Goal: Communication & Community: Answer question/provide support

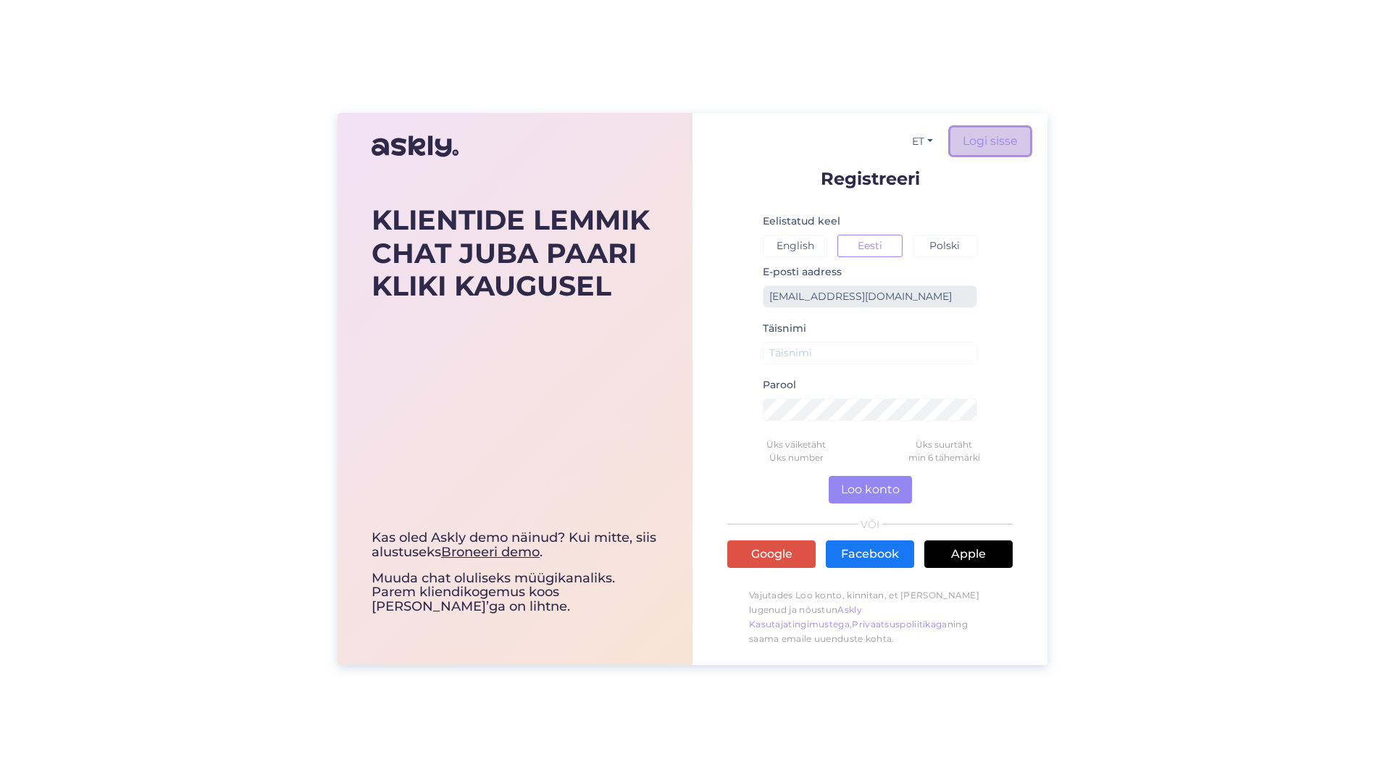
click at [993, 138] on link "Logi sisse" at bounding box center [990, 141] width 80 height 28
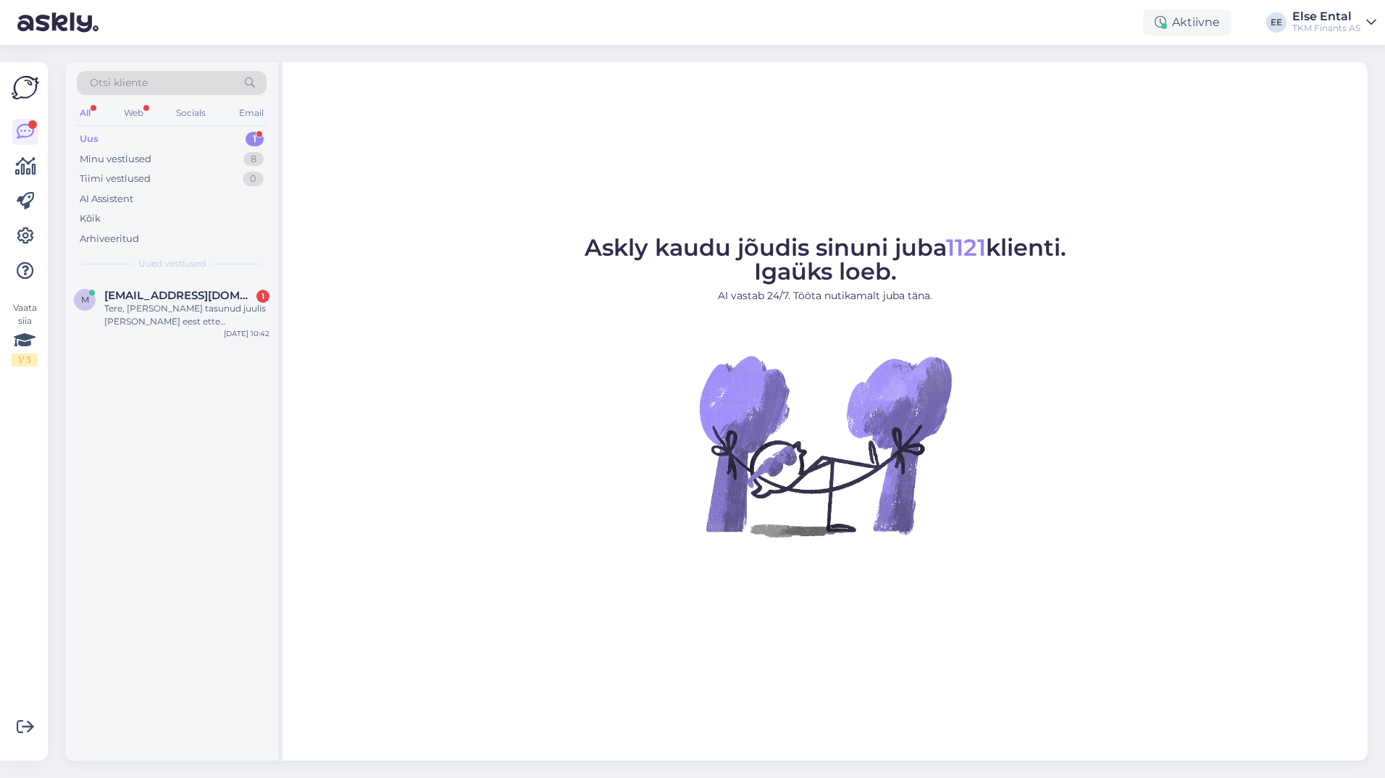
click at [131, 135] on div "Uus 1" at bounding box center [172, 139] width 190 height 20
click at [143, 324] on div "Tere, [PERSON_NAME] tasunud juulis [PERSON_NAME] eest ette osamakseid 76 eurot,…" at bounding box center [186, 315] width 165 height 26
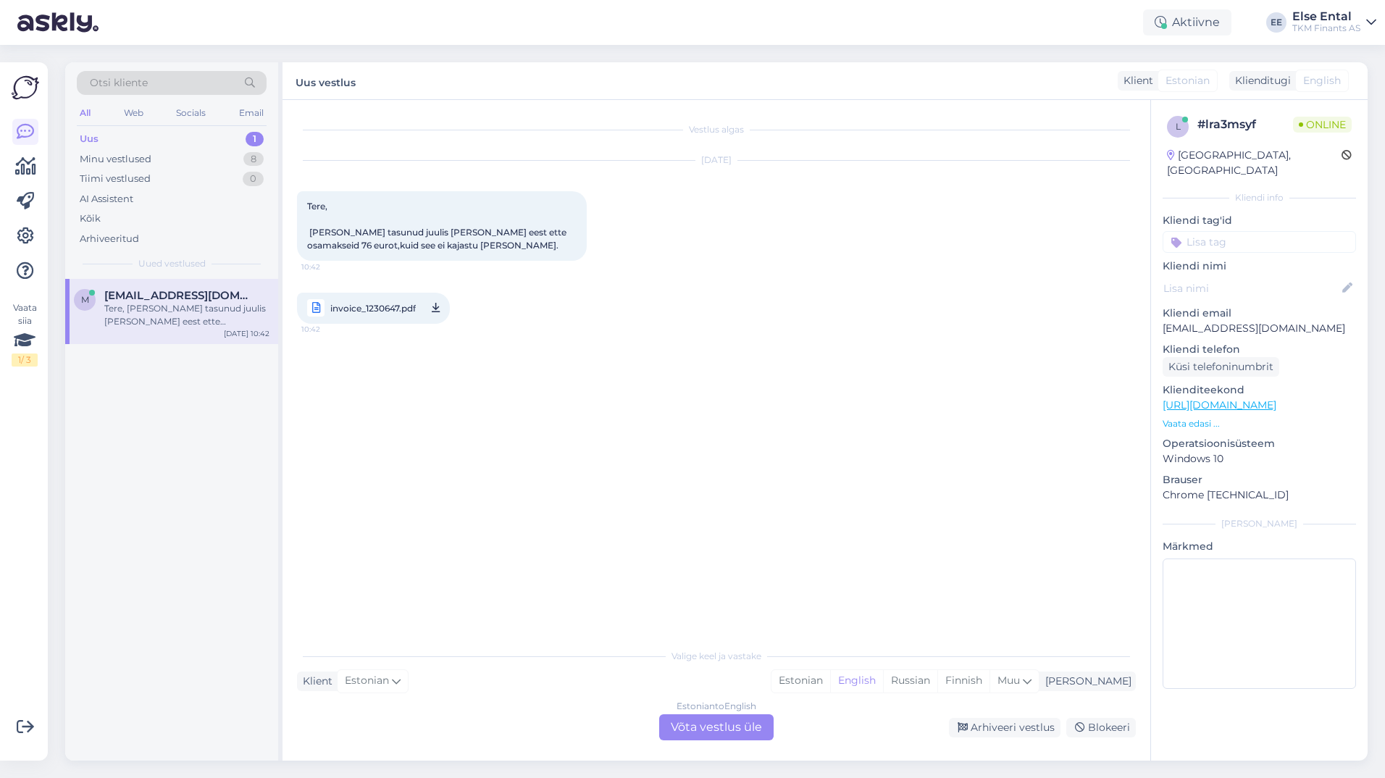
click at [712, 726] on div "Estonian to English Võta vestlus üle" at bounding box center [716, 727] width 114 height 26
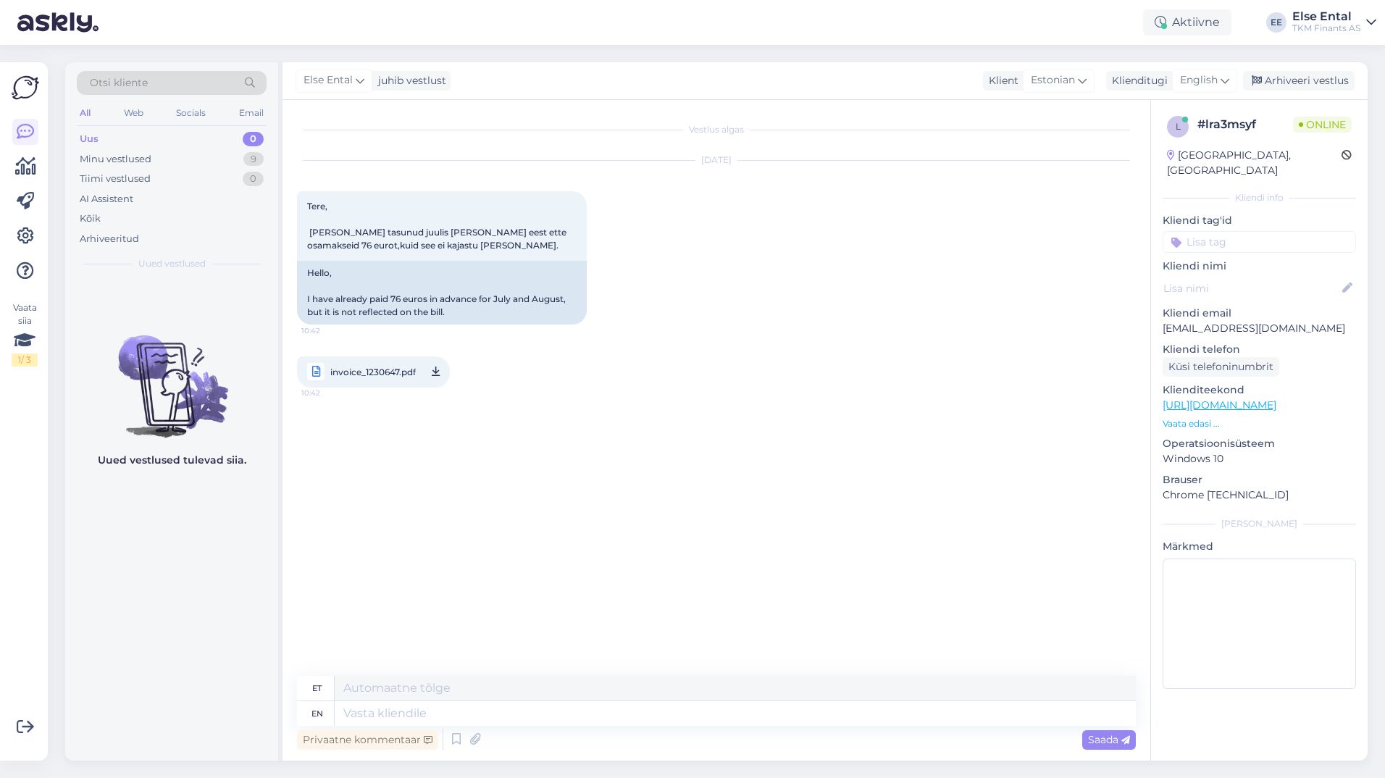
click at [399, 372] on span "invoice_1230647.pdf" at bounding box center [372, 372] width 85 height 18
click at [1192, 74] on span "English" at bounding box center [1199, 80] width 38 height 16
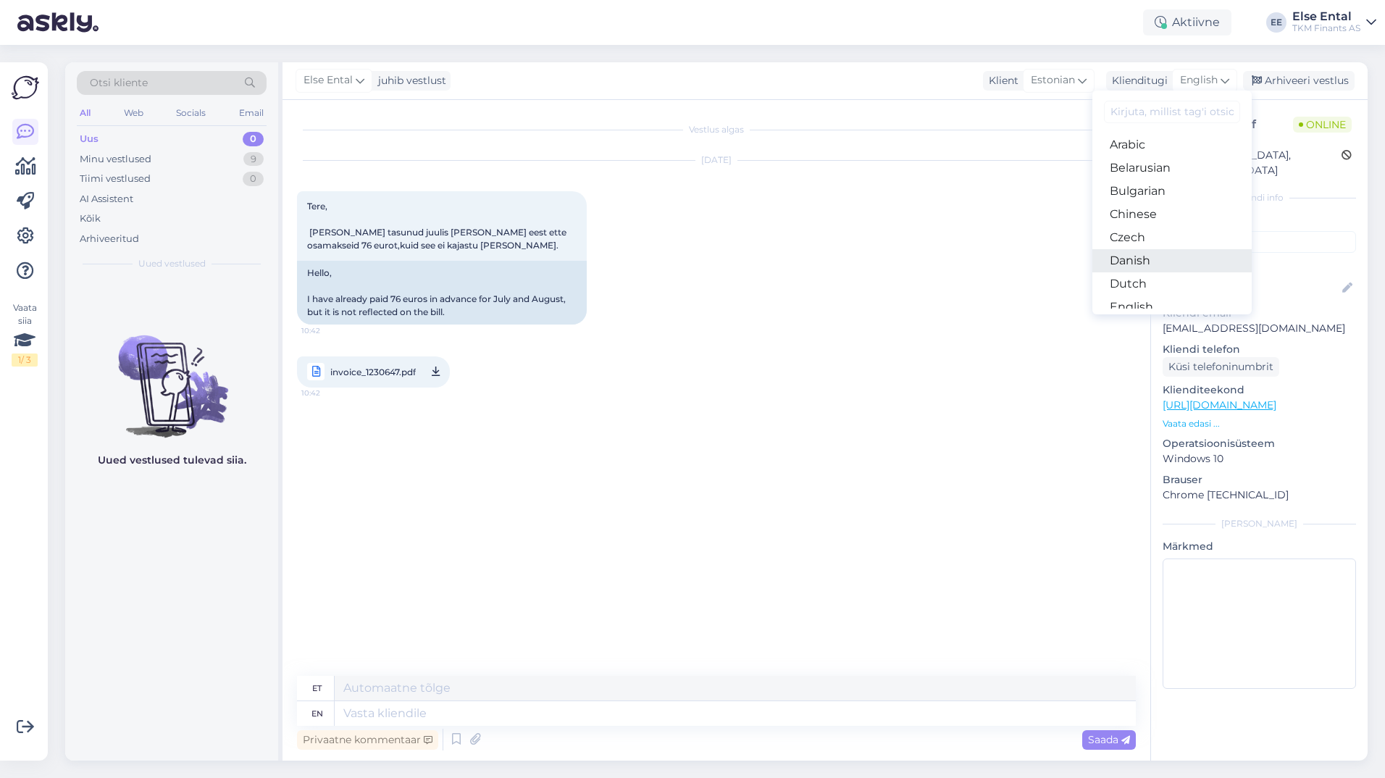
scroll to position [72, 0]
click at [1134, 259] on link "Estonian" at bounding box center [1171, 257] width 159 height 23
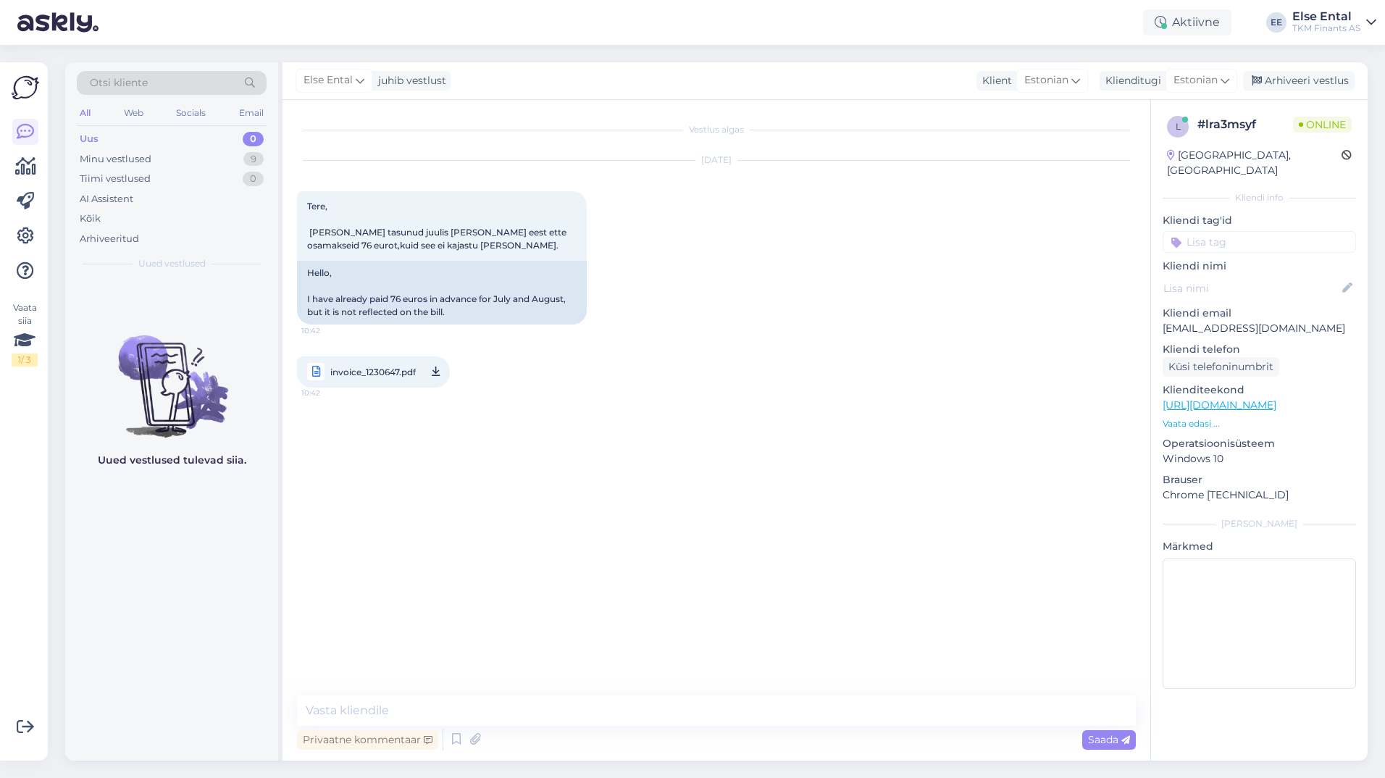
click at [396, 378] on span "invoice_1230647.pdf" at bounding box center [372, 372] width 85 height 18
click at [372, 707] on textarea at bounding box center [716, 710] width 839 height 30
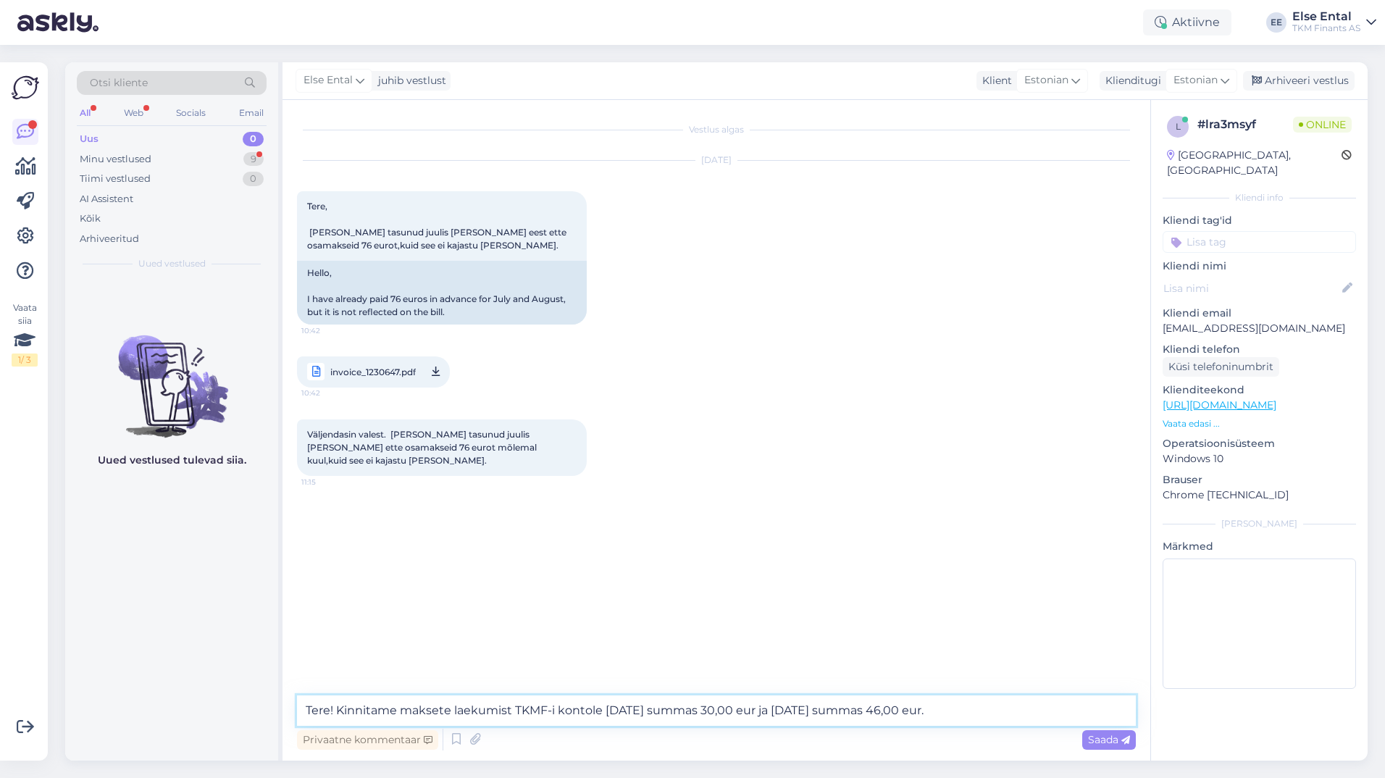
click at [985, 720] on textarea "Tere! Kinnitame maksete laekumist TKMF-i kontole [DATE] summas 30,00 eur ja [DA…" at bounding box center [716, 710] width 839 height 30
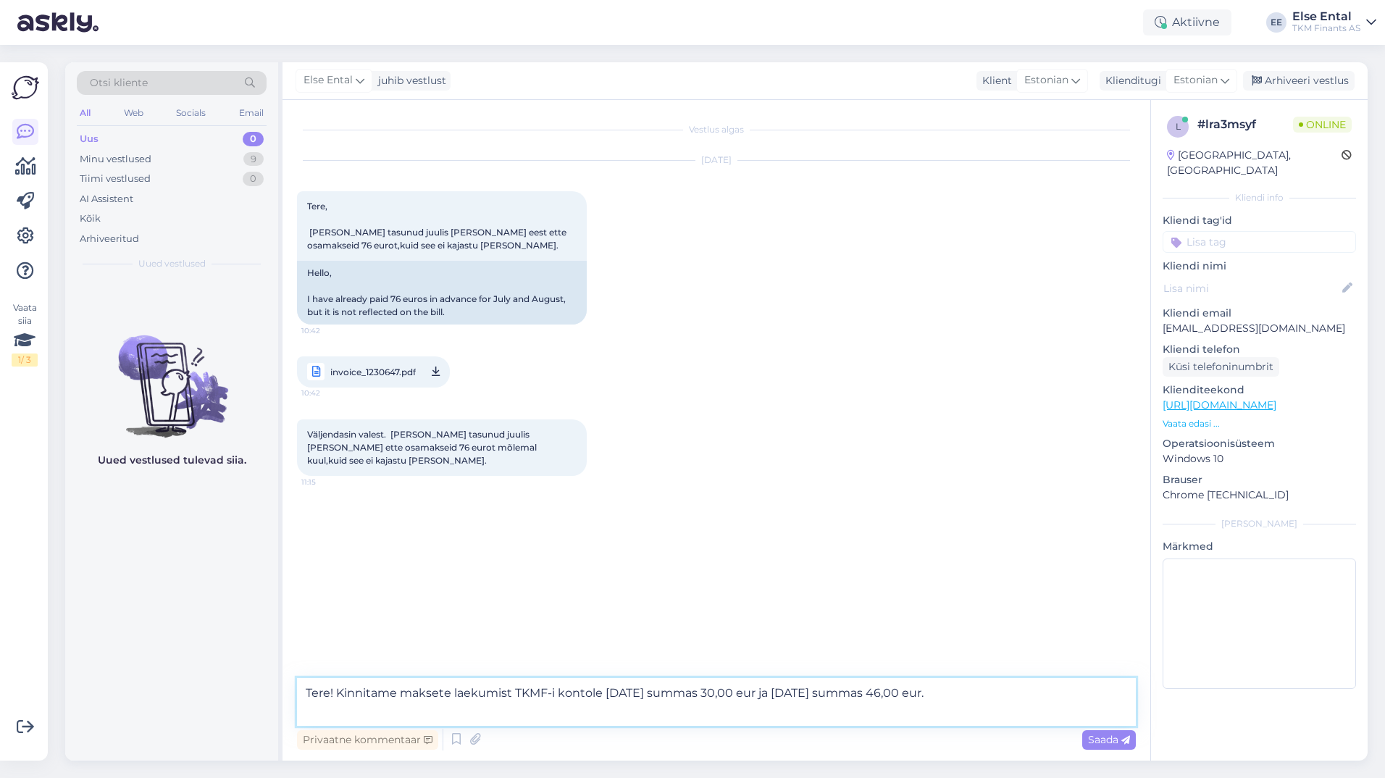
paste textarea "Loremipsu, do sita Cons ad elitse doeiusmodtemp in utlabore etdolo, magn aliqu …"
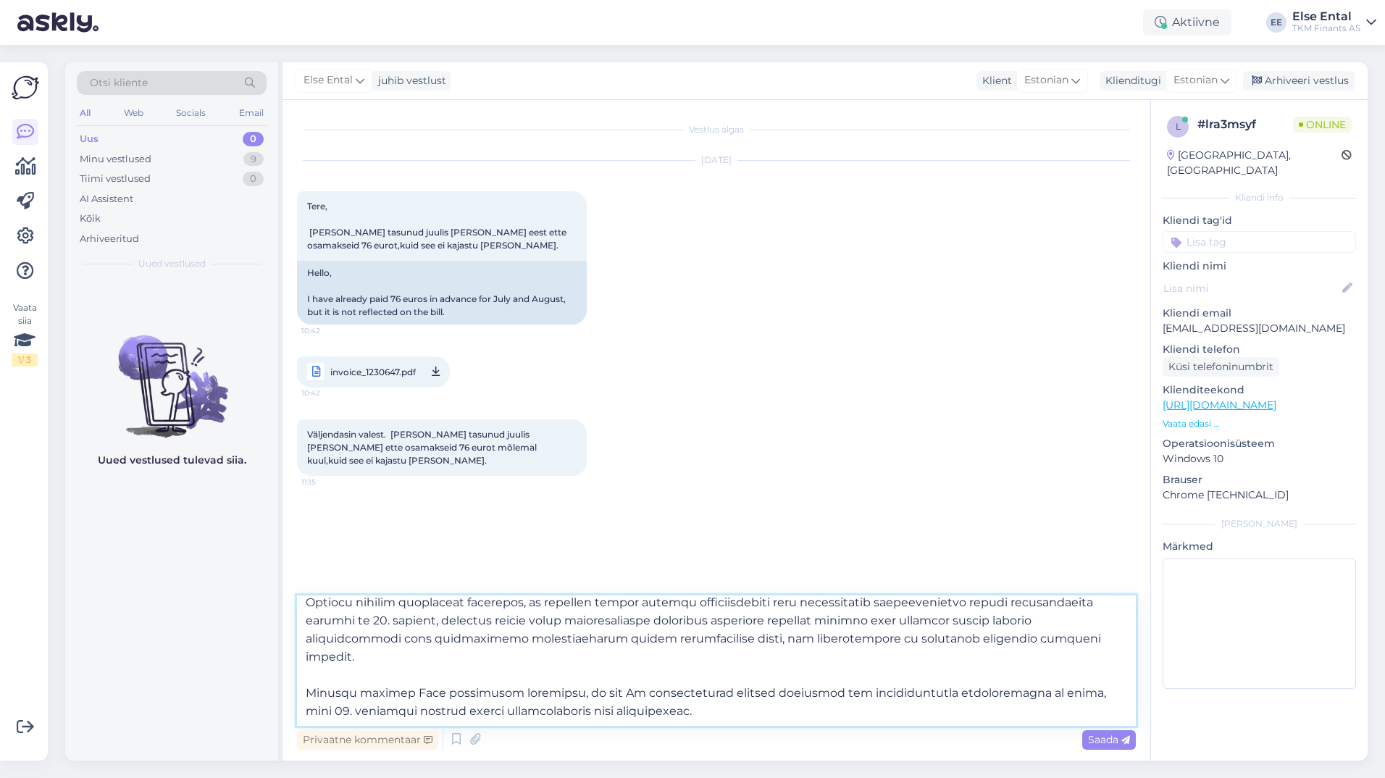
scroll to position [0, 0]
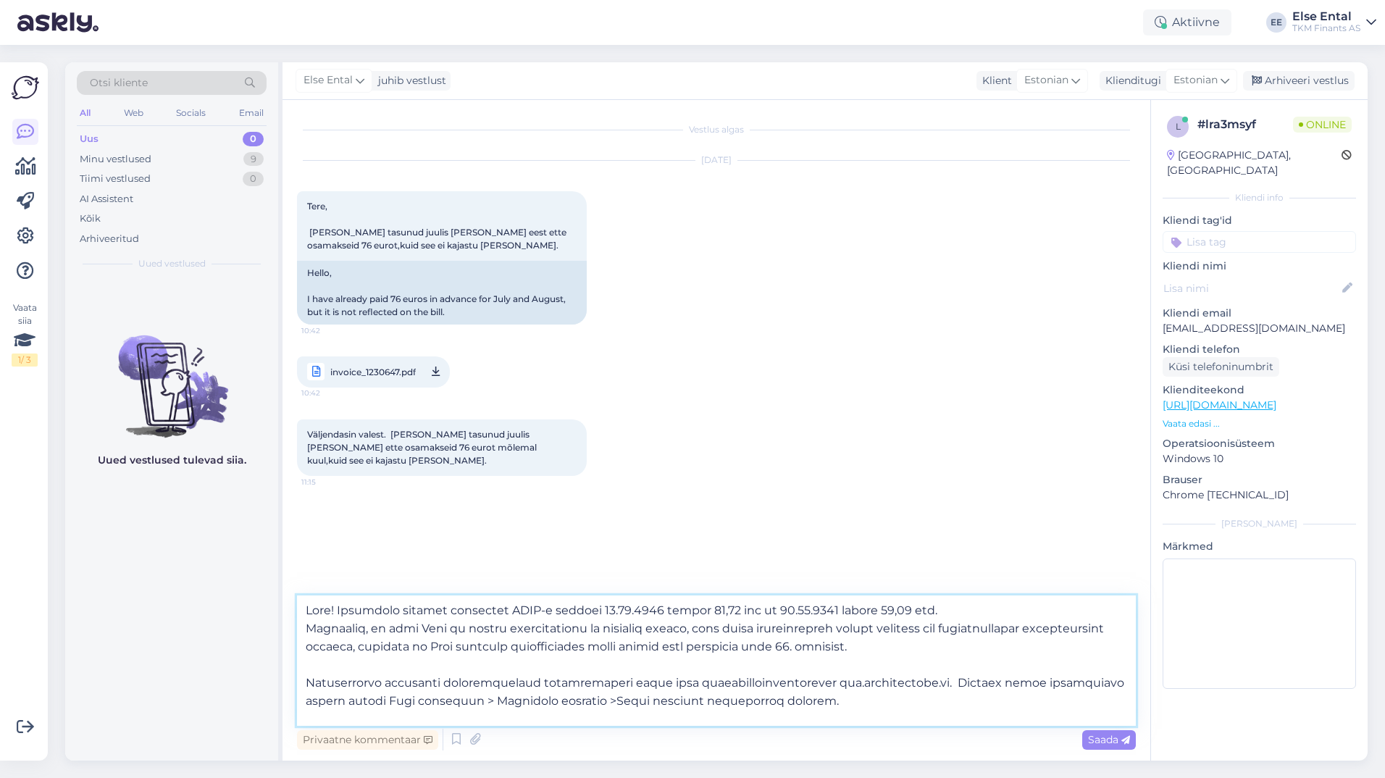
click at [971, 602] on textarea at bounding box center [716, 660] width 839 height 130
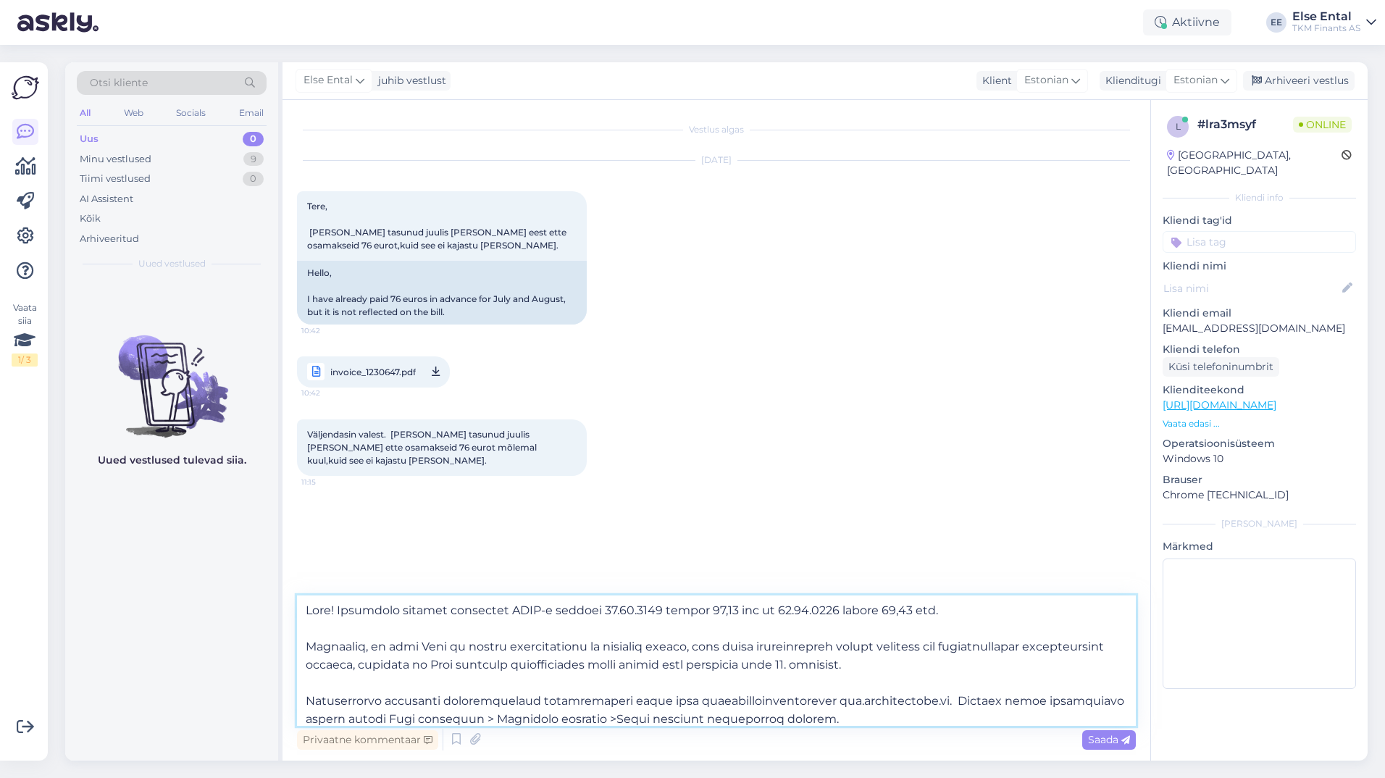
drag, startPoint x: 778, startPoint y: 684, endPoint x: 264, endPoint y: 632, distance: 516.2
click at [264, 632] on div "Otsi kliente All Web Socials Email Uus 0 Minu vestlused 9 Tiimi vestlused 0 AI …" at bounding box center [716, 411] width 1302 height 698
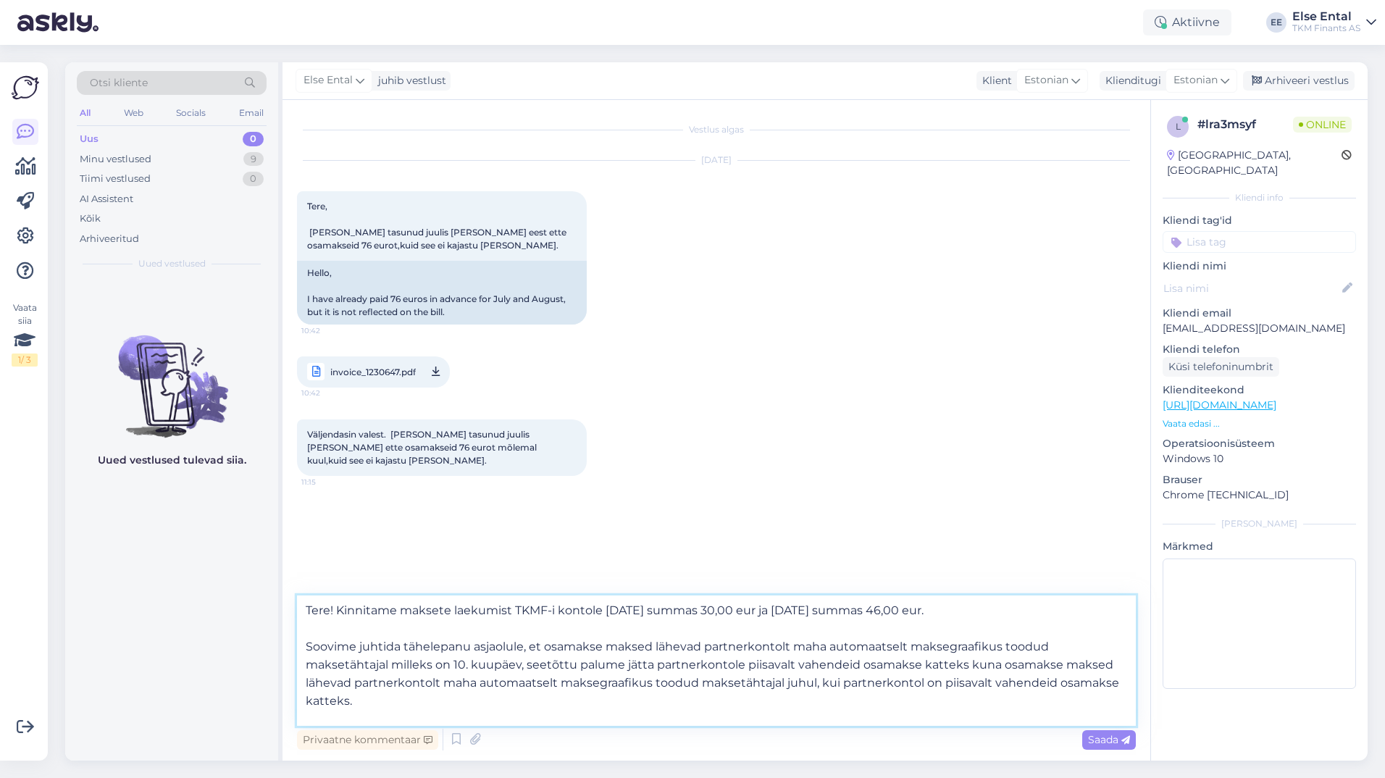
click at [443, 695] on textarea "Tere! Kinnitame maksete laekumist TKMF-i kontole [DATE] summas 30,00 eur ja [DA…" at bounding box center [716, 660] width 839 height 130
click at [366, 626] on textarea "Tere! Kinnitame maksete laekumist TKMF-i kontole [DATE] summas 30,00 eur ja [DA…" at bounding box center [716, 660] width 839 height 130
drag, startPoint x: 722, startPoint y: 692, endPoint x: 338, endPoint y: 607, distance: 393.1
click at [338, 607] on textarea "Tere! Kinnitame maksete laekumist TKMF-i kontole [DATE] summas 30,00 eur ja [DA…" at bounding box center [716, 660] width 839 height 130
click at [986, 624] on textarea "Tere! Kinnitame maksete laekumist TKMF-i kontole [DATE] summas 30,00 eur ja [DA…" at bounding box center [716, 660] width 839 height 130
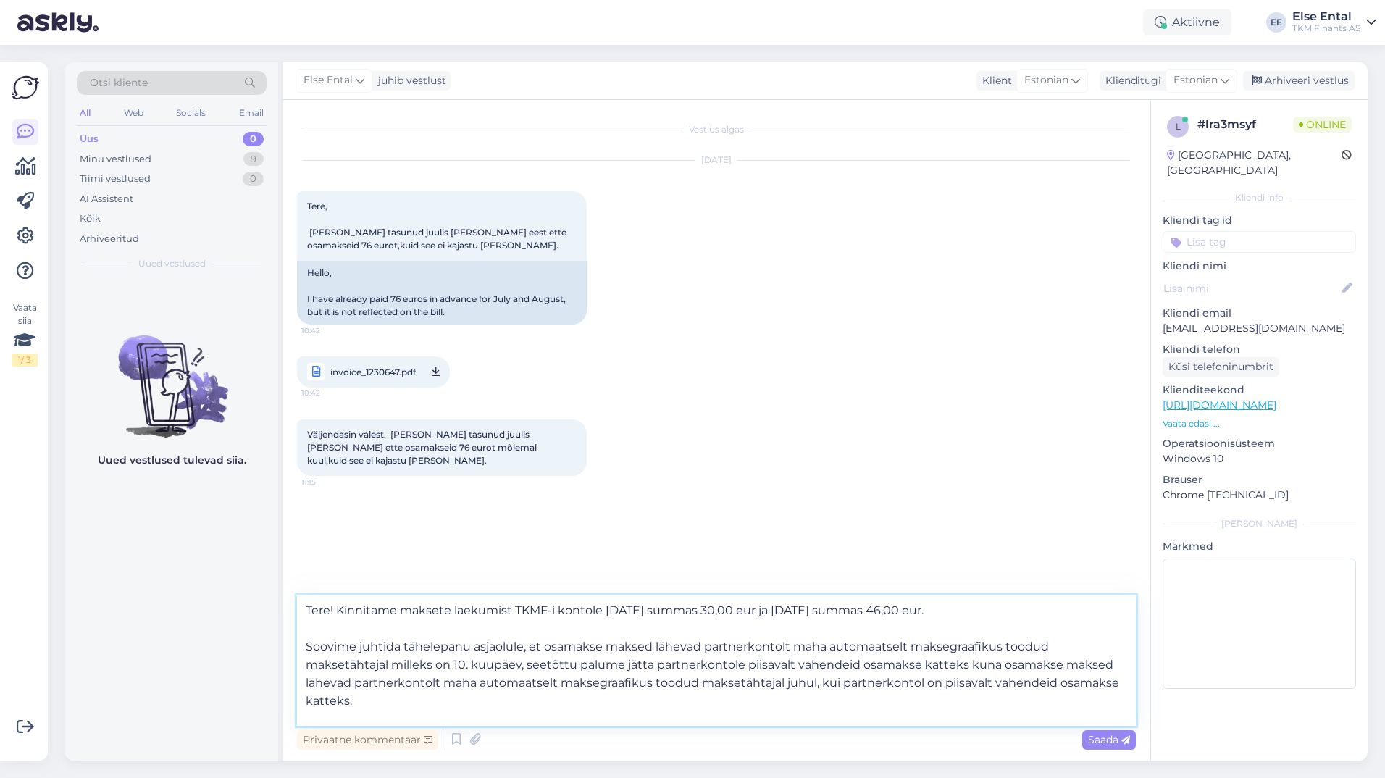
click at [989, 610] on textarea "Tere! Kinnitame maksete laekumist TKMF-i kontole [DATE] summas 30,00 eur ja [DA…" at bounding box center [716, 660] width 839 height 130
drag, startPoint x: 692, startPoint y: 680, endPoint x: 289, endPoint y: 621, distance: 407.0
click at [289, 621] on div "Vestlus algas [DATE] Tere, [PERSON_NAME] tasunud juulis [PERSON_NAME] eest ette…" at bounding box center [716, 430] width 868 height 661
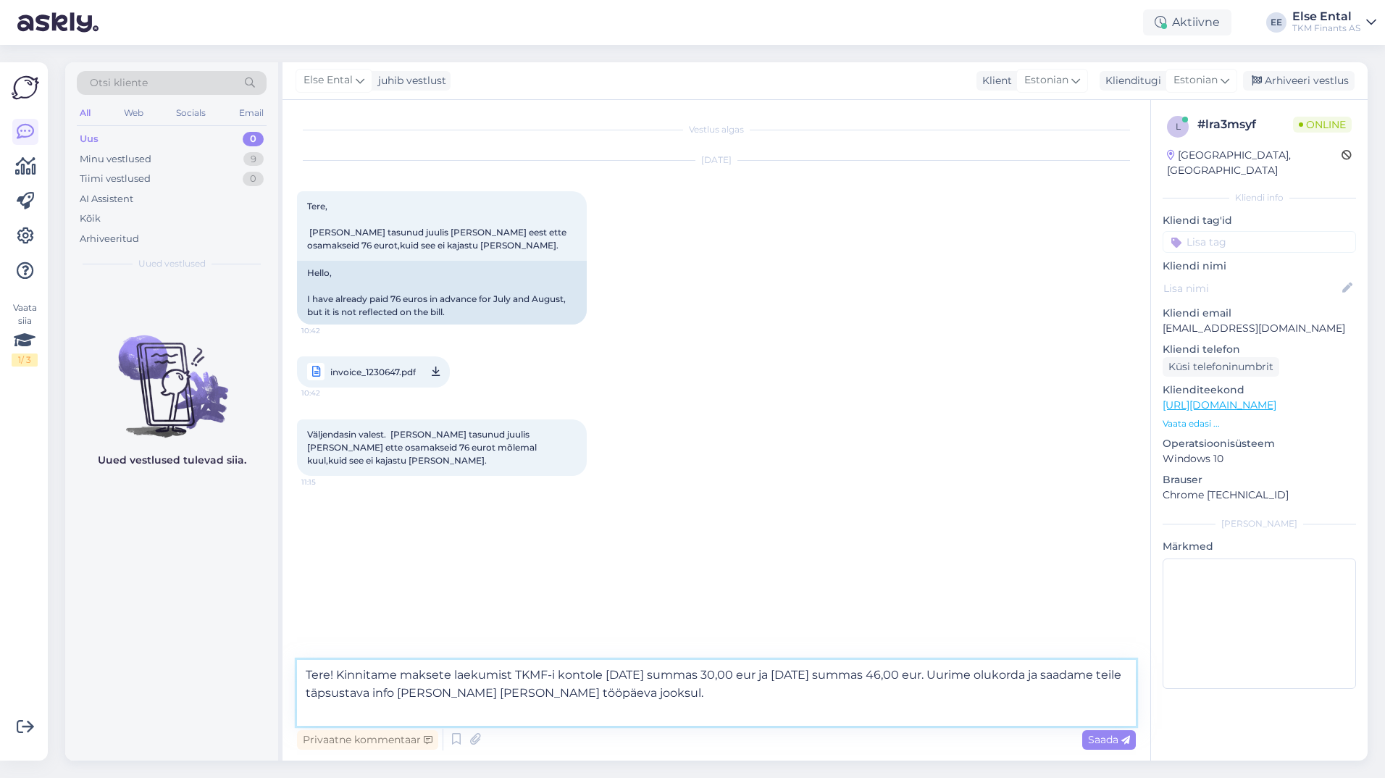
click at [720, 692] on textarea "Tere! Kinnitame maksete laekumist TKMF-i kontole [DATE] summas 30,00 eur ja [DA…" at bounding box center [716, 693] width 839 height 66
type textarea "Tere! Kinnitame maksete laekumist TKMF-i kontole [DATE] summas 30,00 eur ja [DA…"
click at [783, 706] on textarea "Tere! Kinnitame maksete laekumist TKMF-i kontole [DATE] summas 30,00 eur ja [DA…" at bounding box center [716, 693] width 839 height 66
click at [741, 692] on textarea "Tere! Kinnitame maksete laekumist TKMF-i kontole [DATE] summas 30,00 eur ja [DA…" at bounding box center [716, 693] width 839 height 66
click at [1108, 743] on span "Saada" at bounding box center [1109, 739] width 42 height 13
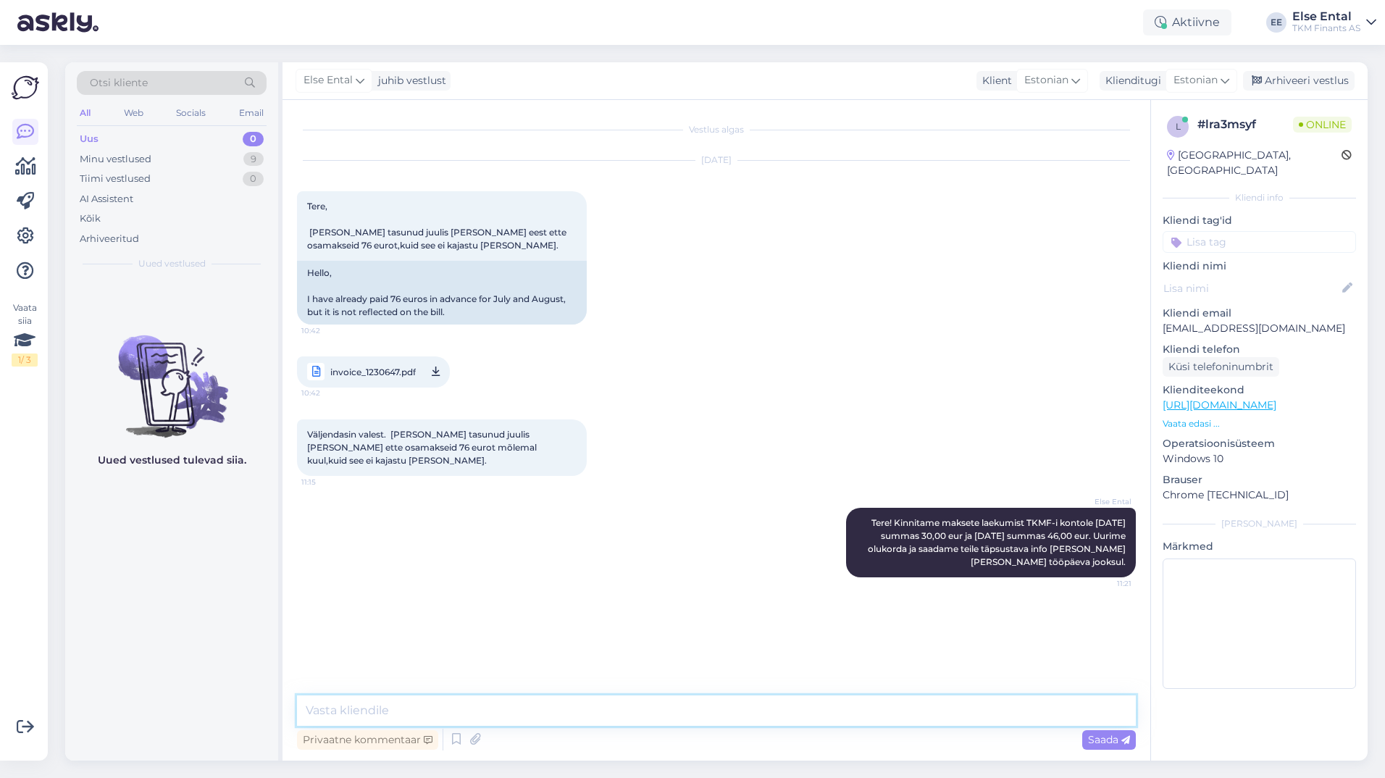
click at [452, 715] on textarea at bounding box center [716, 710] width 839 height 30
click at [108, 139] on div "Uus 0" at bounding box center [172, 139] width 190 height 20
click at [114, 150] on div "Minu vestlused 9" at bounding box center [172, 159] width 190 height 20
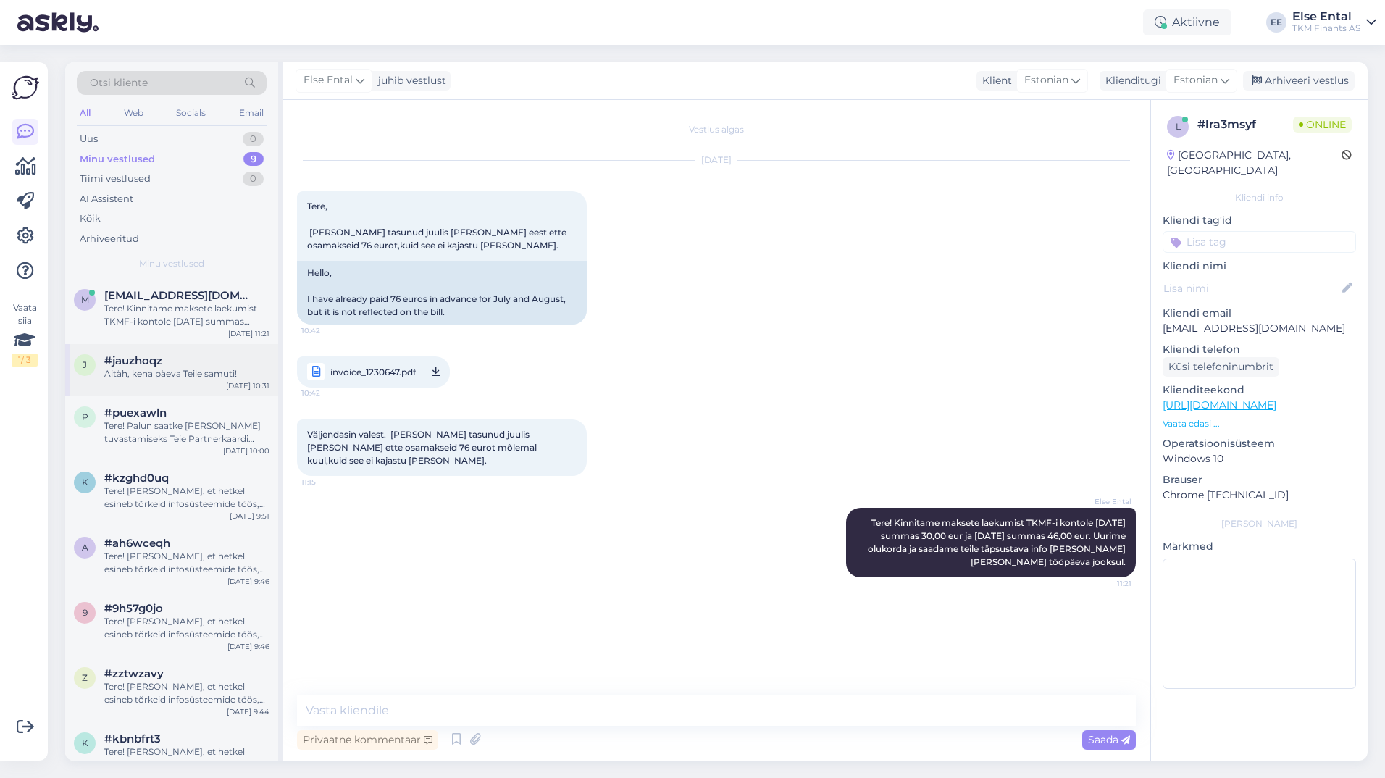
click at [141, 363] on span "#jauzhoqz" at bounding box center [133, 360] width 58 height 13
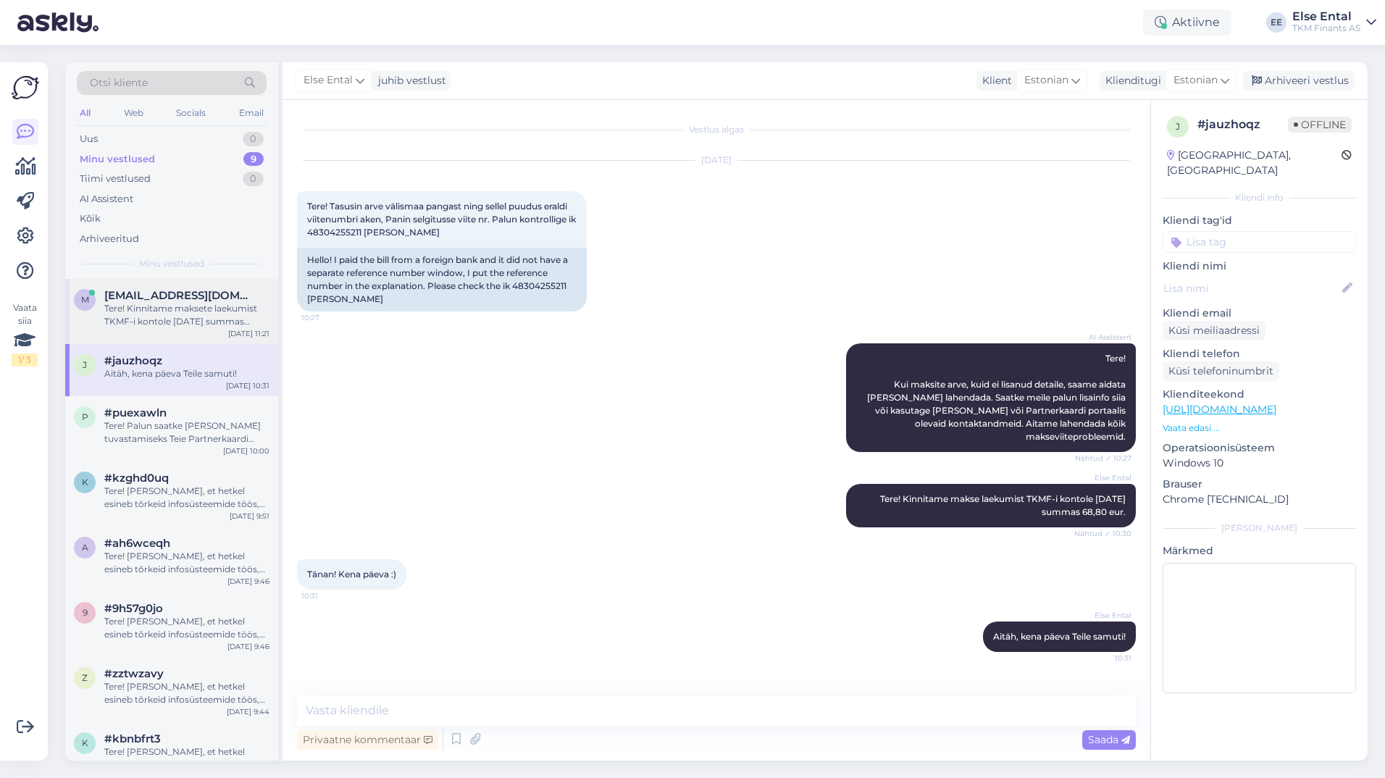
click at [126, 319] on div "Tere! Kinnitame maksete laekumist TKMF-i kontole [DATE] summas 30,00 eur ja [DA…" at bounding box center [186, 315] width 165 height 26
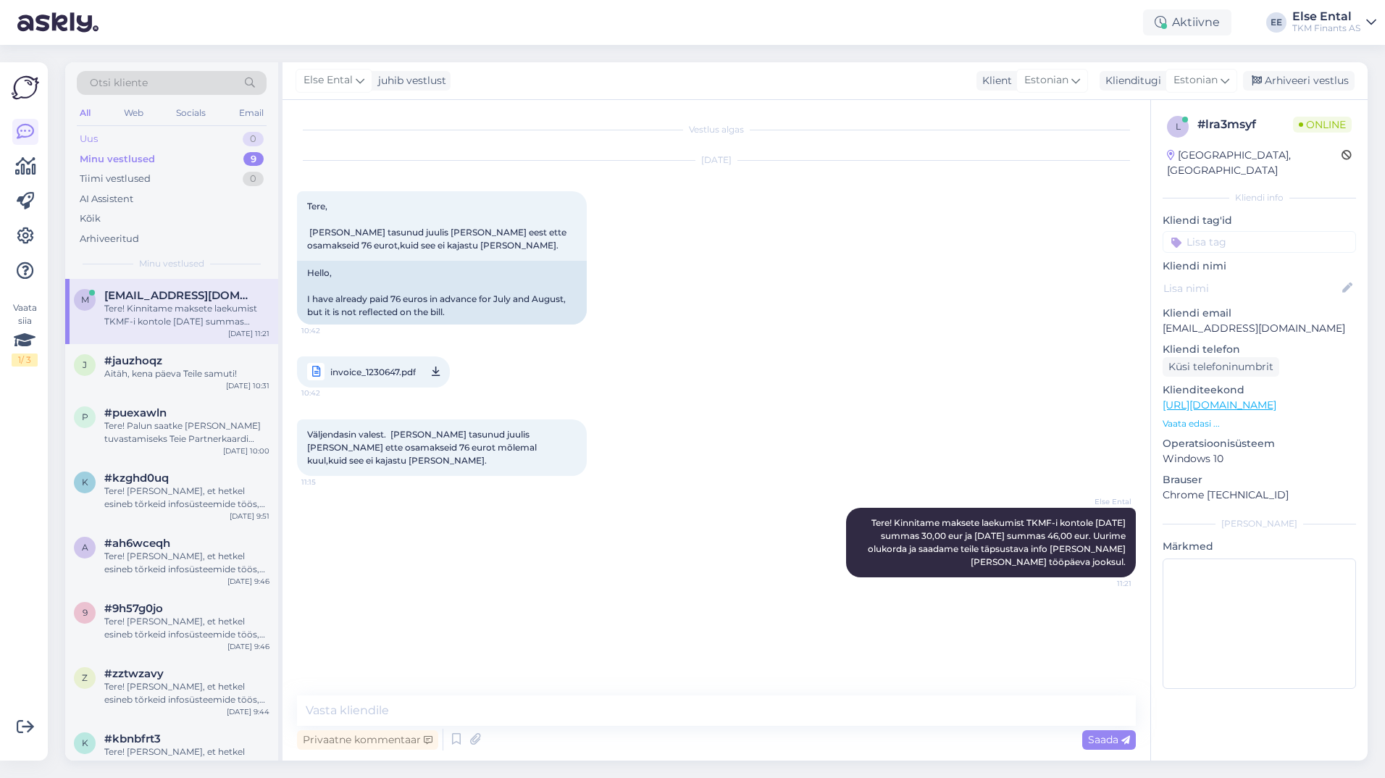
click at [119, 138] on div "Uus 0" at bounding box center [172, 139] width 190 height 20
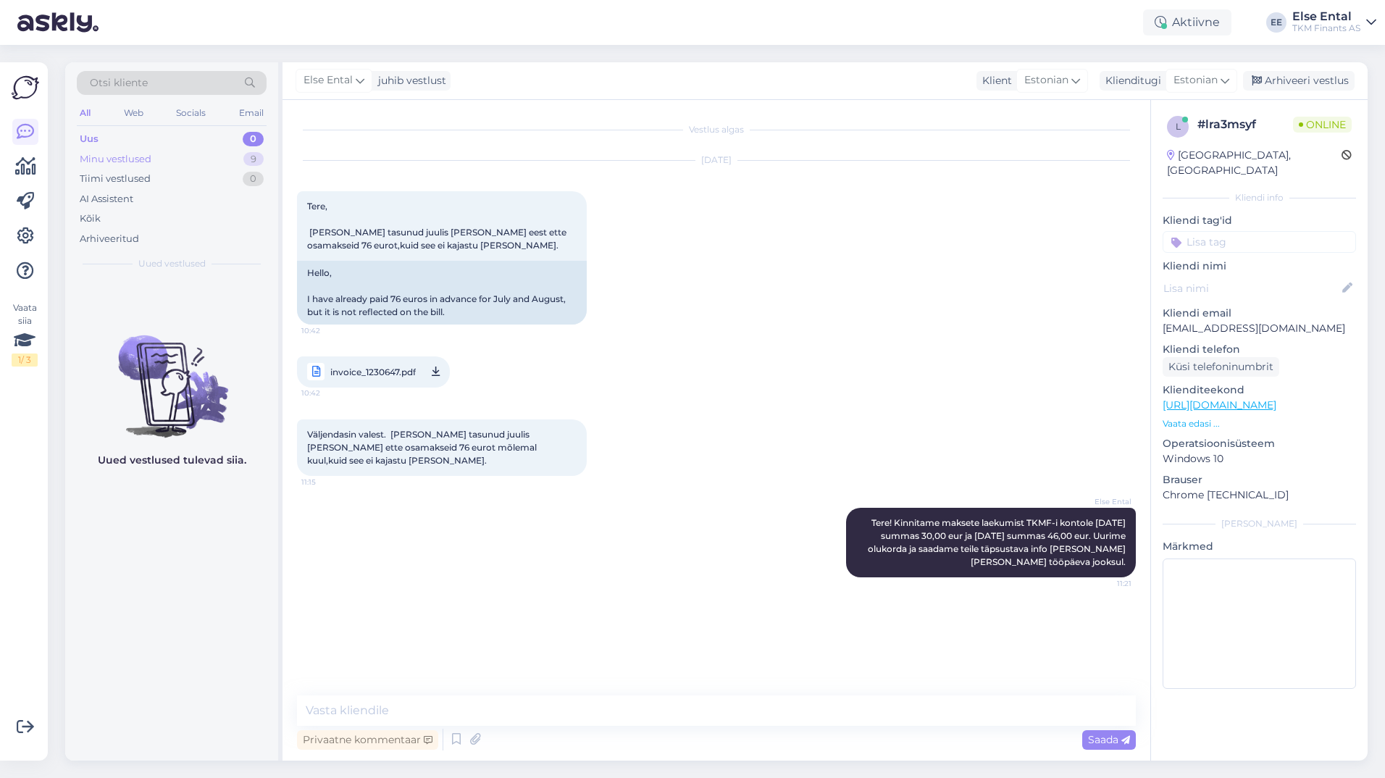
click at [125, 154] on div "Minu vestlused" at bounding box center [116, 159] width 72 height 14
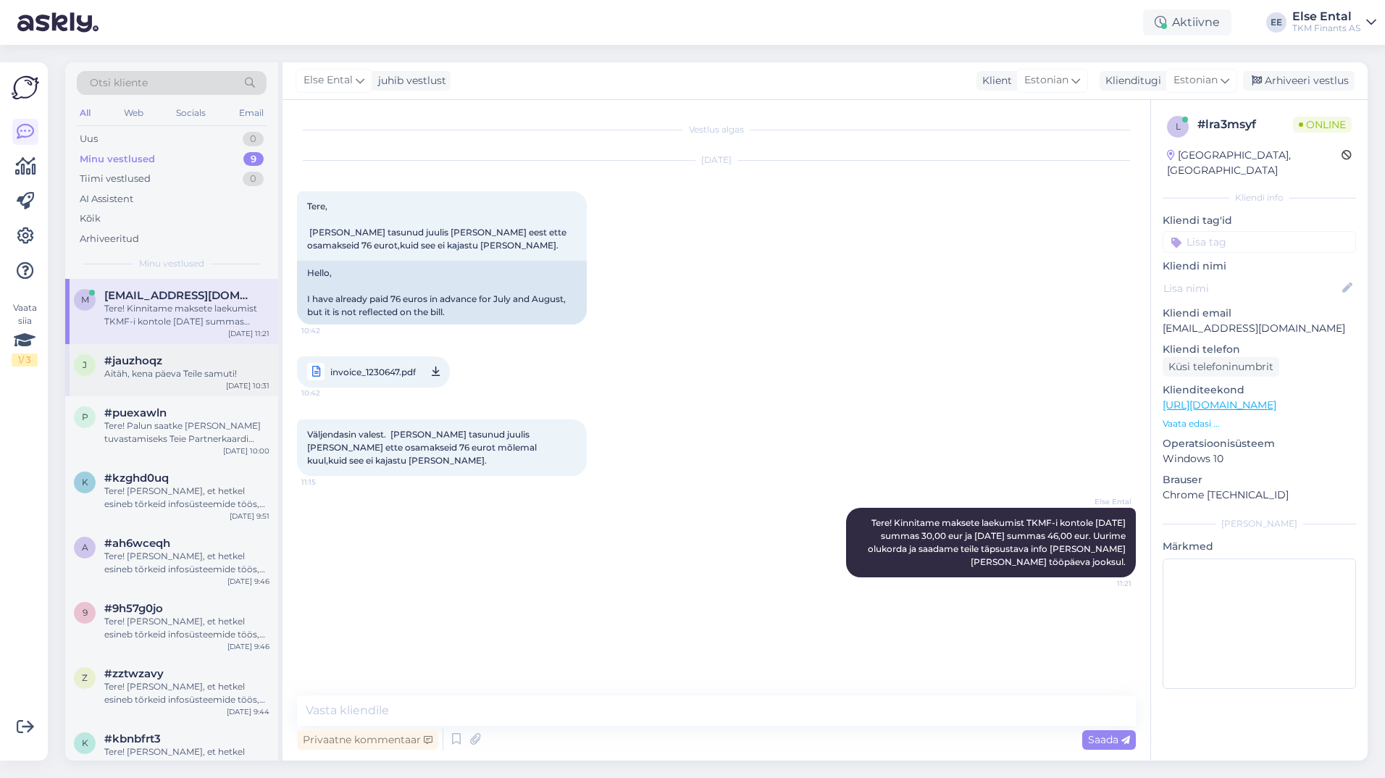
click at [163, 373] on div "Aitäh, kena päeva Teile samuti!" at bounding box center [186, 373] width 165 height 13
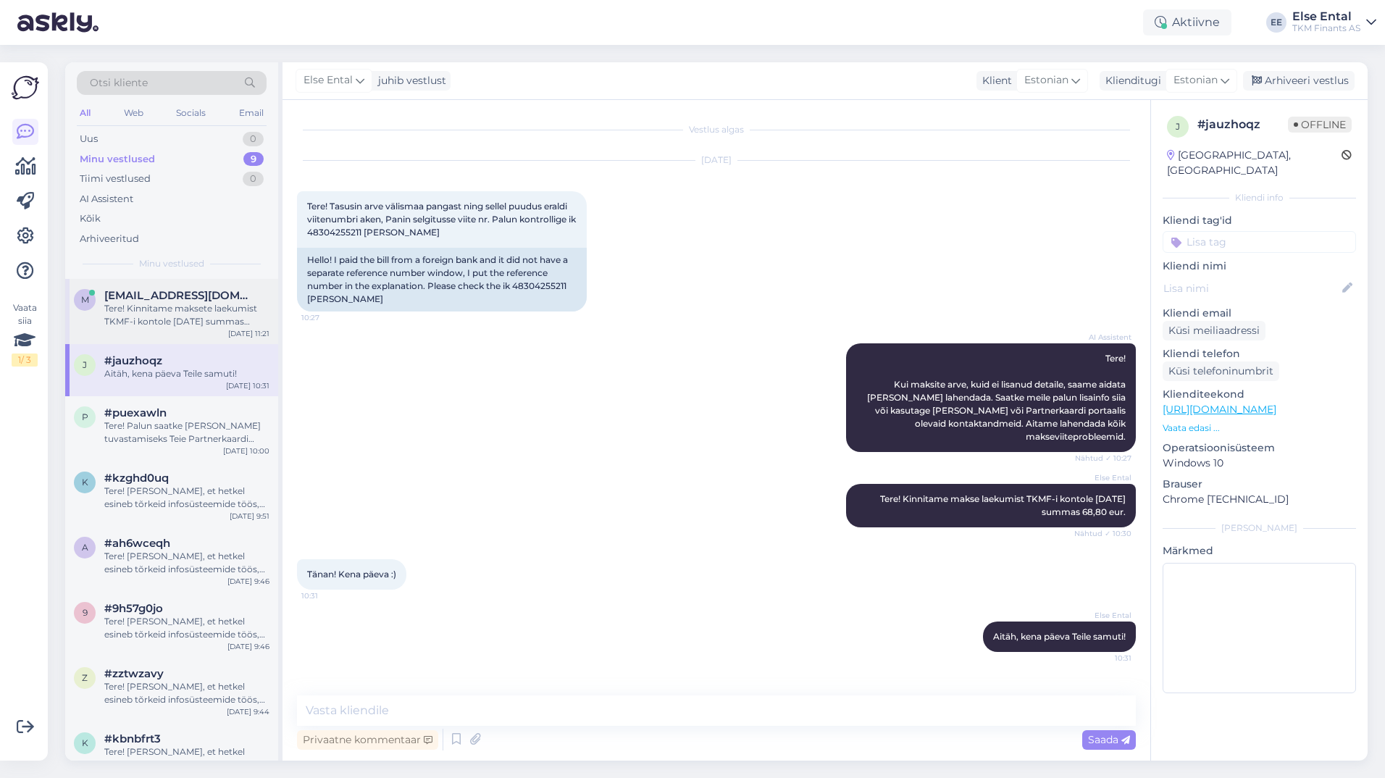
click at [188, 318] on div "Tere! Kinnitame maksete laekumist TKMF-i kontole [DATE] summas 30,00 eur ja [DA…" at bounding box center [186, 315] width 165 height 26
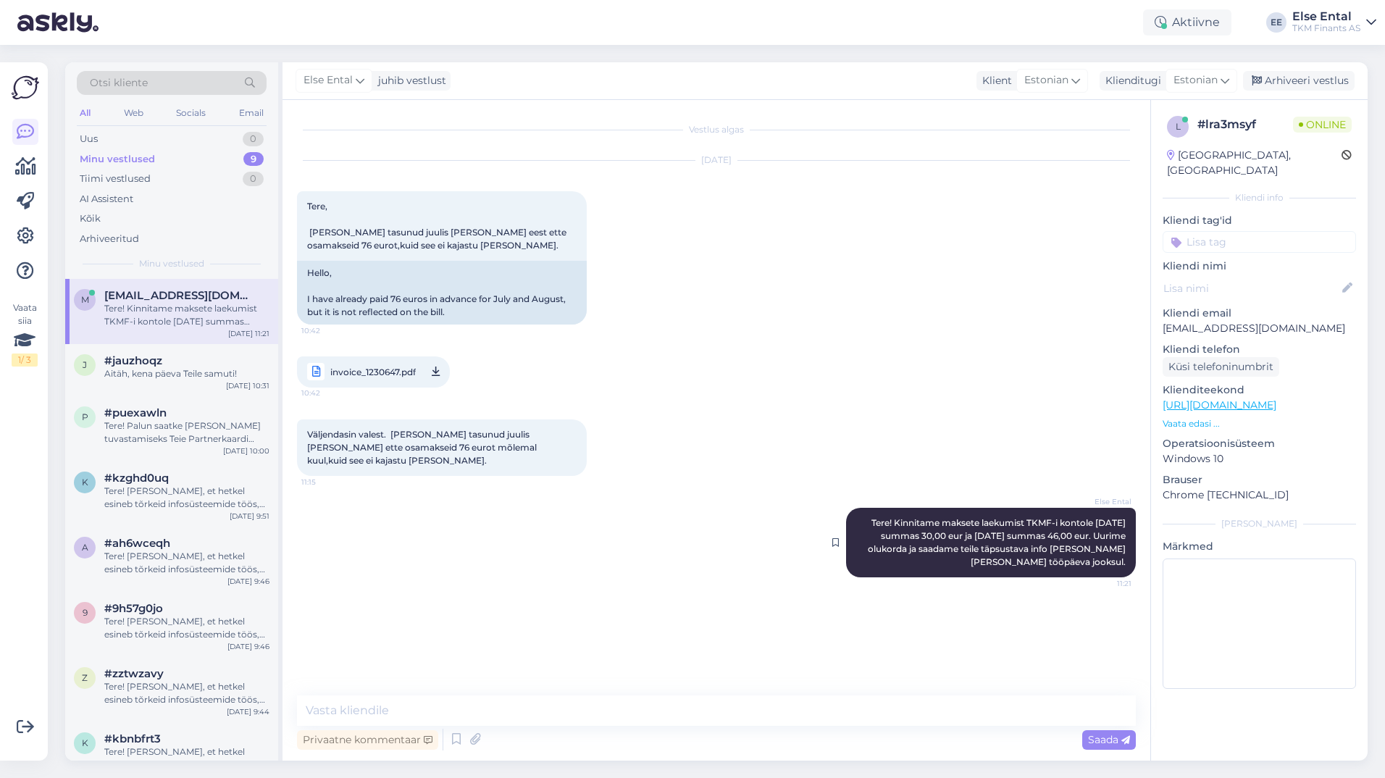
click at [844, 530] on div at bounding box center [839, 543] width 13 height 70
click at [837, 543] on div at bounding box center [839, 543] width 13 height 70
click at [862, 521] on div "Else Ental Tere! Kinnitame maksete laekumist TKMF-i kontole [DATE] summas 30,00…" at bounding box center [991, 543] width 290 height 70
click at [839, 530] on div at bounding box center [839, 543] width 13 height 70
click at [920, 522] on span "Tere! Kinnitame maksete laekumist TKMF-i kontole [DATE] summas 30,00 eur ja [DA…" at bounding box center [998, 542] width 260 height 50
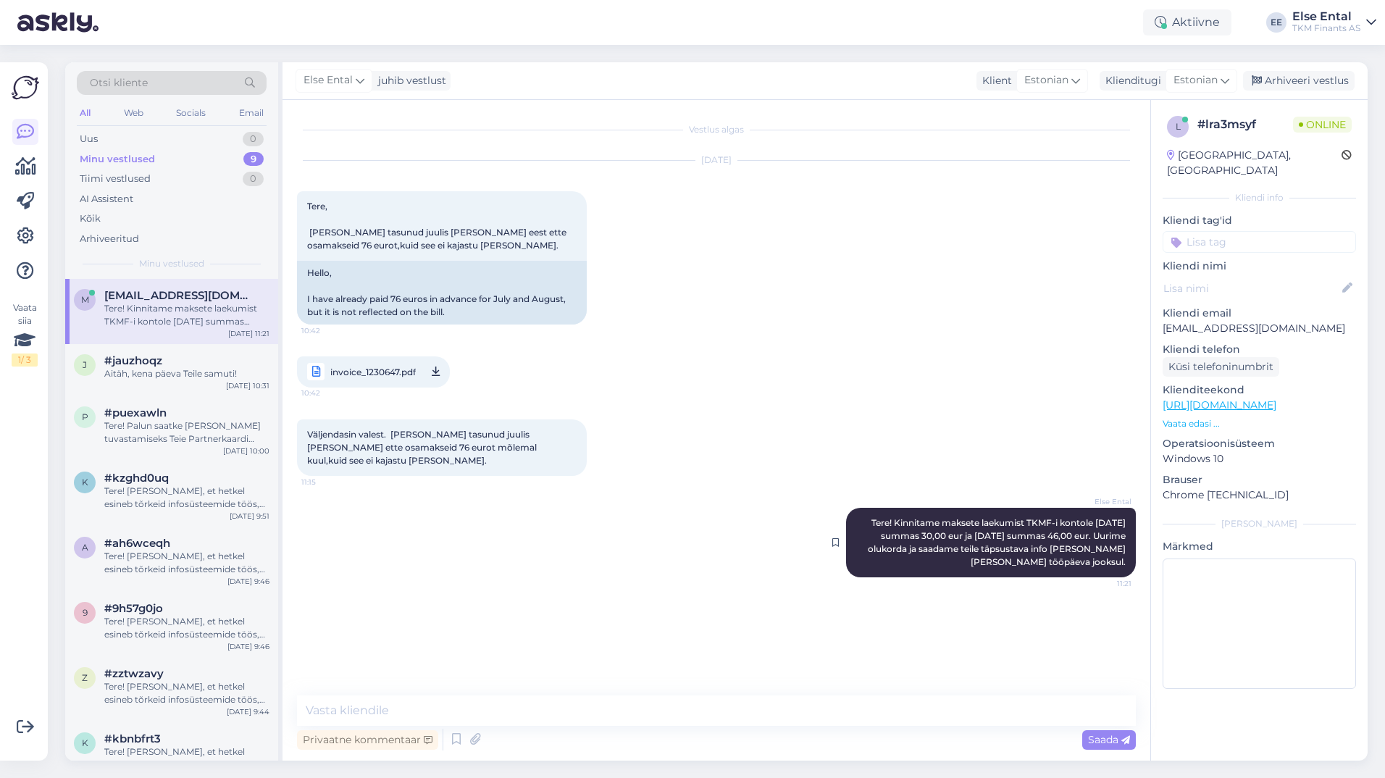
drag, startPoint x: 911, startPoint y: 524, endPoint x: 891, endPoint y: 525, distance: 20.3
click at [892, 524] on span "Tere! Kinnitame maksete laekumist TKMF-i kontole [DATE] summas 30,00 eur ja [DA…" at bounding box center [998, 542] width 260 height 50
click at [834, 546] on div at bounding box center [839, 543] width 13 height 70
click at [471, 697] on textarea at bounding box center [716, 710] width 839 height 30
click at [835, 539] on div at bounding box center [839, 543] width 13 height 70
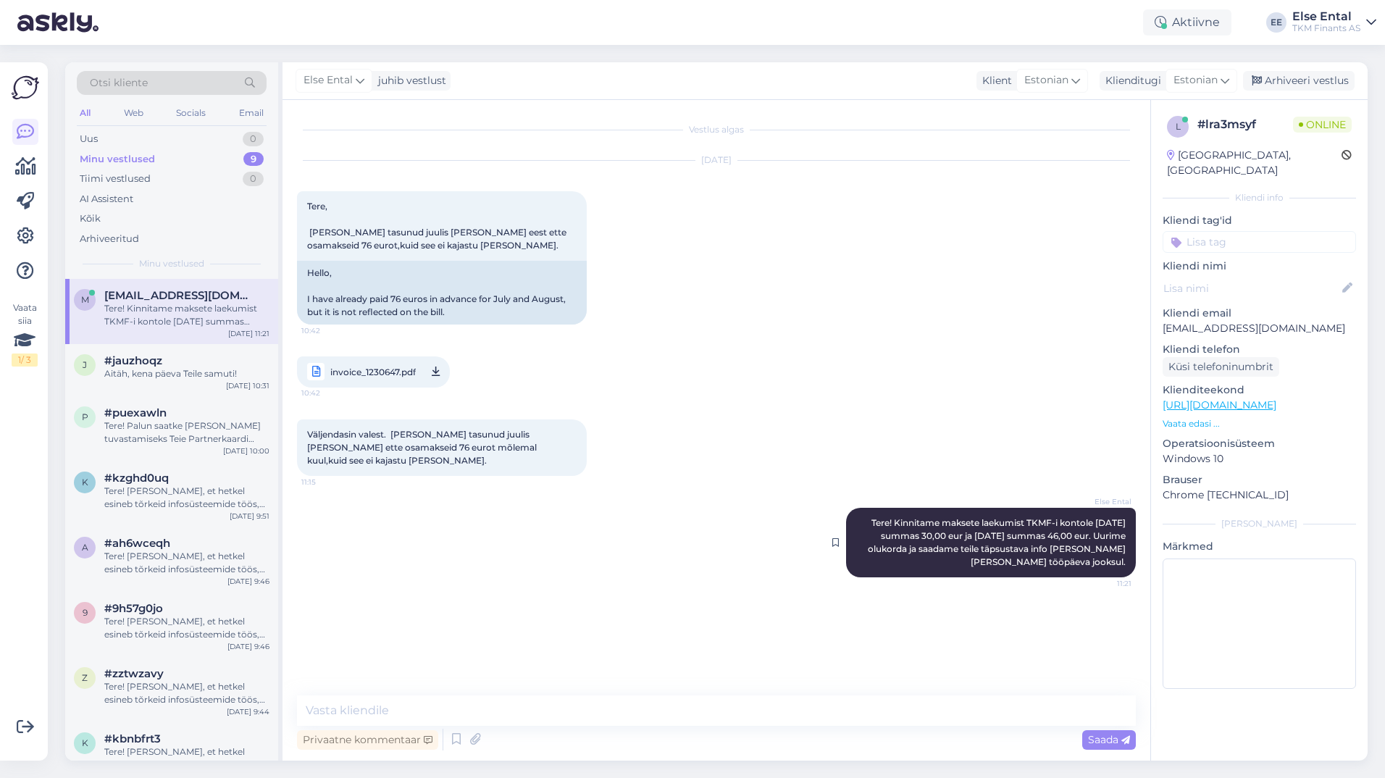
click at [855, 508] on div "Else Ental Tere! Kinnitame maksete laekumist TKMF-i kontole [DATE] summas 30,00…" at bounding box center [991, 543] width 290 height 70
click at [1083, 534] on span "Tere! Kinnitame maksete laekumist TKMF-i kontole [DATE] summas 30,00 eur ja [DA…" at bounding box center [998, 542] width 260 height 50
drag, startPoint x: 1083, startPoint y: 534, endPoint x: 1106, endPoint y: 537, distance: 23.3
click at [1114, 534] on span "Tere! Kinnitame maksete laekumist TKMF-i kontole [DATE] summas 30,00 eur ja [DA…" at bounding box center [998, 542] width 260 height 50
click at [997, 550] on span "Tere! Kinnitame maksete laekumist TKMF-i kontole [DATE] summas 30,00 eur ja [DA…" at bounding box center [998, 542] width 260 height 50
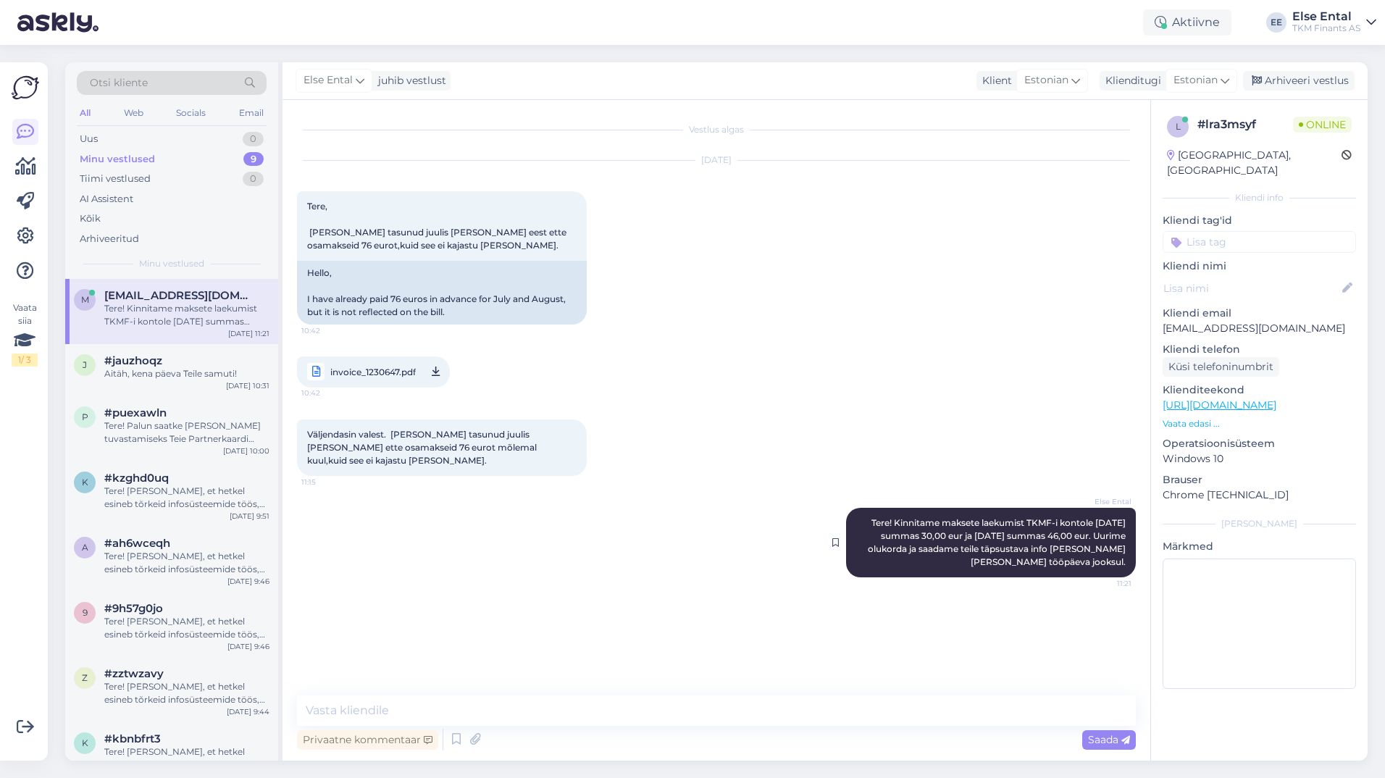
click at [996, 550] on span "Tere! Kinnitame maksete laekumist TKMF-i kontole [DATE] summas 30,00 eur ja [DA…" at bounding box center [998, 542] width 260 height 50
click at [814, 528] on div "Else Ental Tere! Kinnitame maksete laekumist TKMF-i kontole [DATE] summas 30,00…" at bounding box center [716, 542] width 839 height 101
click at [810, 523] on div "Else Ental Tere! Kinnitame maksete laekumist TKMF-i kontole [DATE] summas 30,00…" at bounding box center [716, 542] width 839 height 101
click at [835, 538] on icon at bounding box center [835, 542] width 7 height 9
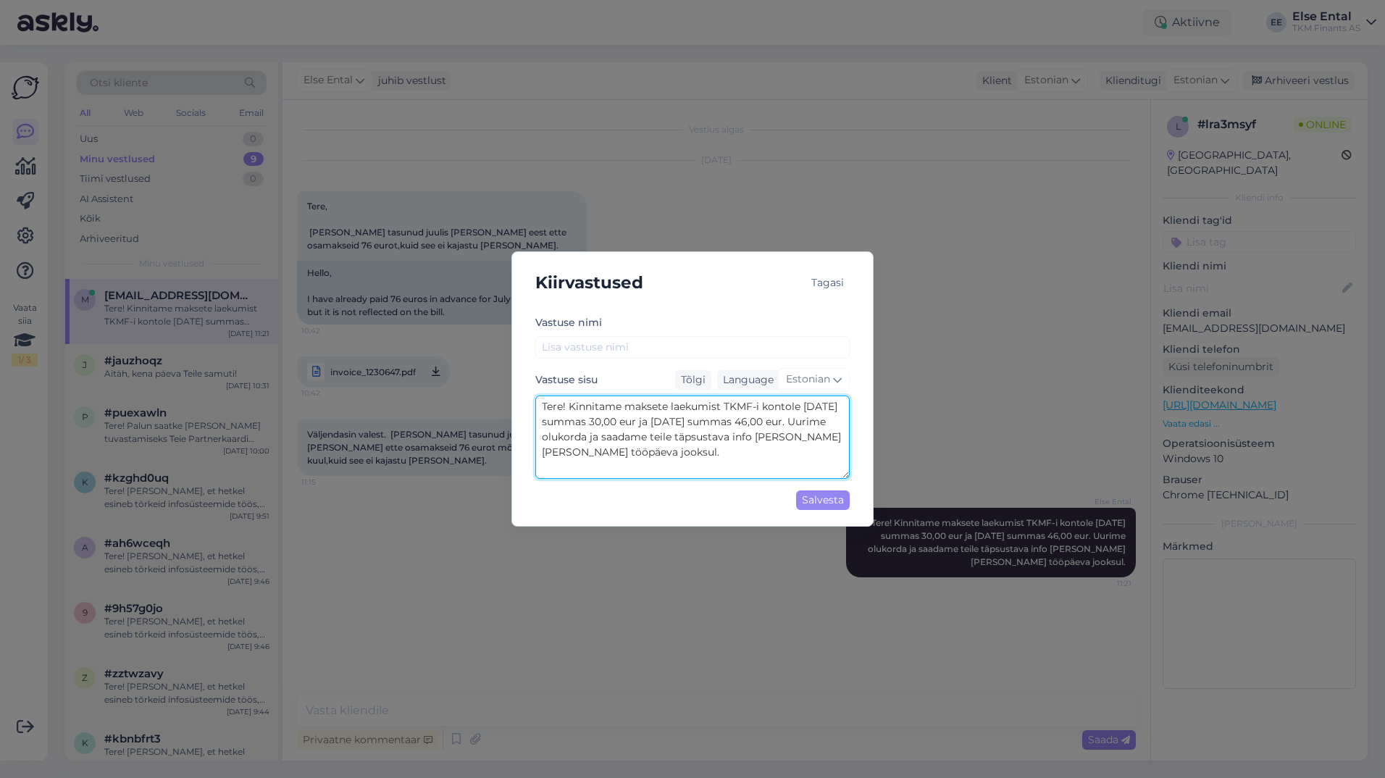
click at [718, 435] on textarea "Tere! Kinnitame maksete laekumist TKMF-i kontole [DATE] summas 30,00 eur ja [DA…" at bounding box center [692, 436] width 314 height 83
type textarea "Tere! Kinnitame maksete laekumist TKMF-i kontole [DATE] summas 30,00 eur ja [DA…"
click at [830, 499] on div "Salvesta" at bounding box center [823, 500] width 54 height 20
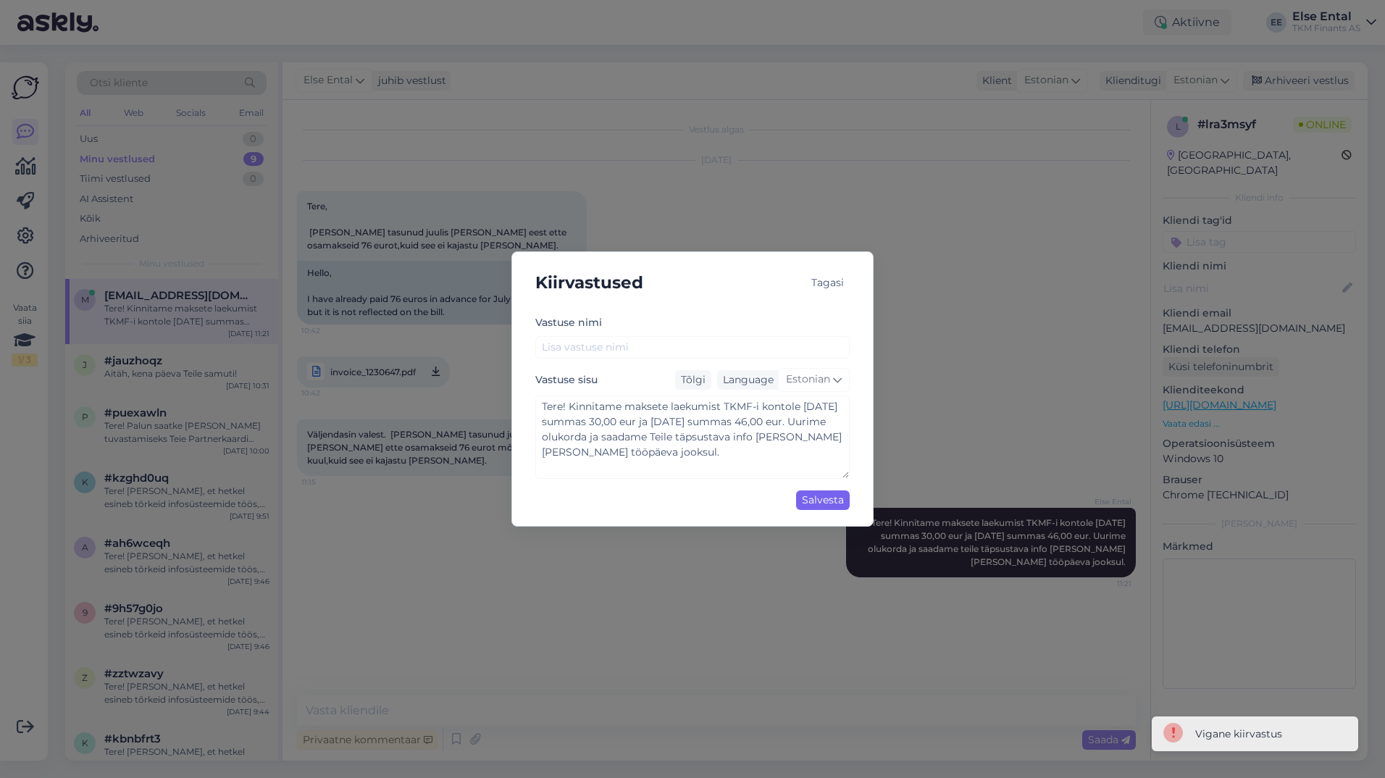
click at [812, 501] on div "Salvesta" at bounding box center [823, 500] width 54 height 20
click at [826, 274] on div "Tagasi" at bounding box center [827, 283] width 44 height 20
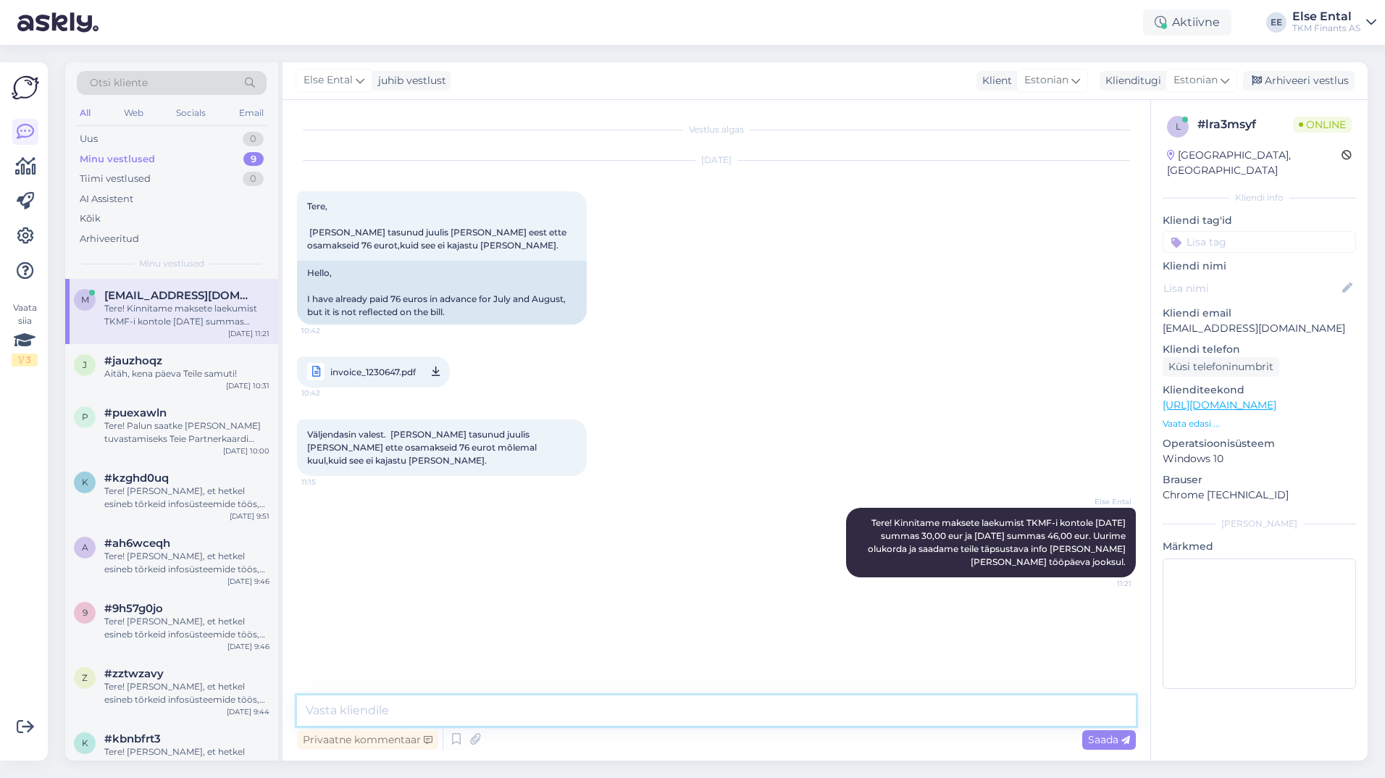
click at [506, 711] on textarea at bounding box center [716, 710] width 839 height 30
click at [582, 719] on textarea at bounding box center [716, 710] width 839 height 30
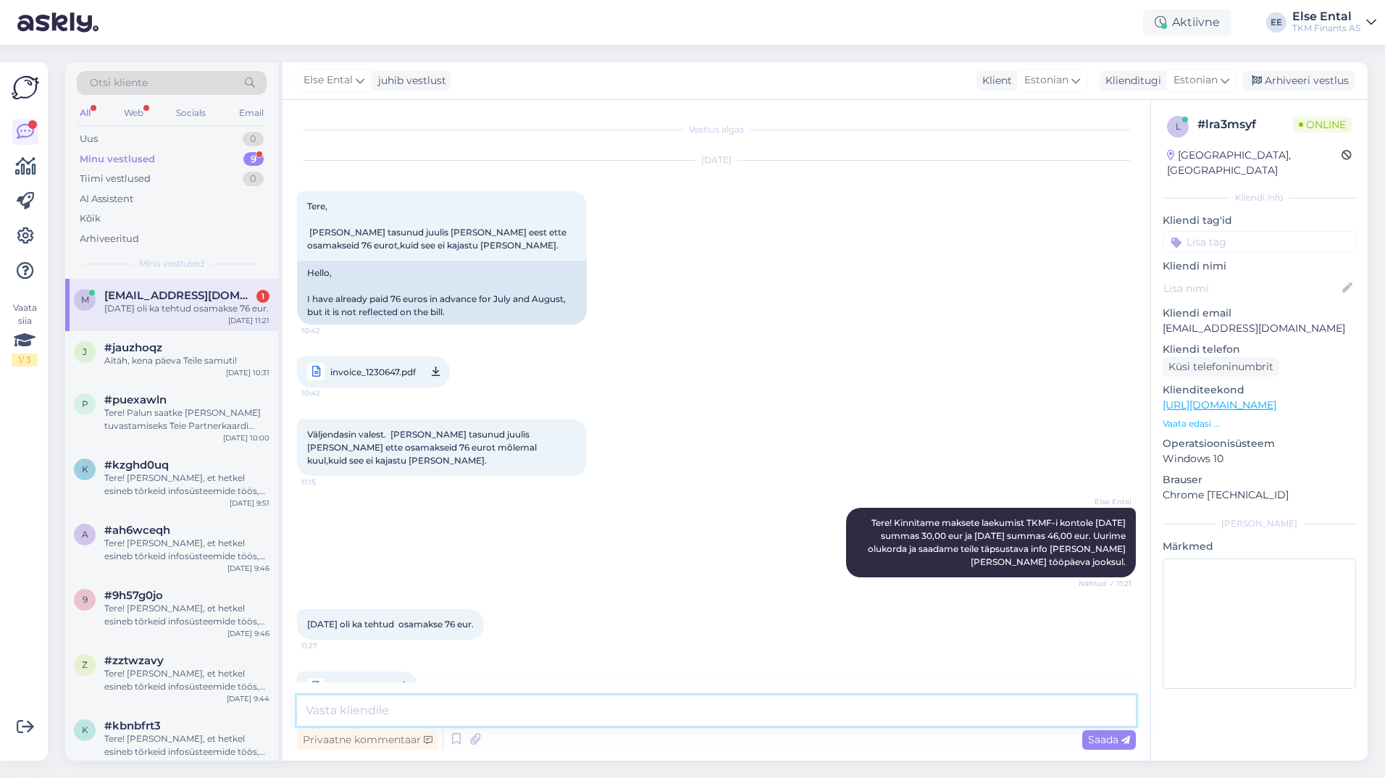
scroll to position [23, 0]
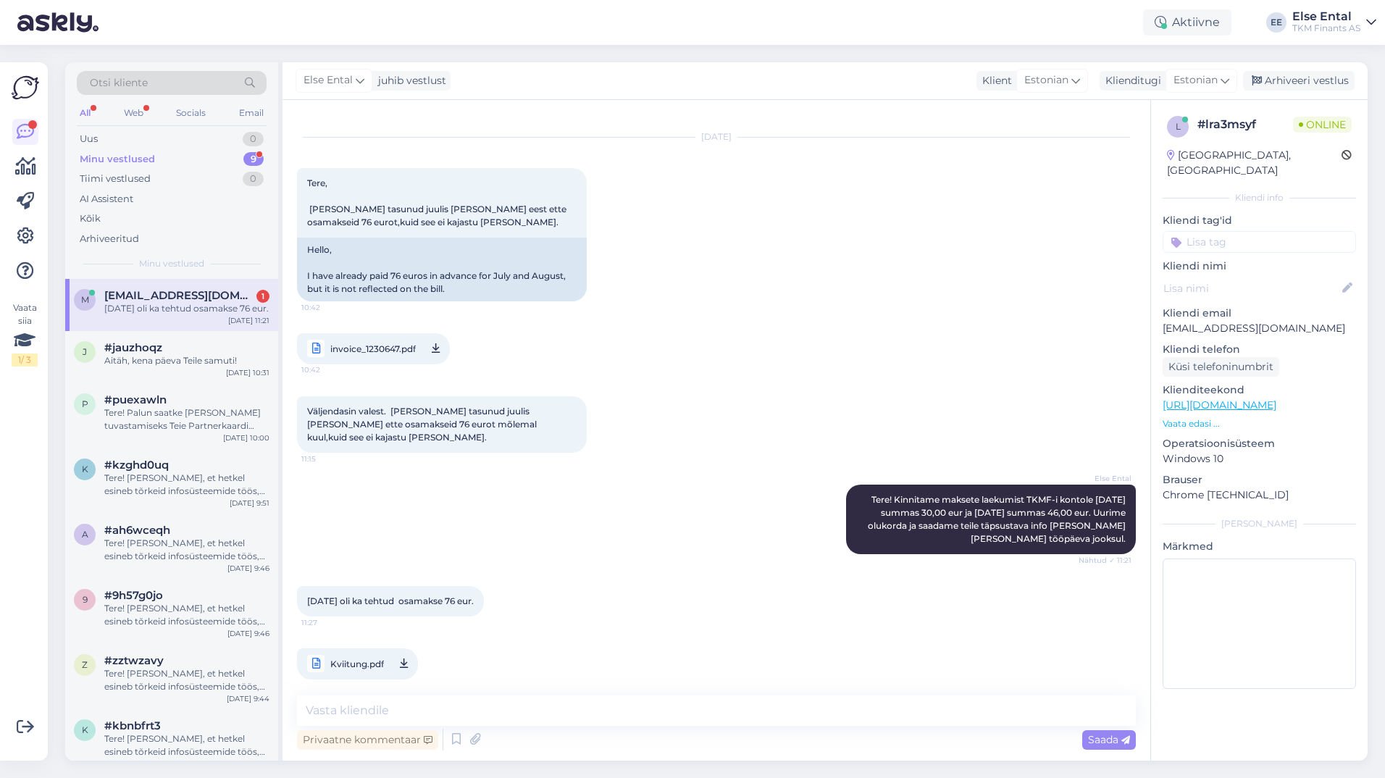
click at [380, 657] on span "Kviitung.pdf" at bounding box center [357, 664] width 54 height 18
click at [519, 703] on textarea at bounding box center [716, 710] width 839 height 30
drag, startPoint x: 440, startPoint y: 717, endPoint x: 285, endPoint y: 714, distance: 155.0
click at [285, 714] on div "Vestlus algas [DATE] Tere, [PERSON_NAME] tasunud juulis [PERSON_NAME] eest ette…" at bounding box center [716, 430] width 868 height 661
click at [563, 702] on textarea "Hetkel on" at bounding box center [716, 710] width 839 height 30
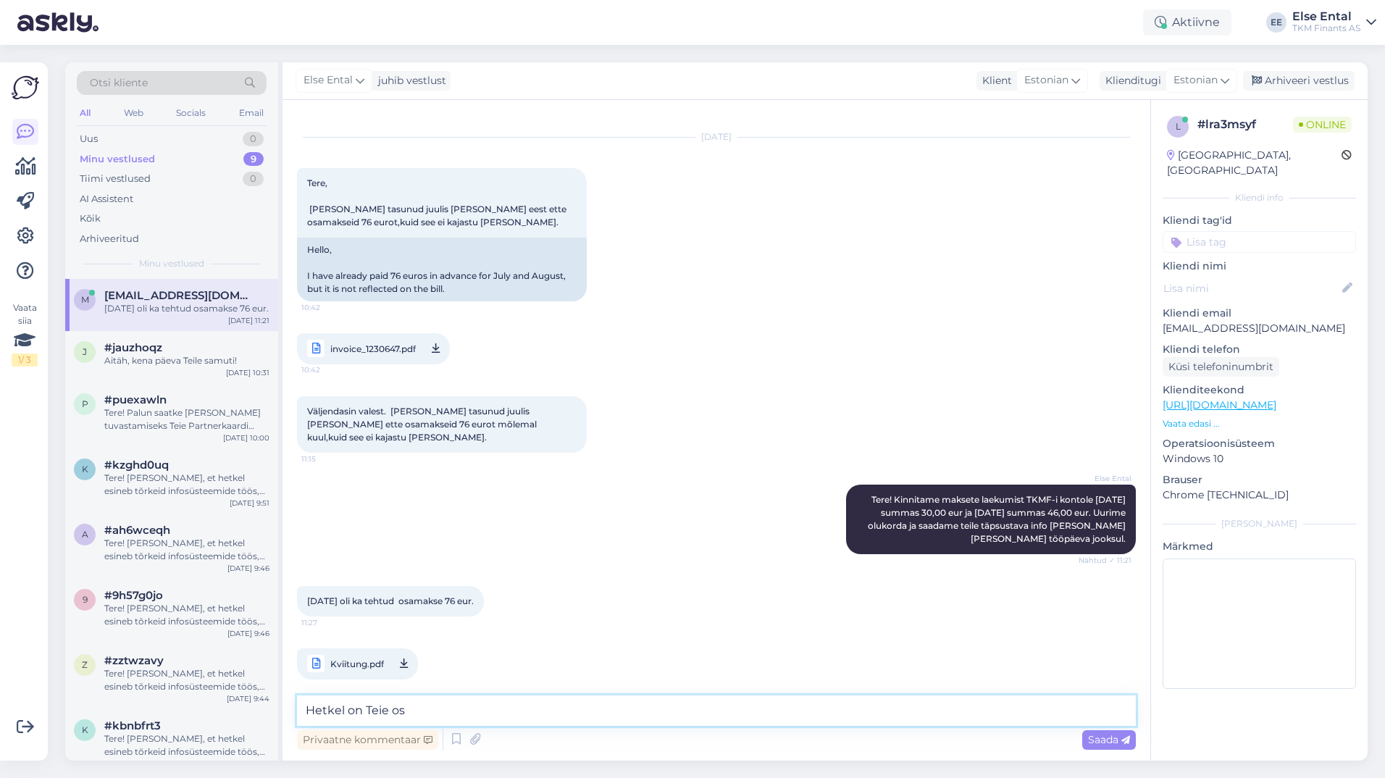
drag, startPoint x: 563, startPoint y: 702, endPoint x: 289, endPoint y: 705, distance: 274.5
click at [289, 705] on div "Vestlus algas [DATE] Tere, [PERSON_NAME] tasunud juulis [PERSON_NAME] eest ette…" at bounding box center [716, 430] width 868 height 661
drag, startPoint x: 411, startPoint y: 718, endPoint x: 393, endPoint y: 713, distance: 18.1
click at [393, 713] on textarea "Teil on ostul" at bounding box center [716, 710] width 839 height 30
click at [305, 706] on textarea "Teil on ostulimiidil ettemaks summas 152 eurot" at bounding box center [716, 710] width 839 height 30
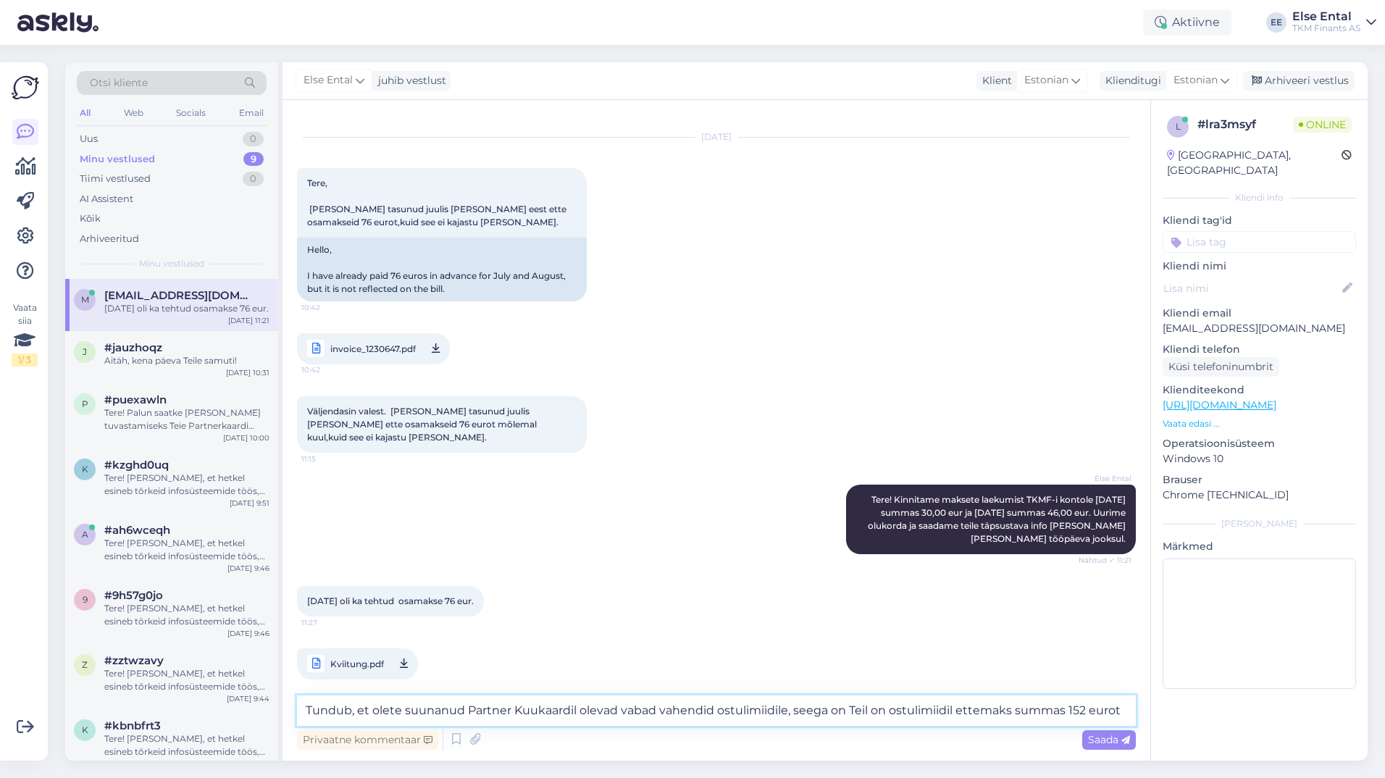
click at [876, 711] on textarea "Tundub, et olete suunanud Partner Kuukaardil olevad vabad vahendid ostulimiidil…" at bounding box center [716, 710] width 839 height 30
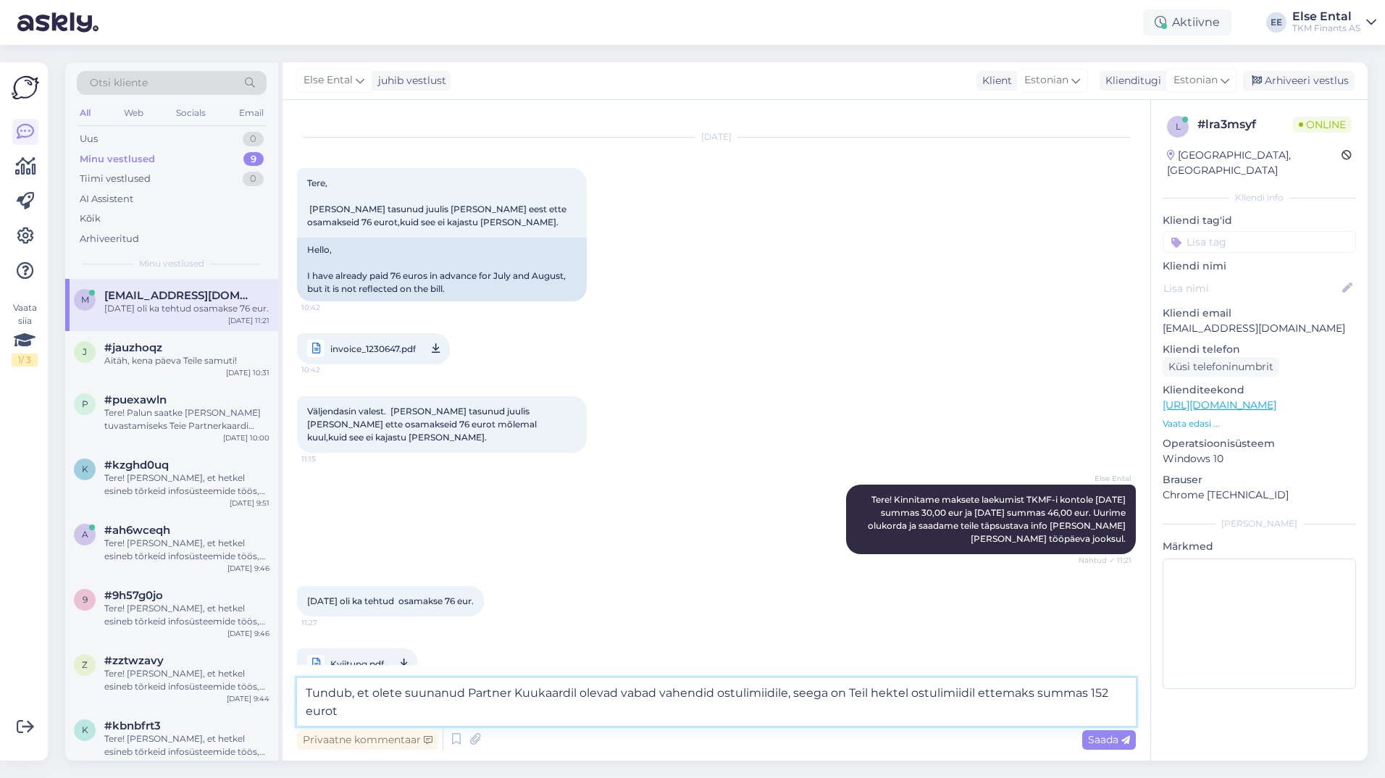
click at [975, 698] on textarea "Tundub, et olete suunanud Partner Kuukaardil olevad vabad vahendid ostulimiidil…" at bounding box center [716, 702] width 839 height 48
click at [353, 713] on textarea "Tundub, et olete suunanud Partner Kuukaardil olevad vabad vahendid ostulimiidil…" at bounding box center [716, 702] width 839 height 48
click at [886, 724] on textarea "Tundub, et olete suunanud Partner Kuukaardil olevad vabad vahendid ostulimiidil…" at bounding box center [716, 702] width 839 height 48
click at [1122, 689] on textarea "Tundub, et olete suunanud Partner Kuukaardil olevad vabad vahendid ostulimiidil…" at bounding box center [716, 702] width 839 height 48
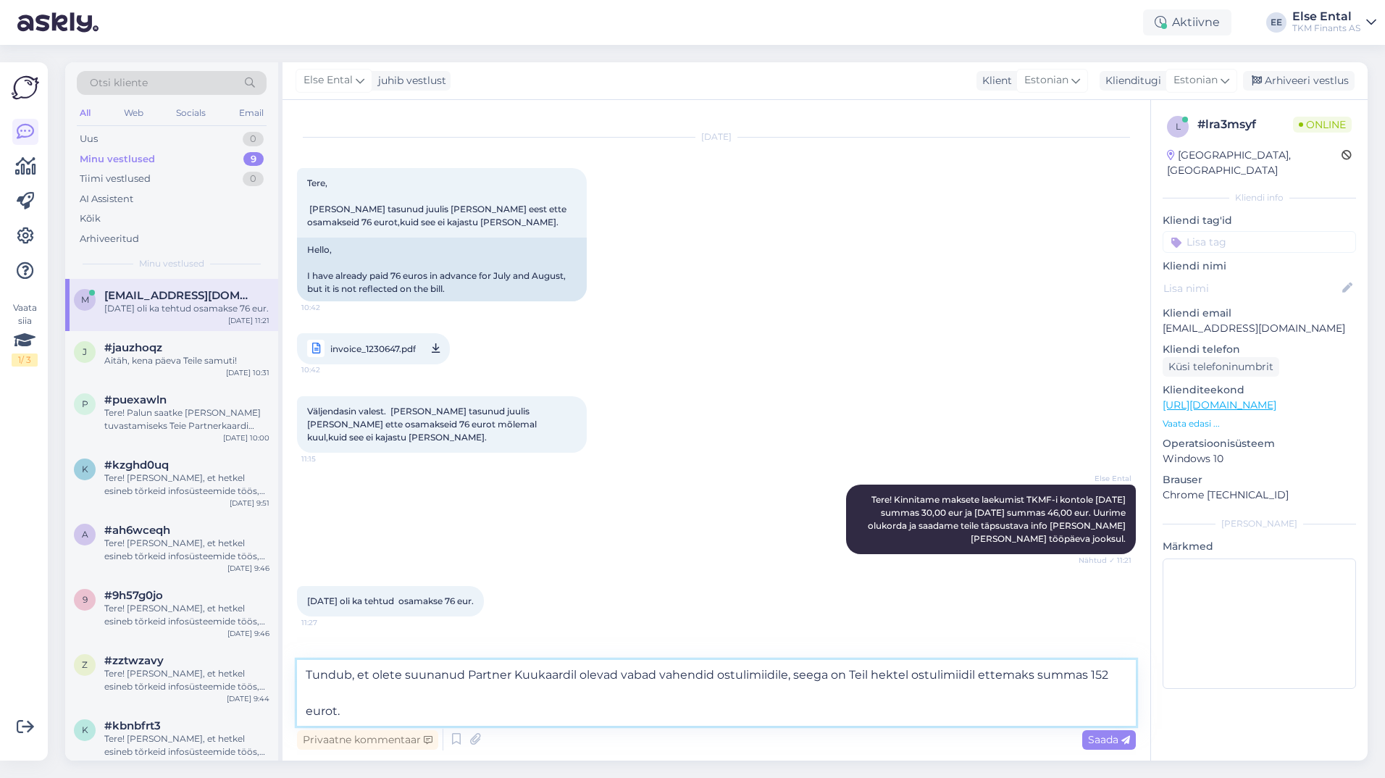
paste textarea "Selgitame, et Teie ostulimiidil on ettemaks summas 46,62 eurot, mida on Teil õi…"
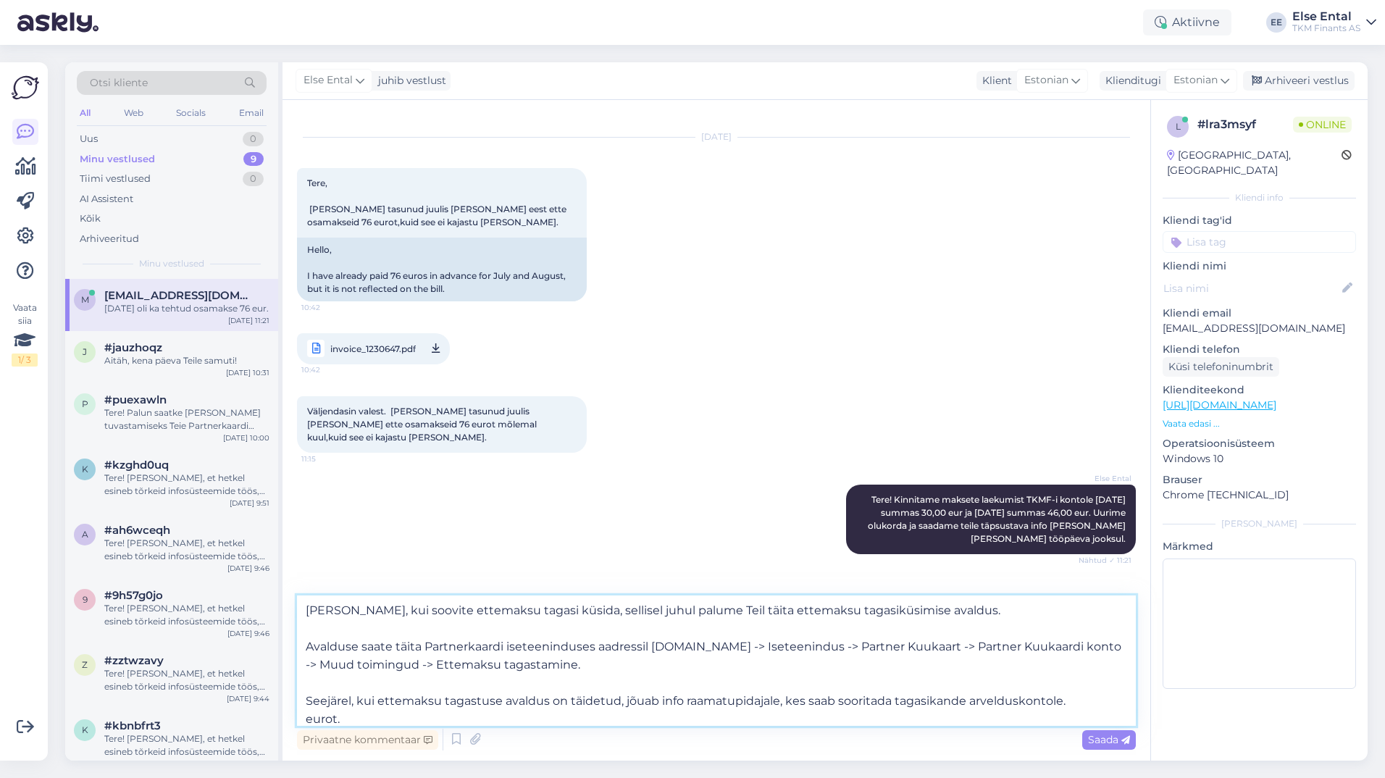
scroll to position [0, 0]
click at [650, 682] on textarea "Tundub, et olete suunanud Partner Kuukaardil olevad vabad vahendid ostulimiidil…" at bounding box center [716, 660] width 839 height 130
drag, startPoint x: 680, startPoint y: 648, endPoint x: 298, endPoint y: 647, distance: 382.4
click at [298, 647] on textarea "Tundub, et olete suunanud Partner Kuukaardil olevad vabad vahendid ostulimiidil…" at bounding box center [716, 660] width 839 height 130
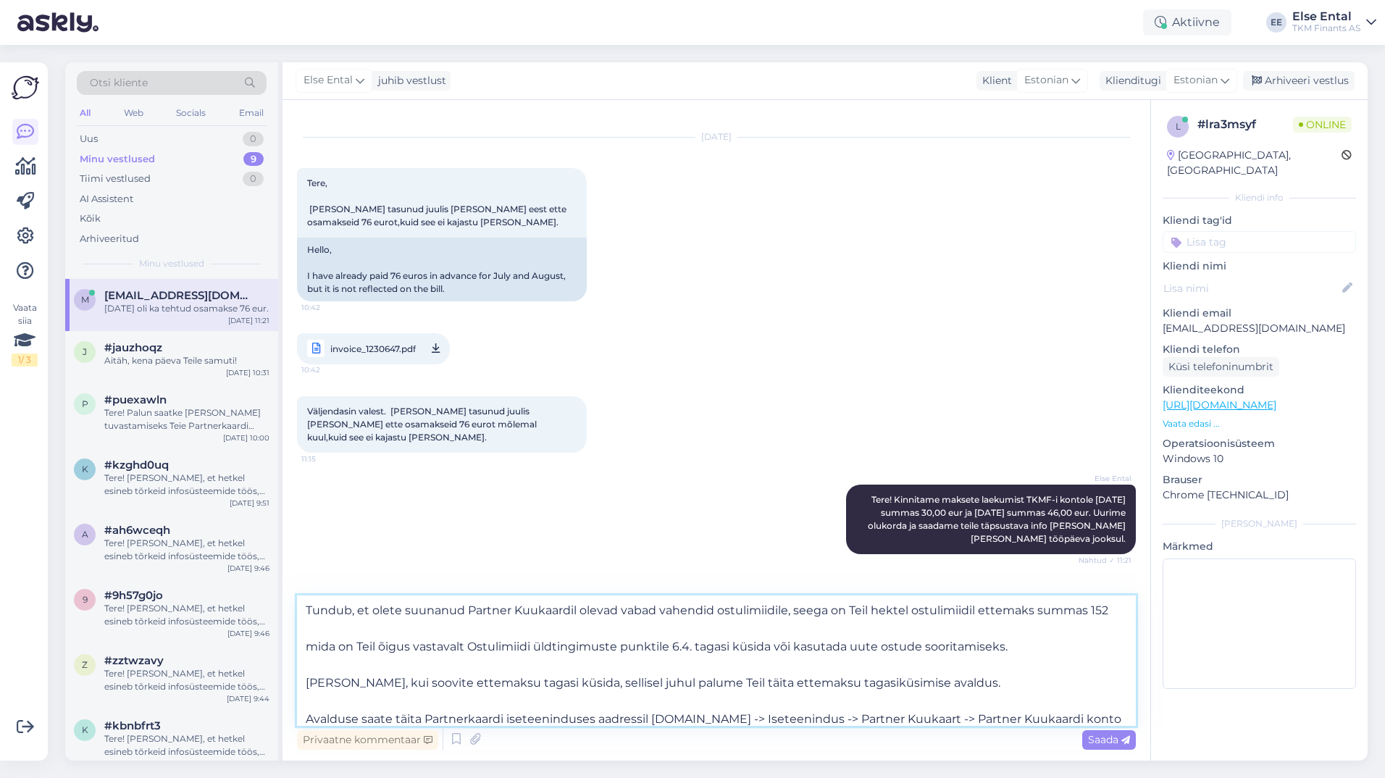
click at [329, 626] on textarea "Tundub, et olete suunanud Partner Kuukaardil olevad vabad vahendid ostulimiidil…" at bounding box center [716, 660] width 839 height 130
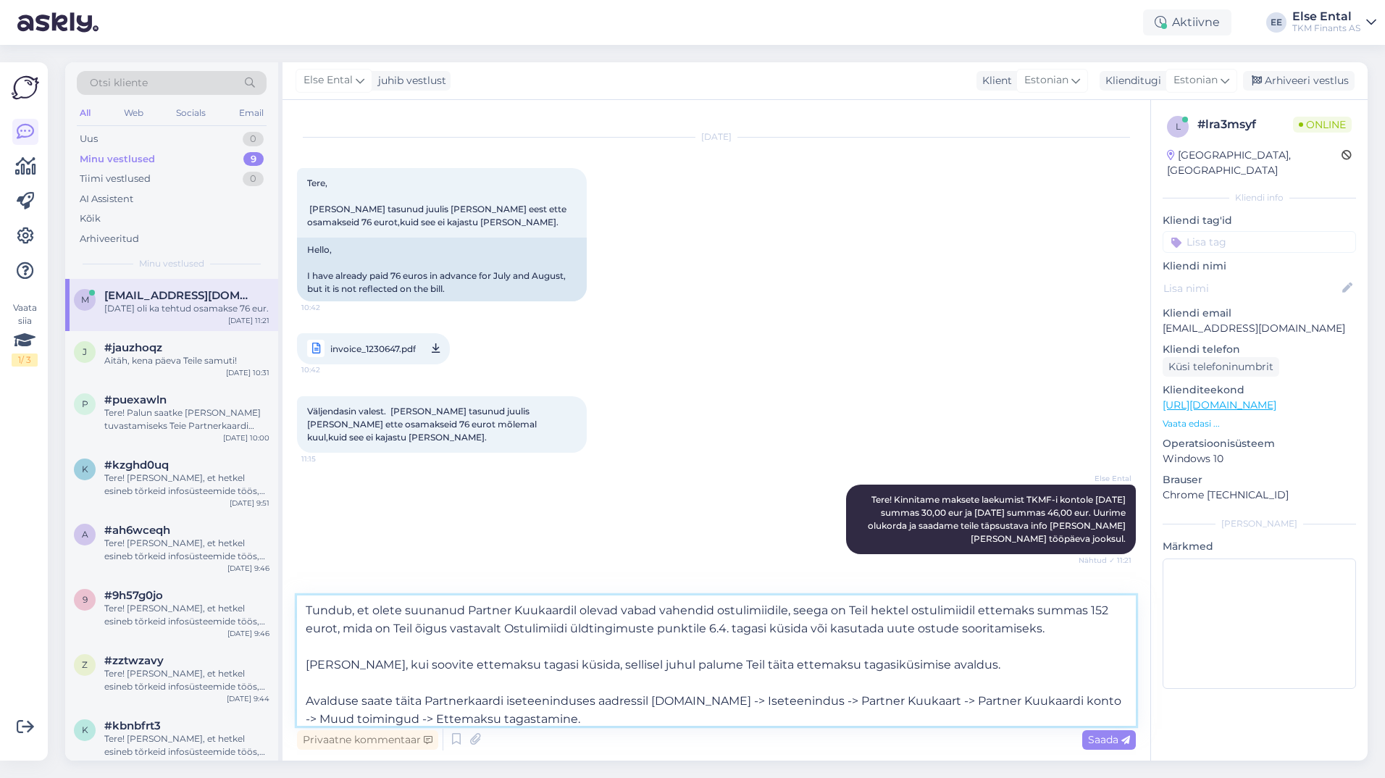
click at [1043, 631] on textarea "Tundub, et olete suunanud Partner Kuukaardil olevad vabad vahendid ostulimiidil…" at bounding box center [716, 660] width 839 height 130
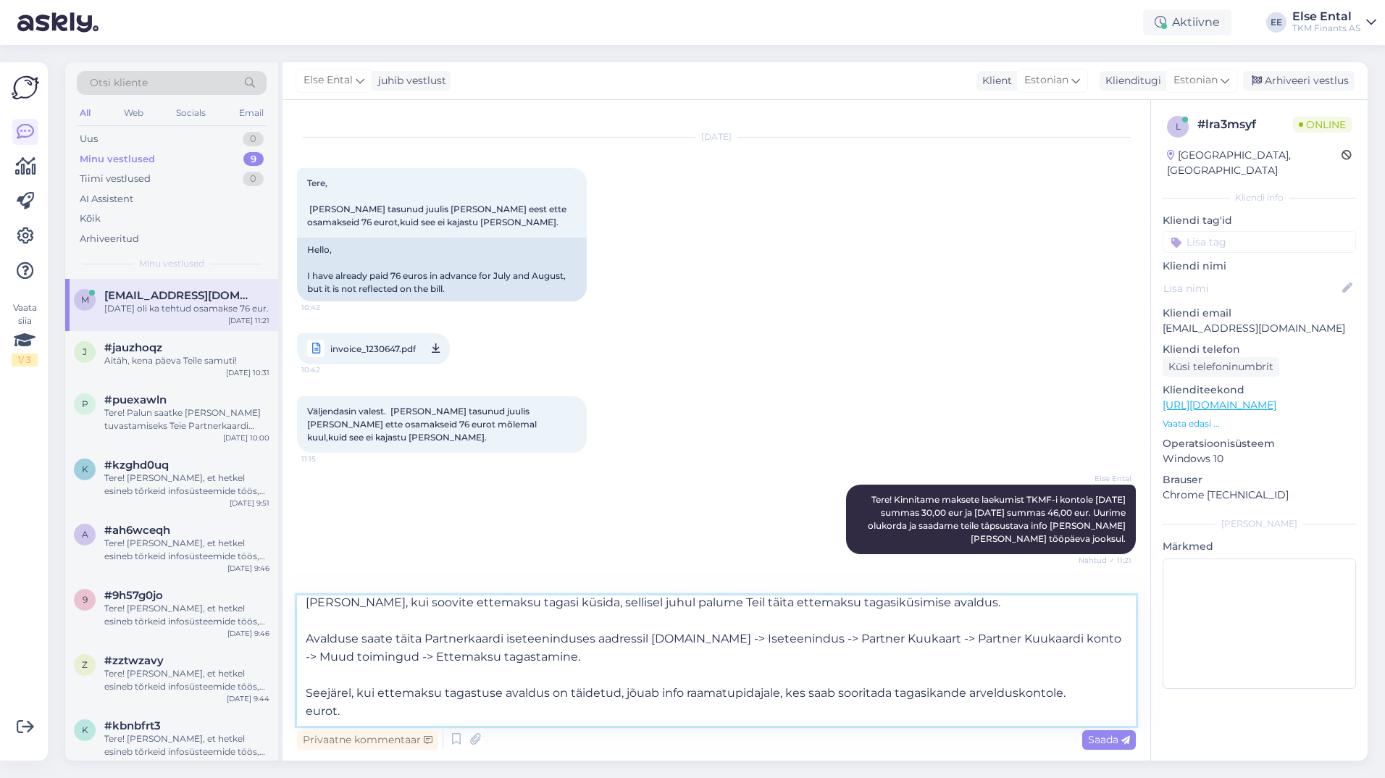
click at [392, 715] on textarea "Tundub, et olete suunanud Partner Kuukaardil olevad vabad vahendid ostulimiidil…" at bounding box center [716, 660] width 839 height 130
click at [443, 693] on textarea "Tundub, et olete suunanud Partner Kuukaardil olevad vabad vahendid ostulimiidil…" at bounding box center [716, 660] width 839 height 130
paste textarea "[PERSON_NAME] juhtida tähelepanu asjaolule, et [PERSON_NAME] lähevad partnerkon…"
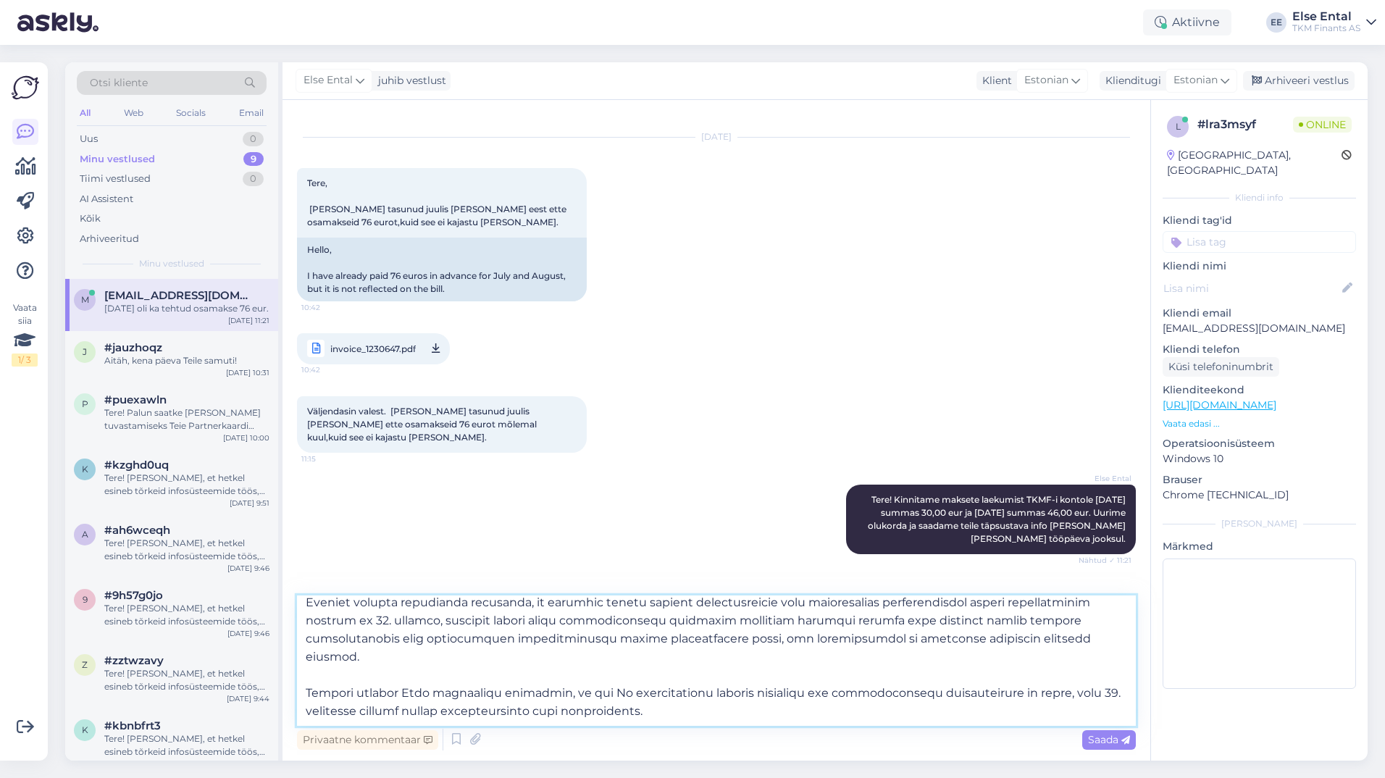
scroll to position [0, 0]
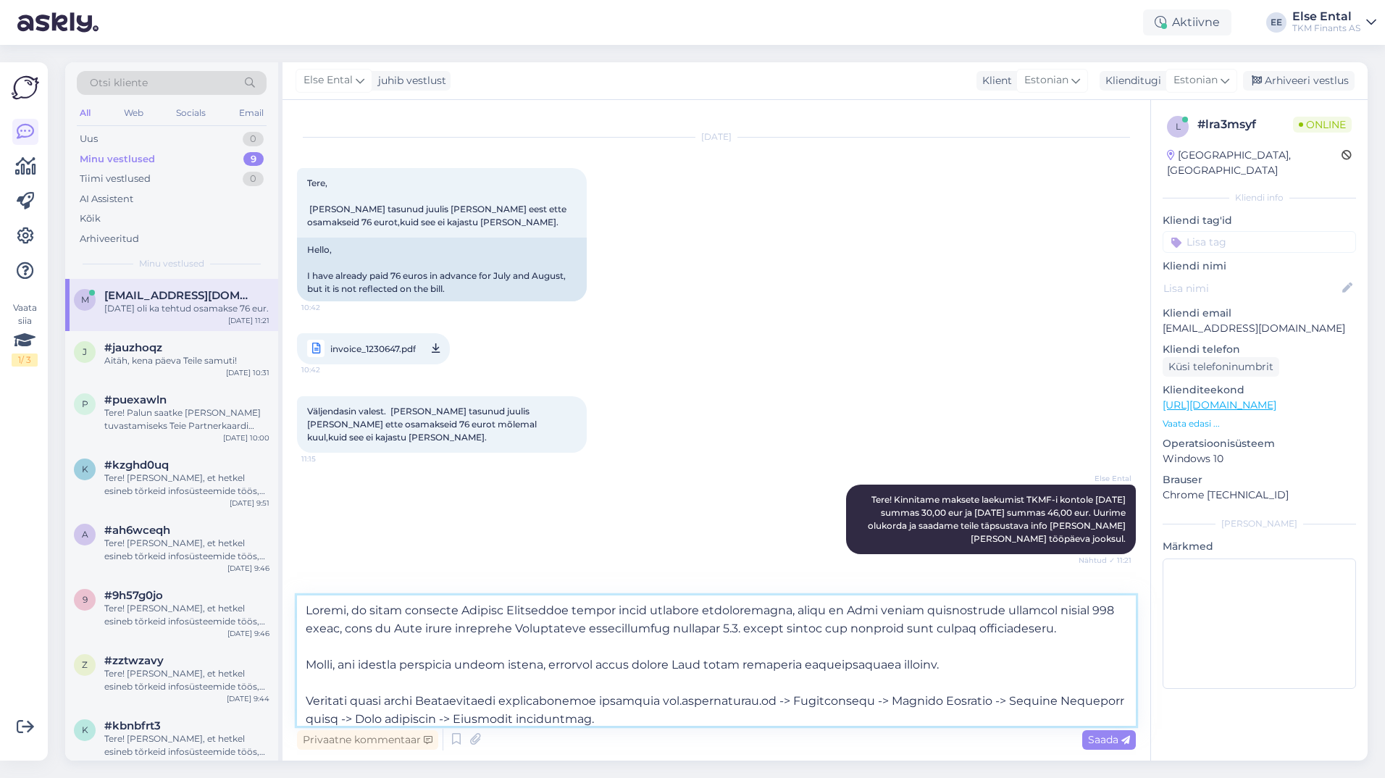
click at [894, 611] on textarea at bounding box center [716, 660] width 839 height 130
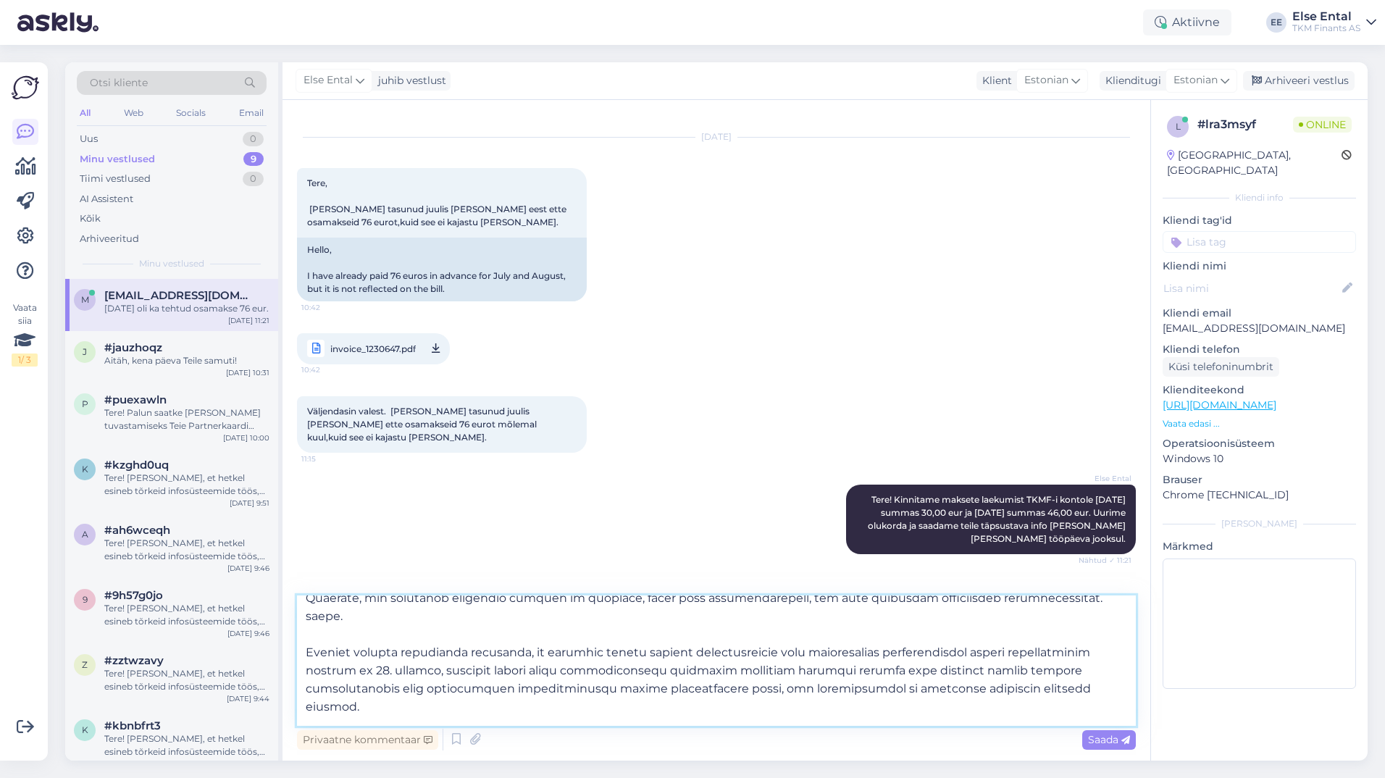
scroll to position [174, 0]
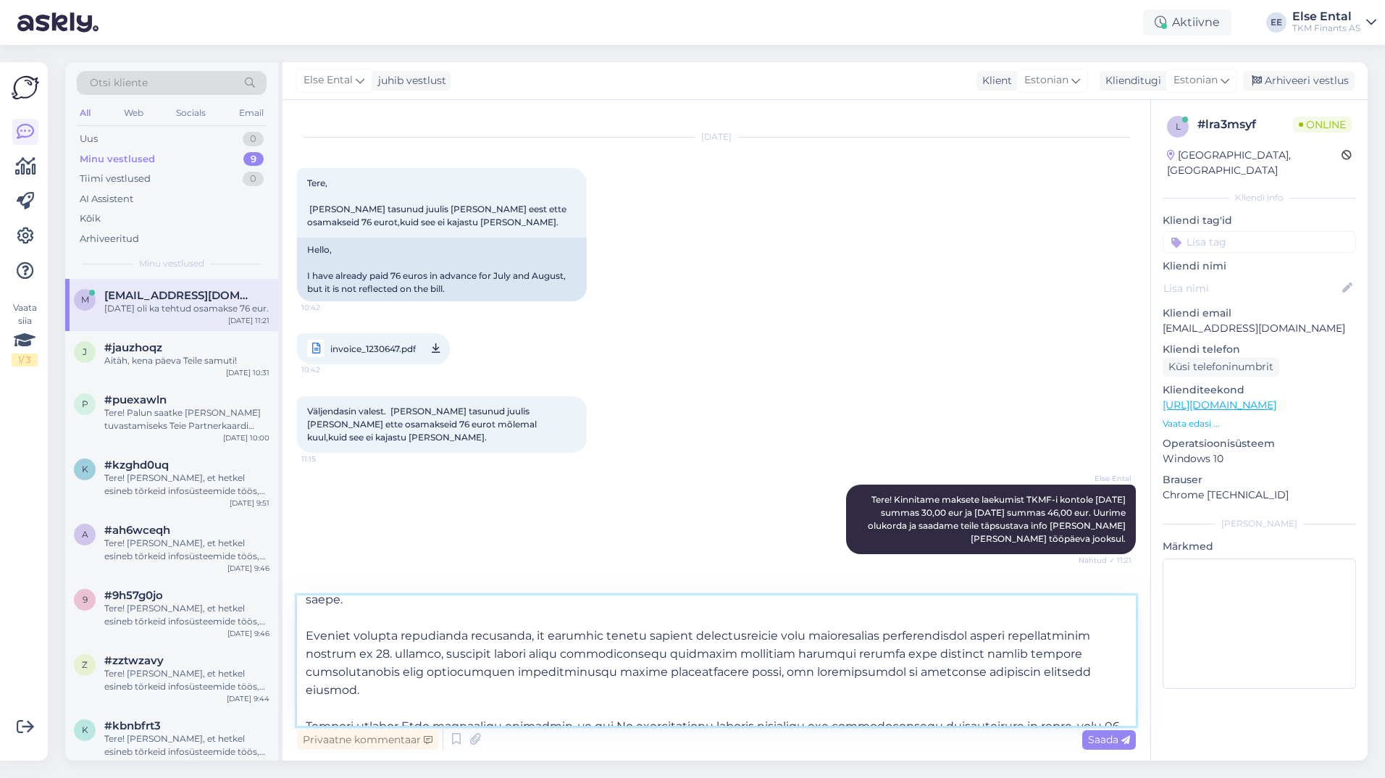
click at [383, 650] on textarea at bounding box center [716, 660] width 839 height 130
click at [388, 650] on textarea at bounding box center [716, 660] width 839 height 130
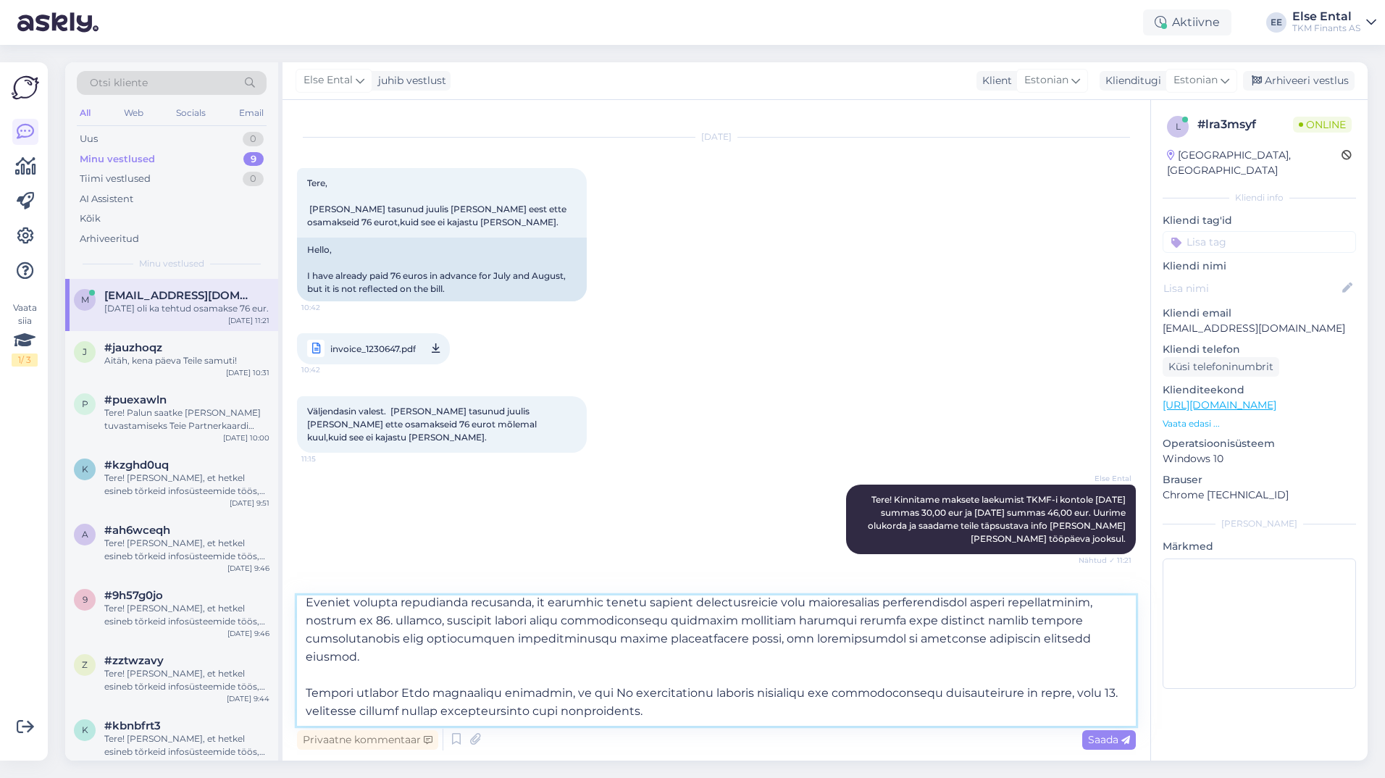
scroll to position [243, 0]
drag, startPoint x: 752, startPoint y: 685, endPoint x: 308, endPoint y: 663, distance: 444.5
click at [308, 663] on textarea at bounding box center [716, 660] width 839 height 130
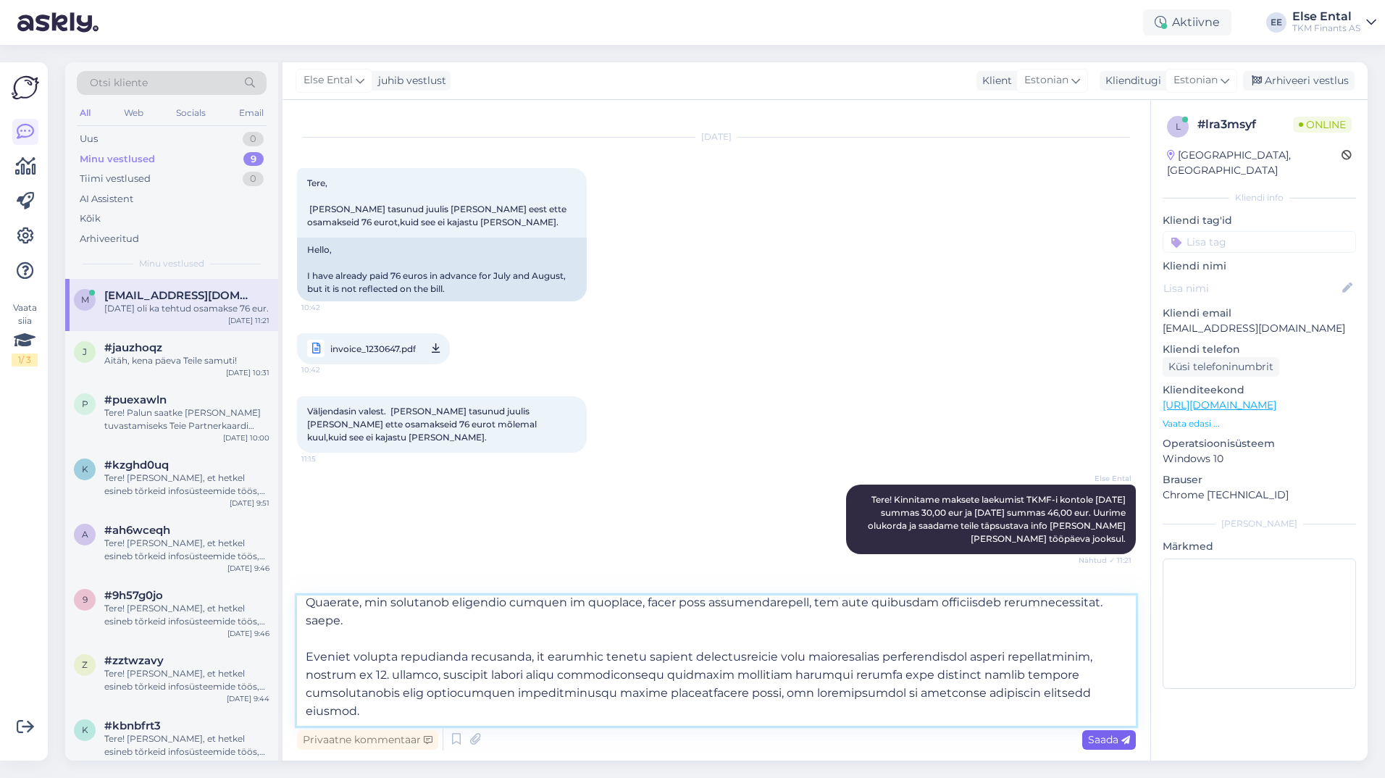
scroll to position [189, 0]
type textarea "Loremi, do sitam consecte Adipisc Elitseddoe tempor incid utlabore etdoloremagn…"
click at [1113, 737] on span "Saada" at bounding box center [1109, 739] width 42 height 13
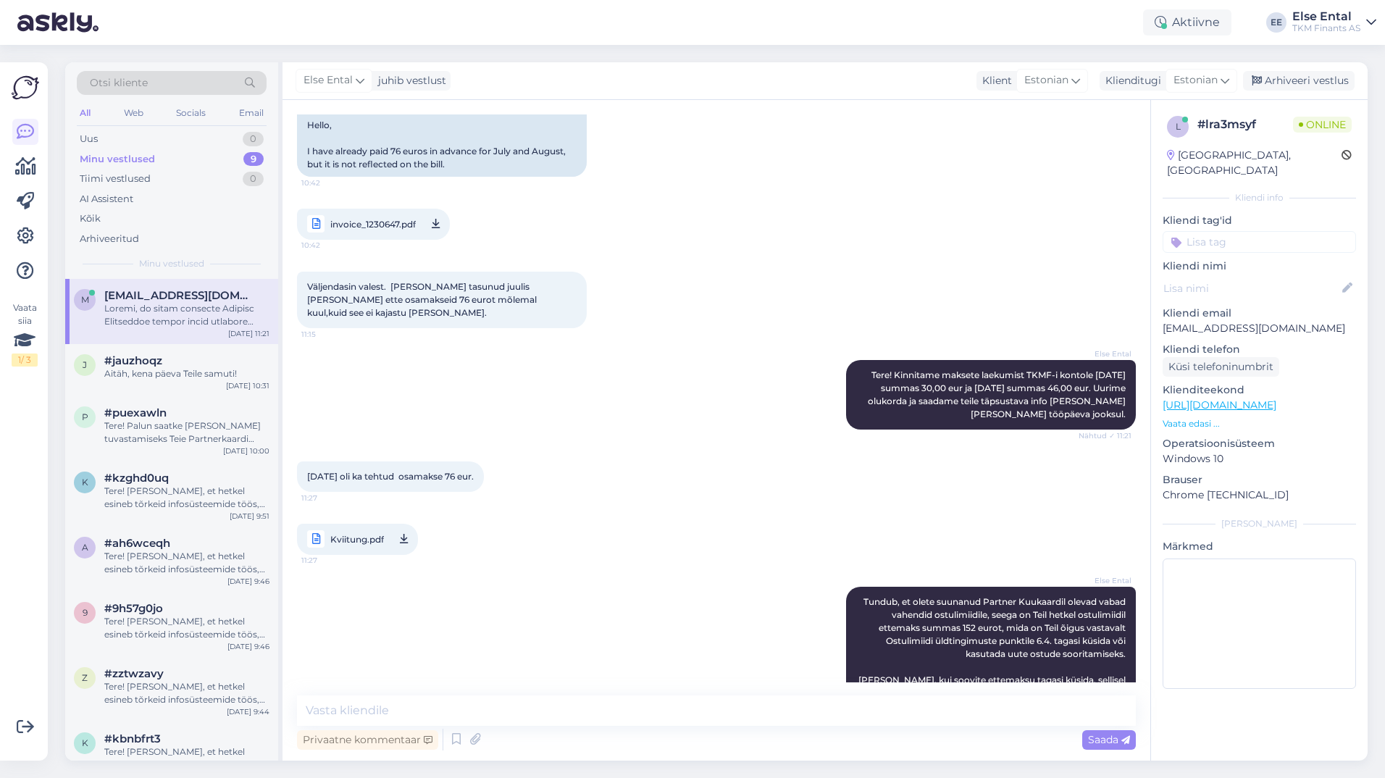
scroll to position [437, 0]
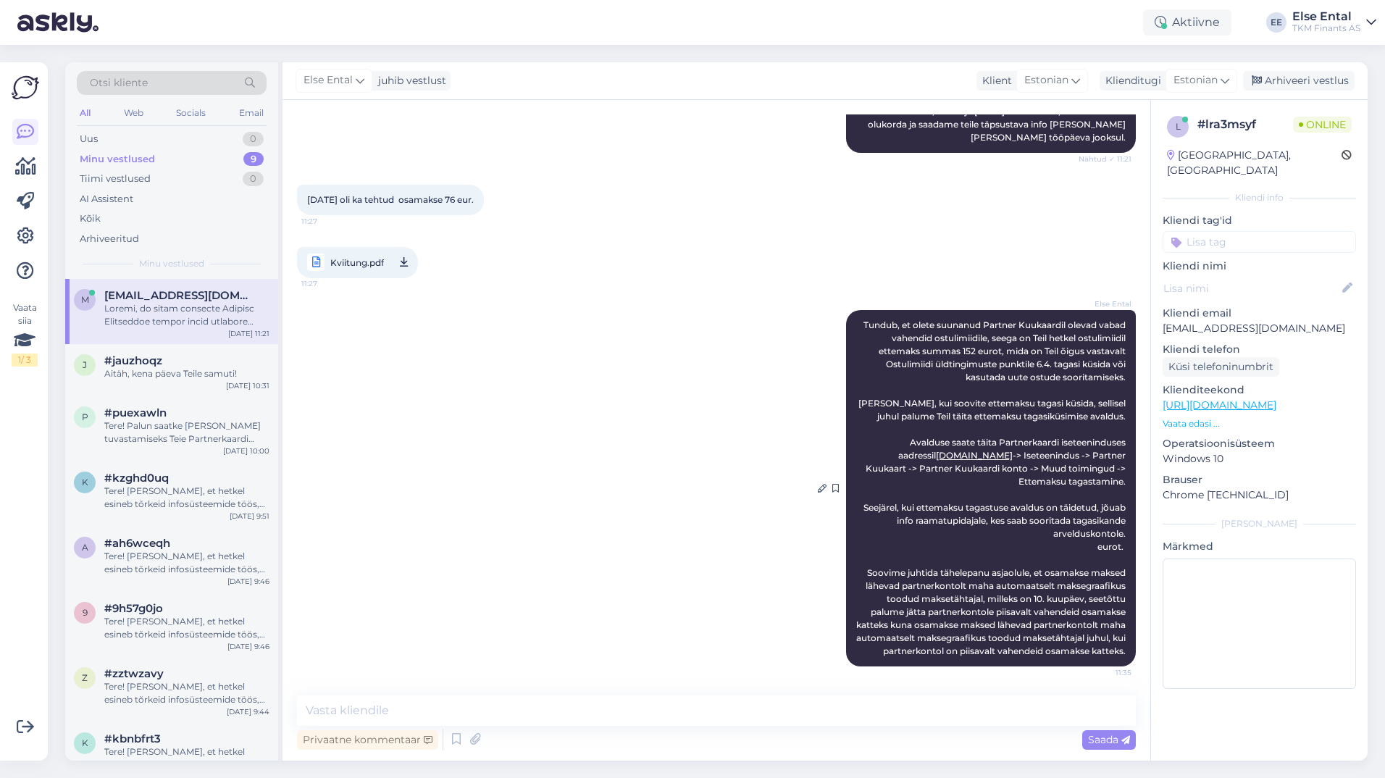
click at [833, 523] on div at bounding box center [839, 488] width 13 height 356
click at [818, 484] on icon at bounding box center [822, 488] width 9 height 9
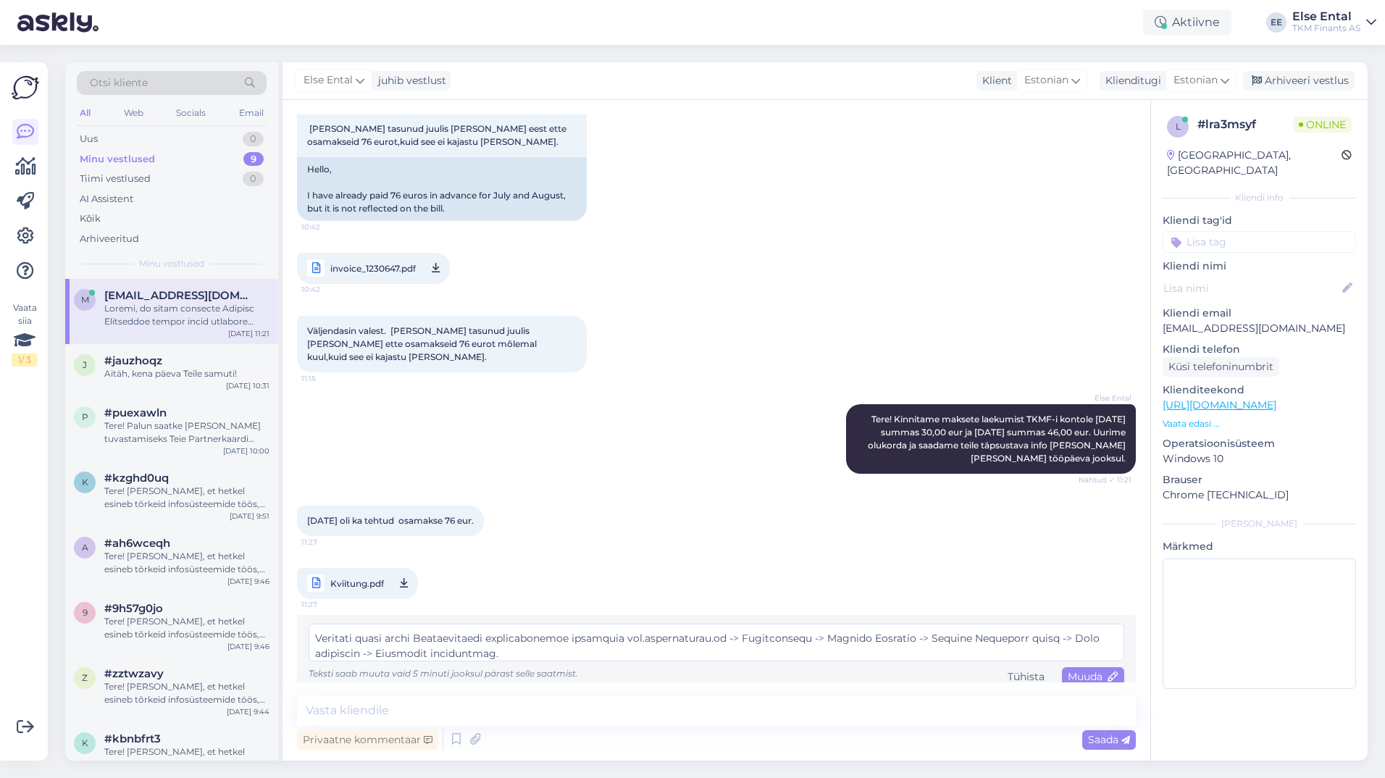
scroll to position [145, 0]
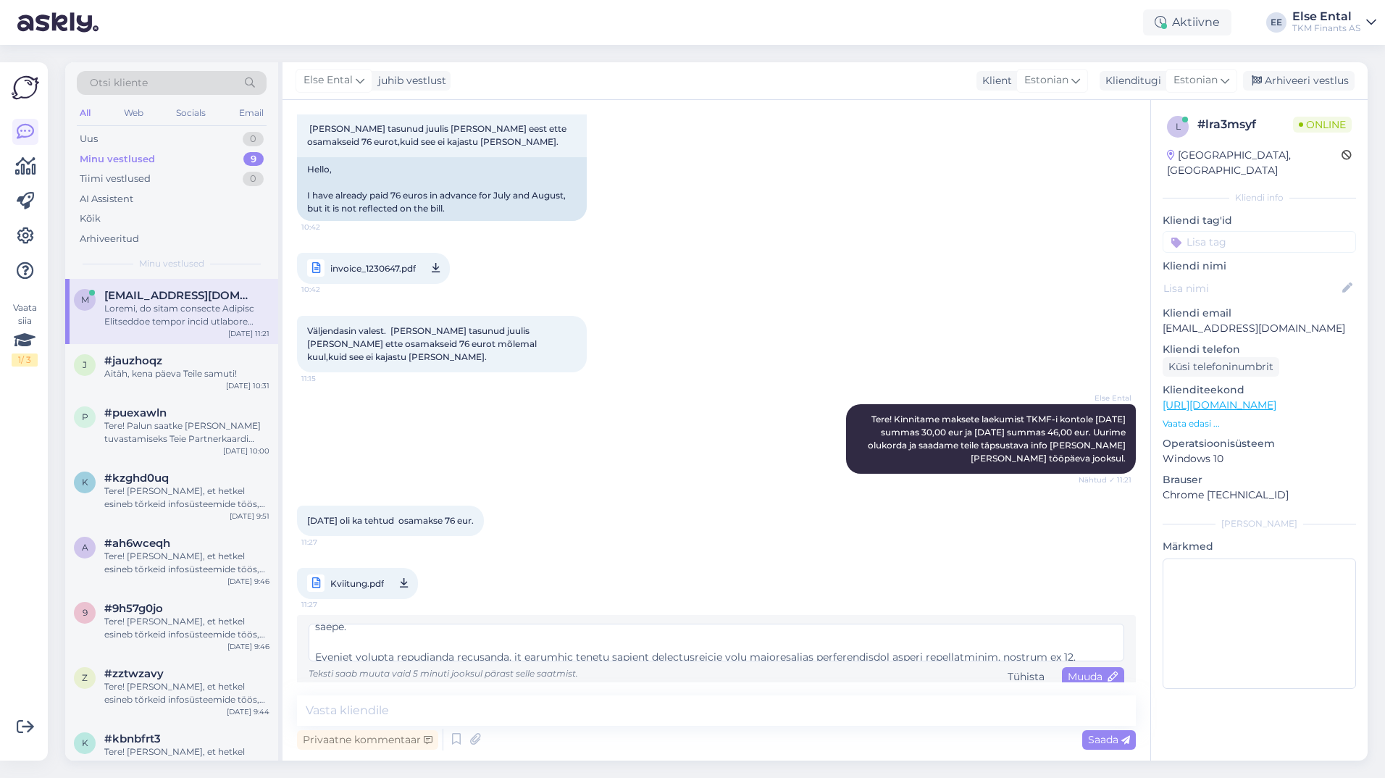
click at [357, 625] on textarea at bounding box center [717, 643] width 816 height 38
click at [364, 624] on textarea at bounding box center [717, 643] width 816 height 38
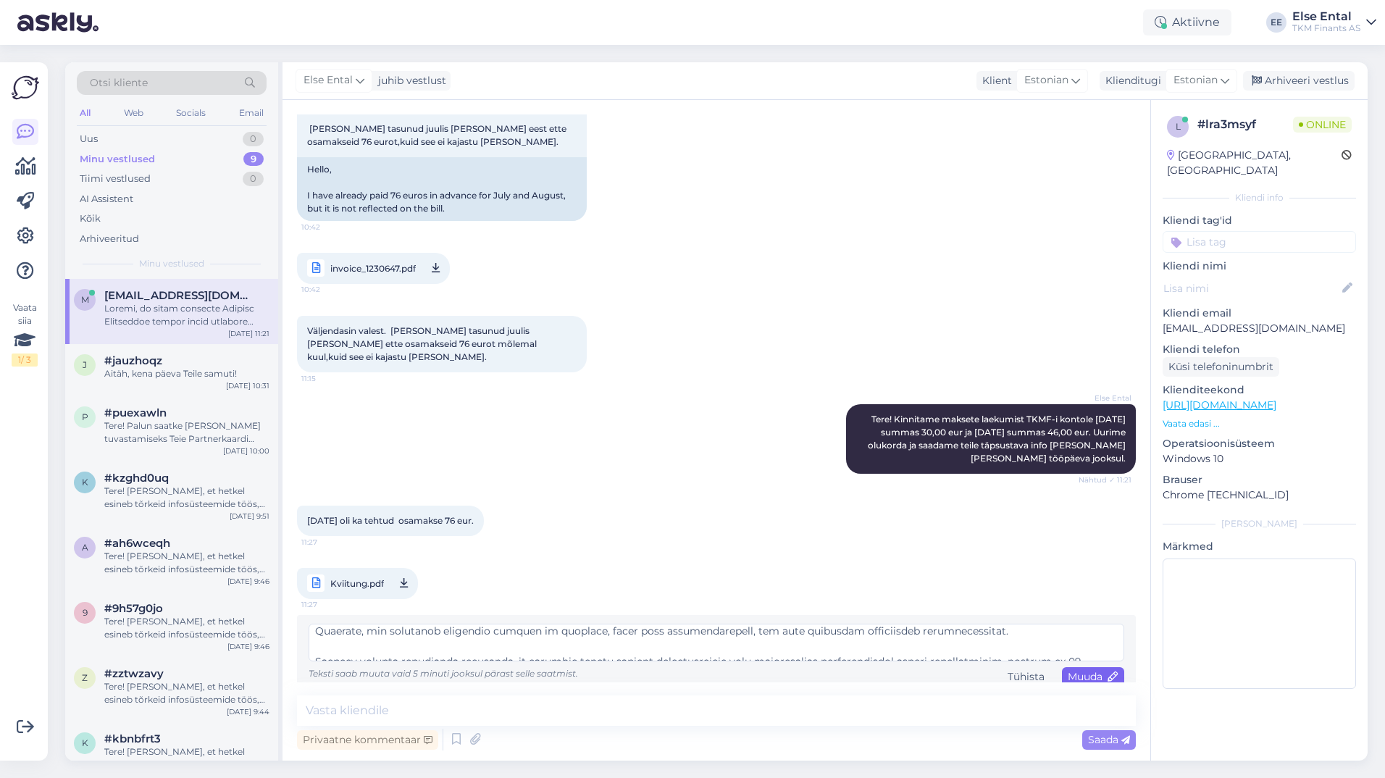
type textarea "Loremi, do sitam consecte Adipisc Elitseddoe tempor incid utlabore etdoloremagn…"
click at [1080, 670] on span "Muuda" at bounding box center [1093, 676] width 51 height 13
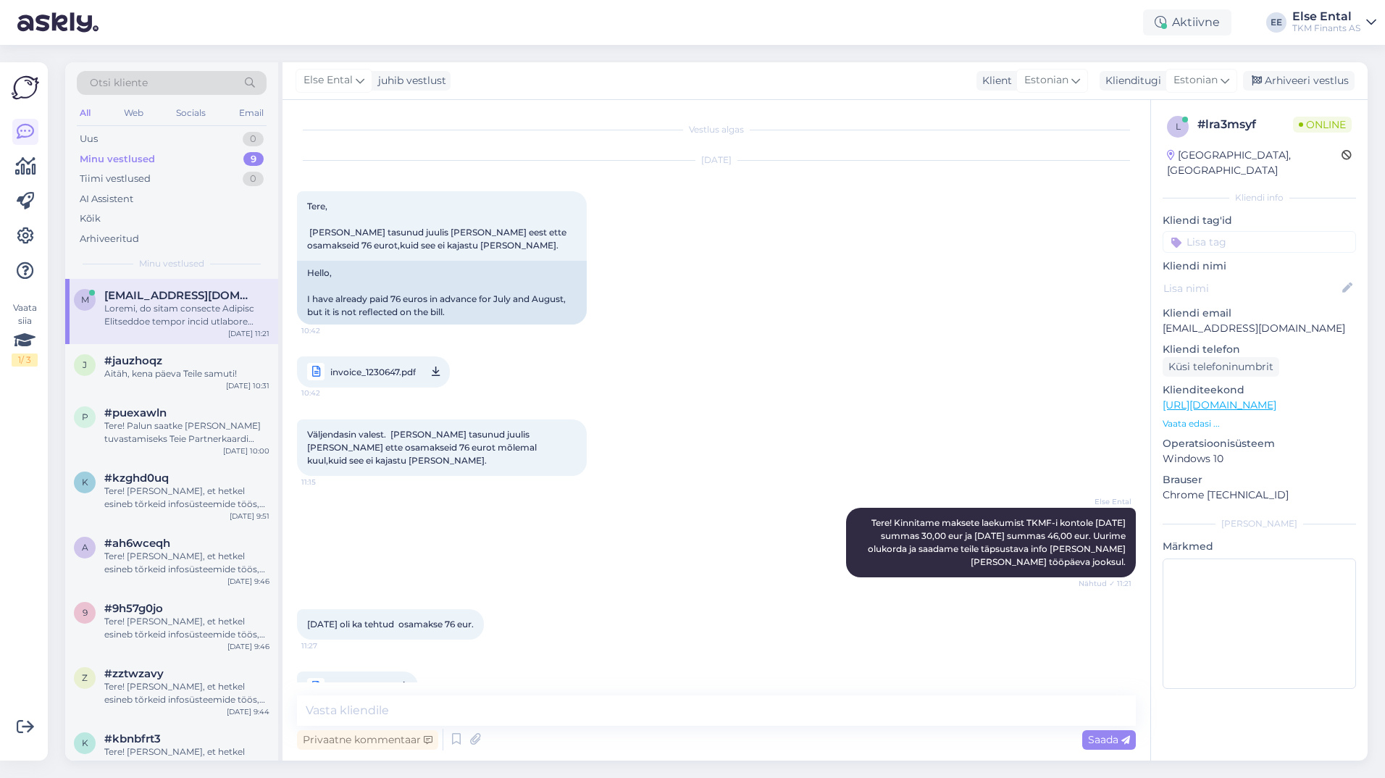
scroll to position [424, 0]
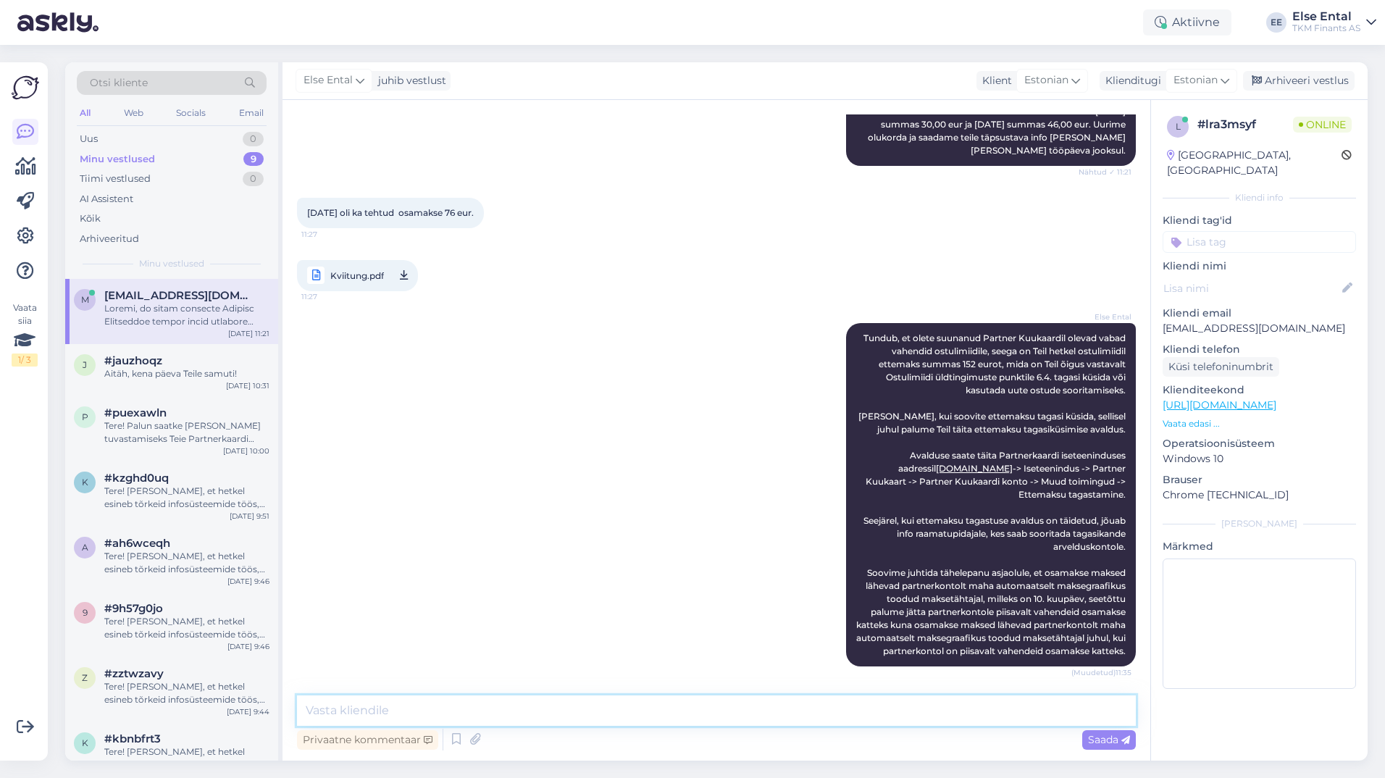
click at [843, 710] on textarea at bounding box center [716, 710] width 839 height 30
click at [655, 720] on textarea at bounding box center [716, 710] width 839 height 30
click at [456, 702] on textarea at bounding box center [716, 710] width 839 height 30
click at [453, 708] on textarea at bounding box center [716, 710] width 839 height 30
drag, startPoint x: 1257, startPoint y: 130, endPoint x: 1200, endPoint y: 130, distance: 56.5
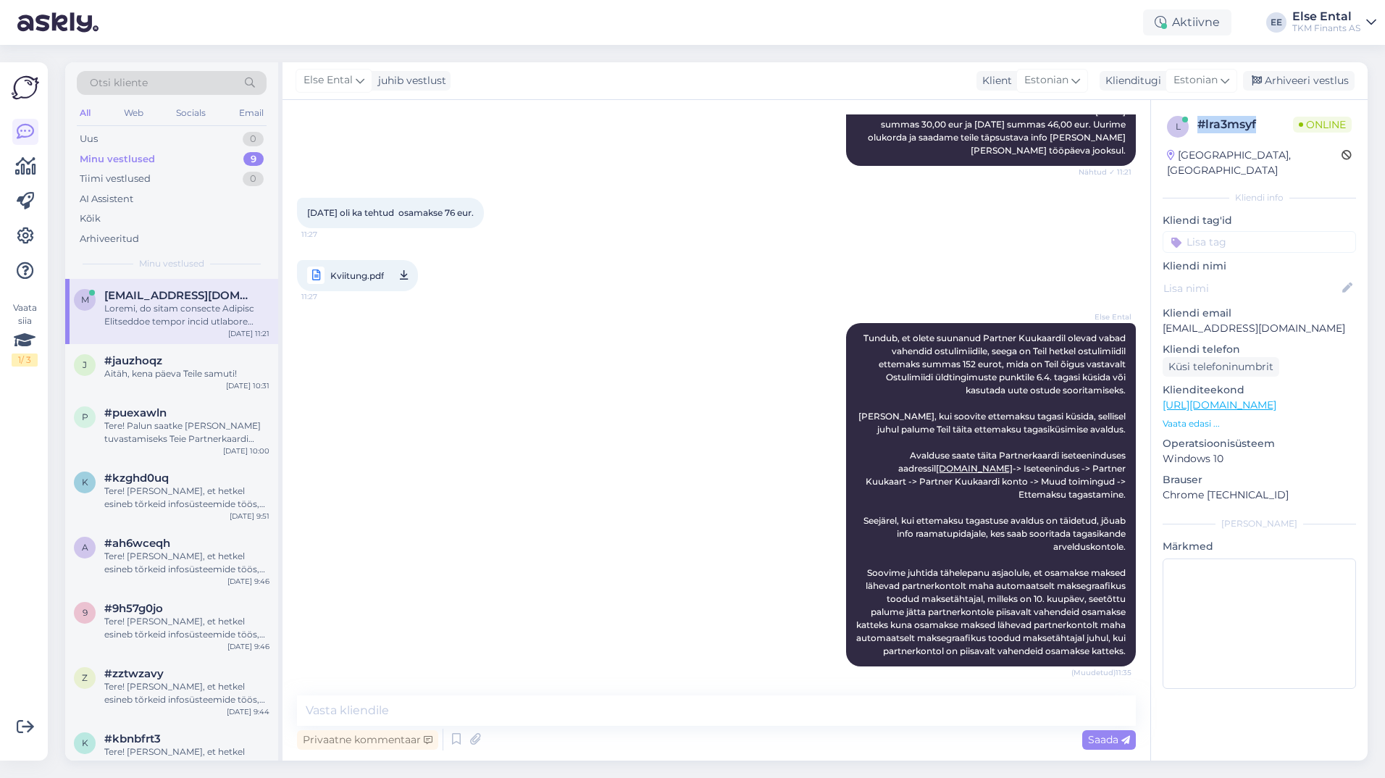
click at [1200, 130] on div "# lra3msyf" at bounding box center [1245, 124] width 96 height 17
copy div "# lra3msyf"
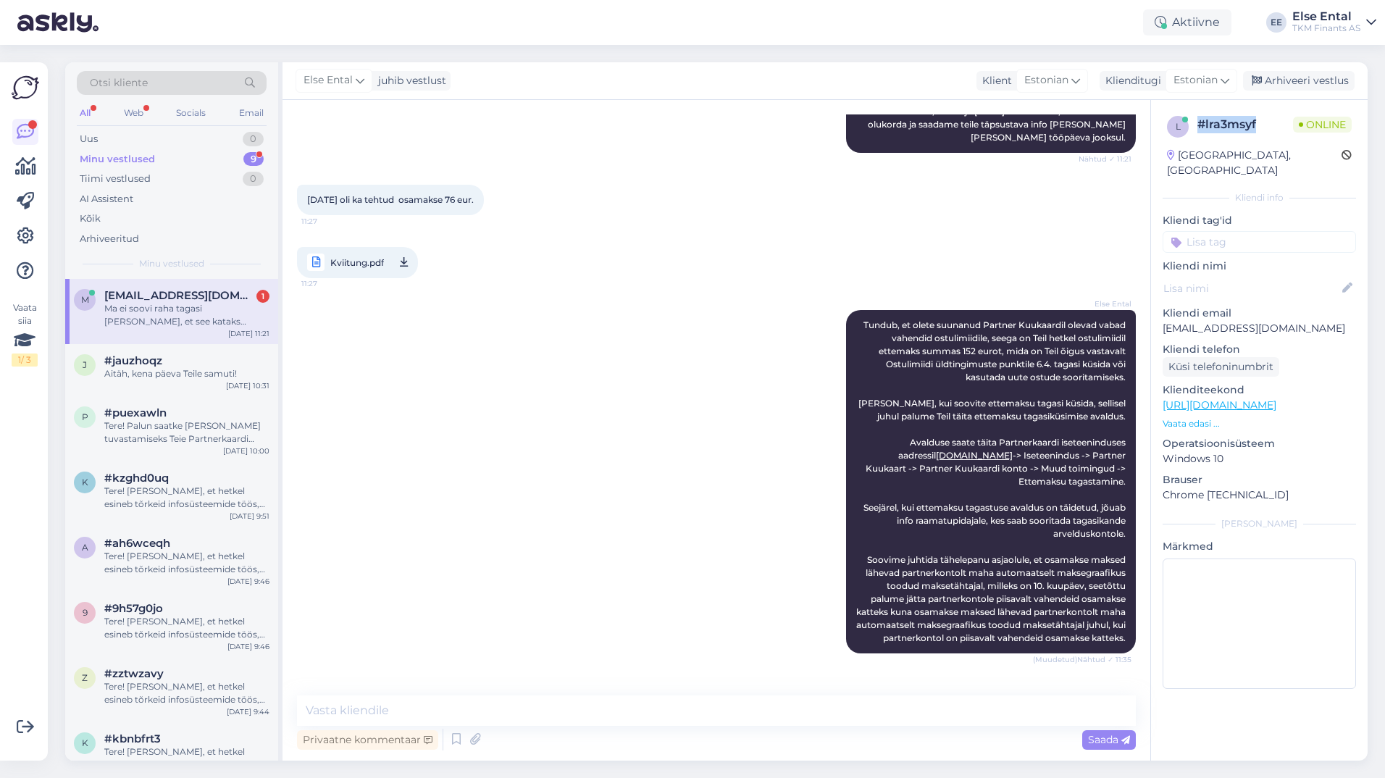
scroll to position [500, 0]
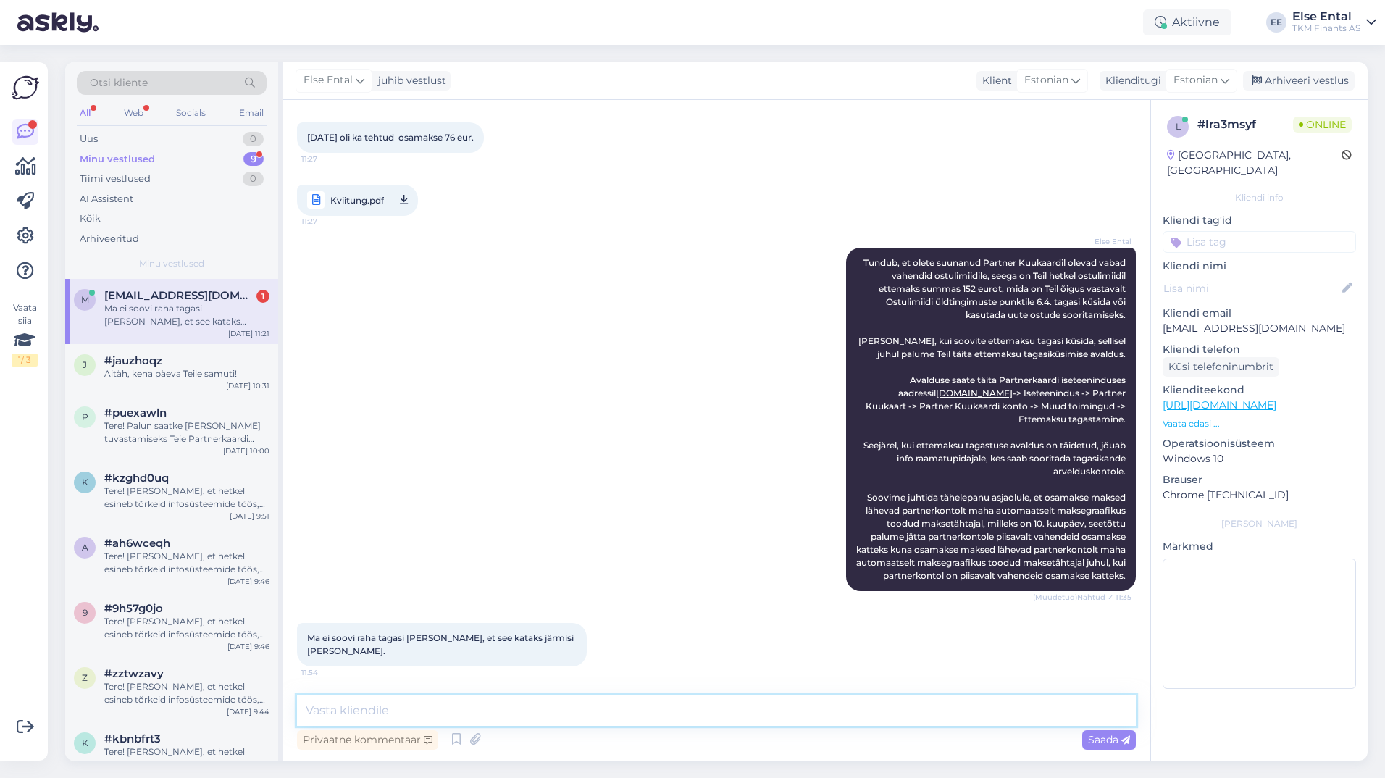
click at [521, 703] on textarea at bounding box center [716, 710] width 839 height 30
click at [371, 711] on textarea at bounding box center [716, 710] width 839 height 30
paste textarea "1230647"
paste textarea "146.27"
drag, startPoint x: 649, startPoint y: 713, endPoint x: 656, endPoint y: 776, distance: 62.7
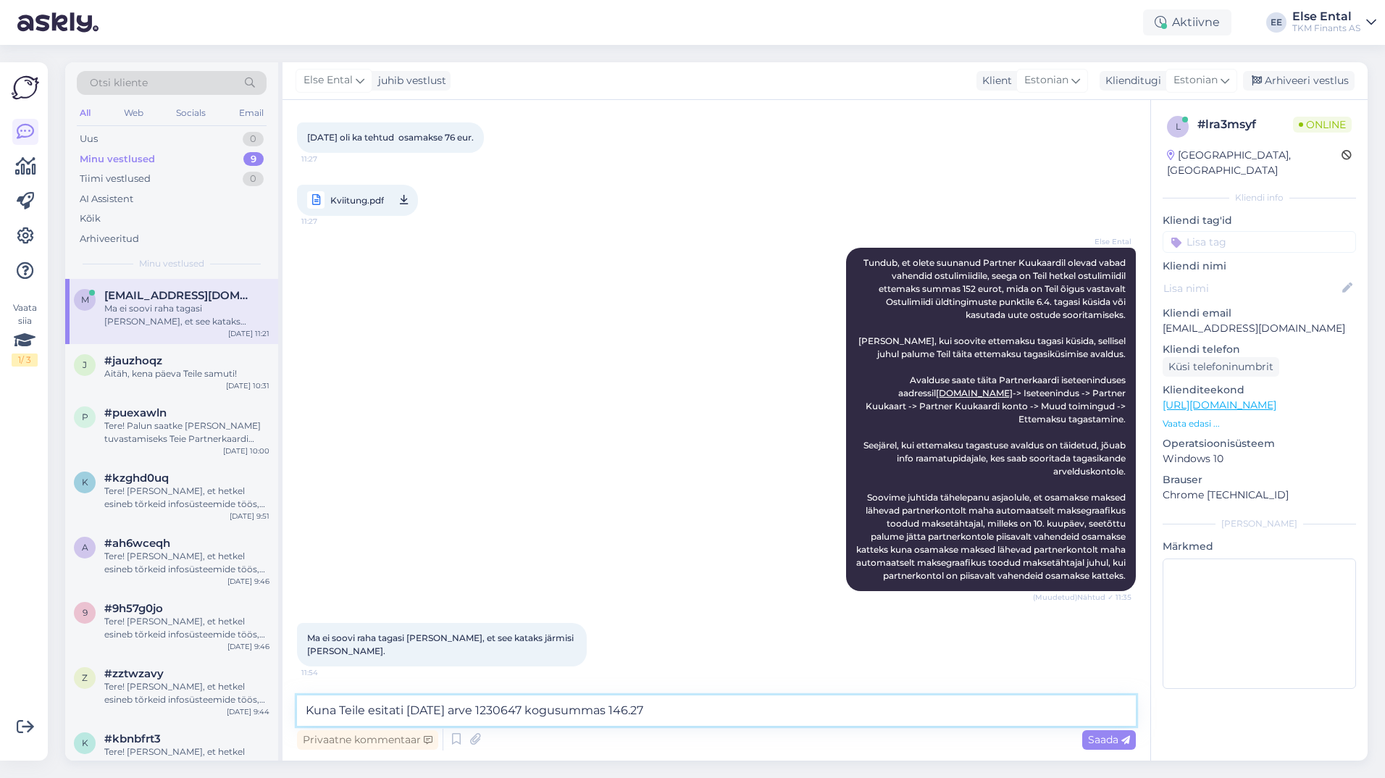
click at [649, 713] on textarea "Kuna Teile esitati [DATE] arve 1230647 kogusummas 146.27" at bounding box center [716, 710] width 839 height 30
click at [778, 700] on textarea "Kuna Teile esitati [DATE] arve 1230647 kogusummas 146,27" at bounding box center [716, 710] width 839 height 30
click at [779, 712] on textarea "Kuna Teile esitati [DATE] arve 1230647 kogusummas 146,27 eur, siis soovitame Te…" at bounding box center [716, 710] width 839 height 30
click at [794, 707] on textarea "Kuna Teile esitati [DATE] arve 1230647 kogusummas 146,27 eur, siis soovitame Te…" at bounding box center [716, 710] width 839 height 30
drag, startPoint x: 879, startPoint y: 711, endPoint x: 830, endPoint y: 711, distance: 48.5
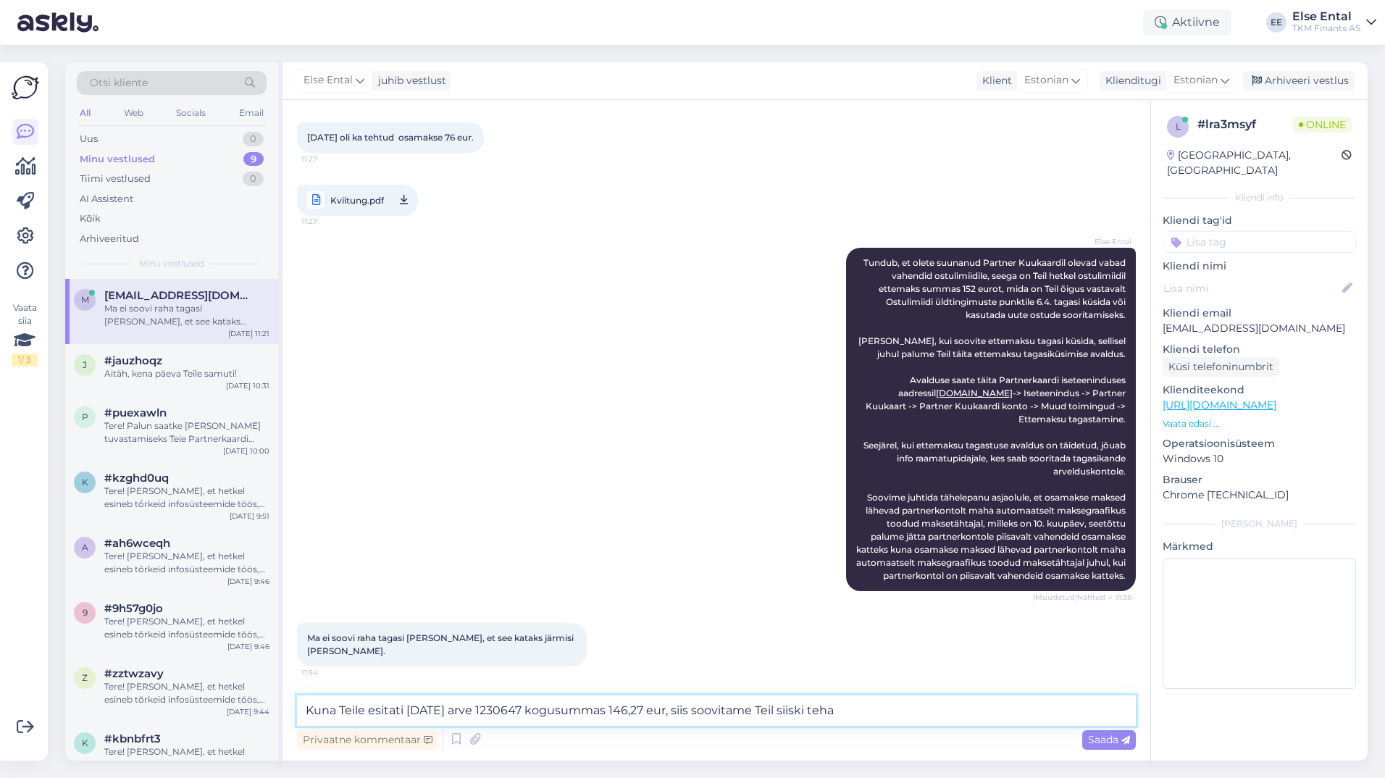
click at [829, 712] on textarea "Kuna Teile esitati [DATE] arve 1230647 kogusummas 146,27 eur, siis soovitame Te…" at bounding box center [716, 710] width 839 height 30
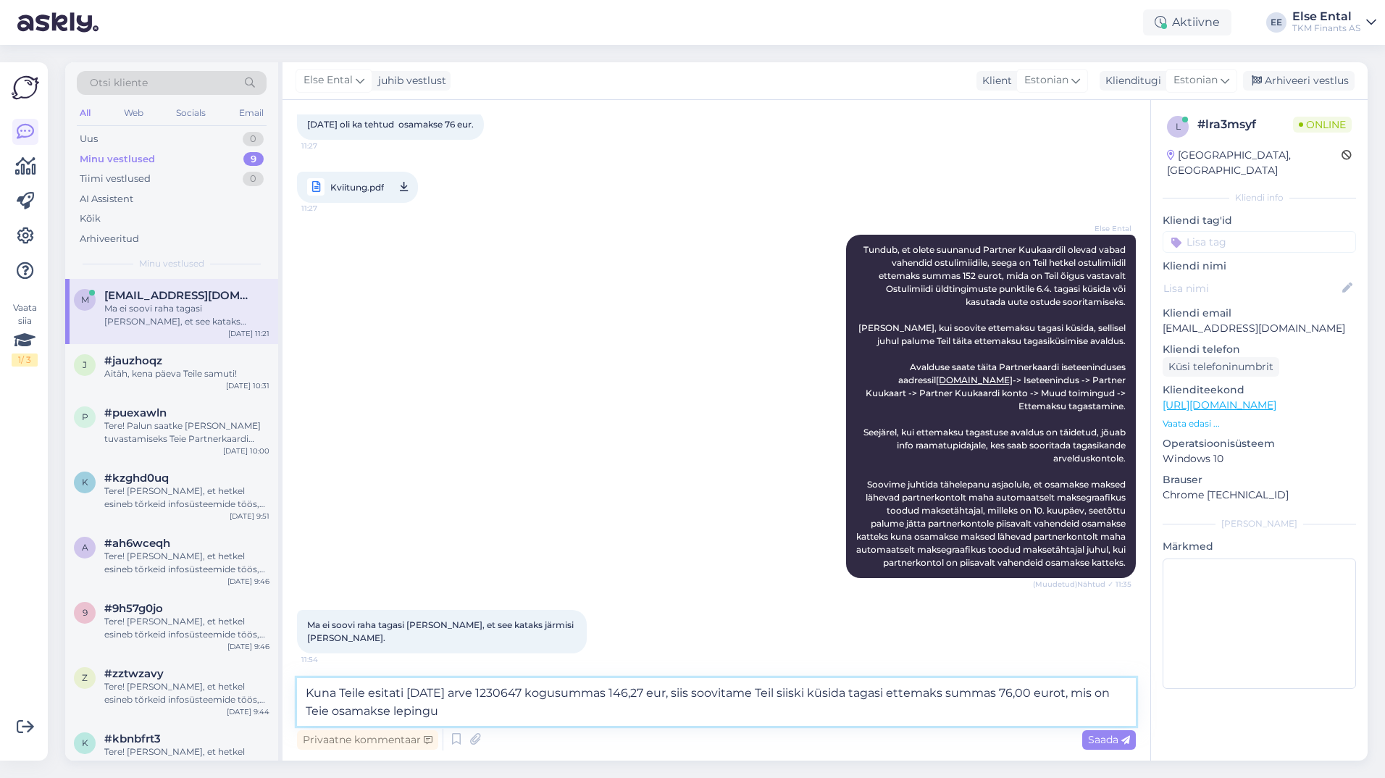
click at [474, 716] on textarea "Kuna Teile esitati [DATE] arve 1230647 kogusummas 146,27 eur, siis soovitame Te…" at bounding box center [716, 702] width 839 height 48
click at [826, 703] on textarea "Kuna Teile esitati [DATE] arve 1230647 kogusummas 146,27 eur, siis soovitame Te…" at bounding box center [716, 702] width 839 height 48
drag, startPoint x: 814, startPoint y: 713, endPoint x: 543, endPoint y: 707, distance: 270.9
click at [543, 707] on textarea "Kuna Teile esitati [DATE] arve 1230647 kogusummas 146,27 eur, siis soovitame Te…" at bounding box center [716, 702] width 839 height 48
click at [544, 714] on textarea "Kuna Teile esitati [DATE] arve 1230647 kogusummas 146,27 eur, siis soovitame Te…" at bounding box center [716, 702] width 839 height 48
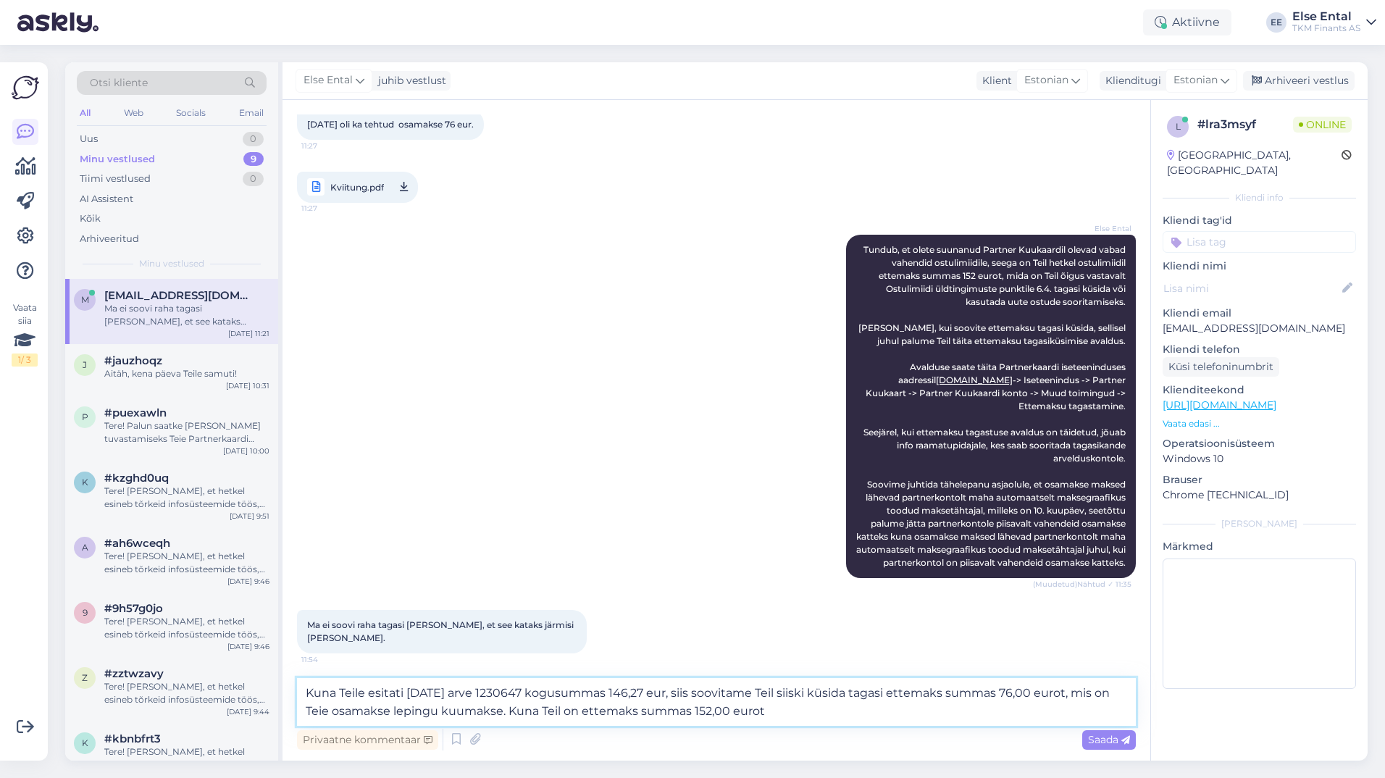
drag, startPoint x: 555, startPoint y: 711, endPoint x: 528, endPoint y: 713, distance: 27.6
click at [528, 713] on textarea "Kuna Teile esitati [DATE] arve 1230647 kogusummas 146,27 eur, siis soovitame Te…" at bounding box center [716, 702] width 839 height 48
drag, startPoint x: 338, startPoint y: 695, endPoint x: 285, endPoint y: 690, distance: 53.1
click at [285, 690] on div "Vestlus algas [DATE] Tere, [PERSON_NAME] tasunud juulis [PERSON_NAME] eest ette…" at bounding box center [716, 430] width 868 height 661
click at [954, 708] on textarea "Soovime selgitada, et kuna Teile esitati [DATE] arve 1230647 kogusummas 146,27 …" at bounding box center [716, 702] width 839 height 48
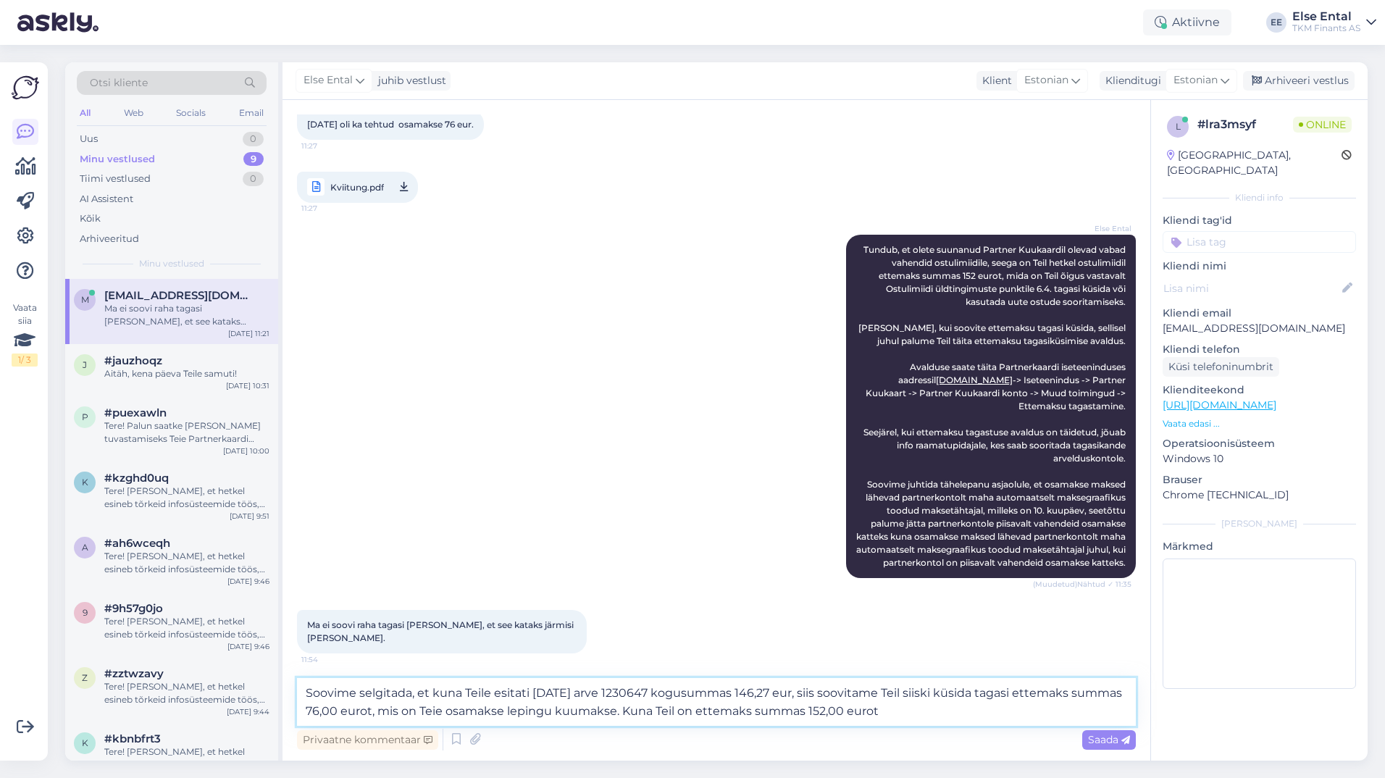
drag, startPoint x: 742, startPoint y: 710, endPoint x: 682, endPoint y: 713, distance: 60.9
click at [679, 712] on textarea "Soovime selgitada, et kuna Teile esitati [DATE] arve 1230647 kogusummas 146,27 …" at bounding box center [716, 702] width 839 height 48
click at [1010, 703] on textarea "Soovime selgitada, et kuna Teile esitati [DATE] arve 1230647 kogusummas 146,27 …" at bounding box center [716, 702] width 839 height 48
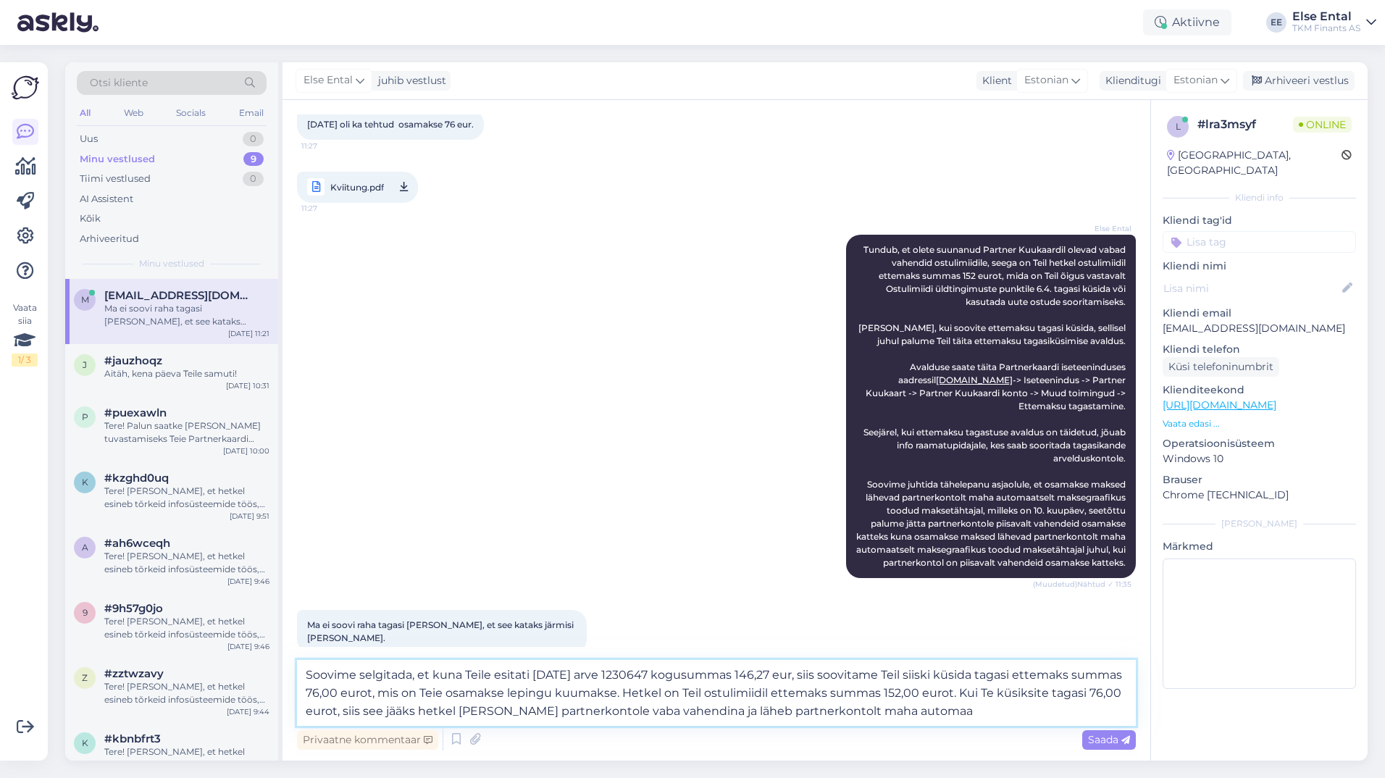
click at [915, 709] on textarea "Soovime selgitada, et kuna Teile esitati [DATE] arve 1230647 kogusummas 146,27 …" at bounding box center [716, 693] width 839 height 66
click at [1076, 709] on textarea "Soovime selgitada, et kuna Teile esitati [DATE] arve 1230647 kogusummas 146,27 …" at bounding box center [716, 693] width 839 height 66
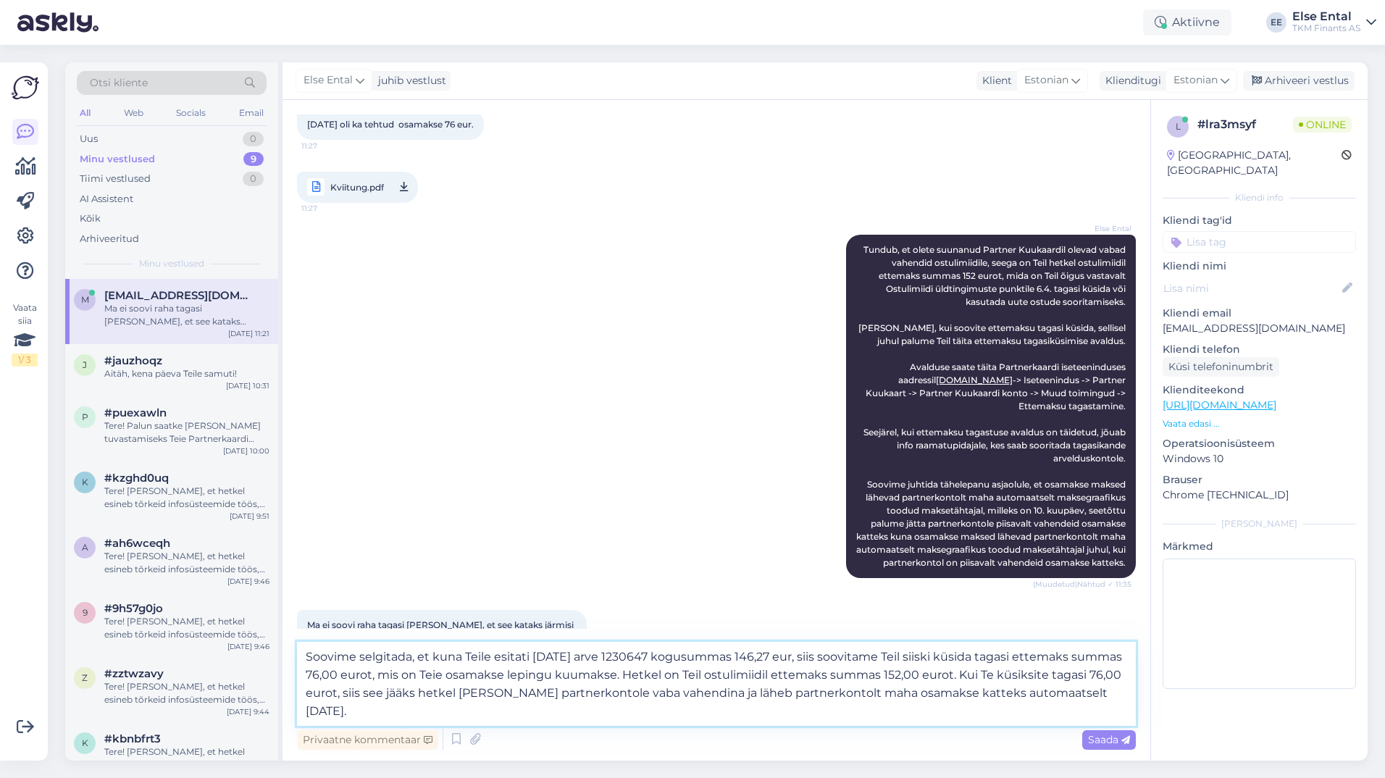
click at [745, 693] on textarea "Soovime selgitada, et kuna Teile esitati [DATE] arve 1230647 kogusummas 146,27 …" at bounding box center [716, 684] width 839 height 84
click at [434, 707] on textarea "Soovime selgitada, et kuna Teile esitati [DATE] arve 1230647 kogusummas 146,27 …" at bounding box center [716, 684] width 839 height 84
click at [1061, 696] on textarea "Soovime selgitada, et kuna Teile esitati [DATE] arve 1230647 kogusummas 146,27 …" at bounding box center [716, 684] width 839 height 84
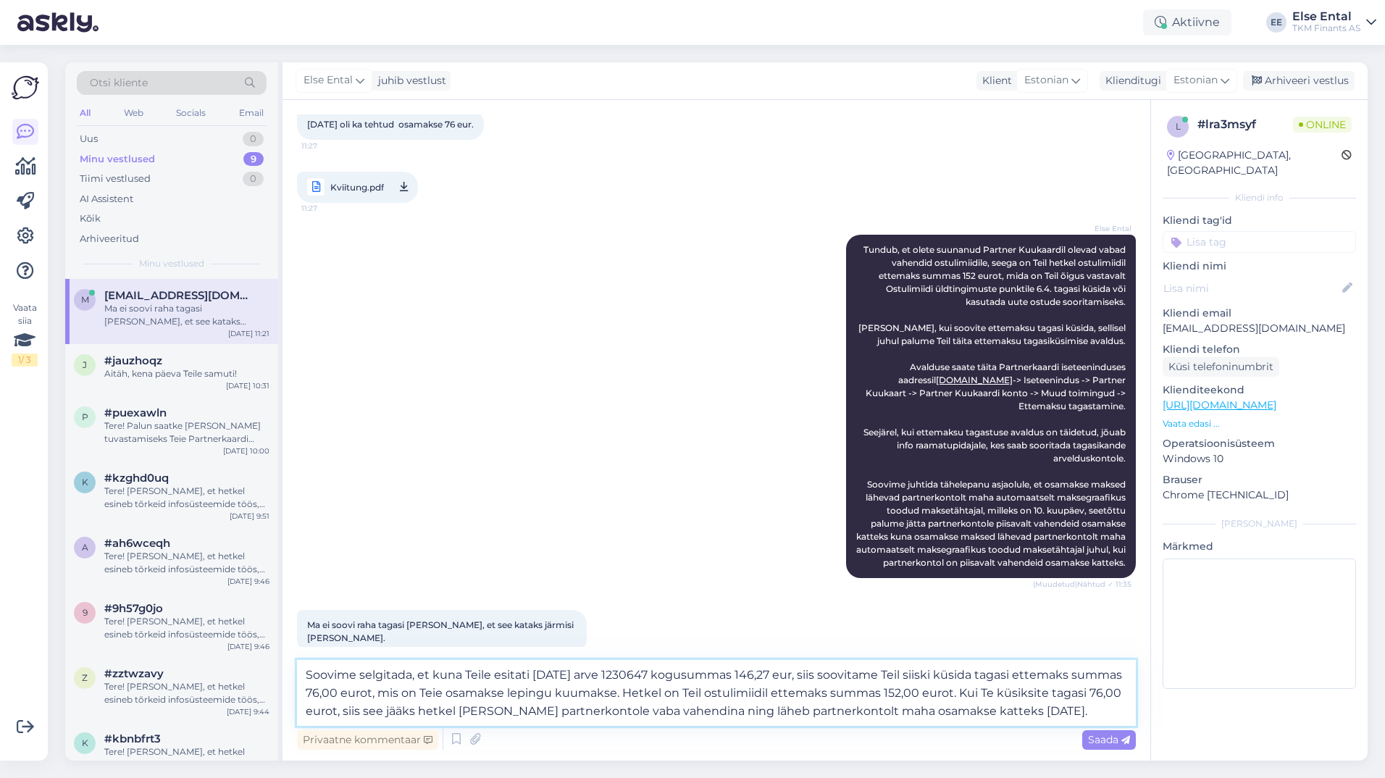
click at [893, 713] on textarea "Soovime selgitada, et kuna Teile esitati [DATE] arve 1230647 kogusummas 146,27 …" at bounding box center [716, 693] width 839 height 66
paste textarea "automaatselt"
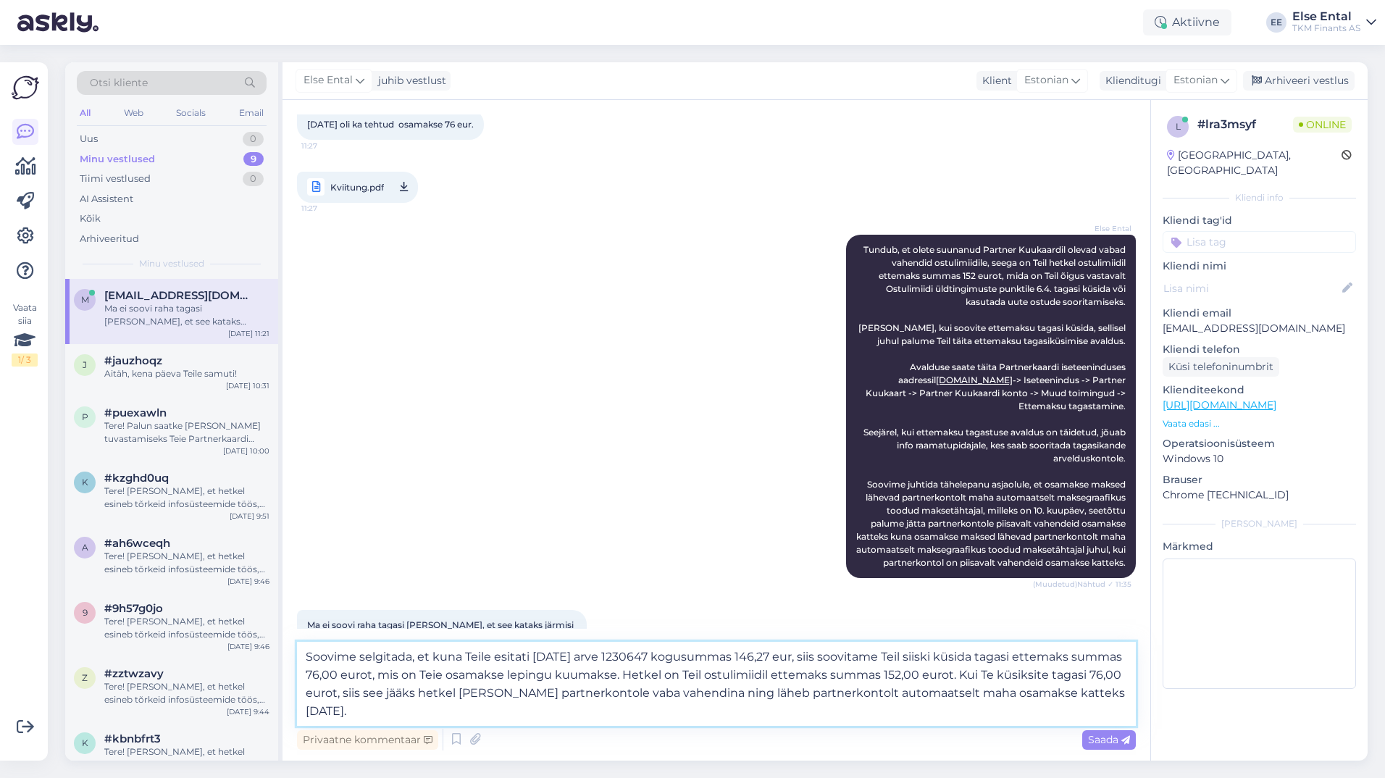
click at [416, 710] on textarea "Soovime selgitada, et kuna Teile esitati [DATE] arve 1230647 kogusummas 146,27 …" at bounding box center [716, 684] width 839 height 84
click at [475, 707] on textarea "Soovime selgitada, et kuna Teile esitati [DATE] arve 1230647 kogusummas 146,27 …" at bounding box center [716, 684] width 839 height 84
click at [397, 709] on textarea "Soovime selgitada, et kuna Teile esitati [DATE] arve 1230647 kogusummas 146,27 …" at bounding box center [716, 684] width 839 height 84
click at [802, 718] on textarea "Soovime selgitada, et kuna Teile esitati [DATE] arve 1230647 kogusummas 146,27 …" at bounding box center [716, 684] width 839 height 84
click at [465, 713] on textarea "Soovime selgitada, et kuna Teile esitati [DATE] arve 1230647 kogusummas 146,27 …" at bounding box center [716, 684] width 839 height 84
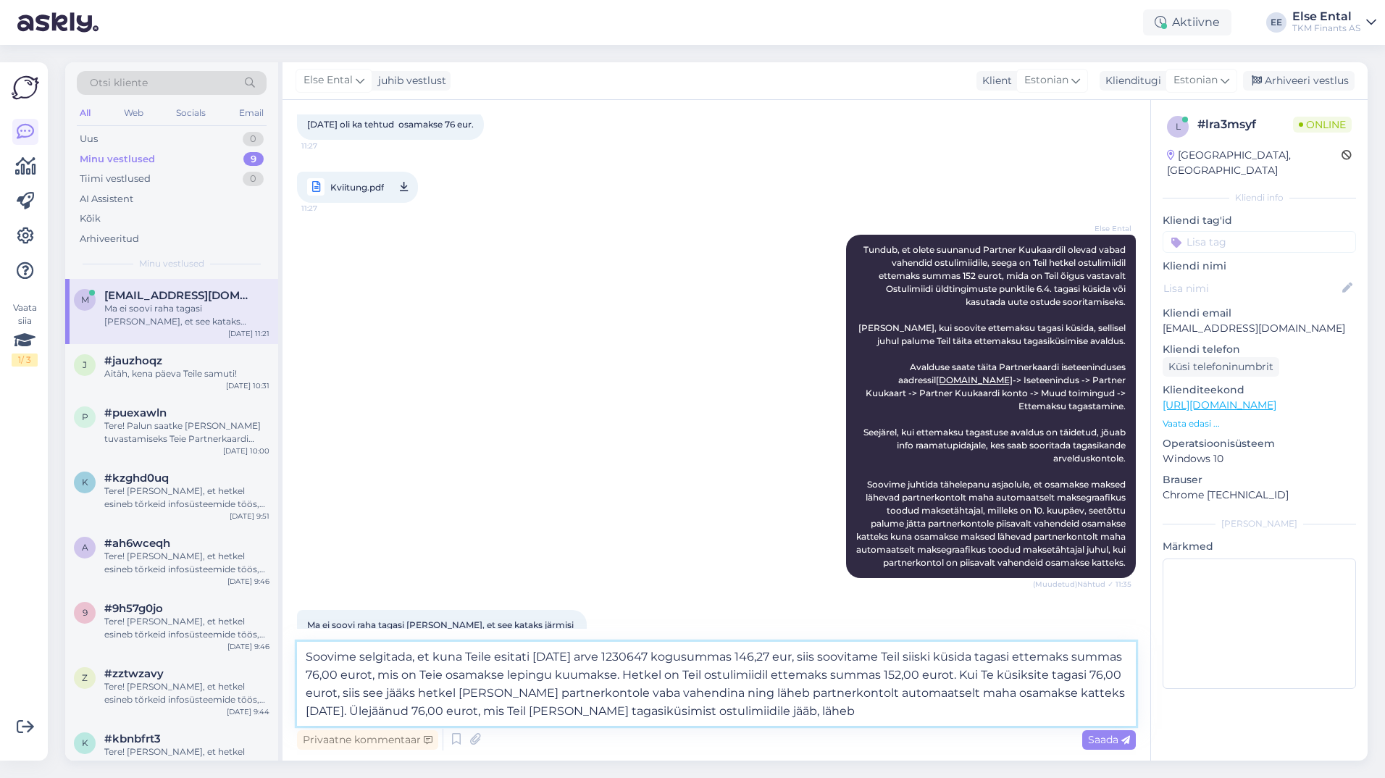
drag, startPoint x: 818, startPoint y: 715, endPoint x: 372, endPoint y: 715, distance: 446.1
click at [372, 715] on textarea "Soovime selgitada, et kuna Teile esitati [DATE] arve 1230647 kogusummas 146,27 …" at bounding box center [716, 684] width 839 height 84
click at [1043, 710] on textarea "Soovime selgitada, et kuna Teile esitati [DATE] arve 1230647 kogusummas 146,27 …" at bounding box center [716, 684] width 839 height 84
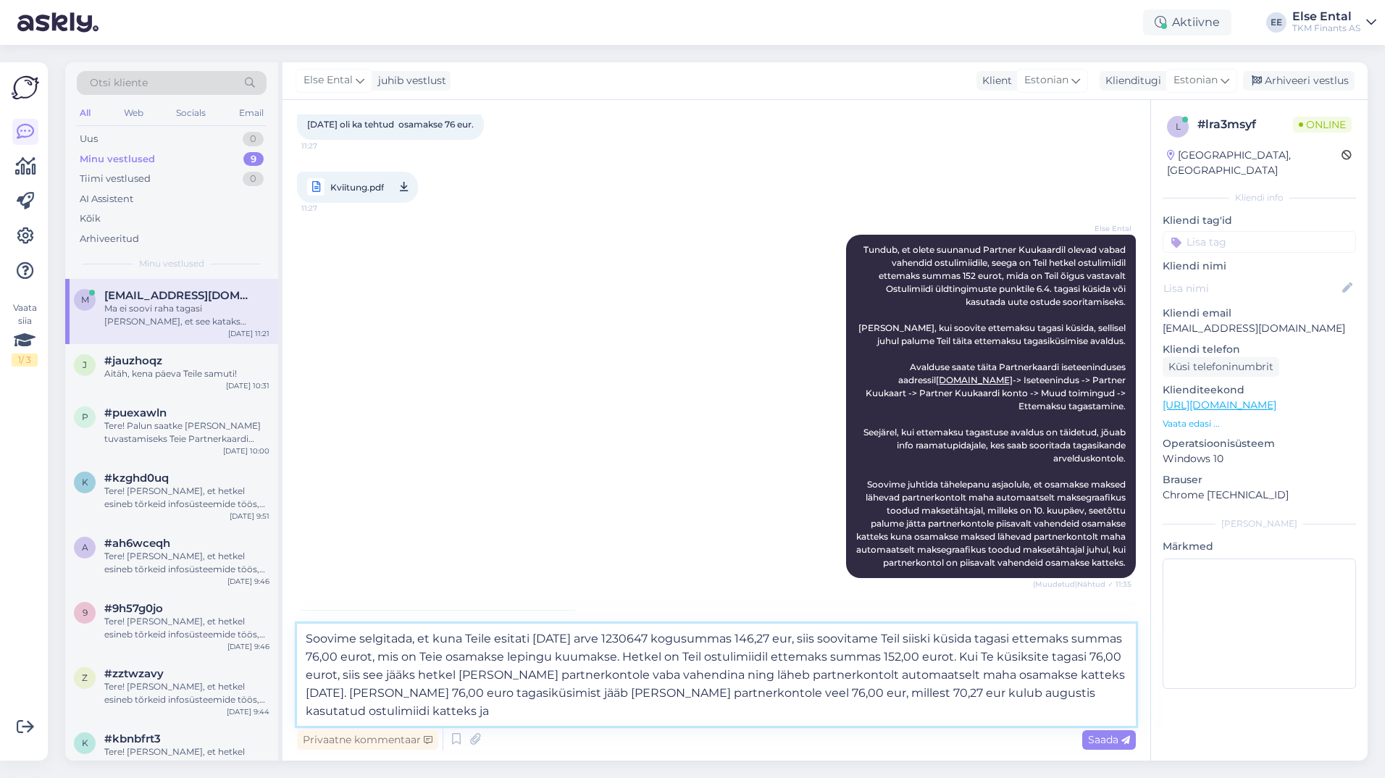
click at [407, 720] on textarea "Soovime selgitada, et kuna Teile esitati [DATE] arve 1230647 kogusummas 146,27 …" at bounding box center [716, 675] width 839 height 102
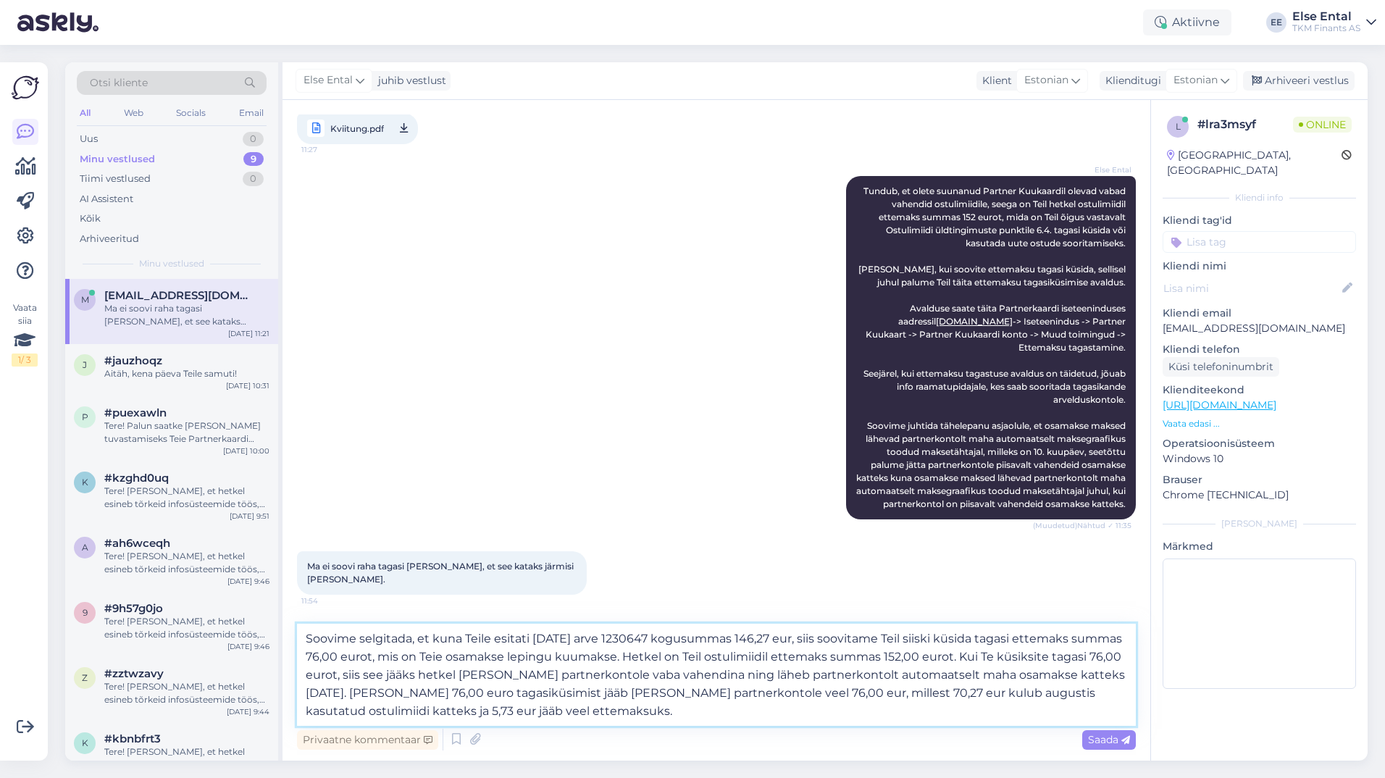
click at [585, 708] on textarea "Soovime selgitada, et kuna Teile esitati [DATE] arve 1230647 kogusummas 146,27 …" at bounding box center [716, 675] width 839 height 102
drag, startPoint x: 1008, startPoint y: 655, endPoint x: 676, endPoint y: 654, distance: 331.7
click at [676, 654] on textarea "Soovime selgitada, et kuna Teile esitati [DATE] arve 1230647 kogusummas 146,27 …" at bounding box center [716, 675] width 839 height 102
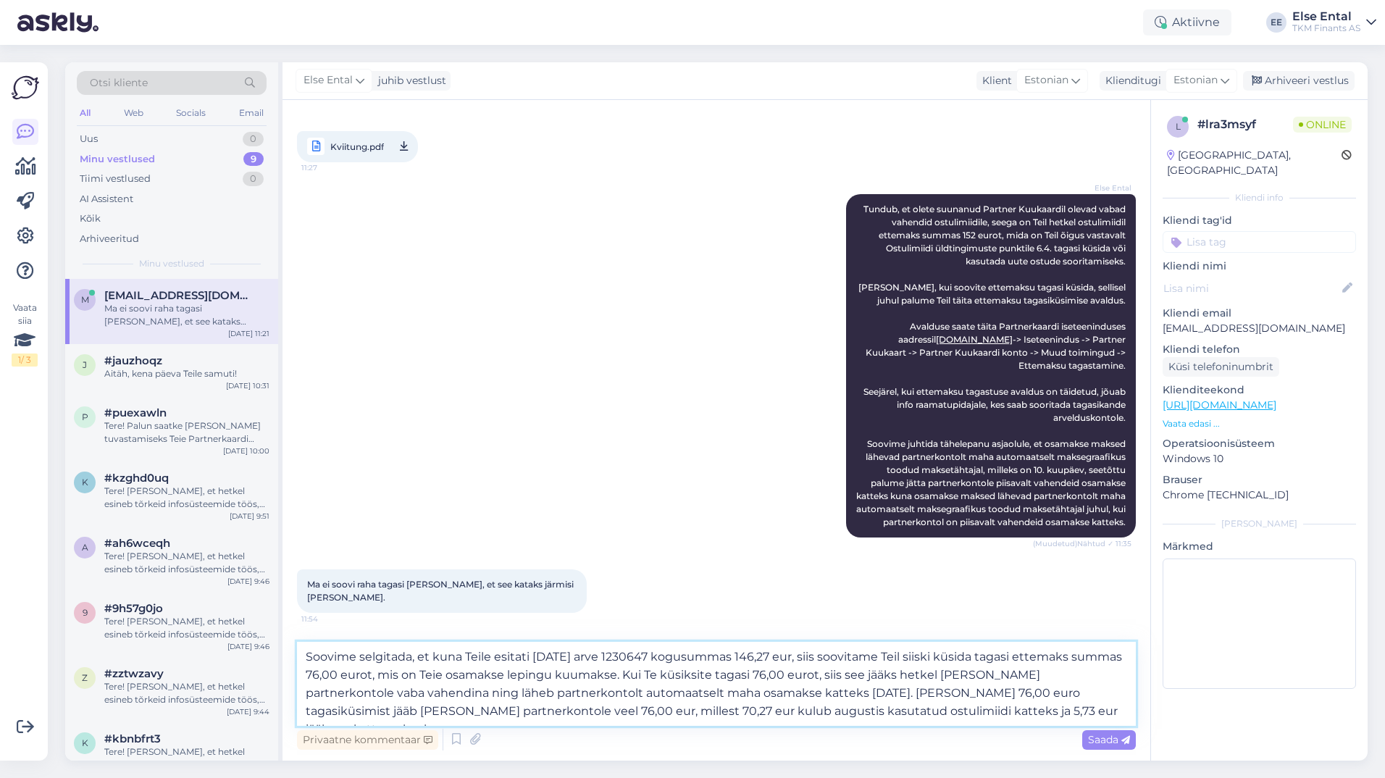
scroll to position [553, 0]
click at [307, 655] on textarea "Soovime selgitada, et kuna Teile esitati [DATE] arve 1230647 kogusummas 146,27 …" at bounding box center [716, 684] width 839 height 84
paste textarea "Hetkel on Teil ostulimiidil ettemaks summas 152,00 eurot."
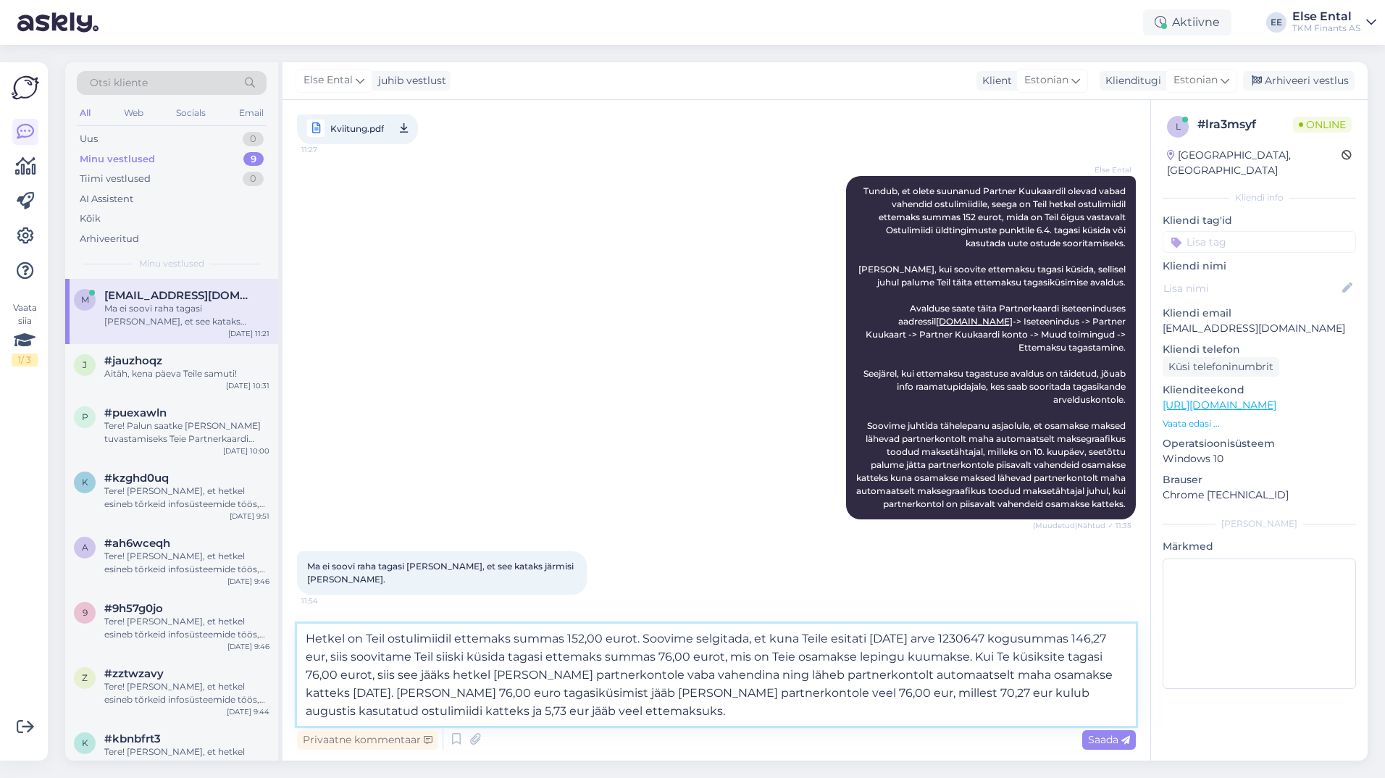
click at [698, 692] on textarea "Hetkel on Teil ostulimiidil ettemaks summas 152,00 eurot. Soovime selgitada, et…" at bounding box center [716, 675] width 839 height 102
click at [628, 701] on textarea "Hetkel on Teil ostulimiidil ettemaks summas 152,00 eurot. Soovime selgitada, et…" at bounding box center [716, 675] width 839 height 102
drag, startPoint x: 966, startPoint y: 658, endPoint x: 991, endPoint y: 701, distance: 49.9
click at [968, 661] on textarea "Hetkel on Teil ostulimiidil ettemaks summas 152,00 eurot. Soovime selgitada, et…" at bounding box center [716, 675] width 839 height 102
click at [671, 719] on textarea "Hetkel on Teil ostulimiidil ettemaks summas 152,00 eurot. Soovime selgitada, et…" at bounding box center [716, 675] width 839 height 102
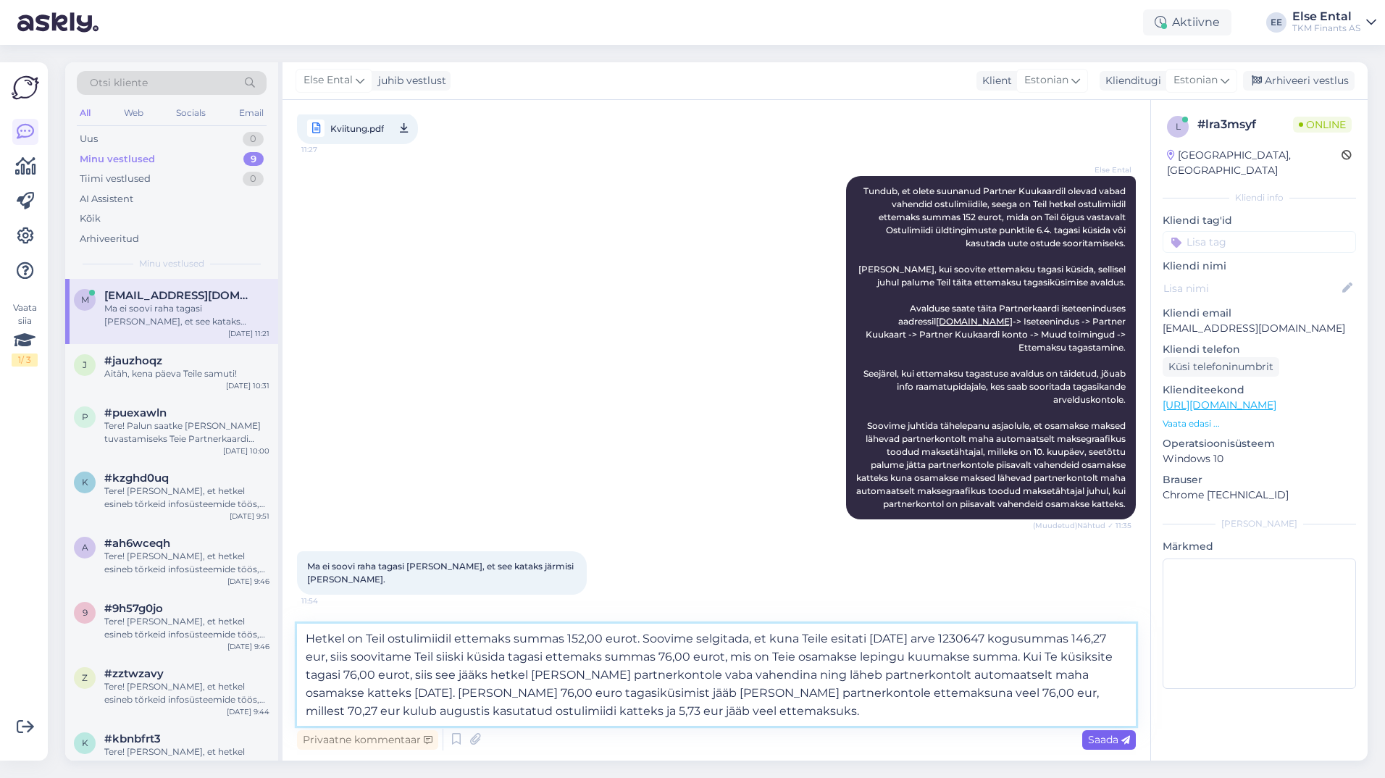
type textarea "Hetkel on Teil ostulimiidil ettemaks summas 152,00 eurot. Soovime selgitada, et…"
click at [1115, 742] on span "Saada" at bounding box center [1109, 739] width 42 height 13
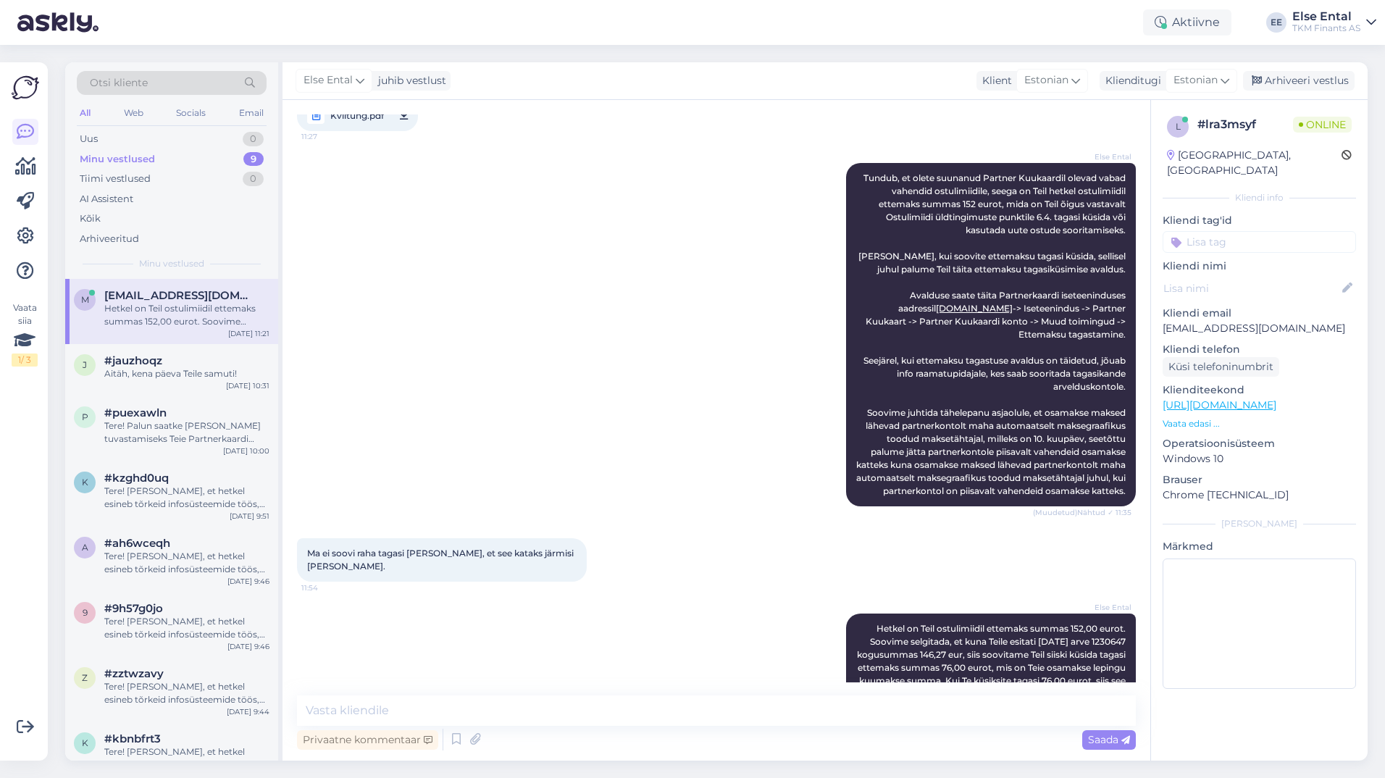
scroll to position [692, 0]
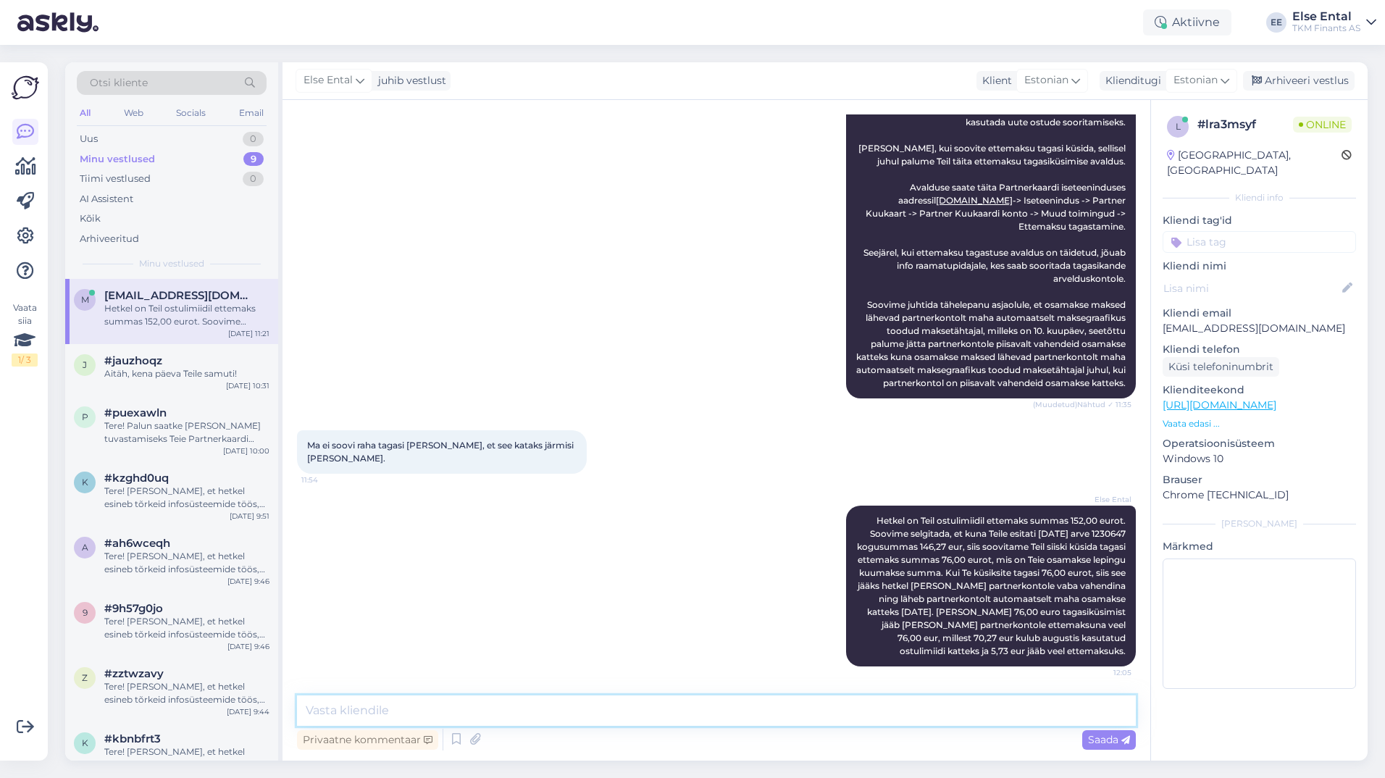
click at [691, 713] on textarea at bounding box center [716, 710] width 839 height 30
click at [607, 713] on textarea at bounding box center [716, 710] width 839 height 30
drag, startPoint x: 852, startPoint y: 319, endPoint x: 1113, endPoint y: 373, distance: 267.0
click at [1113, 373] on div "Else Ental Tundub, et olete suunanud Partner Kuukaardil olevad vabad vahendid o…" at bounding box center [991, 226] width 290 height 343
copy span "palume jätta partnerkontole piisavalt vahendeid osamakse katteks kuna osamakse …"
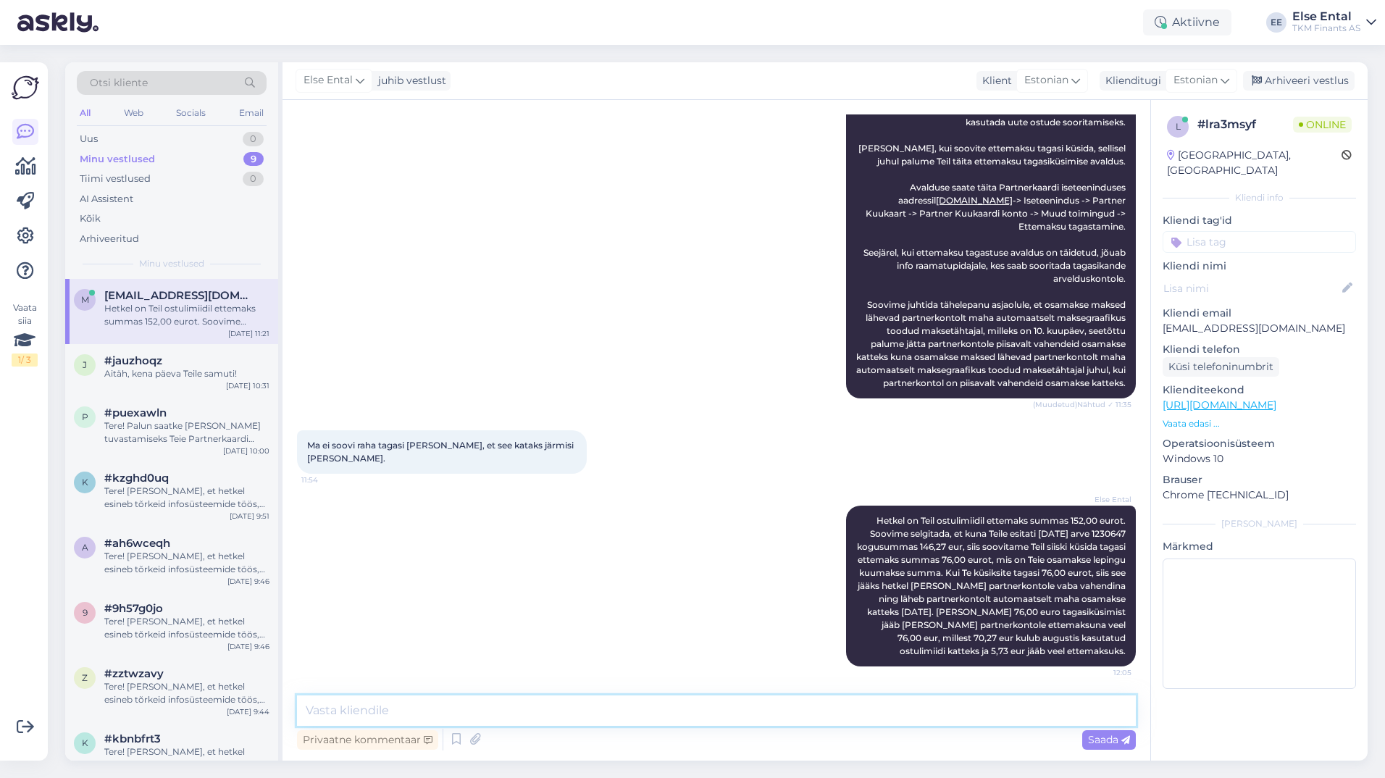
click at [527, 715] on textarea at bounding box center [716, 710] width 839 height 30
paste textarea "palume jätta partnerkontole piisavalt vahendeid osamakse katteks kuna osamakse …"
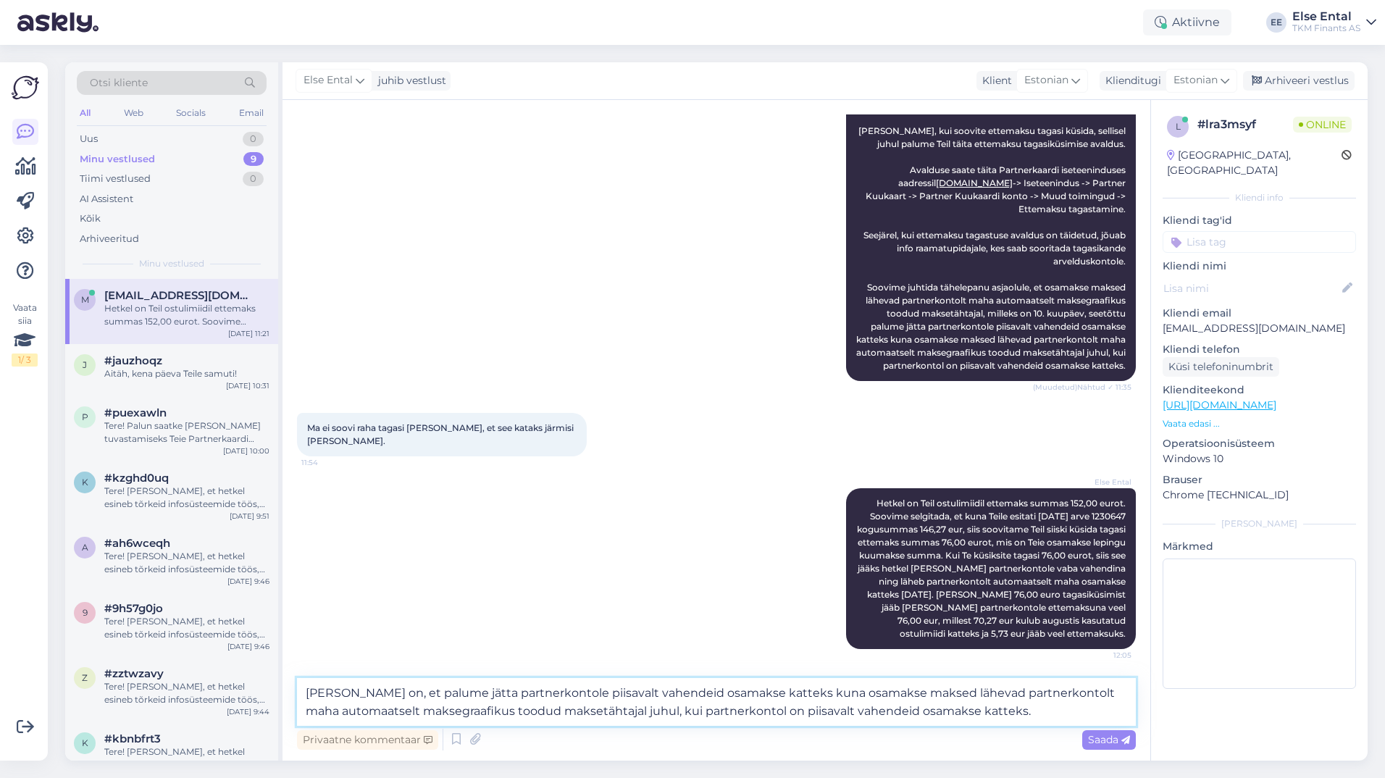
drag, startPoint x: 466, startPoint y: 693, endPoint x: 397, endPoint y: 710, distance: 71.5
click at [394, 703] on textarea "[PERSON_NAME] on, et palume jätta partnerkontole piisavalt vahendeid osamakse k…" at bounding box center [716, 702] width 839 height 48
click at [456, 703] on textarea "[PERSON_NAME] on, et palume jätta partnerkontole piisavalt vahendeid osamakse k…" at bounding box center [716, 702] width 839 height 48
drag, startPoint x: 459, startPoint y: 692, endPoint x: 388, endPoint y: 694, distance: 71.0
click at [388, 694] on textarea "[PERSON_NAME] on, et palume jätta partnerkontole piisavalt vahendeid osamakse k…" at bounding box center [716, 702] width 839 height 48
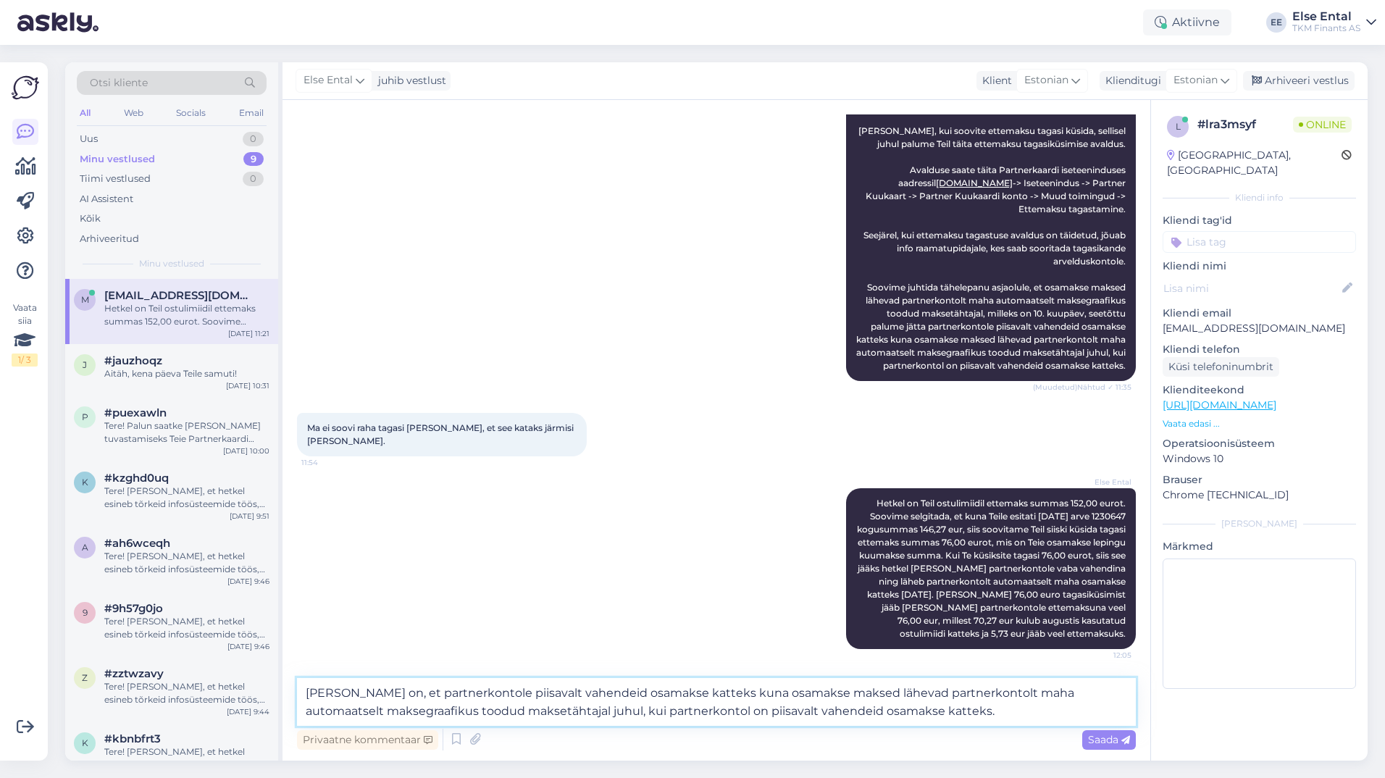
click at [474, 695] on textarea "[PERSON_NAME] on, et partnerkontole piisavalt vahendeid osamakse katteks kuna o…" at bounding box center [716, 702] width 839 height 48
click at [802, 692] on textarea "[PERSON_NAME] on, et partnerkontol oleks maksetähtajal piisavalt vahendeid osam…" at bounding box center [716, 702] width 839 height 48
click at [806, 694] on textarea "[PERSON_NAME] on, et partnerkontol oleks maksetähtajal piisavalt vahendeid osam…" at bounding box center [716, 702] width 839 height 48
click at [1001, 719] on textarea "[PERSON_NAME] on, et partnerkontol oleks maksetähtajal piisavalt vahendeid osam…" at bounding box center [716, 702] width 839 height 48
click at [1018, 711] on textarea "[PERSON_NAME] on, et partnerkontol oleks maksetähtajal piisavalt vahendeid osam…" at bounding box center [716, 702] width 839 height 48
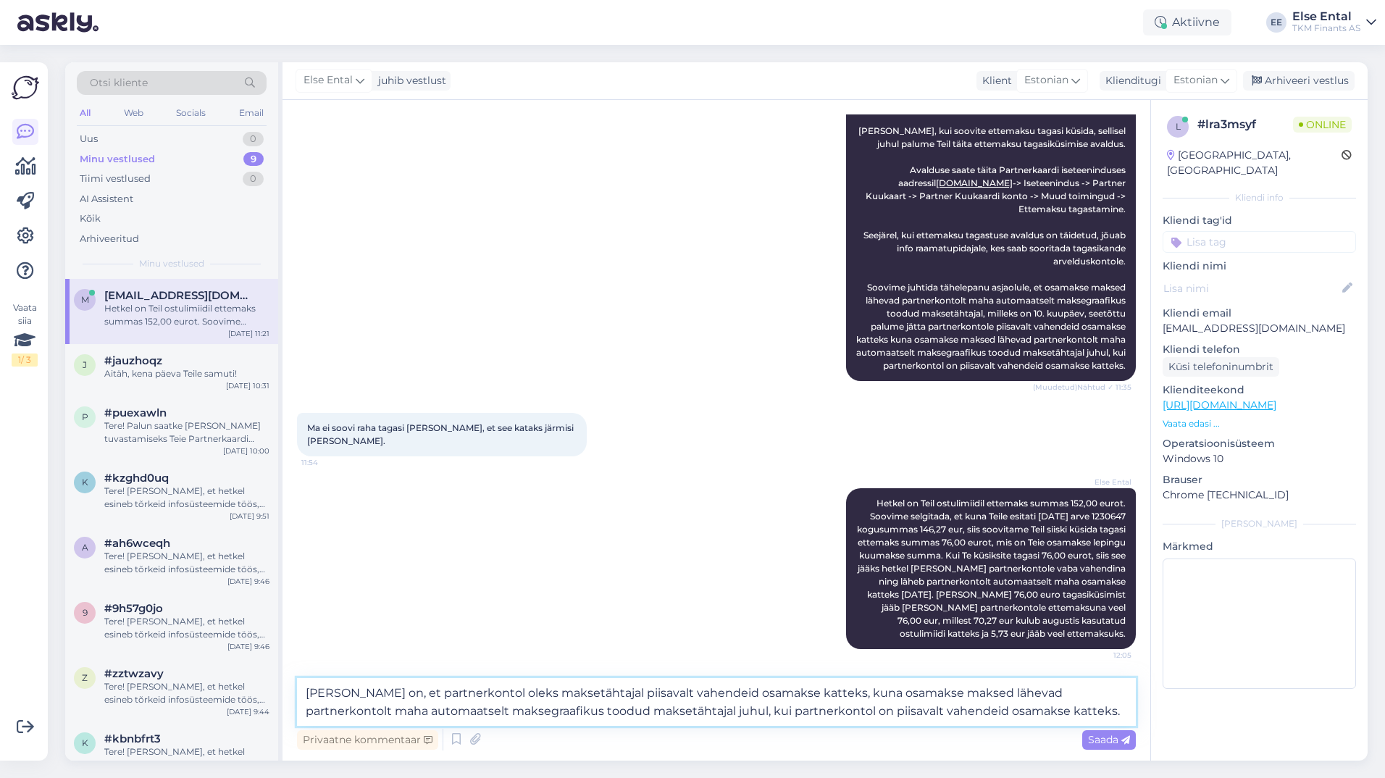
click at [586, 689] on textarea "[PERSON_NAME] on, et partnerkontol oleks maksetähtajal piisavalt vahendeid osam…" at bounding box center [716, 702] width 839 height 48
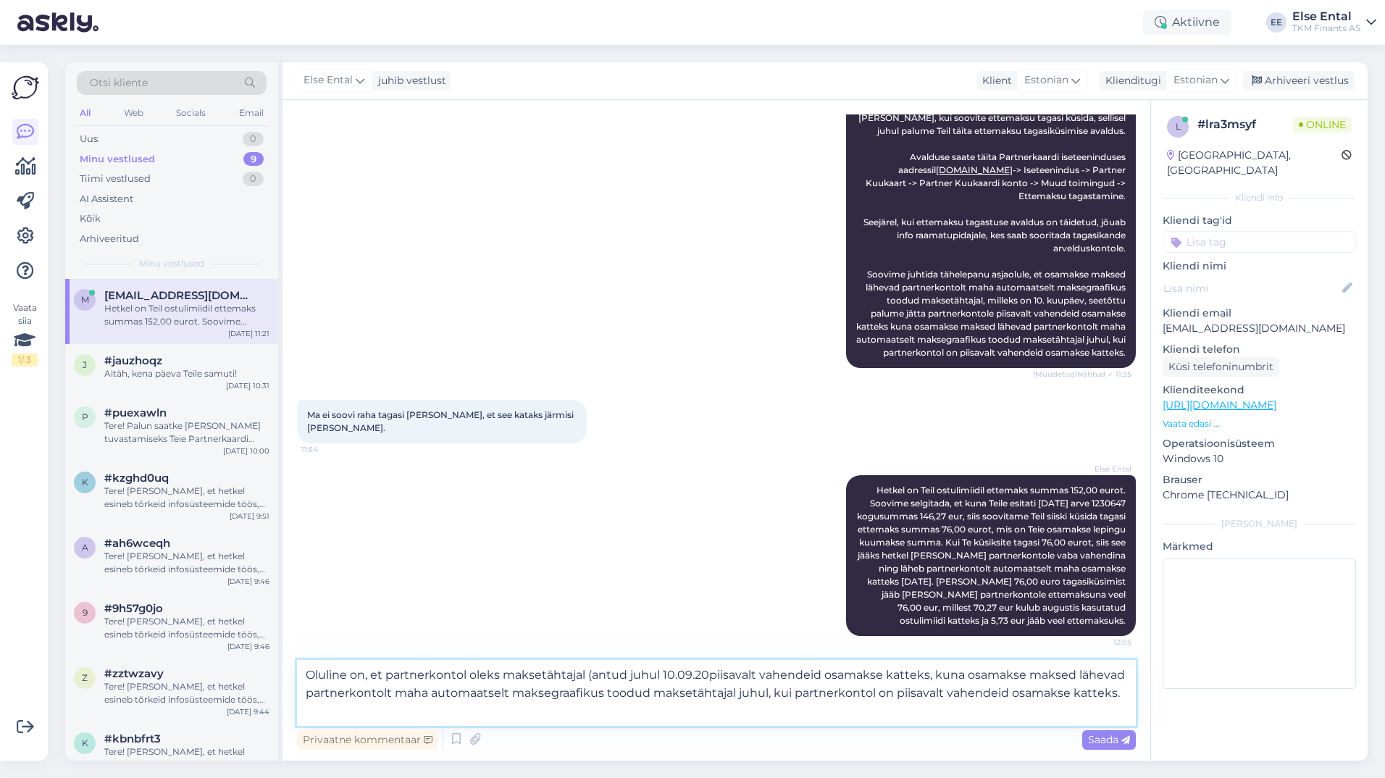
scroll to position [728, 0]
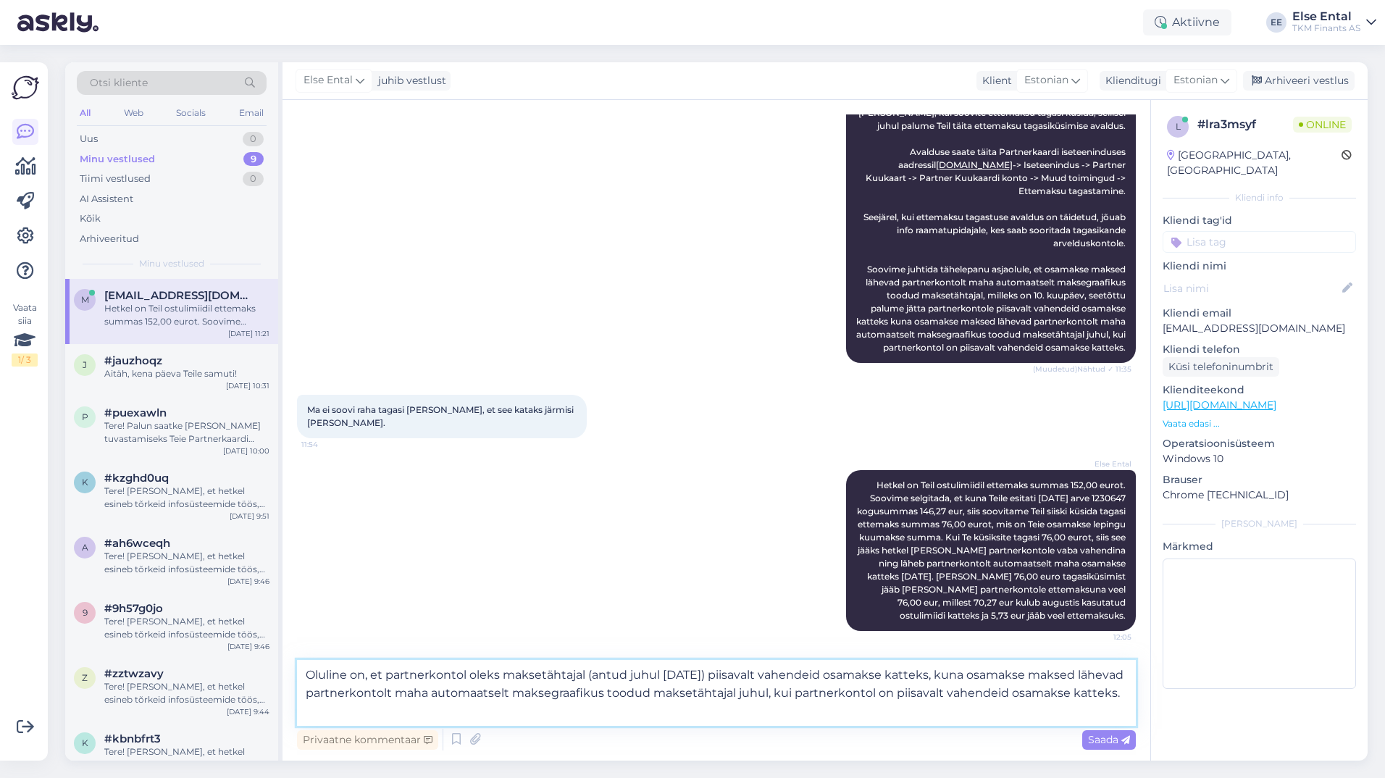
click at [846, 671] on textarea "Oluline on, et partnerkontol oleks maksetähtajal (antud juhul [DATE]) piisavalt…" at bounding box center [716, 693] width 839 height 66
click at [838, 674] on textarea "Oluline on, et partnerkontol oleks maksetähtajal (antud juhul [DATE]) piisavalt…" at bounding box center [716, 693] width 839 height 66
click at [931, 672] on textarea "[PERSON_NAME] on, et partnerkontol oleks maksetähtajal (antud juhul [DATE]) pii…" at bounding box center [716, 693] width 839 height 66
type textarea "Oluline on, et partnerkontol oleks maksetähtajal (antud juhul [DATE]) piisavalt…"
click at [1097, 742] on span "Saada" at bounding box center [1109, 739] width 42 height 13
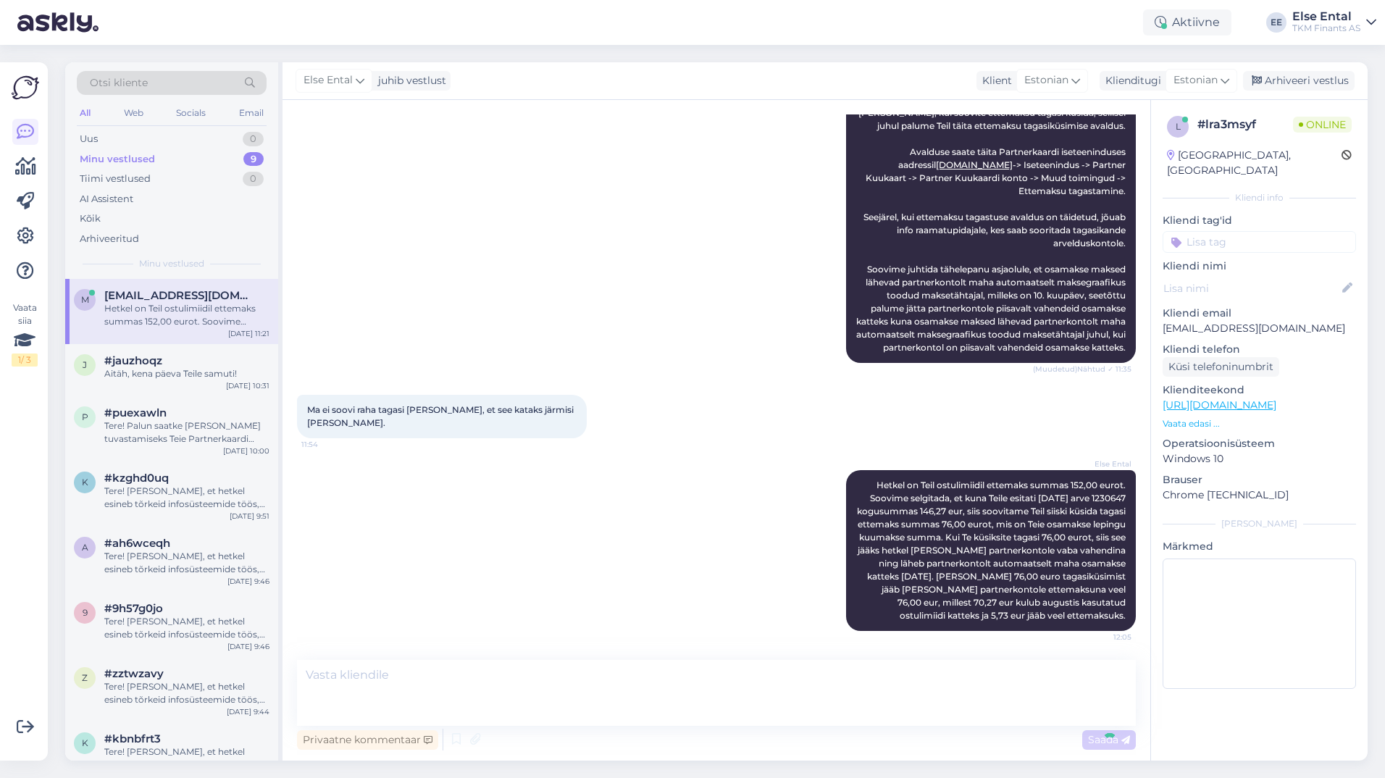
scroll to position [820, 0]
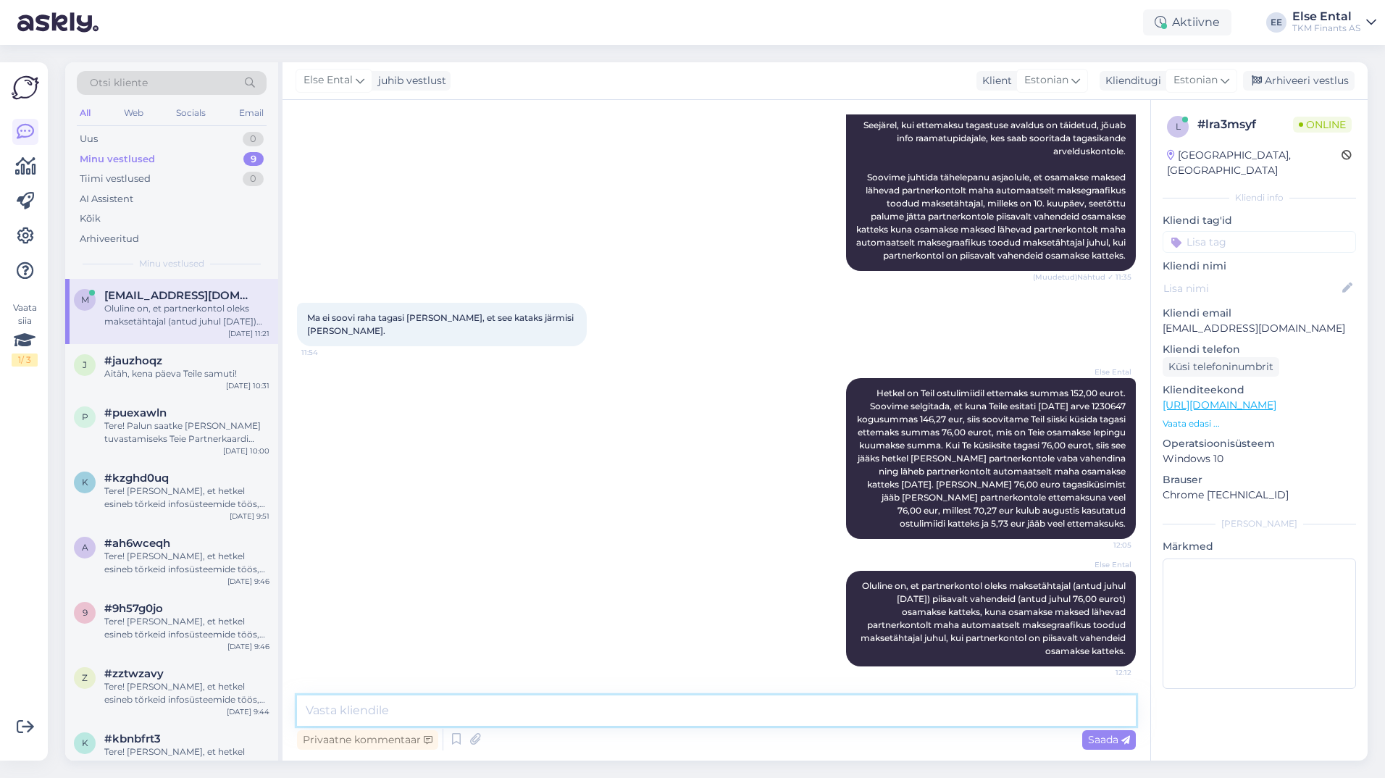
drag, startPoint x: 742, startPoint y: 716, endPoint x: 733, endPoint y: 712, distance: 10.4
click at [734, 712] on textarea at bounding box center [716, 710] width 839 height 30
click at [728, 712] on textarea at bounding box center [716, 710] width 839 height 30
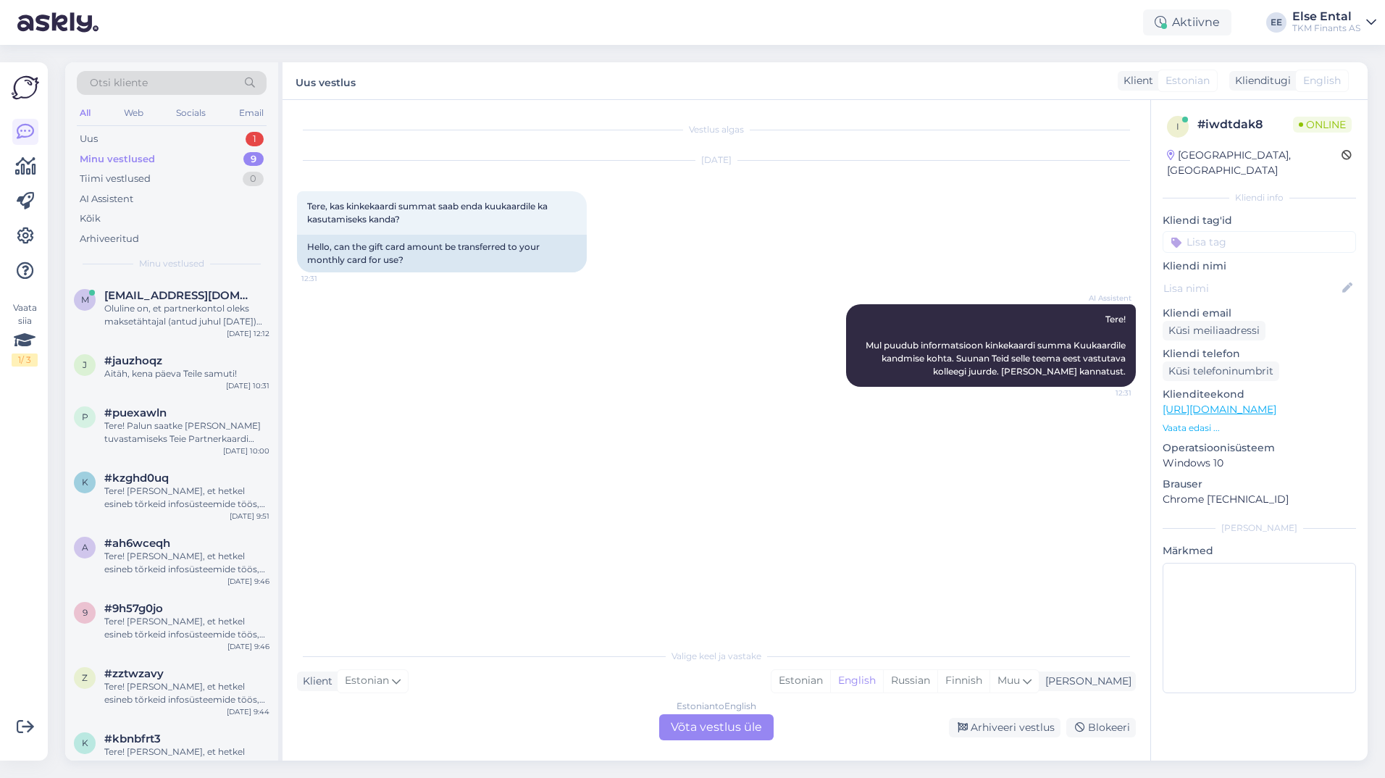
scroll to position [0, 0]
click at [131, 134] on div "Uus 1" at bounding box center [172, 139] width 190 height 20
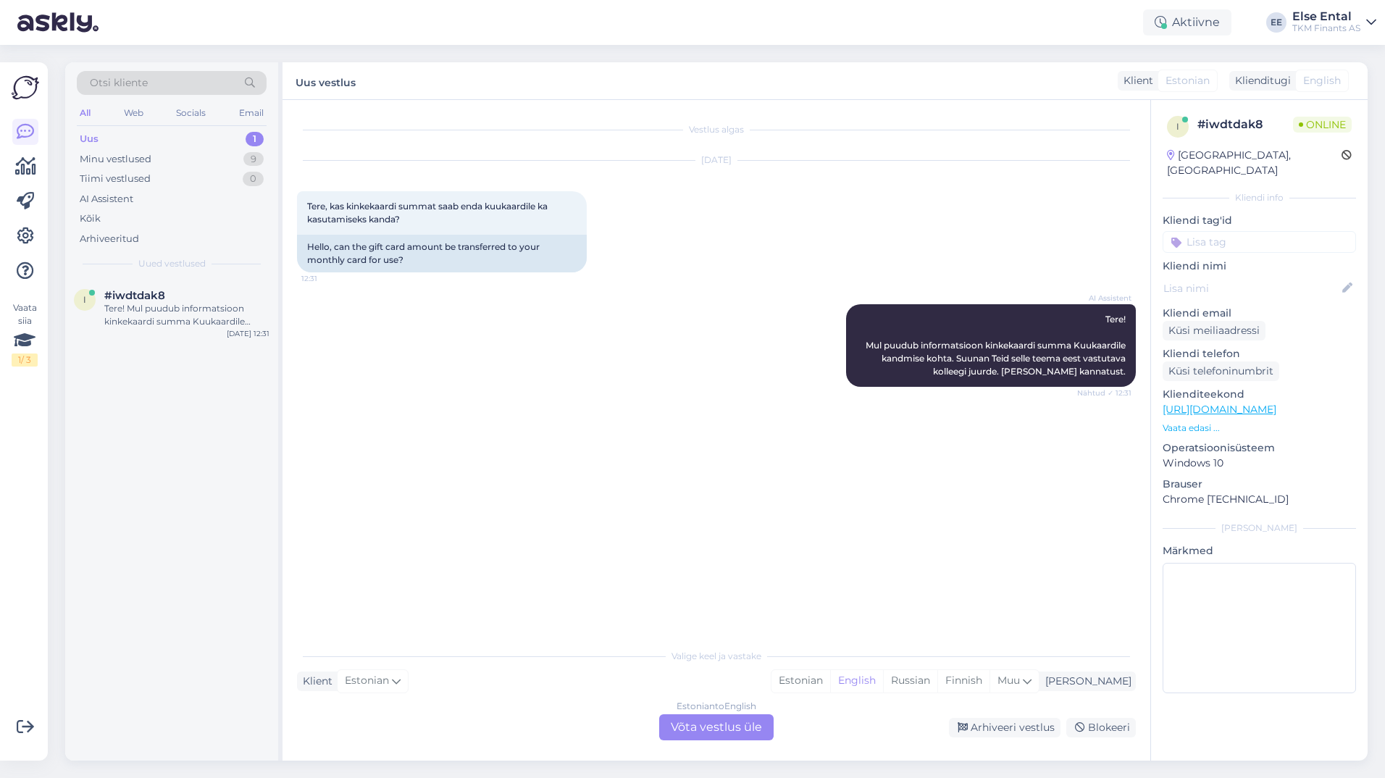
click at [95, 131] on div "Uus 1" at bounding box center [172, 139] width 190 height 20
click at [162, 311] on div "Tere! Mul puudub informatsioon kinkekaardi summa Kuukaardile kandmise kohta. Su…" at bounding box center [186, 315] width 165 height 26
click at [158, 309] on div "Tere! Mul puudub informatsioon kinkekaardi summa Kuukaardile kandmise kohta. Su…" at bounding box center [186, 315] width 165 height 26
click at [744, 722] on div "Estonian to English Võta vestlus üle" at bounding box center [716, 727] width 114 height 26
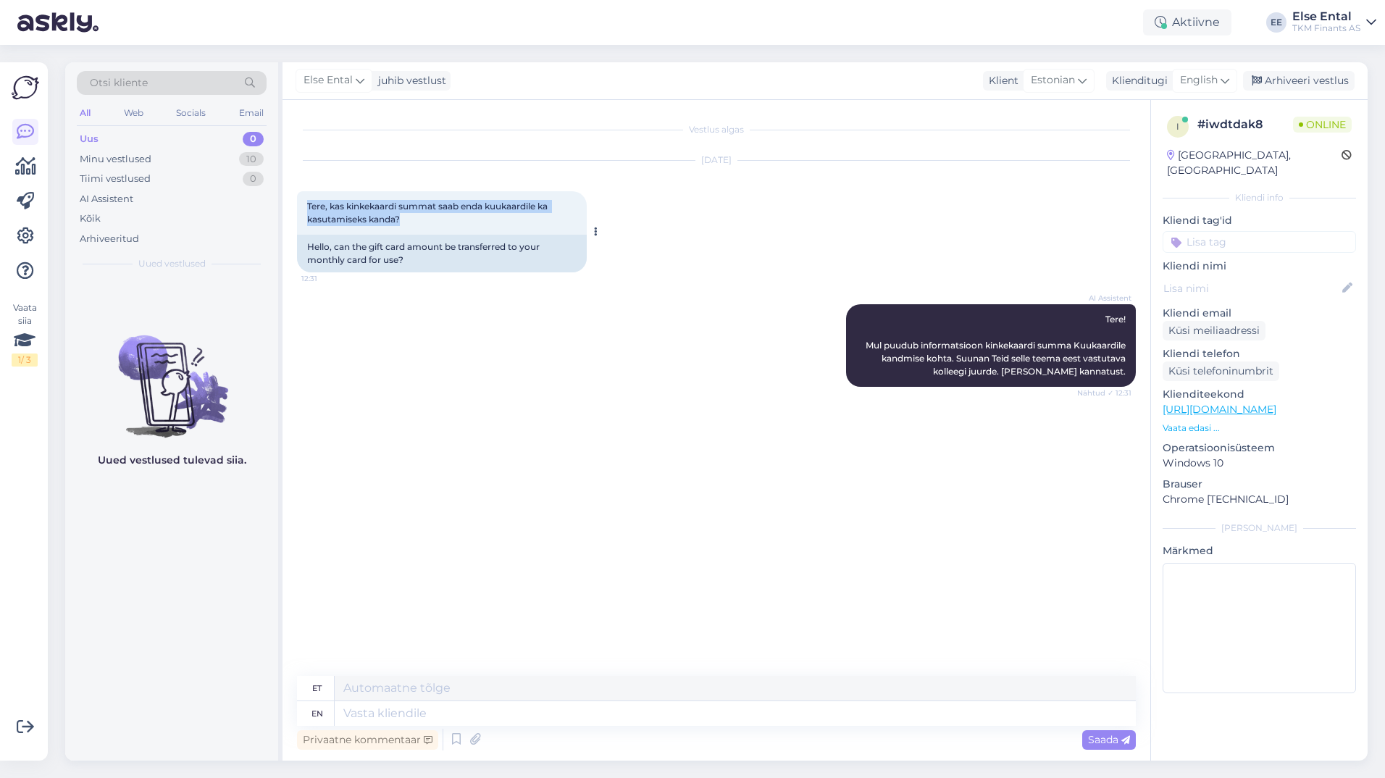
drag, startPoint x: 417, startPoint y: 222, endPoint x: 303, endPoint y: 207, distance: 115.3
click at [303, 207] on div "Tere, kas kinkekaardi summat saab enda kuukaardile ka kasutamiseks kanda? 12:31" at bounding box center [442, 212] width 290 height 43
copy span "Tere, kas kinkekaardi summat saab enda kuukaardile ka kasutamiseks kanda?"
click at [290, 661] on div "Vestlus algas [DATE] Tere, kas kinkekaardi summat saab enda kuukaardile ka kasu…" at bounding box center [716, 430] width 868 height 661
click at [1202, 70] on div "English" at bounding box center [1204, 80] width 65 height 23
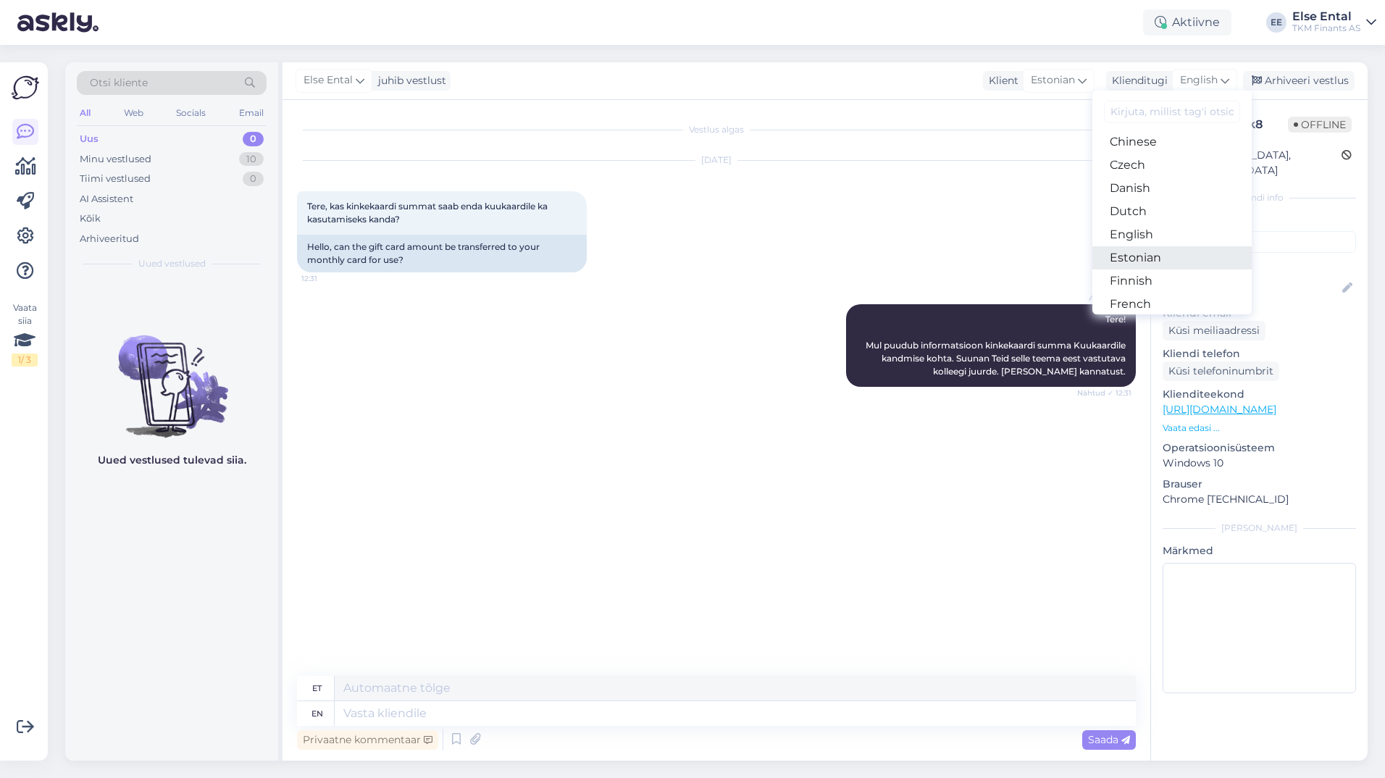
click at [1141, 266] on link "Estonian" at bounding box center [1171, 257] width 159 height 23
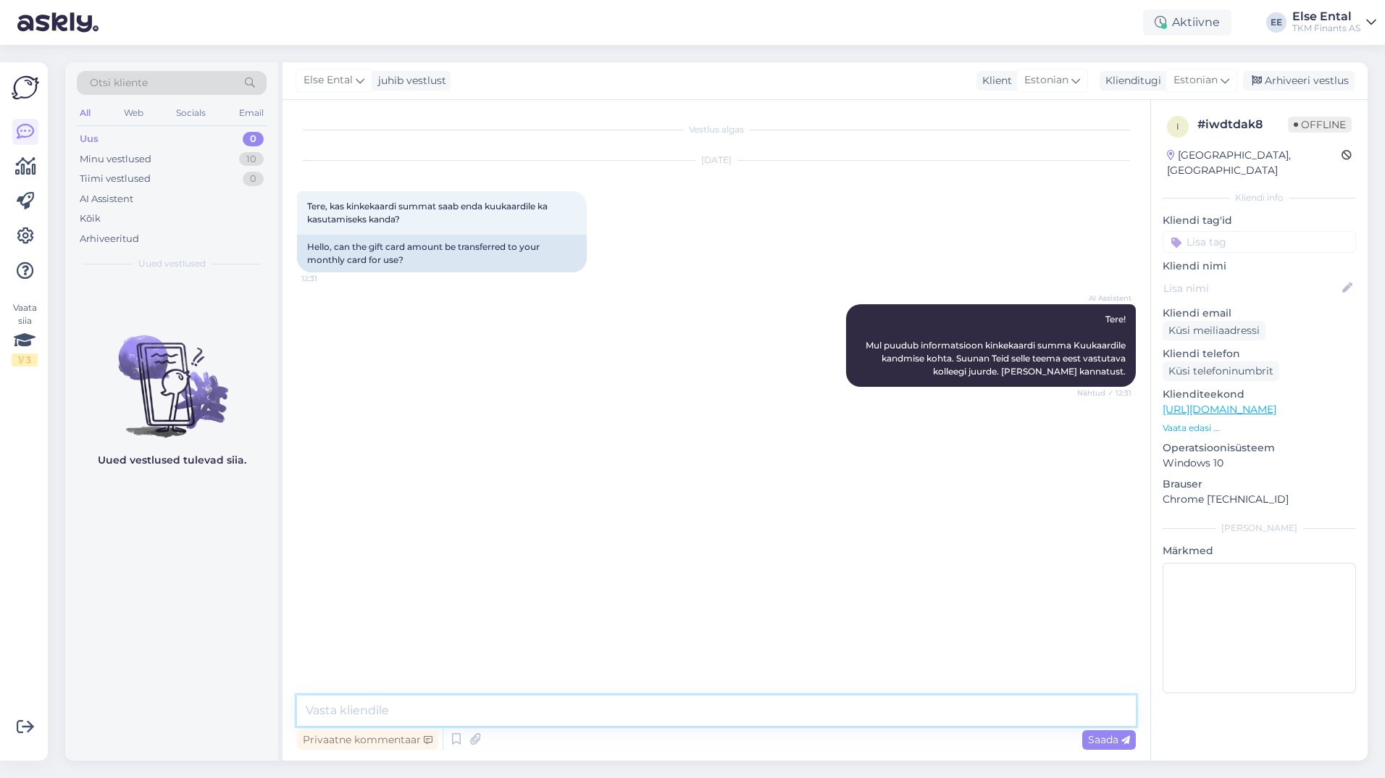
click at [375, 699] on textarea at bounding box center [716, 710] width 839 height 30
click at [459, 742] on icon at bounding box center [456, 740] width 17 height 22
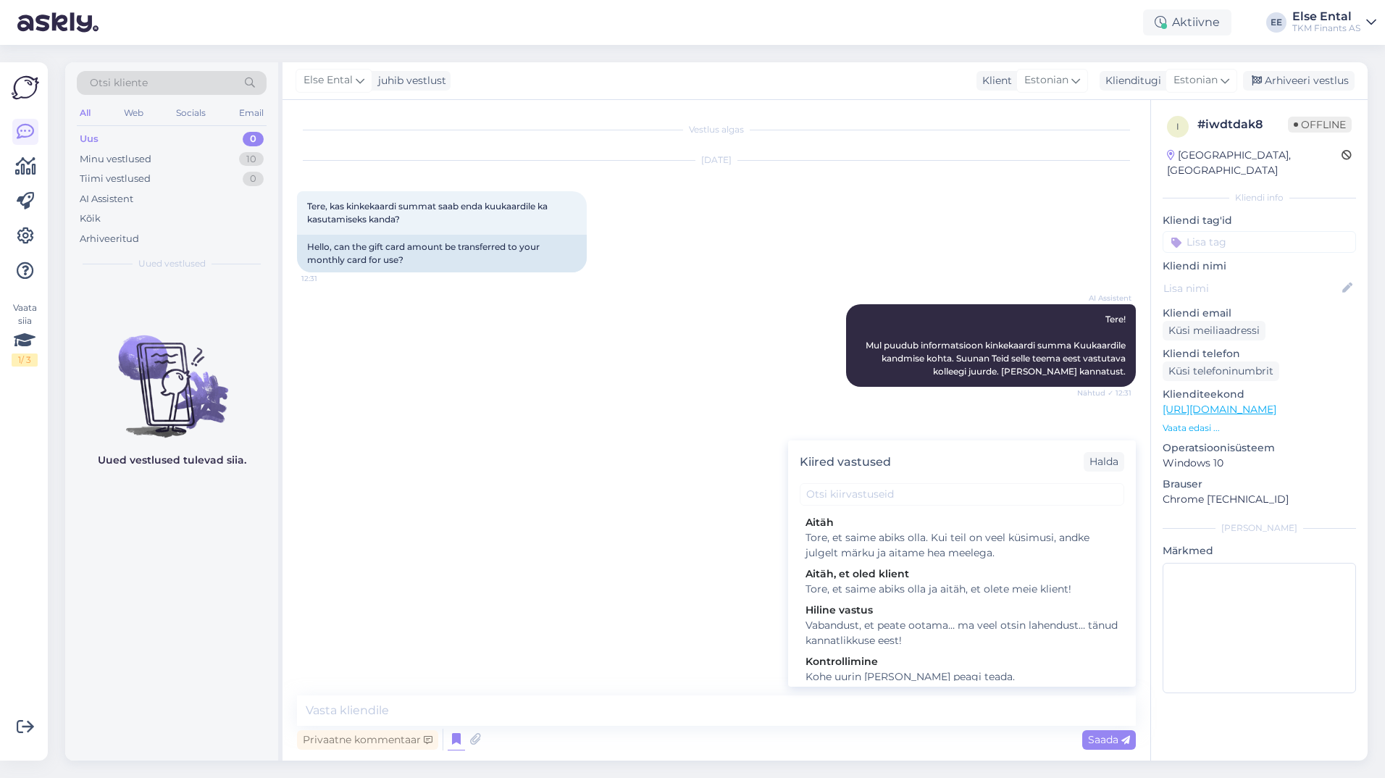
scroll to position [417, 0]
click at [601, 524] on div "Vestlus algas [DATE] Tere, kas kinkekaardi summat saab enda kuukaardile ka kasu…" at bounding box center [723, 398] width 852 height 568
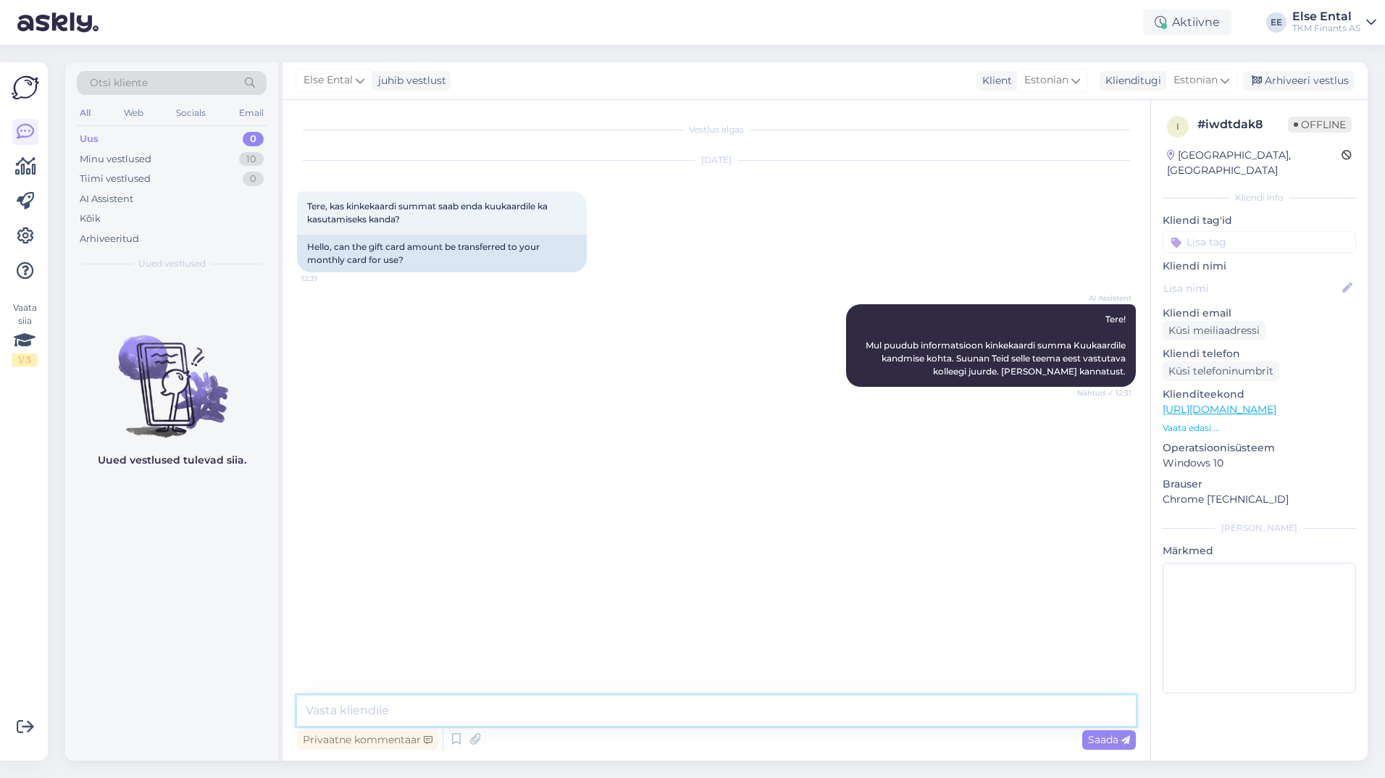
click at [442, 705] on textarea at bounding box center [716, 710] width 839 height 30
click at [821, 715] on textarea "Tere, kinkekaardi summat ei ole võimalik enda kuukaardile kasutamiseks kanda." at bounding box center [716, 710] width 839 height 30
type textarea "Tere, kinkekaardi summat ei ole võimalik enda kuukaardile kasutamiseks kanda."
click at [1120, 751] on div "Privaatne kommentaar Saada" at bounding box center [716, 740] width 839 height 28
click at [935, 712] on textarea "Tere, kinkekaardi summat ei ole võimalik enda kuukaardile kasutamiseks kanda." at bounding box center [716, 710] width 839 height 30
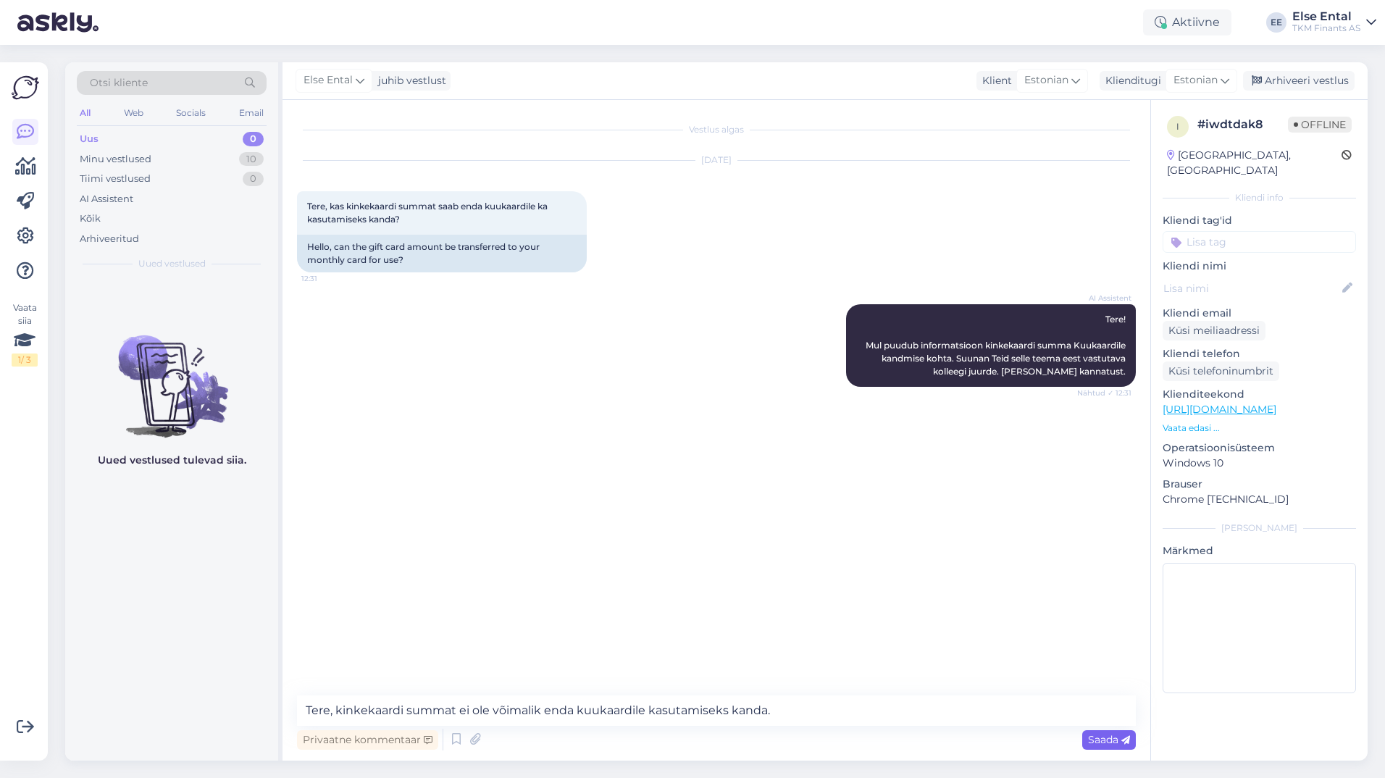
click at [1097, 738] on span "Saada" at bounding box center [1109, 739] width 42 height 13
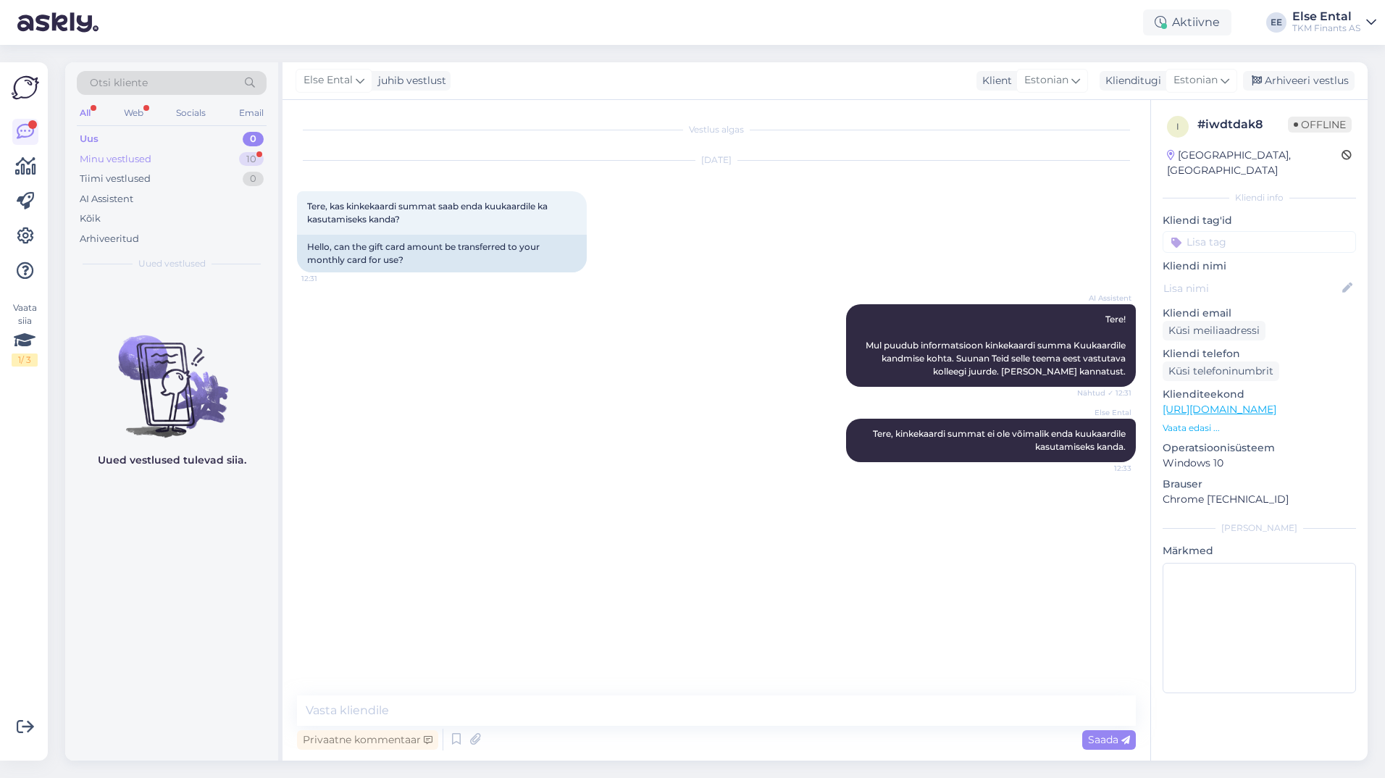
click at [120, 161] on div "Minu vestlused" at bounding box center [116, 159] width 72 height 14
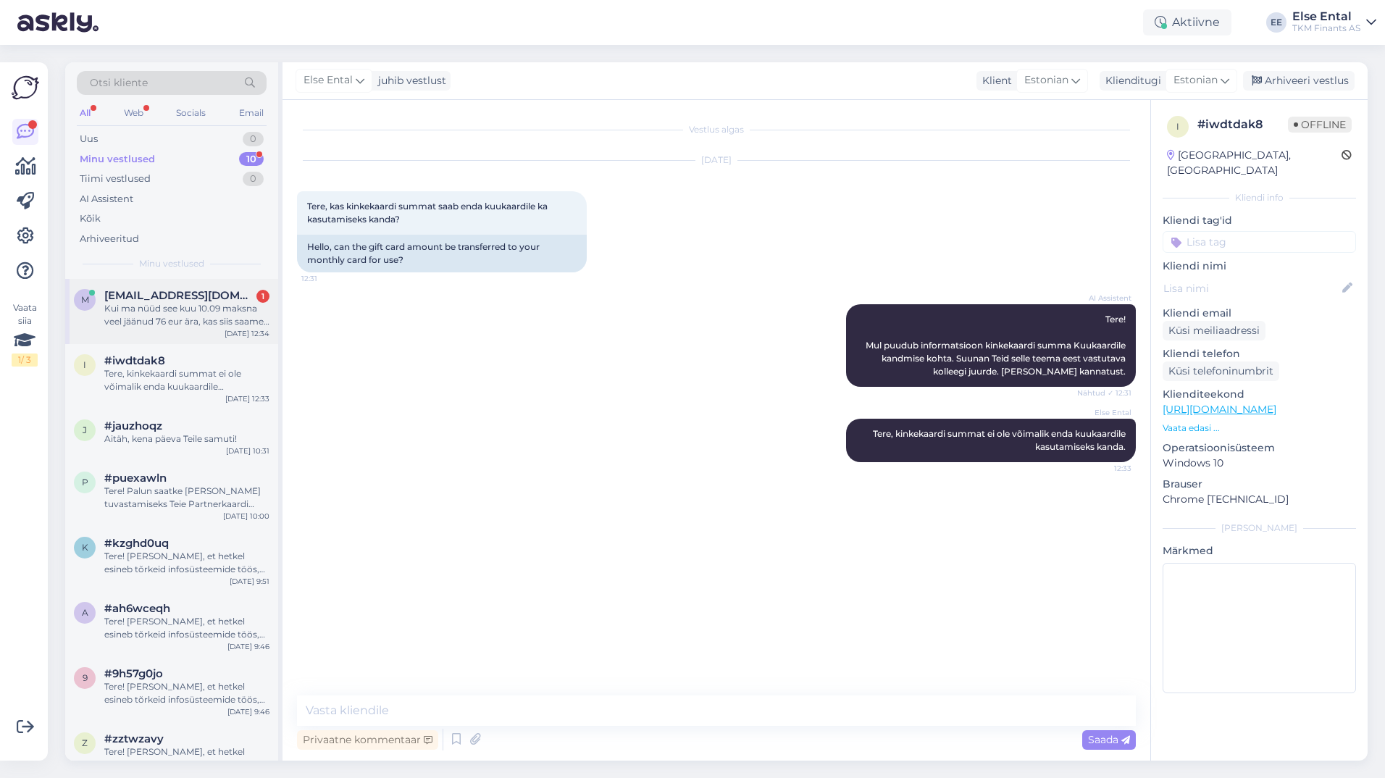
click at [131, 304] on div "Kui ma nüüd see kuu 10.09 maksna veel jäänud 76 eur ära, kas siis saame osamaks…" at bounding box center [186, 315] width 165 height 26
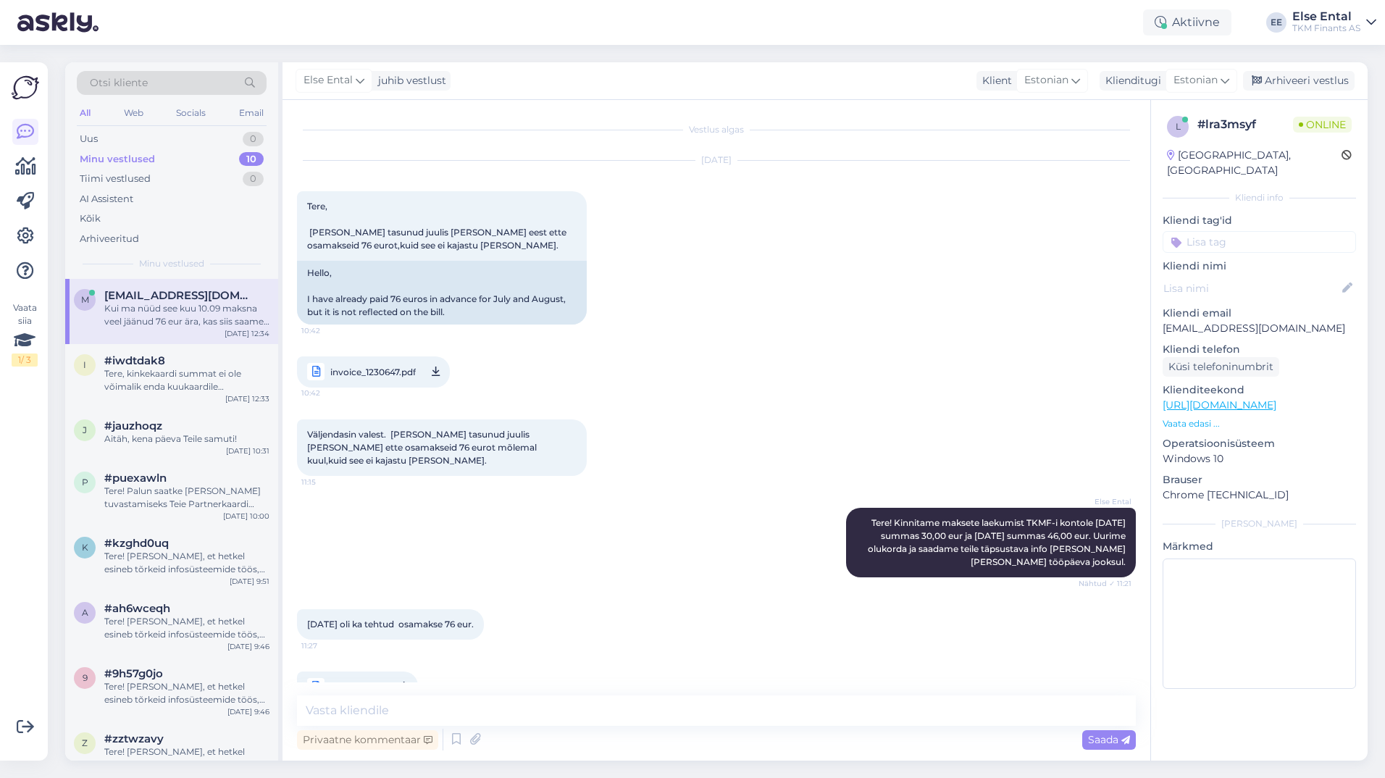
scroll to position [908, 0]
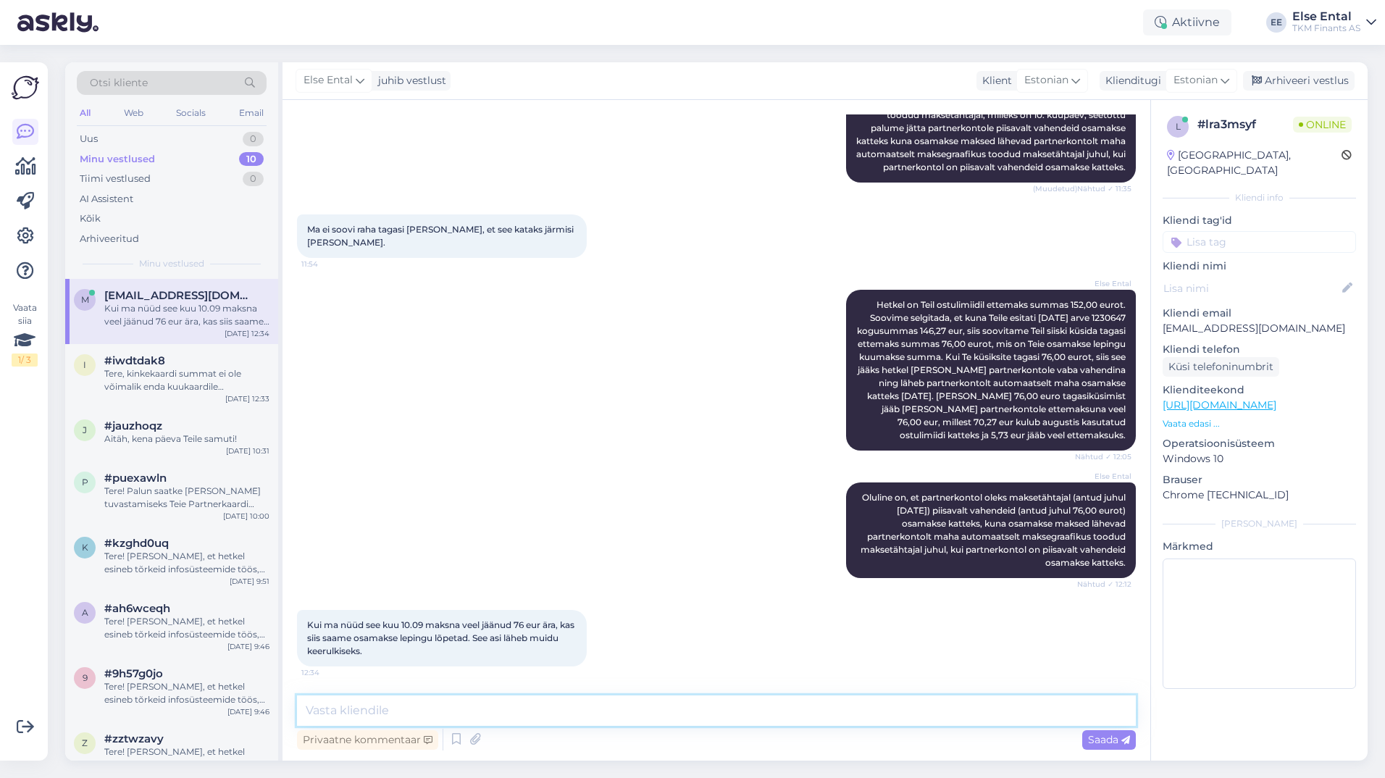
click at [435, 703] on textarea at bounding box center [716, 710] width 839 height 30
paste textarea "Sul on [PERSON_NAME] võimalik lepingust tulenevad osamaksed ennetähtaegselt tag…"
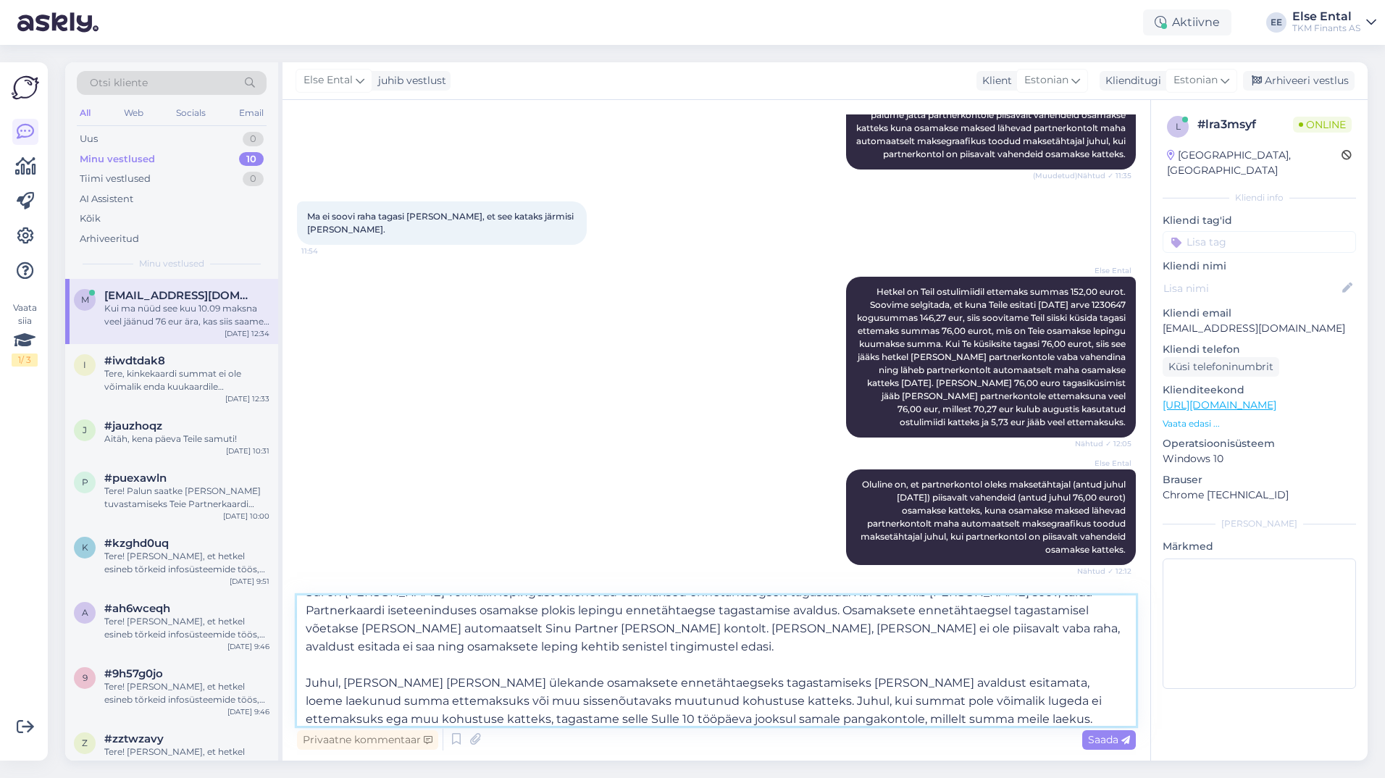
scroll to position [0, 0]
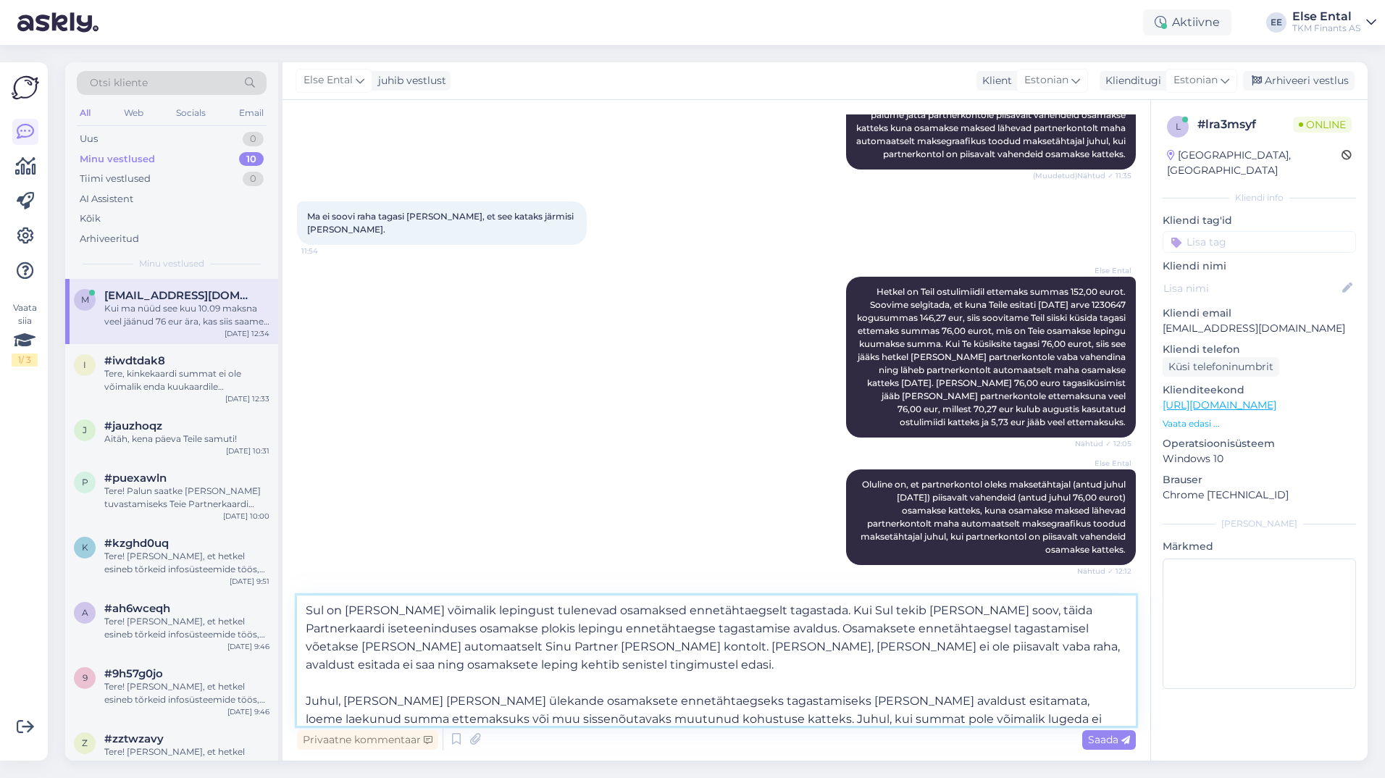
drag, startPoint x: 324, startPoint y: 607, endPoint x: 287, endPoint y: 611, distance: 37.1
click at [287, 611] on div "Vestlus algas [DATE] Tere, [PERSON_NAME] tasunud juulis [PERSON_NAME] eest ette…" at bounding box center [716, 430] width 868 height 661
click at [823, 610] on textarea "Teil on [PERSON_NAME] võimalik lepingust tulenevad osamaksed ennetähtaegselt ta…" at bounding box center [716, 660] width 839 height 130
drag, startPoint x: 970, startPoint y: 611, endPoint x: 958, endPoint y: 611, distance: 11.6
click at [958, 611] on textarea "Teil on [PERSON_NAME] võimalik lepingust tulenevad osamaksed ennetähtaegselt ta…" at bounding box center [716, 660] width 839 height 130
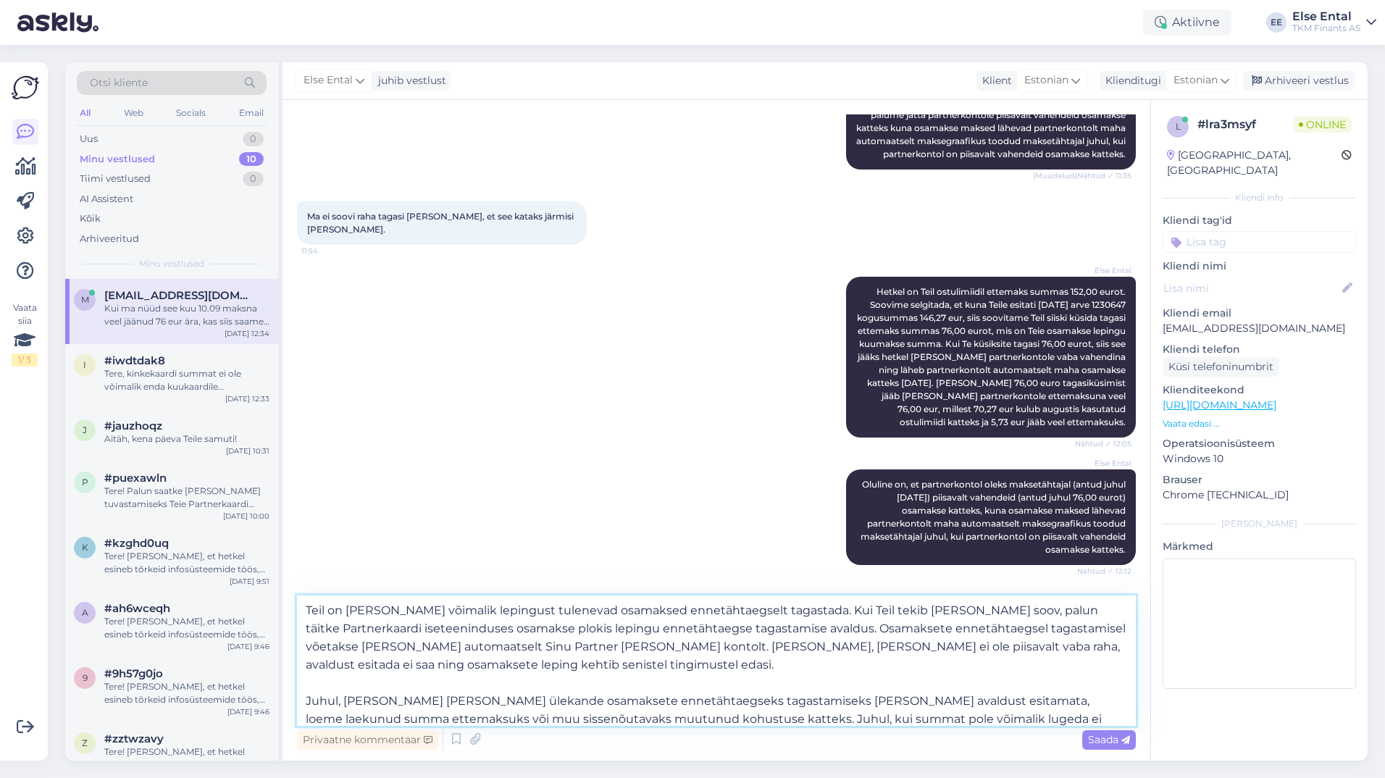
click at [456, 649] on textarea "Teil on [PERSON_NAME] võimalik lepingust tulenevad osamaksed ennetähtaegselt ta…" at bounding box center [716, 660] width 839 height 130
drag, startPoint x: 457, startPoint y: 647, endPoint x: 437, endPoint y: 645, distance: 20.4
click at [437, 645] on textarea "Teil on [PERSON_NAME] võimalik lepingust tulenevad osamaksed ennetähtaegselt ta…" at bounding box center [716, 660] width 839 height 130
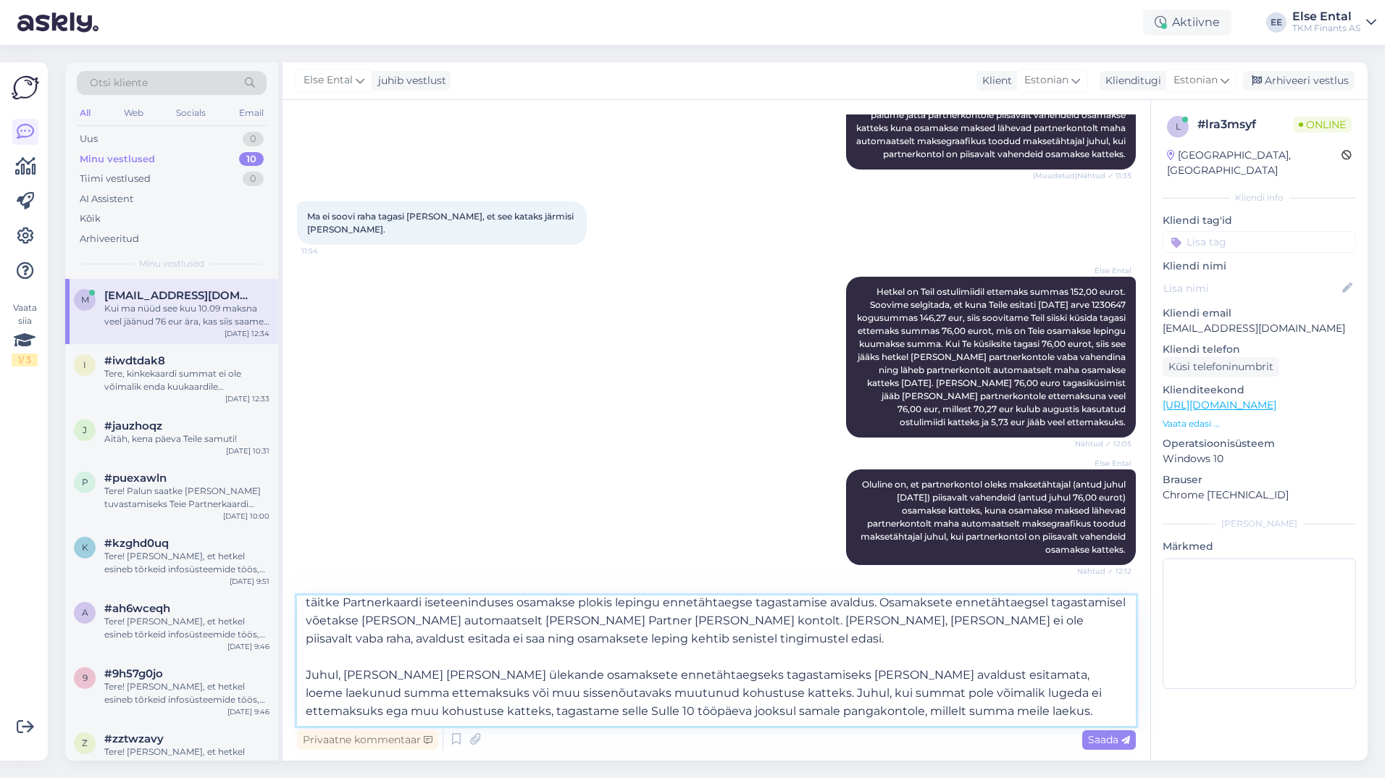
click at [390, 676] on textarea "Teil on [PERSON_NAME] võimalik lepingust tulenevad osamaksed ennetähtaegselt ta…" at bounding box center [716, 660] width 839 height 130
drag, startPoint x: 537, startPoint y: 710, endPoint x: 513, endPoint y: 711, distance: 23.2
click at [513, 710] on textarea "Teil on [PERSON_NAME] võimalik lepingust tulenevad osamaksed ennetähtaegselt ta…" at bounding box center [716, 660] width 839 height 130
click at [962, 707] on textarea "Teil on [PERSON_NAME] võimalik lepingust tulenevad osamaksed ennetähtaegselt ta…" at bounding box center [716, 660] width 839 height 130
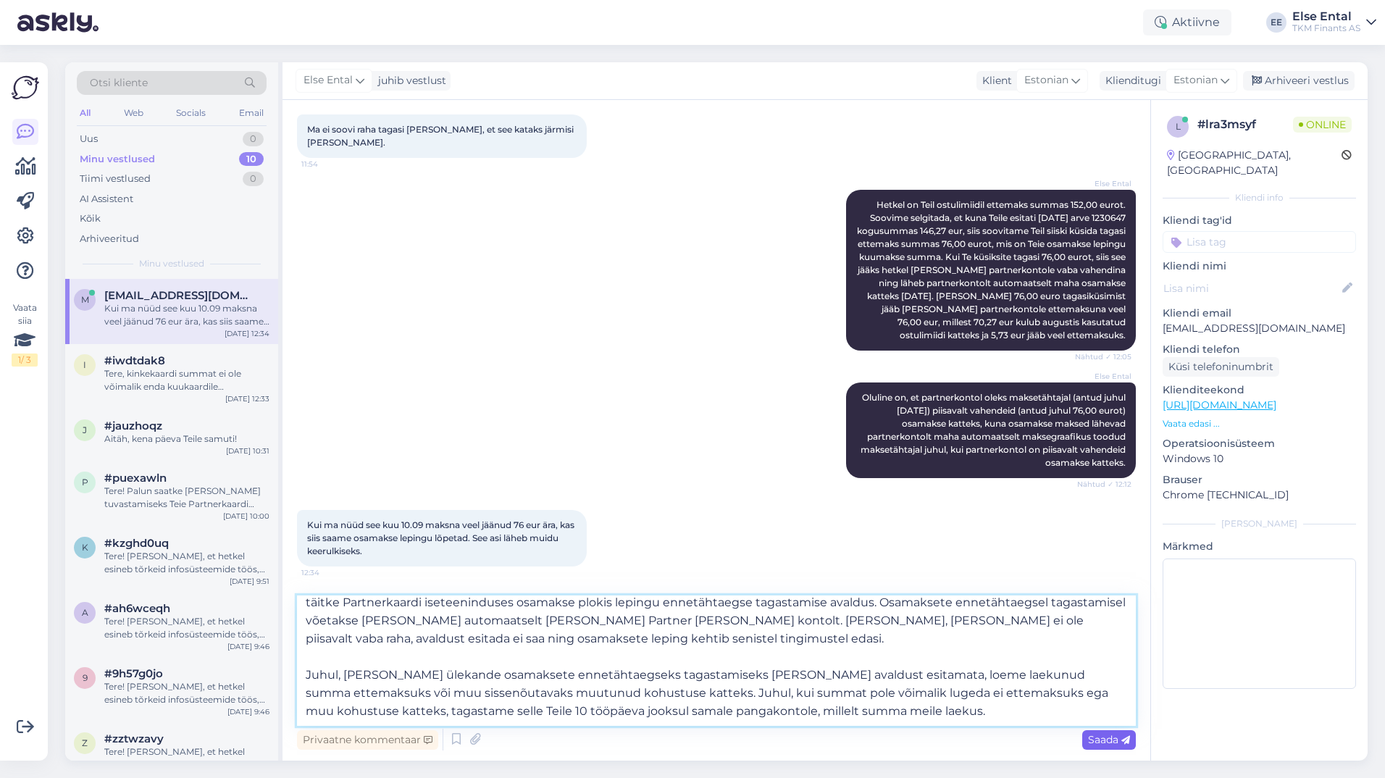
type textarea "Teil on [PERSON_NAME] võimalik lepingust tulenevad osamaksed ennetähtaegselt ta…"
click at [1092, 741] on span "Saada" at bounding box center [1109, 739] width 42 height 13
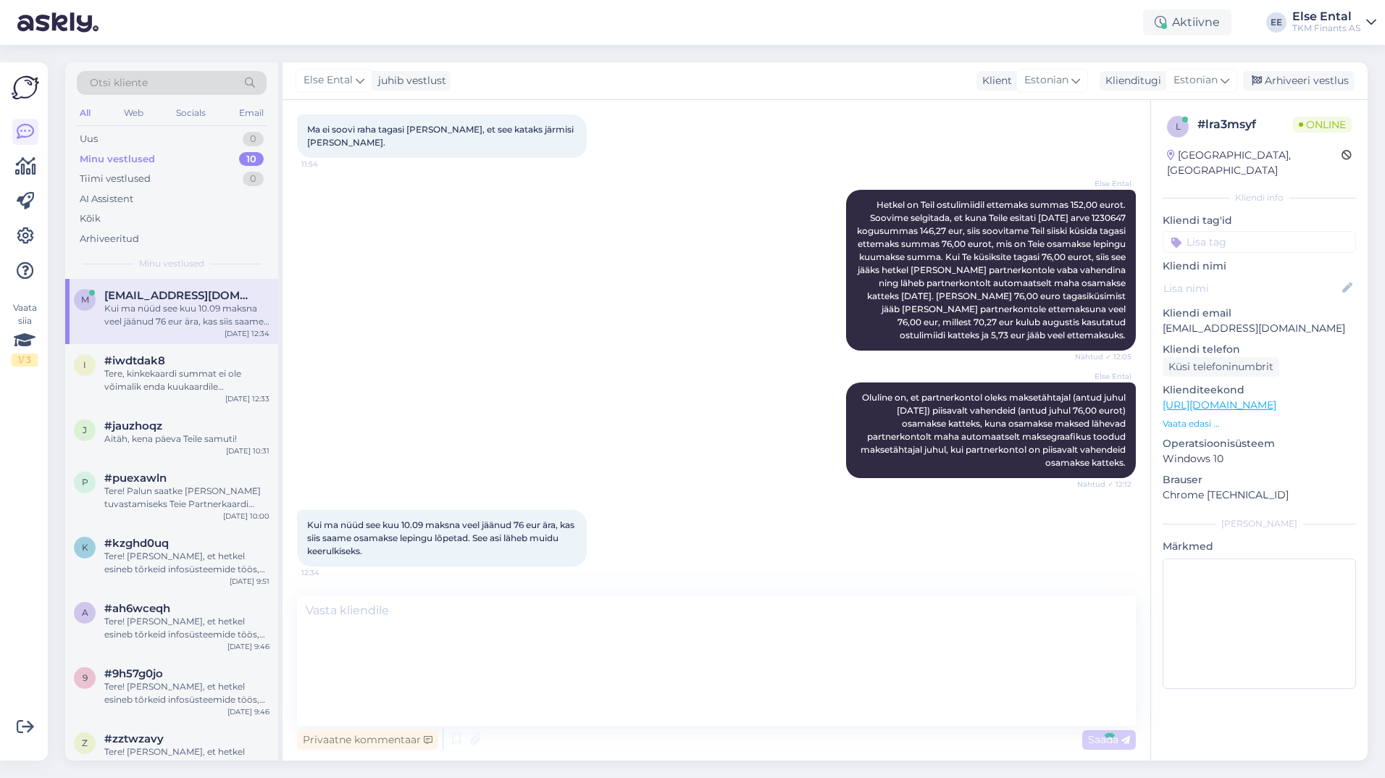
scroll to position [1166, 0]
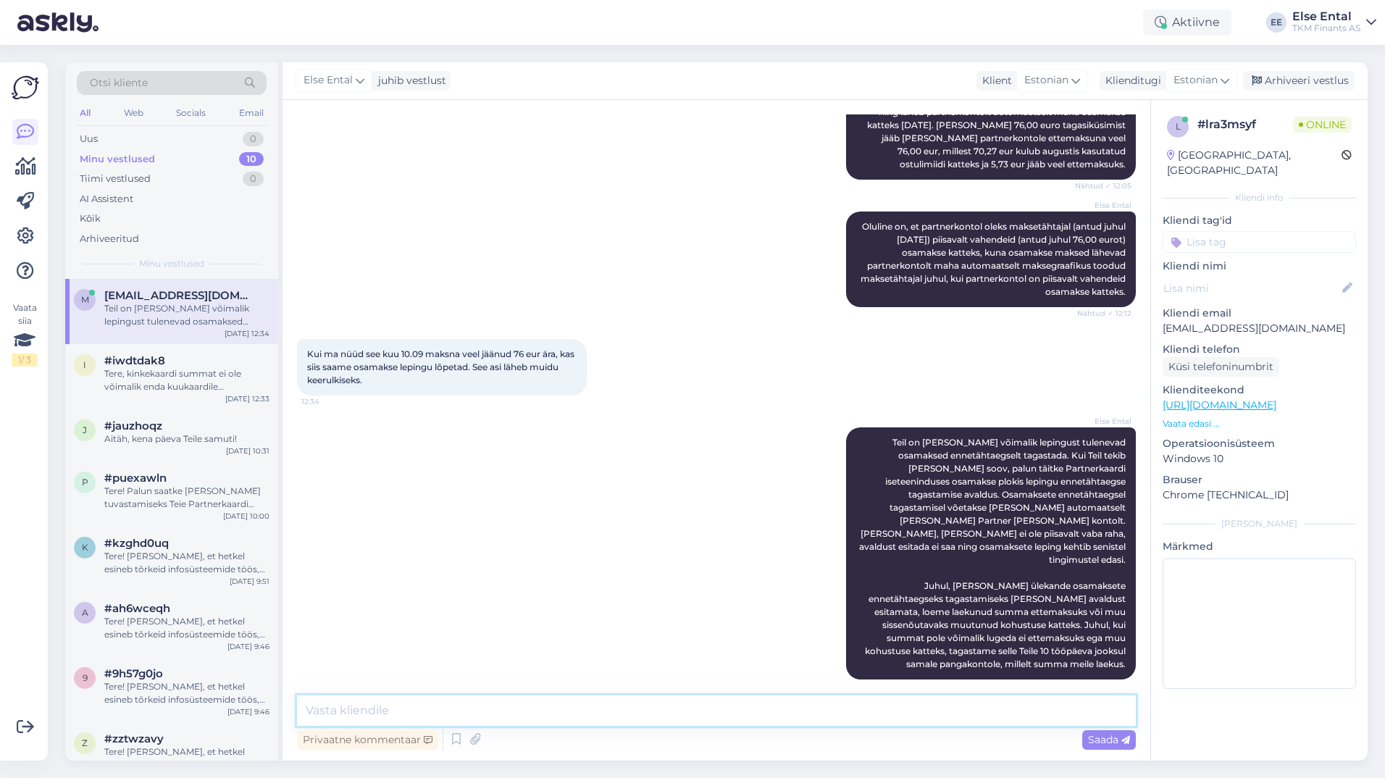
click at [515, 707] on textarea at bounding box center [716, 710] width 839 height 30
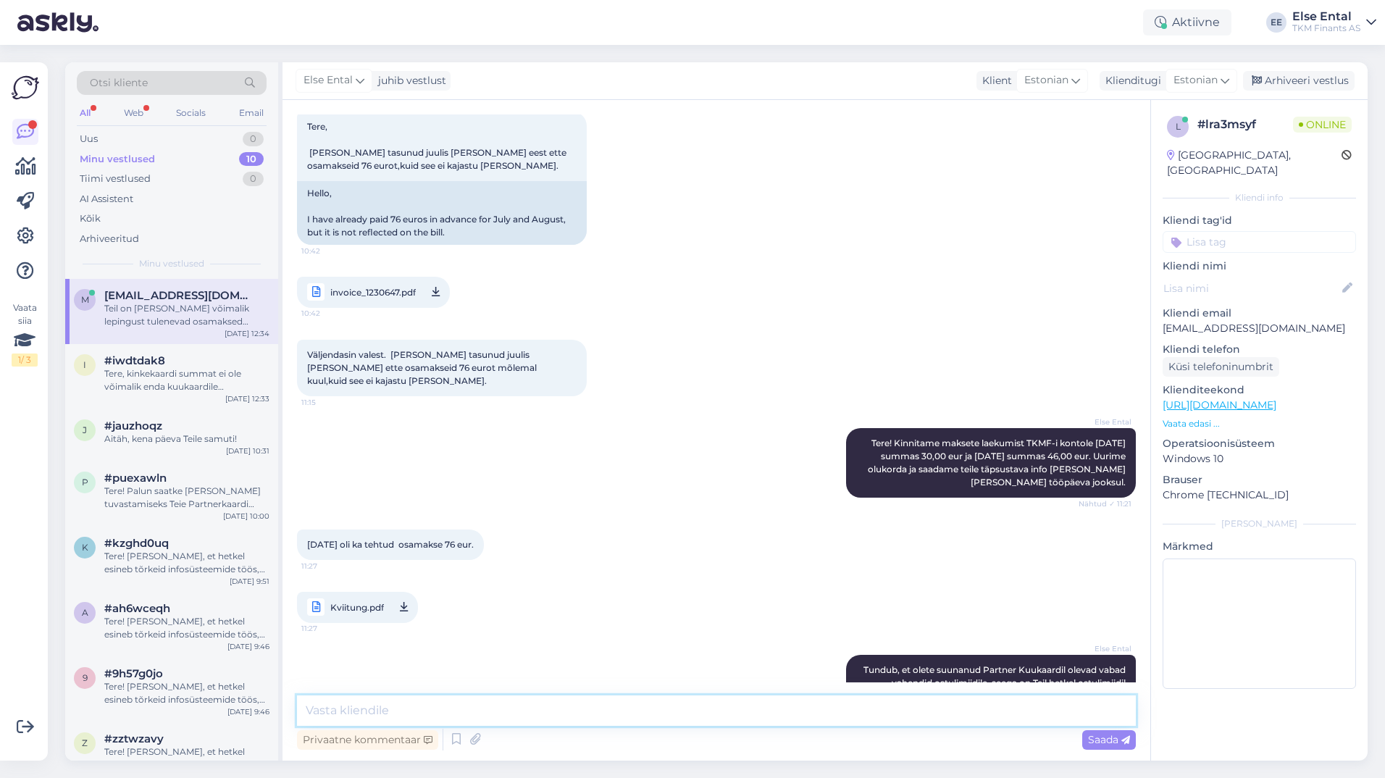
scroll to position [0, 0]
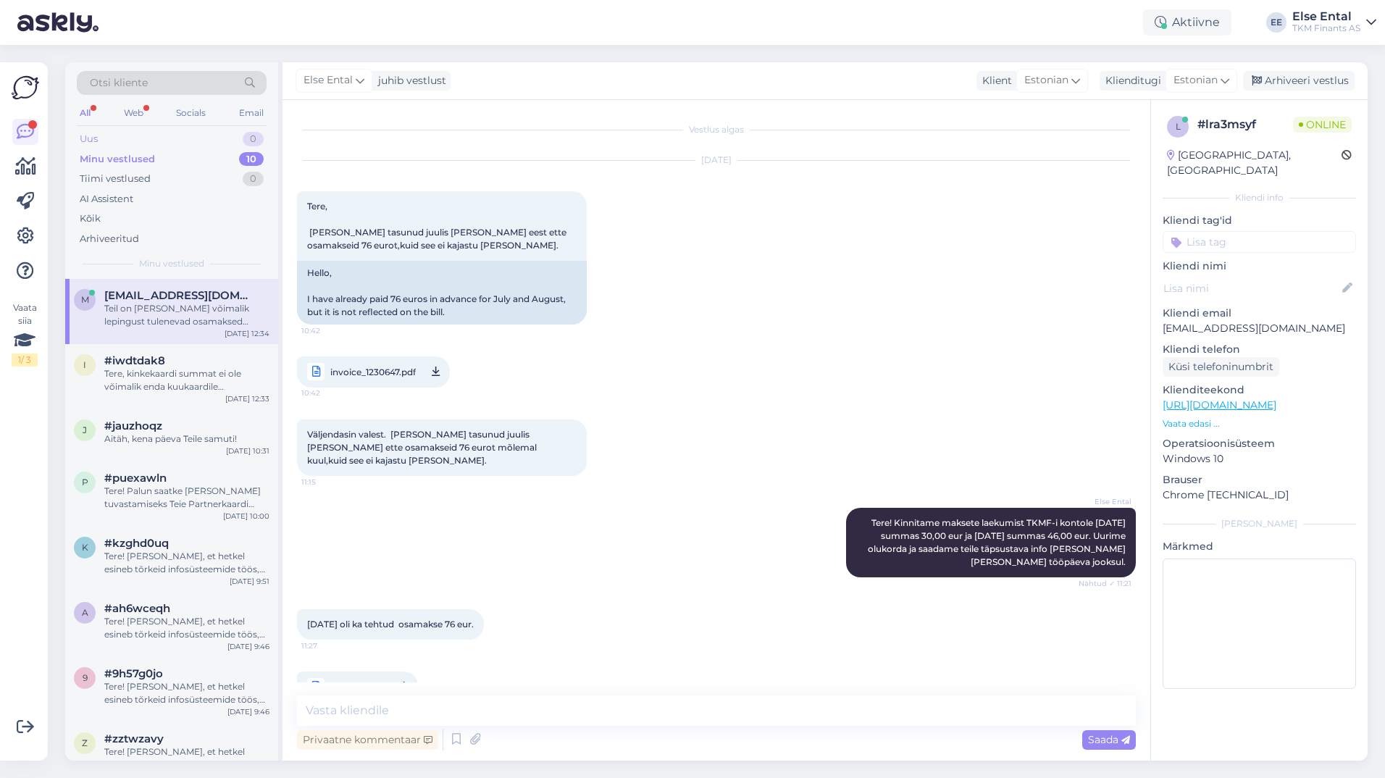
click at [114, 135] on div "Uus 0" at bounding box center [172, 139] width 190 height 20
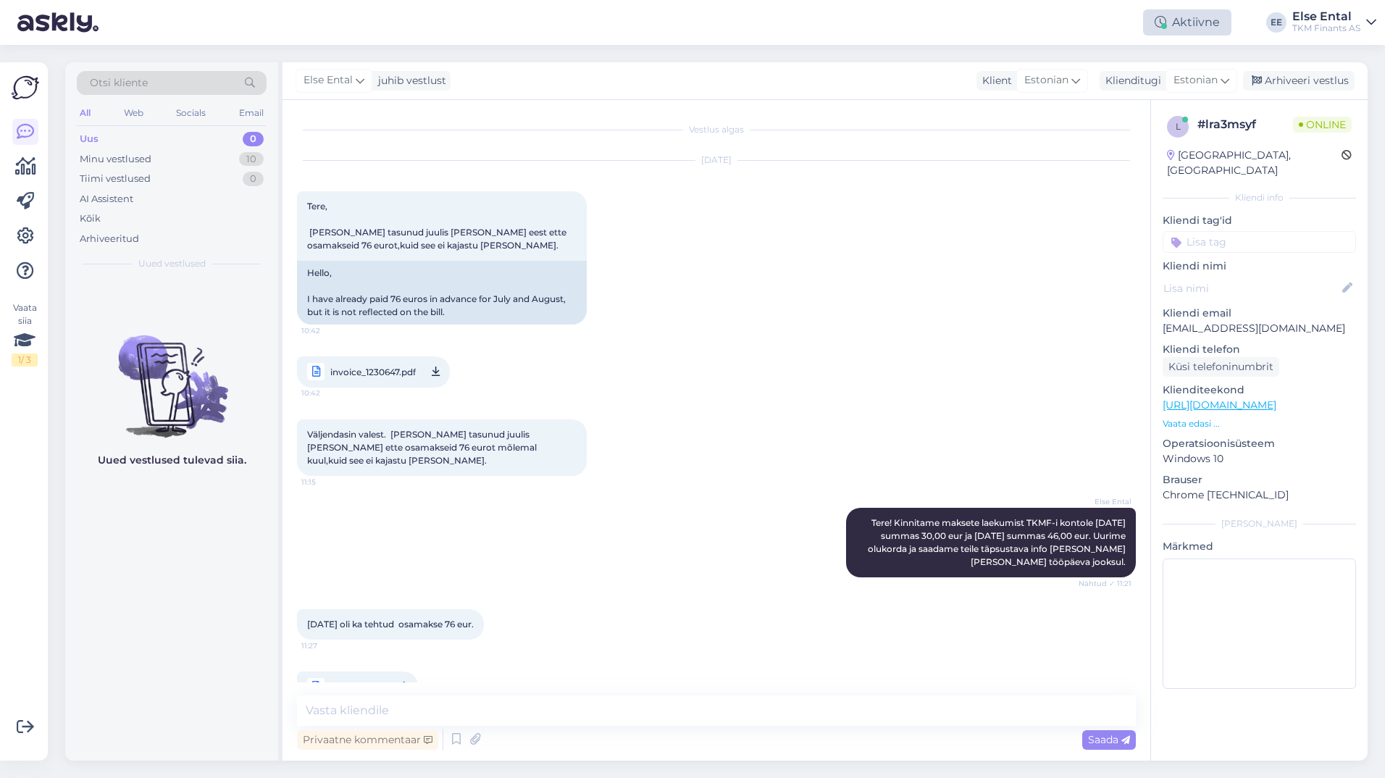
click at [1154, 32] on div "Aktiivne" at bounding box center [1187, 22] width 88 height 26
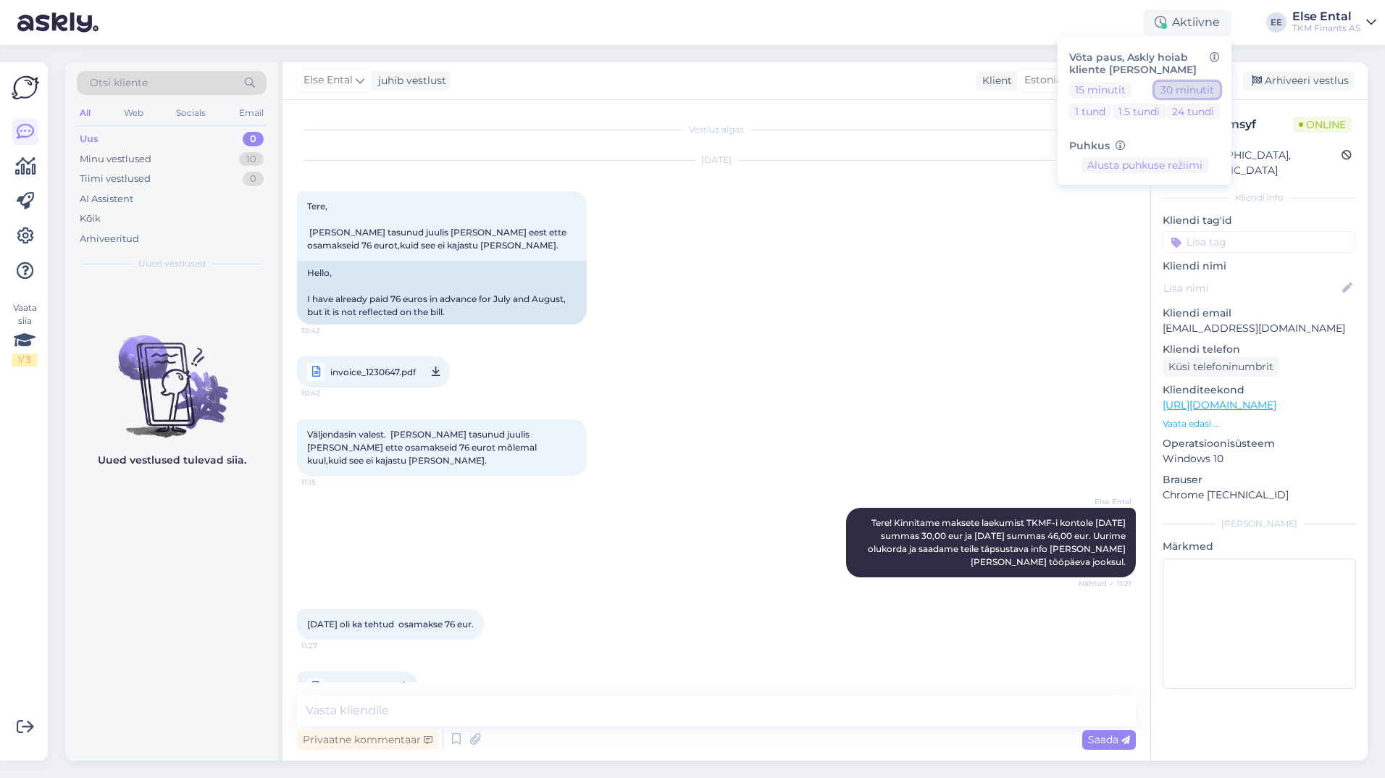
click at [1178, 91] on button "30 minutit" at bounding box center [1186, 90] width 65 height 16
click at [894, 239] on div "[DATE] Tere, [PERSON_NAME] tasunud juulis [PERSON_NAME] eest ette osamakseid 76…" at bounding box center [716, 274] width 839 height 259
click at [137, 152] on div "Minu vestlused" at bounding box center [116, 159] width 72 height 14
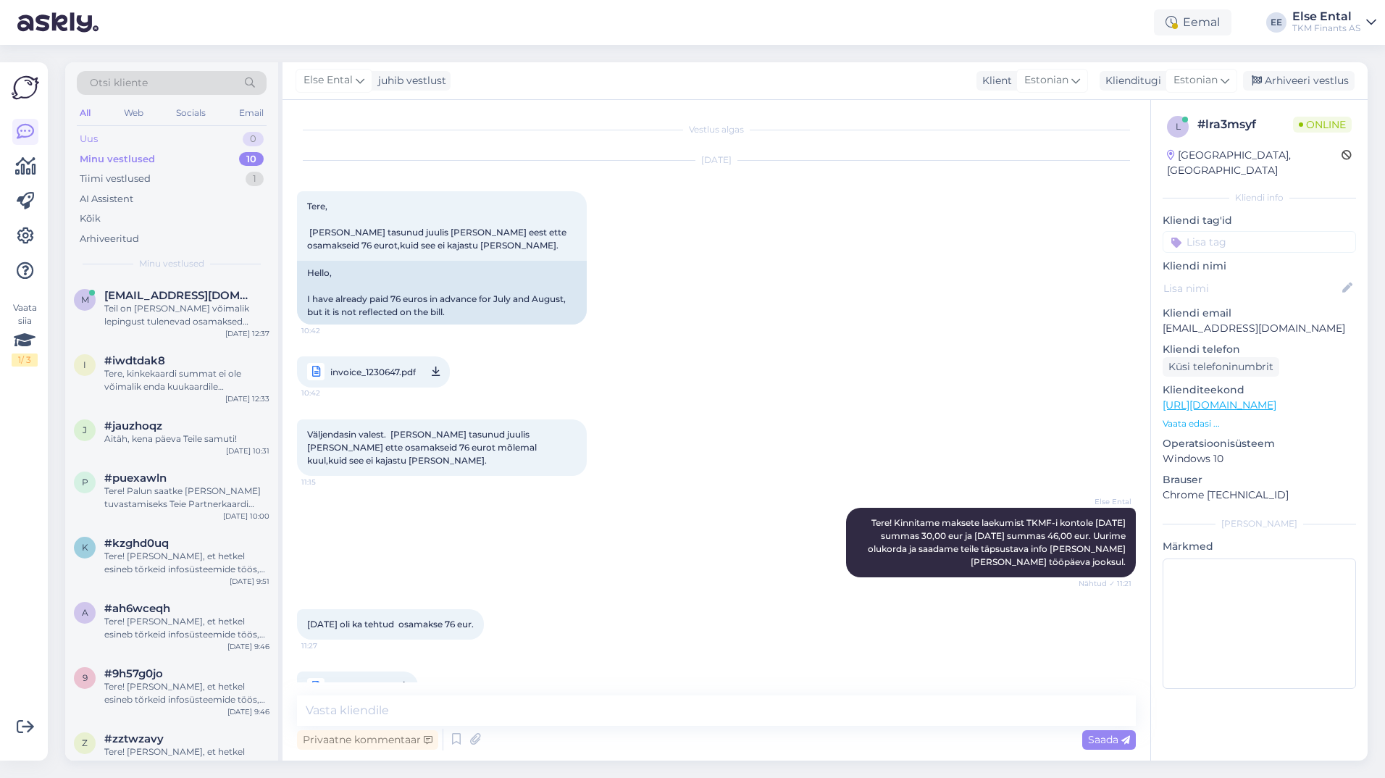
click at [133, 139] on div "Uus 0" at bounding box center [172, 139] width 190 height 20
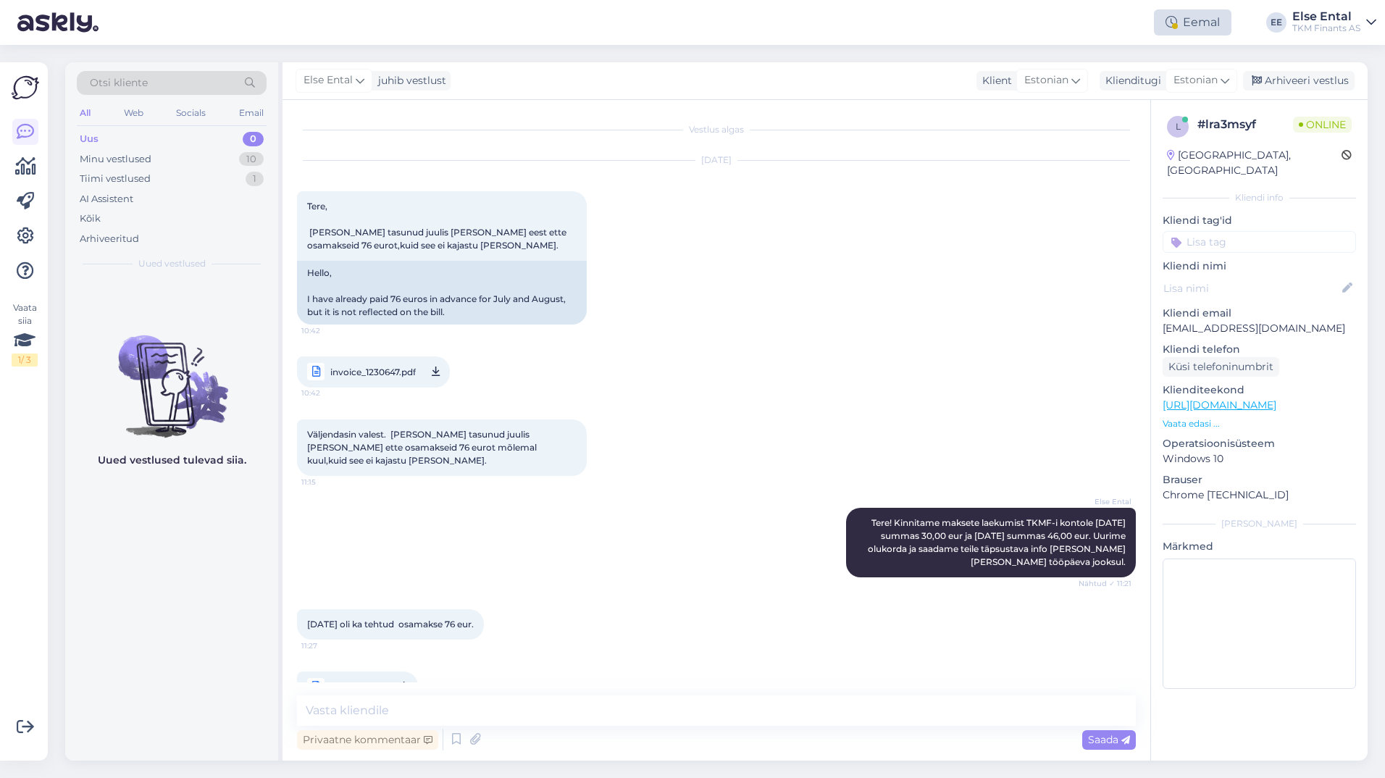
click at [1188, 22] on div "Eemal" at bounding box center [1192, 22] width 77 height 26
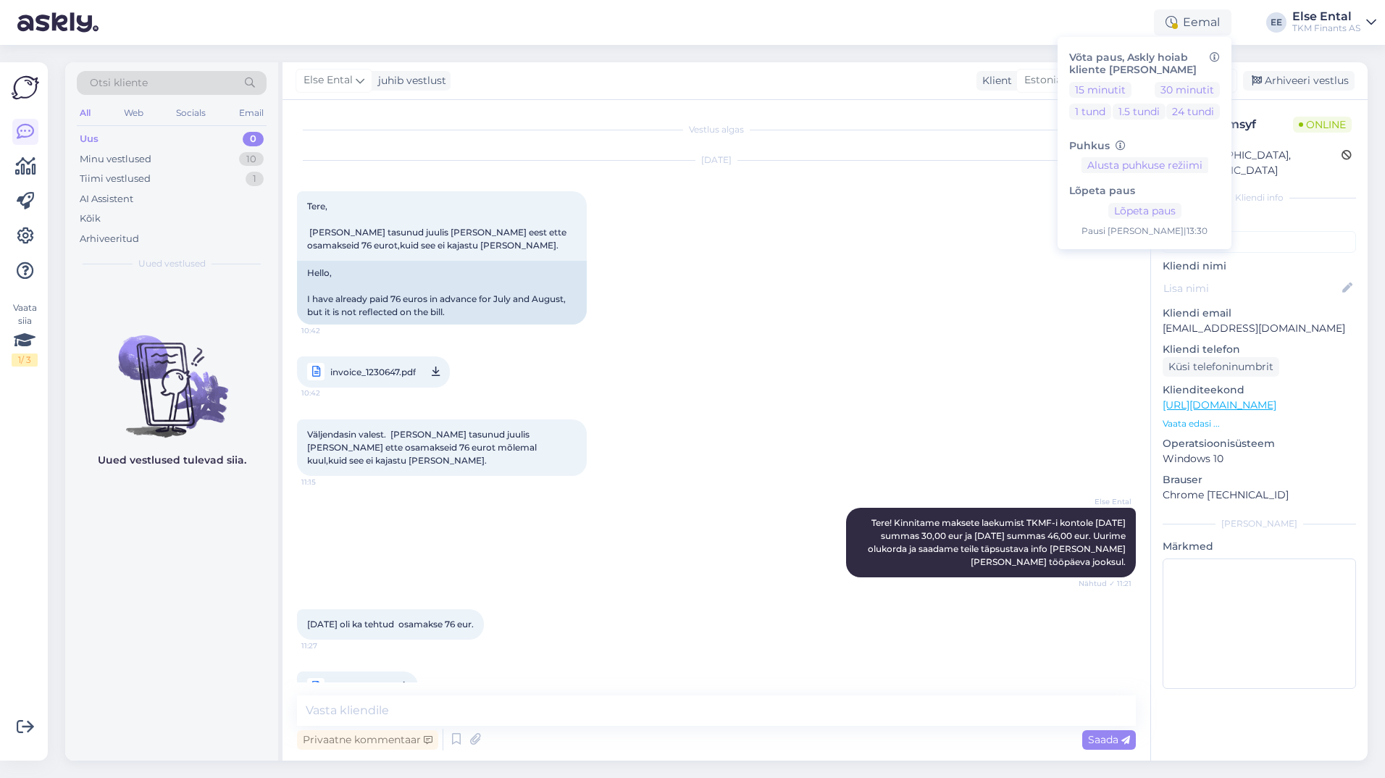
click at [932, 412] on div "Väljendasin valest. [PERSON_NAME] tasunud juulis [PERSON_NAME] ette osamakseid …" at bounding box center [716, 447] width 839 height 88
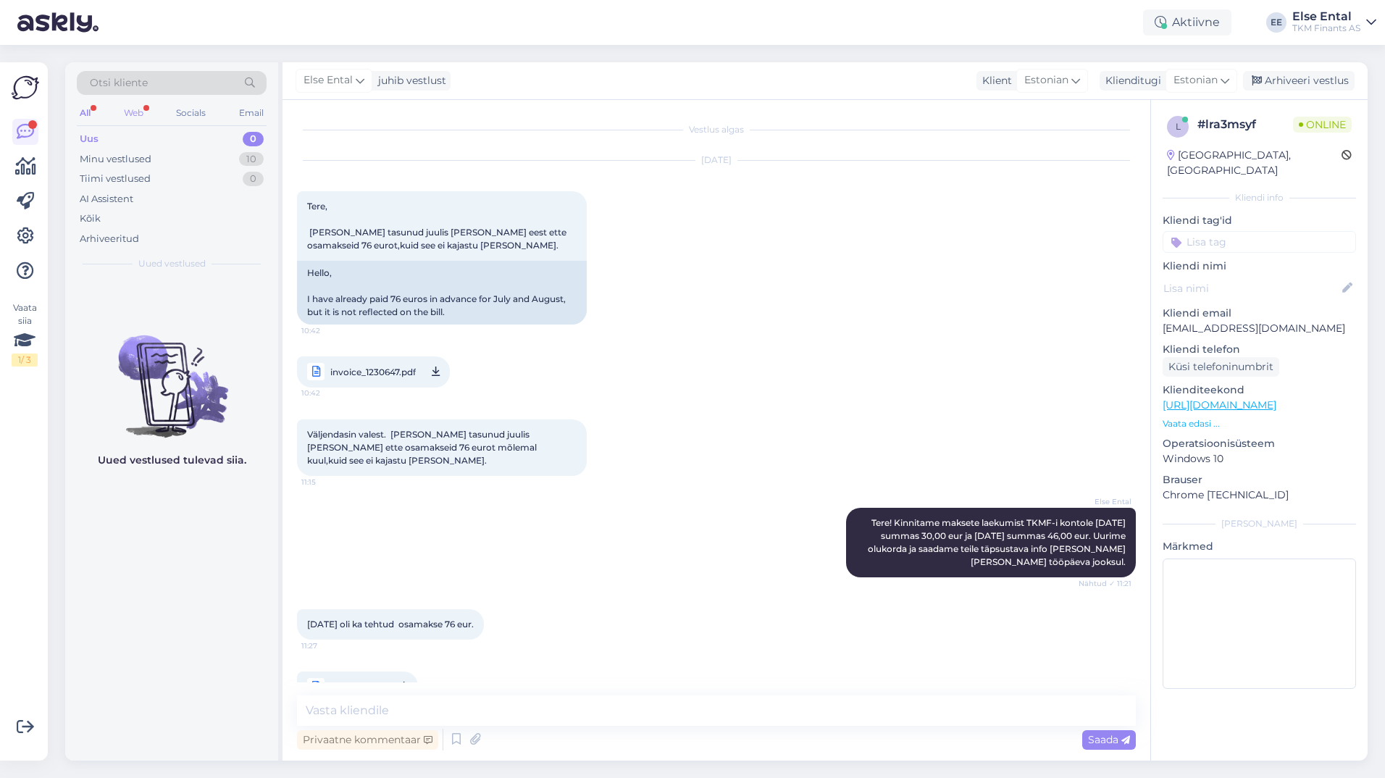
click at [135, 111] on div "Web" at bounding box center [133, 113] width 25 height 19
click at [129, 162] on div "Minu vestlused" at bounding box center [116, 159] width 72 height 14
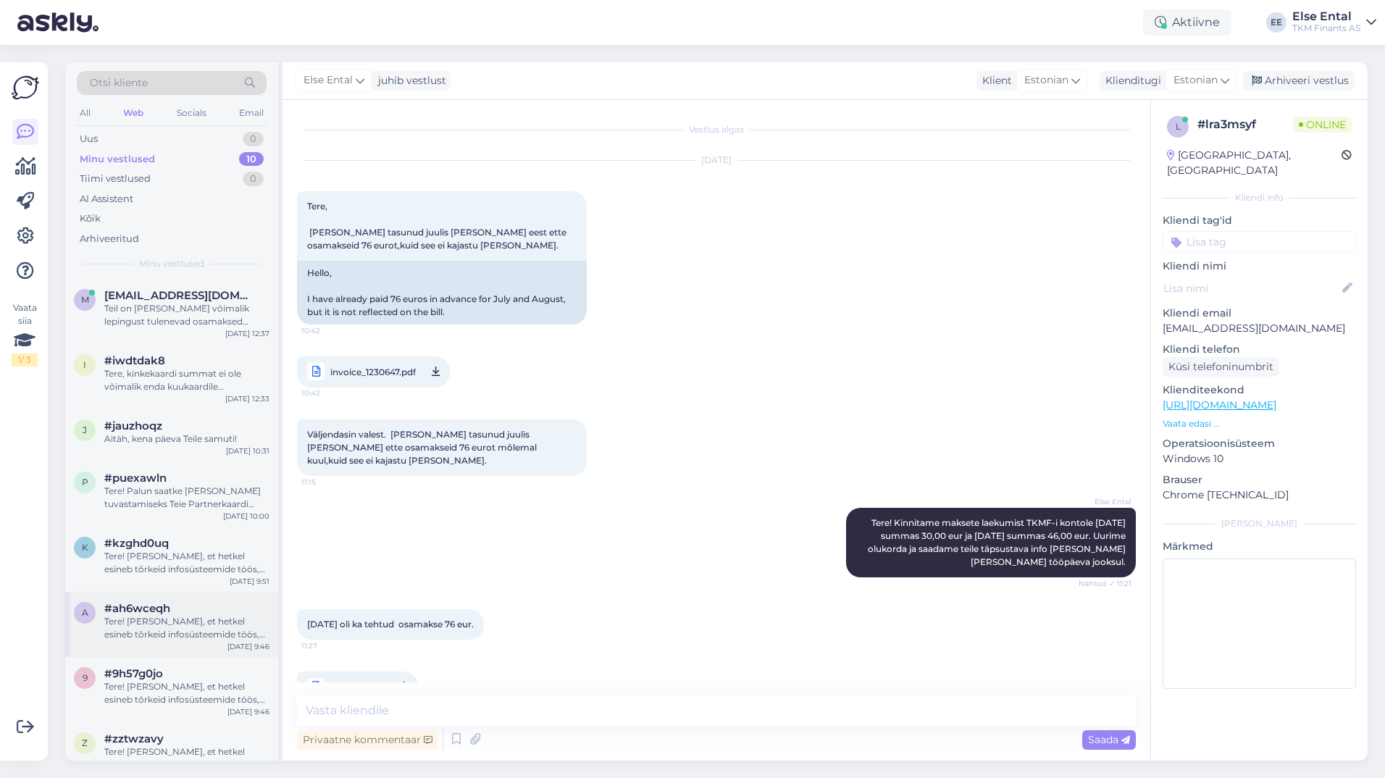
scroll to position [157, 0]
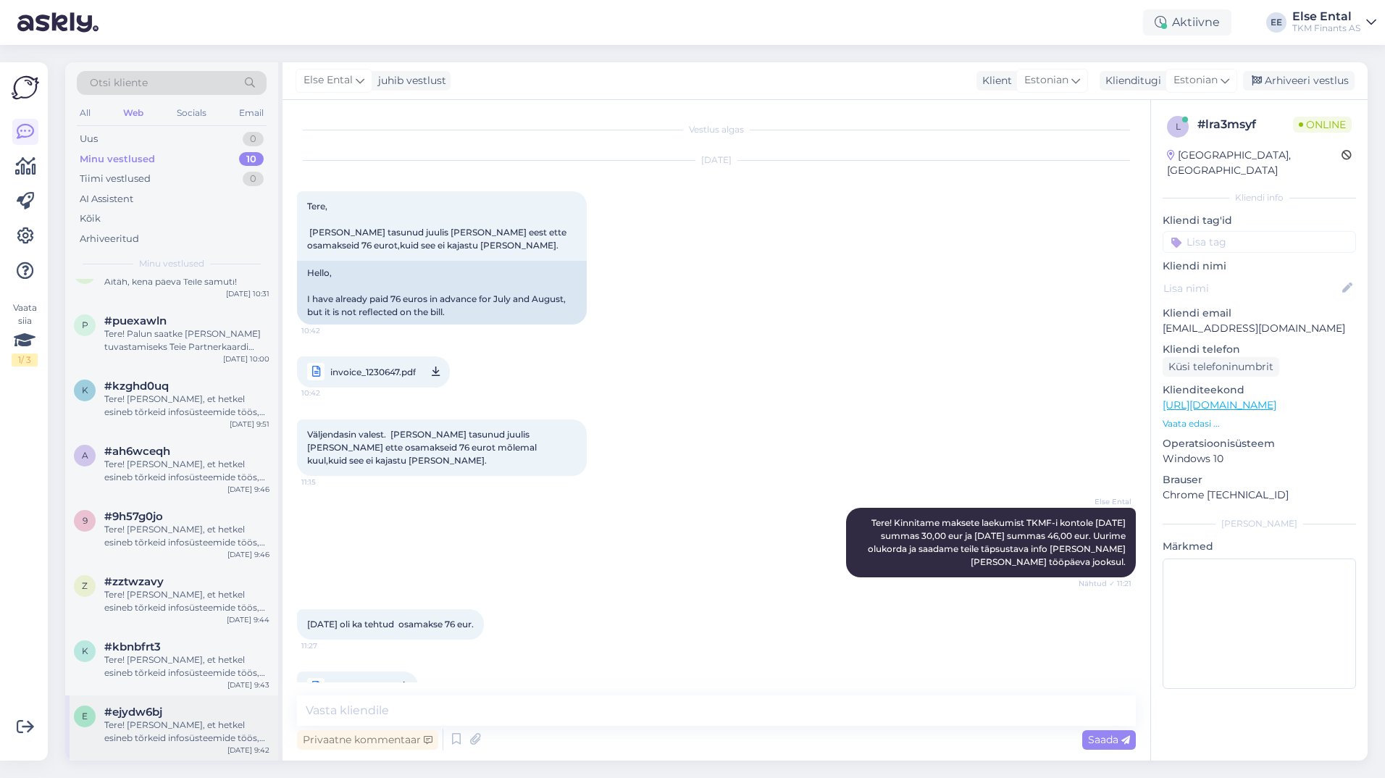
click at [130, 733] on div "Tere! [PERSON_NAME], et hetkel esineb tõrkeid infosüsteemide töös, mis võib mõj…" at bounding box center [186, 731] width 165 height 26
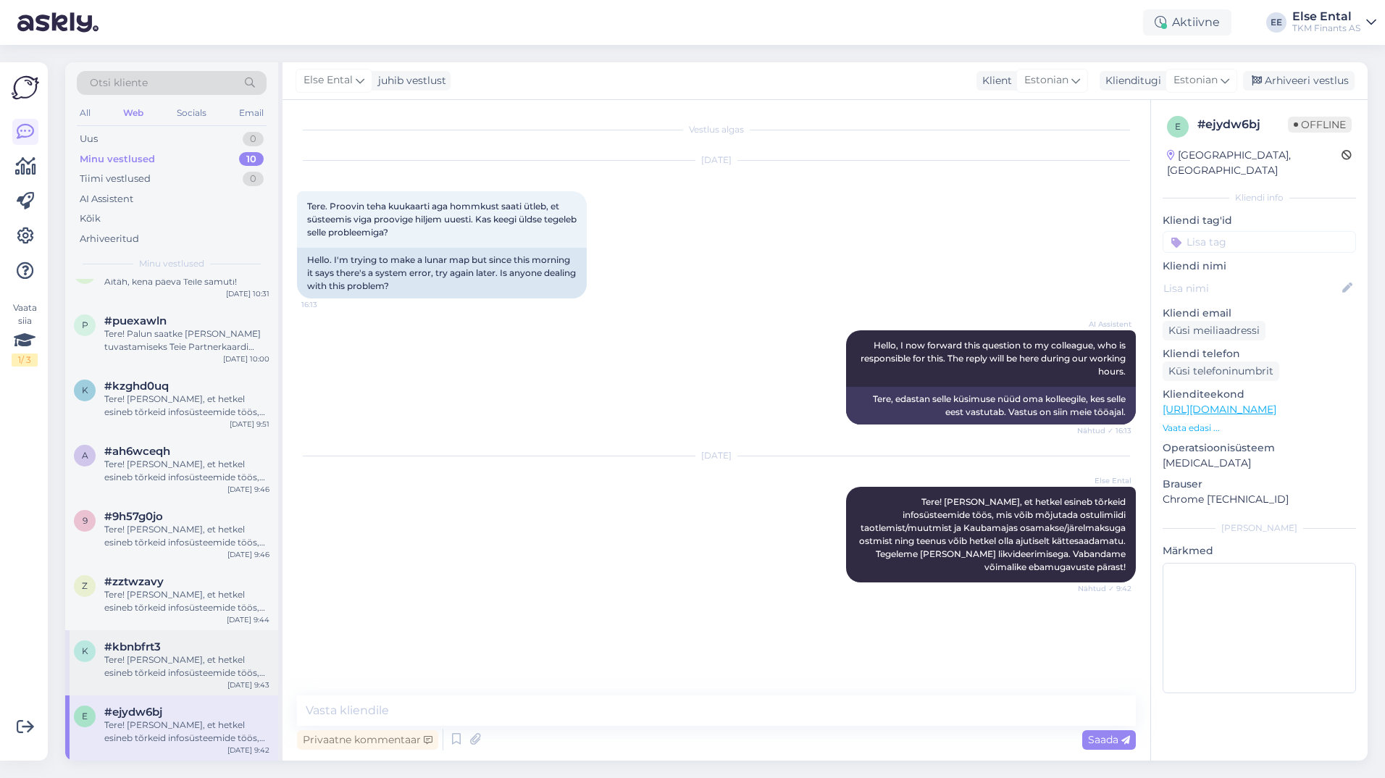
click at [205, 674] on div "Tere! [PERSON_NAME], et hetkel esineb tõrkeid infosüsteemide töös, mis võib mõj…" at bounding box center [186, 666] width 165 height 26
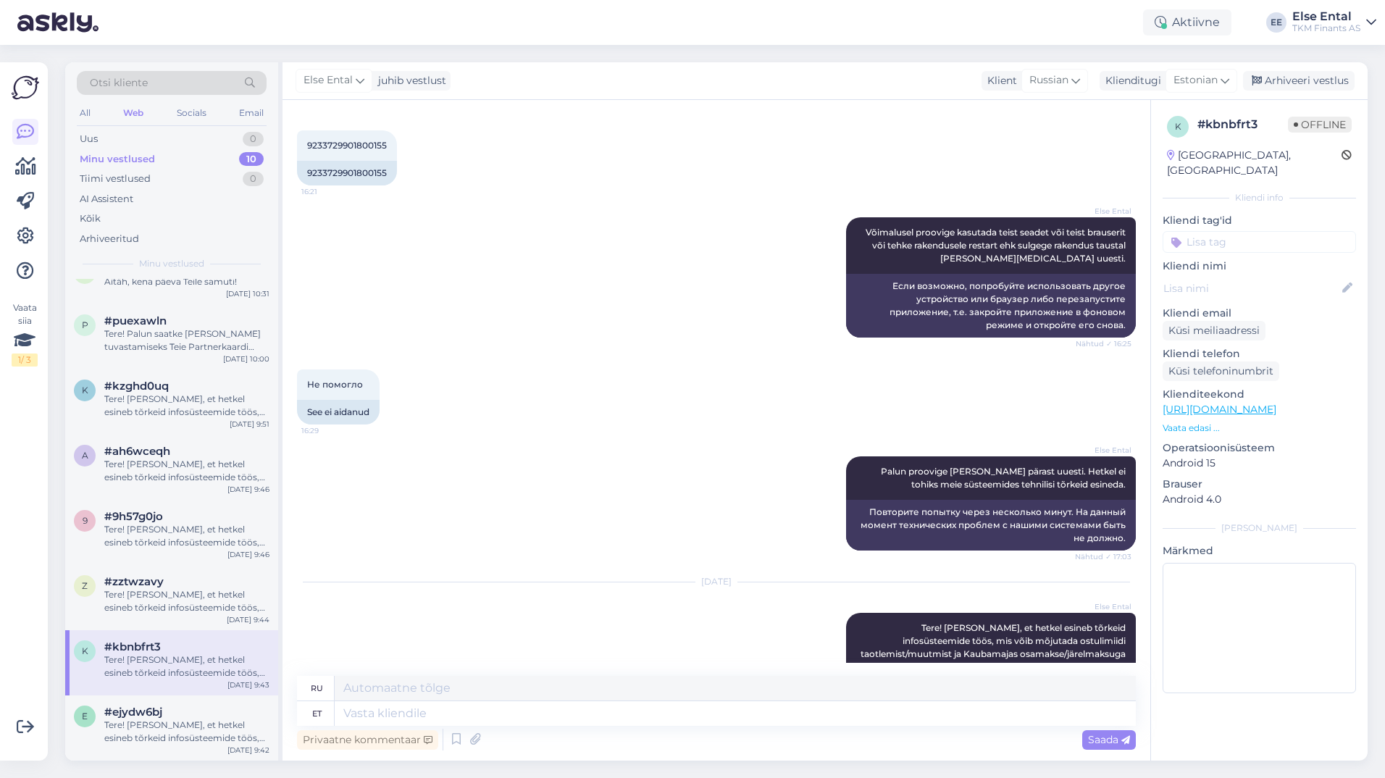
scroll to position [902, 0]
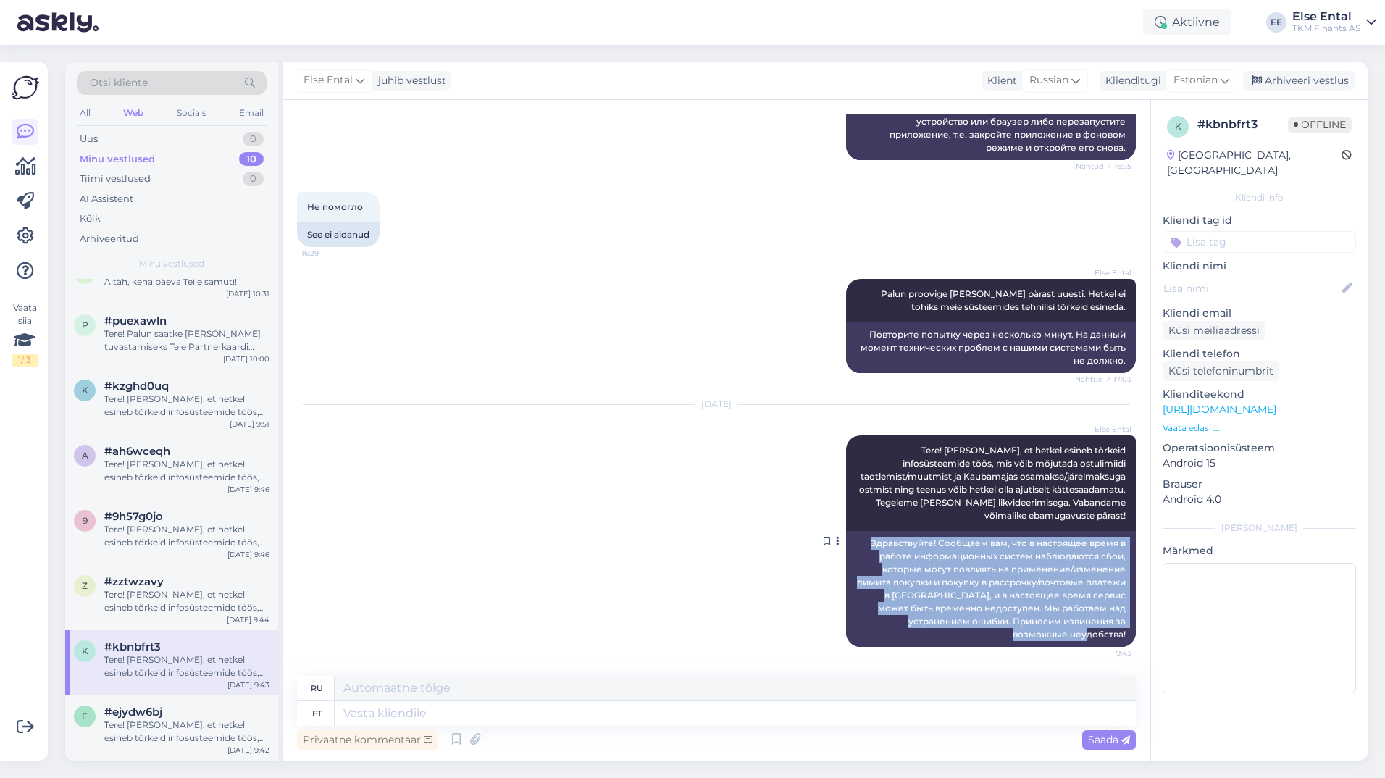
drag, startPoint x: 1116, startPoint y: 633, endPoint x: 856, endPoint y: 543, distance: 275.1
click at [856, 543] on div "Здравствуйте! Сообщаем вам, что в настоящее время в работе информационных систе…" at bounding box center [991, 589] width 290 height 116
drag, startPoint x: 856, startPoint y: 543, endPoint x: 1113, endPoint y: 617, distance: 267.5
click at [1115, 605] on div "Здравствуйте! Сообщаем вам, что в настоящее время в работе информационных систе…" at bounding box center [991, 589] width 290 height 116
drag, startPoint x: 1115, startPoint y: 633, endPoint x: 856, endPoint y: 545, distance: 273.0
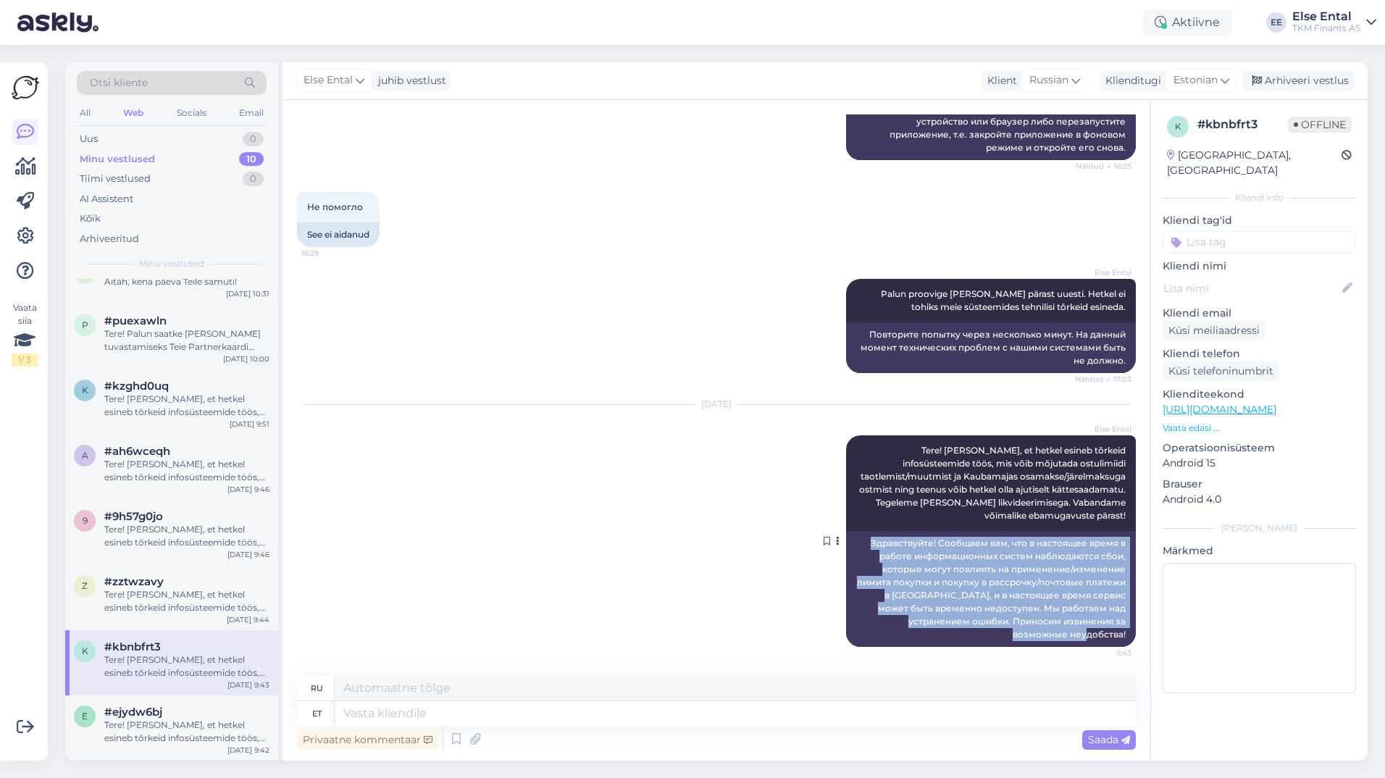
click at [856, 545] on div "Здравствуйте! Сообщаем вам, что в настоящее время в работе информационных систе…" at bounding box center [991, 589] width 290 height 116
copy div "Здравствуйте! Сообщаем вам, что в настоящее время в работе информационных систе…"
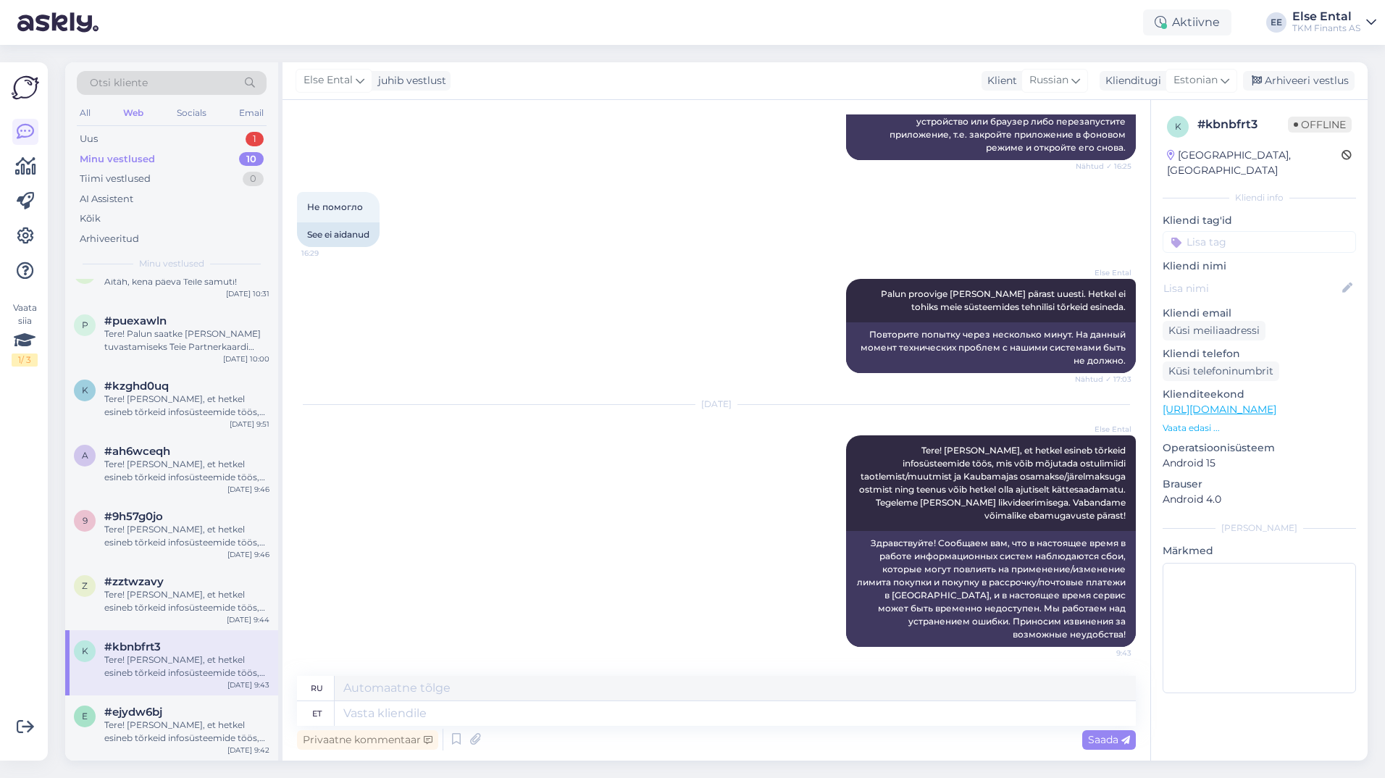
click at [41, 115] on div "Vaata siia 1 / 3 Võimalused Veendu, et Askly loob sulle väärtust. Sulge Ühenda …" at bounding box center [24, 411] width 48 height 698
click at [85, 127] on div "Otsi kliente All Web Socials Email Uus 1 Minu vestlused 10 Tiimi vestlused 0 AI…" at bounding box center [171, 170] width 213 height 217
click at [88, 138] on div "Uus" at bounding box center [89, 139] width 18 height 14
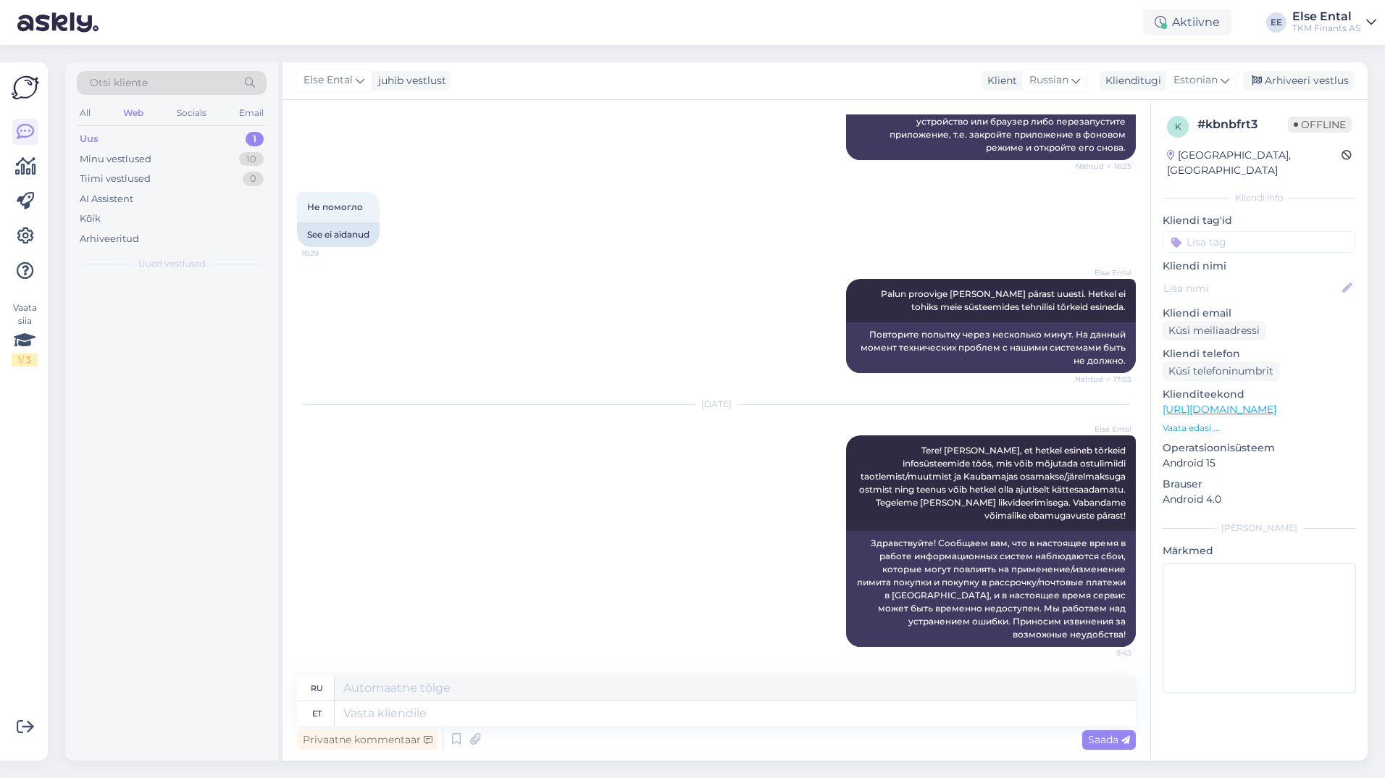
scroll to position [0, 0]
click at [162, 300] on span "#xnbmbkz1" at bounding box center [136, 295] width 65 height 13
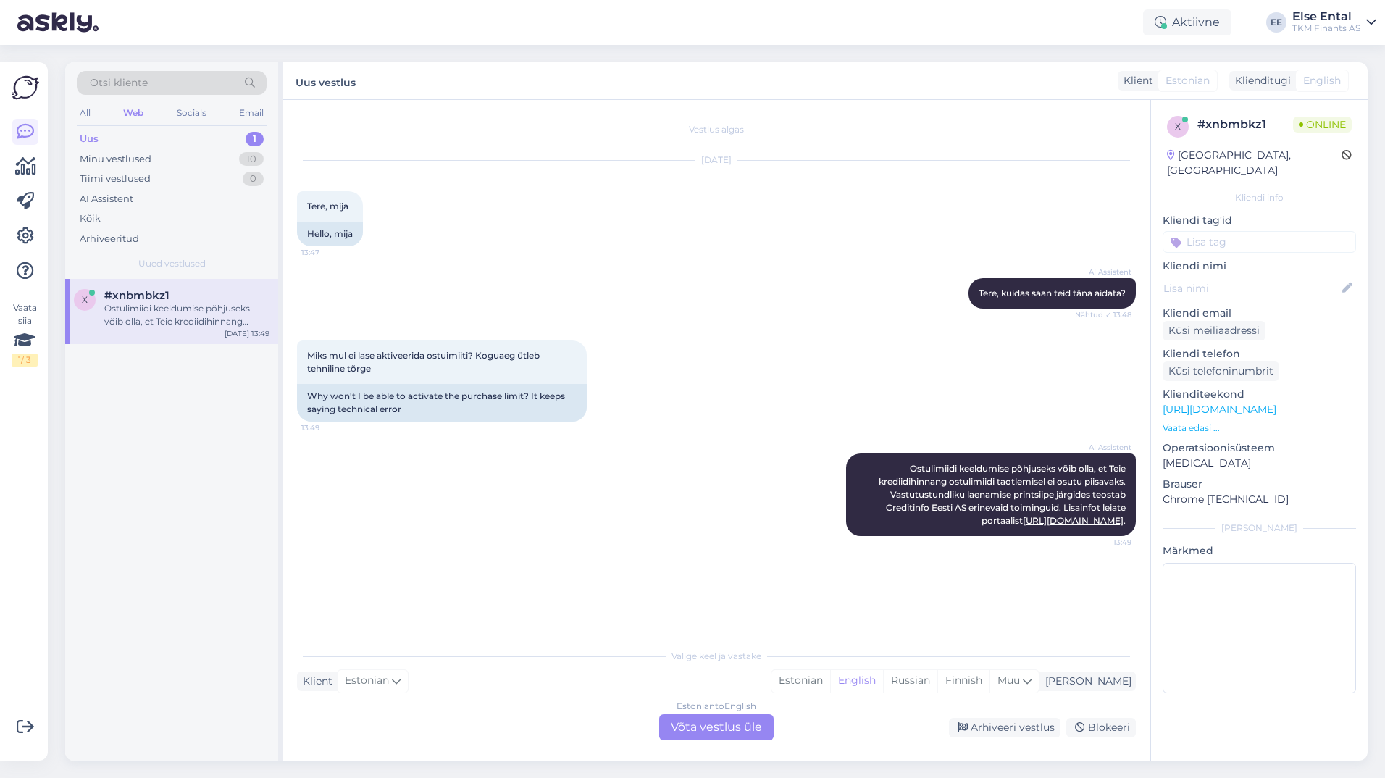
click at [702, 731] on div "Estonian to English Võta vestlus üle" at bounding box center [716, 727] width 114 height 26
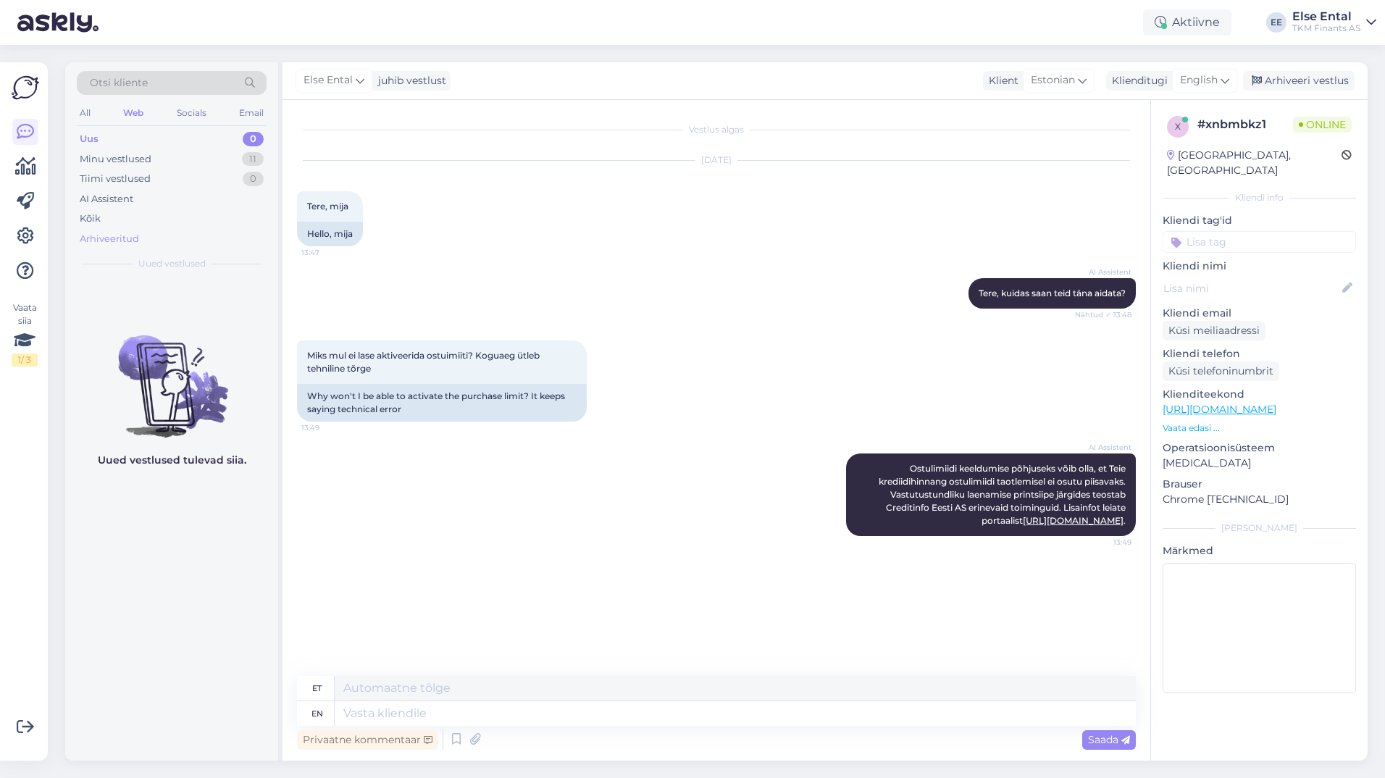
click at [103, 232] on div "Arhiveeritud" at bounding box center [109, 239] width 59 height 14
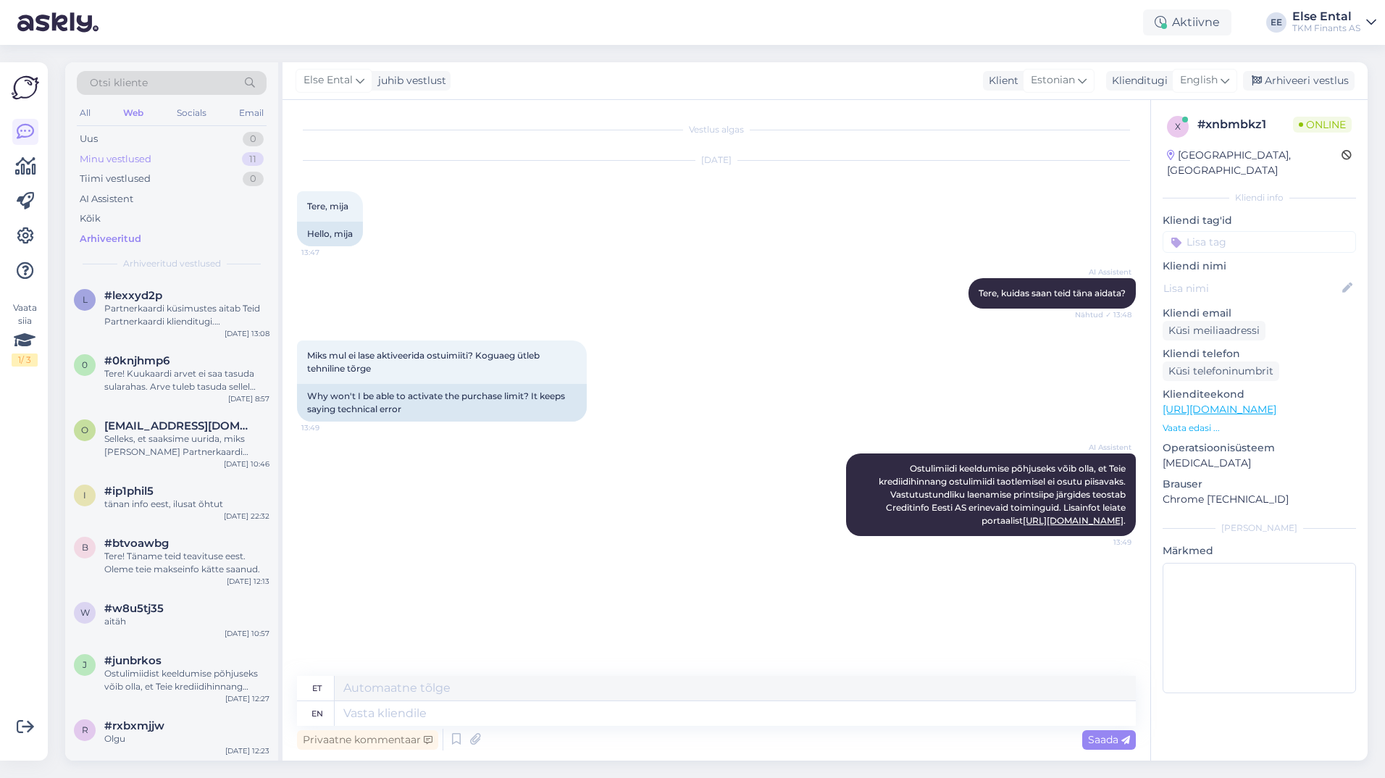
click at [93, 159] on div "Minu vestlused" at bounding box center [116, 159] width 72 height 14
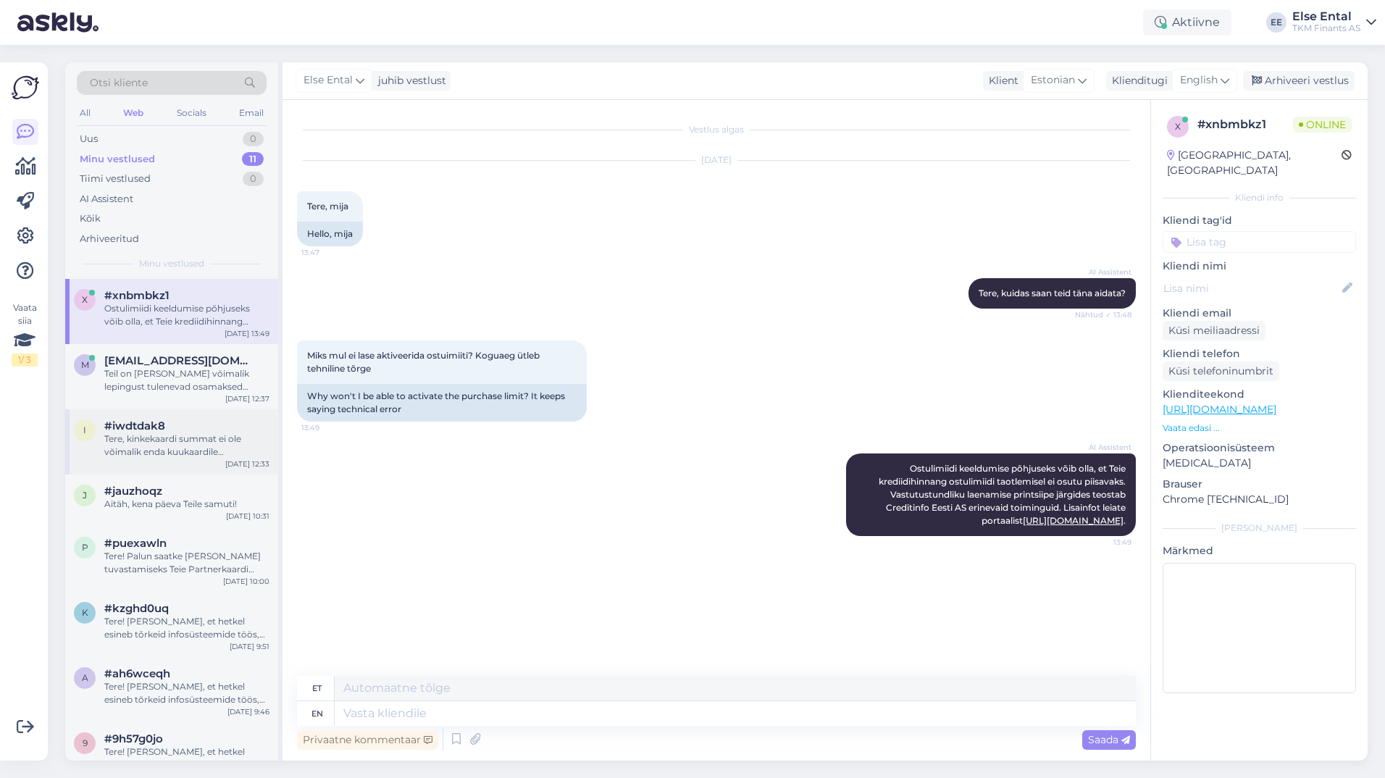
click at [158, 435] on div "Tere, kinkekaardi summat ei ole võimalik enda kuukaardile kasutamiseks kanda." at bounding box center [186, 445] width 165 height 26
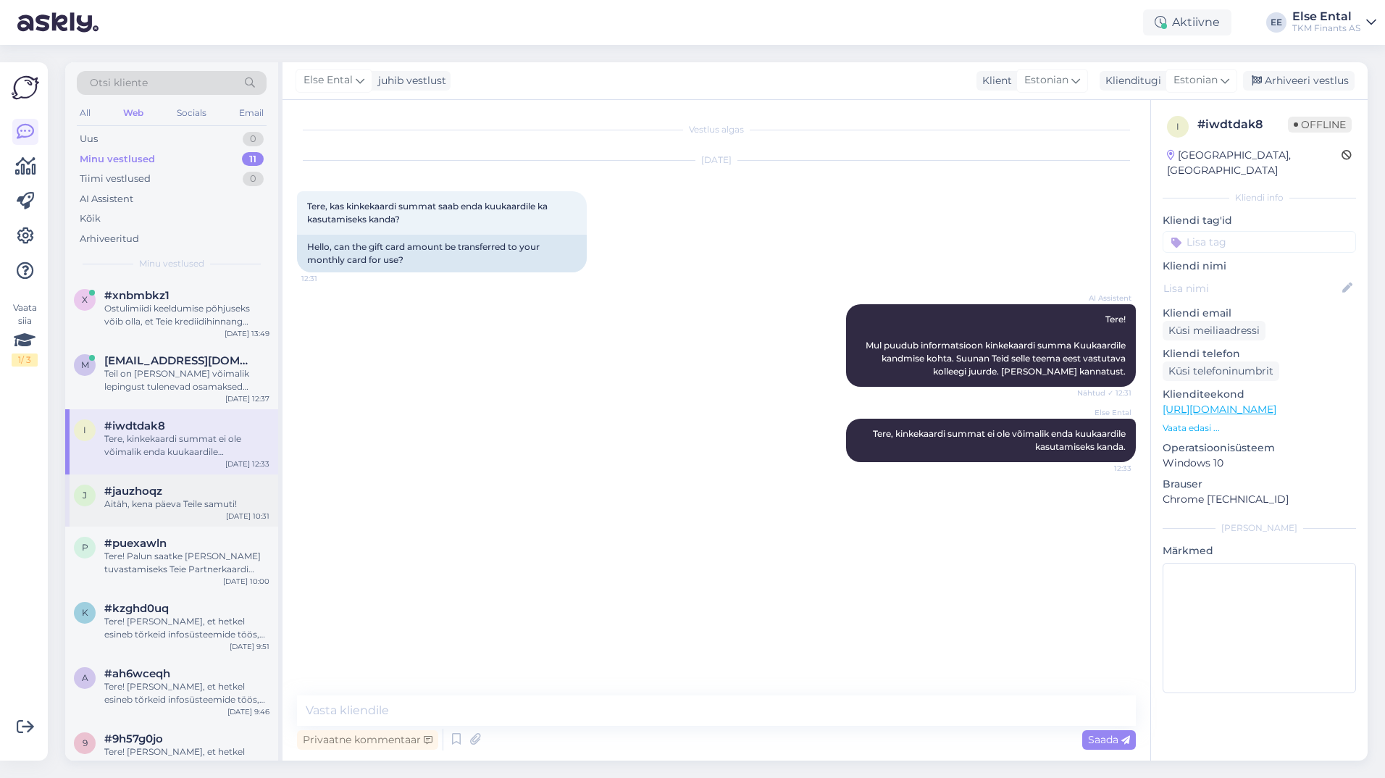
click at [164, 508] on div "Aitäh, kena päeva Teile samuti!" at bounding box center [186, 504] width 165 height 13
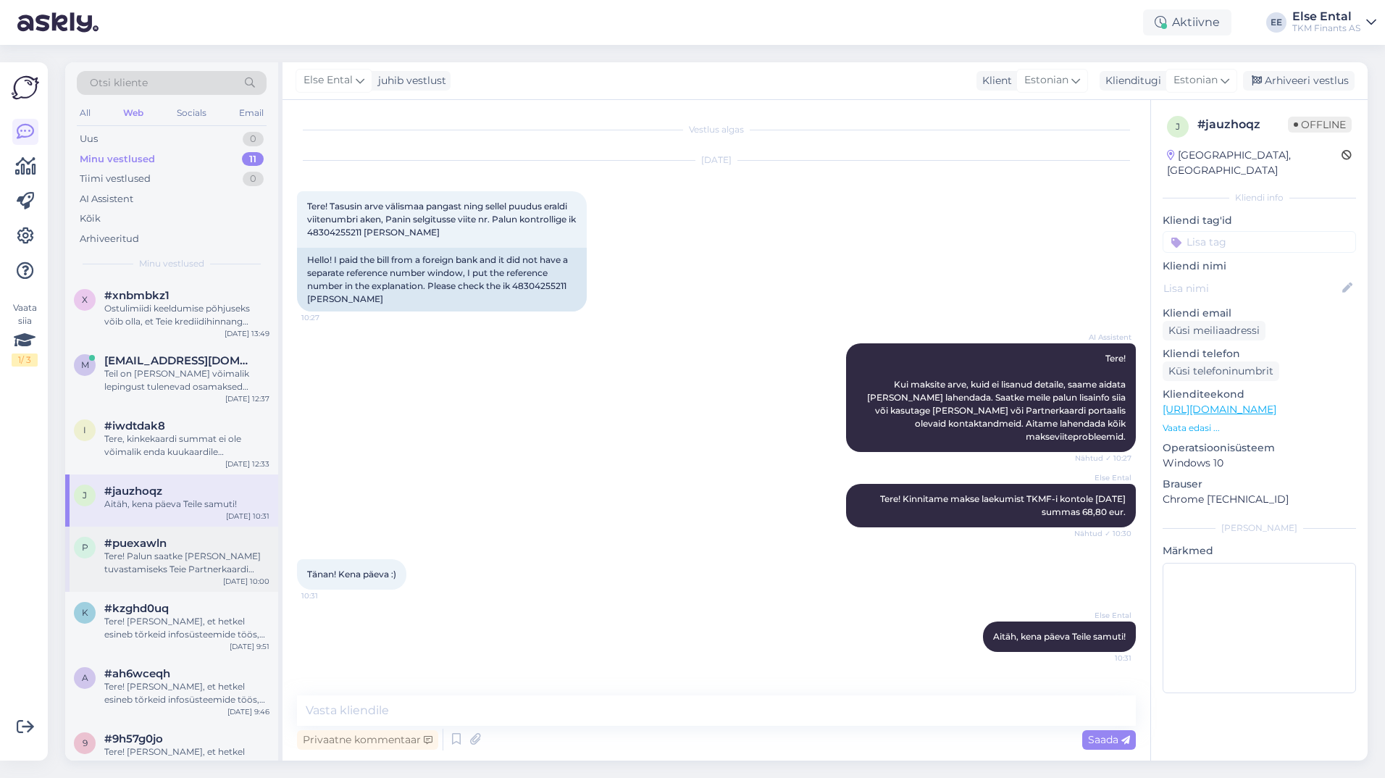
click at [183, 575] on div "Tere! Palun saatke [PERSON_NAME] tuvastamiseks Teie Partnerkaardi number." at bounding box center [186, 563] width 165 height 26
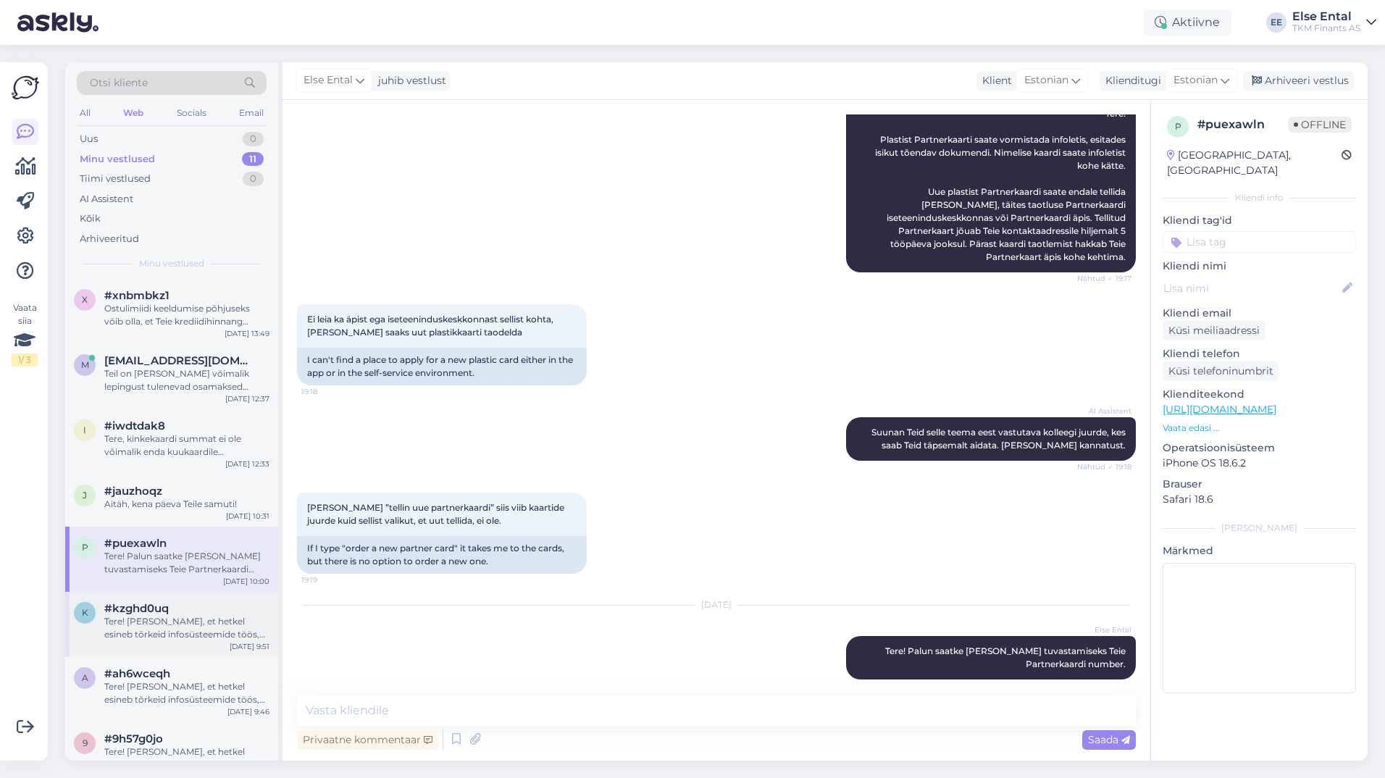
click at [183, 625] on div "Tere! [PERSON_NAME], et hetkel esineb tõrkeid infosüsteemide töös, mis võib mõj…" at bounding box center [186, 628] width 165 height 26
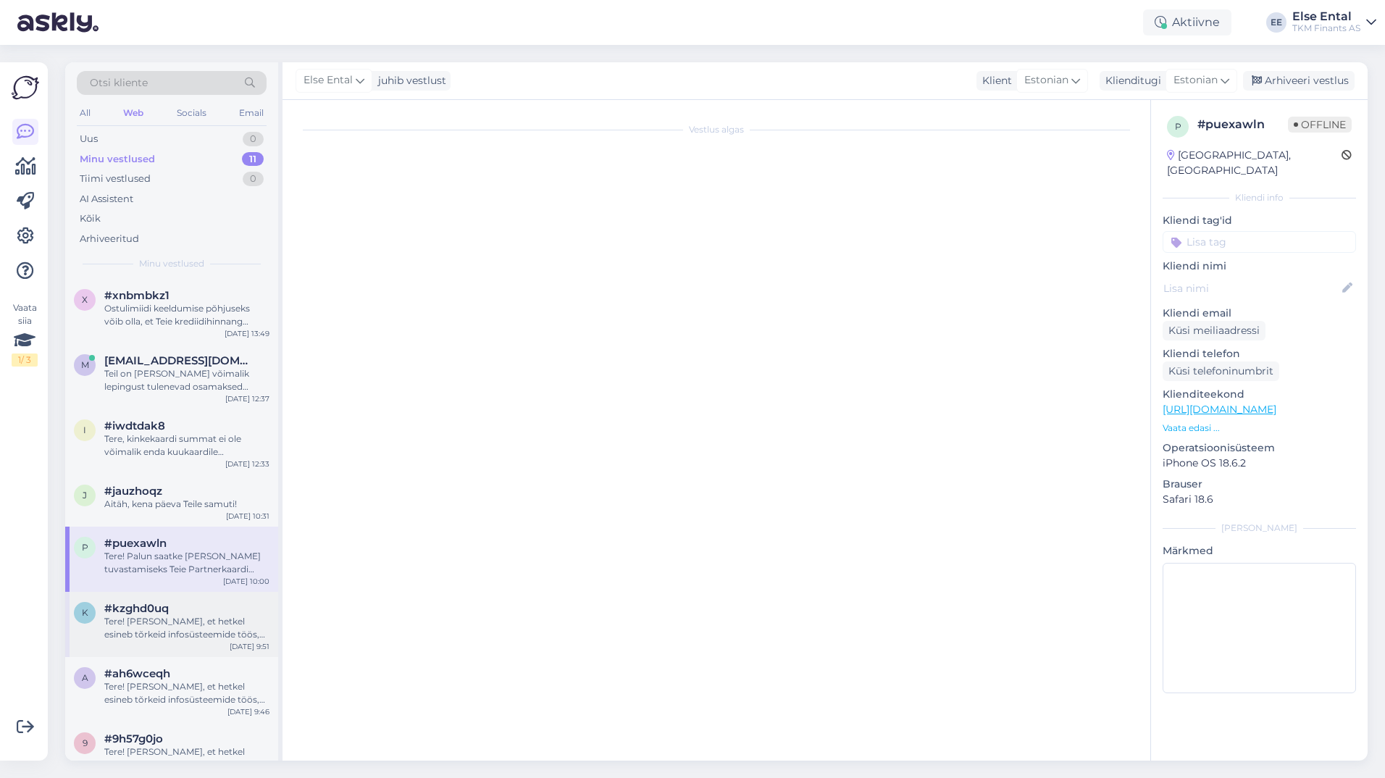
scroll to position [339, 0]
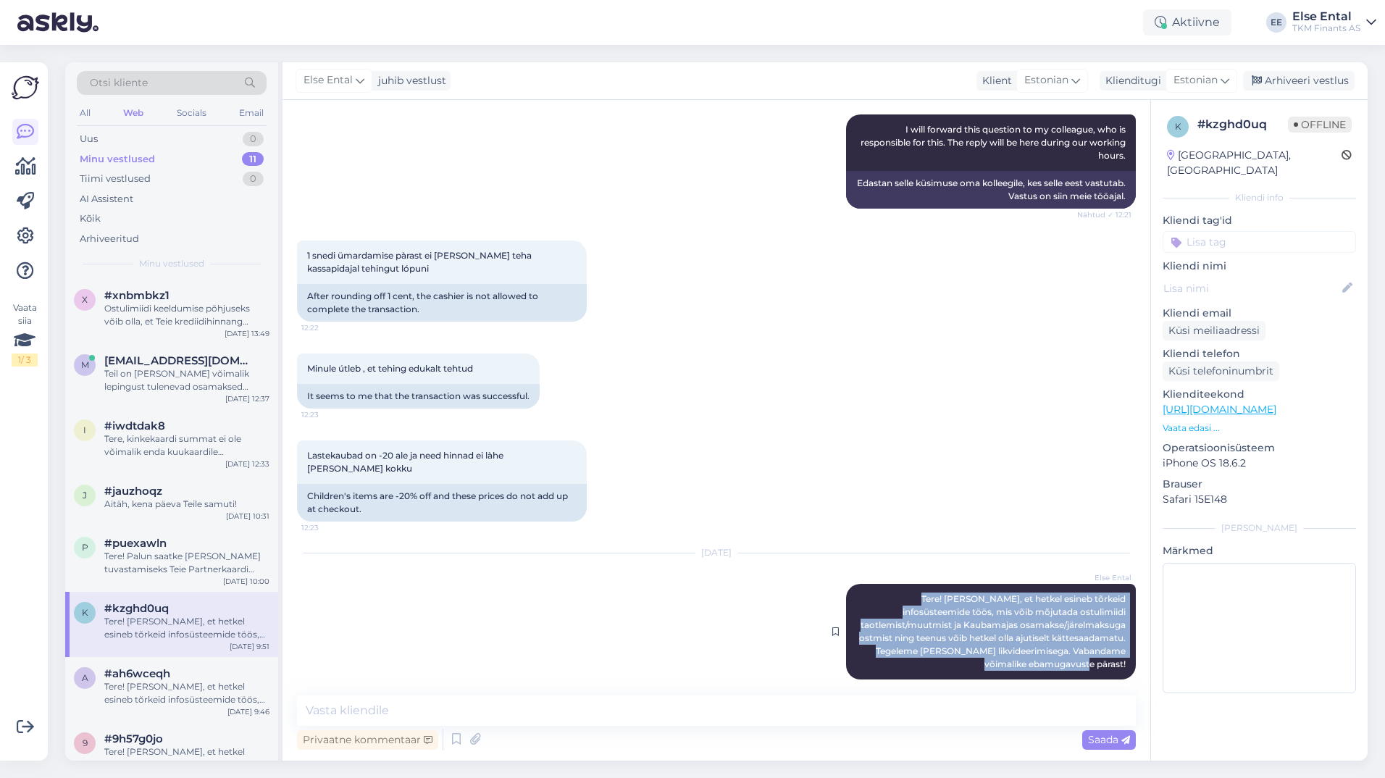
drag, startPoint x: 847, startPoint y: 583, endPoint x: 1119, endPoint y: 651, distance: 280.0
click at [1119, 651] on div "Else Ental Tere! [PERSON_NAME], et hetkel esineb tõrkeid infosüsteemide töös, m…" at bounding box center [991, 632] width 290 height 96
copy span "Tere! [PERSON_NAME], et hetkel esineb tõrkeid infosüsteemide töös, mis võib mõj…"
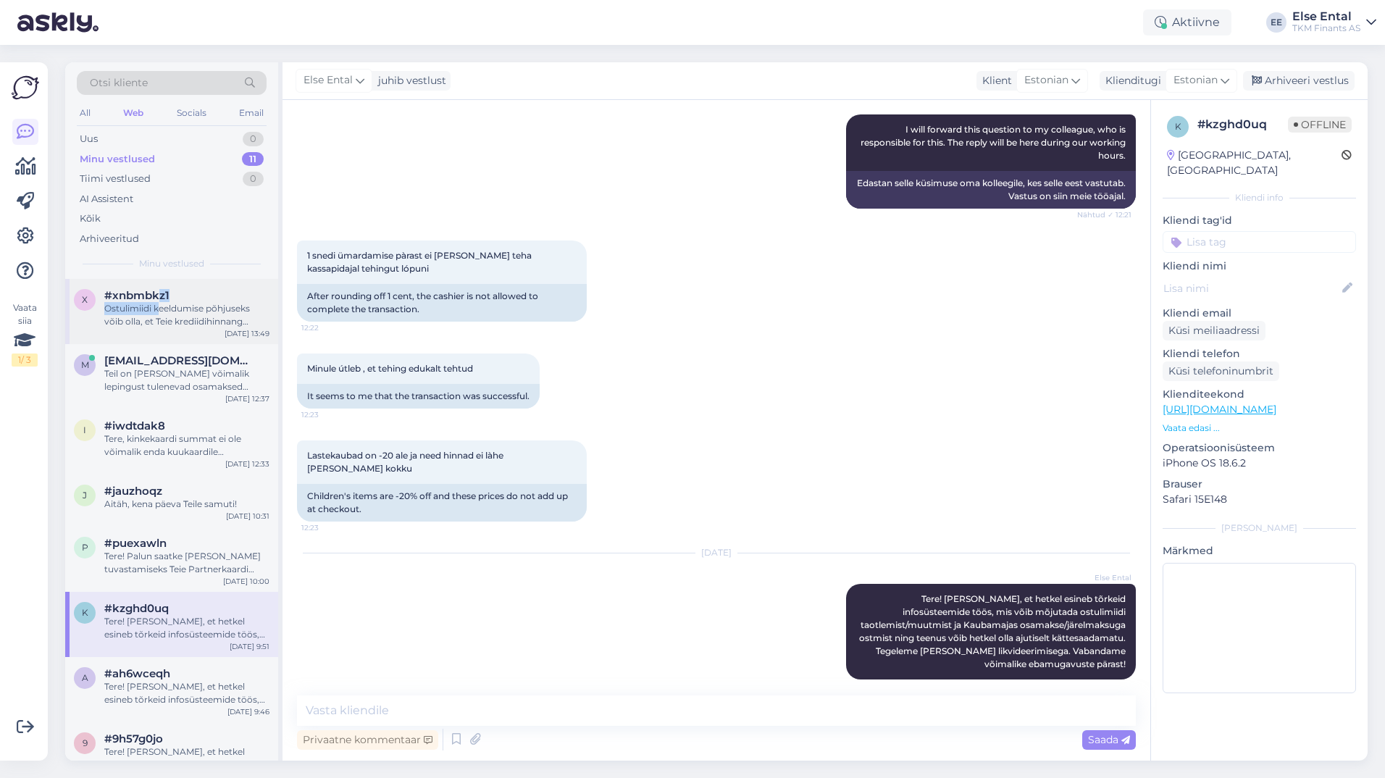
click at [162, 303] on div "#xnbmbkz1 Ostulimiidi keeldumise põhjuseks võib olla, et Teie krediidihinnang o…" at bounding box center [186, 308] width 165 height 39
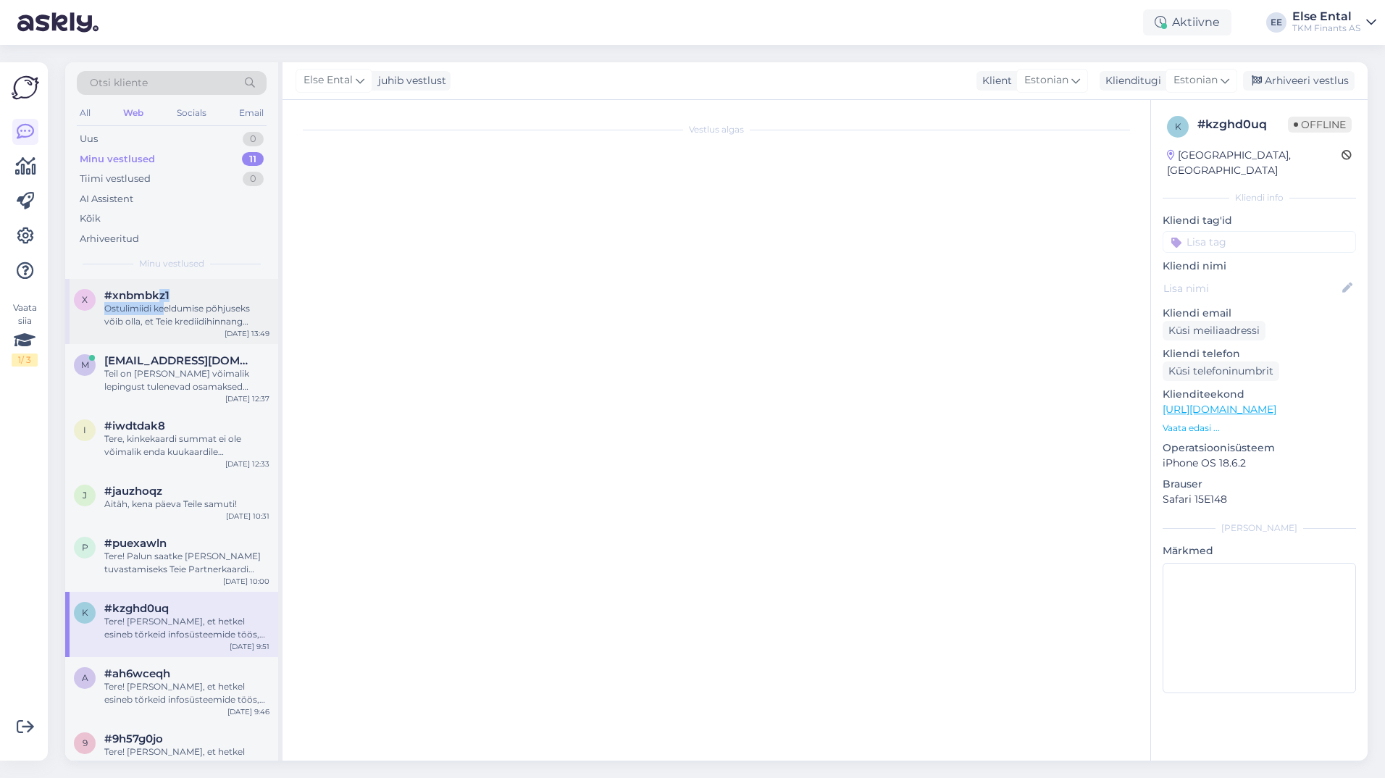
scroll to position [0, 0]
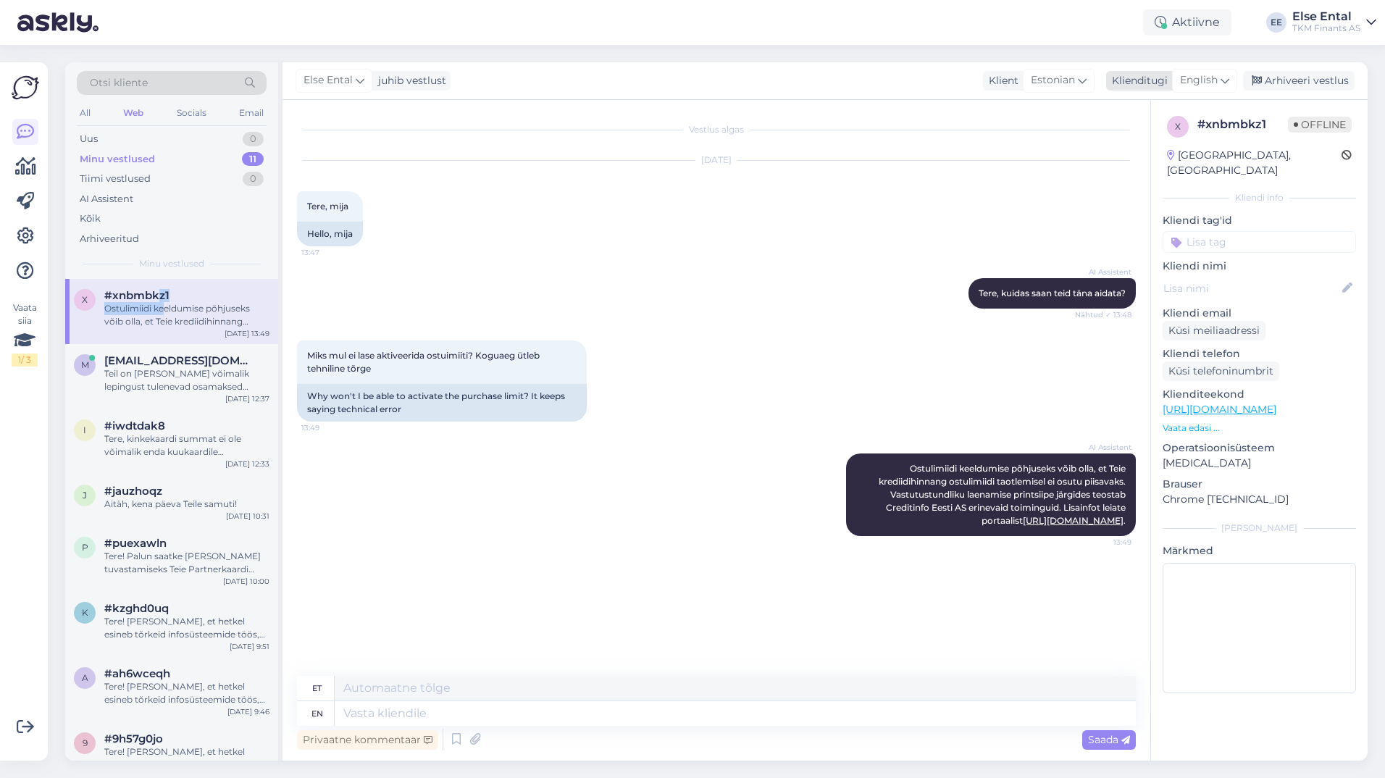
click at [1194, 75] on span "English" at bounding box center [1199, 80] width 38 height 16
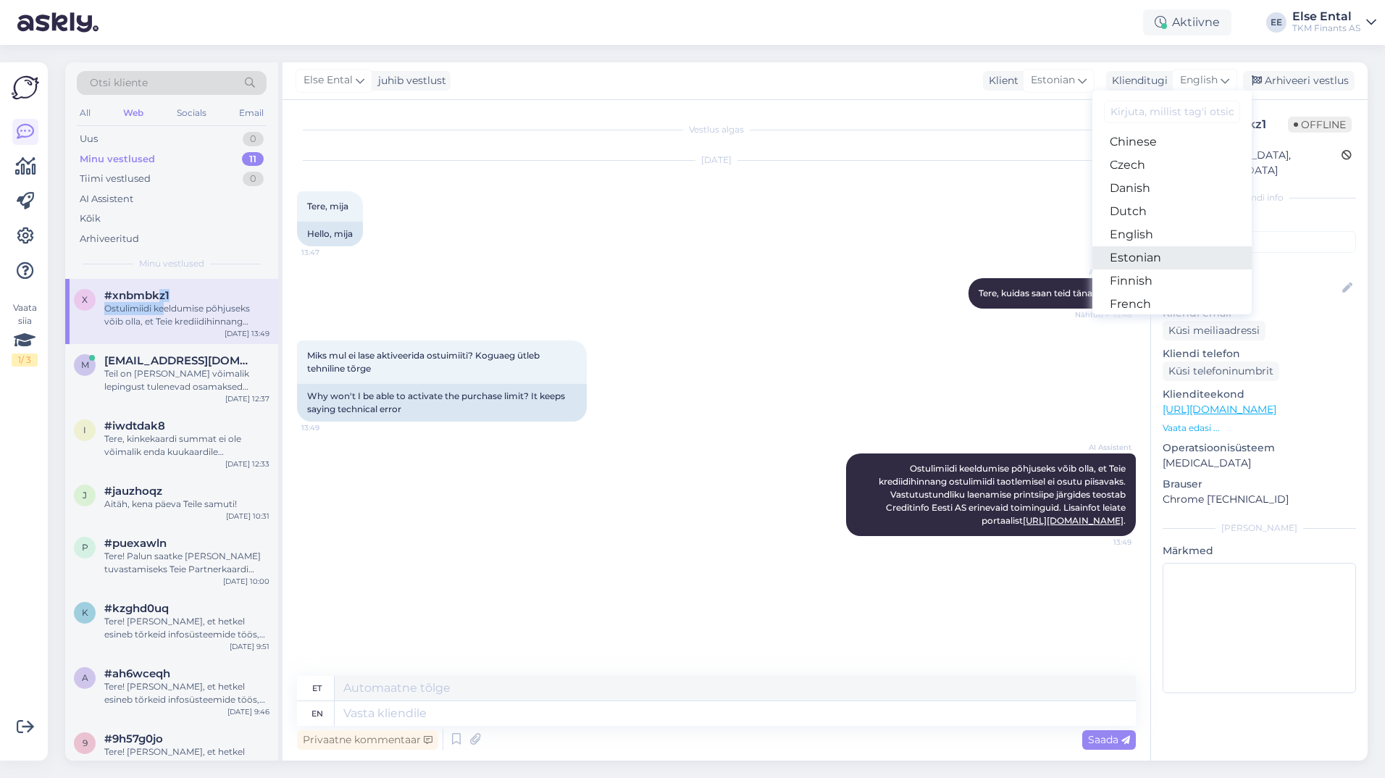
click at [1147, 256] on link "Estonian" at bounding box center [1171, 257] width 159 height 23
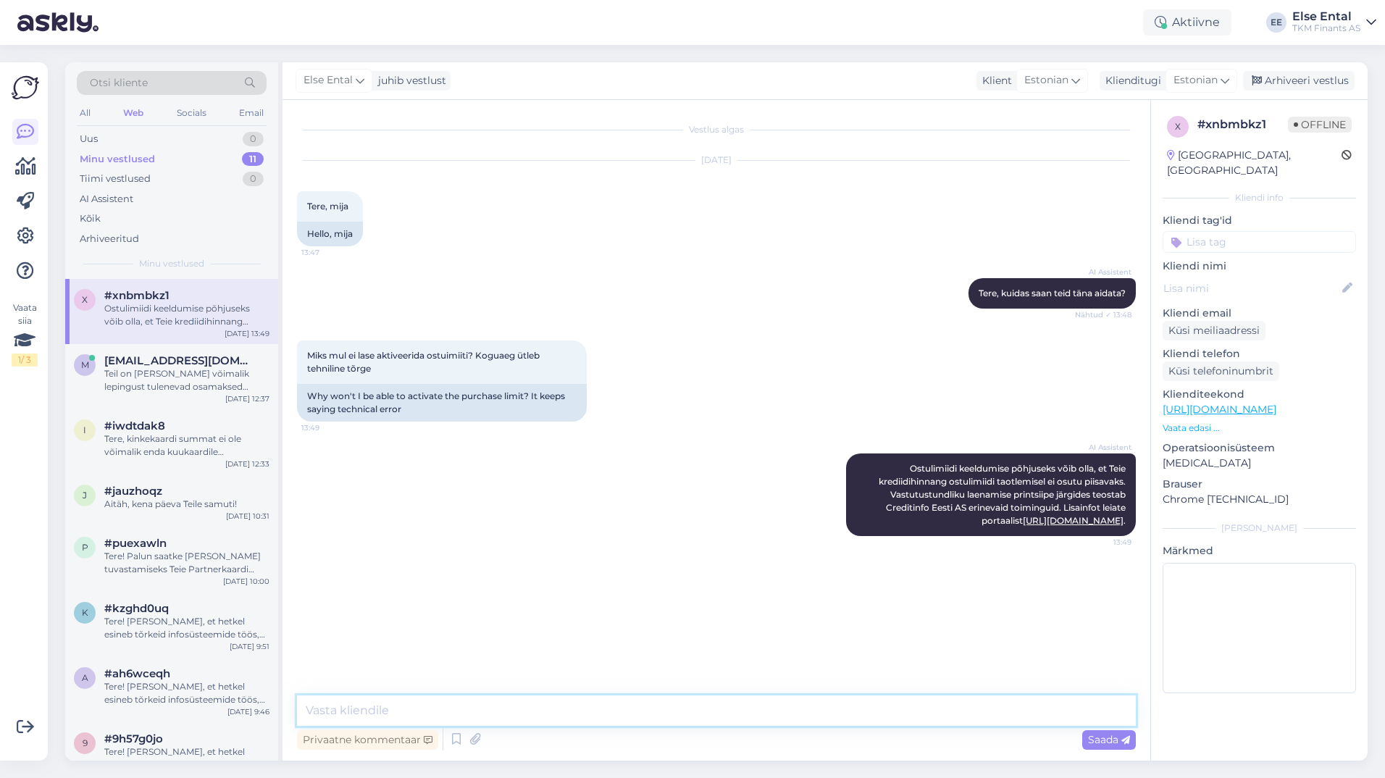
click at [562, 716] on textarea at bounding box center [716, 710] width 839 height 30
paste textarea "Tere! [PERSON_NAME], et hetkel esineb tõrkeid infosüsteemide töös, mis võib mõj…"
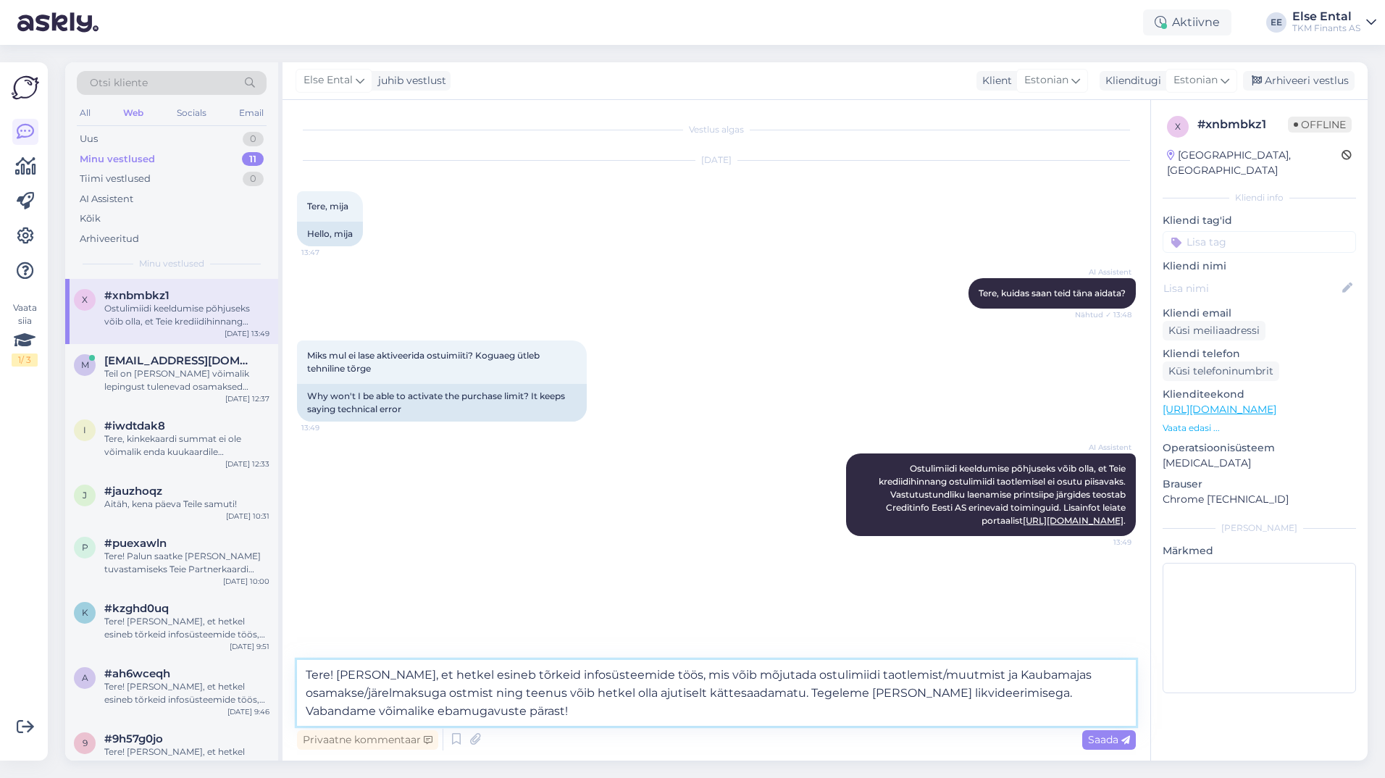
click at [520, 673] on textarea "Tere! [PERSON_NAME], et hetkel esineb tõrkeid infosüsteemide töös, mis võib mõj…" at bounding box center [716, 693] width 839 height 66
type textarea "Tere! [PERSON_NAME], et hetkel esineb meil tõrkeid infosüsteemide töös, mis või…"
click at [1109, 747] on div "Saada" at bounding box center [1109, 740] width 54 height 20
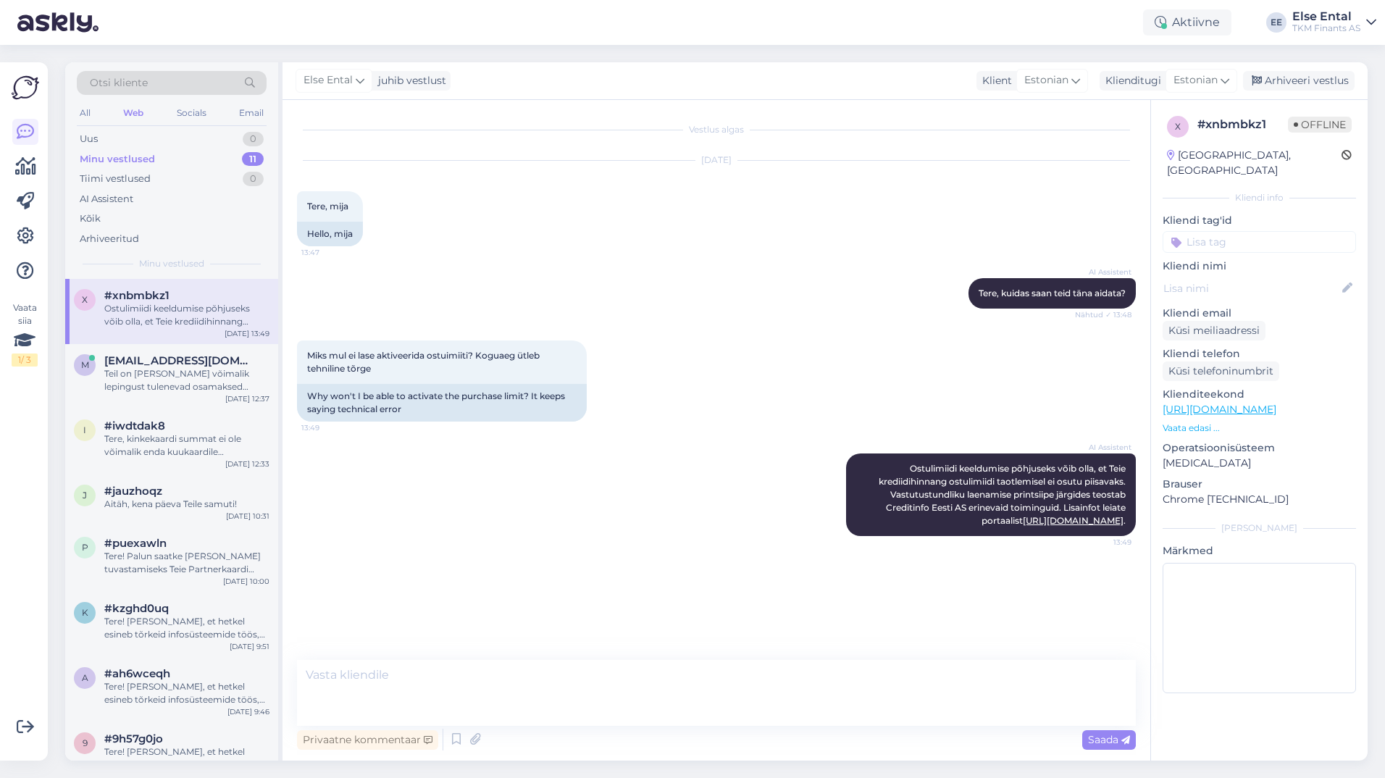
scroll to position [10, 0]
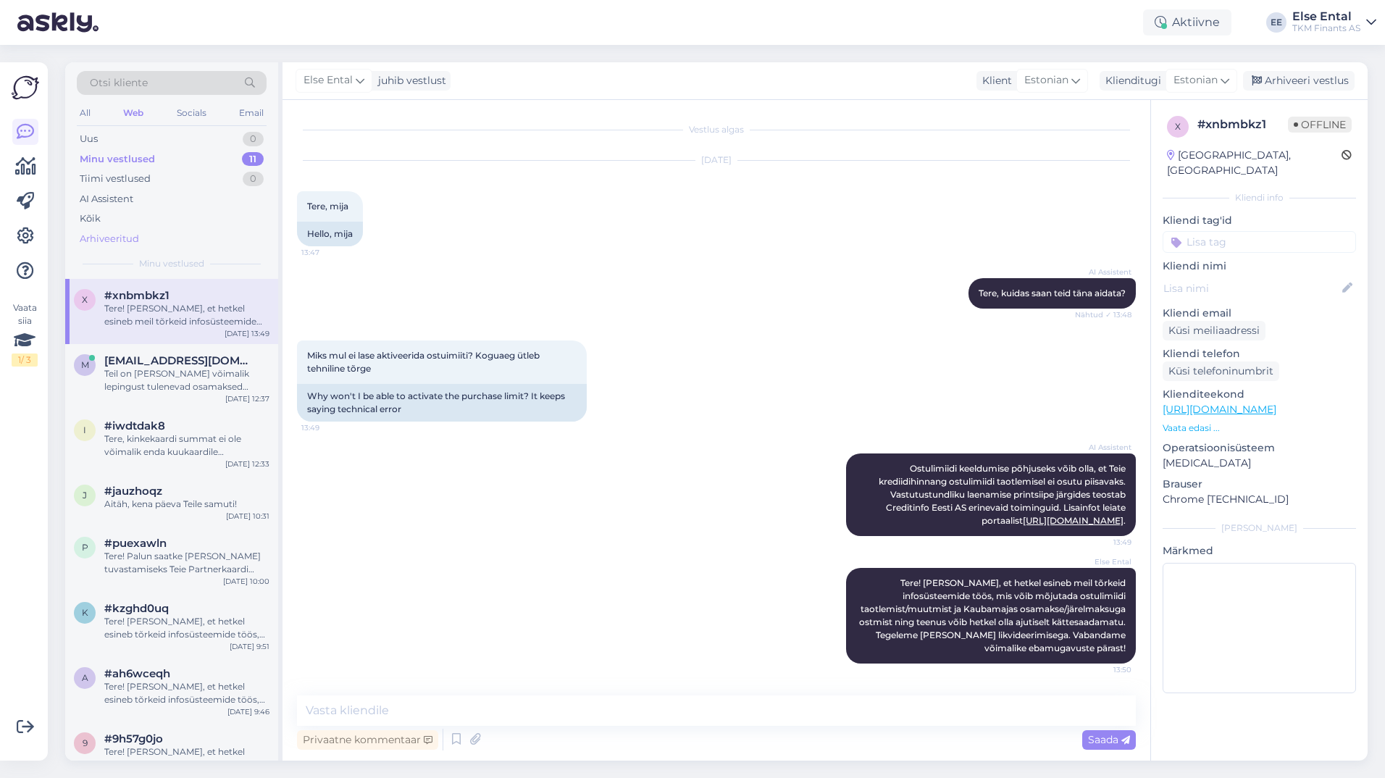
click at [125, 246] on div "Arhiveeritud" at bounding box center [172, 239] width 190 height 20
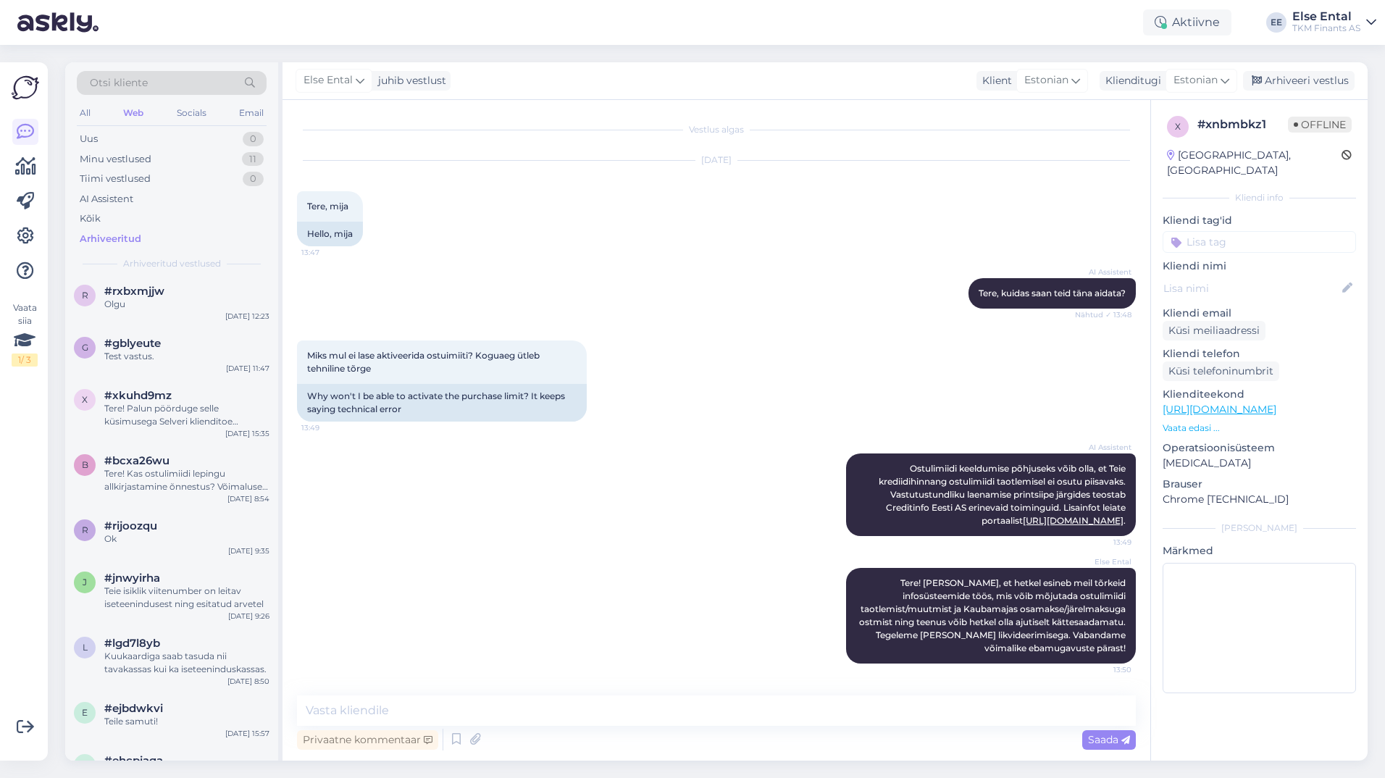
scroll to position [0, 0]
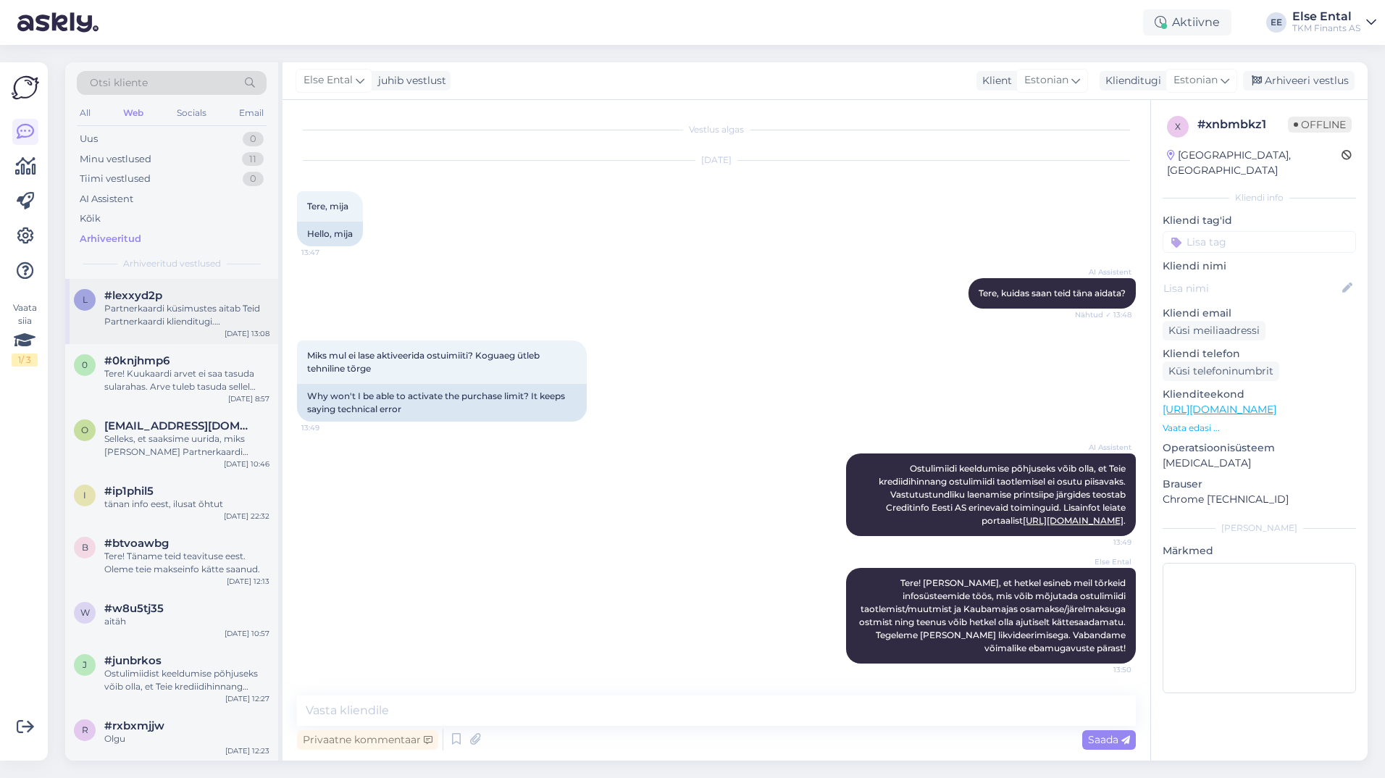
click at [193, 340] on div "l #lexxyd2p Partnerkaardi küsimustes aitab [PERSON_NAME] Partnerkaardi kliendit…" at bounding box center [171, 311] width 213 height 65
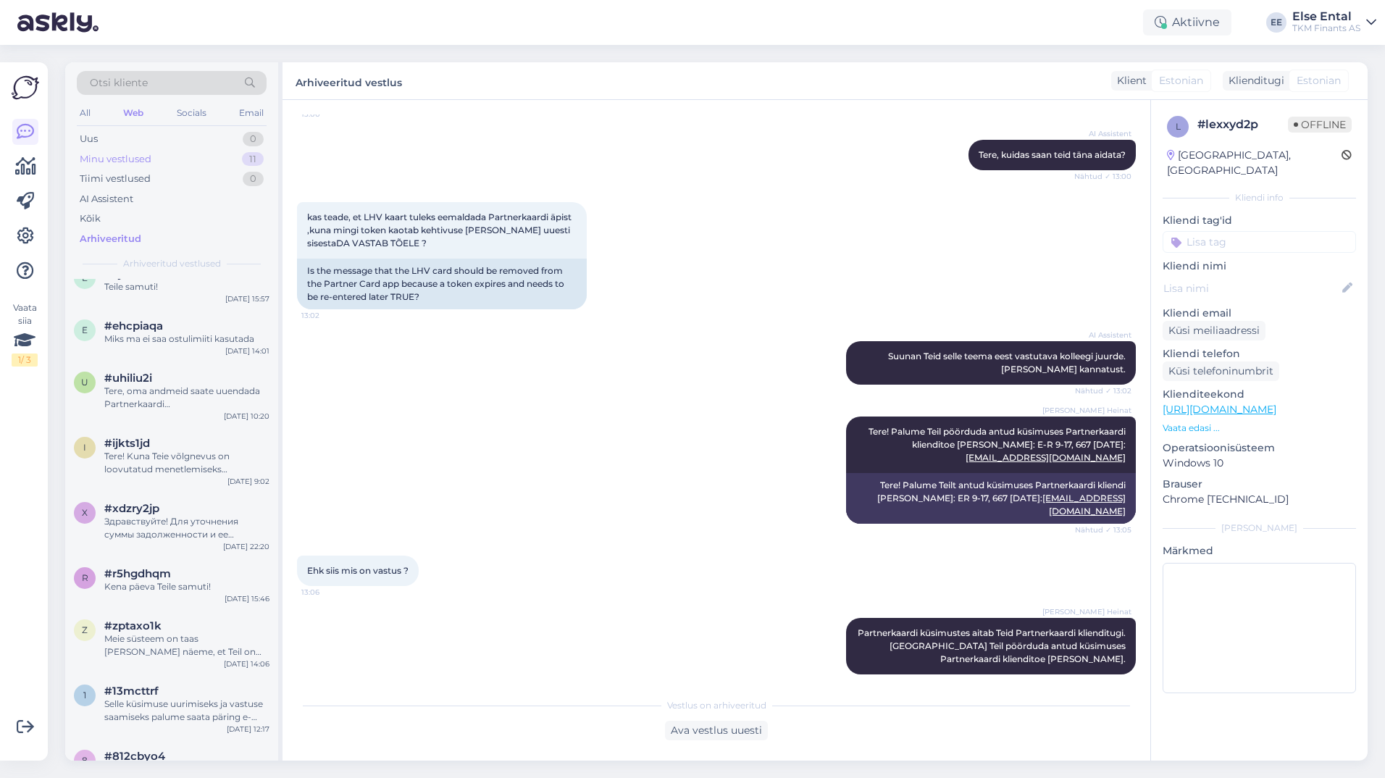
scroll to position [362, 0]
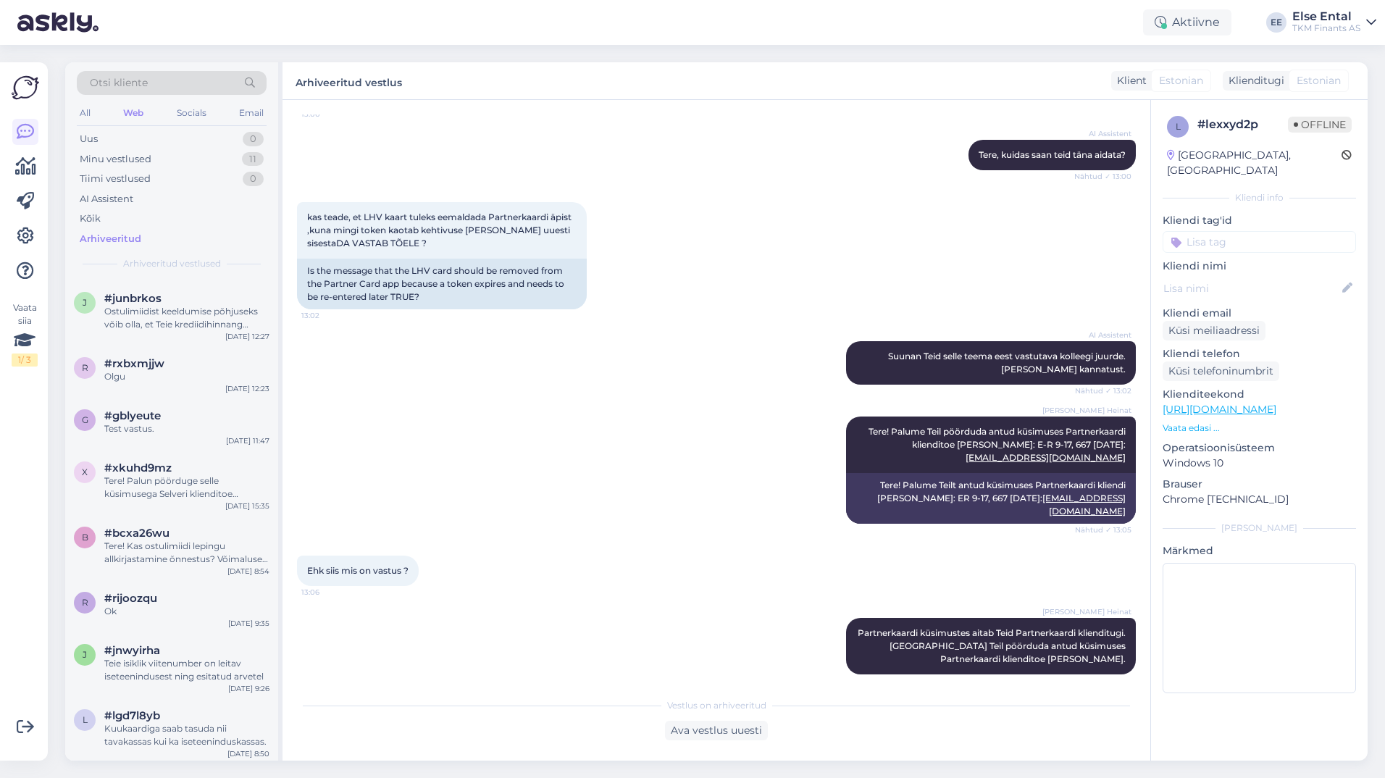
click at [164, 77] on div "Otsi kliente" at bounding box center [172, 83] width 190 height 24
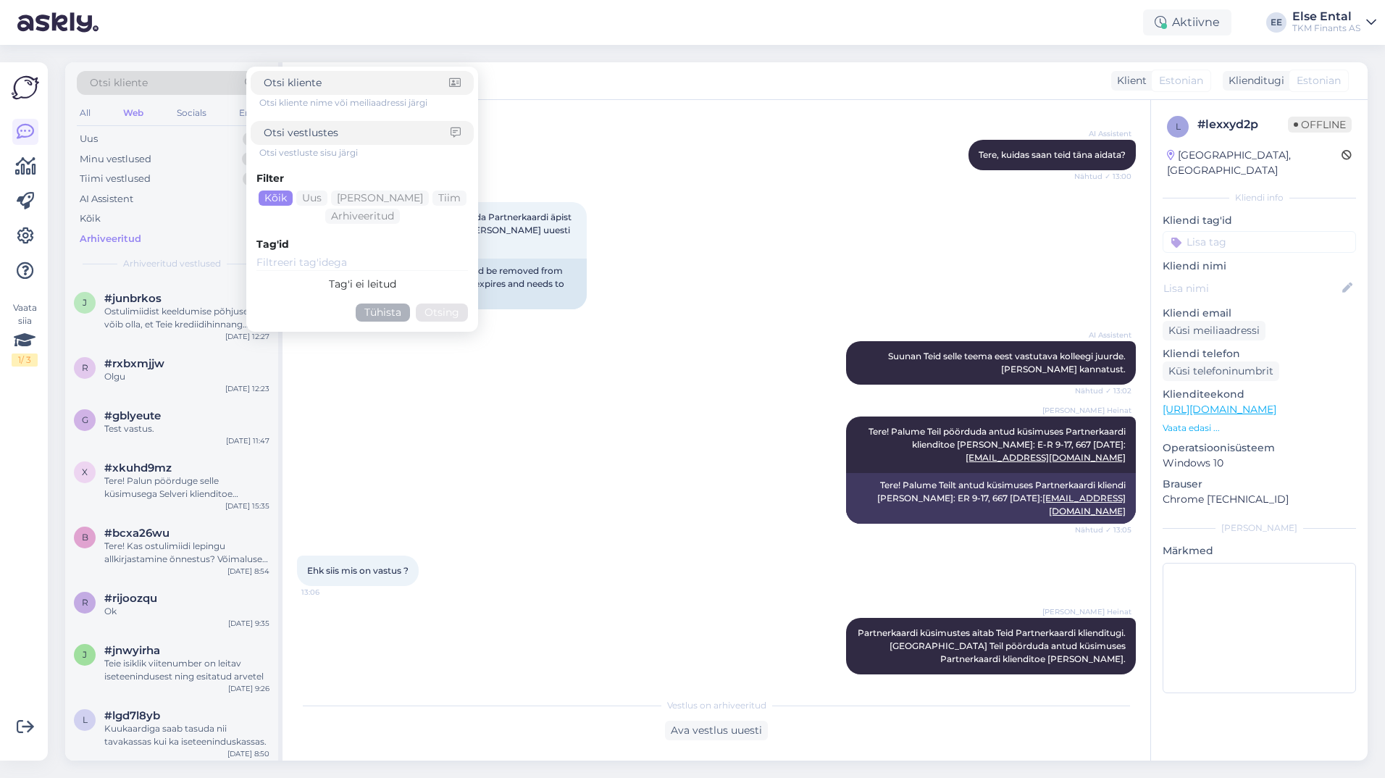
click at [290, 130] on input at bounding box center [357, 132] width 187 height 15
type input "inkasso"
click at [356, 209] on div "Kõik Uus Mina [PERSON_NAME]" at bounding box center [361, 207] width 211 height 36
click at [356, 214] on div "Arhiveeritud" at bounding box center [362, 216] width 75 height 15
click at [437, 314] on button "Otsing" at bounding box center [442, 312] width 52 height 18
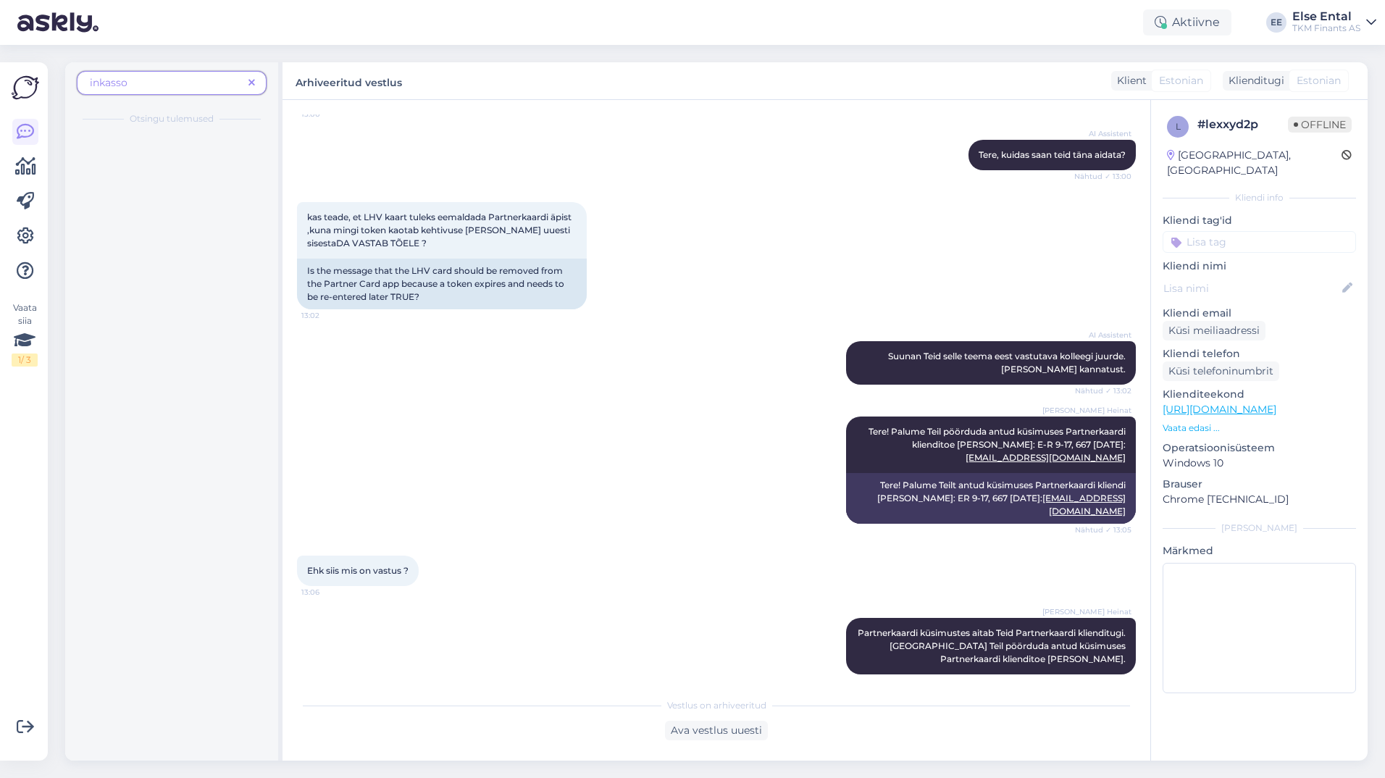
scroll to position [0, 0]
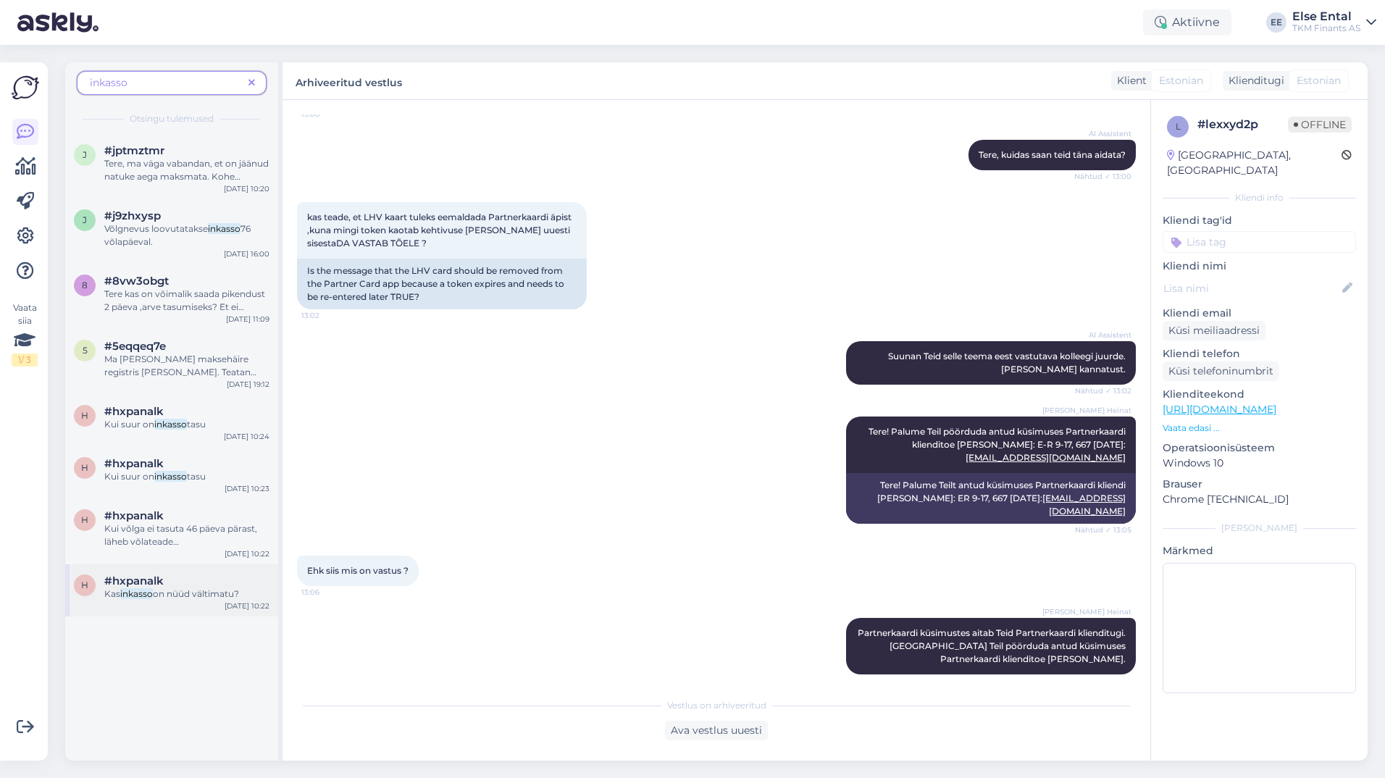
click at [136, 596] on mark "inkasso" at bounding box center [136, 593] width 33 height 11
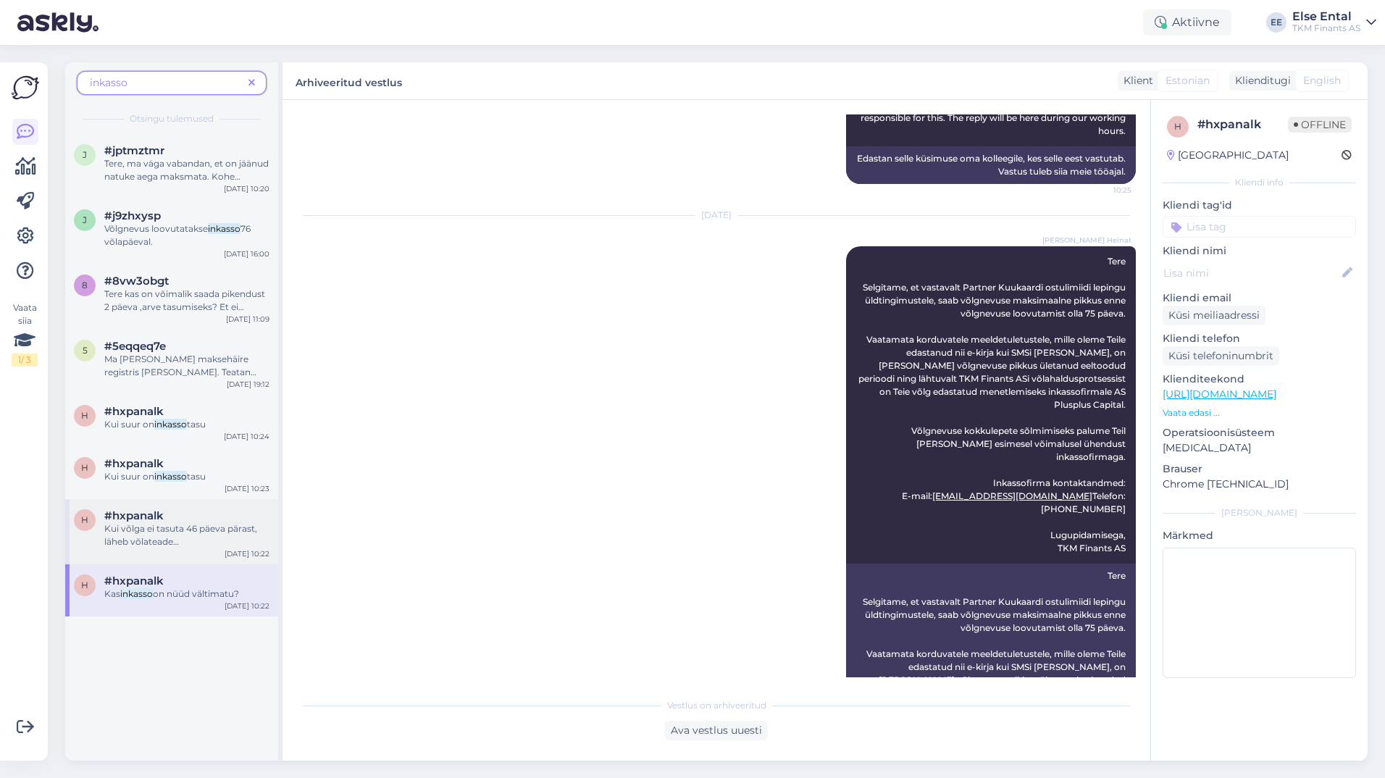
click at [155, 542] on span "Kui võlga ei tasuta 46 päeva pärast, läheb võlateade maksehäireregistrisse ning…" at bounding box center [182, 548] width 157 height 50
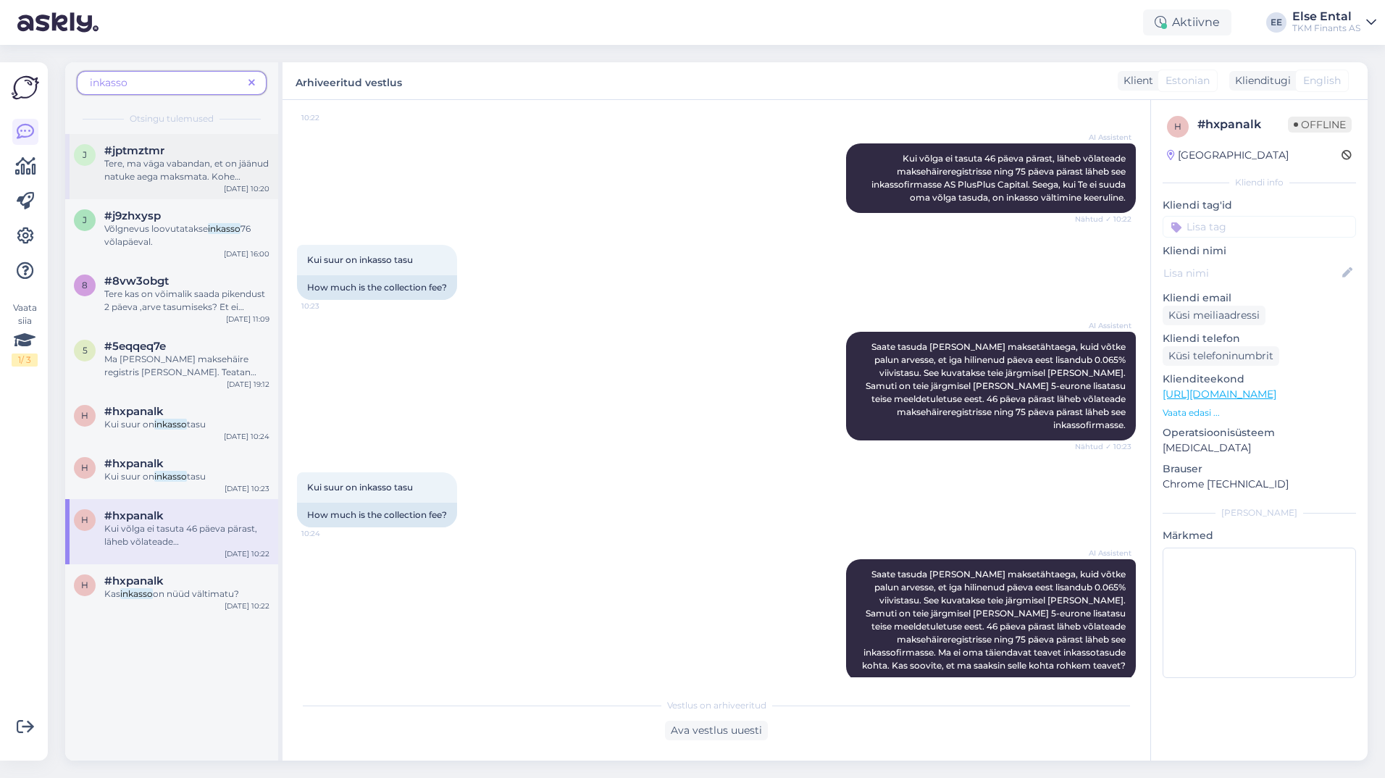
click at [154, 164] on span "Tere, ma väga vabandan, et on jäänud natuke aega maksmata. Kohe [PERSON_NAME] t…" at bounding box center [186, 189] width 164 height 63
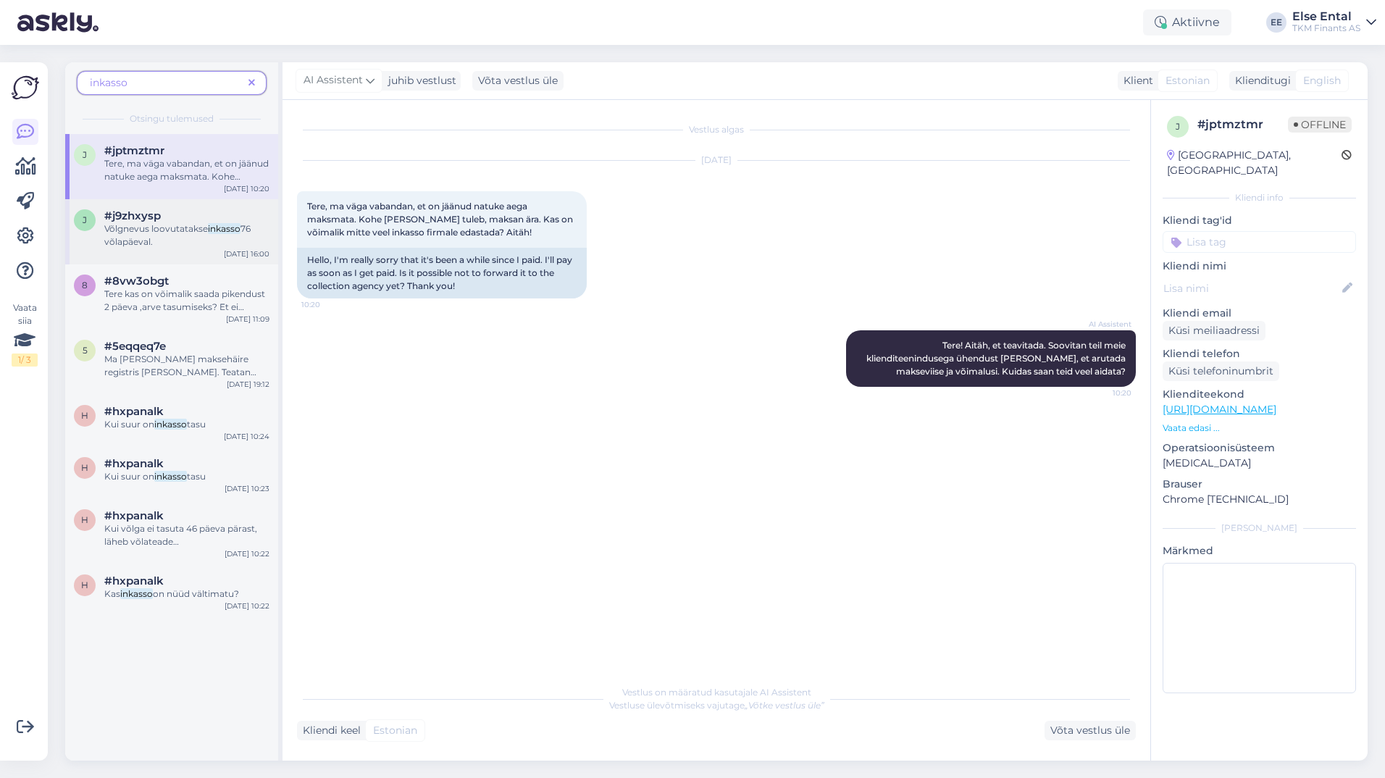
click at [155, 219] on span "#j9zhxysp" at bounding box center [132, 215] width 56 height 13
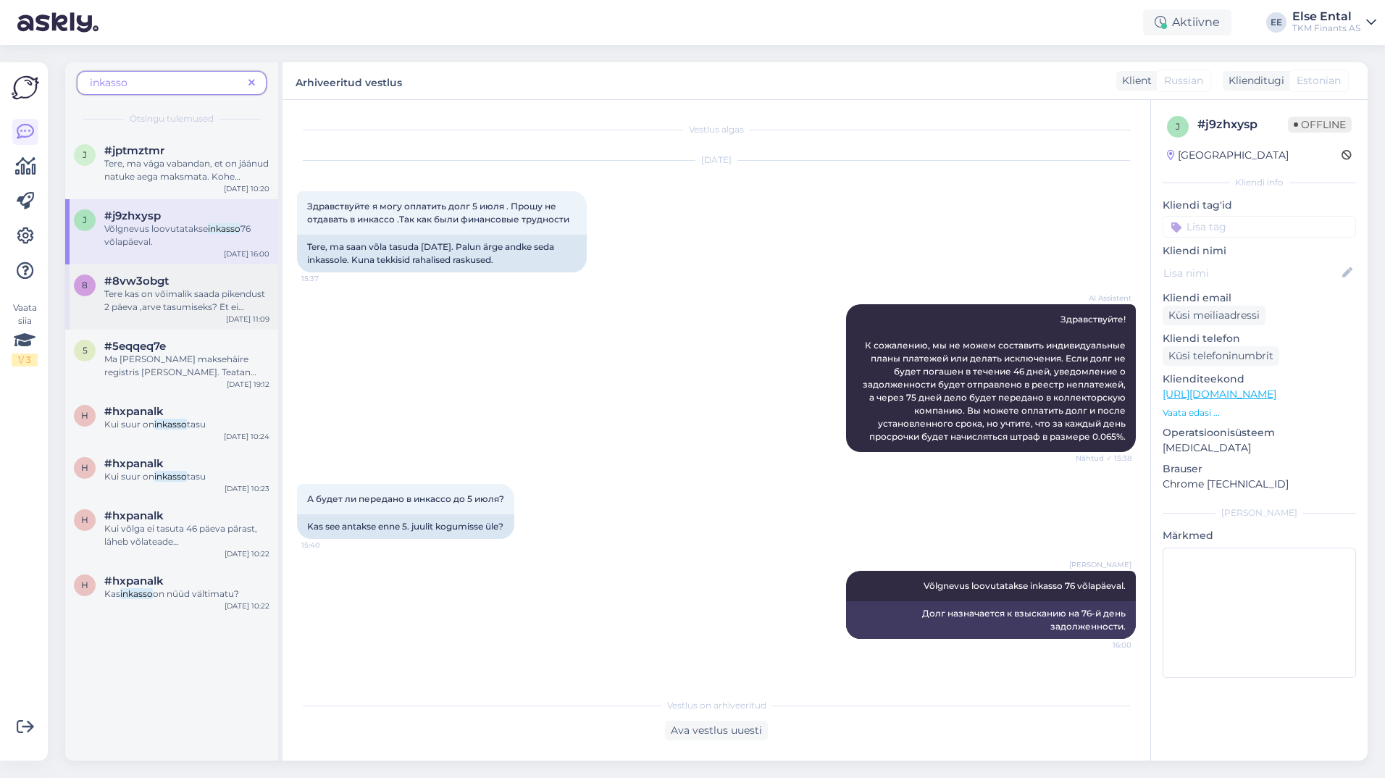
click at [146, 280] on span "#8vw3obgt" at bounding box center [136, 280] width 64 height 13
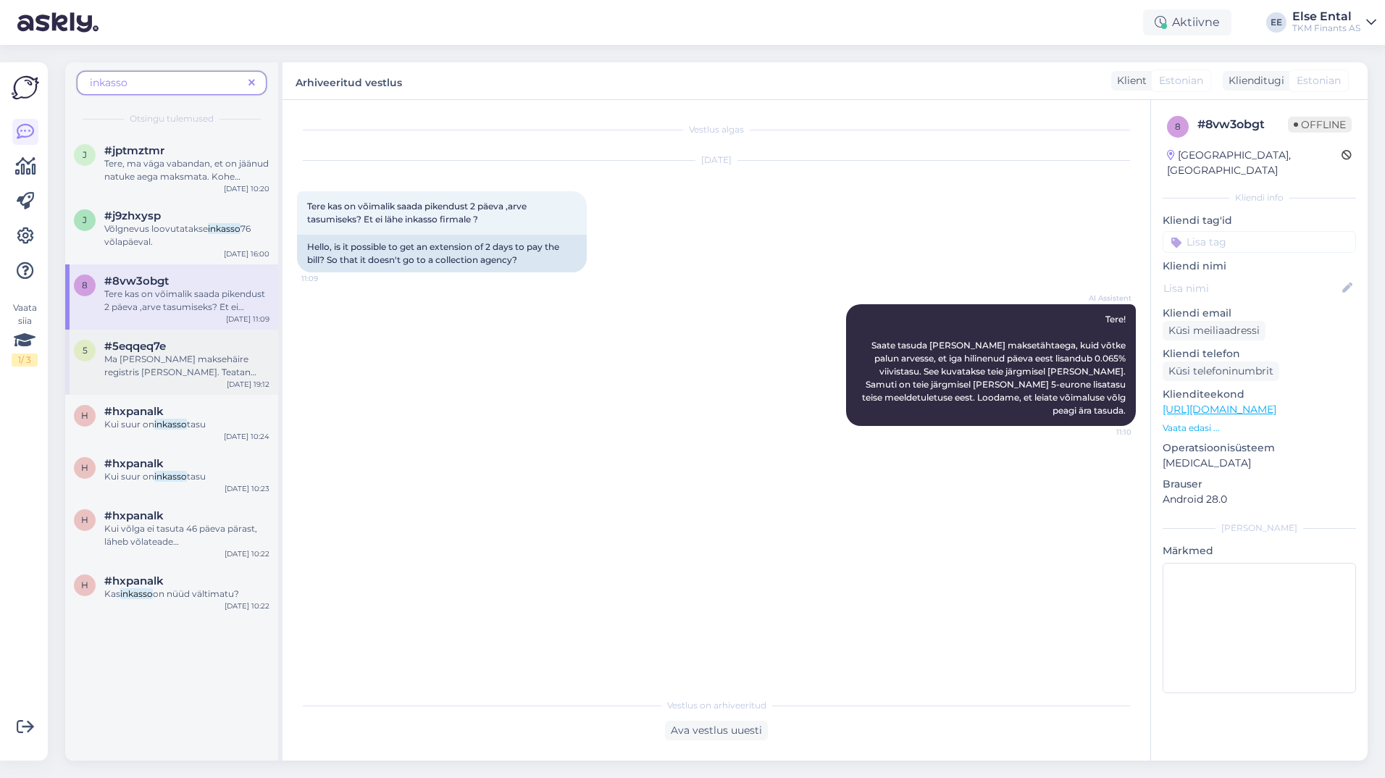
click at [164, 360] on span "Ma [PERSON_NAME] maksehäire registris [PERSON_NAME]. Teatan sellepärast et ei s…" at bounding box center [180, 378] width 152 height 50
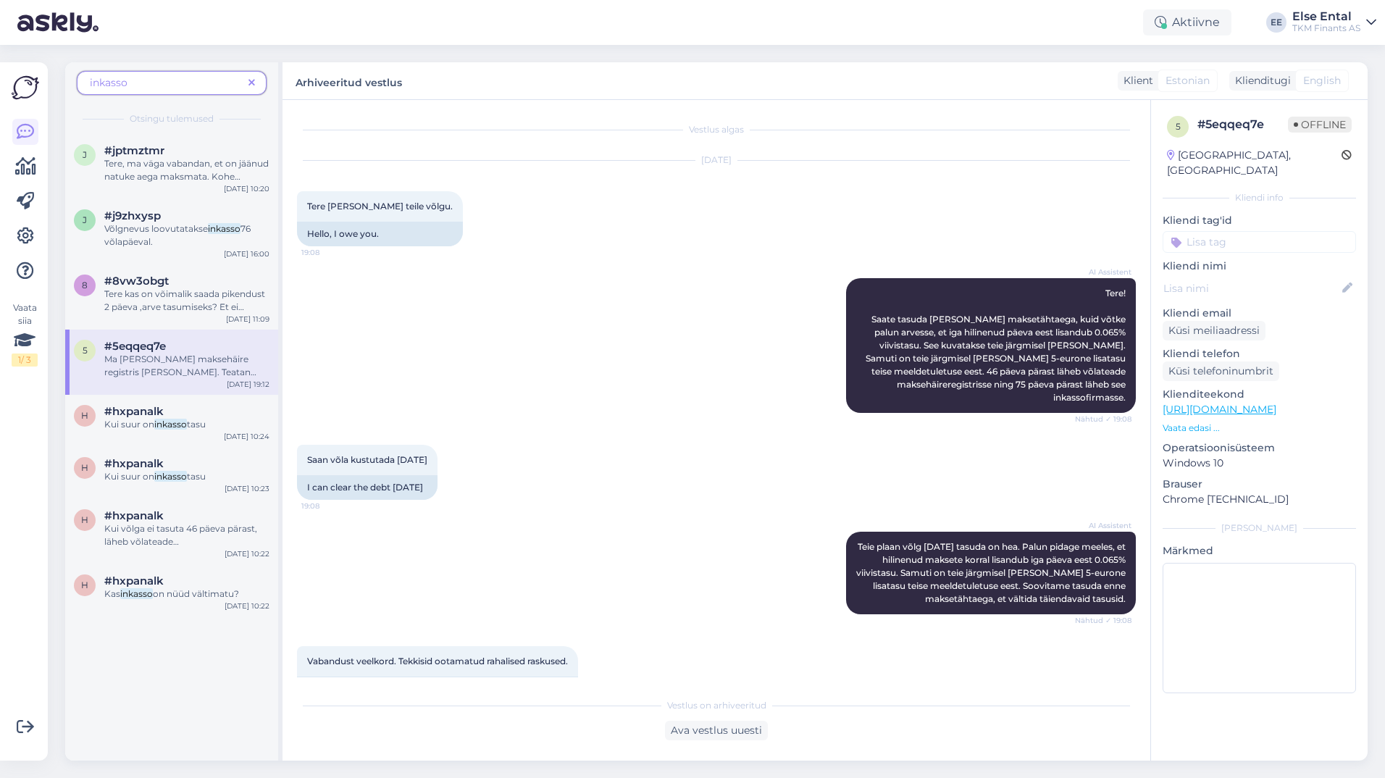
scroll to position [624, 0]
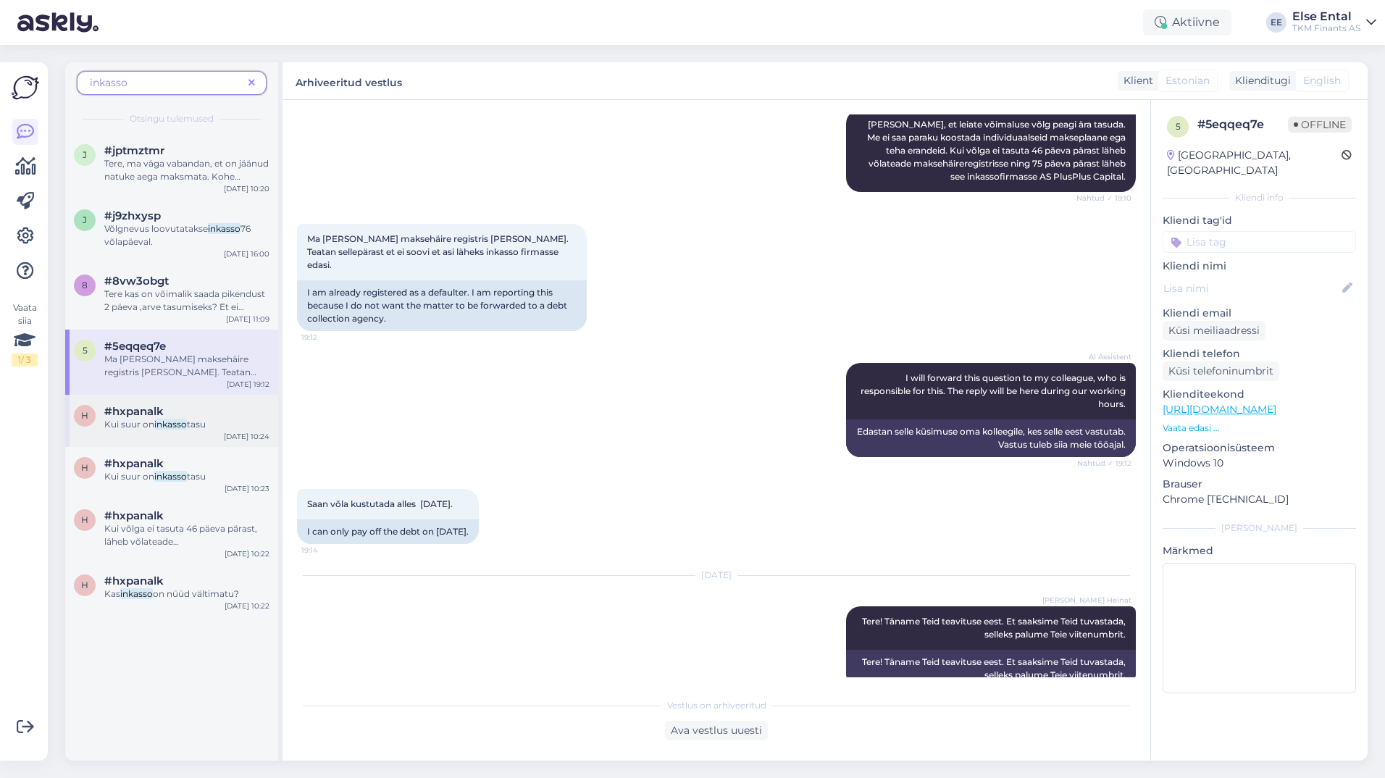
click at [172, 427] on mark "inkasso" at bounding box center [170, 424] width 33 height 11
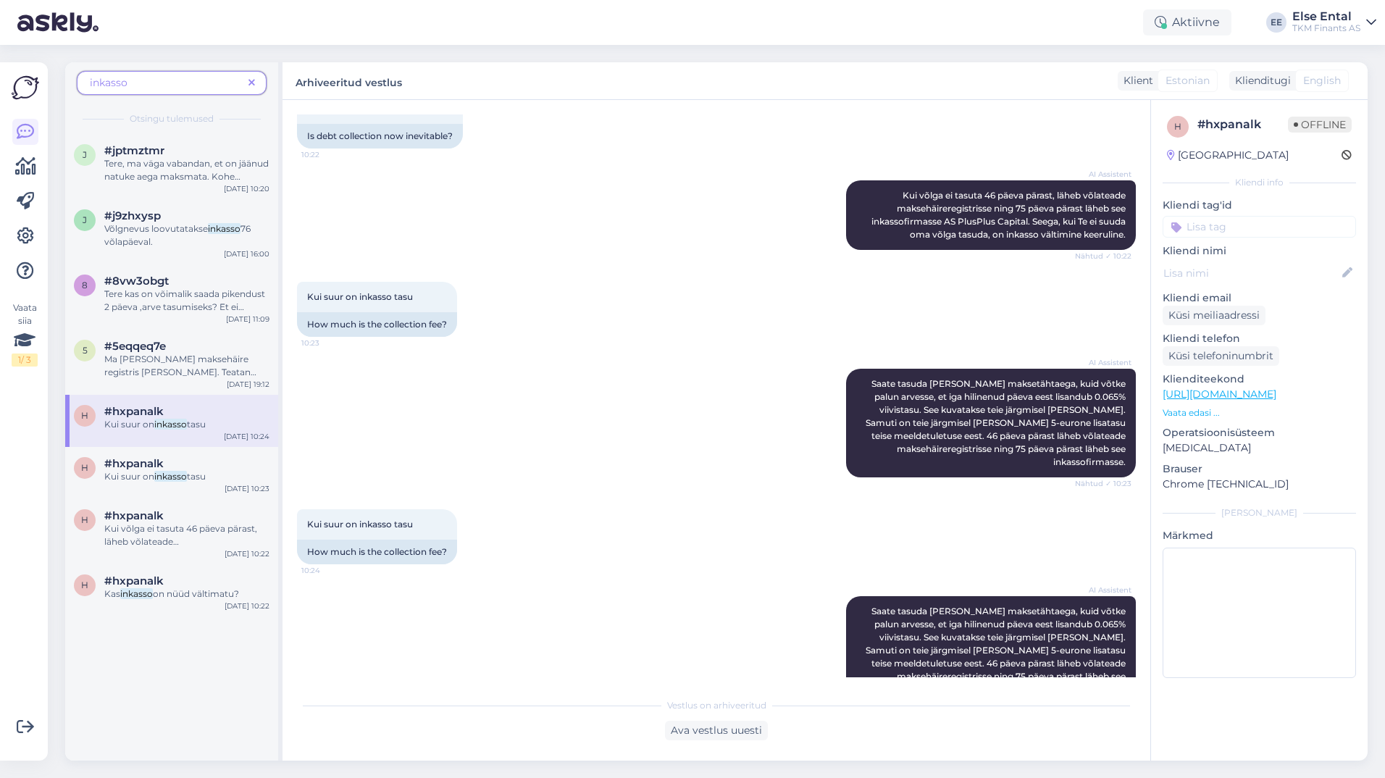
scroll to position [976, 0]
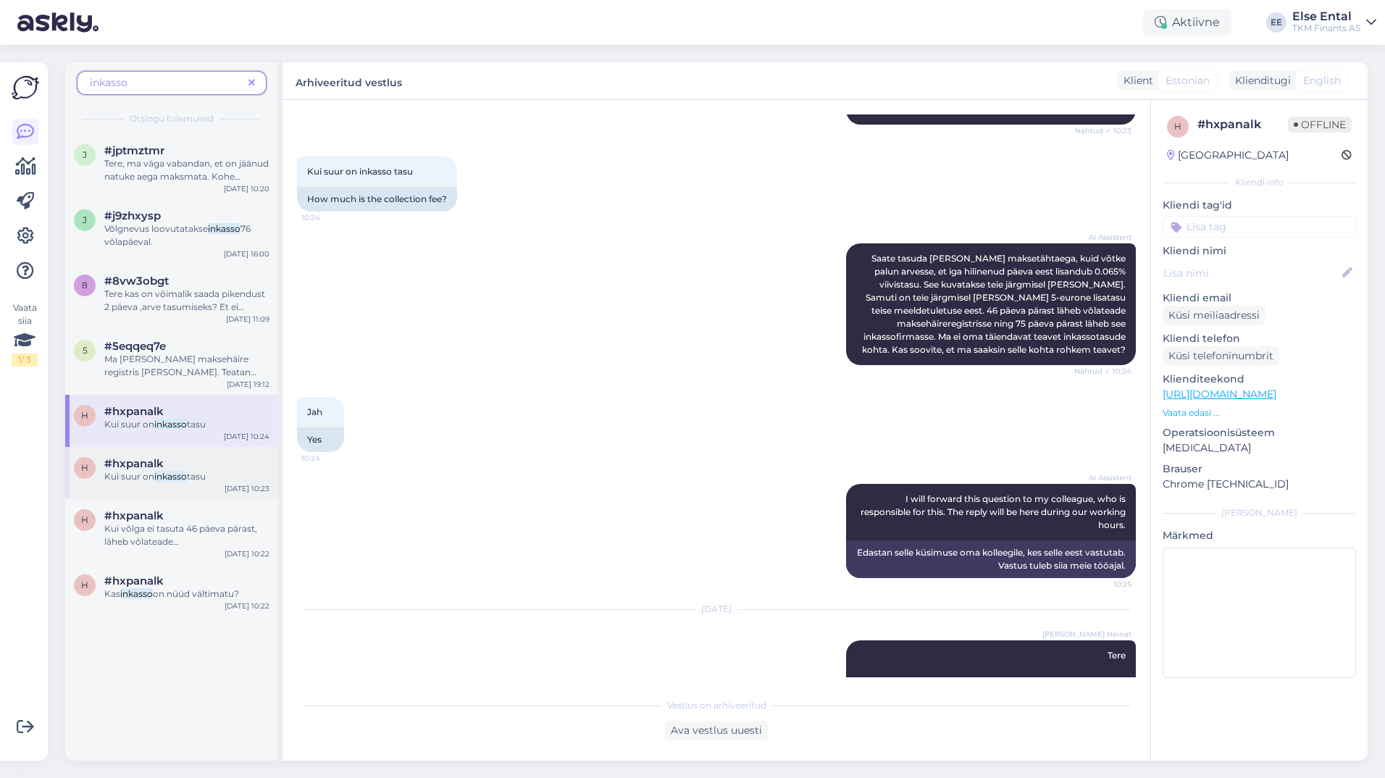
click at [143, 490] on div "h #hxpanalk Kui suur on inkasso tasu [DATE] 10:23" at bounding box center [171, 473] width 213 height 52
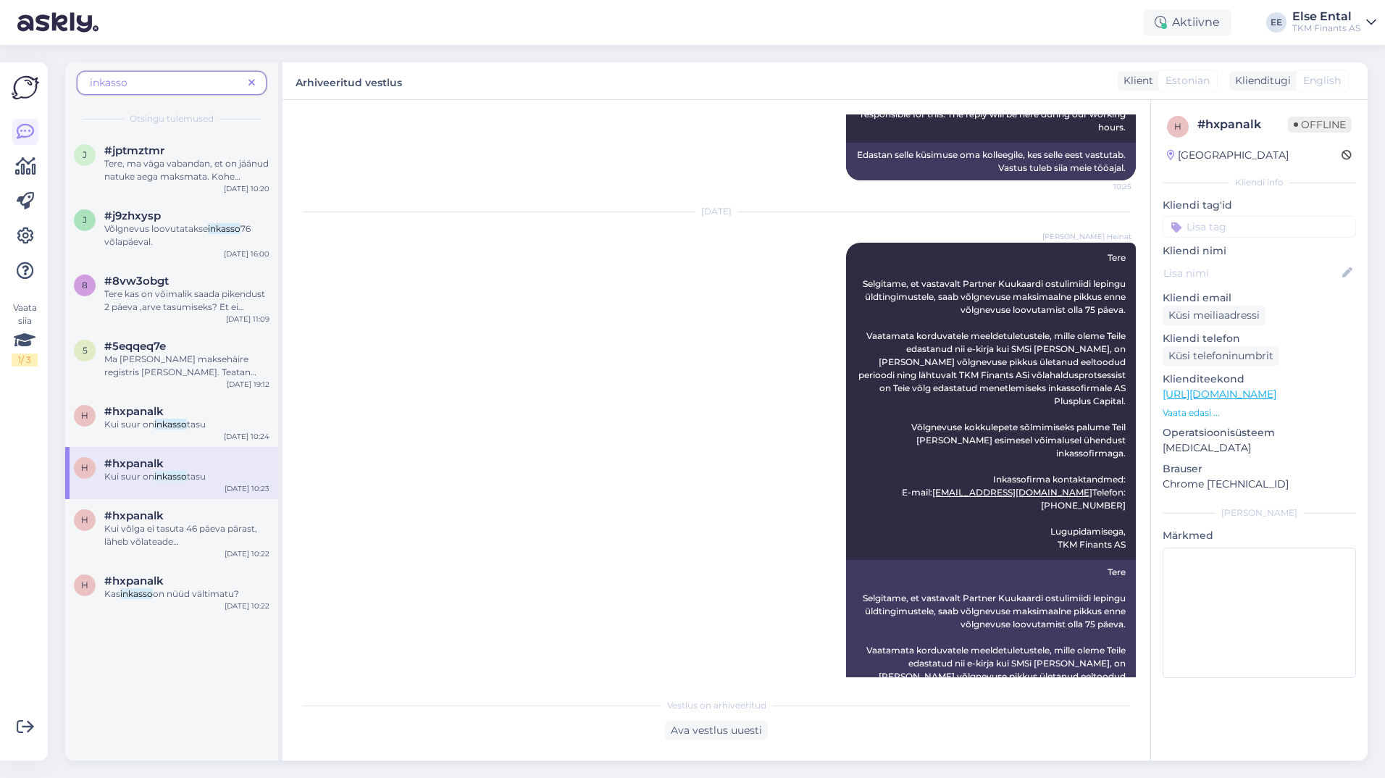
scroll to position [1519, 0]
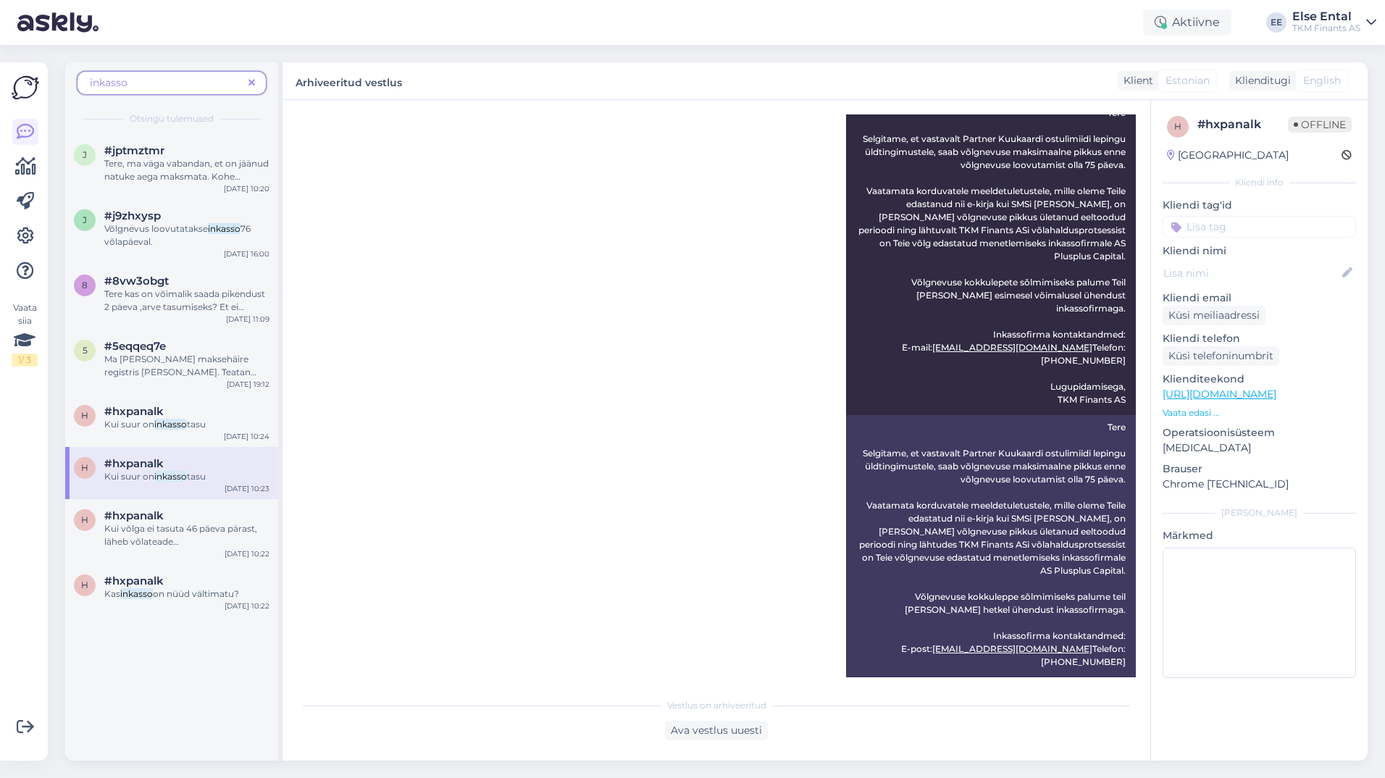
click at [143, 83] on span "inkasso" at bounding box center [166, 82] width 153 height 15
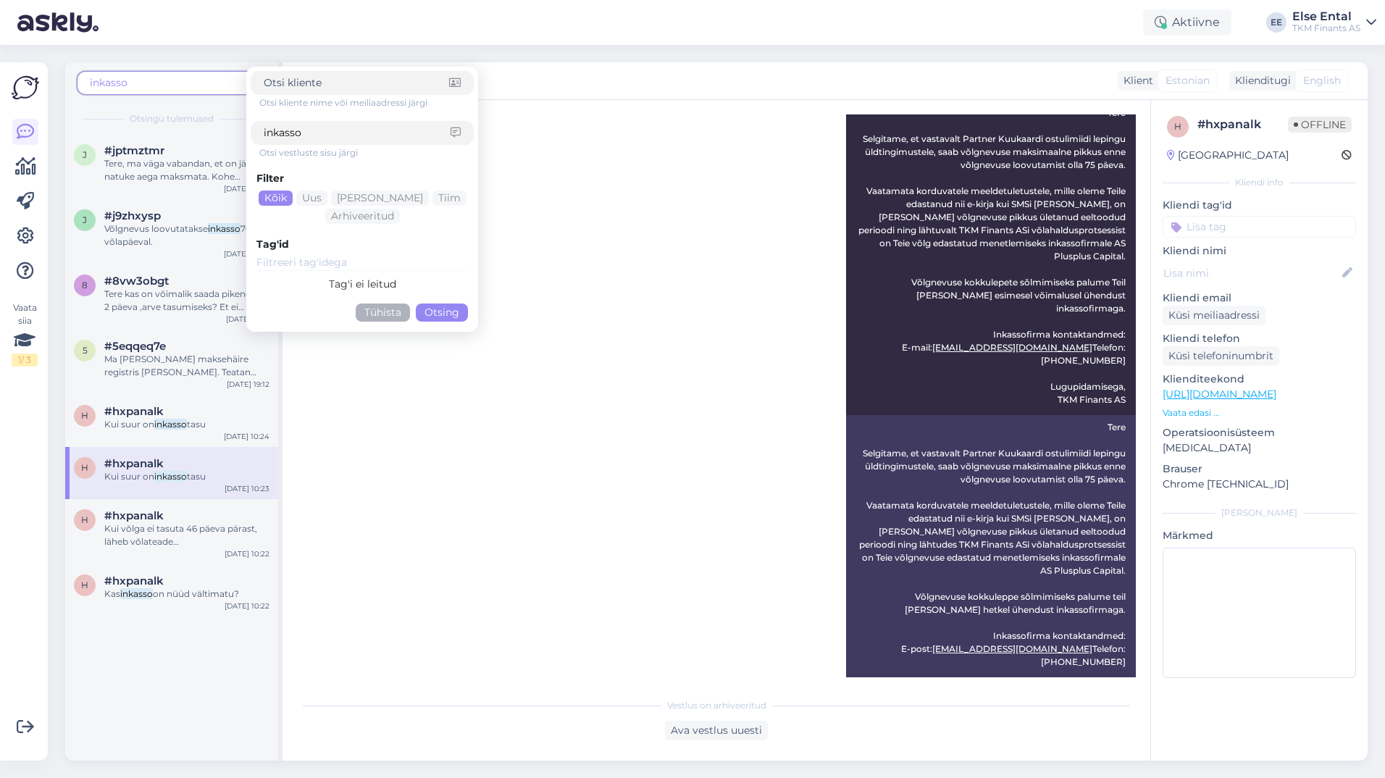
click at [332, 138] on input "inkasso" at bounding box center [357, 132] width 187 height 15
type input "leping"
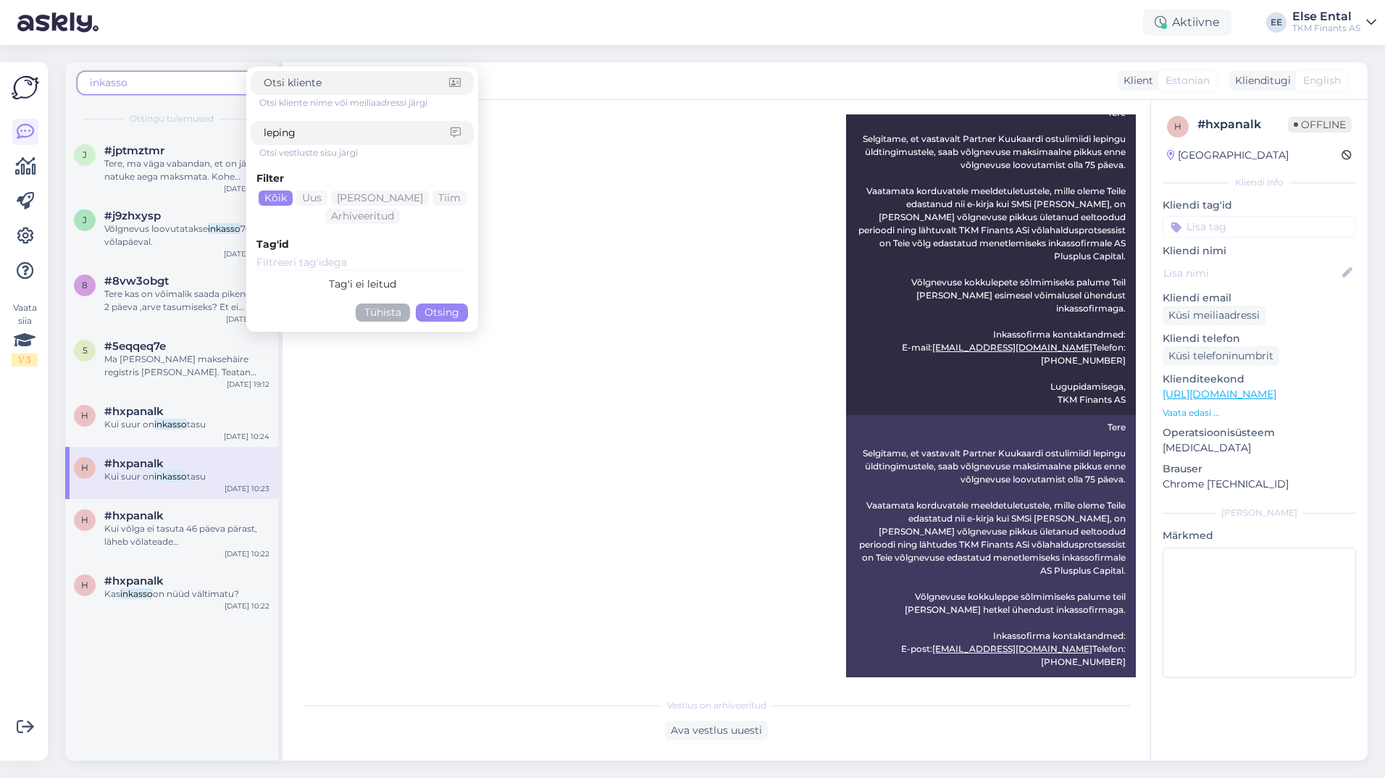
click at [430, 309] on button "Otsing" at bounding box center [442, 312] width 52 height 18
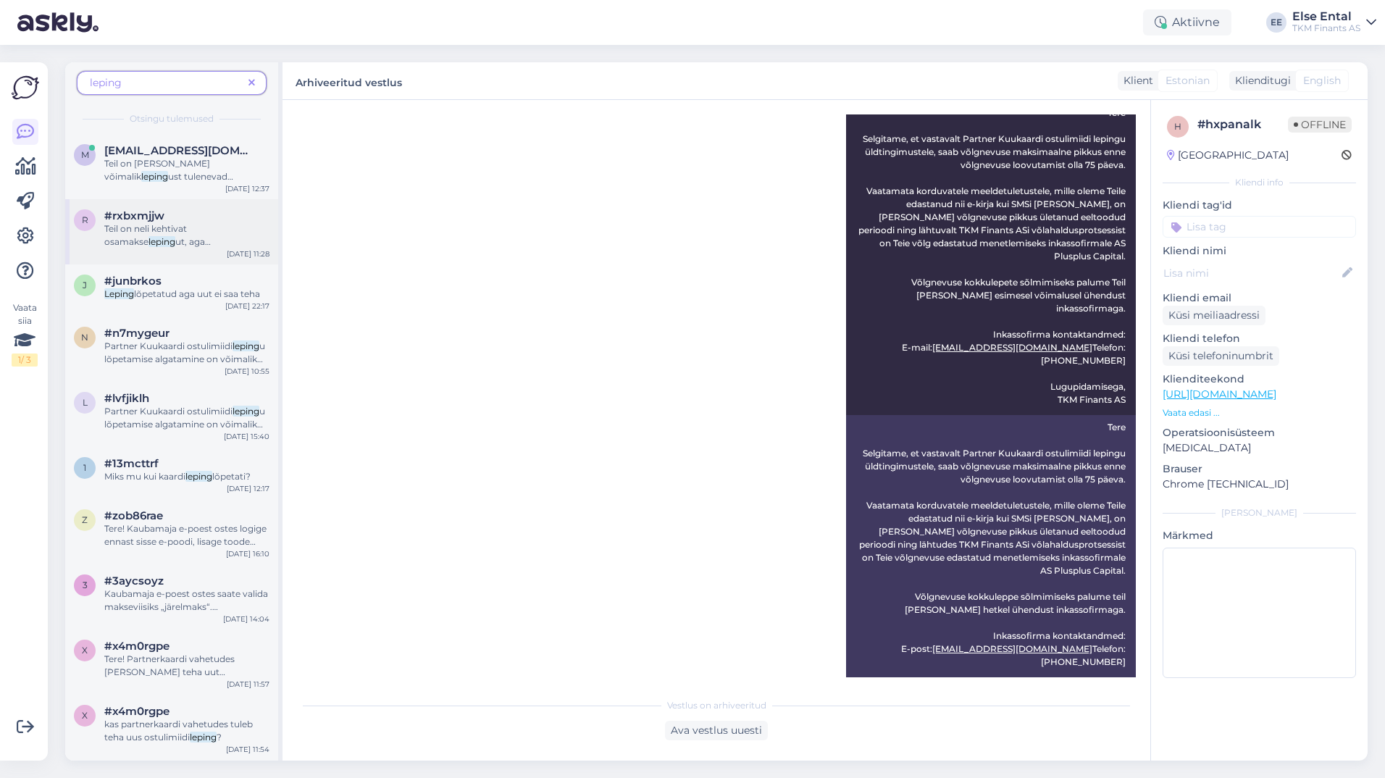
click at [150, 227] on span "Teil on neli kehtivat osamakse" at bounding box center [145, 235] width 83 height 24
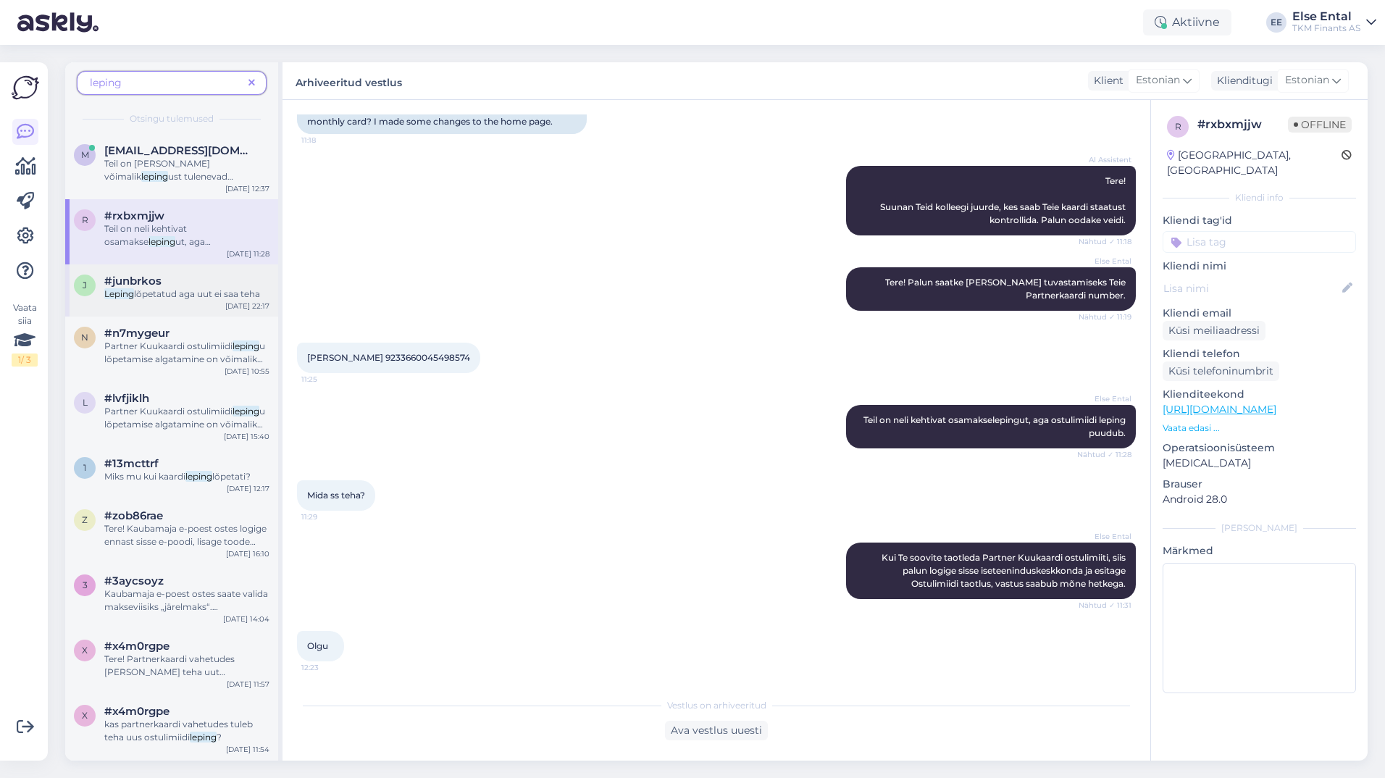
click at [183, 293] on span "lõpetatud aga uut ei saa teha" at bounding box center [197, 293] width 126 height 11
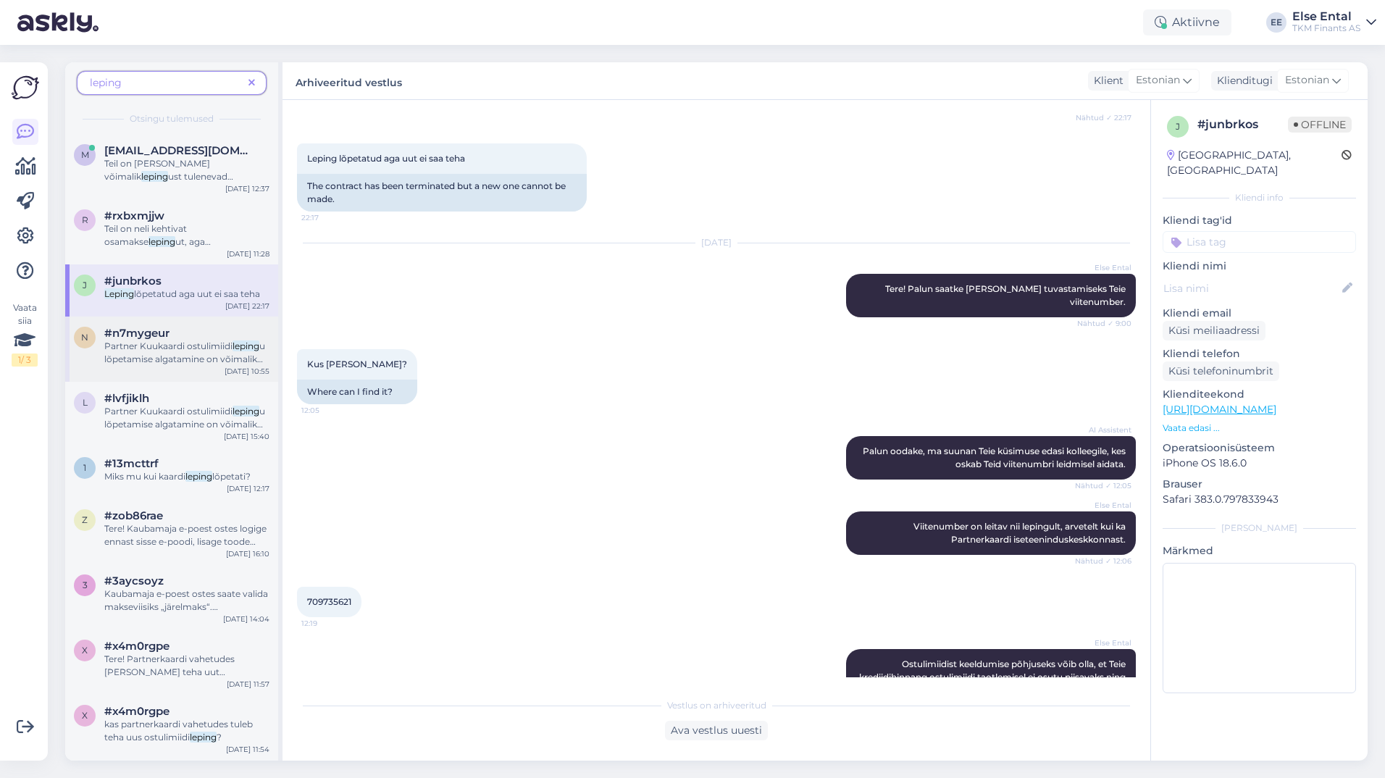
click at [163, 359] on span "u lõpetamise algatamine on võimalik ainult Partnerkaardi iseteeninduses aadress…" at bounding box center [186, 378] width 164 height 76
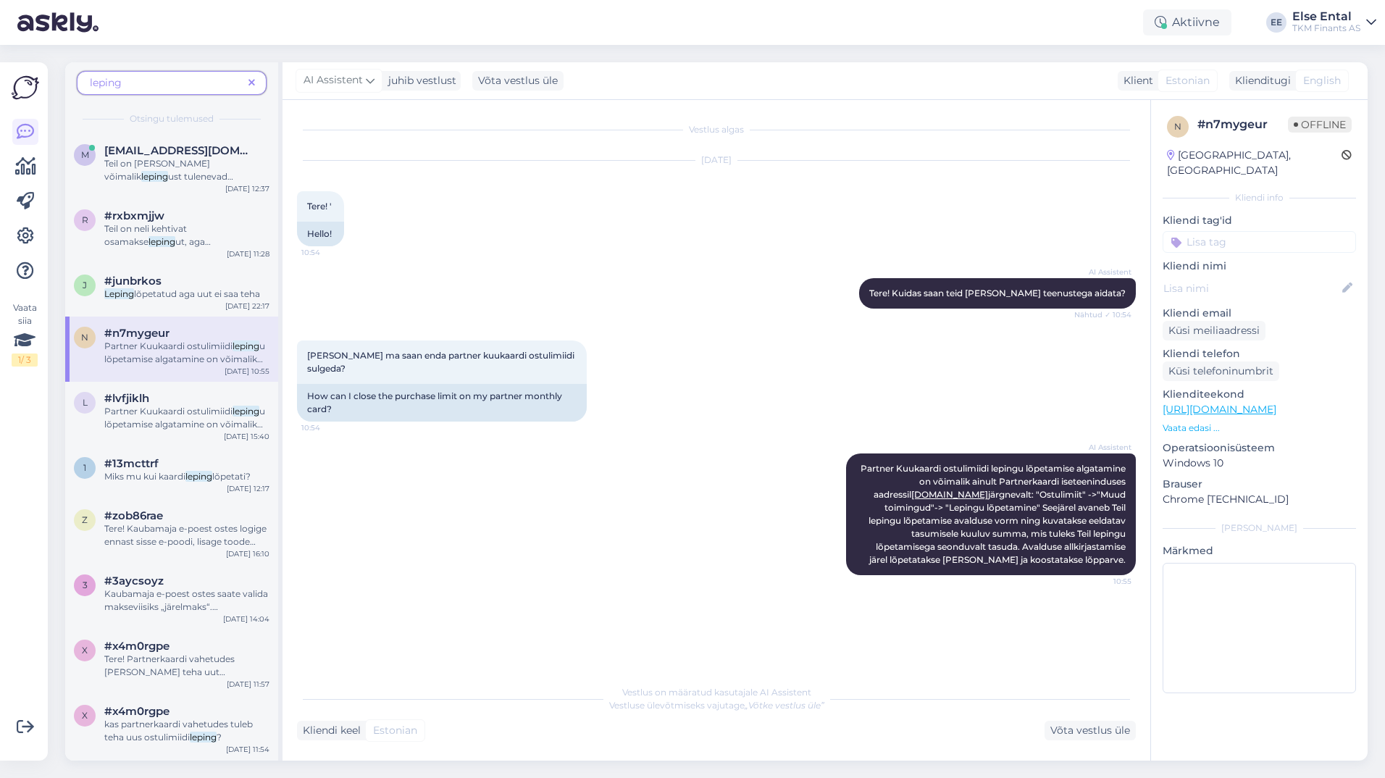
scroll to position [0, 0]
click at [167, 406] on span "Partner Kuukaardi ostulimiidi" at bounding box center [168, 411] width 128 height 11
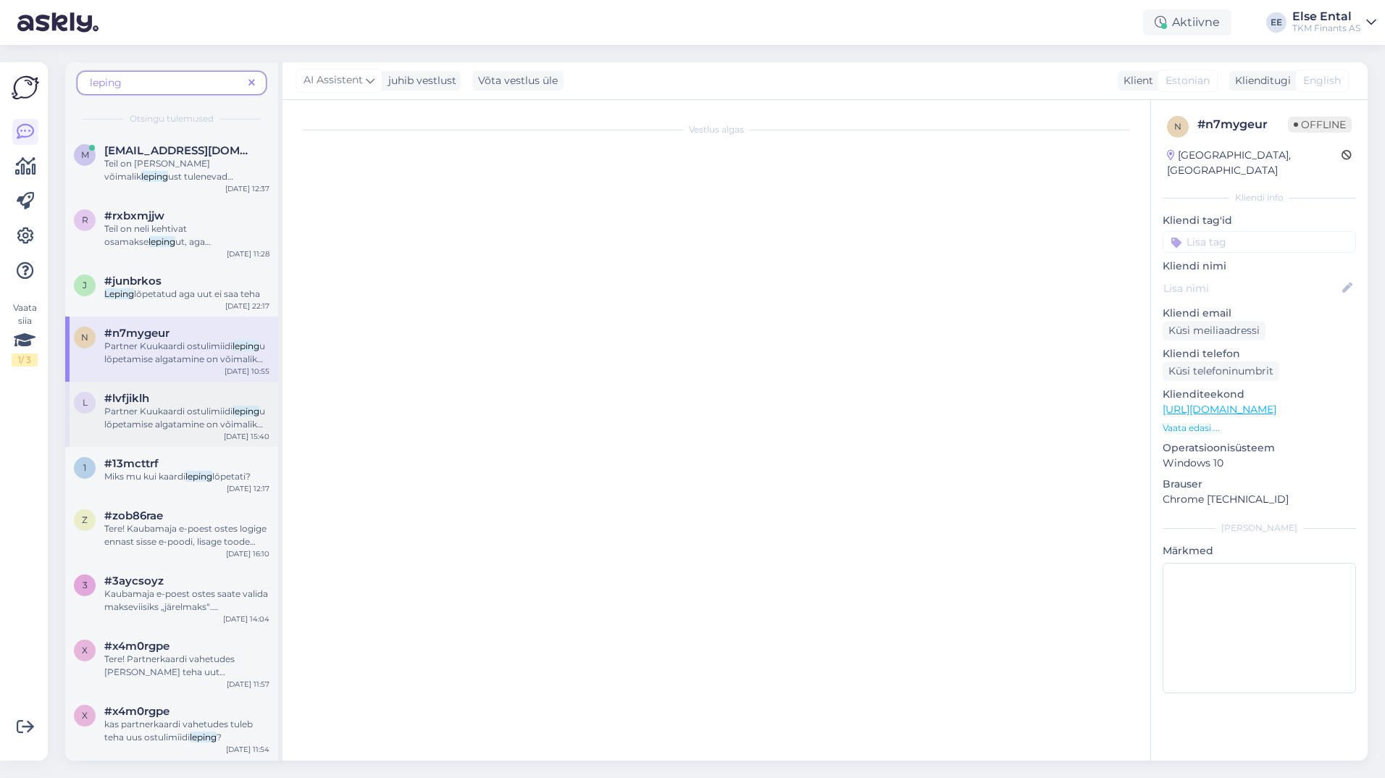
scroll to position [89, 0]
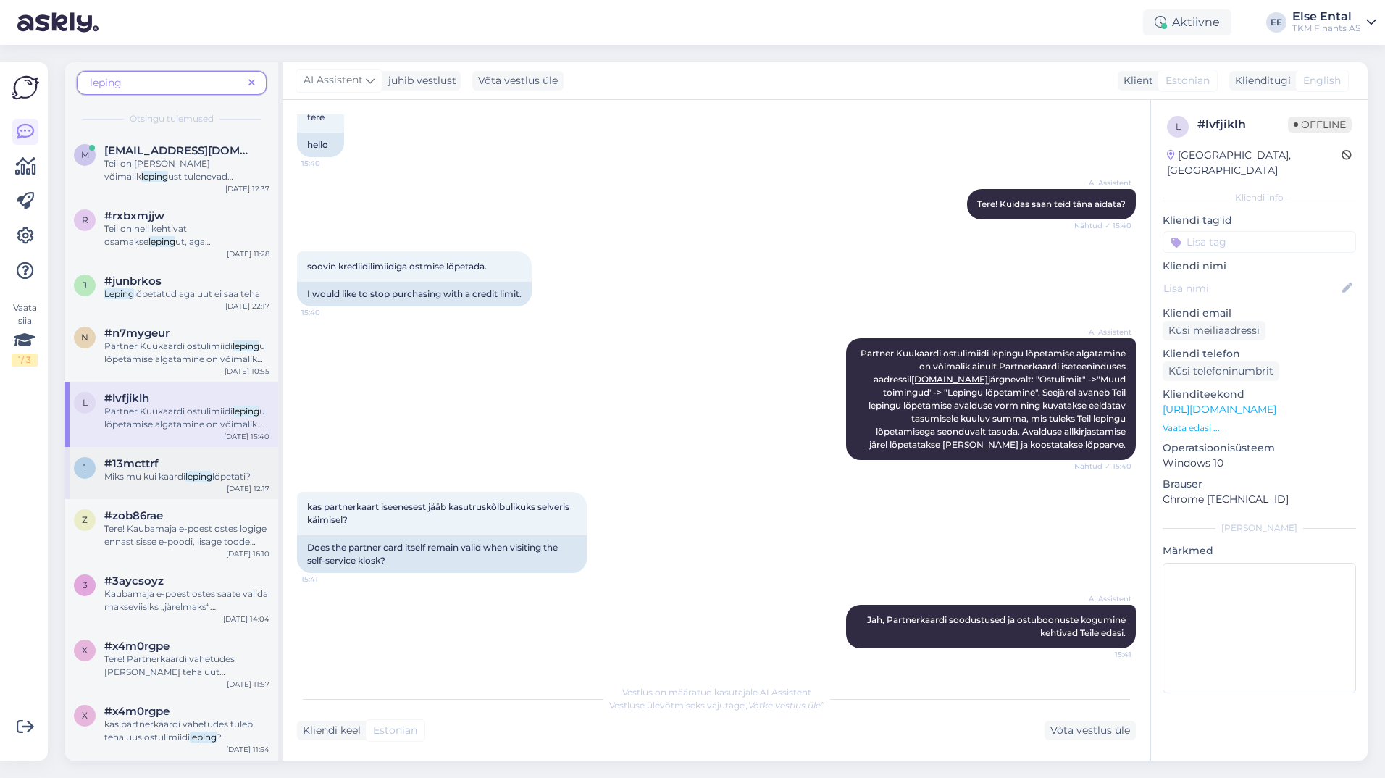
click at [141, 475] on span "Miks mu kui kaardi" at bounding box center [144, 476] width 81 height 11
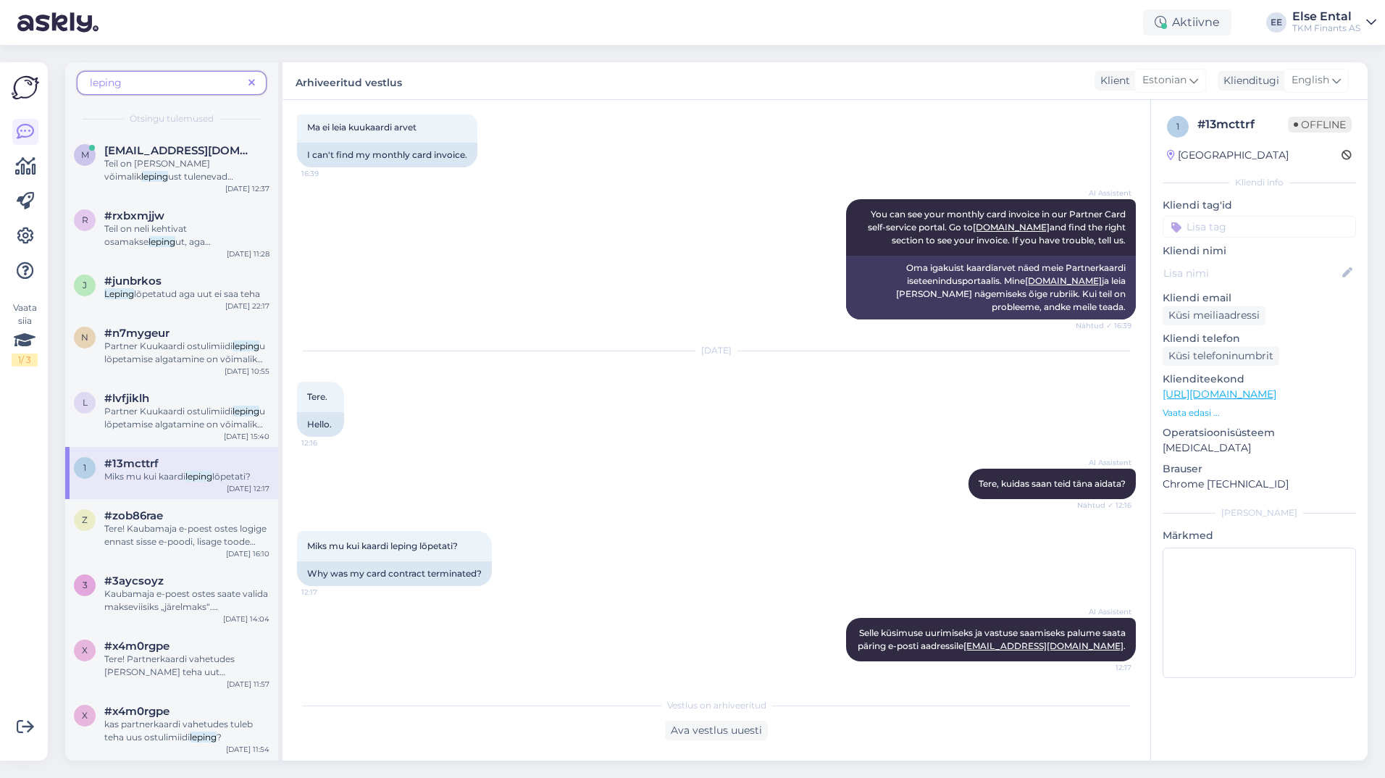
scroll to position [145, 0]
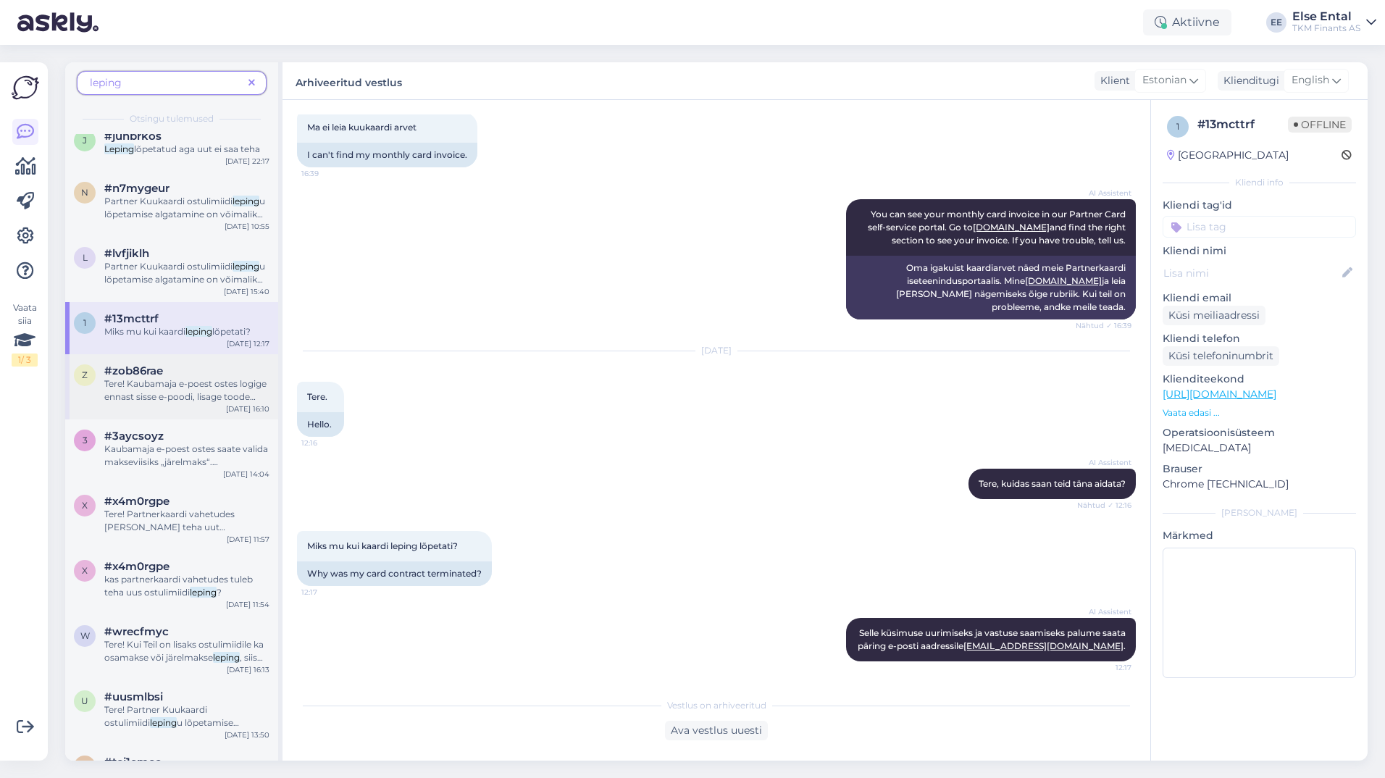
click at [183, 378] on span "Tere! Kaubamaja e-poest ostes logige ennast sisse e-poodi, lisage toode ostukor…" at bounding box center [185, 409] width 162 height 63
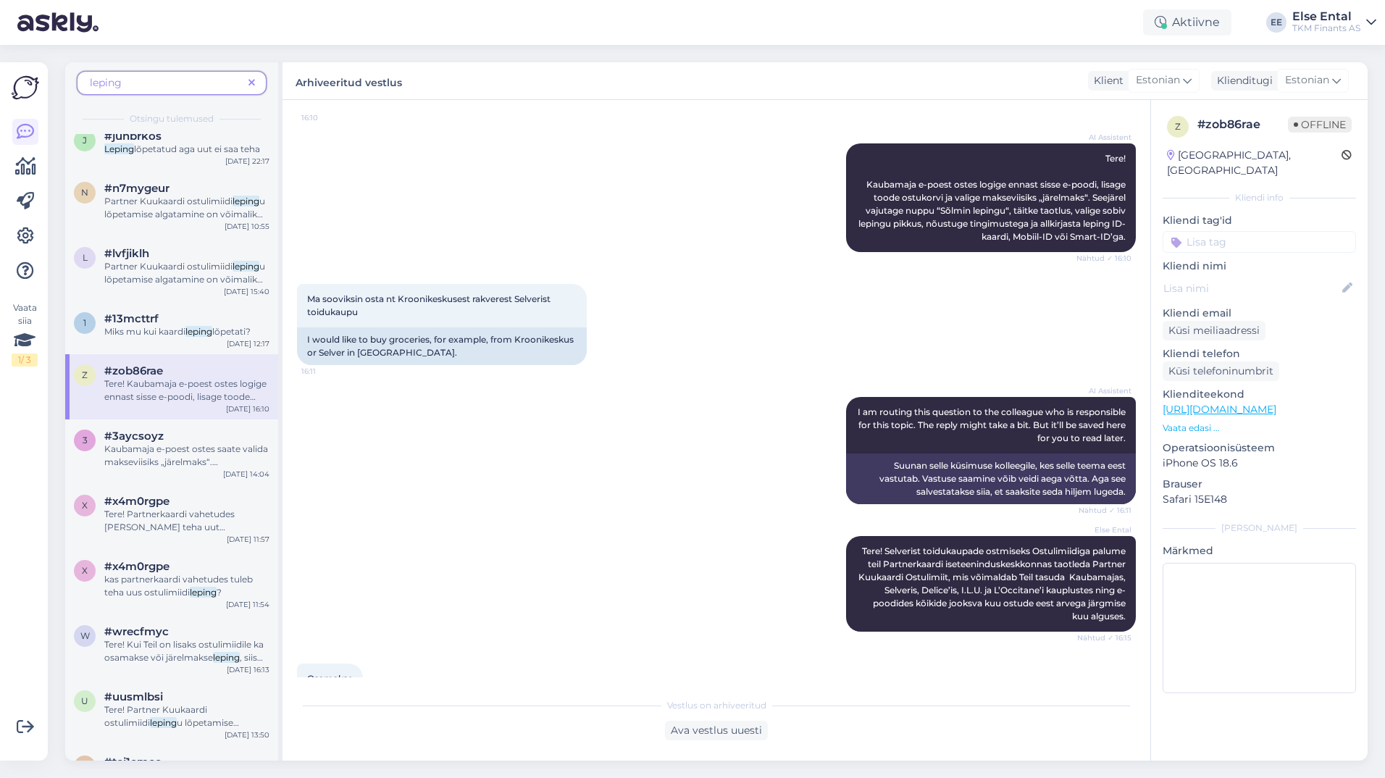
scroll to position [269, 0]
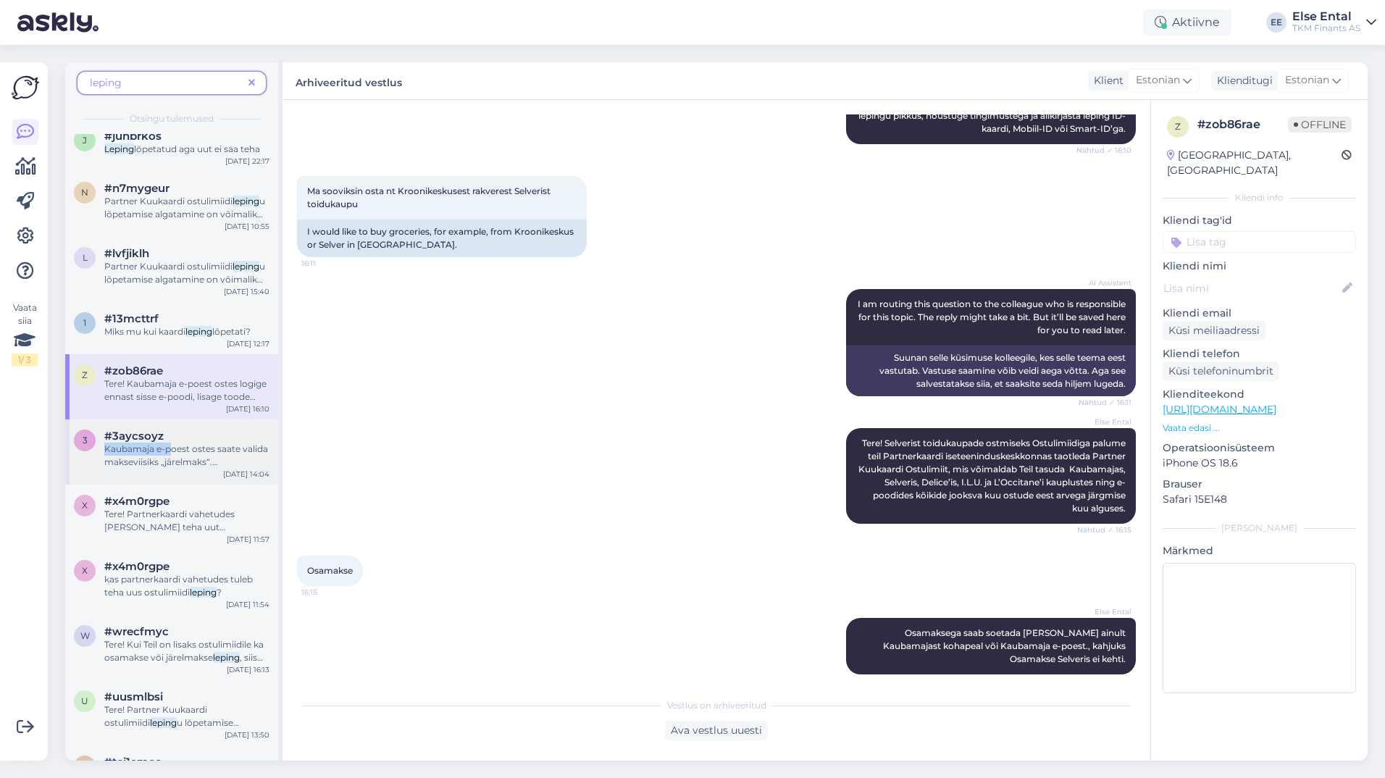
click at [171, 443] on div "#3aycsoyz Kaubamaja e-poest ostes saate valida makseviisiks „järelmaks“. [PERSO…" at bounding box center [186, 448] width 165 height 39
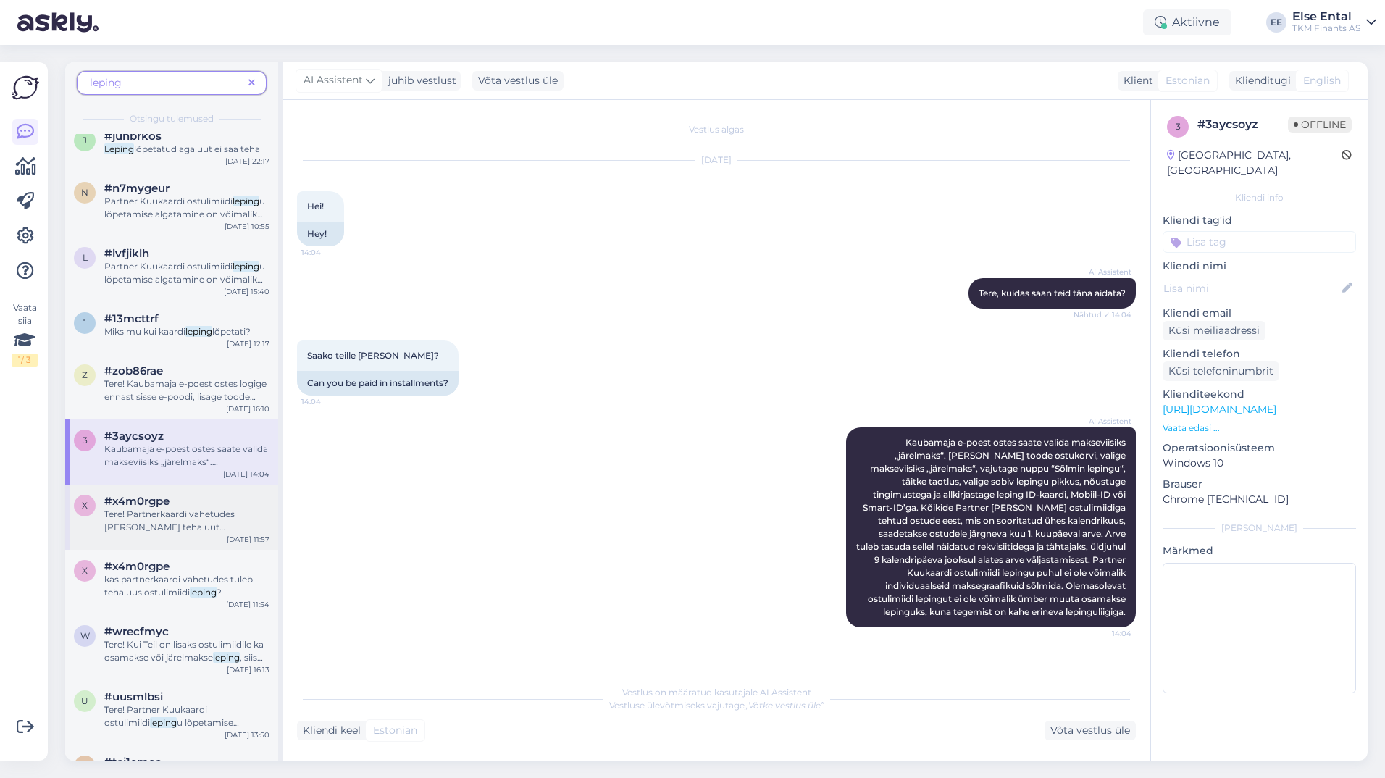
click at [189, 513] on span "Tere! Partnerkaardi vahetudes [PERSON_NAME] teha uut ostulimiidi" at bounding box center [169, 526] width 130 height 37
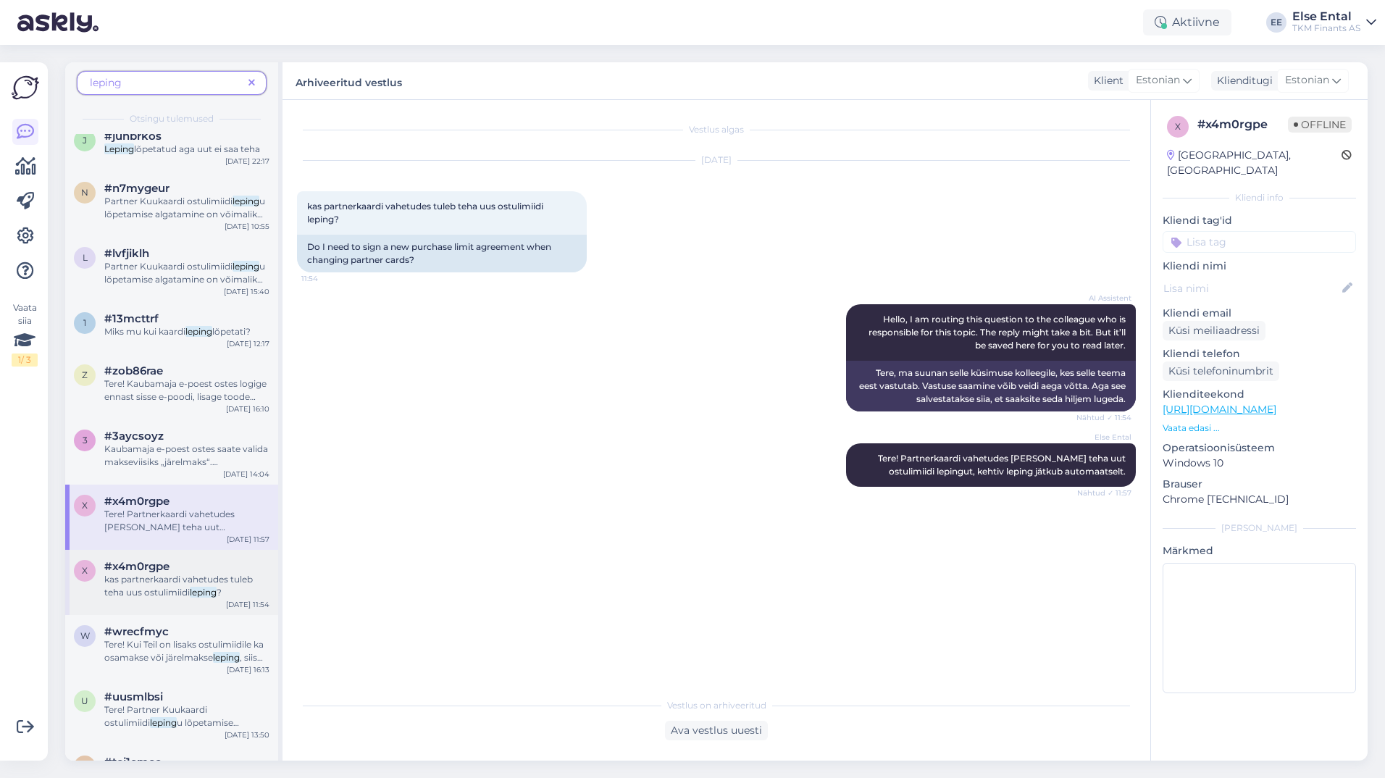
click at [252, 570] on div "#x4m0rgpe" at bounding box center [186, 566] width 165 height 13
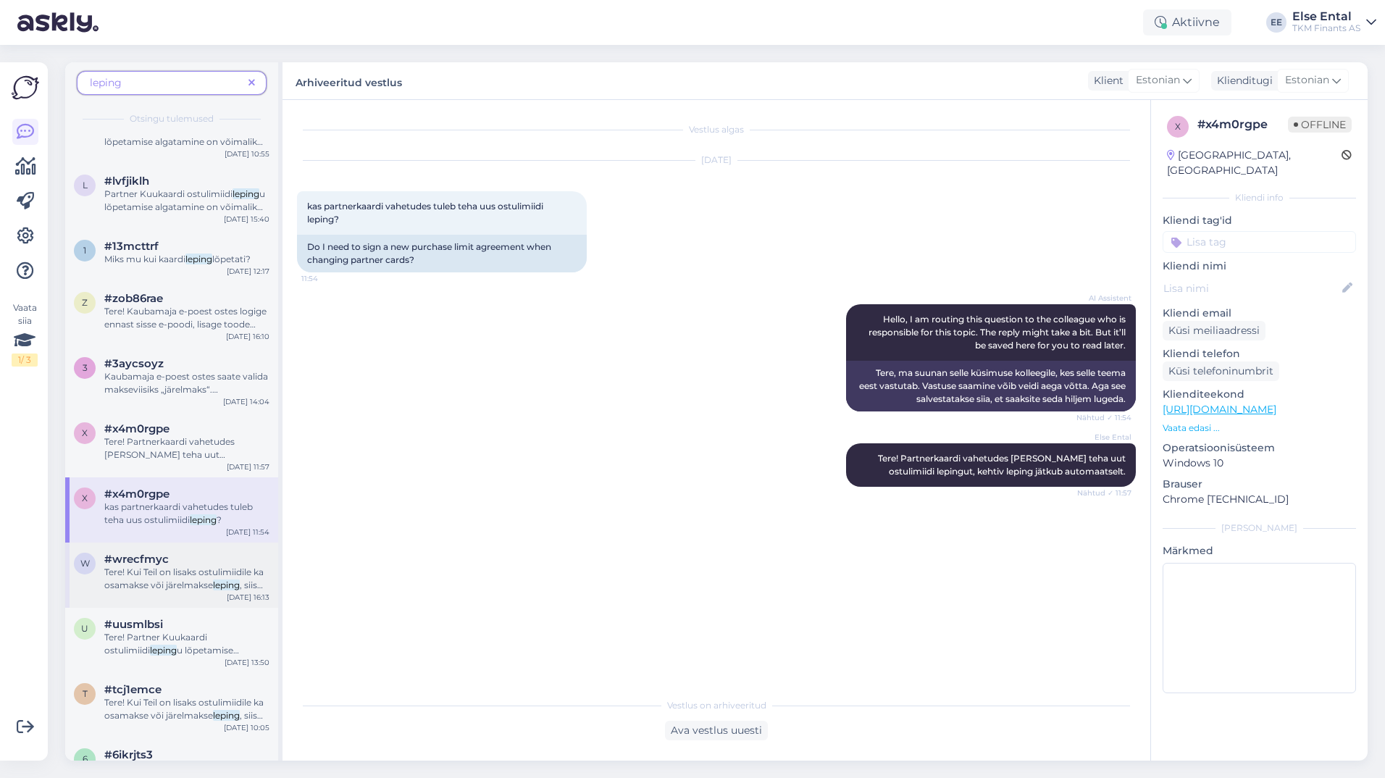
click at [168, 579] on div "Tere! Kui Teil on lisaks ostulimiidile ka osamakse või järelmakse leping , siis…" at bounding box center [186, 579] width 165 height 26
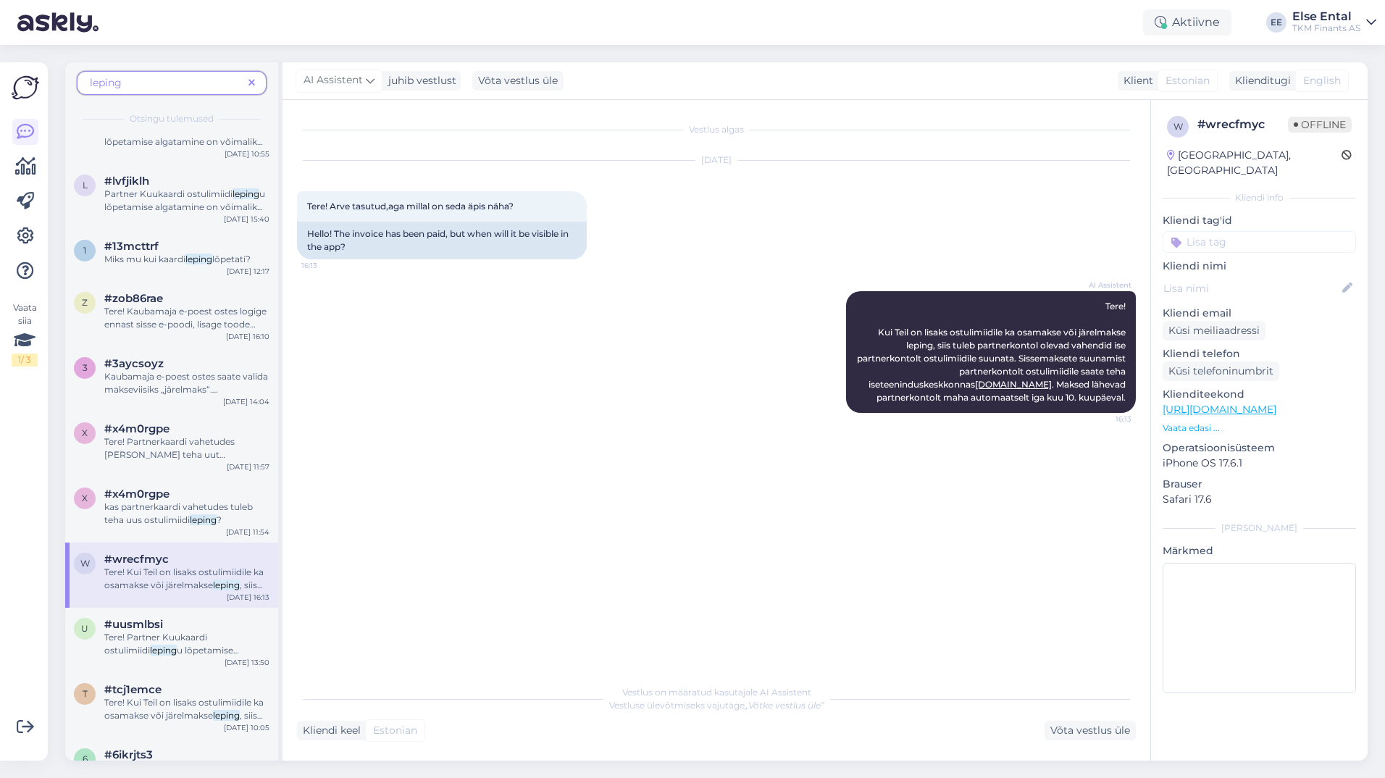
scroll to position [362, 0]
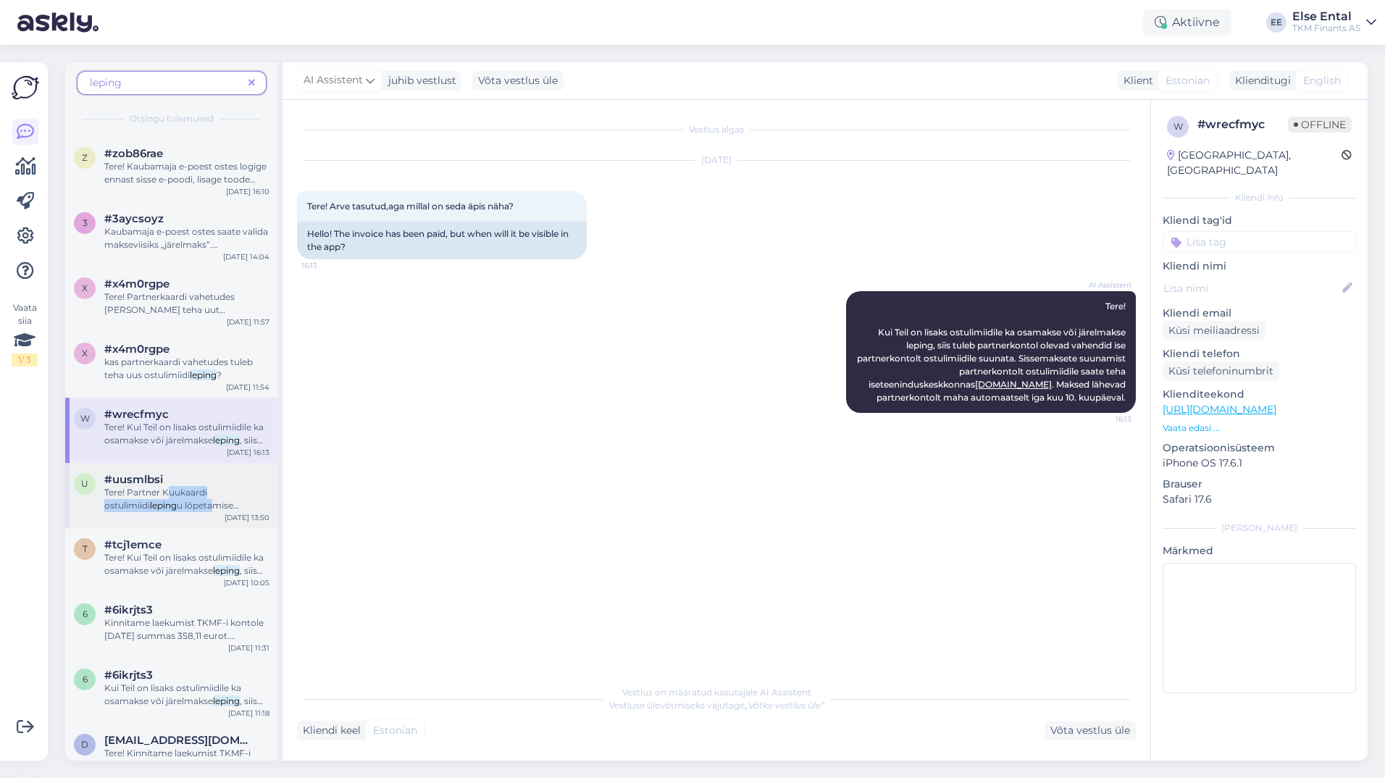
click at [167, 500] on div "Tere! Partner Kuukaardi ostulimiidi leping u lõpetamise algatamine on võimalik …" at bounding box center [186, 499] width 165 height 26
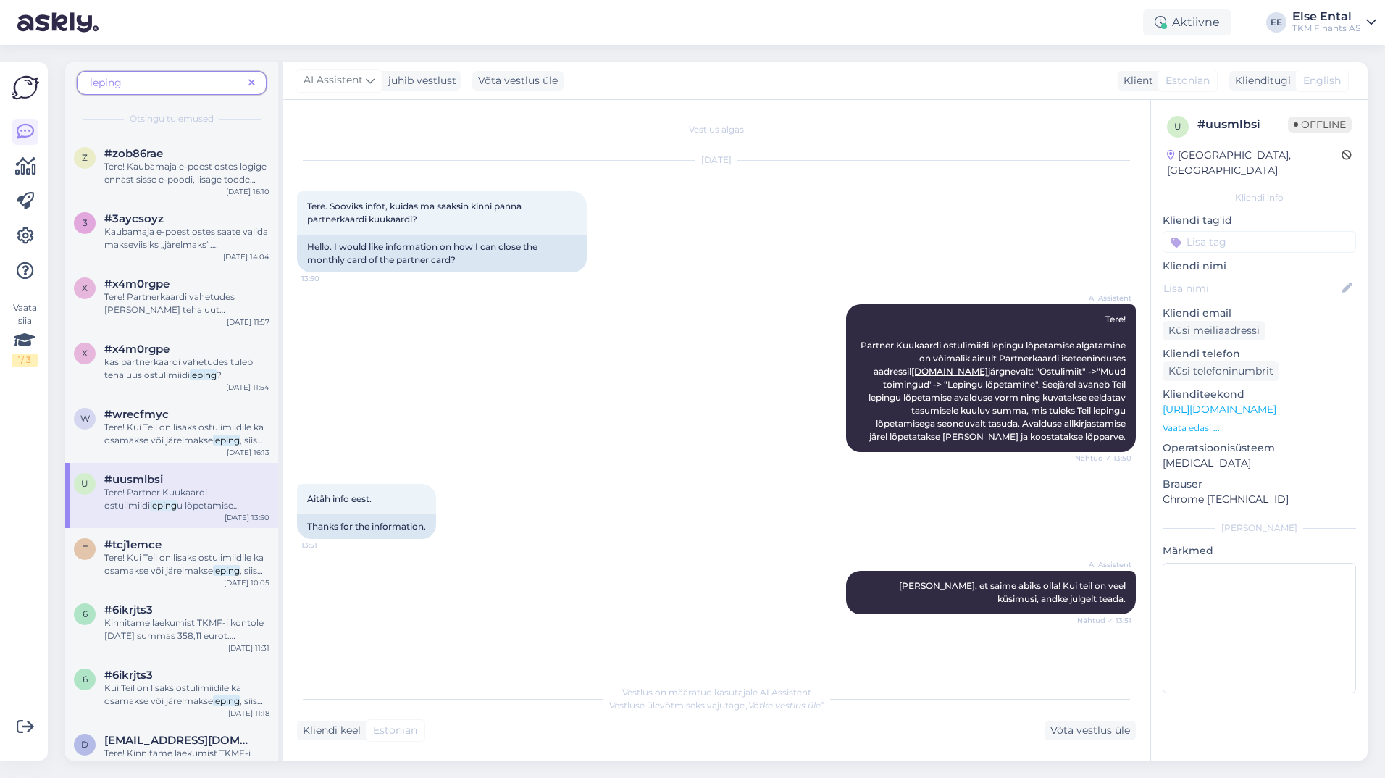
click at [391, 458] on div "AI Assistent Tere! Partner Kuukaardi ostulimiidi lepingu lõpetamise algatamine …" at bounding box center [716, 378] width 839 height 180
click at [194, 560] on span "Tere! Kui Teil on lisaks ostulimiidile ka osamakse või järelmakse" at bounding box center [183, 564] width 159 height 24
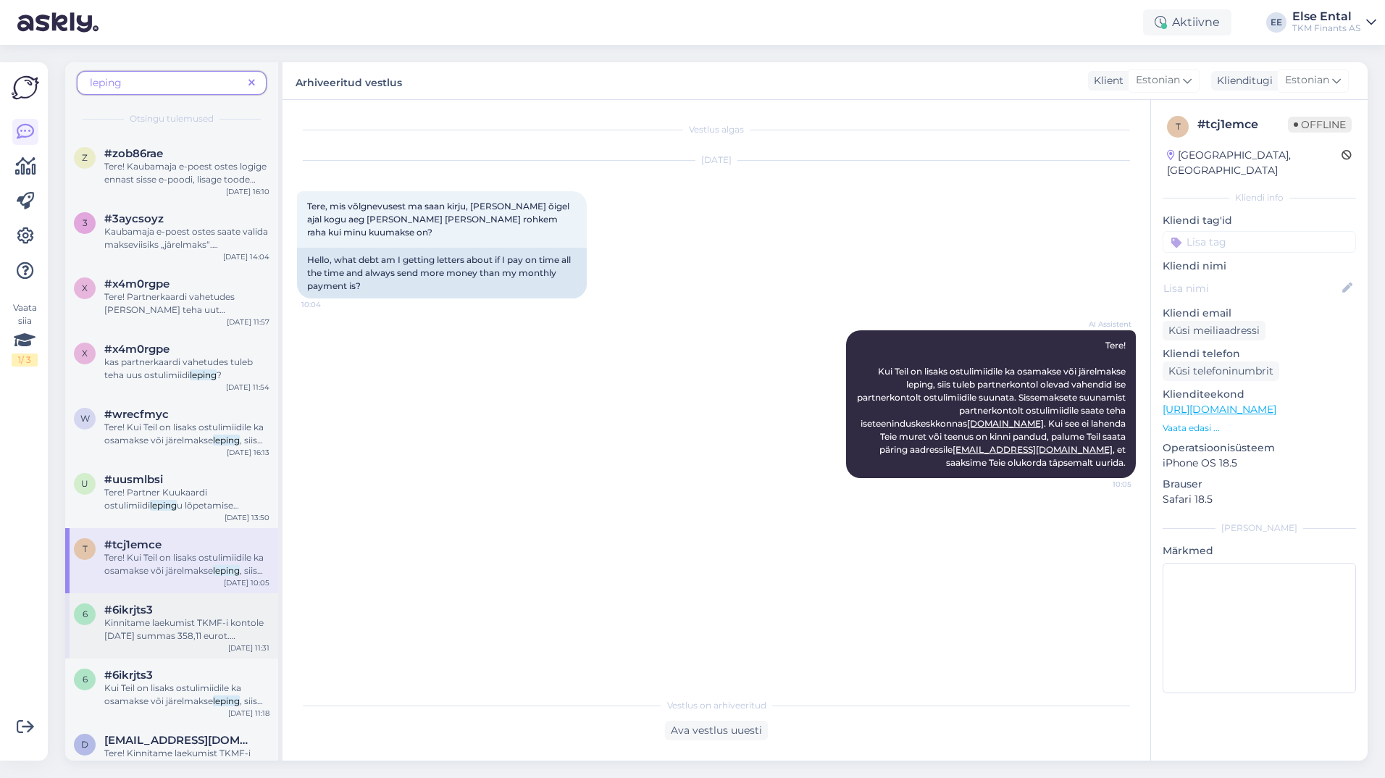
click at [178, 613] on div "#6ikrjts3" at bounding box center [186, 609] width 165 height 13
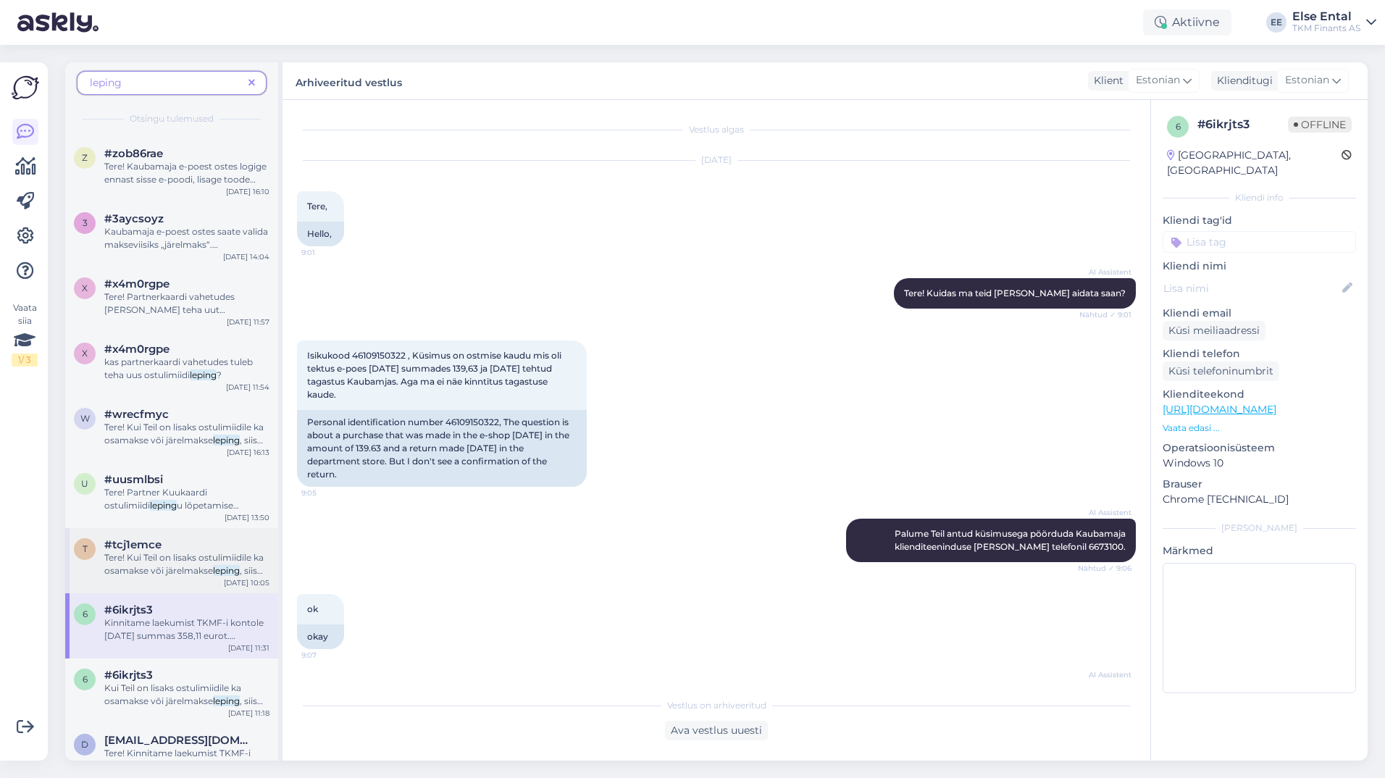
scroll to position [3283, 0]
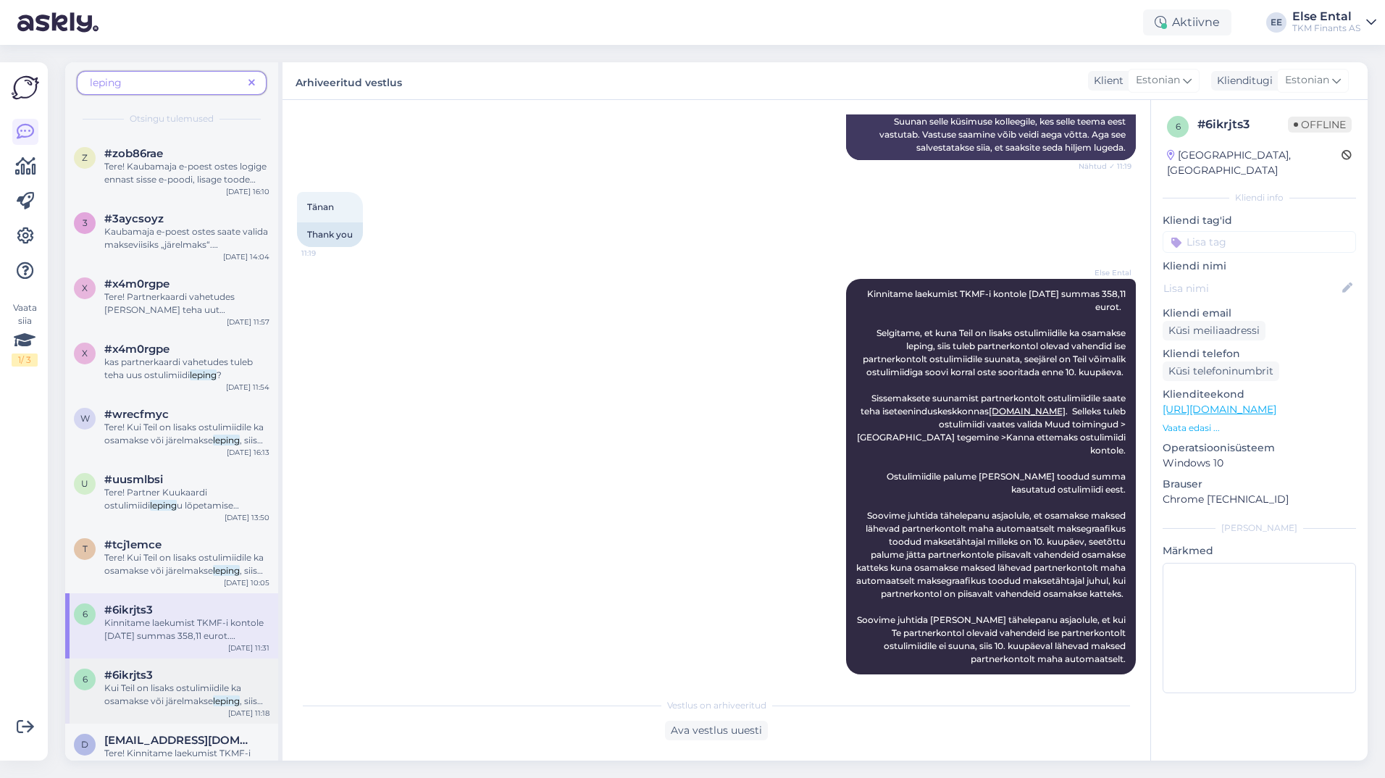
click at [198, 675] on div "#6ikrjts3" at bounding box center [186, 674] width 165 height 13
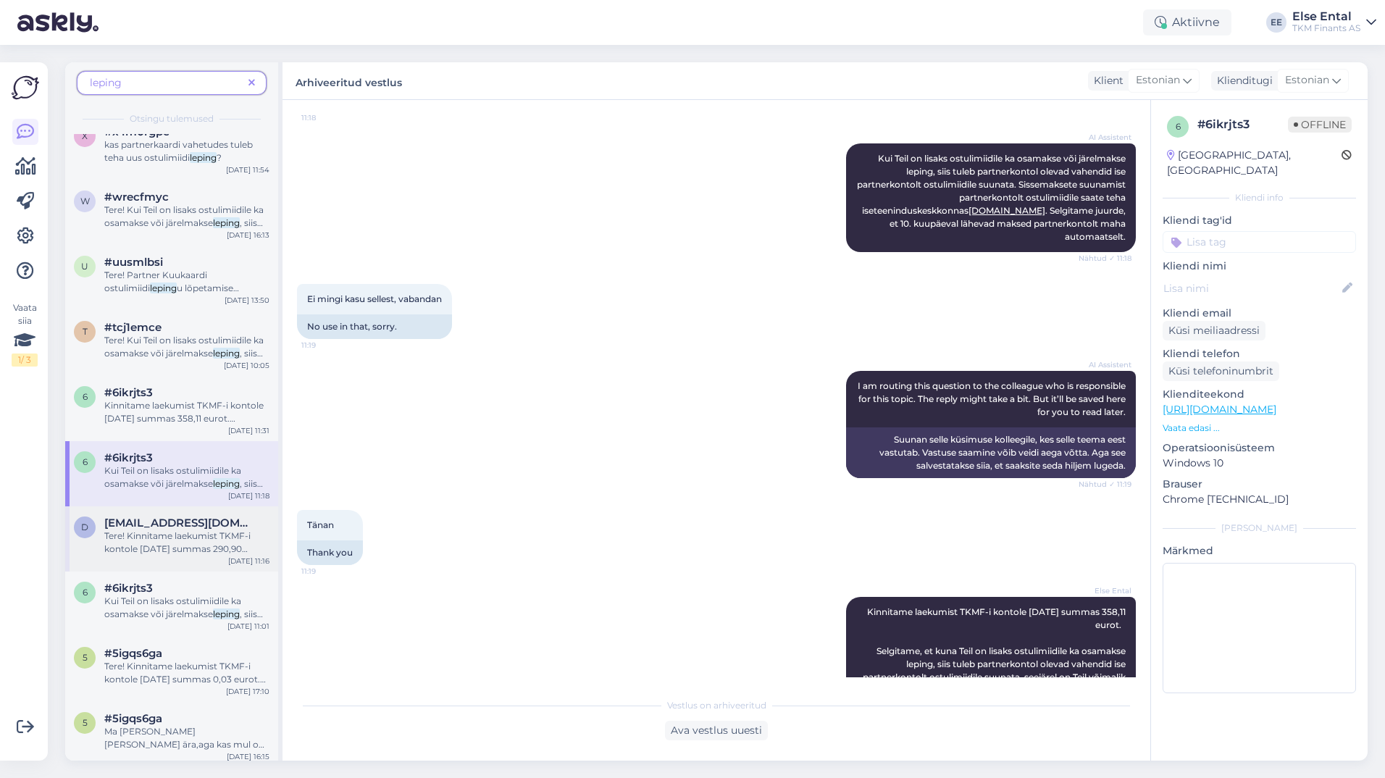
scroll to position [724, 0]
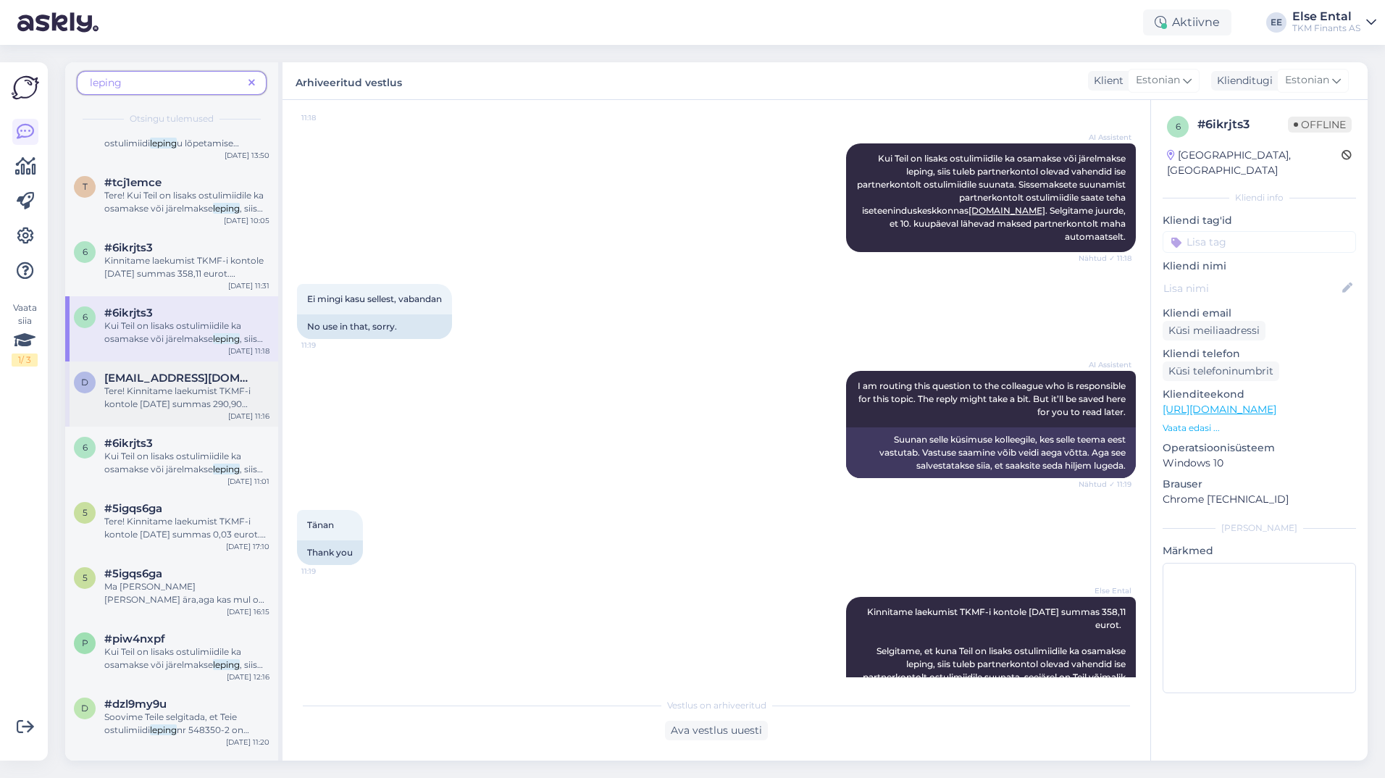
click at [172, 379] on span "[EMAIL_ADDRESS][DOMAIN_NAME]" at bounding box center [179, 378] width 151 height 13
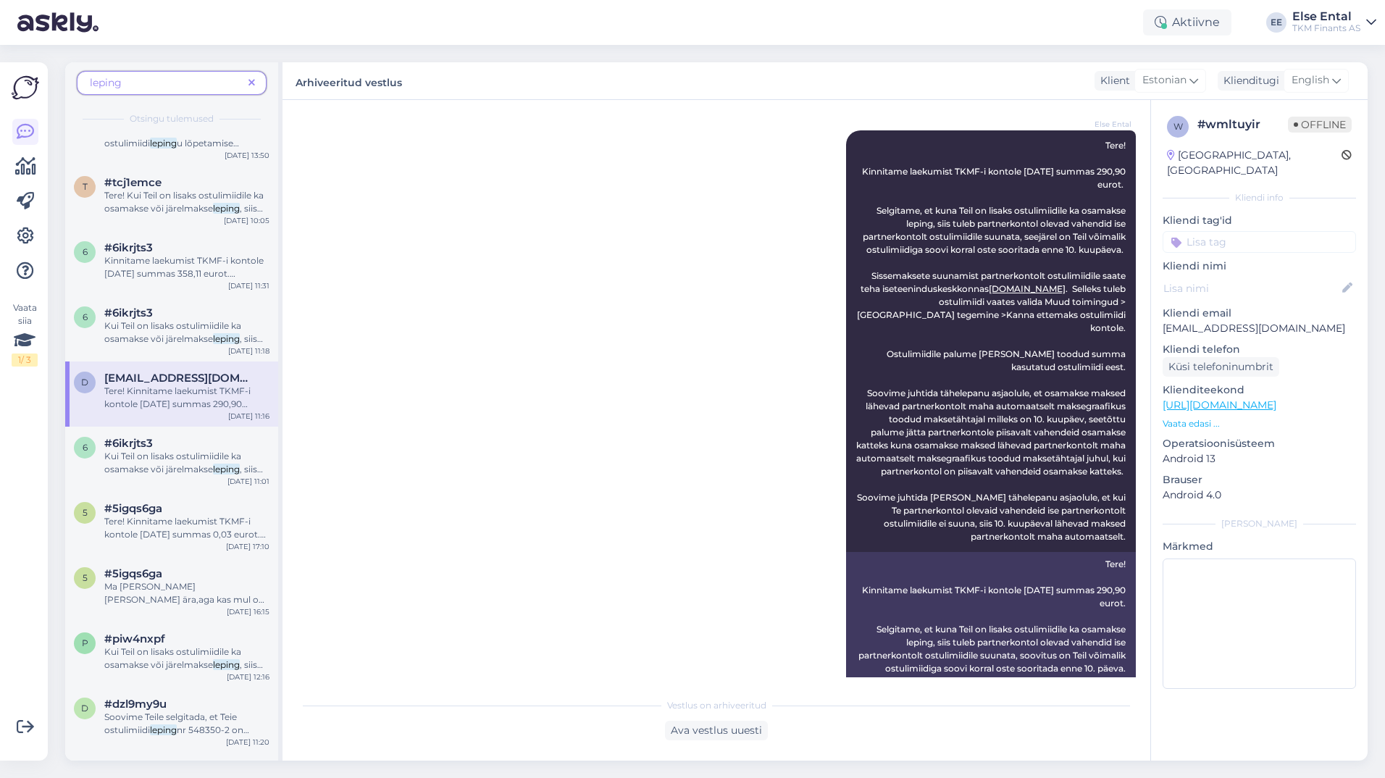
scroll to position [0, 0]
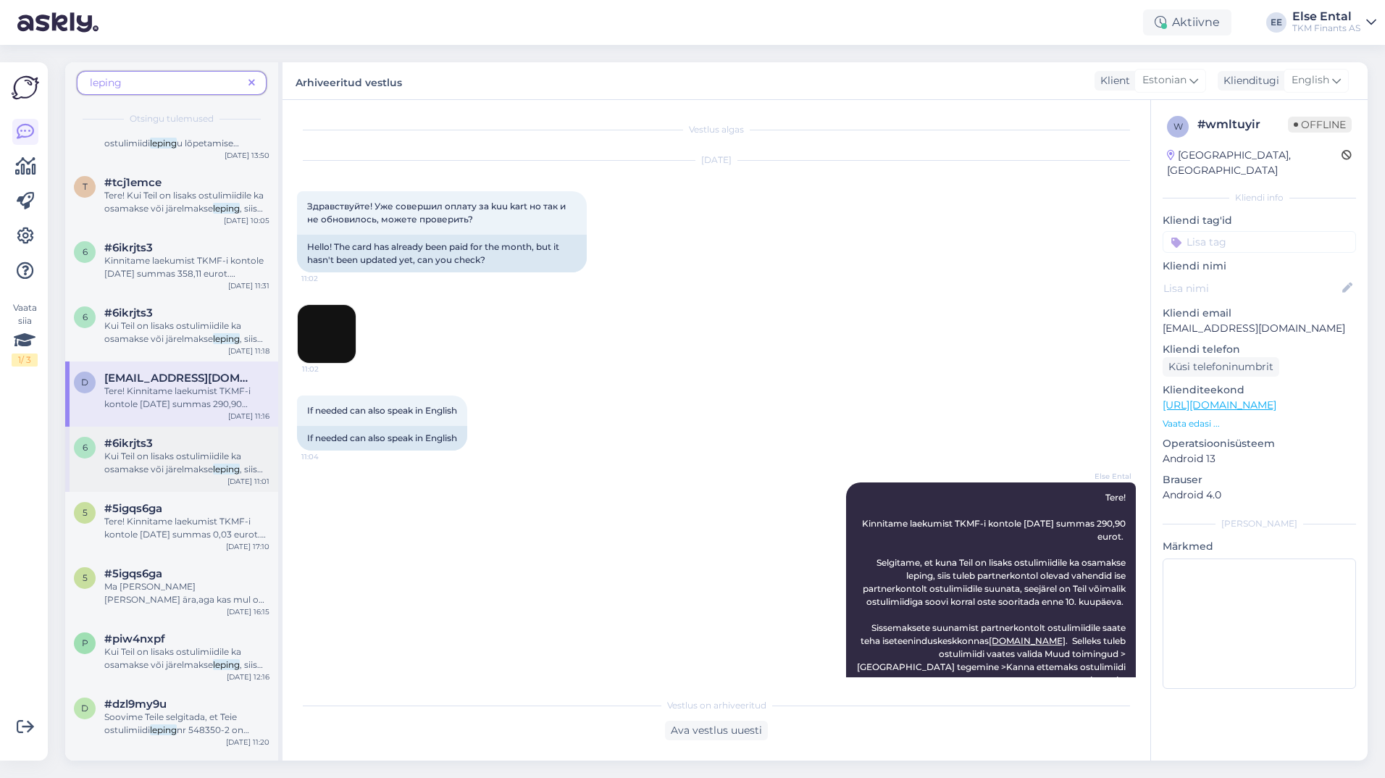
click at [201, 460] on span "Kui Teil on lisaks ostulimiidile ka osamakse või järelmakse" at bounding box center [172, 462] width 137 height 24
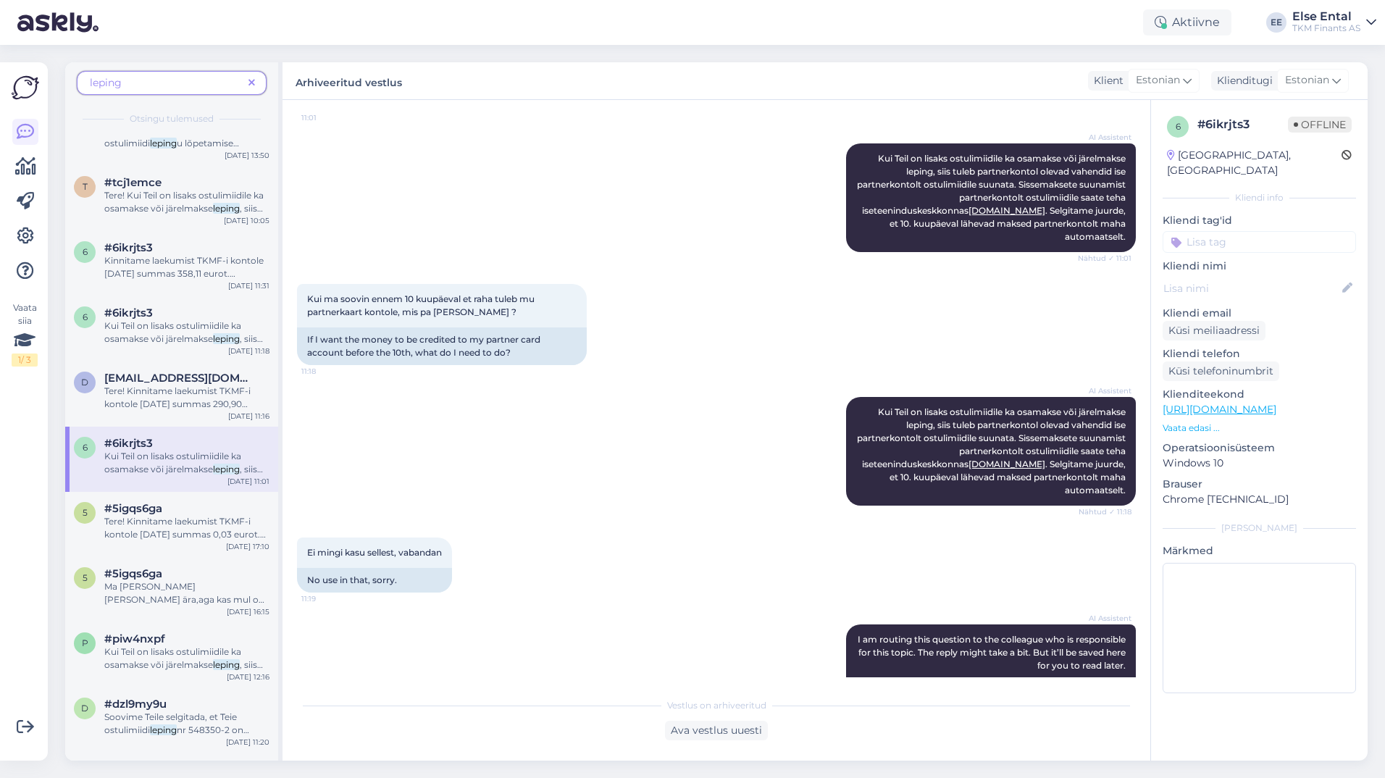
scroll to position [2929, 0]
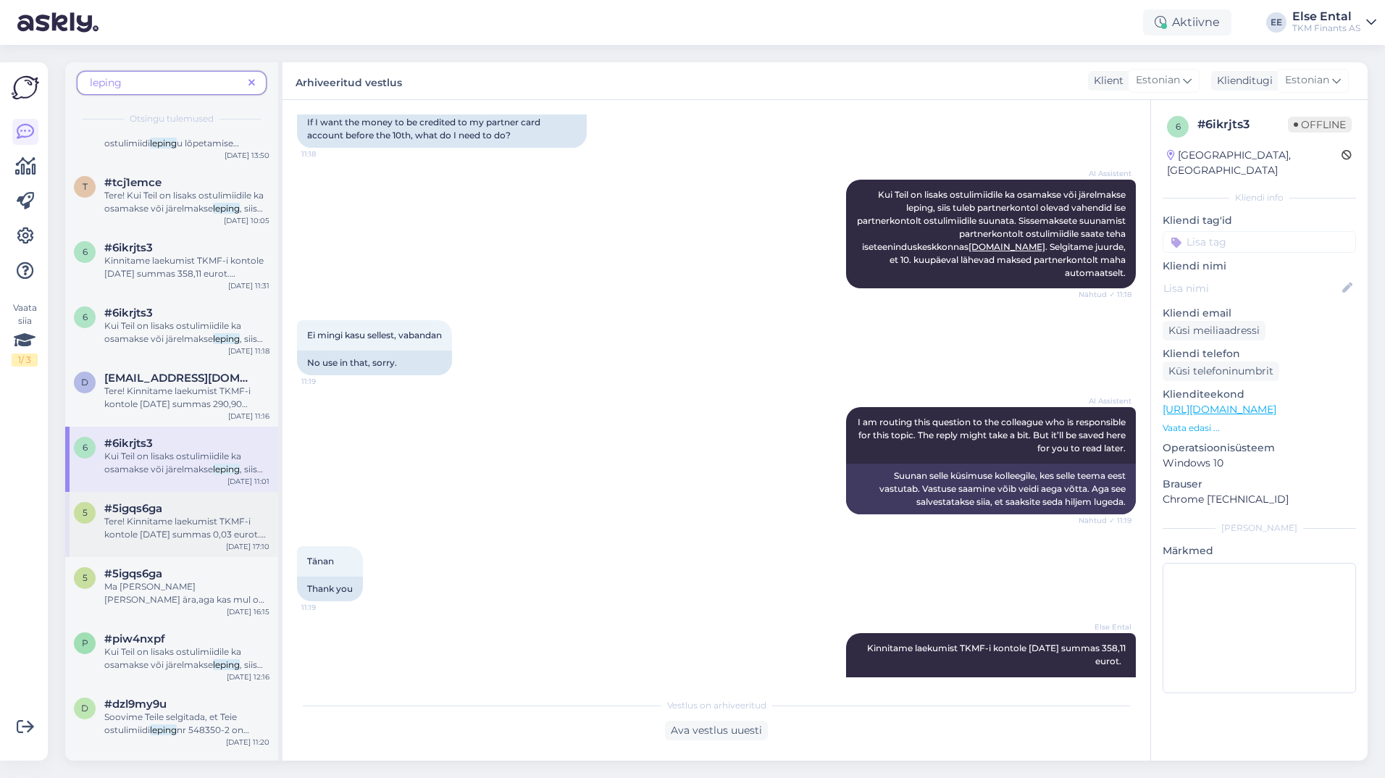
click at [172, 521] on span "Tere! Kinnitame laekumist TKMF-i kontole [DATE] summas 0,03 eurot. [PERSON_NAME…" at bounding box center [185, 541] width 162 height 50
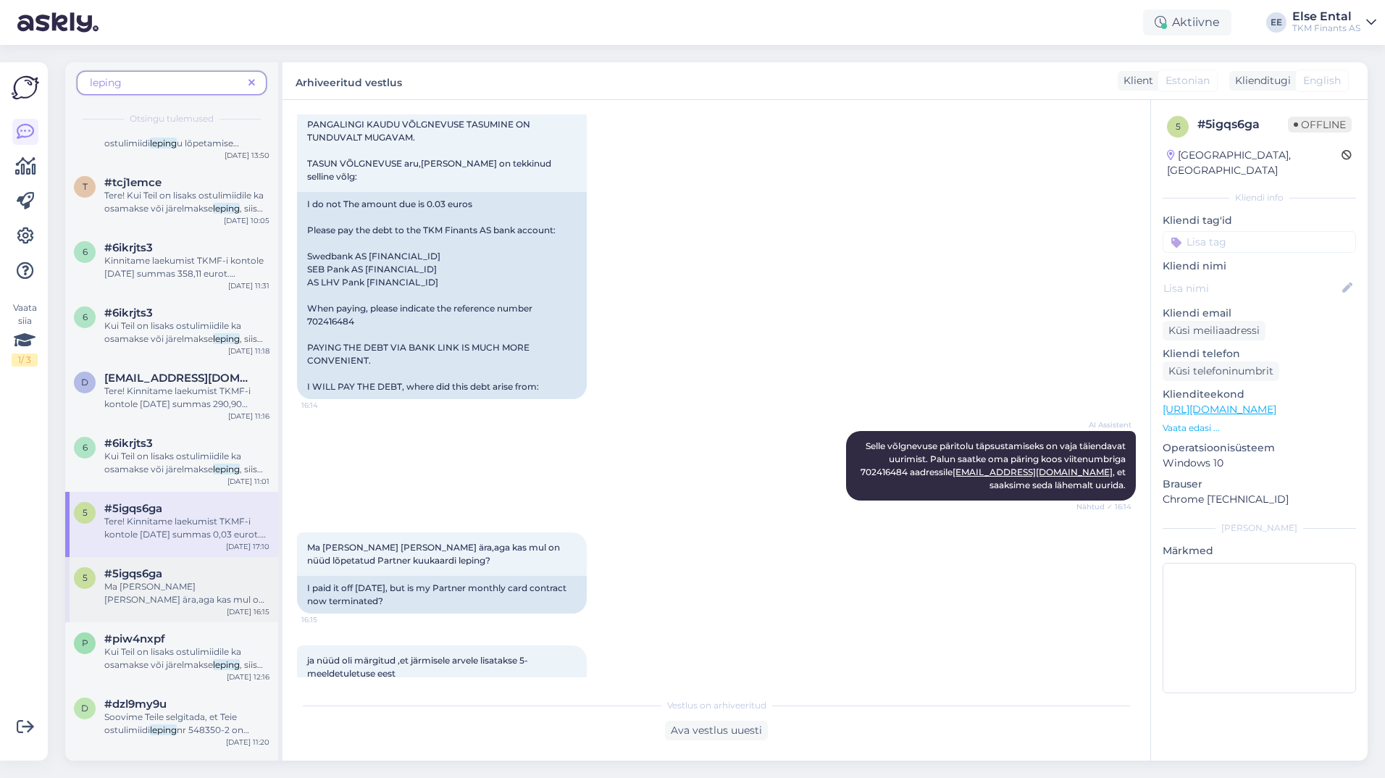
click at [185, 585] on span "Ma [PERSON_NAME] [PERSON_NAME] ära,aga kas mul on nüüd lõpetatud Partner kuukaa…" at bounding box center [184, 606] width 160 height 50
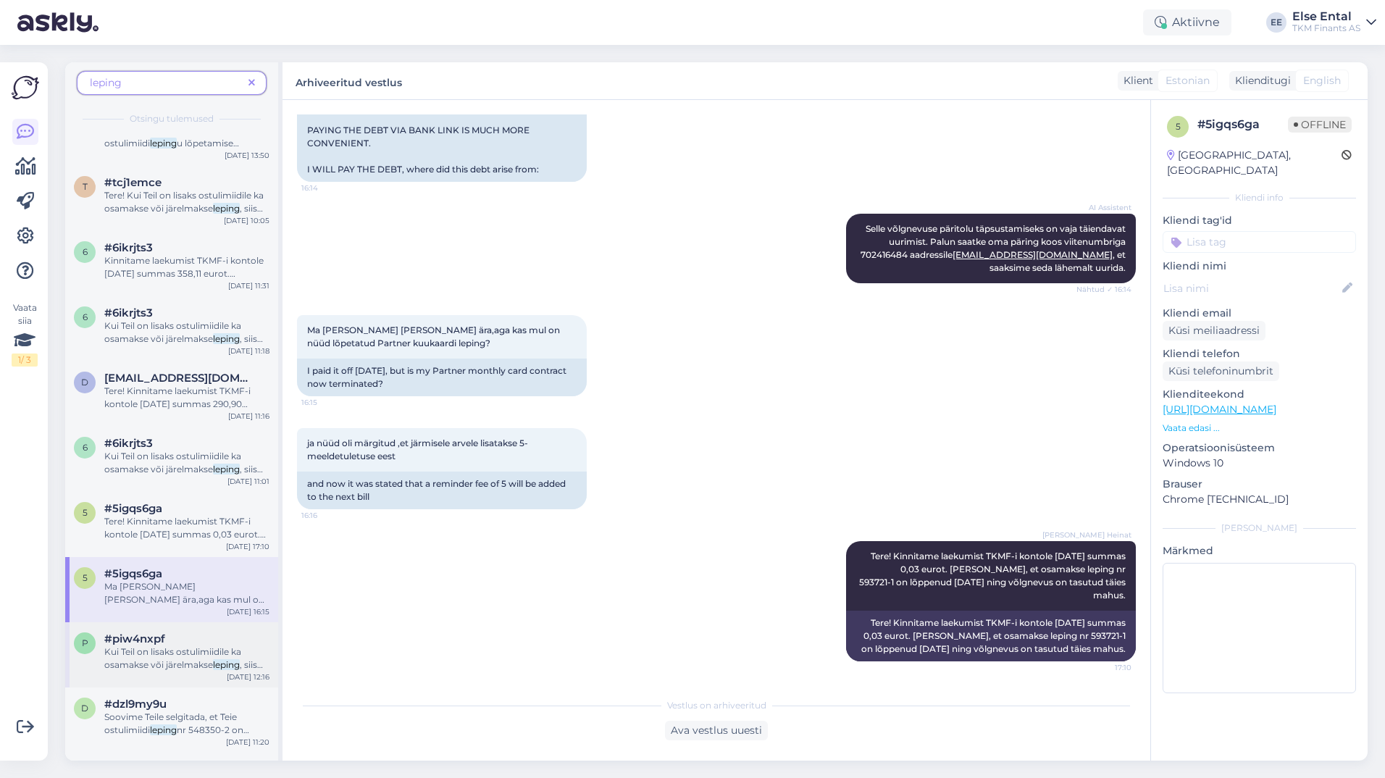
click at [163, 663] on span "Kui Teil on lisaks ostulimiidile ka osamakse või järelmakse" at bounding box center [172, 658] width 137 height 24
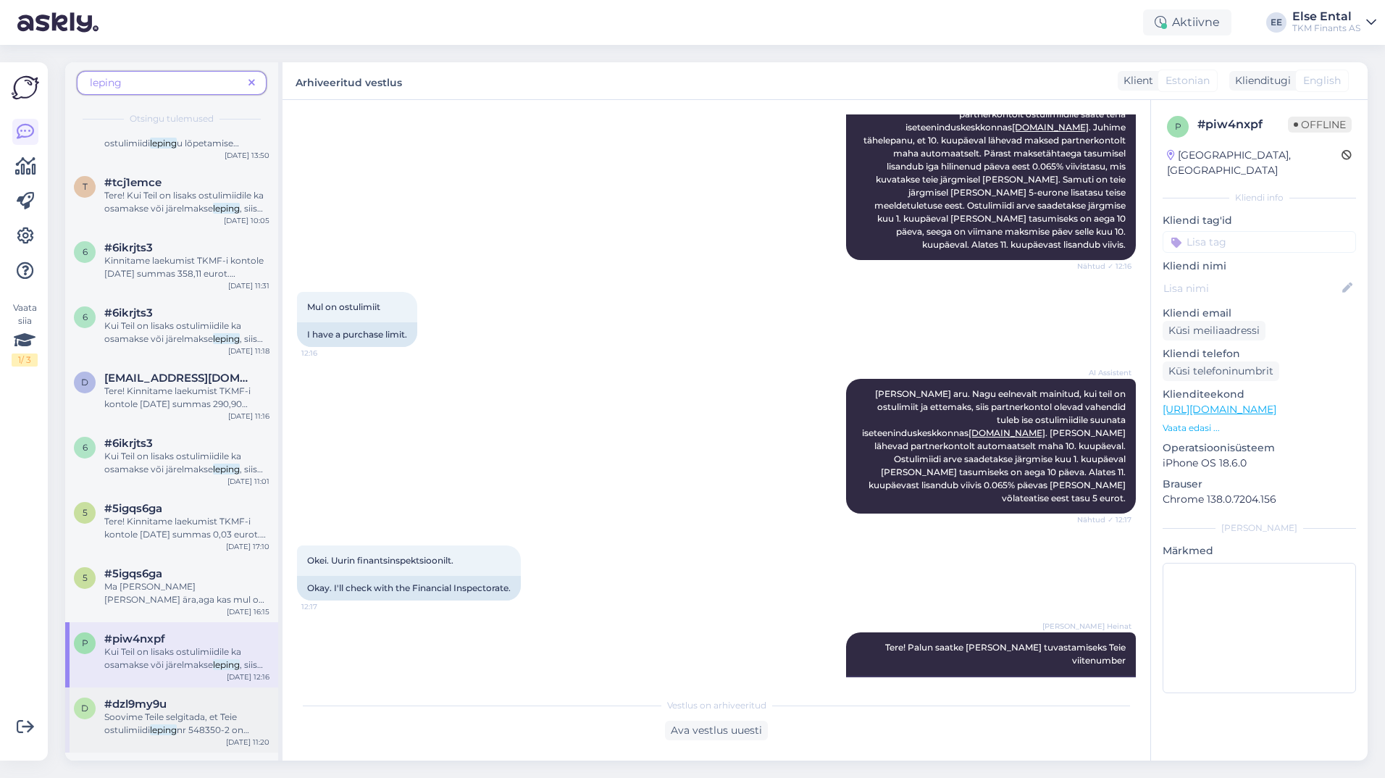
click at [199, 705] on div "#dzl9my9u" at bounding box center [186, 703] width 165 height 13
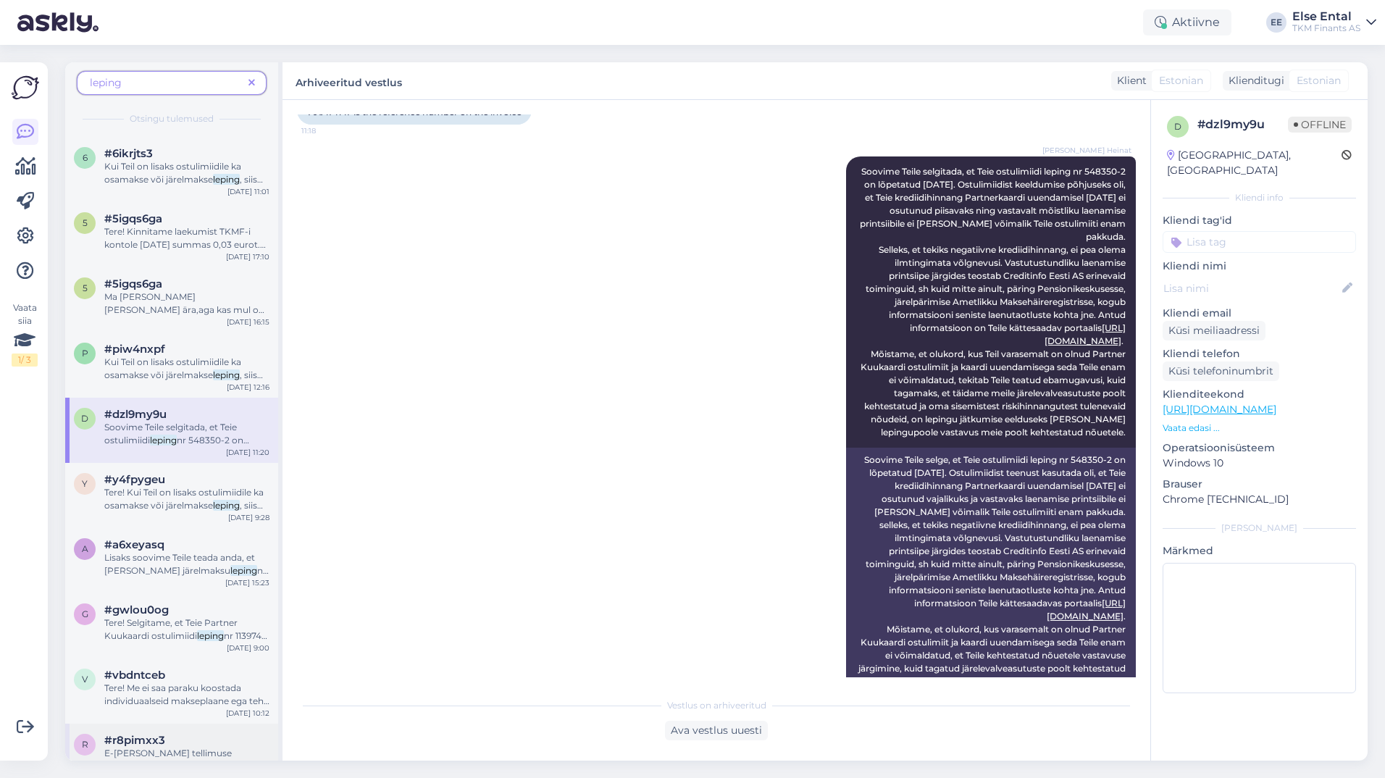
scroll to position [1304, 0]
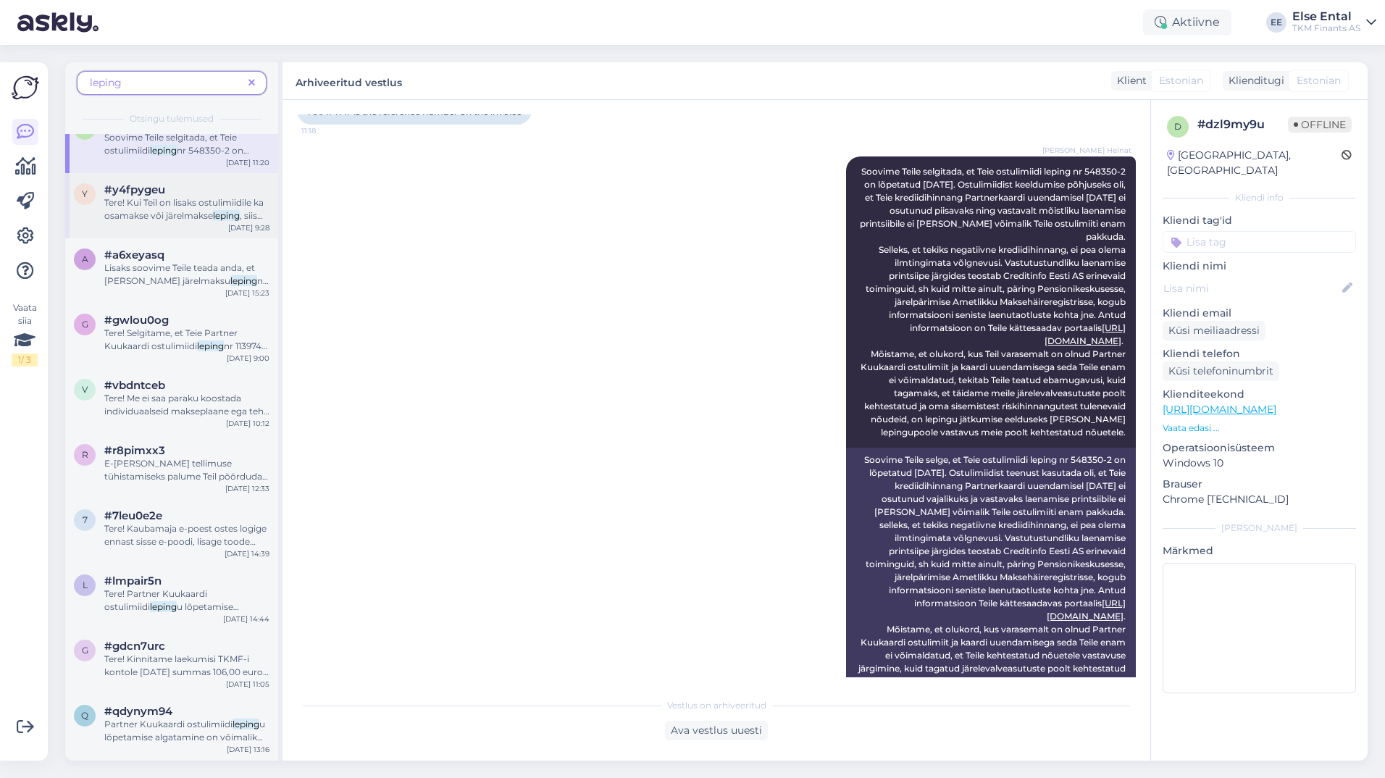
click at [155, 226] on div "y #y4fpygeu Tere! Kui Teil on lisaks ostulimiidile ka osamakse või järelmakse l…" at bounding box center [171, 205] width 213 height 65
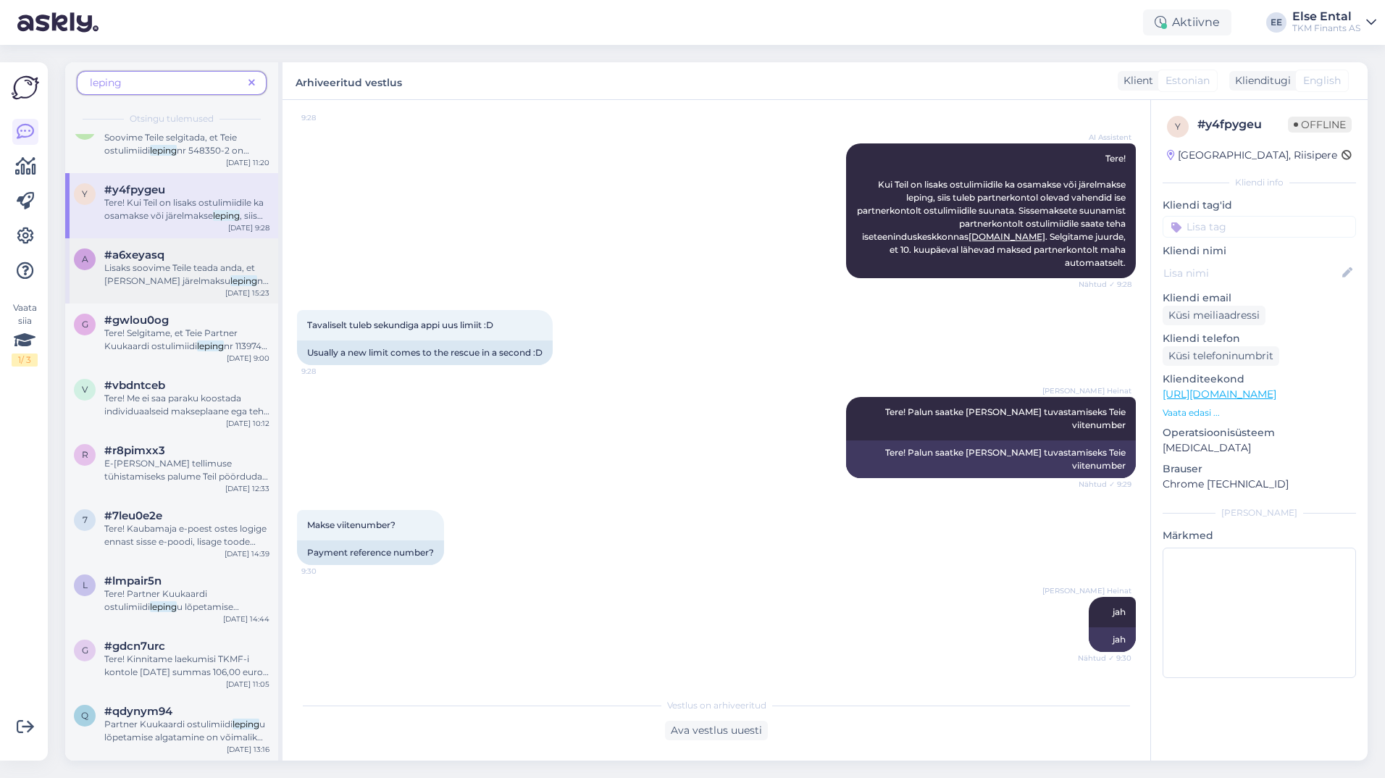
click at [190, 272] on span "Lisaks soovime Teile teada anda, et [PERSON_NAME] järelmaksu" at bounding box center [179, 274] width 151 height 24
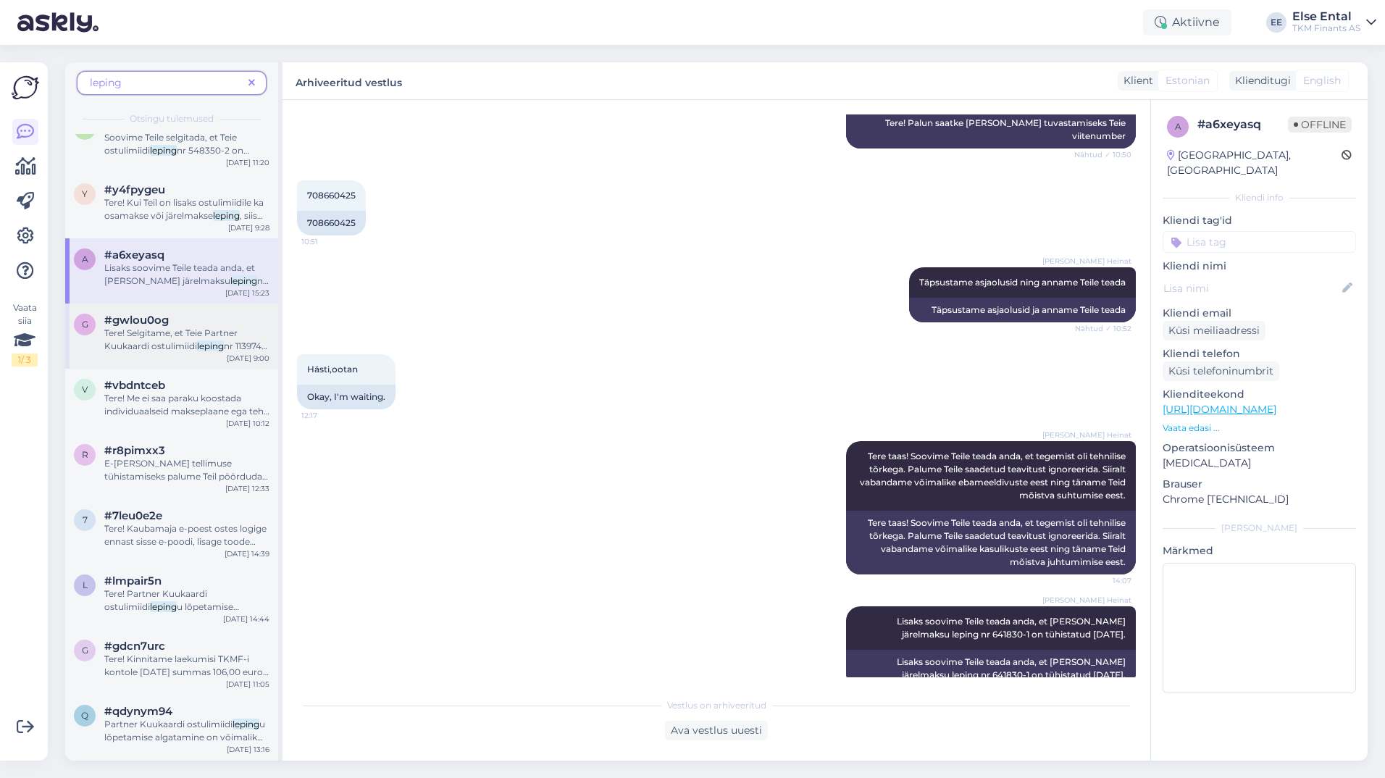
click at [185, 338] on div "Tere! Selgitame, et Teie Partner Kuukaardi ostulimiidi leping nr 113974-1 lõpet…" at bounding box center [186, 340] width 165 height 26
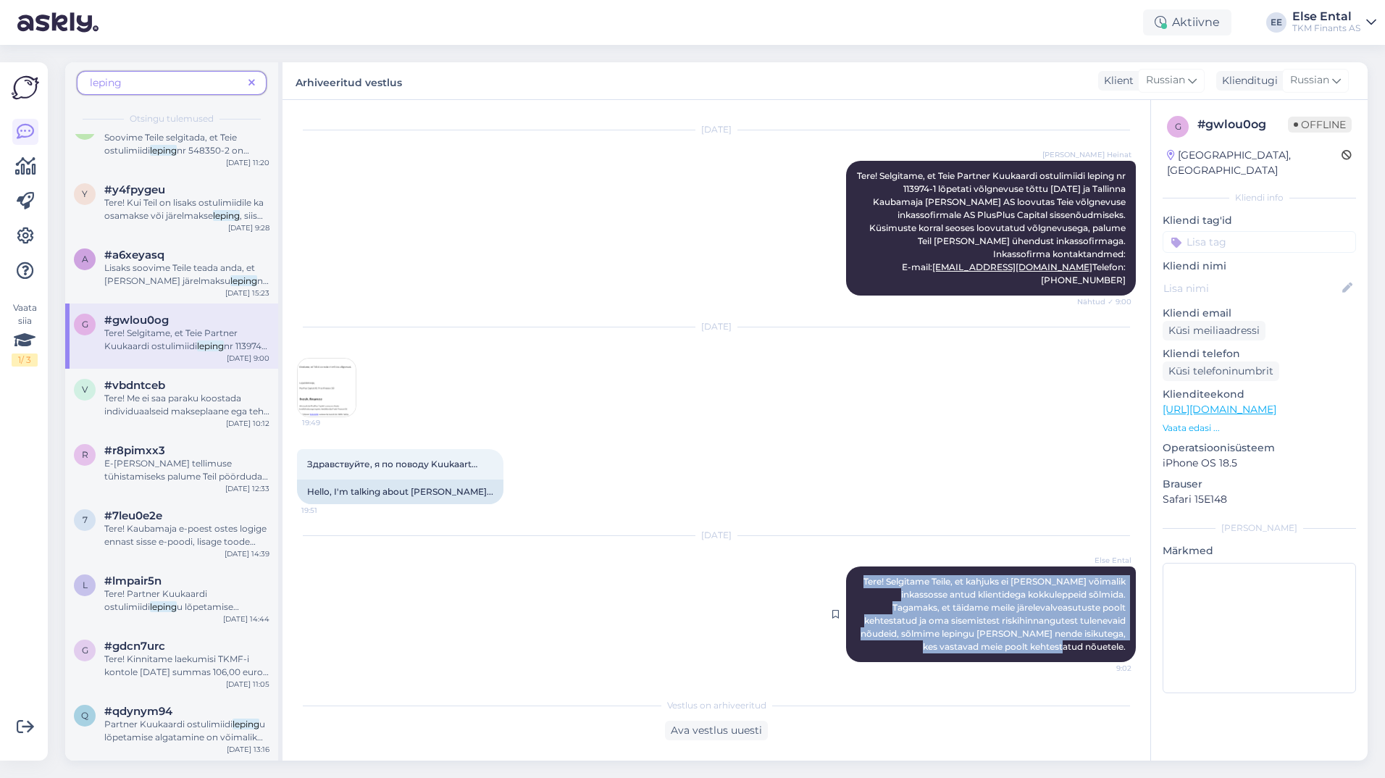
drag, startPoint x: 1120, startPoint y: 653, endPoint x: 883, endPoint y: 582, distance: 247.4
click at [883, 582] on div "Else Ental Tere! Selgitame Teile, et kahjuks ei [PERSON_NAME] võimalik inkassos…" at bounding box center [991, 614] width 290 height 96
drag, startPoint x: 883, startPoint y: 582, endPoint x: 961, endPoint y: 599, distance: 80.1
copy span "Tere! Selgitame Teile, et kahjuks ei [PERSON_NAME] võimalik inkassosse antud kl…"
click at [1165, 17] on icon at bounding box center [1160, 23] width 12 height 12
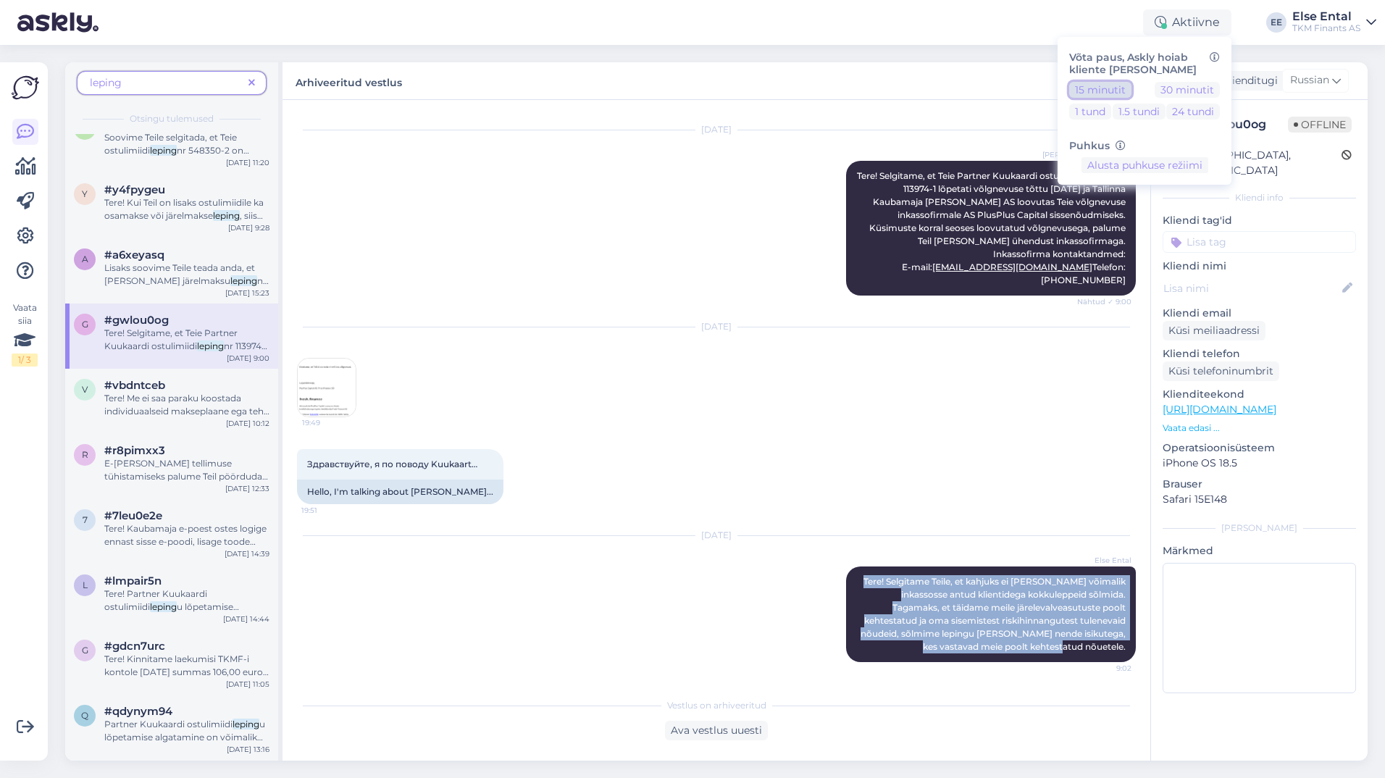
click at [1110, 88] on button "15 minutit" at bounding box center [1100, 90] width 62 height 16
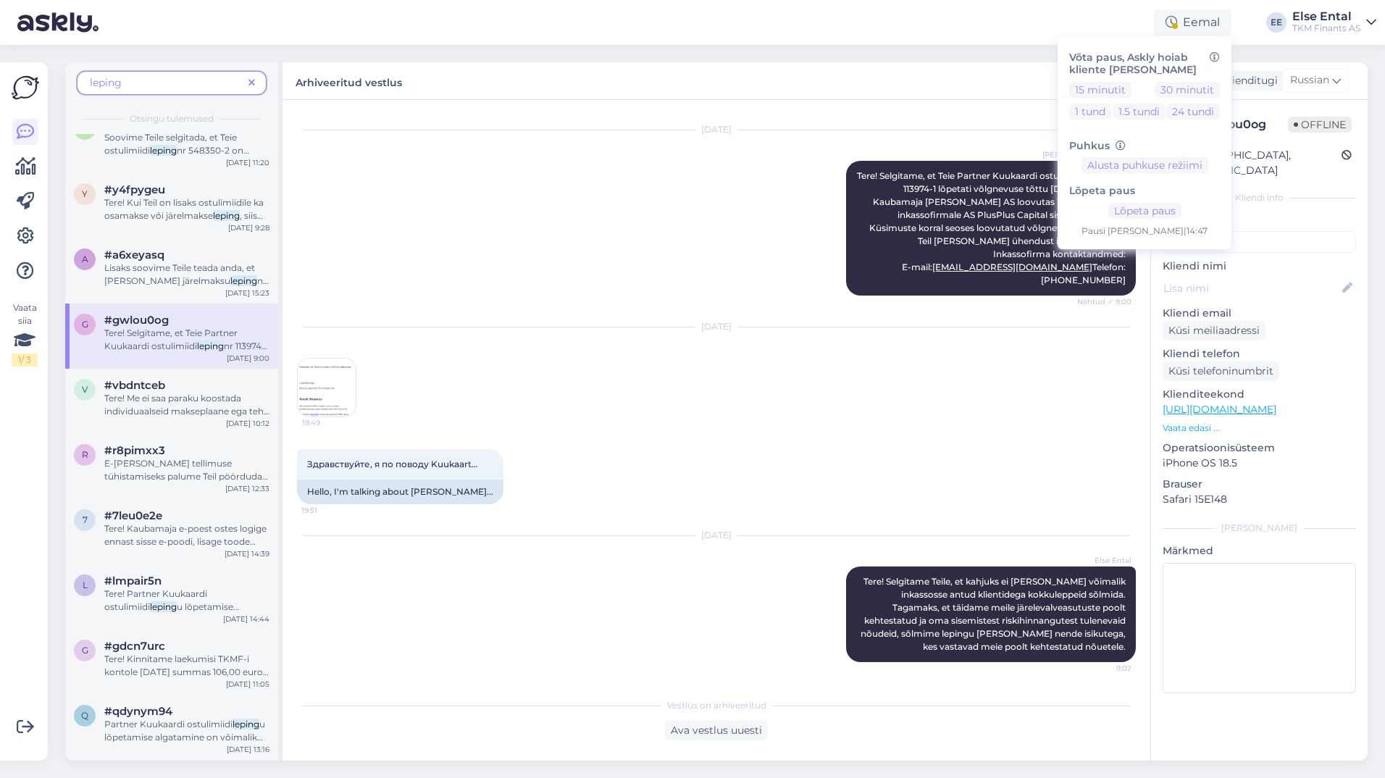
click at [603, 648] on div "[DATE] Else Ental Tere! Selgitame Teile, et kahjuks ei [PERSON_NAME] võimalik i…" at bounding box center [716, 599] width 839 height 158
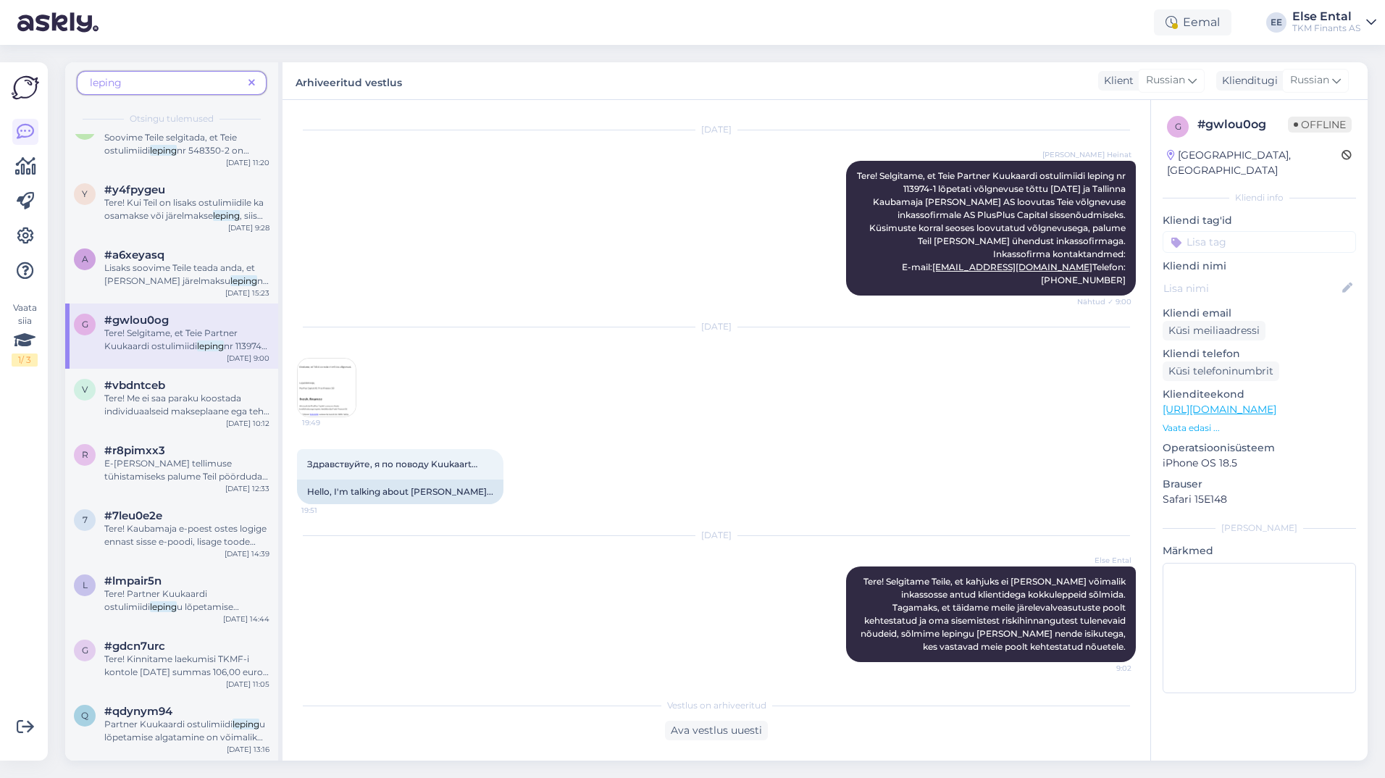
scroll to position [869, 0]
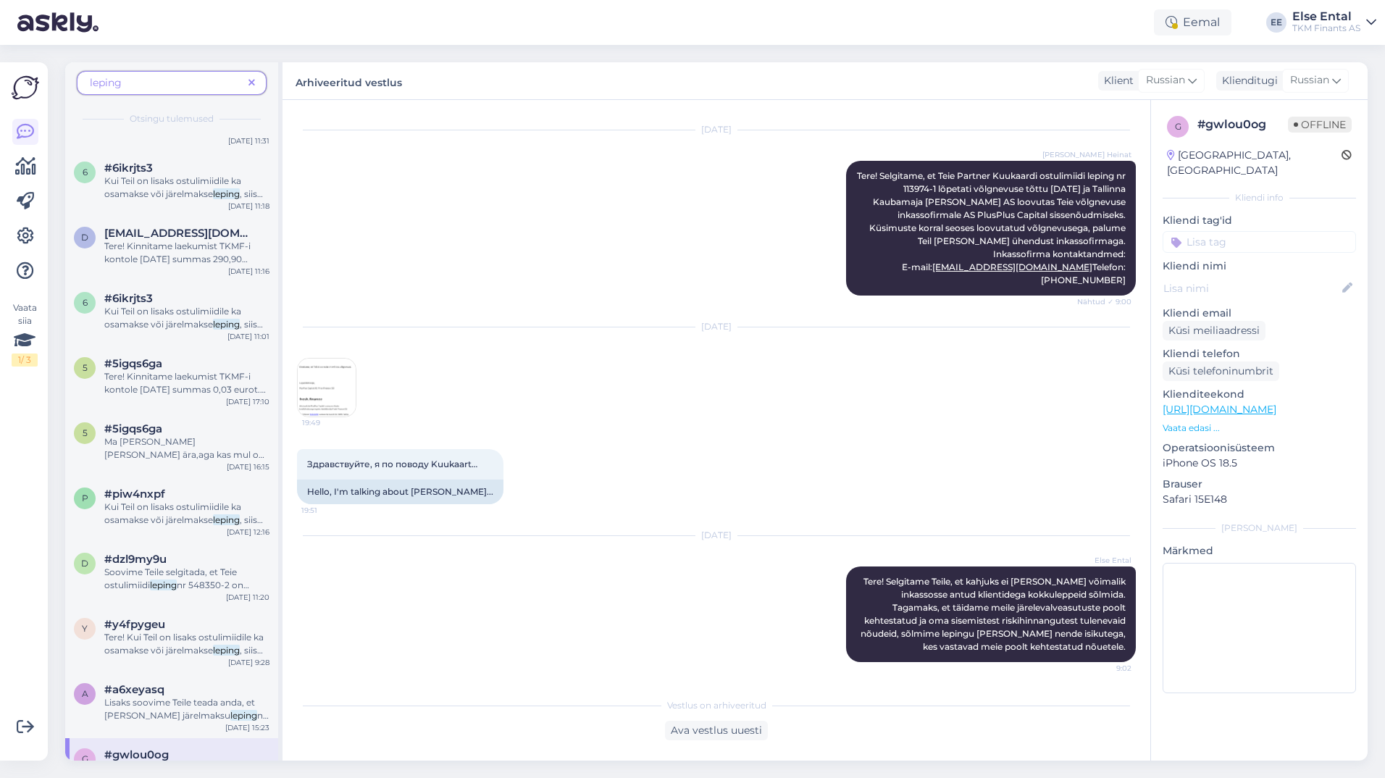
click at [256, 84] on span at bounding box center [252, 82] width 18 height 15
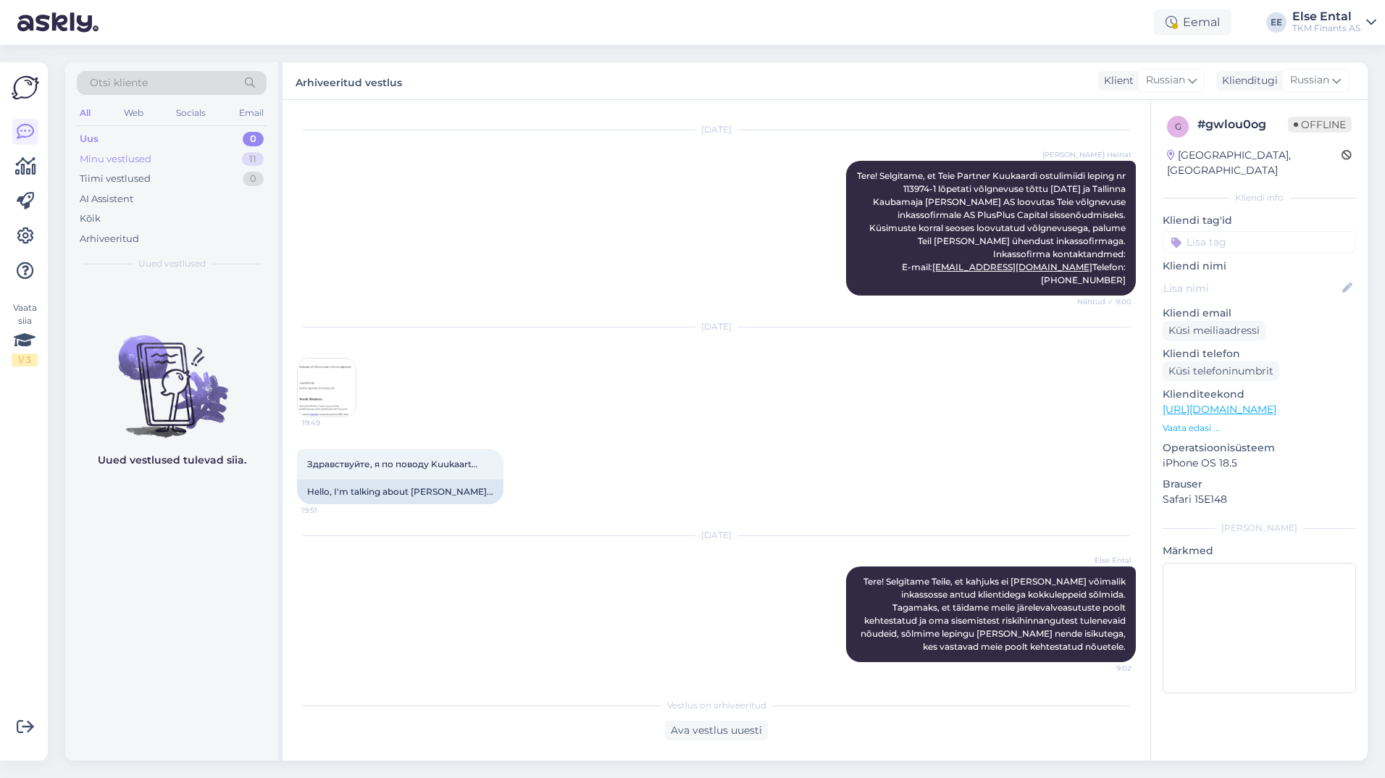
click at [127, 168] on div "Minu vestlused 11" at bounding box center [172, 159] width 190 height 20
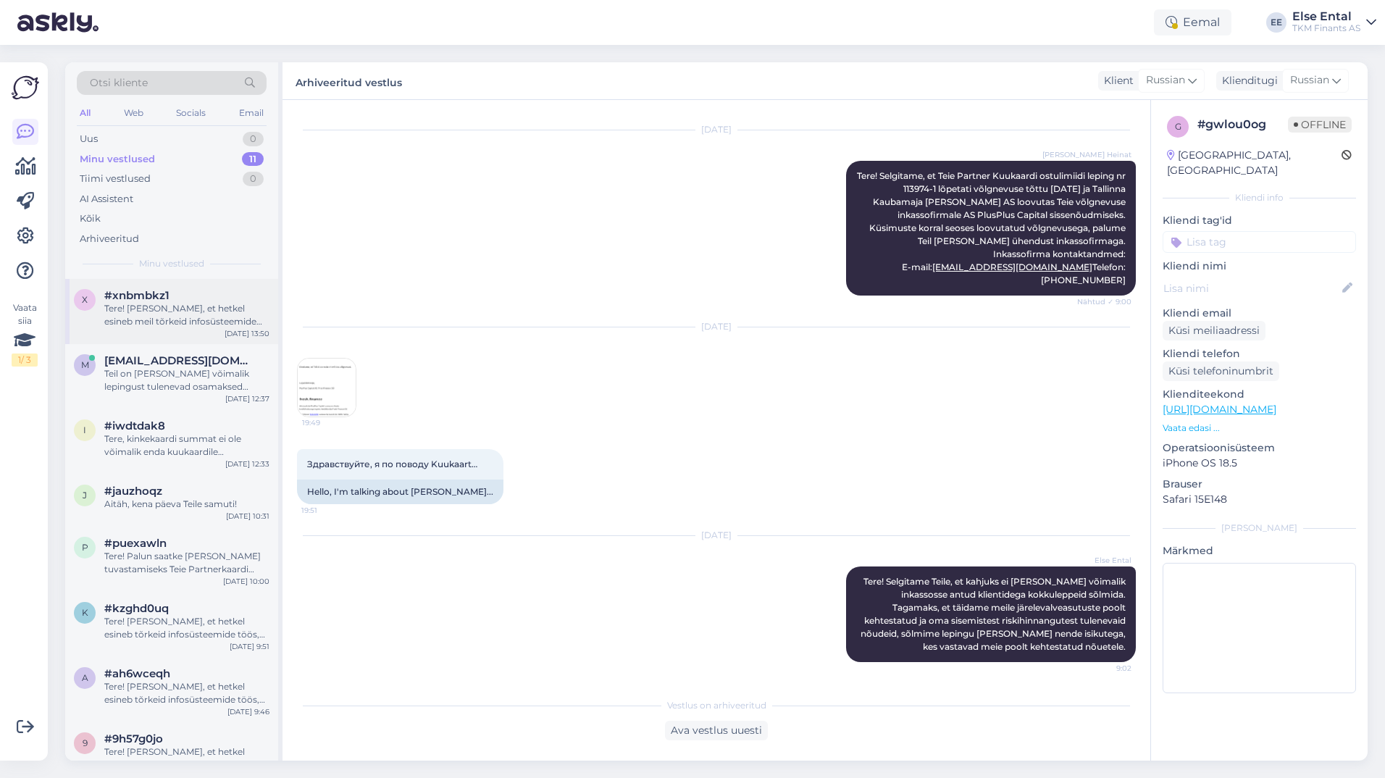
click at [180, 304] on div "Tere! [PERSON_NAME], et hetkel esineb meil tõrkeid infosüsteemide töös, mis või…" at bounding box center [186, 315] width 165 height 26
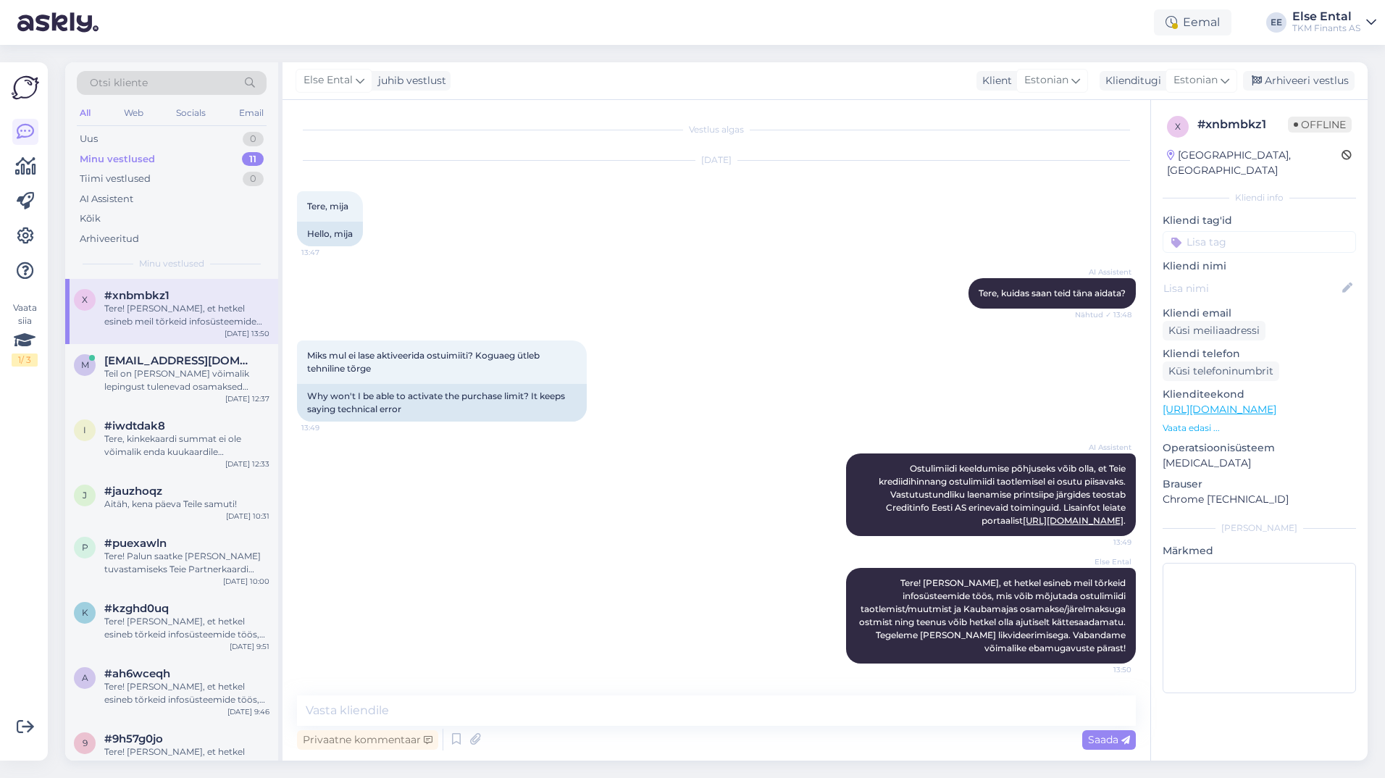
scroll to position [10, 0]
click at [124, 141] on div "Uus 1" at bounding box center [172, 139] width 190 height 20
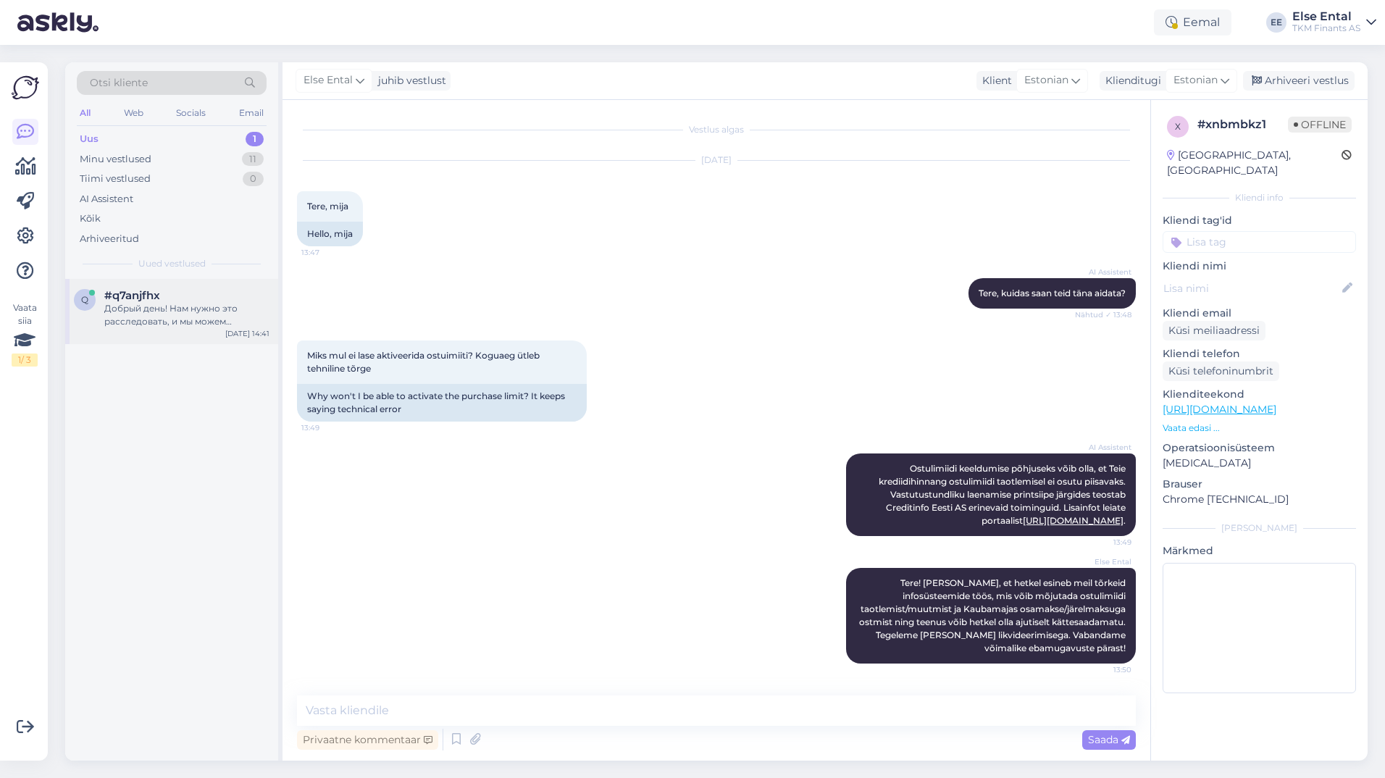
click at [168, 318] on div "Добрый день! Нам нужно это расследовать, и мы можем предоставить вам ответ по э…" at bounding box center [186, 315] width 165 height 26
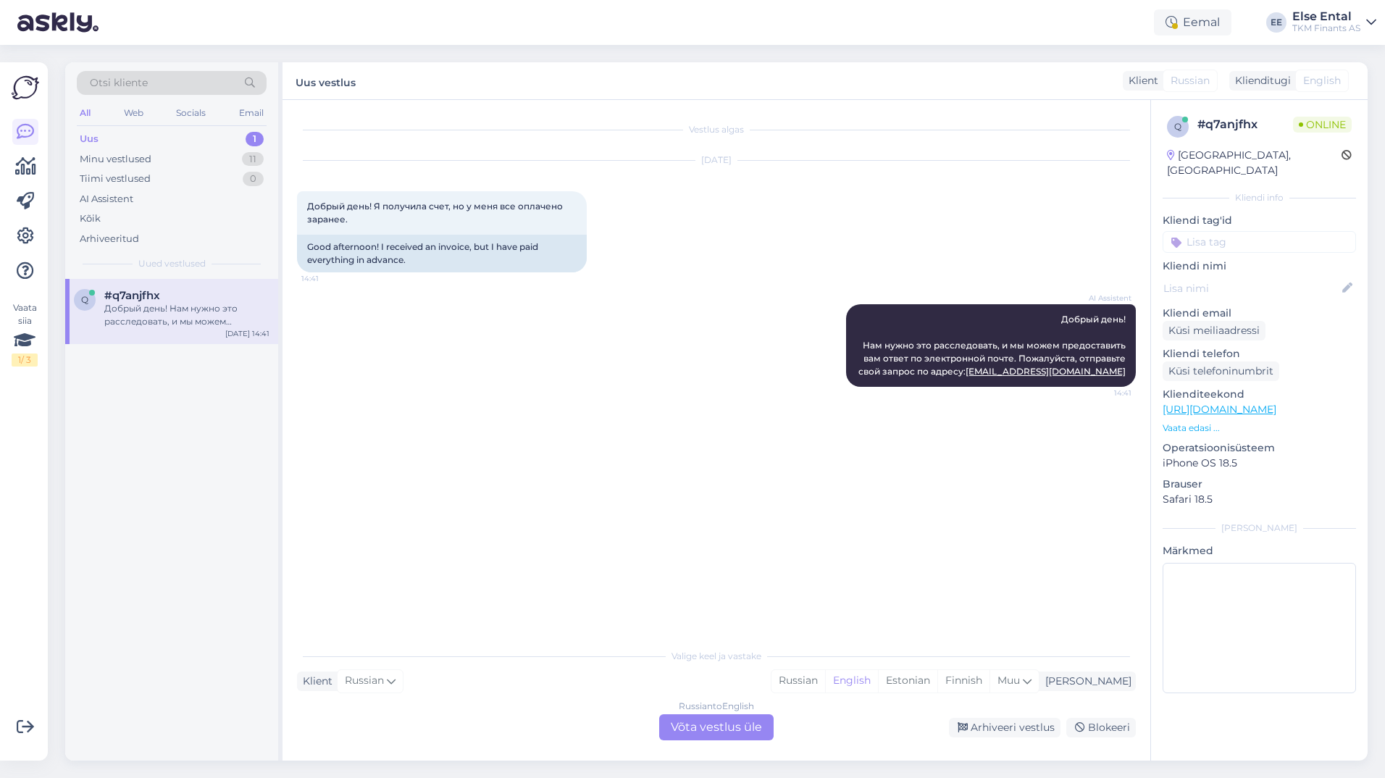
click at [701, 728] on div "Russian to English Võta vestlus üle" at bounding box center [716, 727] width 114 height 26
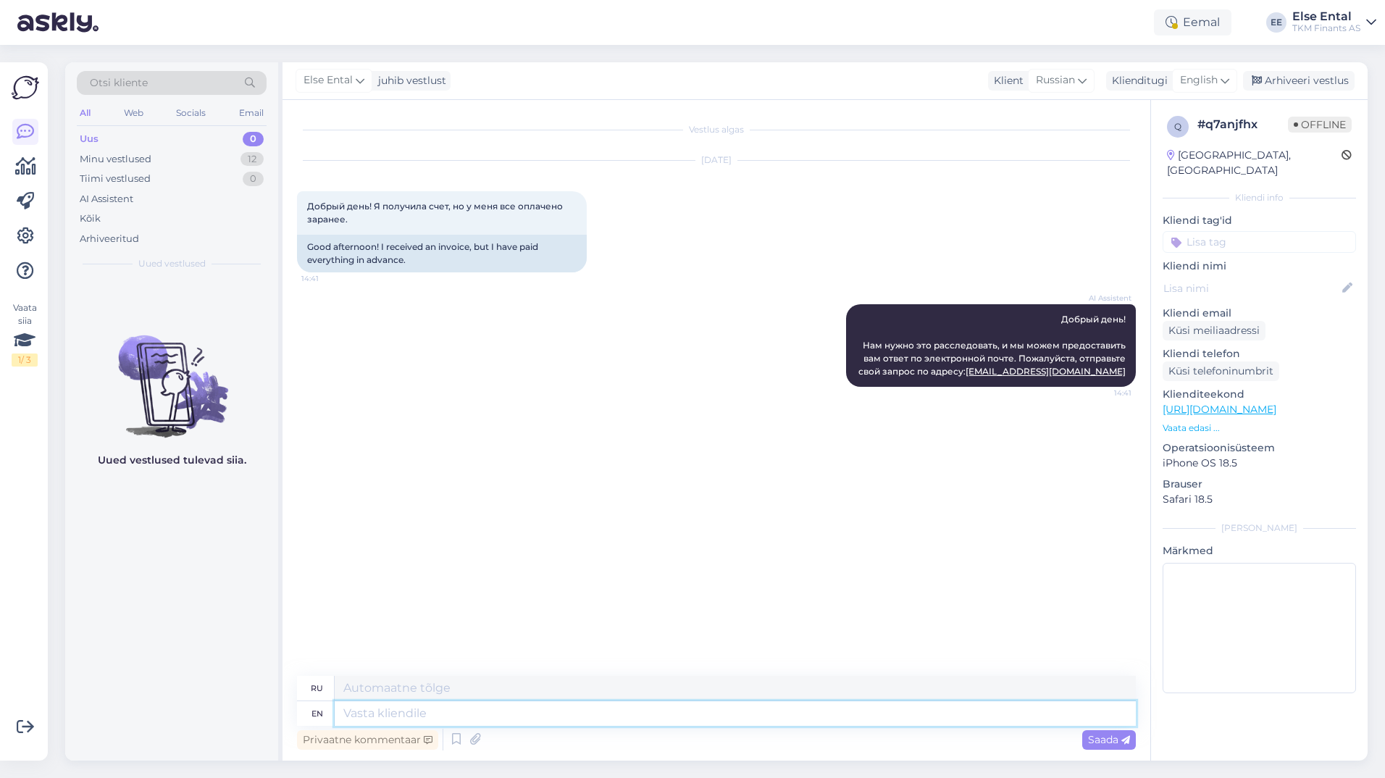
click at [413, 717] on textarea at bounding box center [735, 713] width 801 height 25
type textarea "Tere!"
type textarea "Вот!"
type textarea "Tere! Palun s"
type textarea "Tere! [GEOGRAPHIC_DATA]"
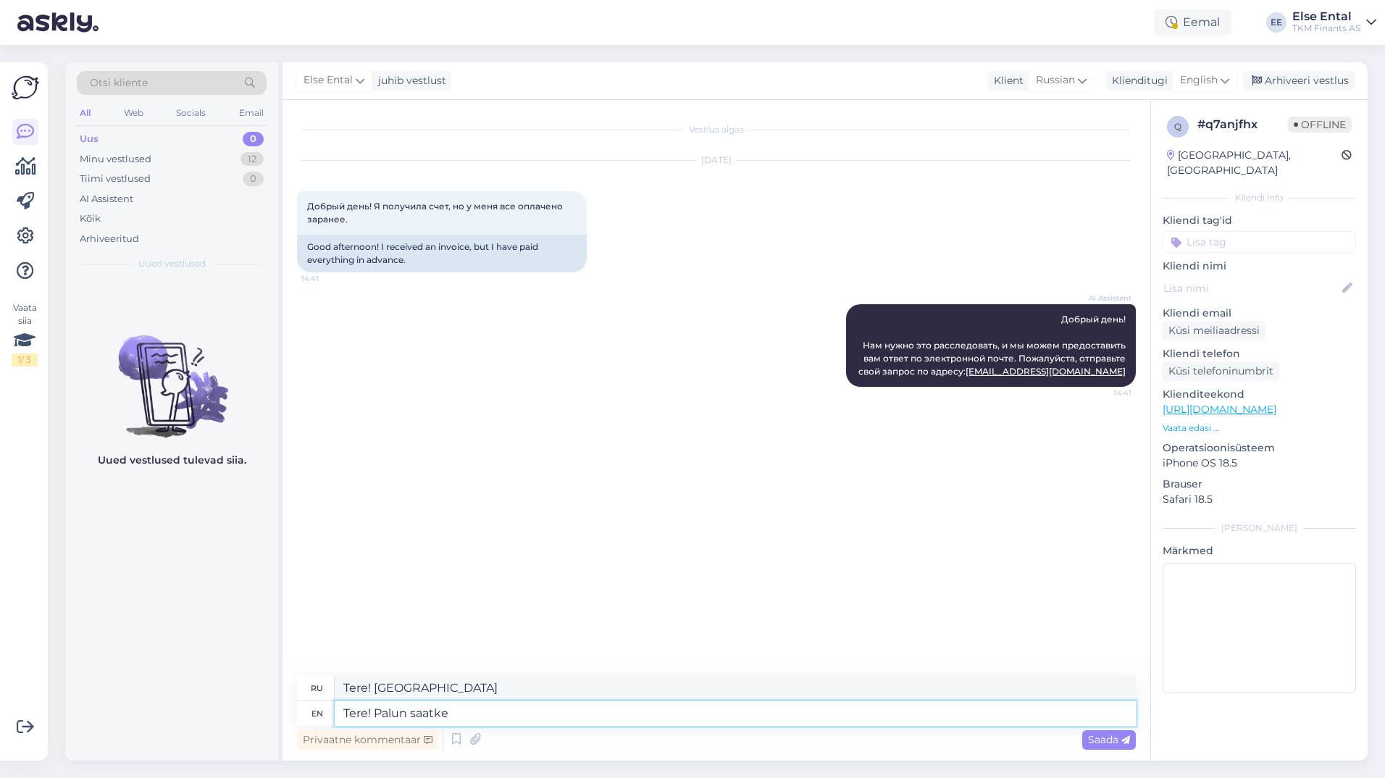
type textarea "Tere! Palun saatke"
type textarea "Tere! Palun saatke meile"
type textarea "Tere! Palun saatke [PERSON_NAME] tu"
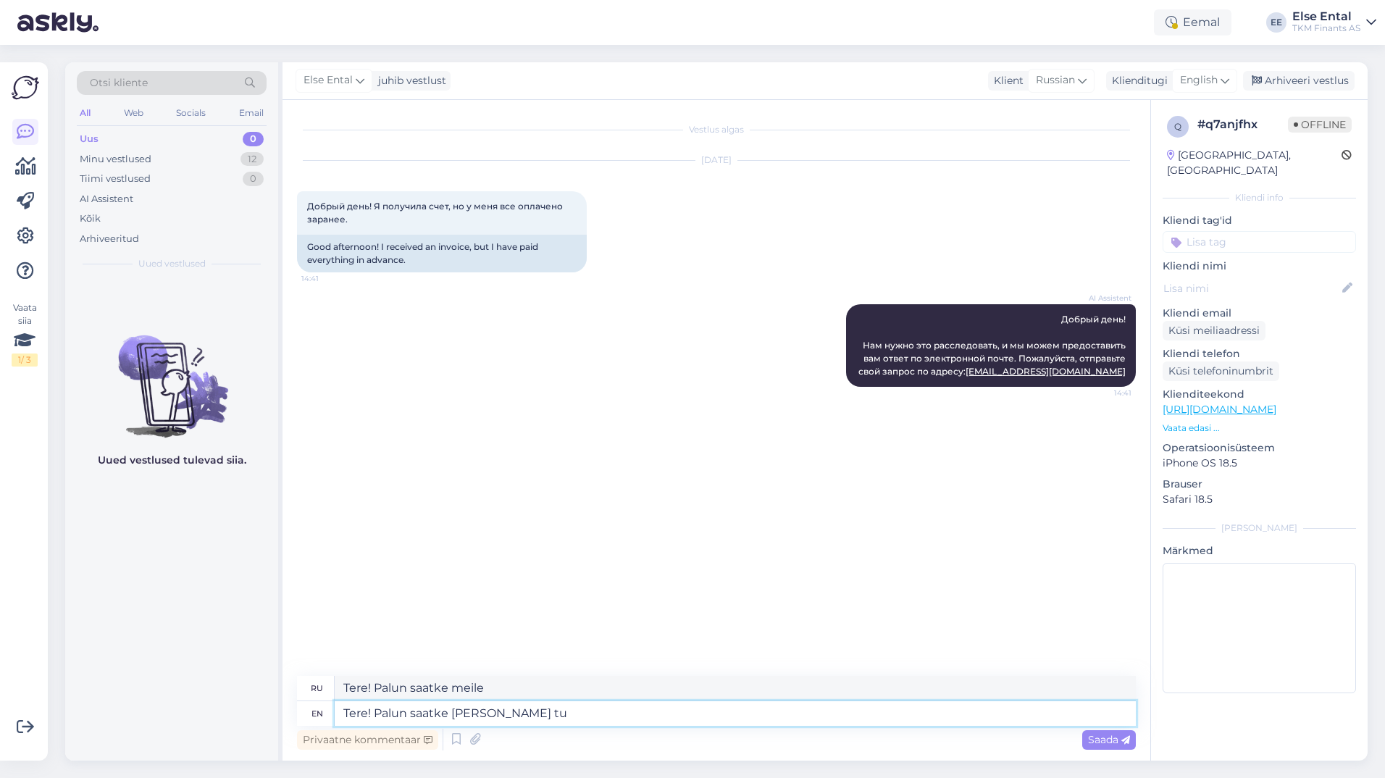
type textarea "Tere! Palun saatke [PERSON_NAME]"
type textarea "Tere! Palun saatke [PERSON_NAME] tuvastamiseks T"
type textarea "Тере! Палун саатке мейле Тейе тувастамисекс"
type textarea "Tere! Palun saatke [PERSON_NAME] tuvastamiseks Teie v"
type textarea "Тере! Палун саатке мейле Тейе тувастамисекс Тейе"
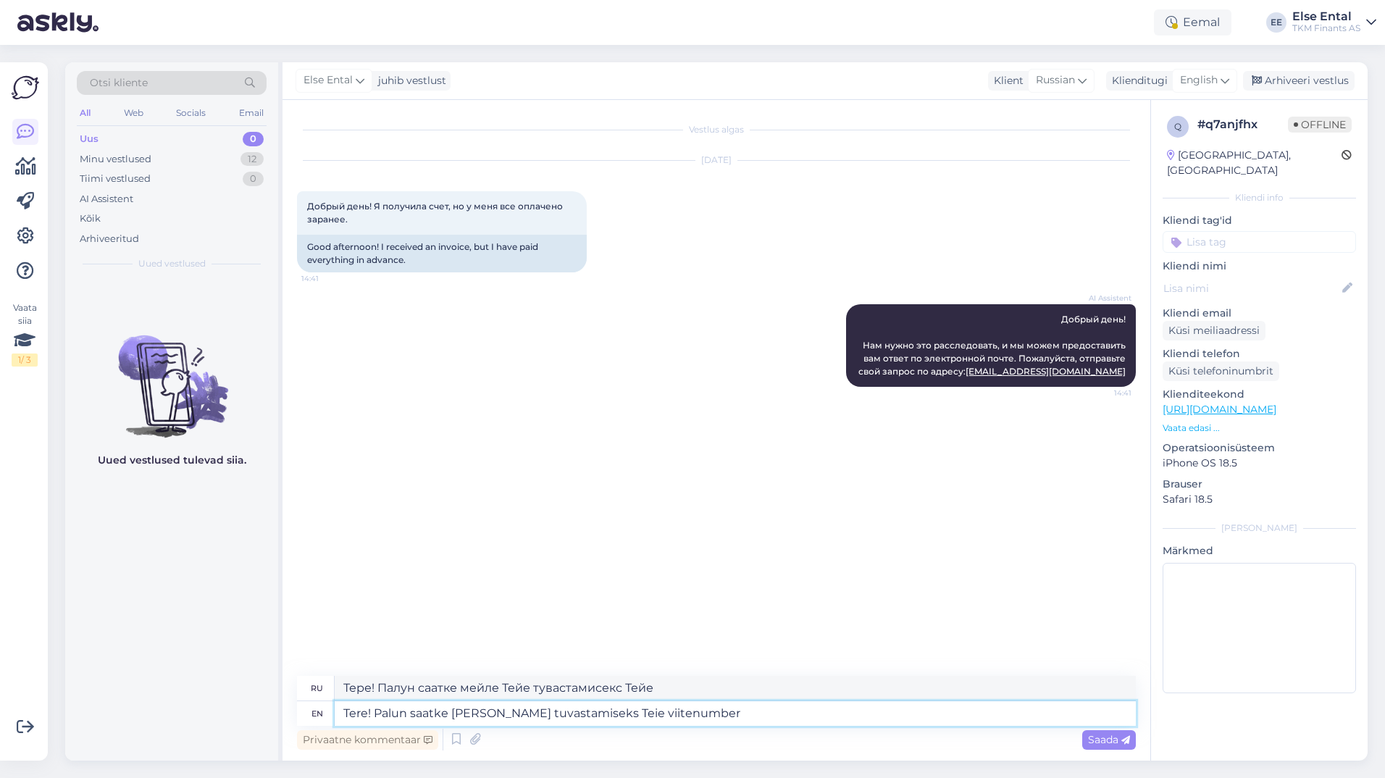
type textarea "Tere! Palun saatke [PERSON_NAME] tuvastamiseks Teie viitenumber."
type textarea "Тере! Palun saatke [PERSON_NAME] tuvastamiseks Teie viitenumber."
click at [718, 714] on textarea "Tere! Palun saatke [PERSON_NAME] tuvastamiseks Teie viitenumber." at bounding box center [735, 713] width 801 height 25
type textarea "Tere! Palun saatke [PERSON_NAME] tuvastamiseks Teie viitenumber."
click at [1225, 86] on icon at bounding box center [1224, 80] width 9 height 16
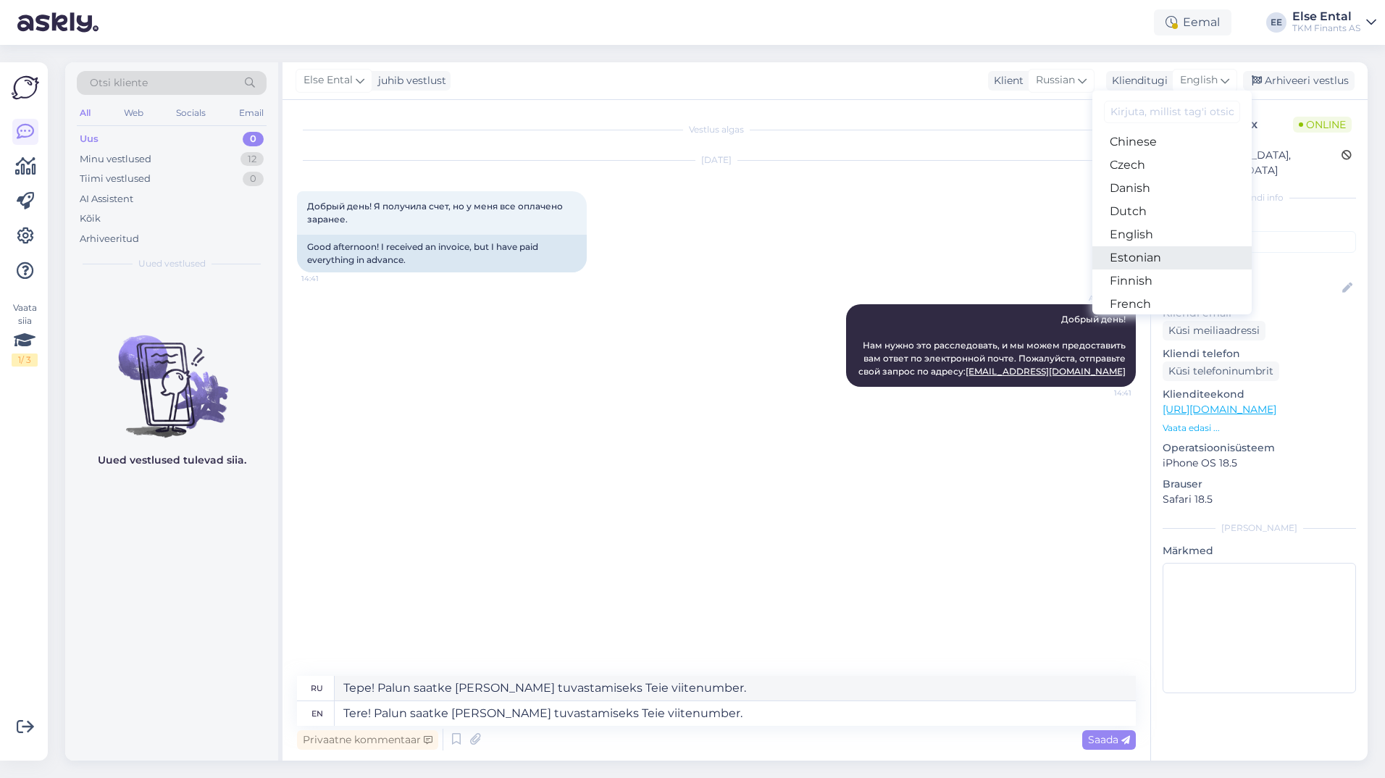
click at [1152, 258] on link "Estonian" at bounding box center [1171, 257] width 159 height 23
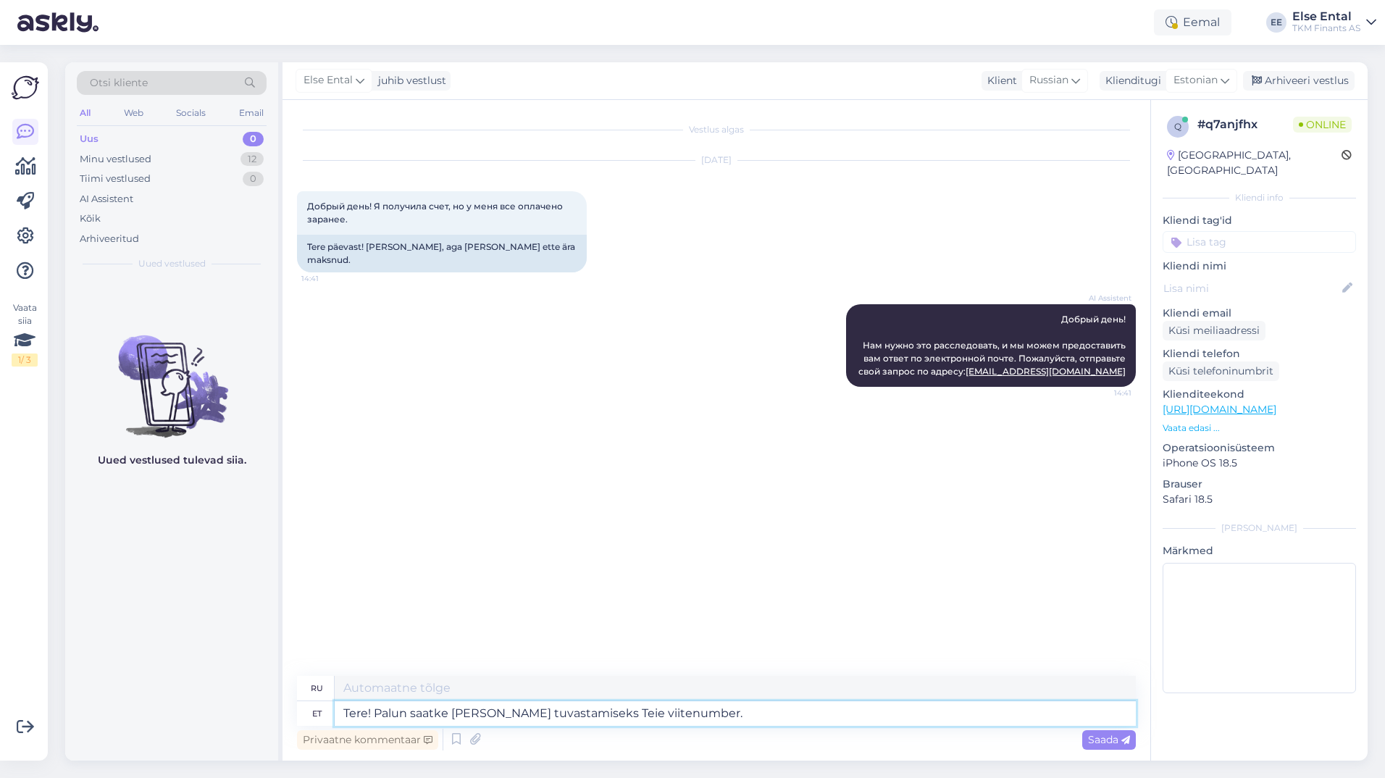
click at [768, 720] on textarea "Tere! Palun saatke [PERSON_NAME] tuvastamiseks Teie viitenumber." at bounding box center [735, 713] width 801 height 25
type textarea "Здравствуйте! Пожалуйста, пришлите нам свой регистрационный номер для вашей иде…"
click at [731, 716] on textarea "Tere! Palun saatke [PERSON_NAME] tuvastamiseks Teie viitenumber." at bounding box center [735, 713] width 801 height 25
click at [762, 722] on textarea "Tere! Palun saatke [PERSON_NAME] tuvastamiseks Teie viitenumber." at bounding box center [735, 713] width 801 height 25
click at [1091, 732] on div "Saada" at bounding box center [1109, 740] width 54 height 20
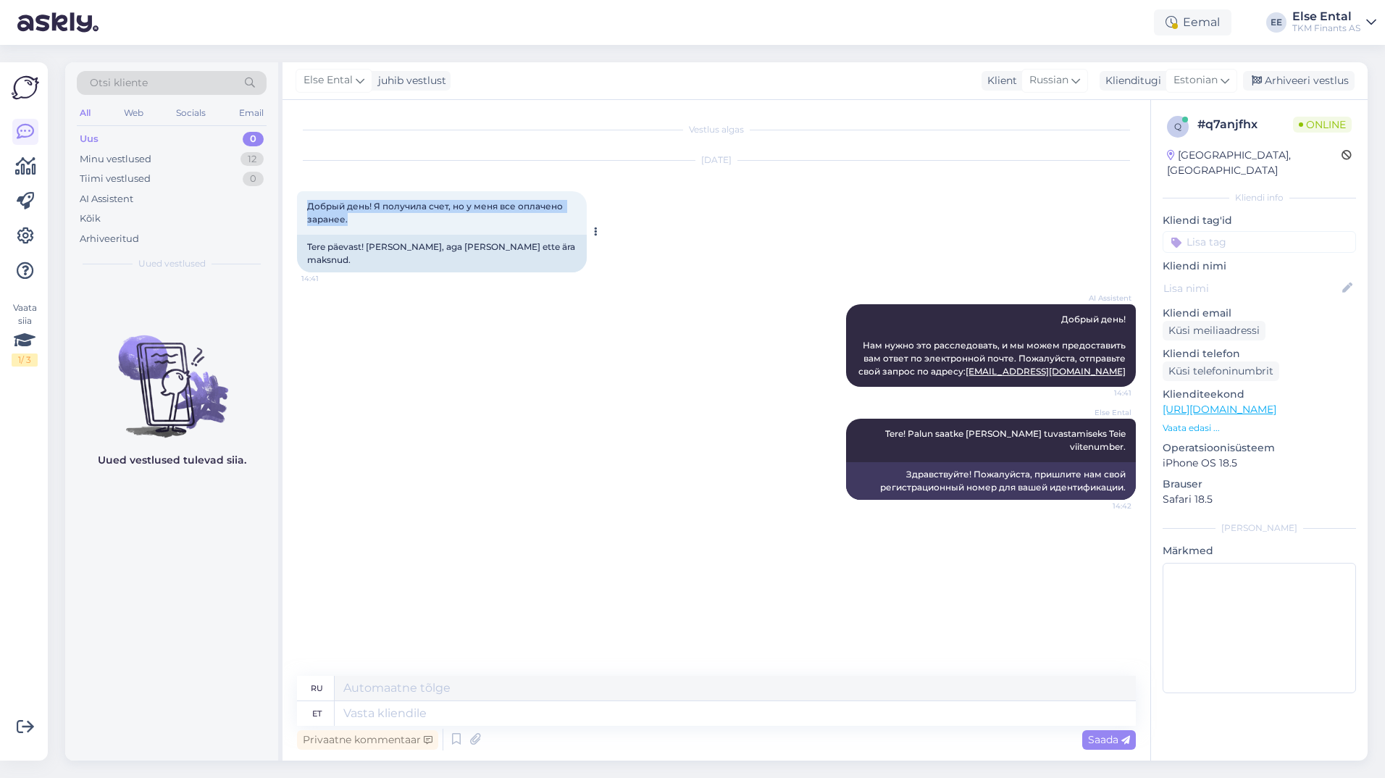
drag, startPoint x: 364, startPoint y: 224, endPoint x: 307, endPoint y: 209, distance: 58.5
click at [307, 209] on div "Добрый день! Я получила счет, но у меня все оплачено заранее. 14:41" at bounding box center [442, 212] width 290 height 43
click at [596, 288] on div "AI Assistent Добрый день! Нам нужно это расследовать, и мы можем предоставить в…" at bounding box center [716, 345] width 839 height 114
click at [322, 541] on span "48807260224" at bounding box center [337, 546] width 60 height 11
click at [323, 541] on span "48807260224" at bounding box center [337, 546] width 60 height 11
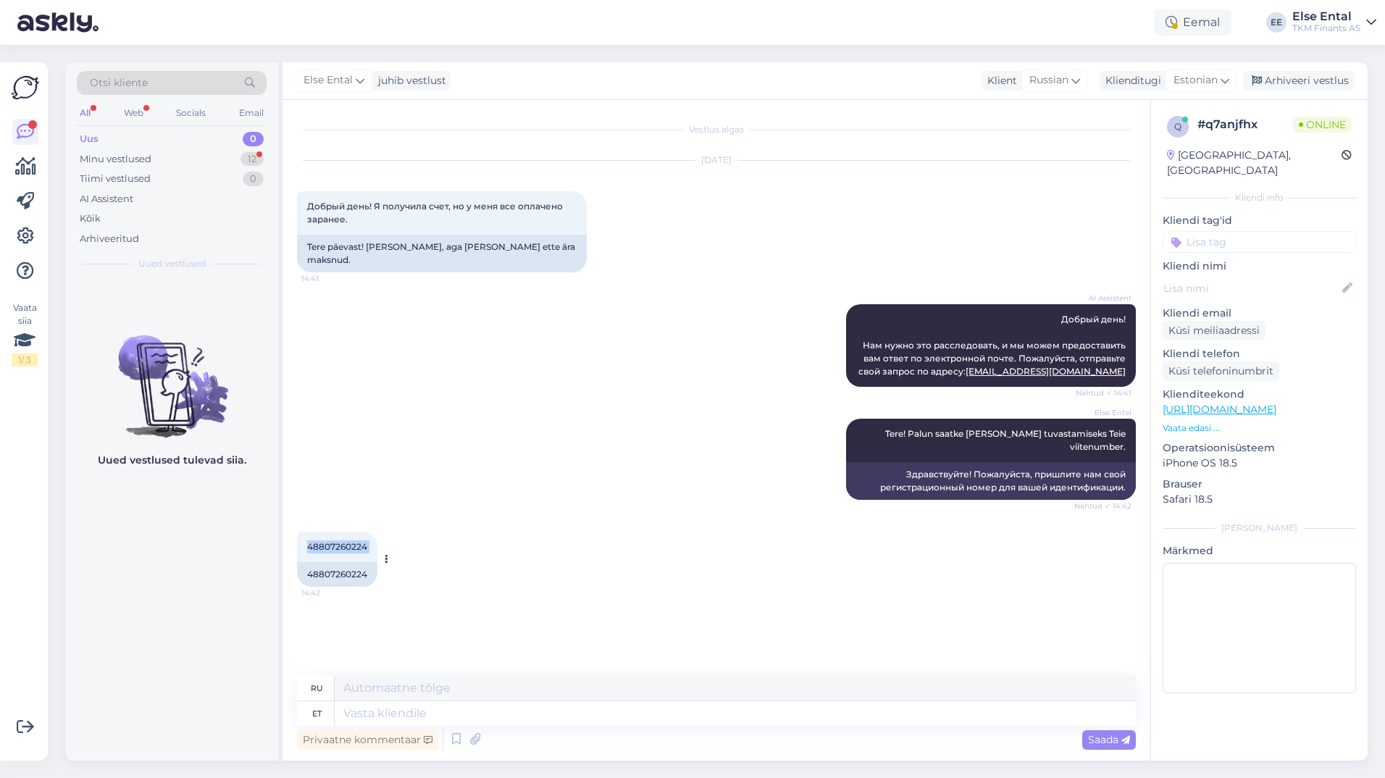
copy div "48807260224 14:42"
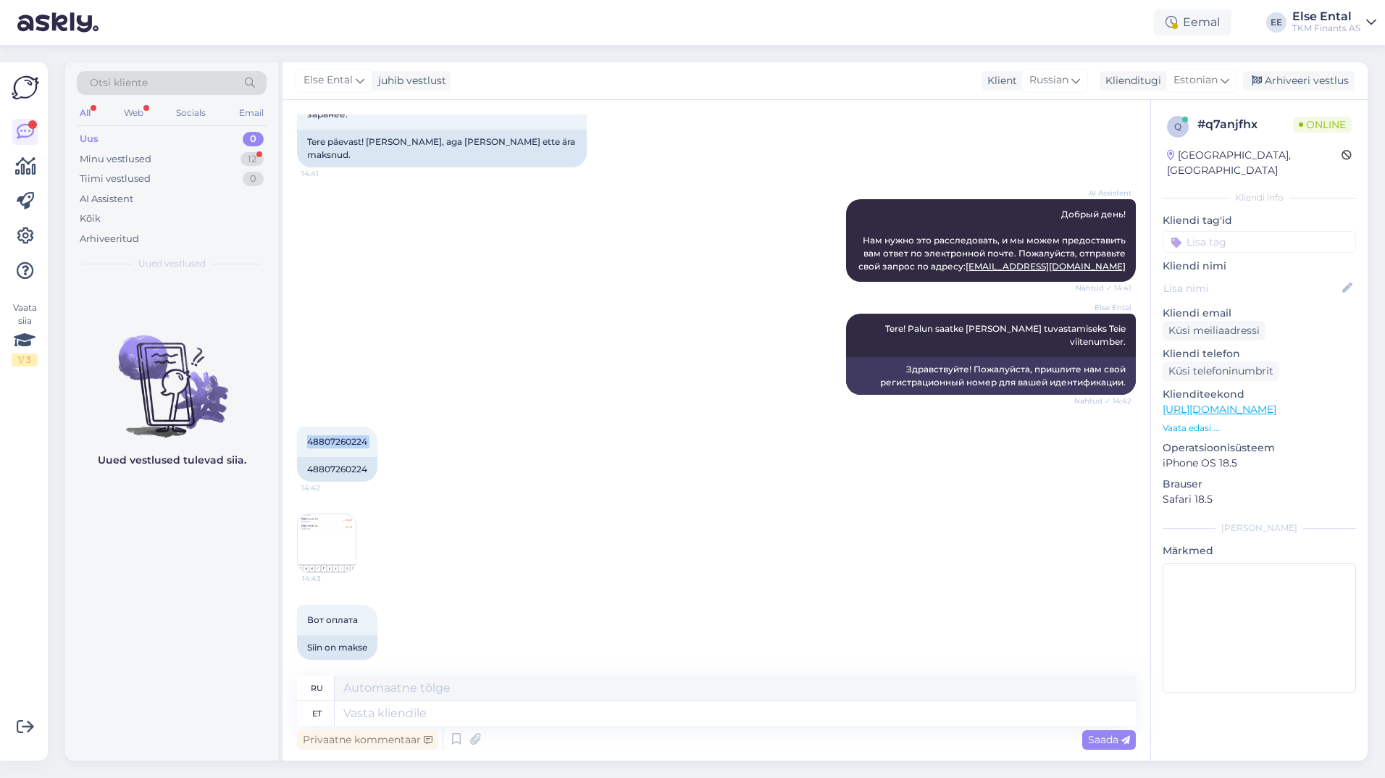
click at [324, 533] on img at bounding box center [327, 543] width 58 height 58
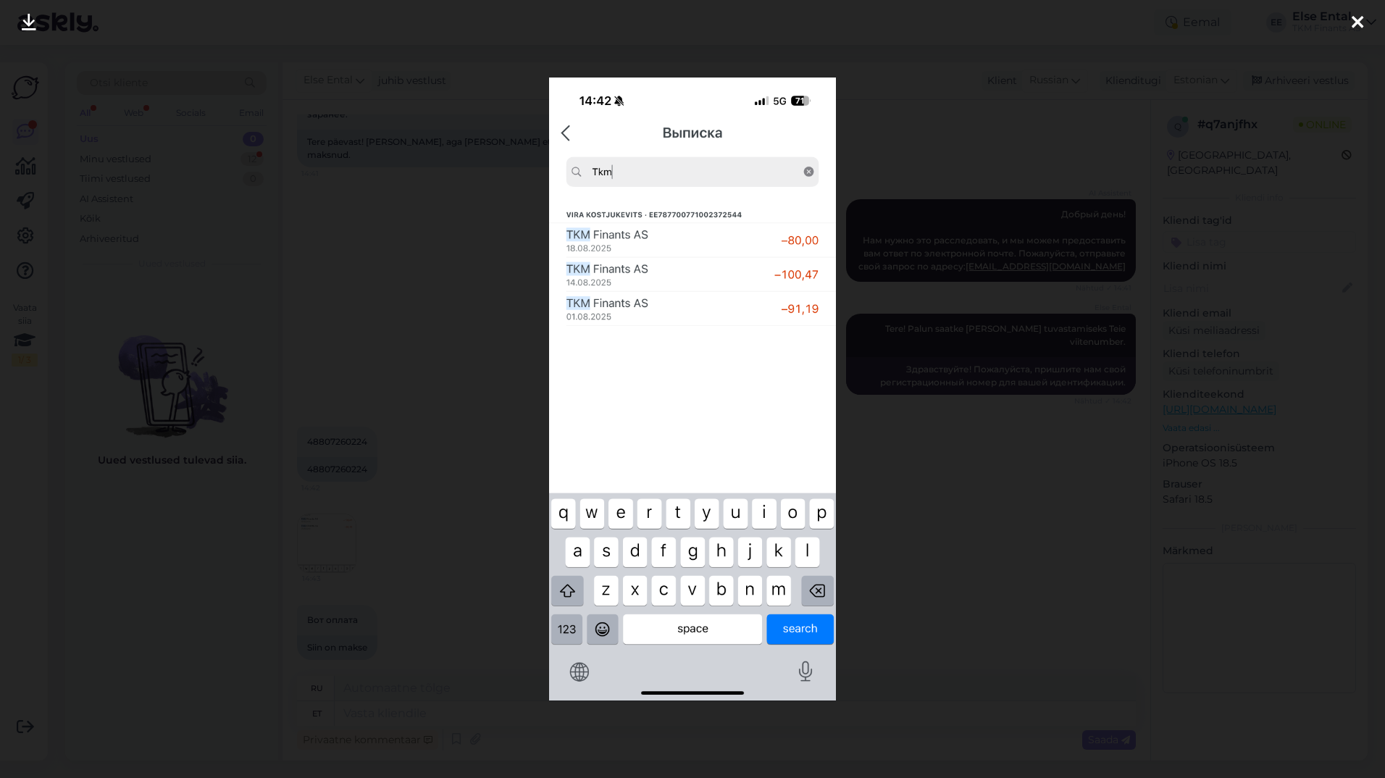
click at [1356, 29] on icon at bounding box center [1357, 23] width 12 height 19
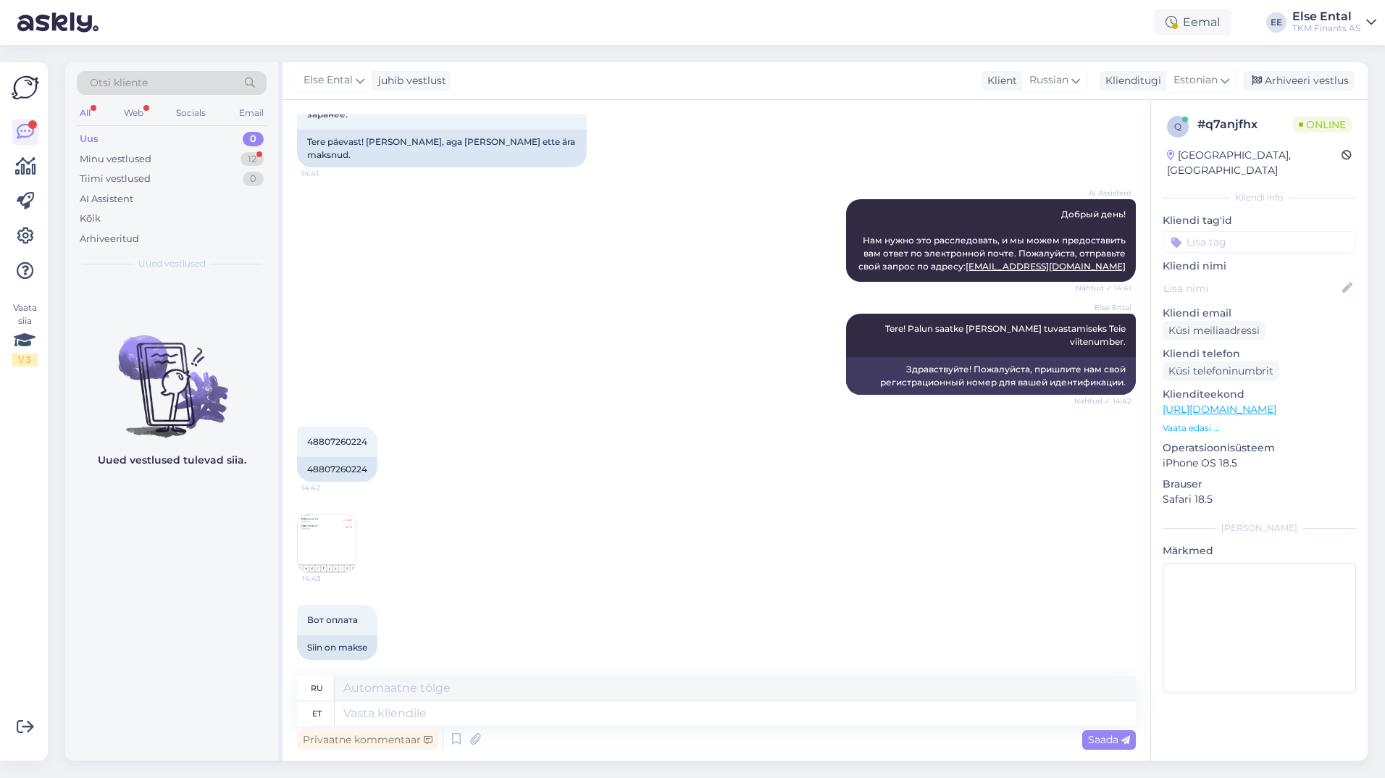
click at [332, 533] on img at bounding box center [327, 543] width 58 height 58
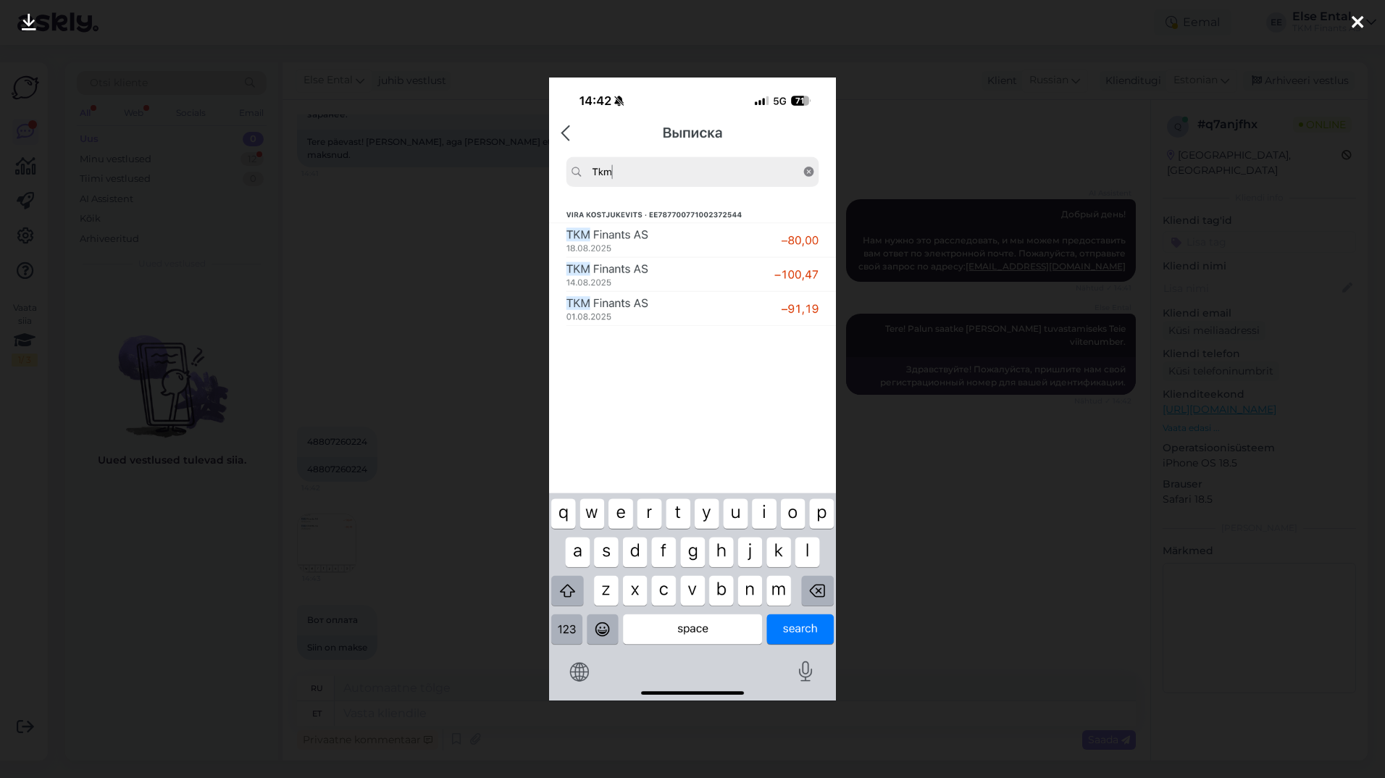
click at [1362, 22] on icon at bounding box center [1357, 23] width 12 height 19
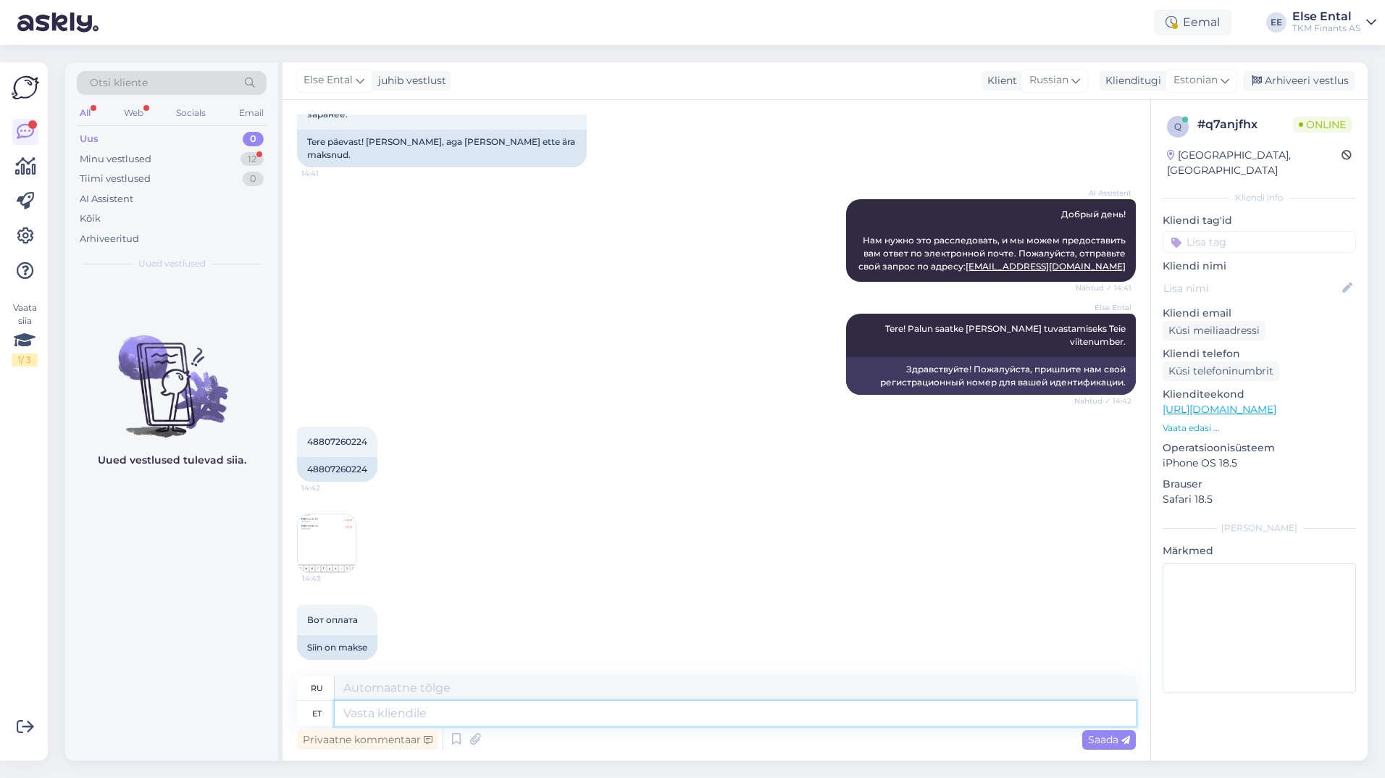
click at [376, 717] on textarea at bounding box center [735, 713] width 801 height 25
type textarea "Kinnitame"
type textarea "Мы подтверждаем"
type textarea "Kinnitame kõikide ma"
type textarea "Мы подтверждаем все"
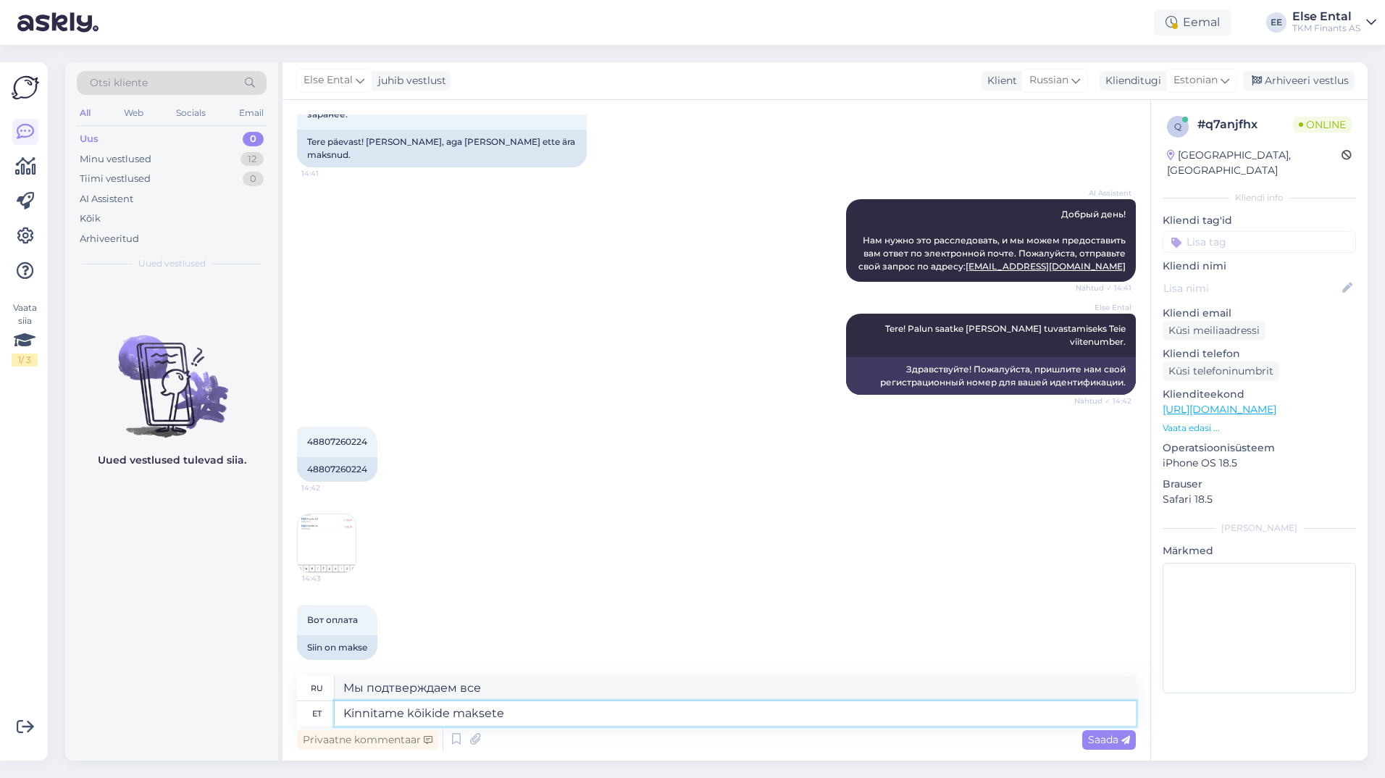
type textarea "Kinnitame kõikide maksete l"
type textarea "Мы подтверждаем все платежи"
type textarea "Kinnitame kõikide maksete laekumis"
type textarea "Мы подтверждаем получение всех платежей."
click at [742, 705] on textarea "Kinnitame kõikide maksete laekumis" at bounding box center [735, 713] width 801 height 25
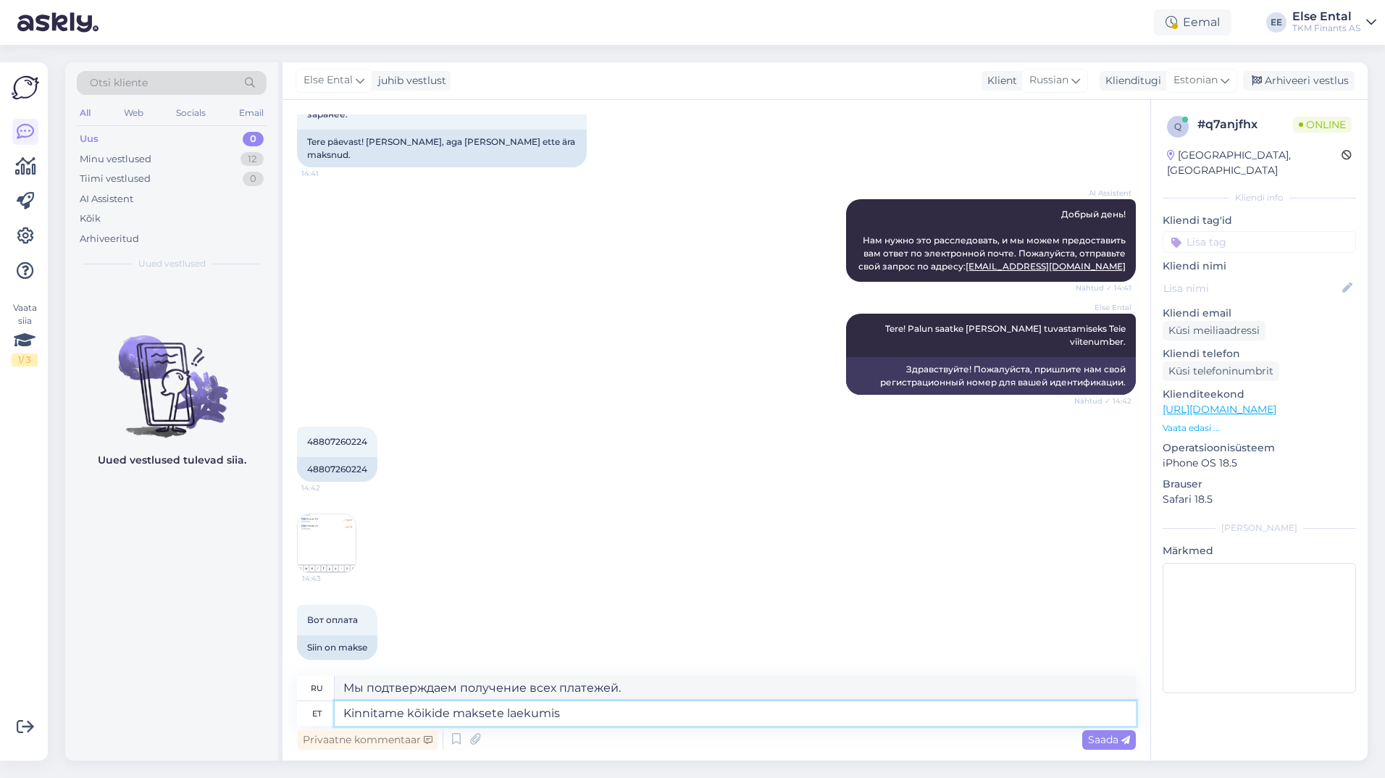
click at [608, 713] on textarea "Kinnitame kõikide maksete laekumis" at bounding box center [735, 713] width 801 height 25
type textarea "Kinnitame kõikide maksete laekumist TKMF-i ko"
type textarea "Мы подтверждаем получение всех платежей в пользу TKMF."
type textarea "Kinnitame kõikide maksete laekumist TKMF-i kontole"
type textarea "Мы подтверждаем поступление всех платежей на счет TKMF."
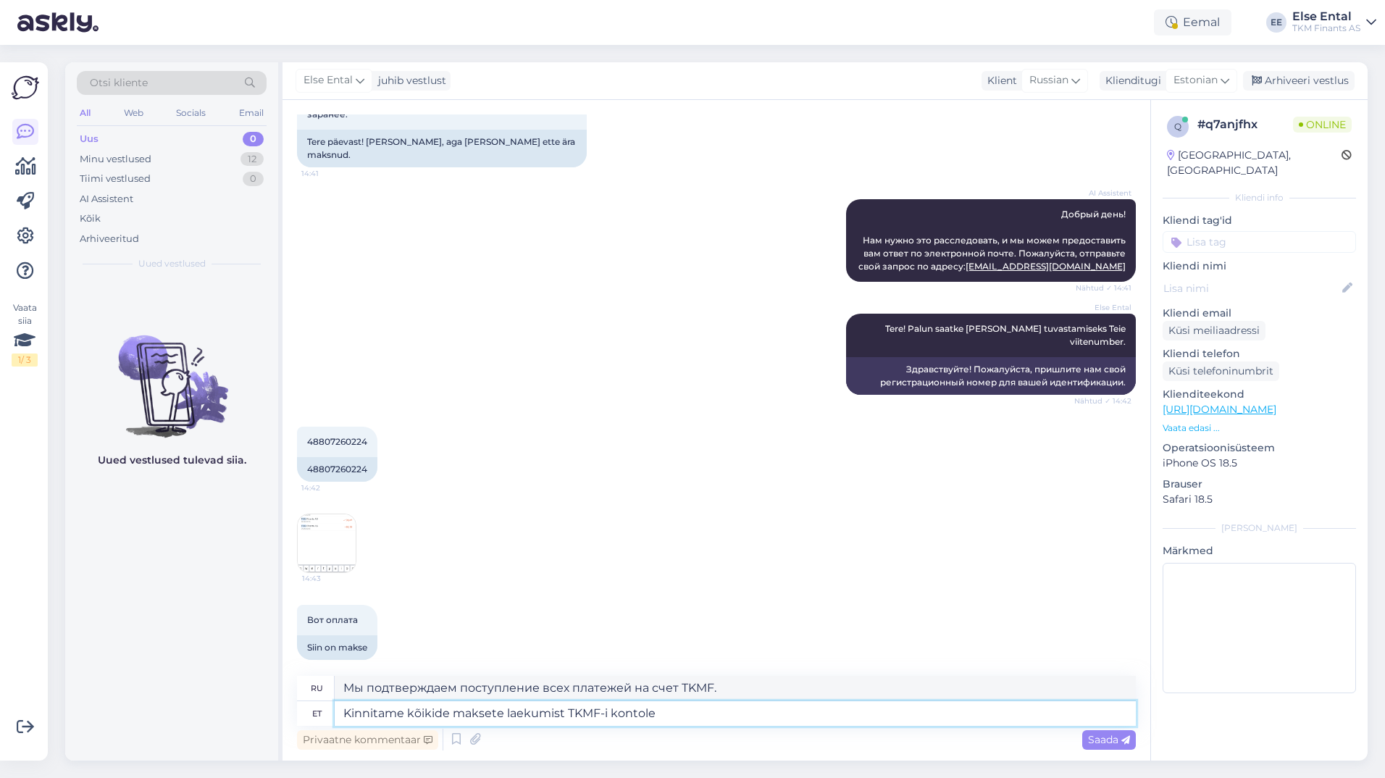
click at [694, 716] on textarea "Kinnitame kõikide maksete laekumist TKMF-i kontole" at bounding box center [735, 713] width 801 height 25
click at [687, 705] on textarea "Kinnitame kõikide maksete laekumist TKMF-i kontole" at bounding box center [735, 713] width 801 height 25
click at [685, 713] on textarea "Kinnitame kõikide maksete laekumist TKMF-i kontole" at bounding box center [735, 713] width 801 height 25
click at [677, 715] on textarea "Kinnitame kõikide maksete laekumist TKMF-i kontole" at bounding box center [735, 713] width 801 height 25
type textarea "Kinnitame kõikide maksete laekumist TKMF-i kontole."
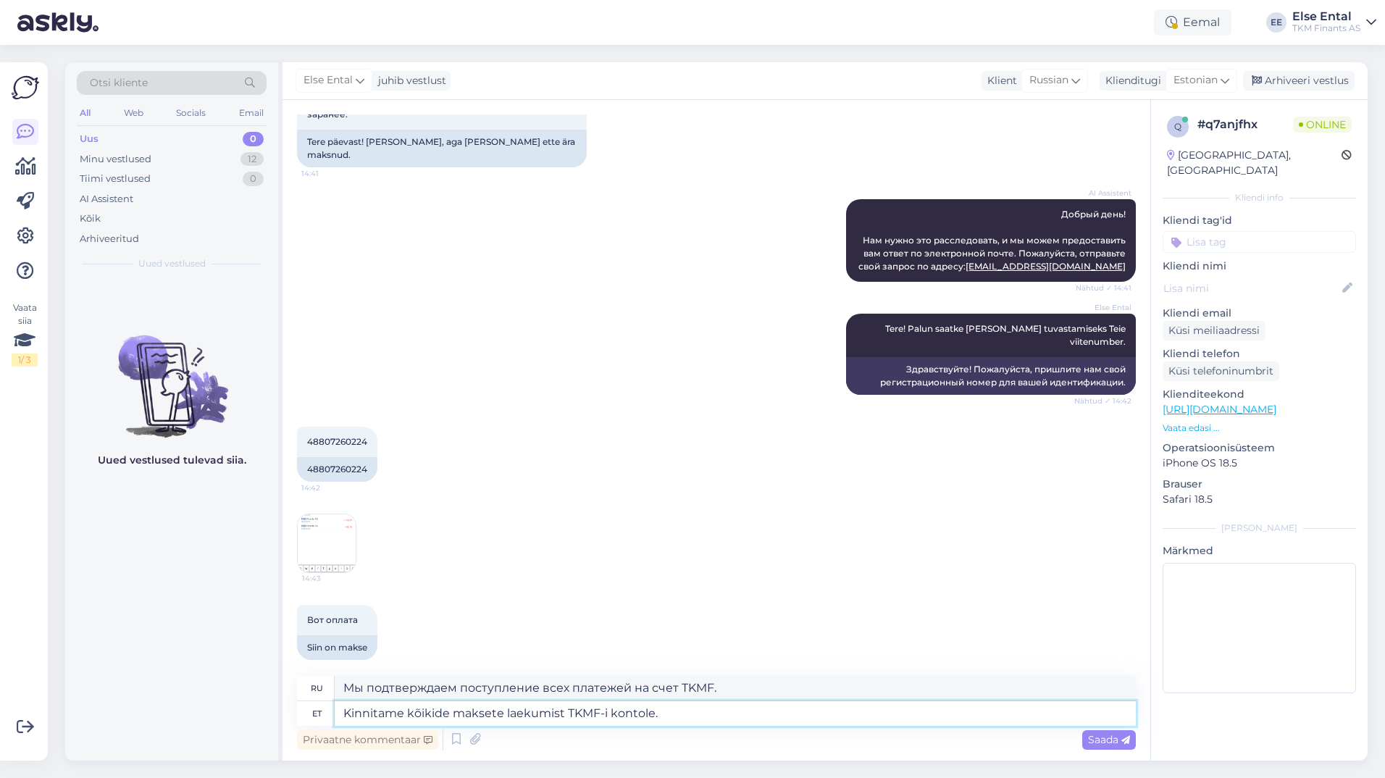
type textarea "Подтверждаем поступление всех платежей на счет TKMF."
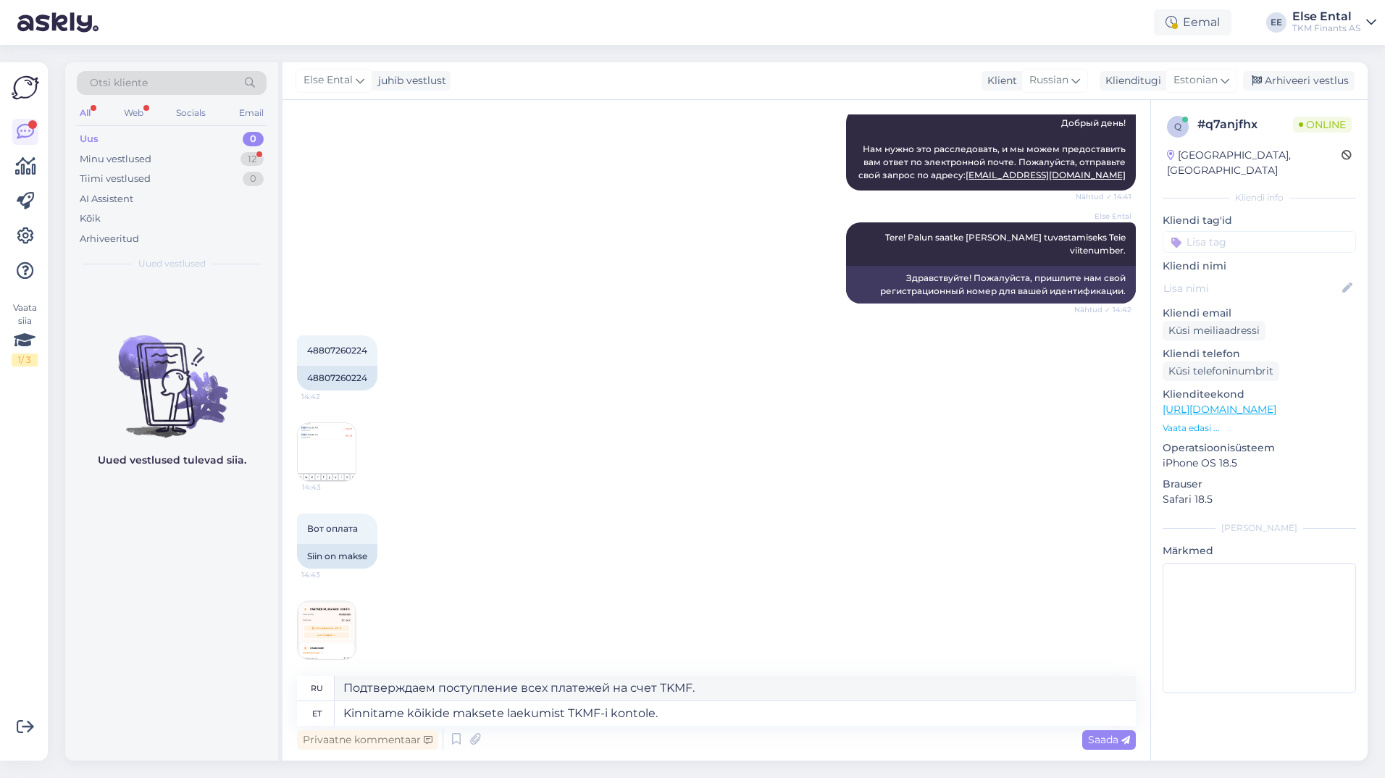
click at [316, 622] on img at bounding box center [327, 630] width 58 height 58
click at [322, 444] on img at bounding box center [327, 452] width 58 height 58
click at [710, 716] on textarea "Kinnitame kõikide maksete laekumist TKMF-i kontole." at bounding box center [735, 713] width 801 height 25
type textarea "Kinnitame kõikide maksete laekumist TKMF-i kontole. Me uu"
type textarea "Мы подтверждаем поступление всех платежей на счет TKMF. Мы"
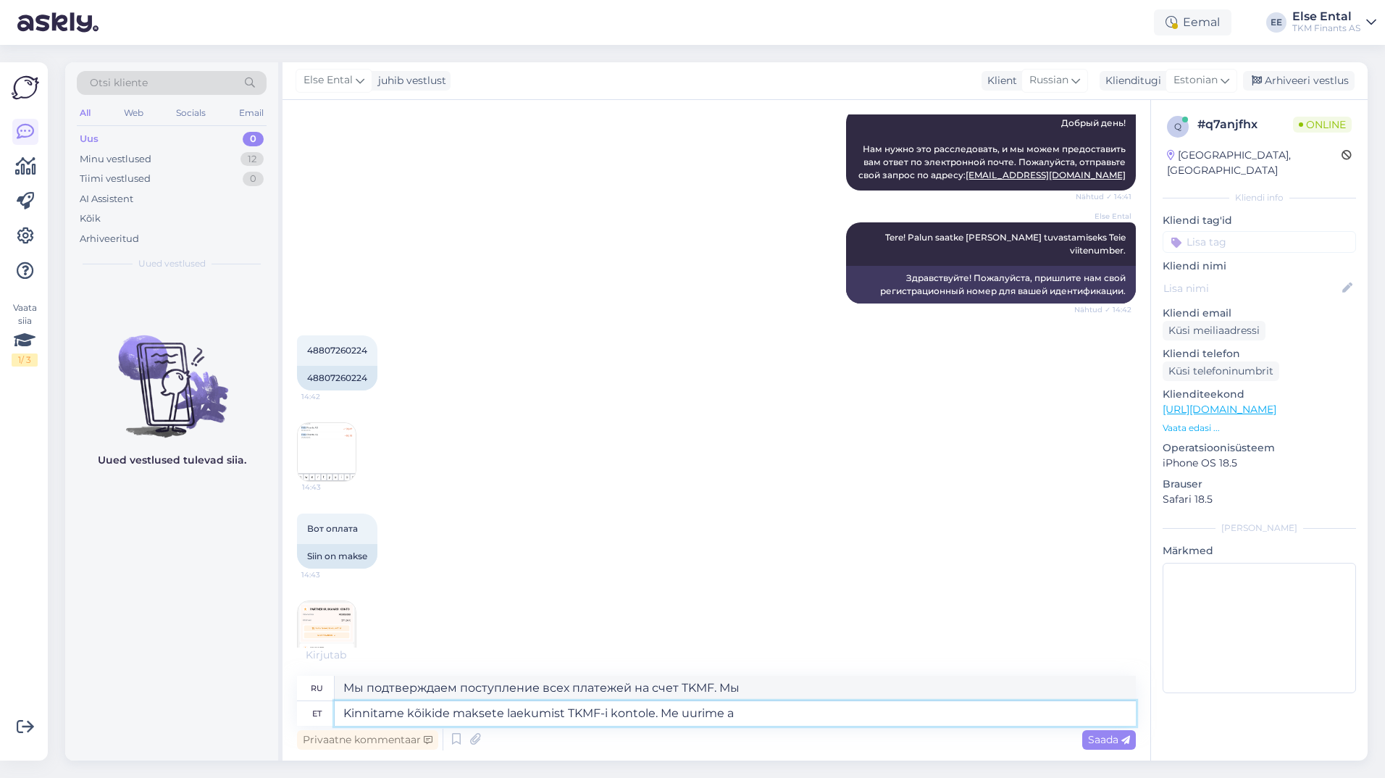
type textarea "Kinnitame kõikide maksete laekumist TKMF-i kontole. Me uurime as"
type textarea "Мы подтверждаем поступление всех платежей на счёт TKMF. Мы проведём расследован…"
type textarea "Kinnitame kõikide maksete laekumist TKMF-i kontole. Me uurime asjaolusid"
type textarea "Подтверждаем поступление всех платежей на счёт TKMF. Ведётся расследование обст…"
type textarea "Kinnitame kõikide maksete laekumist TKMF-i kontole. Me uurime asjaolusid ja"
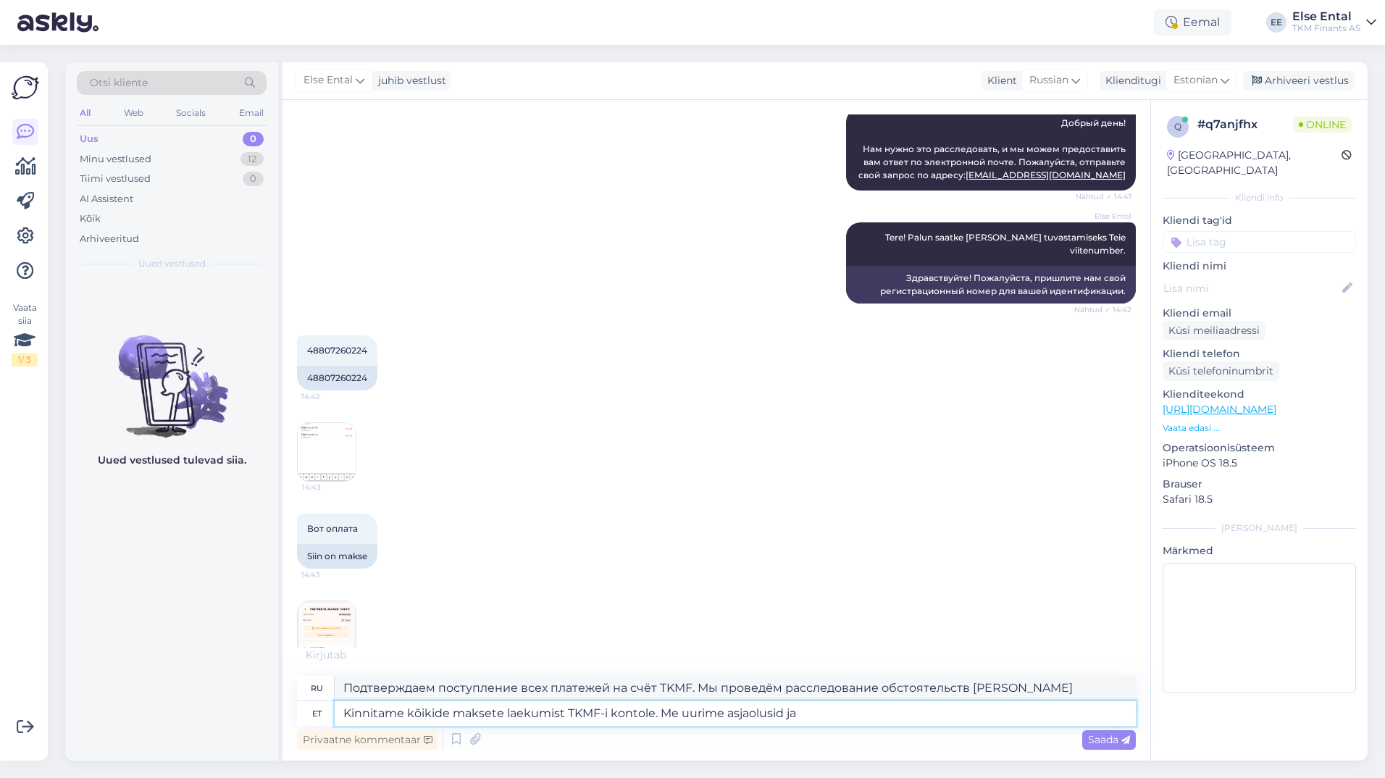
type textarea "Мы подтверждаем поступление всех платежей на счёт TKMF. Мы проведём расследован…"
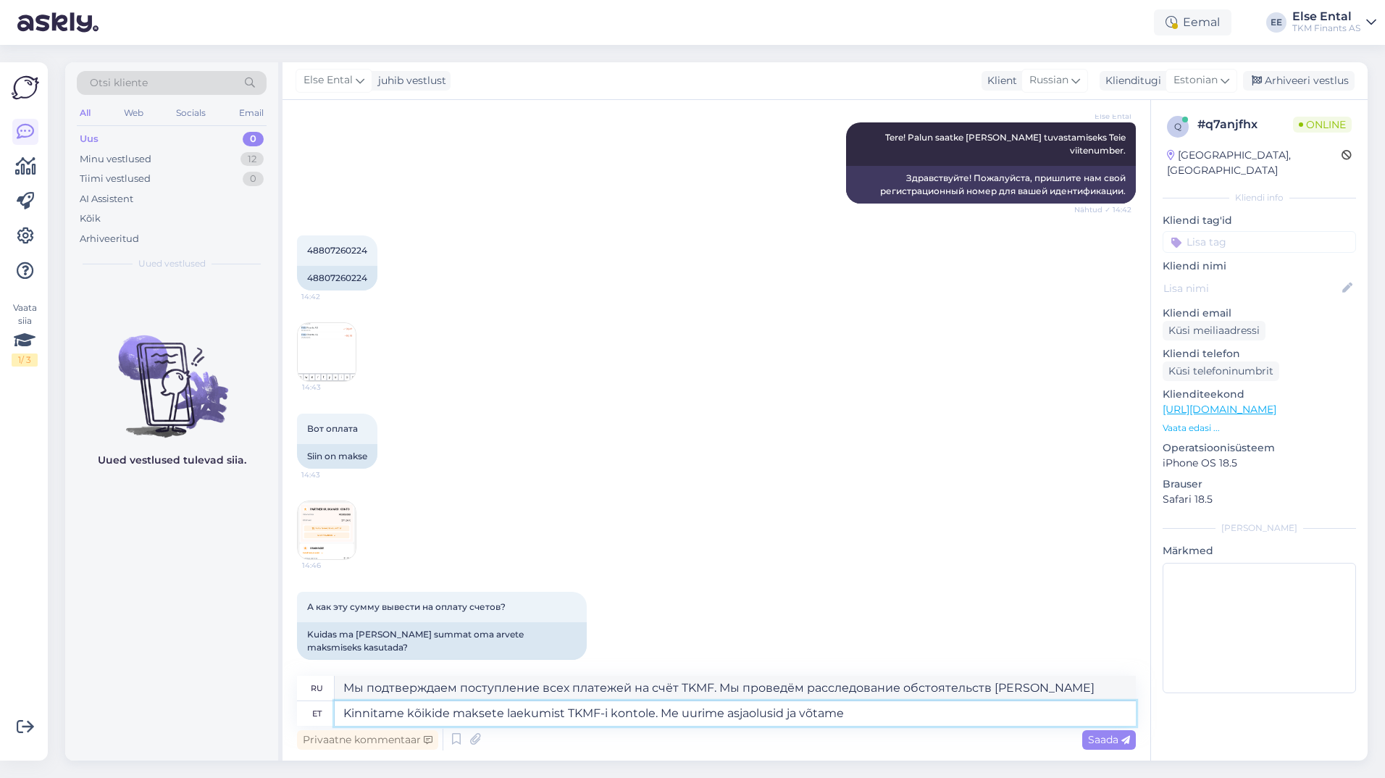
type textarea "Kinnitame kõikide maksete laekumist TKMF-i kontole. Me uurime asjaolusid ja võt…"
type textarea "Мы подтверждаем поступление всех платежей на счёт TKMF. Мы разберёмся в обстоят…"
type textarea "Kinnitame kõikide maksete laekumist TKMF-i kontole. Me uurime asjaolusid ja võt…"
type textarea "Мы подтверждаем поступление всех платежей на счёт TKMF. Мы разберёмся в обстоят…"
type textarea "Kinnitame kõikide maksete laekumist TKMF-i kontole. Me uurime asjaolusid ja võt…"
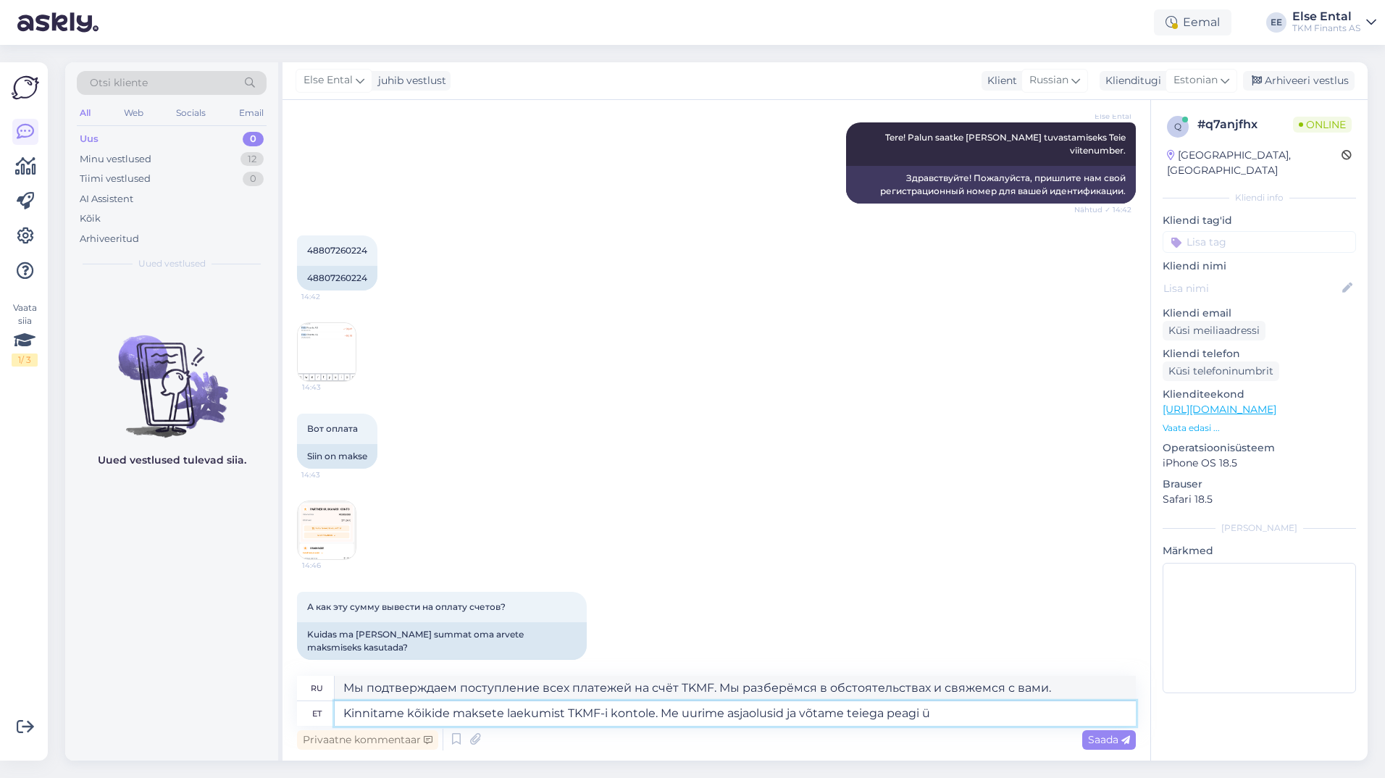
type textarea "Подтверждаем, что все платежи поступили на счёт TKMF. Мы разберёмся в ситуации …"
click at [851, 715] on textarea "Kinnitame kõikide maksete laekumist TKMF-i kontole. Me uurime asjaolusid ja võt…" at bounding box center [735, 713] width 801 height 25
type textarea "Kinnitame kõikide maksete laekumist TKMF-i kontole. Me uurime asjaolusid ja võt…"
click at [1006, 717] on textarea "Kinnitame kõikide maksete laekumist TKMF-i kontole. Me uurime asjaolusid ja võt…" at bounding box center [735, 713] width 801 height 25
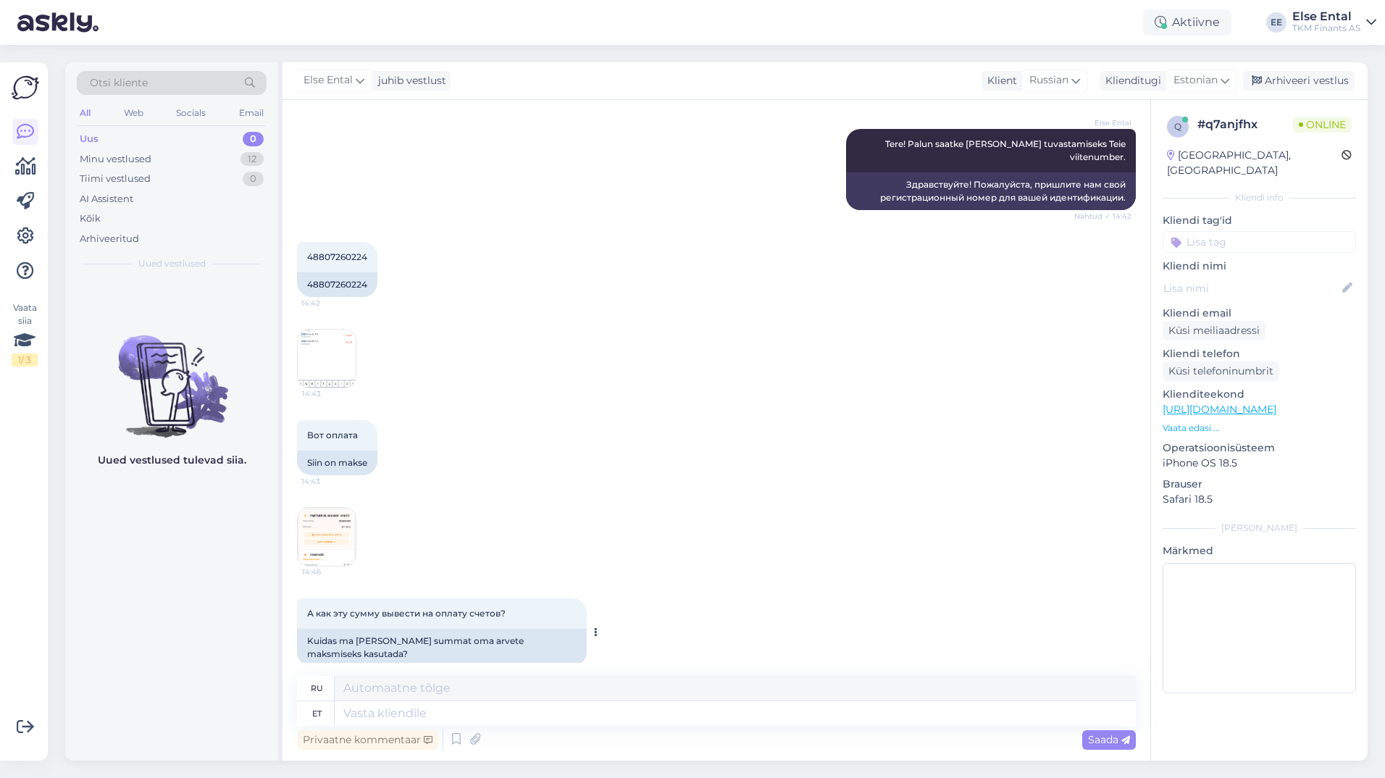
scroll to position [535, 0]
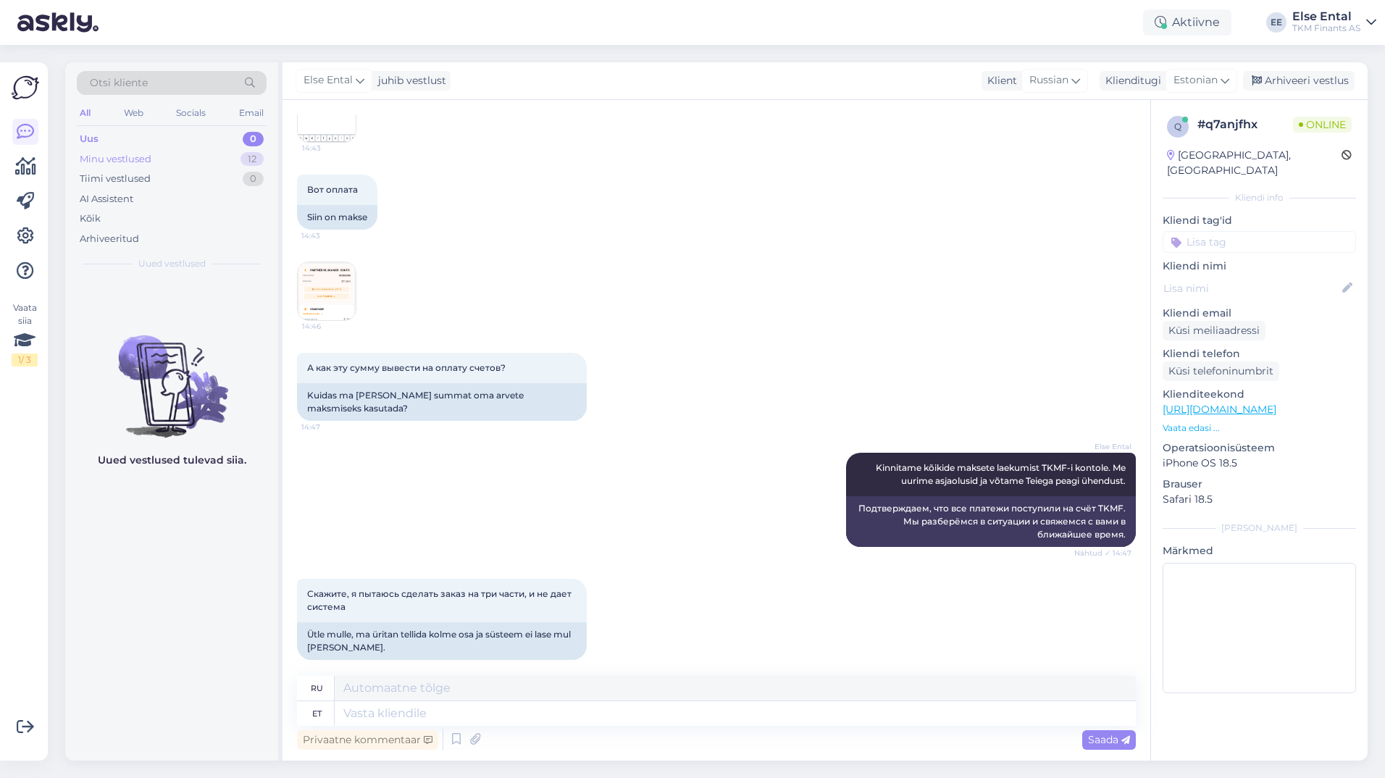
click at [109, 159] on div "Minu vestlused" at bounding box center [116, 159] width 72 height 14
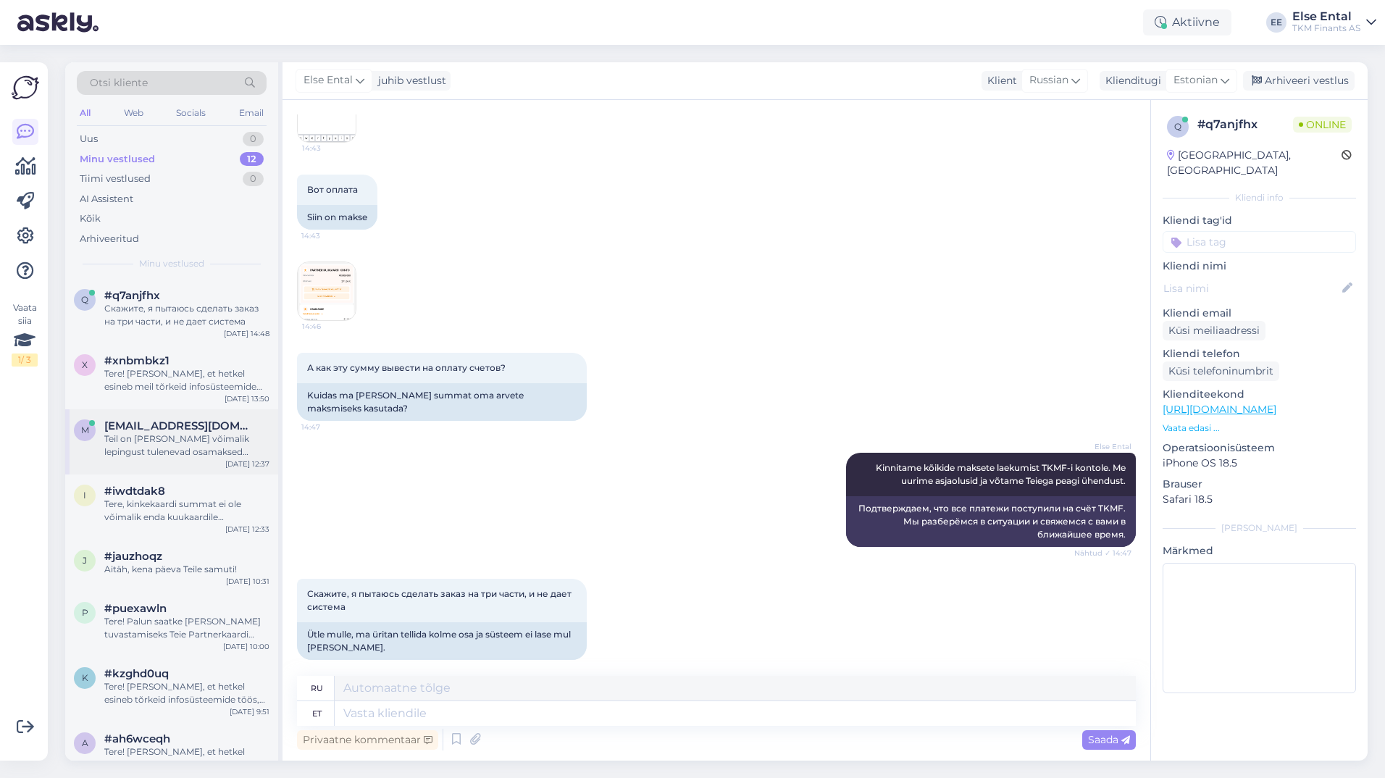
click at [143, 417] on div "m [EMAIL_ADDRESS][DOMAIN_NAME] Teil on [PERSON_NAME] võimalik lepingust tulenev…" at bounding box center [171, 441] width 213 height 65
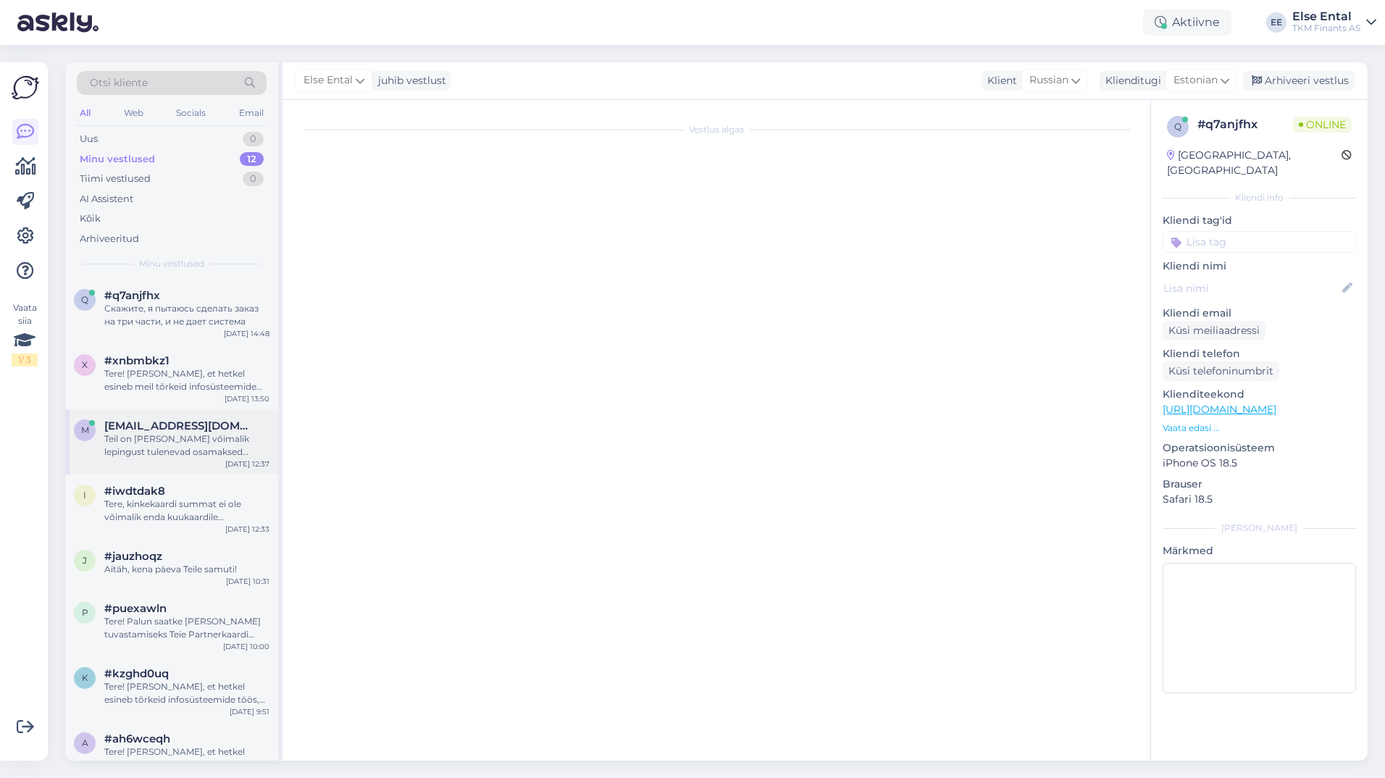
scroll to position [1166, 0]
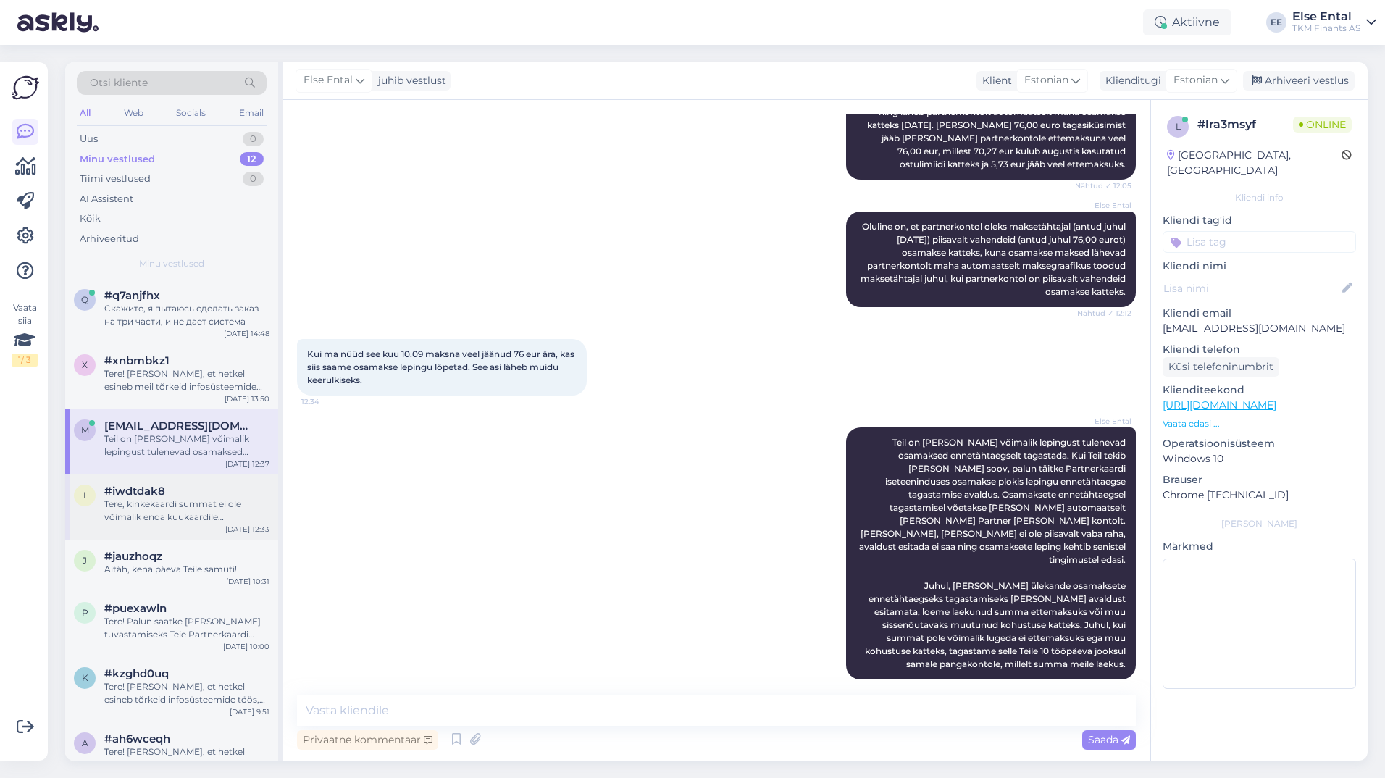
click at [162, 506] on div "Tere, kinkekaardi summat ei ole võimalik enda kuukaardile kasutamiseks kanda." at bounding box center [186, 511] width 165 height 26
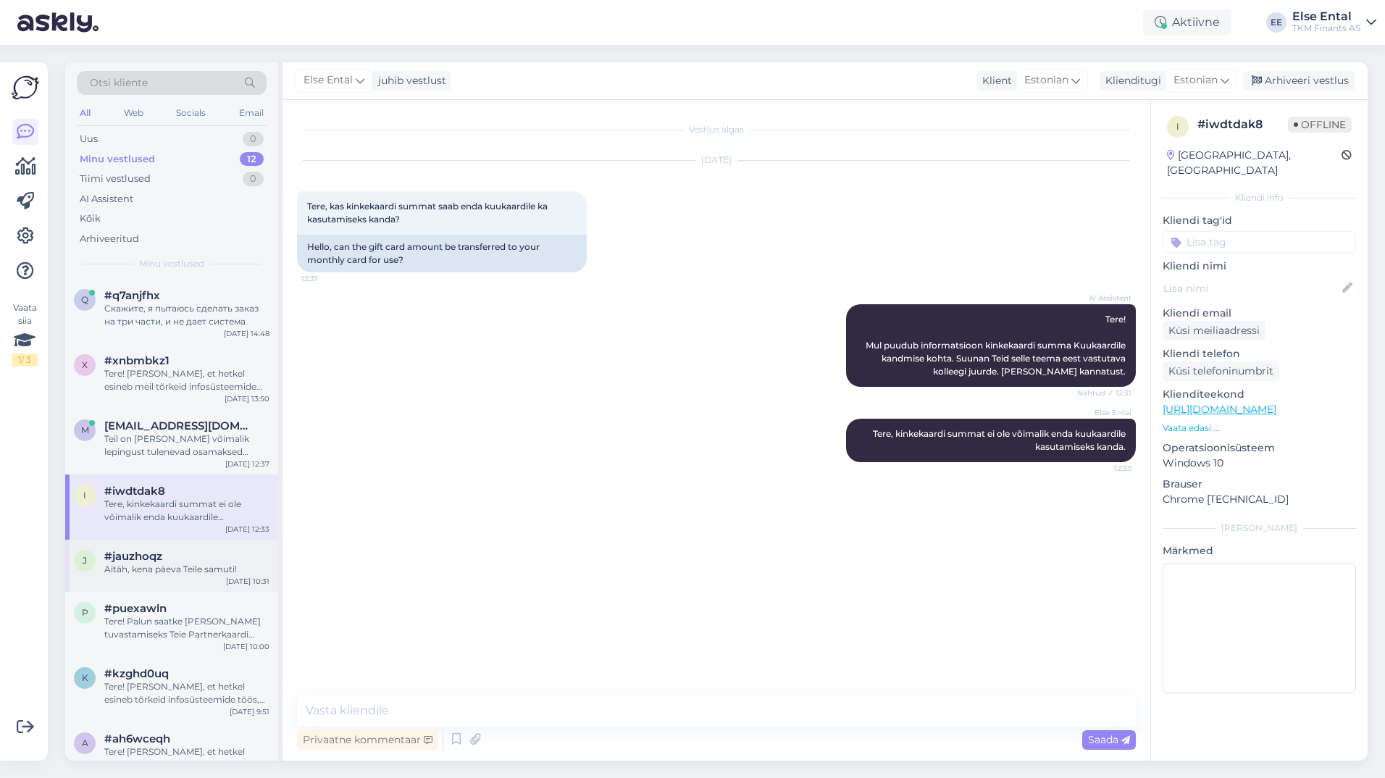
click at [216, 558] on div "#jauzhoqz" at bounding box center [186, 556] width 165 height 13
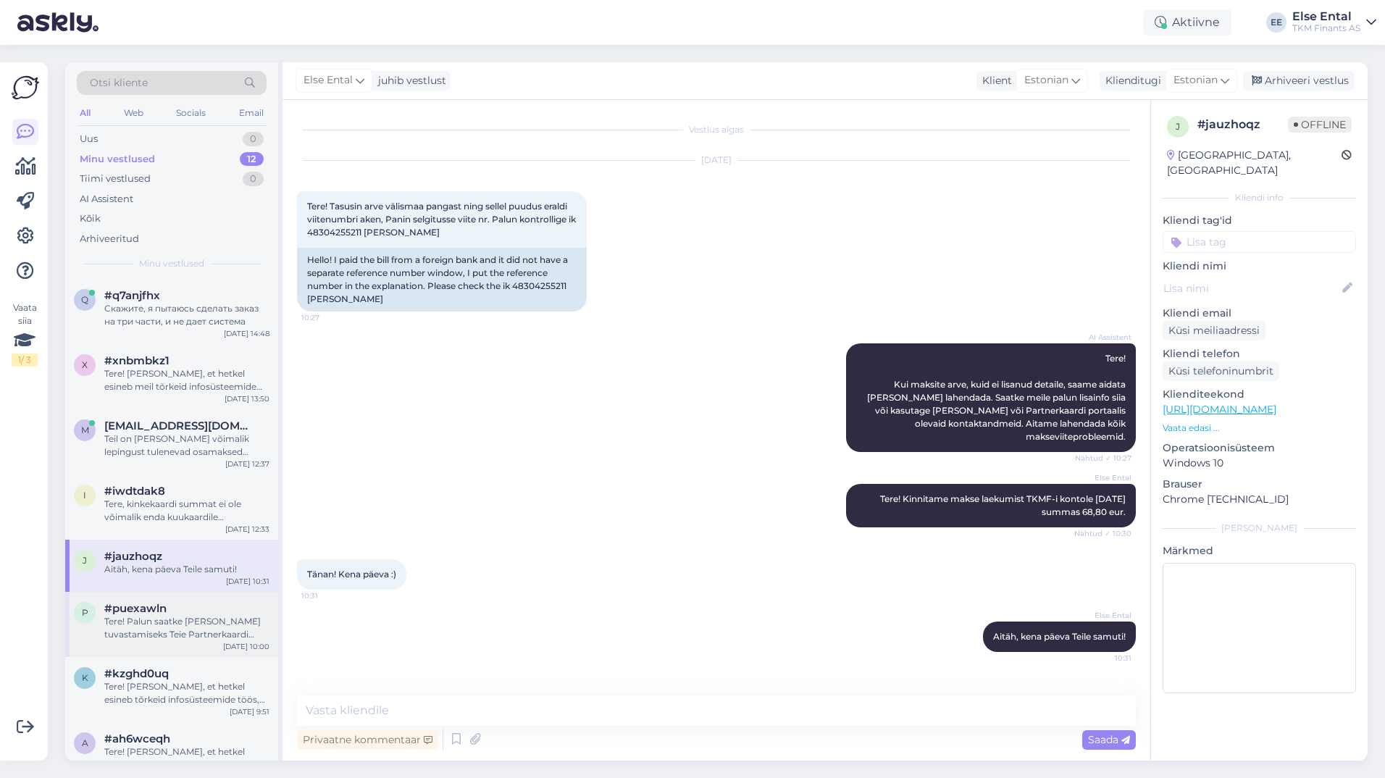
click at [112, 608] on span "#puexawln" at bounding box center [135, 608] width 62 height 13
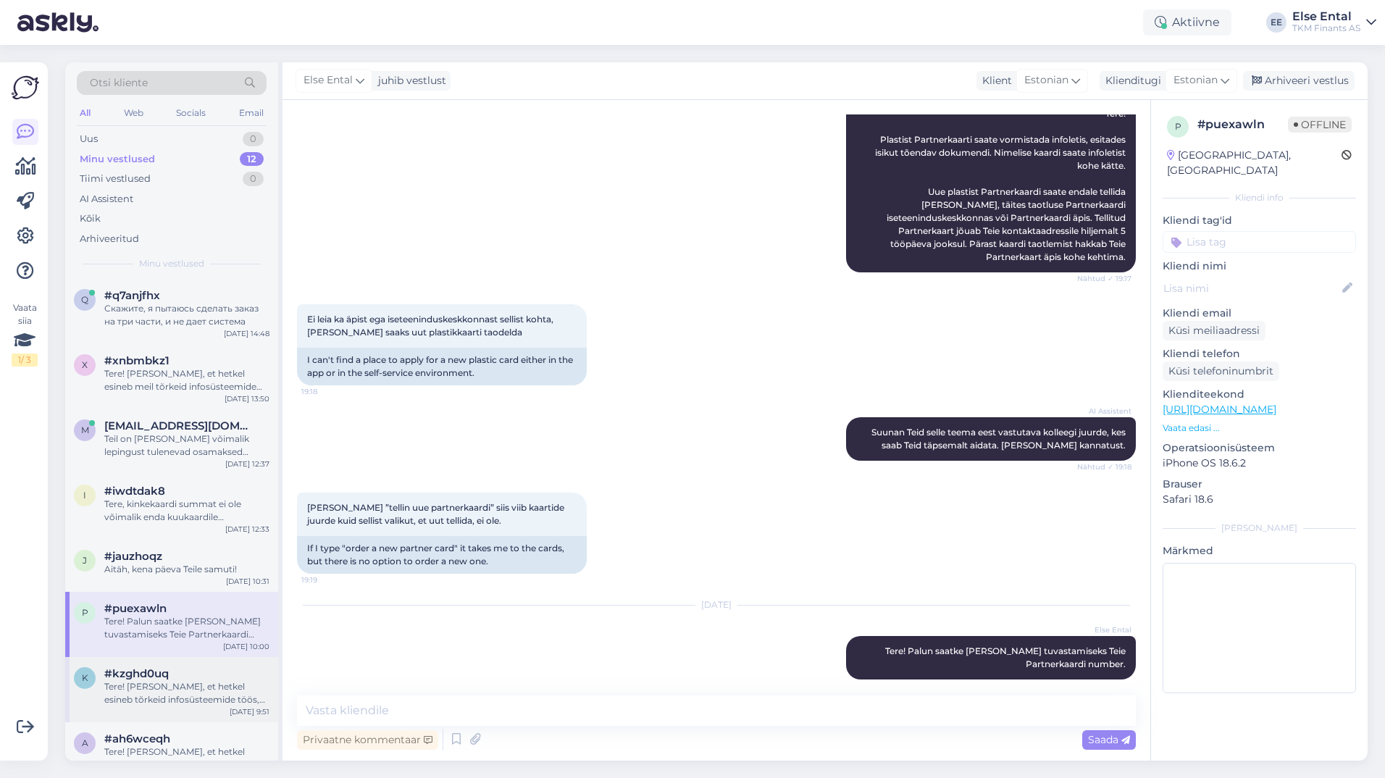
click at [168, 679] on span "#kzghd0uq" at bounding box center [136, 673] width 64 height 13
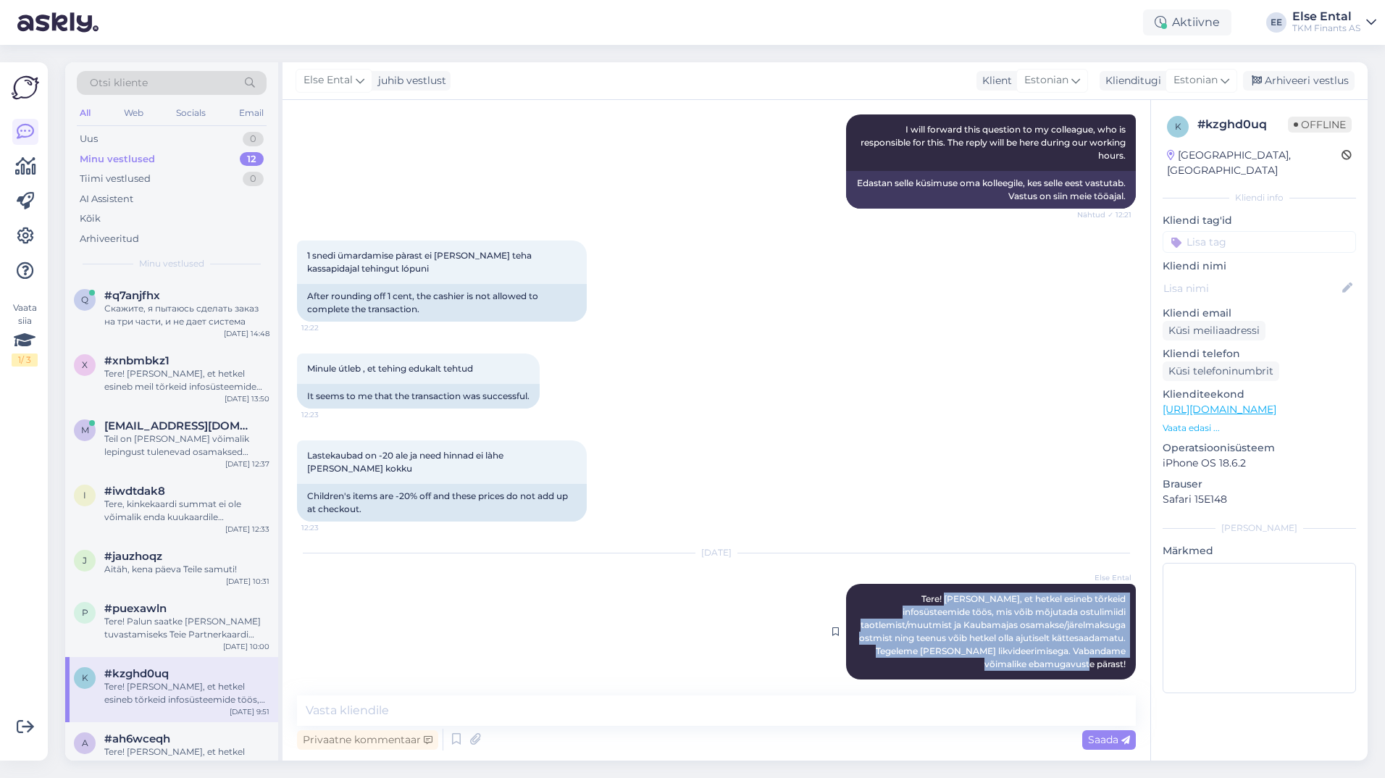
drag, startPoint x: 871, startPoint y: 587, endPoint x: 1116, endPoint y: 649, distance: 252.6
click at [1116, 649] on div "Else Ental Tere! [PERSON_NAME], et hetkel esineb tõrkeid infosüsteemide töös, m…" at bounding box center [991, 632] width 290 height 96
copy span "[PERSON_NAME], et hetkel esineb tõrkeid infosüsteemide töös, mis võib mõjutada …"
click at [111, 164] on div "Minu vestlused" at bounding box center [117, 159] width 75 height 14
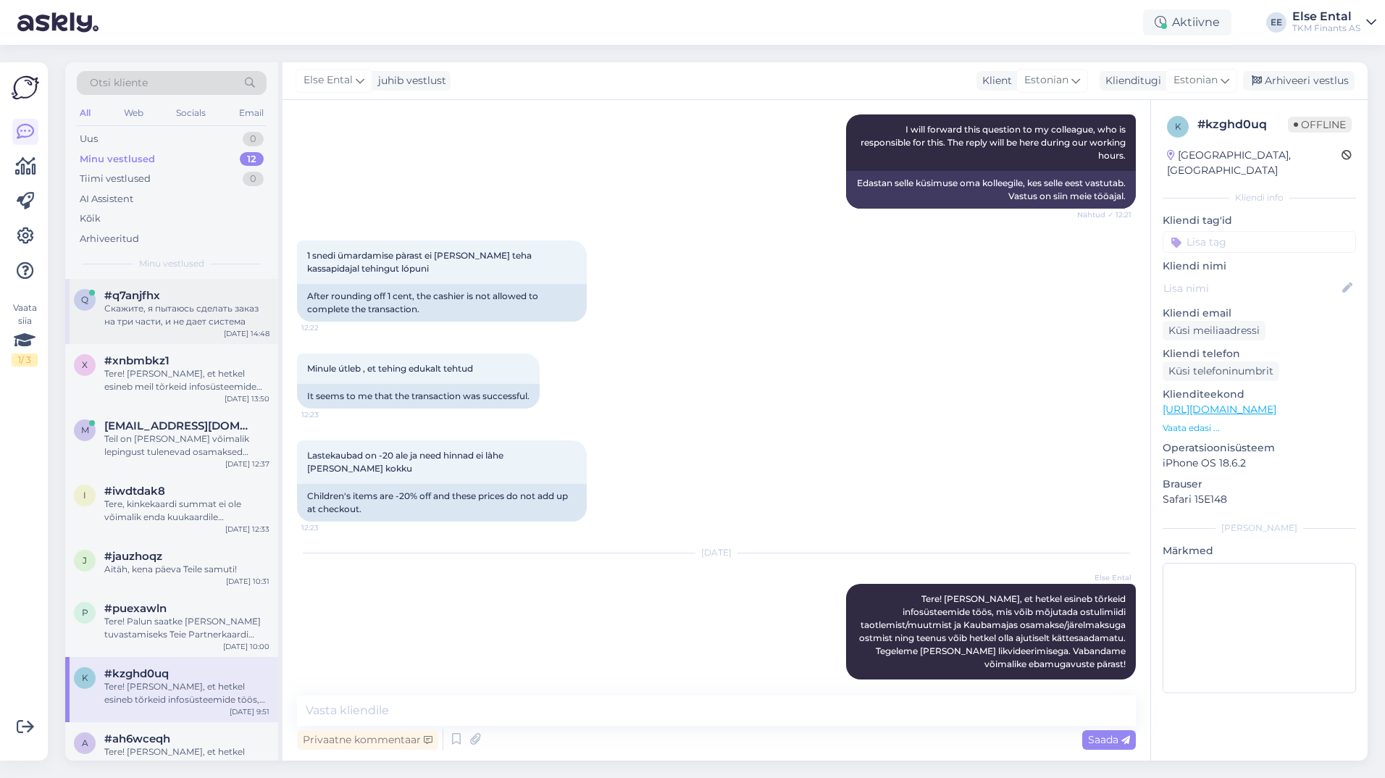
click at [156, 307] on div "Скажите, я пытаюсь сделать заказ на три части, и не дает система" at bounding box center [186, 315] width 165 height 26
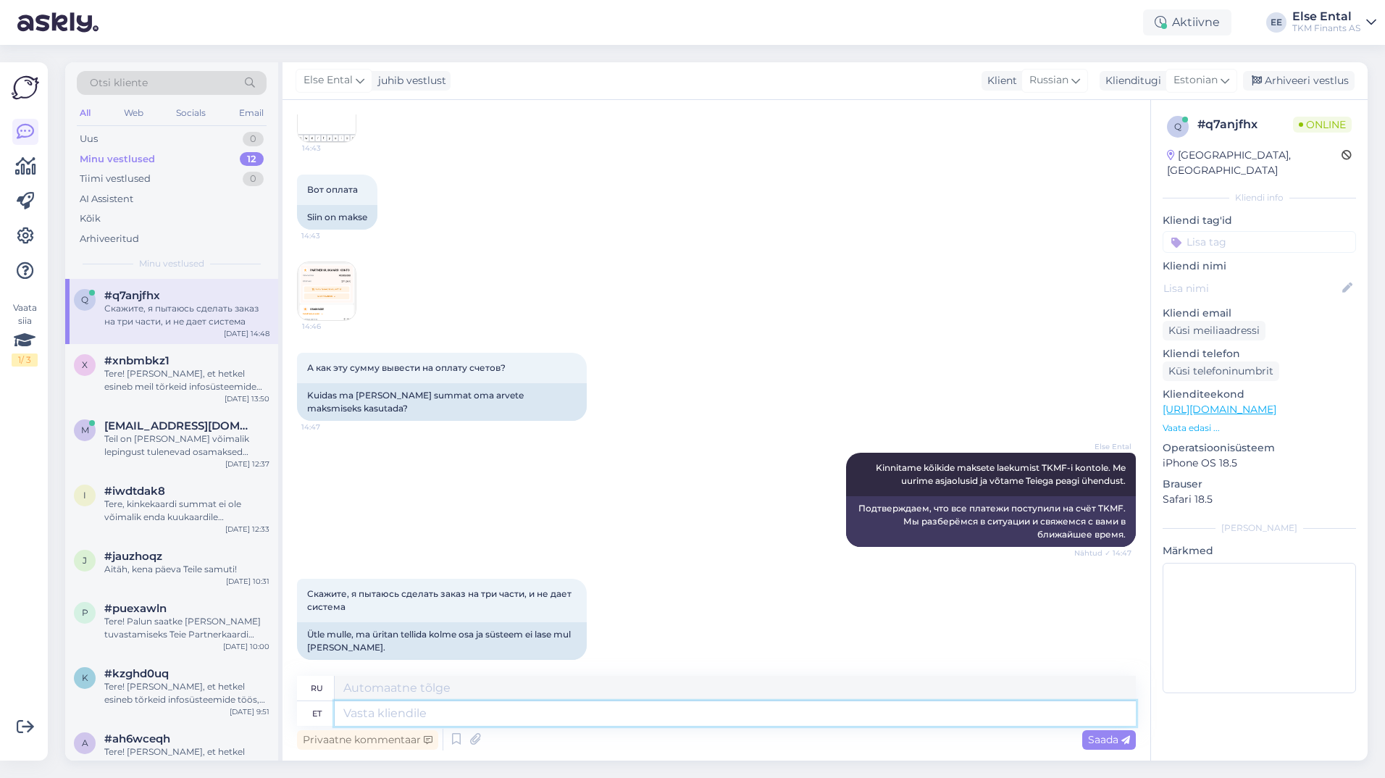
click at [453, 721] on textarea at bounding box center [735, 713] width 801 height 25
paste textarea "[PERSON_NAME], et hetkel esineb tõrkeid infosüsteemide töös, mis võib mõjutada …"
type textarea "[PERSON_NAME], et hetkel esineb tõrkeid infosüsteemide töös, mis võib mõjutada …"
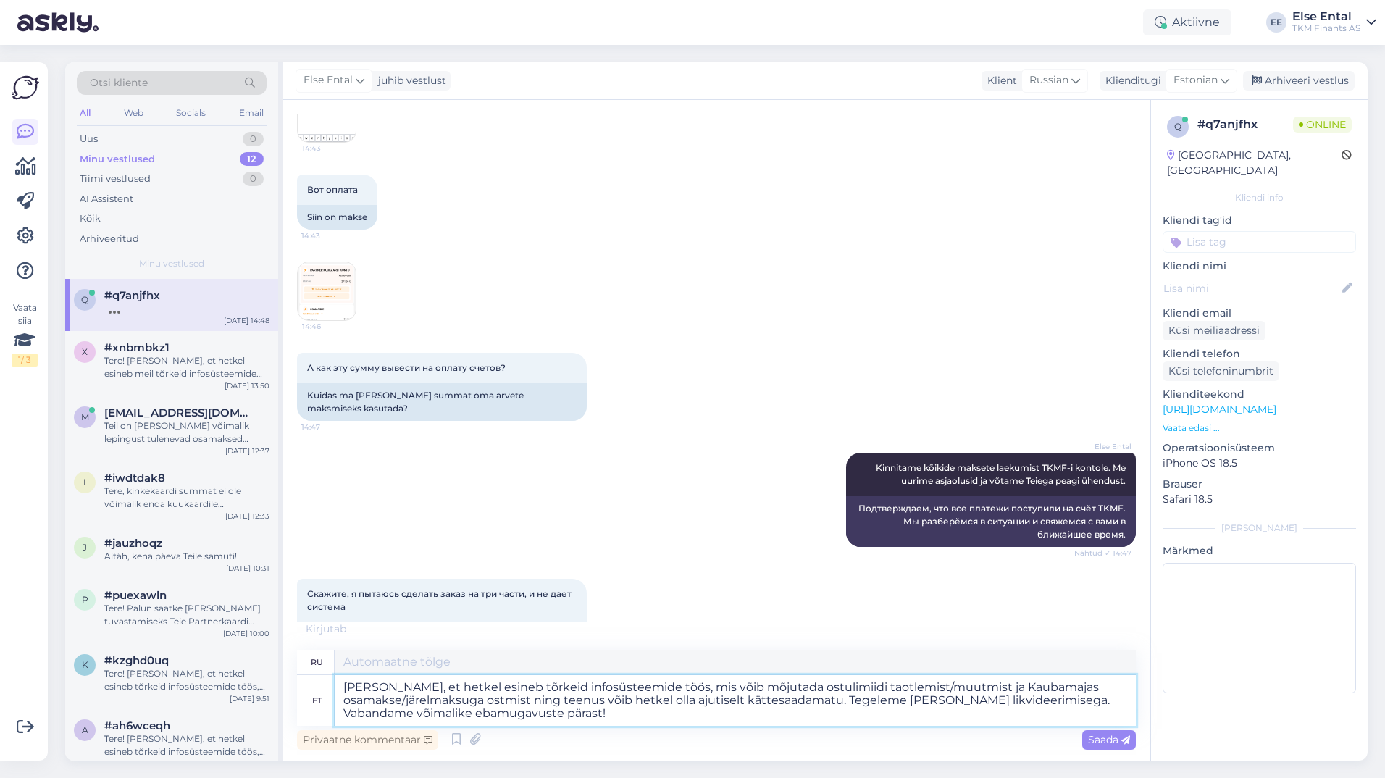
type textarea "Сообщаем вам, что в настоящее время в работе информационных систем наблюдаются …"
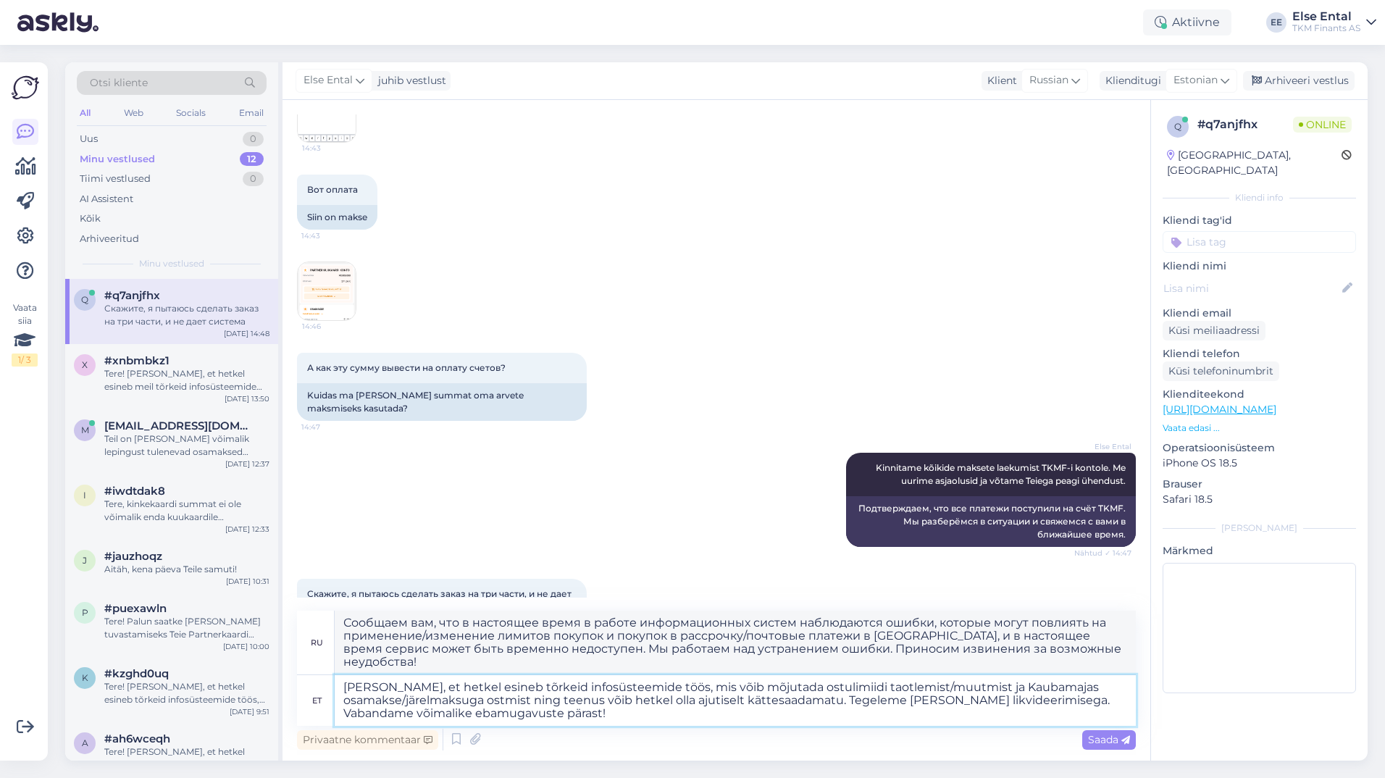
click at [576, 719] on textarea "[PERSON_NAME], et hetkel esineb tõrkeid infosüsteemide töös, mis võib mõjutada …" at bounding box center [735, 700] width 801 height 51
type textarea "[PERSON_NAME], et hetkel esineb tõrkeid infosüsteemide töös, mis võib mõjutada …"
click at [1096, 739] on span "Saada" at bounding box center [1109, 739] width 42 height 13
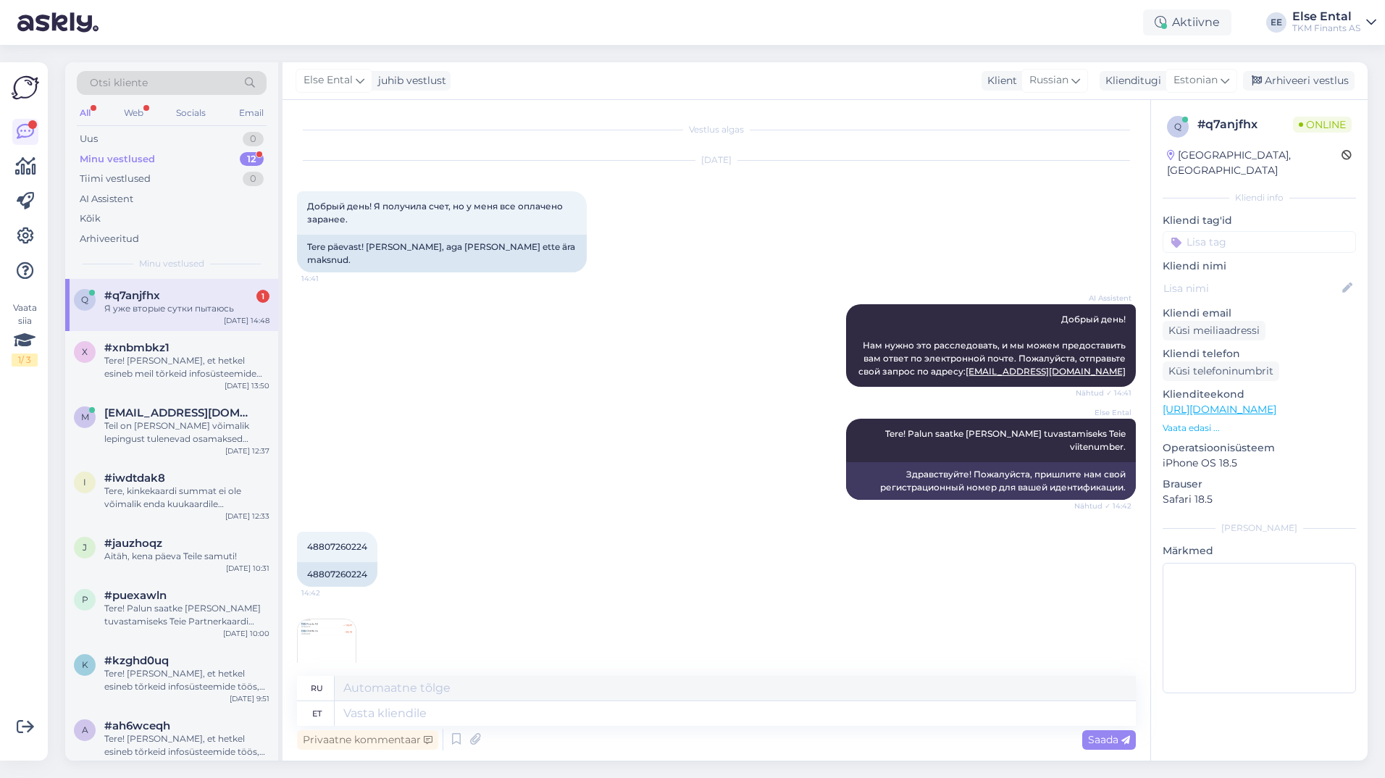
scroll to position [852, 0]
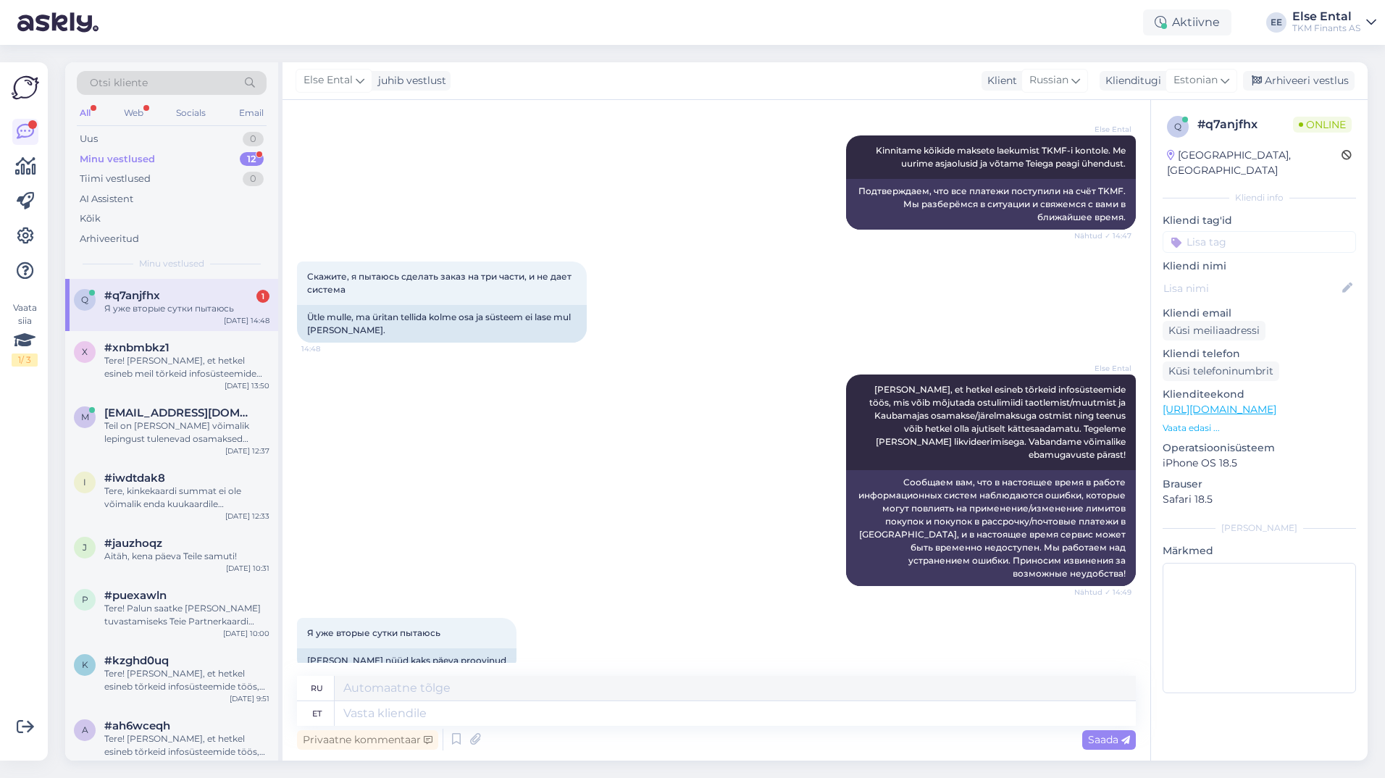
click at [547, 602] on div "Я уже вторые сутки пытаюсь 14:50 [PERSON_NAME] nüüd kaks päeva proovinud" at bounding box center [716, 645] width 839 height 87
click at [422, 715] on textarea at bounding box center [735, 713] width 801 height 25
click at [413, 703] on textarea at bounding box center [735, 713] width 801 height 25
click at [432, 713] on textarea at bounding box center [735, 713] width 801 height 25
type textarea "Me"
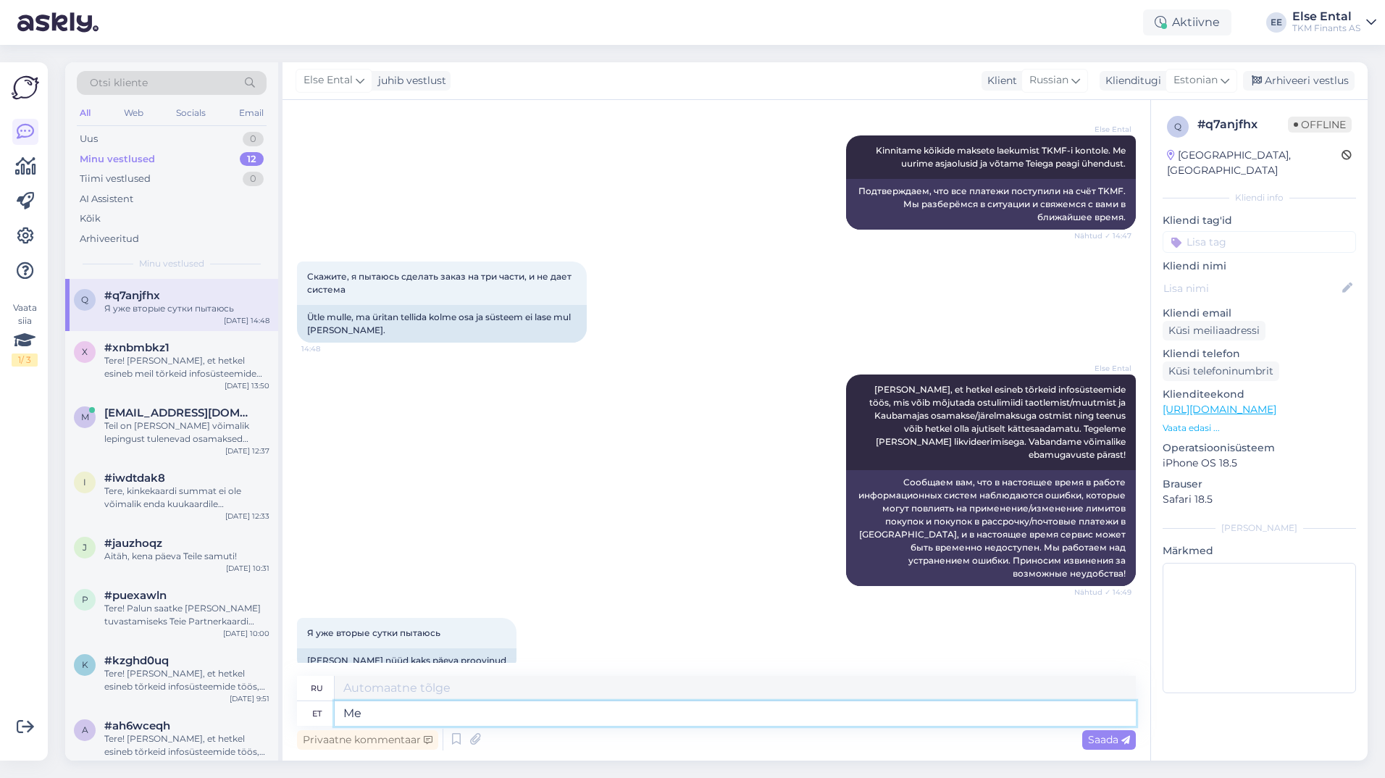
type textarea "Мы"
type textarea "Me tegeleme"
type textarea "Мы имеем дело с"
type textarea "Me tegeleme pro"
type textarea "Мы имеем дело с профессионалами"
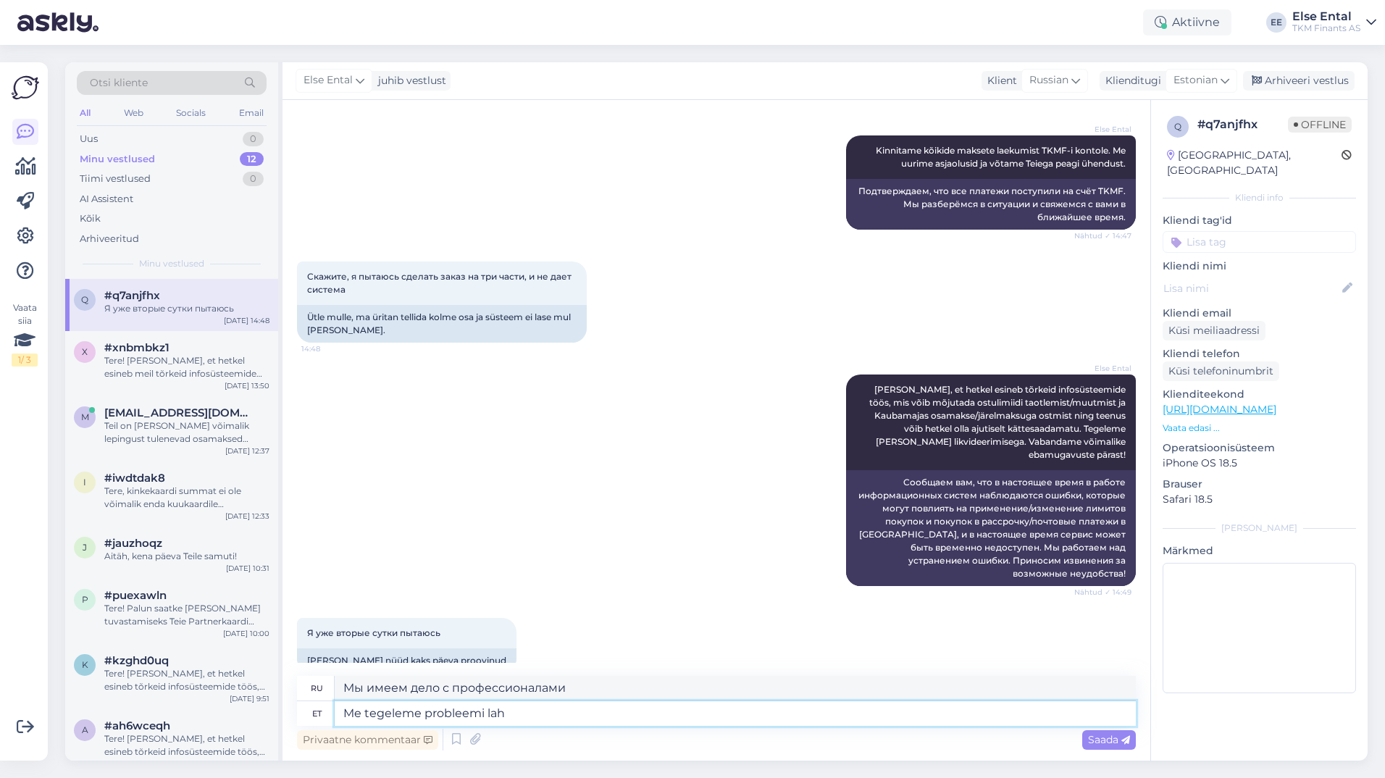
type textarea "Me tegeleme probleemi lahe"
type textarea "Мы занимаемся решением этой проблемы."
type textarea "Me tegeleme probleemi lahendamisega,"
type textarea "Мы работаем над решением проблемы,"
drag, startPoint x: 598, startPoint y: 719, endPoint x: 325, endPoint y: 721, distance: 273.0
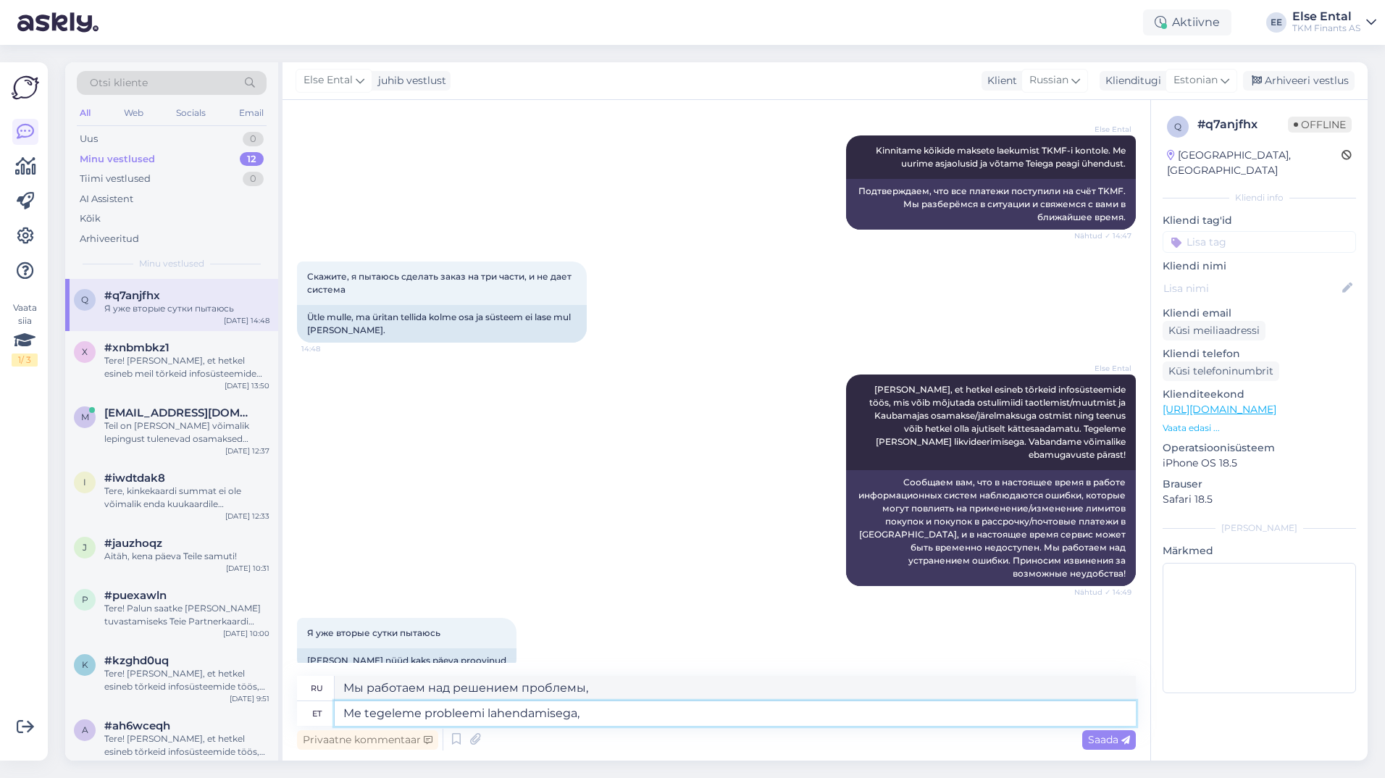
click at [325, 721] on div "et Me tegeleme probleemi lahendamisega," at bounding box center [716, 713] width 839 height 25
type textarea "Kahjuks o"
type textarea "К сожалению"
type textarea "Kahjuks on"
type textarea "К сожалению, есть"
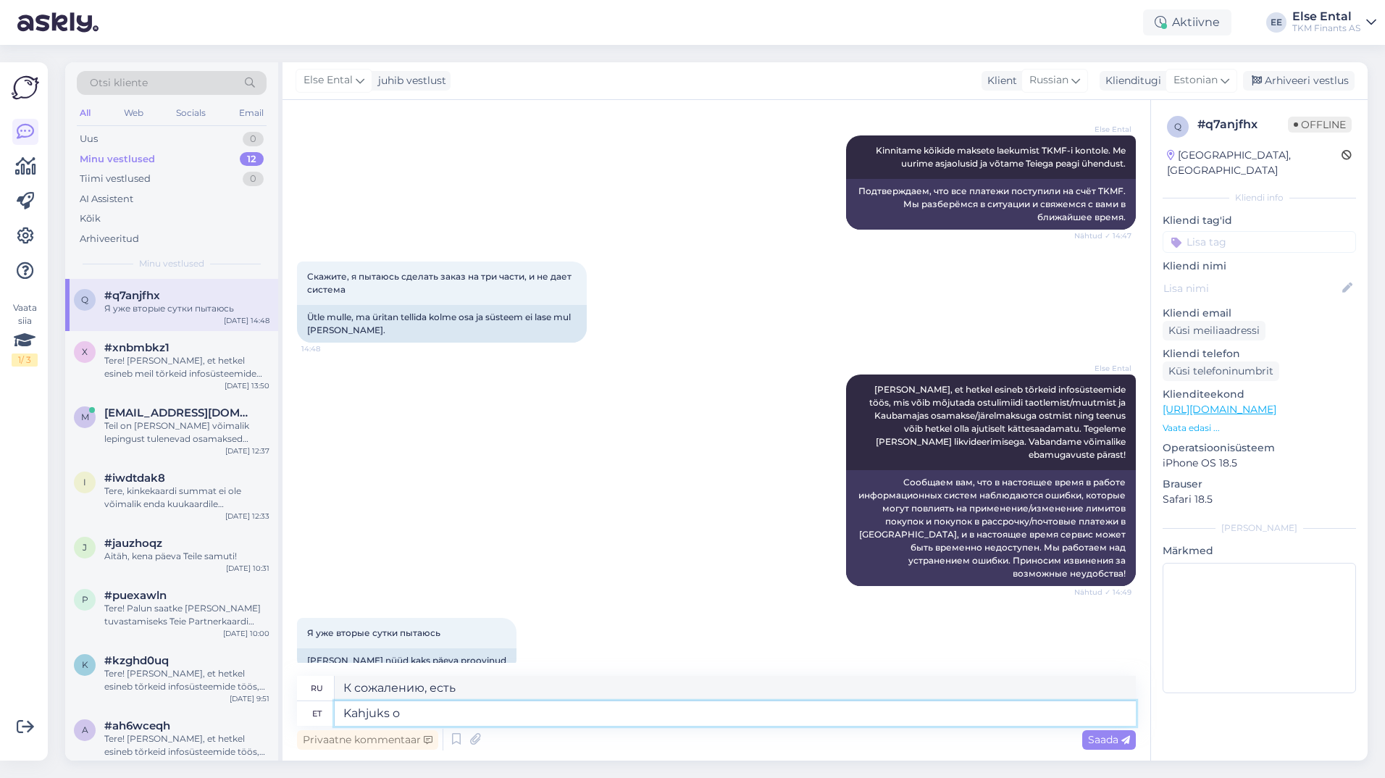
type textarea "Kahjuks"
type textarea "К сожалению"
type textarea "Kahjuks kestab t"
type textarea "К сожалению, это длится"
type textarea "Kahjuks kestab tõesti"
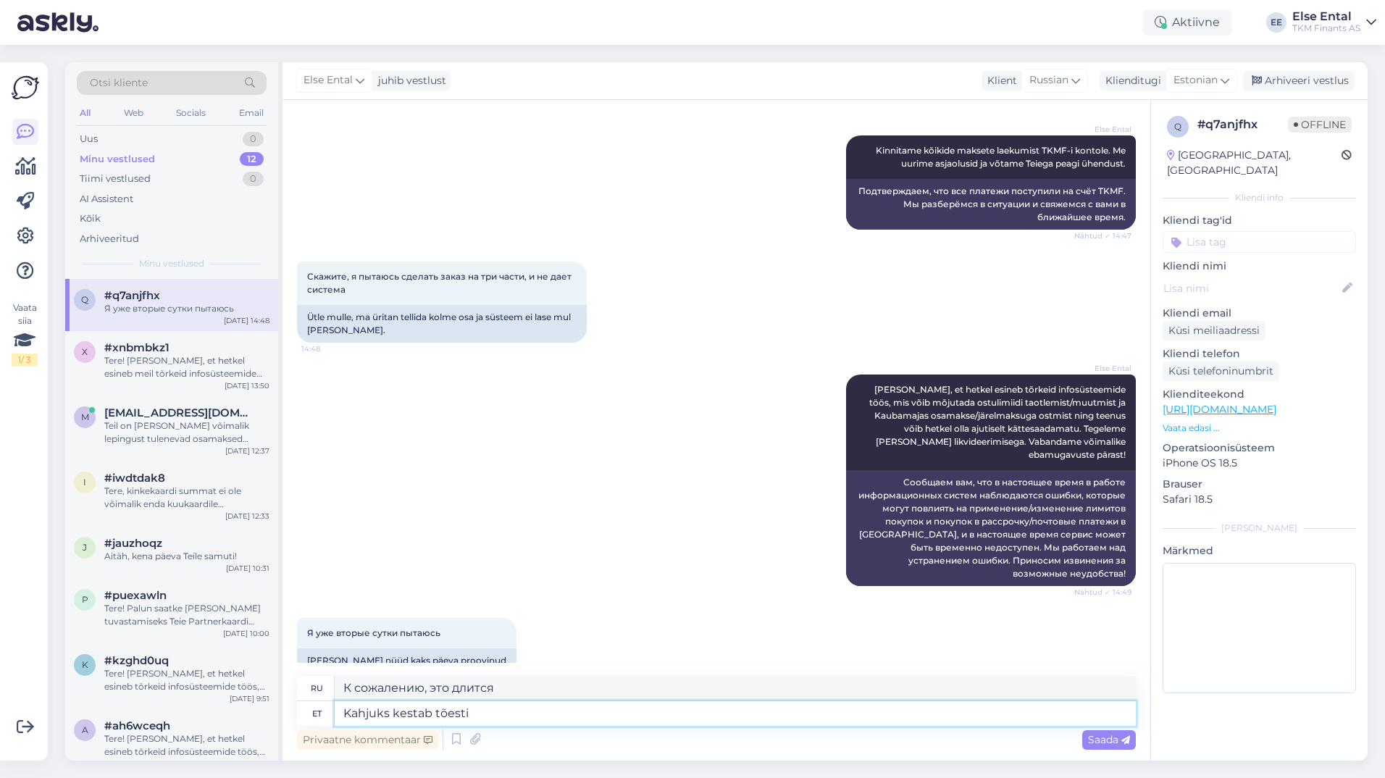
type textarea "К сожалению, это действительно длится"
type textarea "Kahjuks kestab tõesti rik"
type textarea "К сожалению, ущерб действительно сохраняется."
type textarea "Kahjuks kestab tõesti [PERSON_NAME]"
type textarea "К сожалению, ошибка действительно сохраняется."
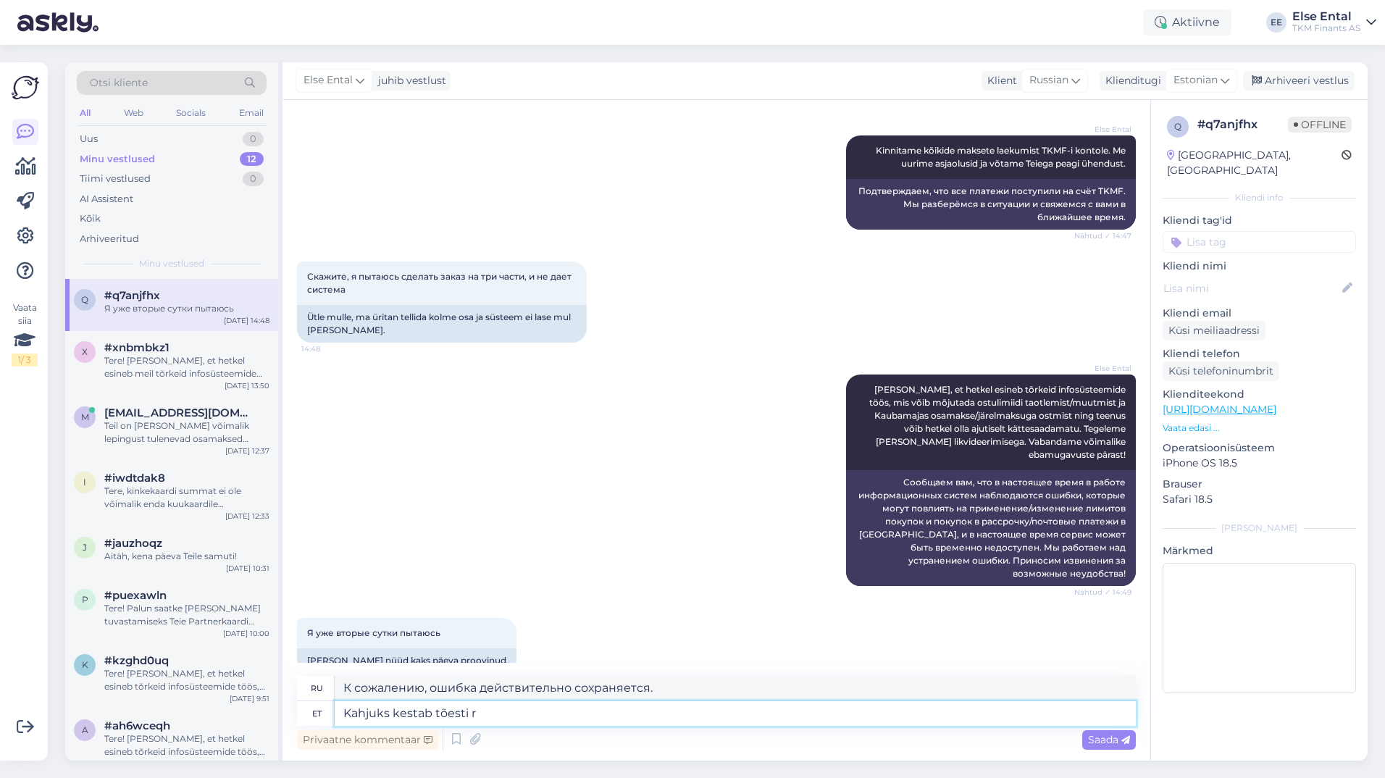
type textarea "Kahjuks kestab tõesti"
type textarea "К сожалению, это действительно длится"
type textarea "Kahjuks kestab tõesti tõrge ju"
type textarea "К сожалению, ошибка действительно сохраняется."
type textarea "Kahjuks kestab tõesti [PERSON_NAME] m"
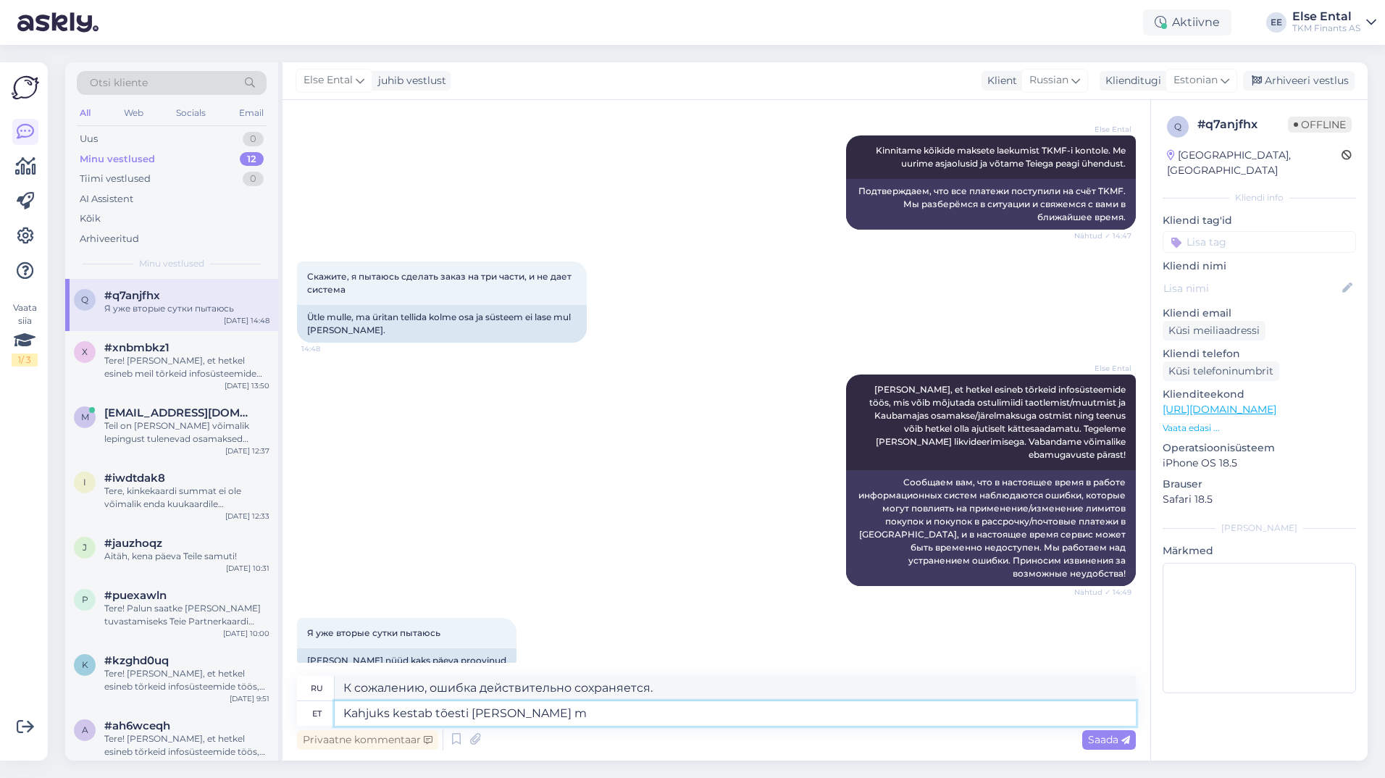
type textarea "К сожалению, ошибка действительно продолжается."
type textarea "Kahjuks kestab tõesti [PERSON_NAME] mitmendat"
type textarea "К сожалению, ошибка продолжается уже несколько лет."
type textarea "Kahjuks kestab tõesti [PERSON_NAME] mitmendat päeva"
type textarea "К сожалению, ошибка продолжается уже несколько дней."
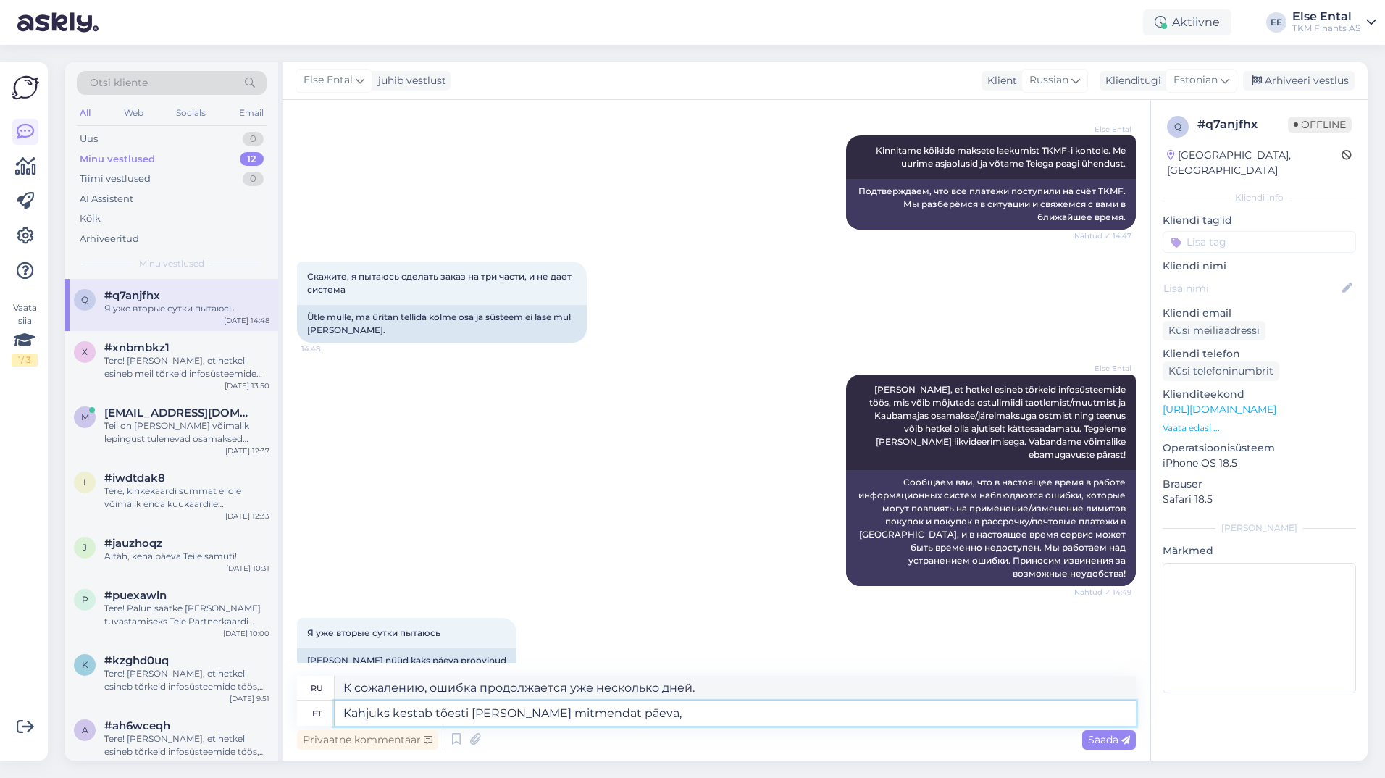
type textarea "Kahjuks kestab tõesti [PERSON_NAME] mitmendat päeva, k"
type textarea "К сожалению, ошибка продолжается уже несколько дней,"
type textarea "Kahjuks kestab tõesti [PERSON_NAME] mitmendat päeva, kuid"
type textarea "К сожалению, ошибка продолжается уже несколько дней, но"
type textarea "Kahjuks kestab tõesti [PERSON_NAME] mitmendat päeva, kuid probleemi la"
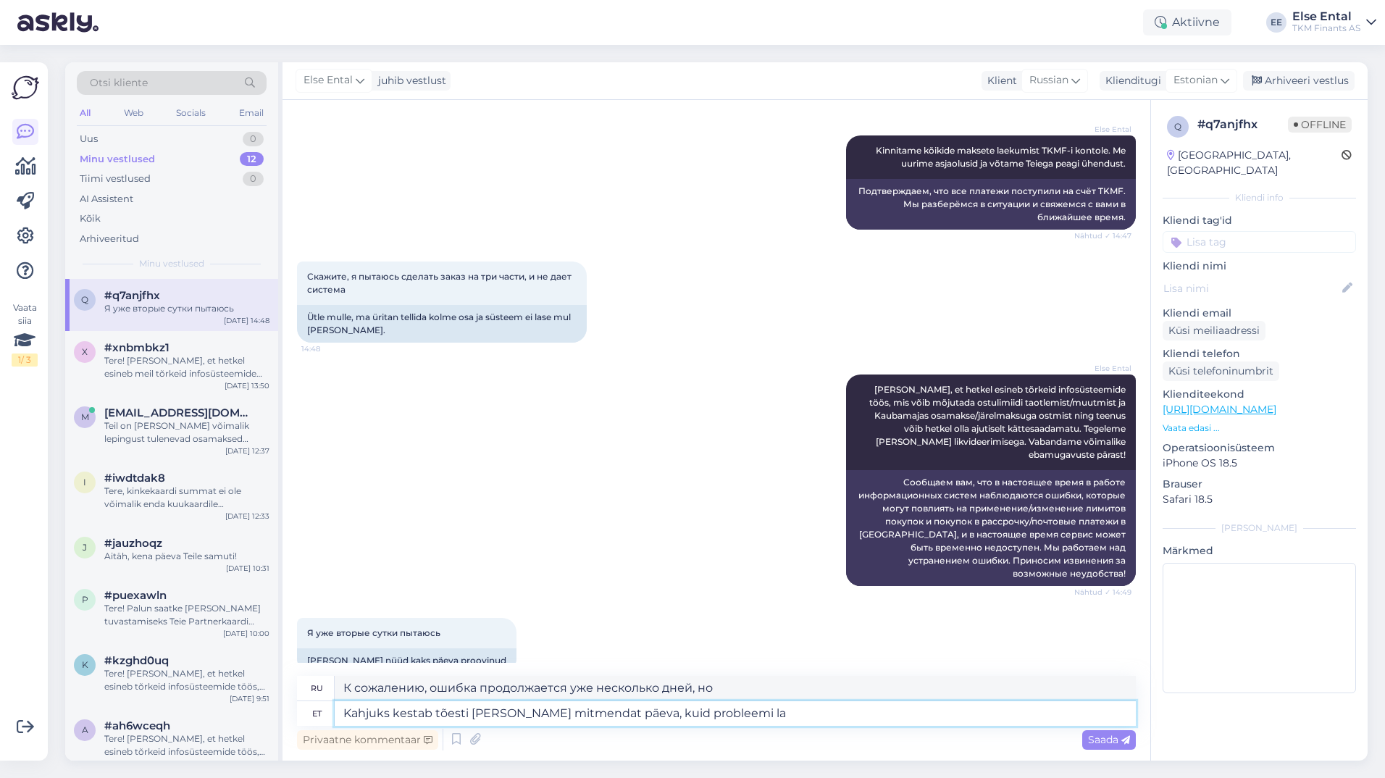
type textarea "К сожалению, ошибка продолжается уже несколько дней, но проблема была устранена."
type textarea "Kahjuks kestab tõesti [PERSON_NAME] mitmendat päeva, kuid probleemi lahendamise…"
type textarea "К сожалению, ошибка продолжалась несколько дней, но проблема была решена."
type textarea "Kahjuks kestab tõesti [PERSON_NAME] mitmendat päeva, kuid probleemi lahendamise…"
type textarea "К сожалению, ошибка продолжается уже несколько дней, но проблема решается."
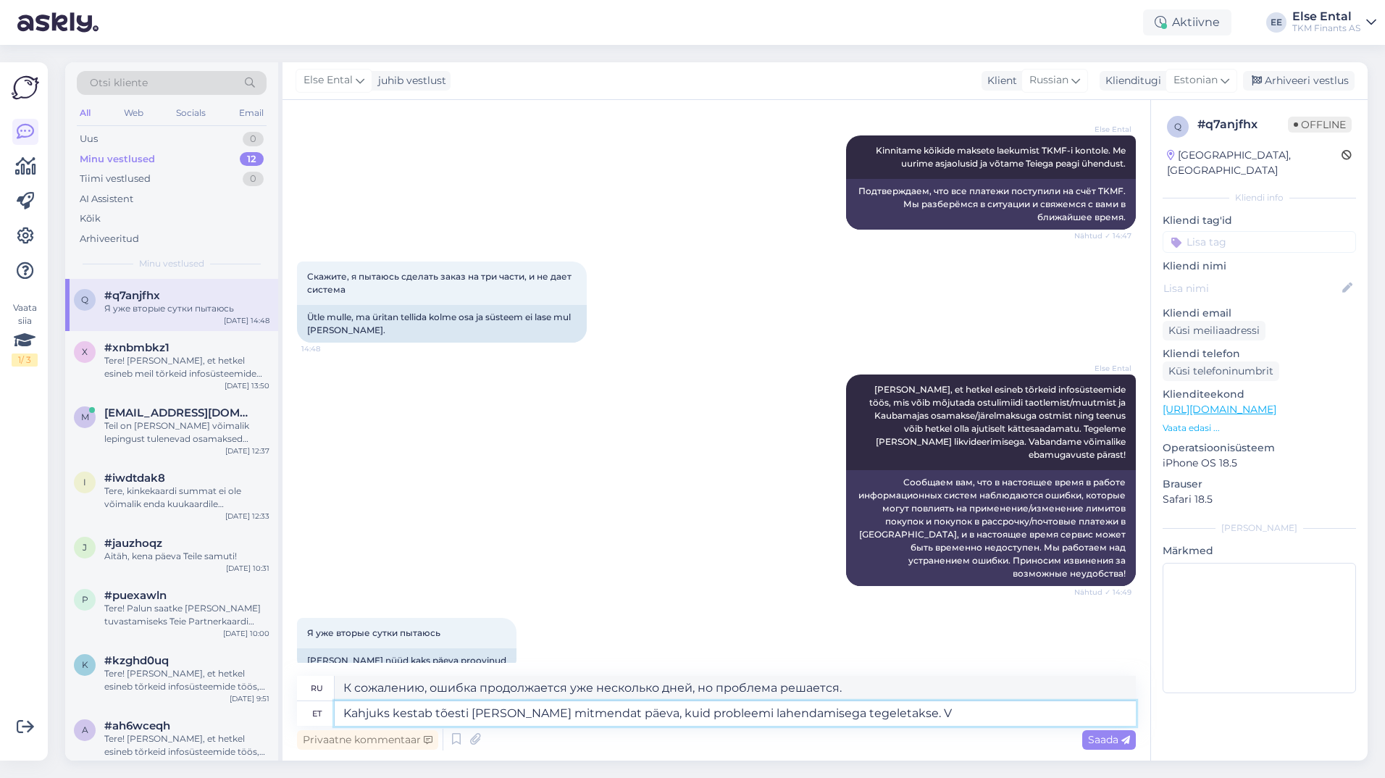
type textarea "Kahjuks kestab tõesti [PERSON_NAME] mitmendat päeva, kuid probleemi lahendamise…"
type textarea "К сожалению, ошибка продолжается уже несколько дней, но проблема решается. V'"
type textarea "Kahjuks kestab tõesti [PERSON_NAME] mitmendat päeva, kuid probleemi lahendamise…"
type textarea "К сожалению, ошибка продолжается уже несколько дней, но проблема решается. Очень"
type textarea "Kahjuks kestab tõesti [PERSON_NAME] mitmendat päeva, kuid probleemi lahendamise…"
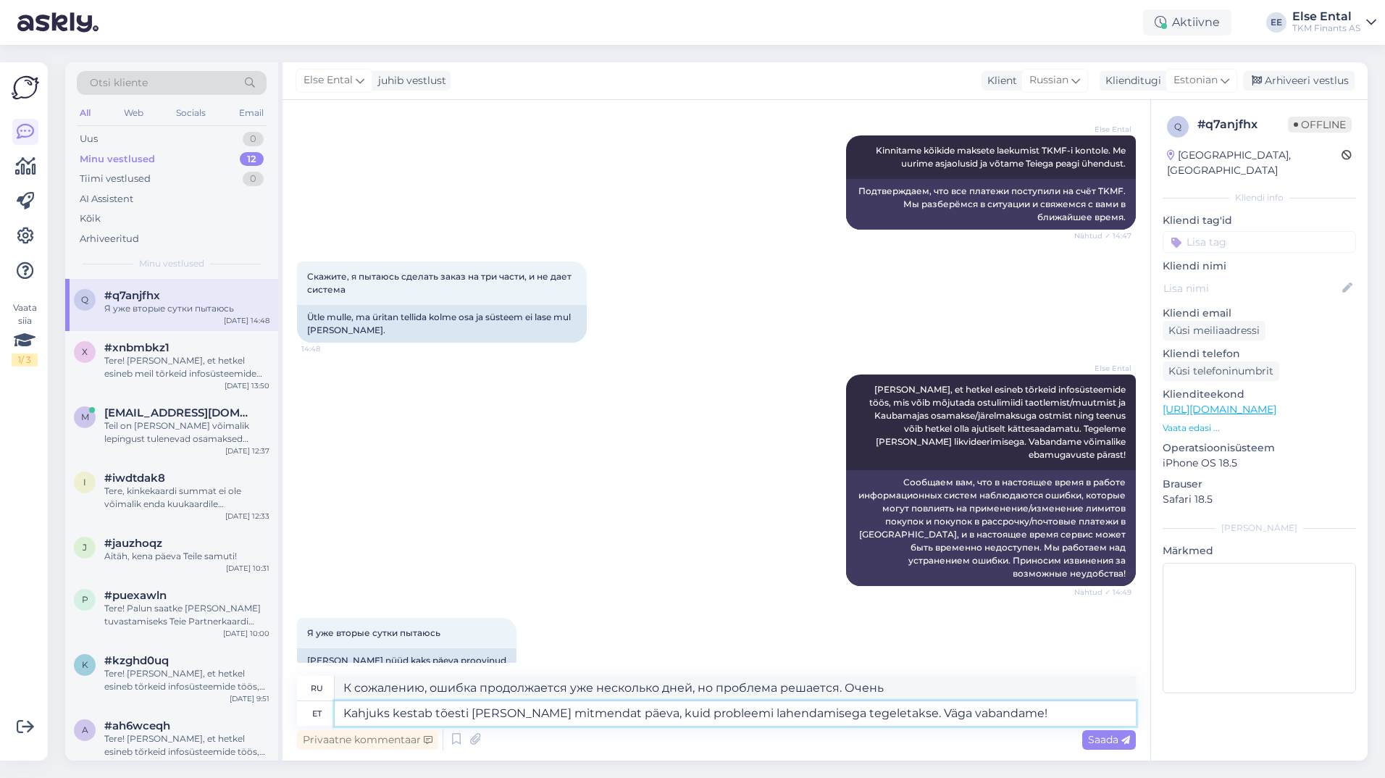
type textarea "К сожалению, ошибка продолжается уже несколько дней, но мы работаем над её реше…"
click at [1022, 714] on textarea "Kahjuks kestab tõesti [PERSON_NAME] mitmendat päeva, kuid probleemi lahendamise…" at bounding box center [735, 713] width 801 height 25
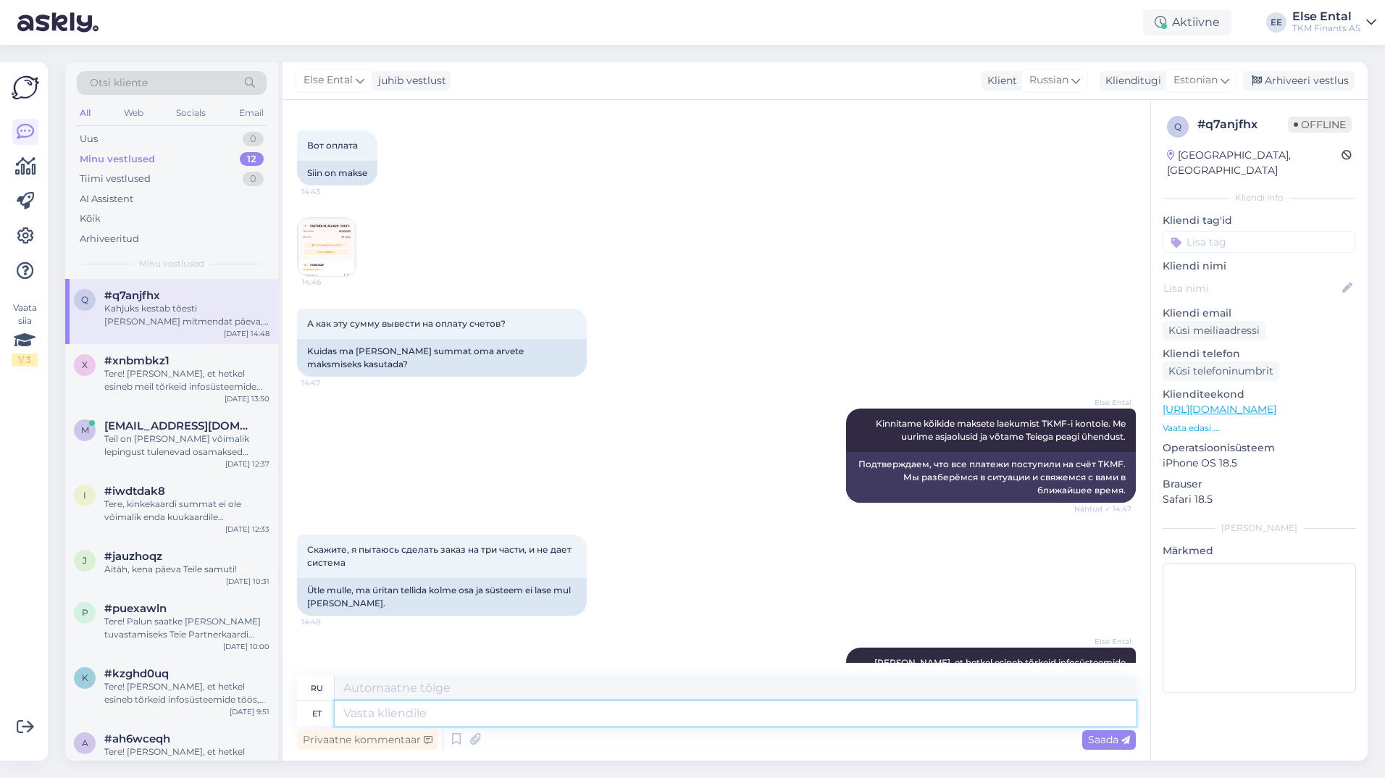
scroll to position [965, 0]
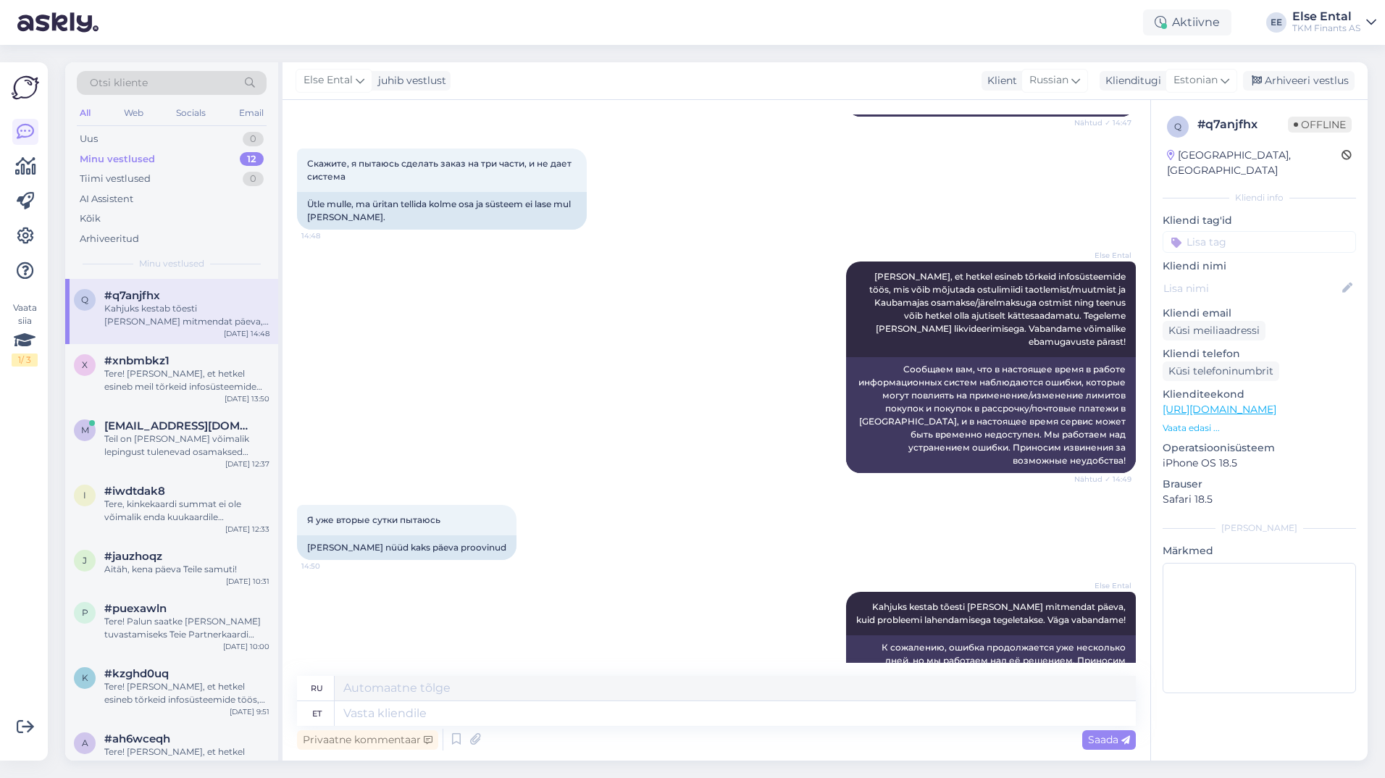
drag, startPoint x: 435, startPoint y: 729, endPoint x: 434, endPoint y: 720, distance: 8.8
click at [436, 729] on div "Privaatne kommentaar Saada" at bounding box center [716, 740] width 839 height 28
click at [429, 715] on textarea at bounding box center [735, 713] width 801 height 25
type textarea "Teie Pa"
type textarea "Твой"
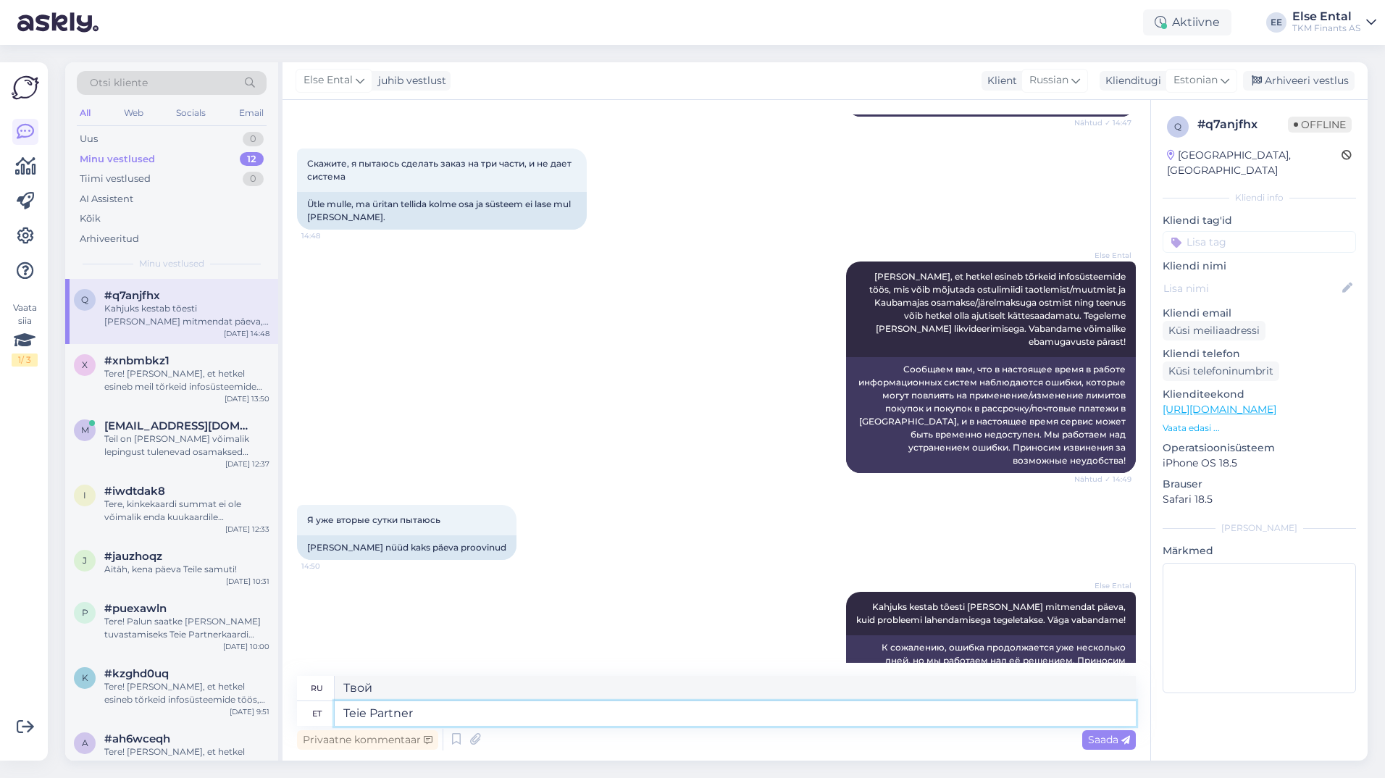
type textarea "Teie Partner"
type textarea "Ваш партнер"
type textarea "Teie Partner [PERSON_NAME] k"
type textarea "Ваша партнерская ежемесячная карта"
type textarea "Teie Partner [PERSON_NAME] kontol o"
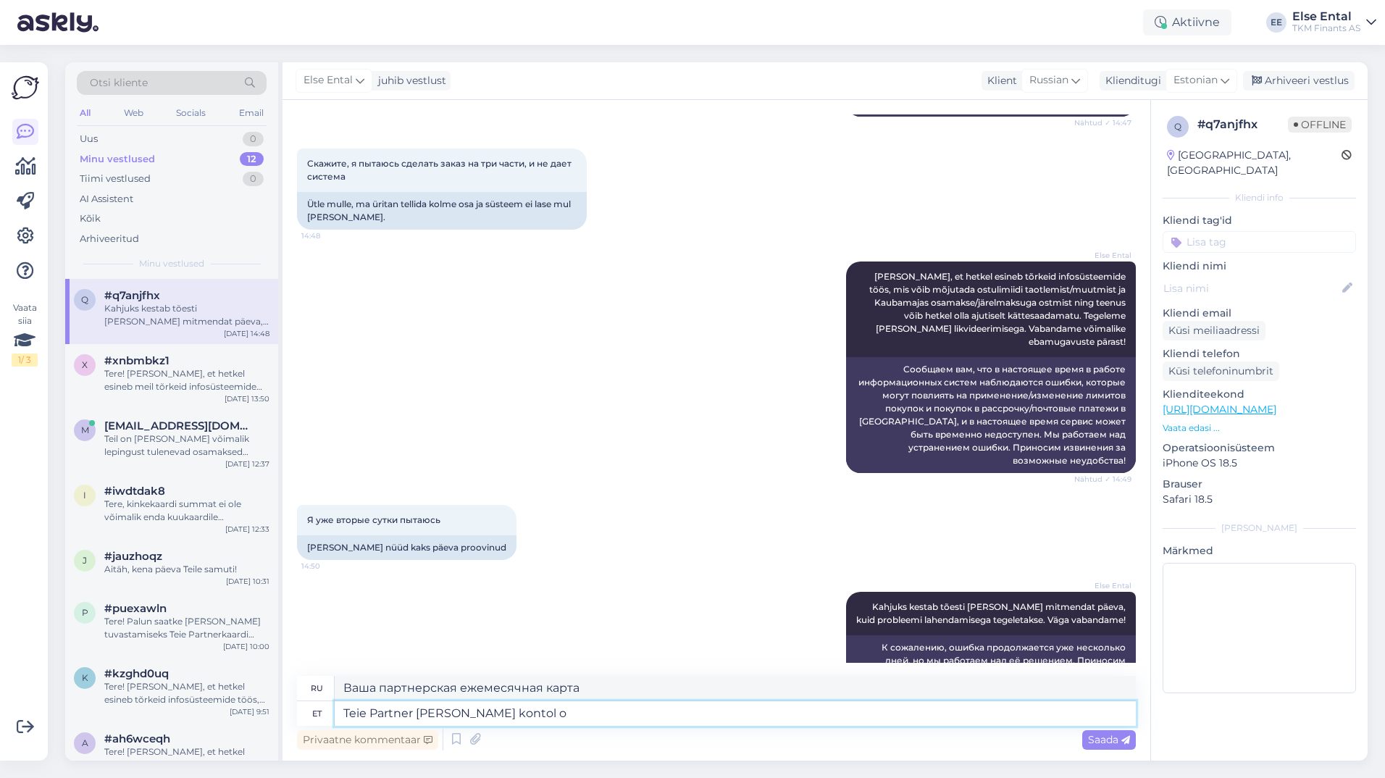
type textarea "Ваш партнерский ежемесячный карточный счет"
type textarea "Teie Partner [PERSON_NAME] kontol on he"
type textarea "Ваш счет ежемесячной партнерской карты имеет"
type textarea "Teie Partner [PERSON_NAME] kontol on [PERSON_NAME]"
type textarea "На вашем счете партнерской ежемесячной карты имеется текущий баланс."
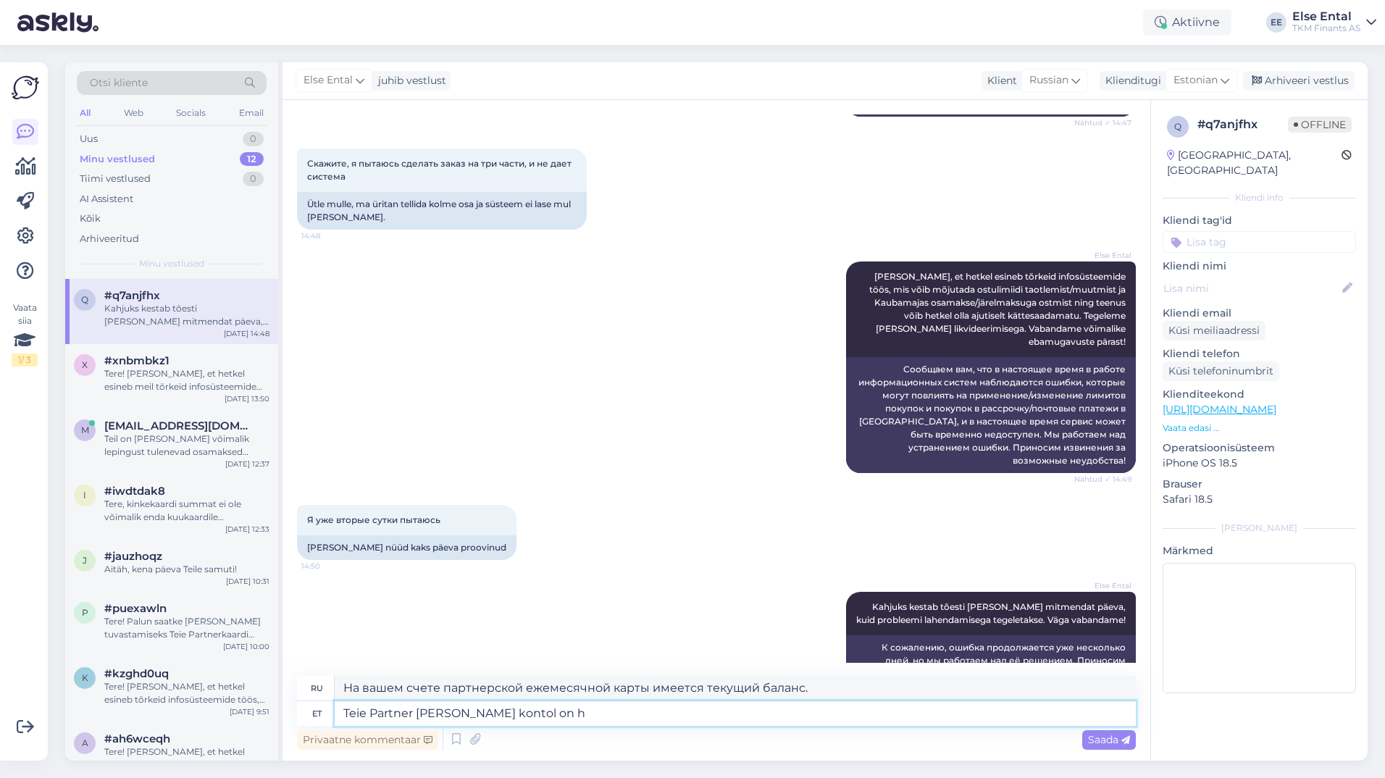
type textarea "Teie Partner [PERSON_NAME] kontol on"
type textarea "Ваш счет ежемесячной партнерской карты имеет"
type textarea "Teie Partner [PERSON_NAME] kontol on seisuga"
type textarea "Баланс вашего счета ежемесячной партнерской карты составляет"
type textarea "Teie Partner Kuukaardi kontol on seisuga [DATE]"
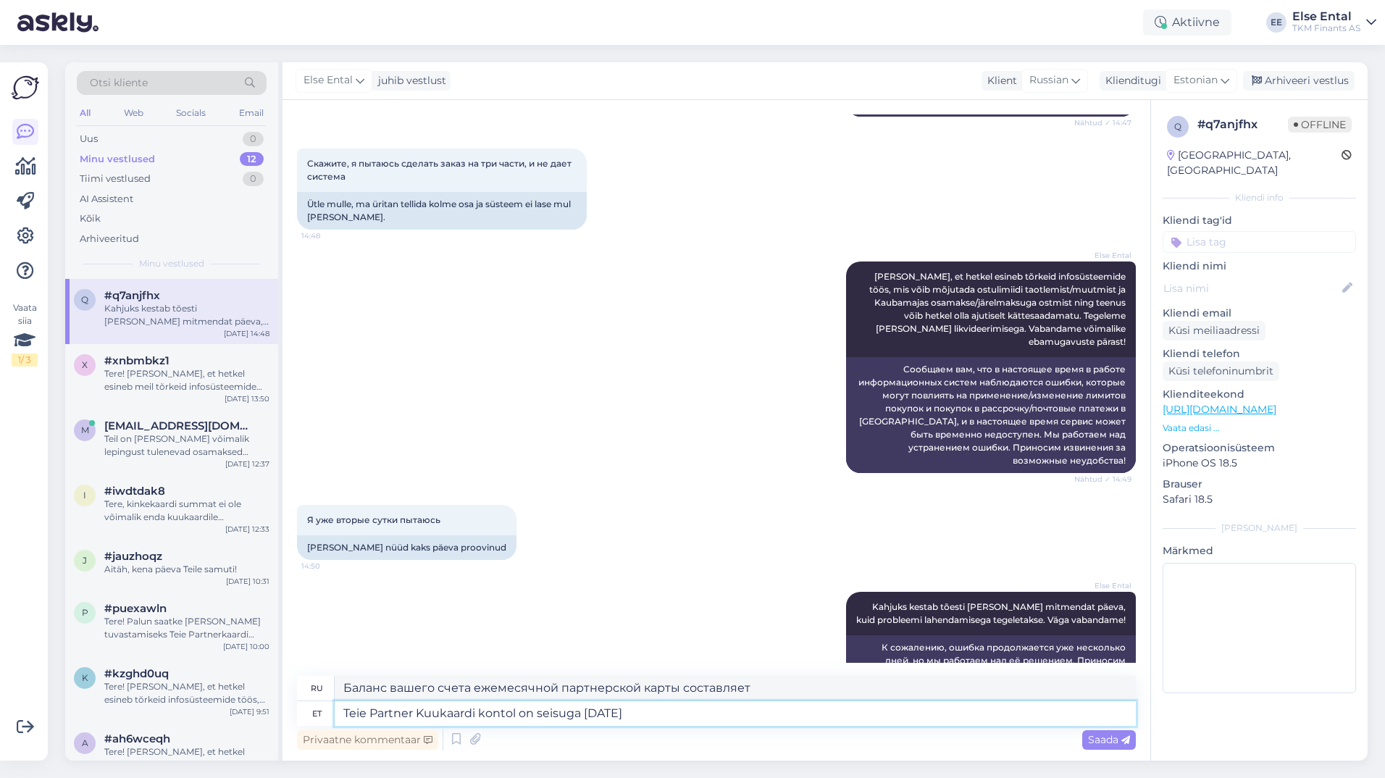
type textarea "На счете вашей партнерской ежемесячной карты по состоянию на 01.09.202"
type textarea "Teie Partner Kuukaardi kontol on seisuga [DATE]"
type textarea "На счете вашей партнерской ежемесячной карты по состоянию на [DATE]"
type textarea "Teie Partner [PERSON_NAME] kontol on seisuga [DATE] ettemaks su"
type textarea "На счете вашей партнерской ежемесячной карты имеется авансовый платеж по состоя…"
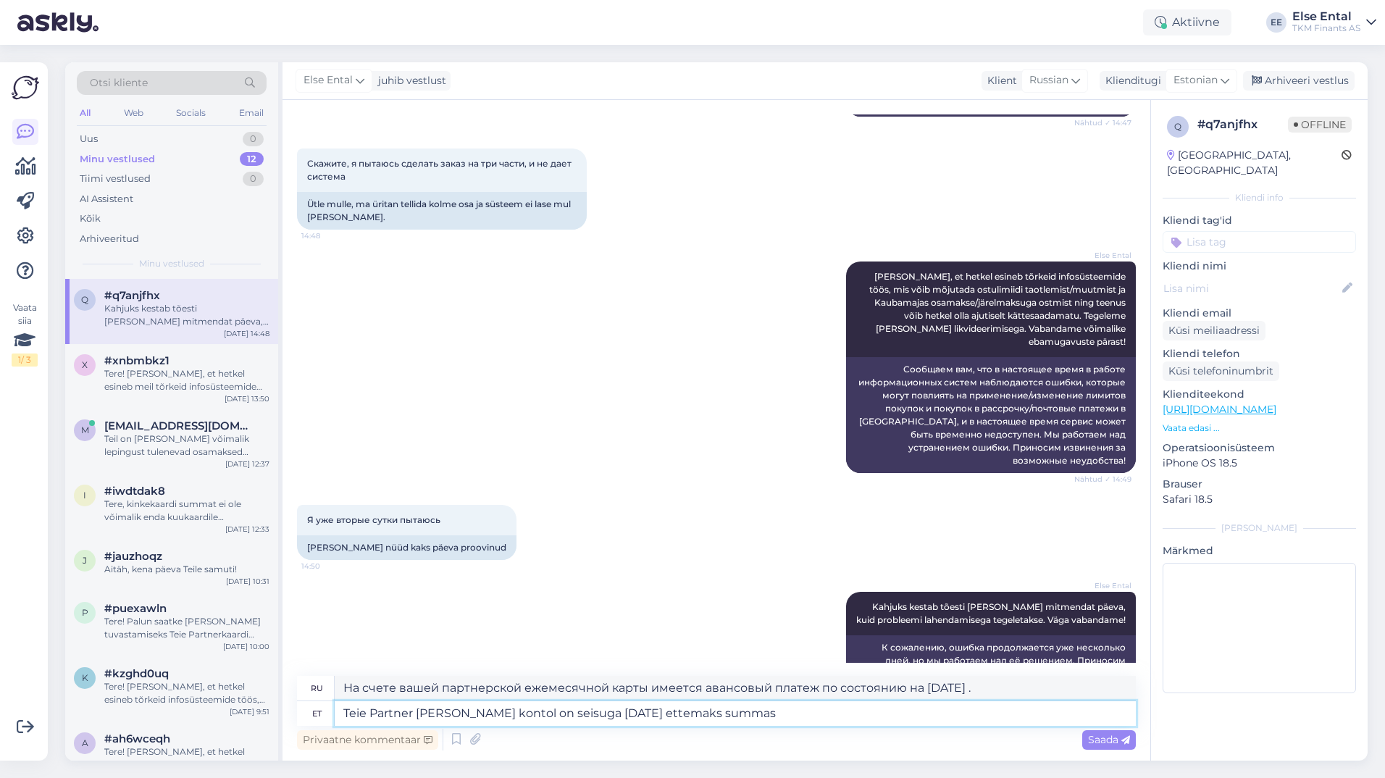
type textarea "Teie Partner [PERSON_NAME] kontol on seisuga [DATE] ettemaks summas"
type textarea "По состоянию на [DATE] на счете вашей партнерской ежемесячной карты имеется ава…"
paste textarea "271,66 €"
type textarea "Teie Partner [PERSON_NAME] kontol on seisuga [DATE] ettemaks summas 271,66 €"
type textarea "По состоянию на [DATE] на вашем счете Partner Monthly Card имеется предоплата в…"
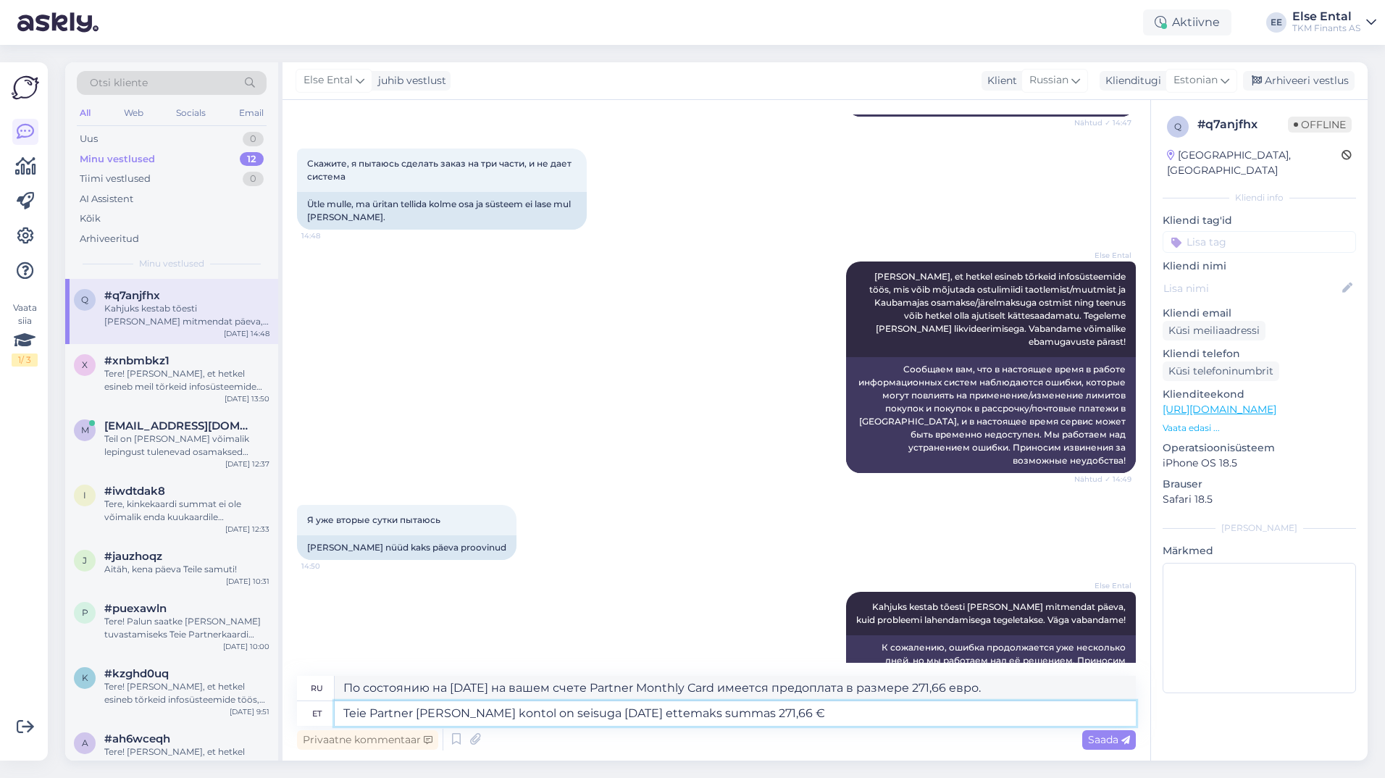
type textarea "Teie Partner [PERSON_NAME] kontol on seisuga [DATE] ettemaks summas 271,66"
type textarea "По состоянию на [DATE] на счете вашей партнерской ежемесячной карты имеется пре…"
type textarea "Teie Partner [PERSON_NAME] kontol on seisuga [DATE] ettemaks summas 271,66 eur."
type textarea "По состоянию на [DATE] на счете вашей партнерской ежемесячной карты имеется пре…"
type textarea "Teie Partner [PERSON_NAME] kontol on seisuga [DATE] ettemaks summas 271,66 eur."
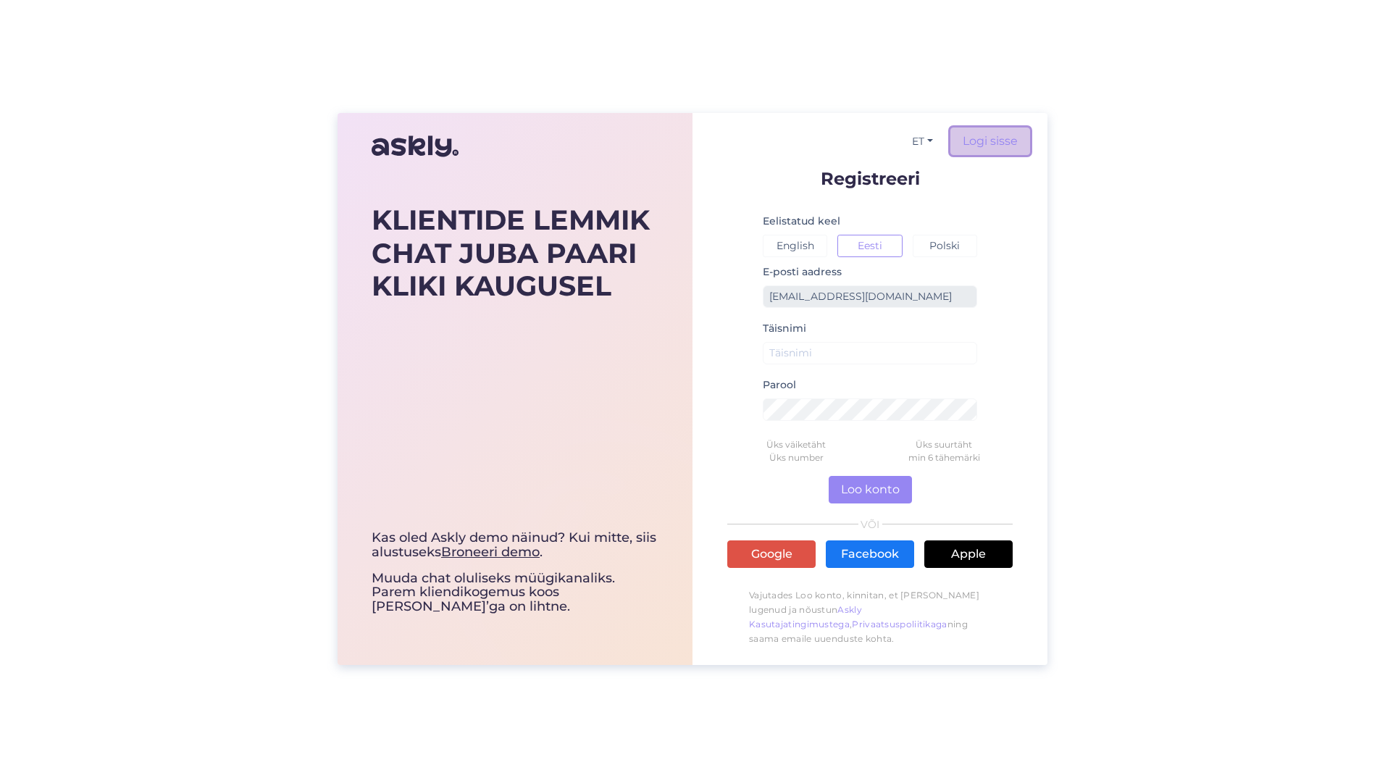
click at [1026, 129] on link "Logi sisse" at bounding box center [990, 141] width 80 height 28
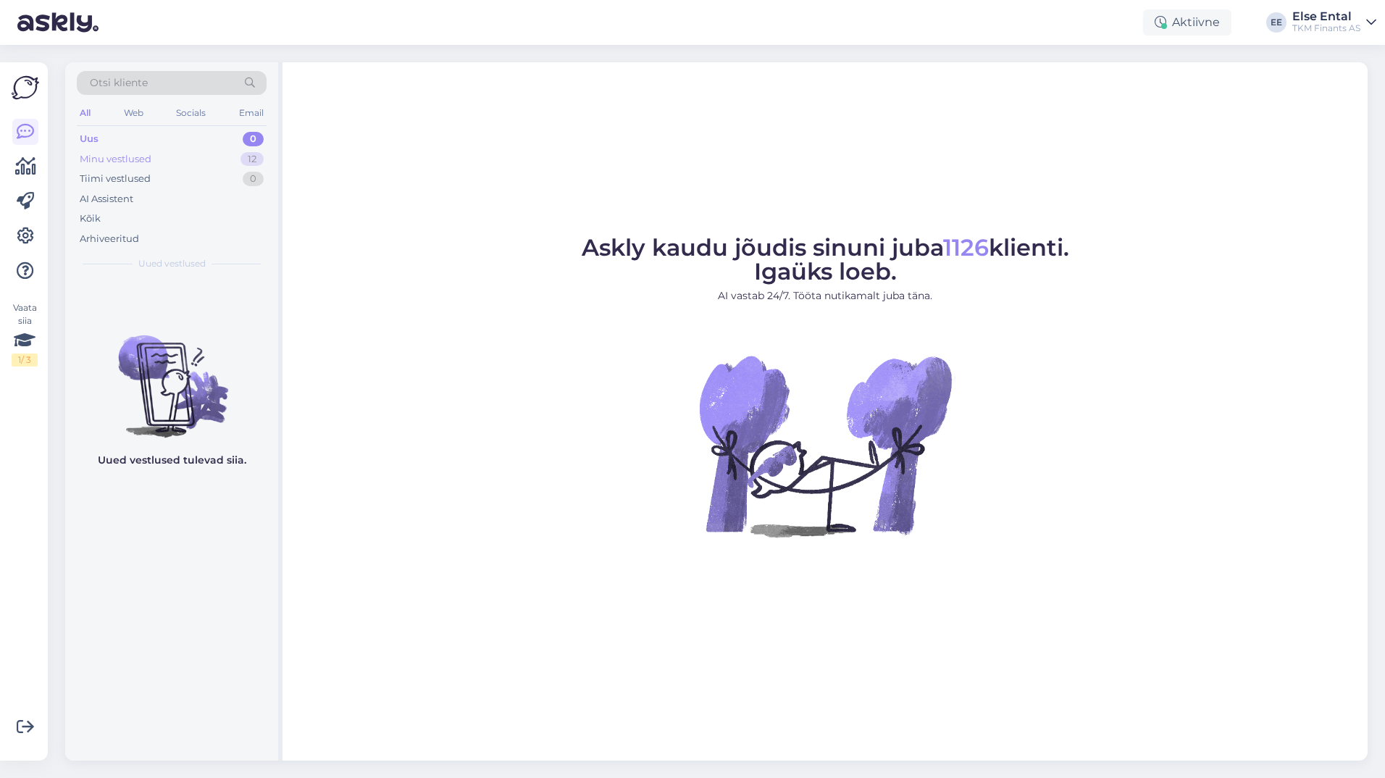
click at [131, 153] on div "Minu vestlused" at bounding box center [116, 159] width 72 height 14
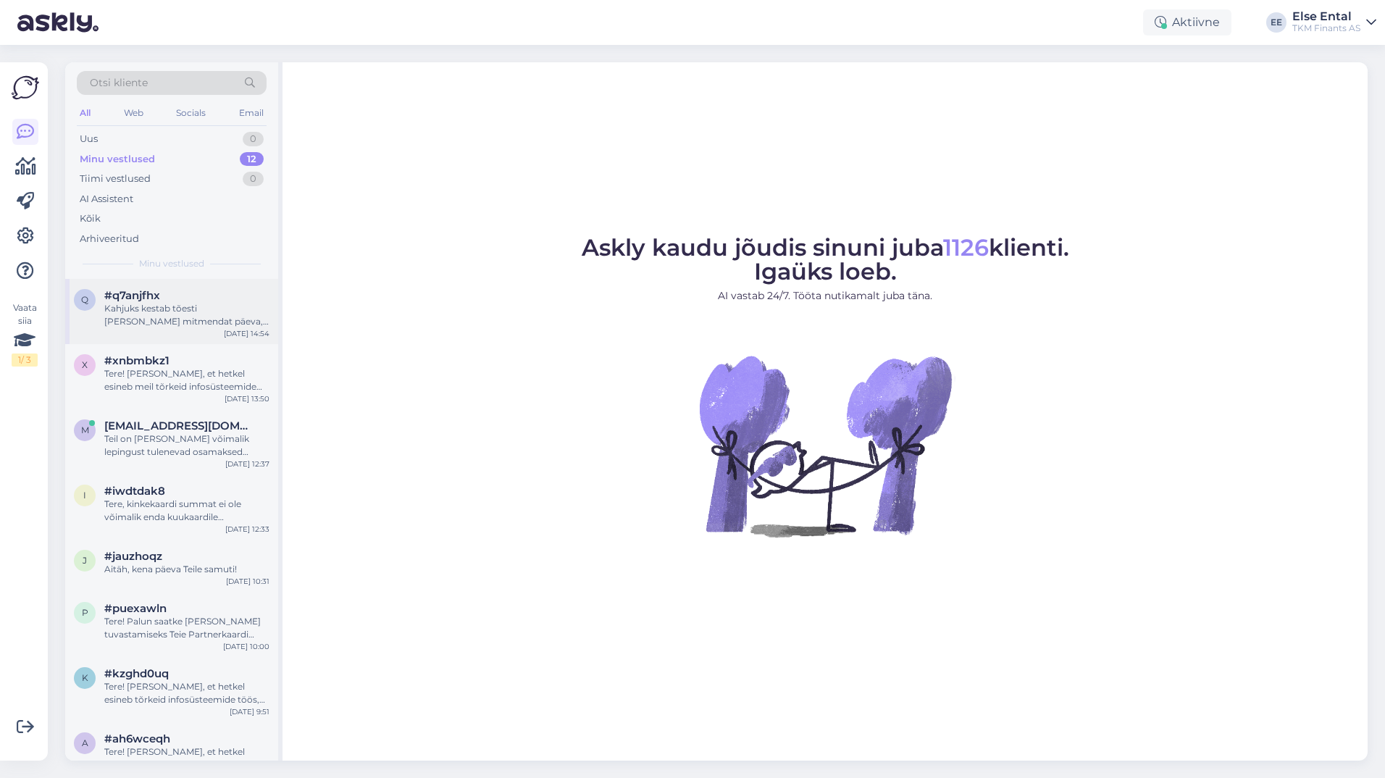
click at [178, 311] on div "Kahjuks kestab tõesti [PERSON_NAME] mitmendat päeva, kuid probleemi lahendamise…" at bounding box center [186, 315] width 165 height 26
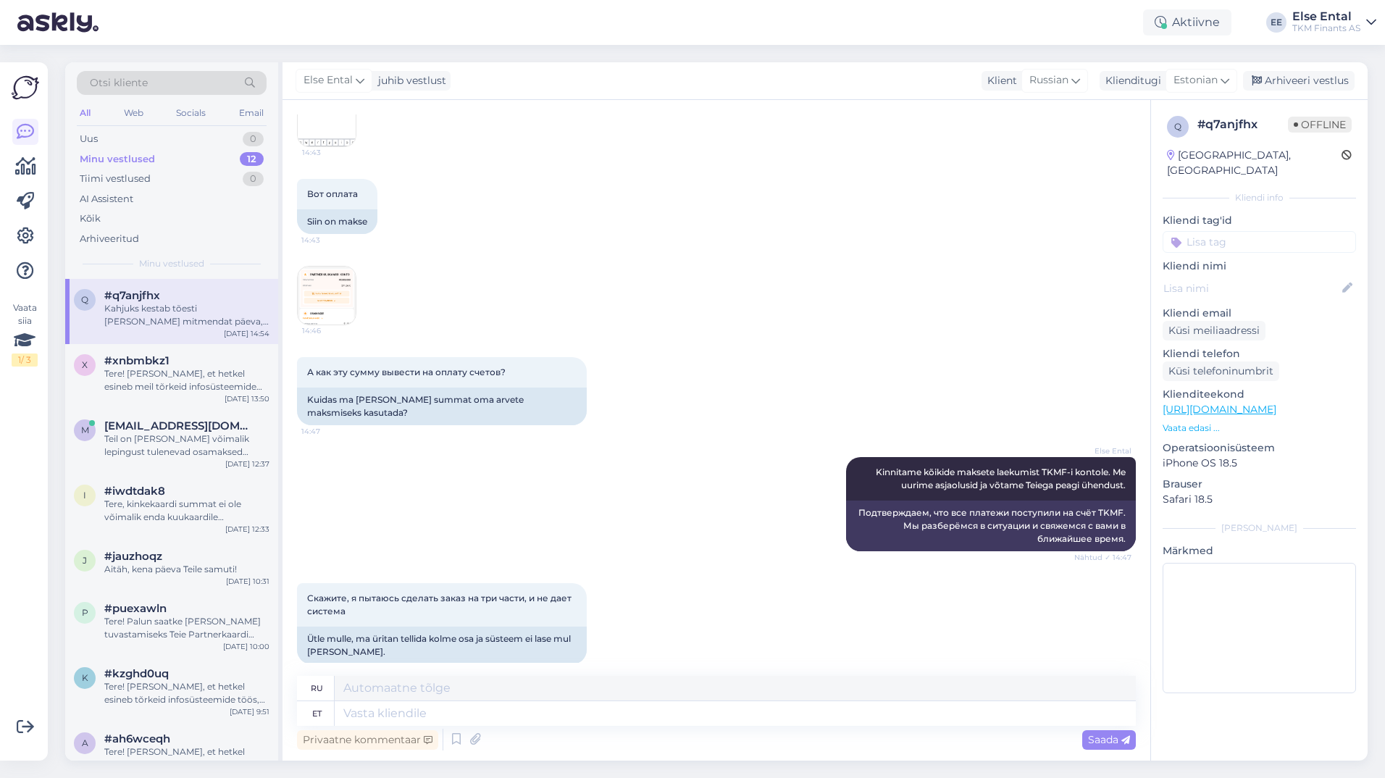
scroll to position [965, 0]
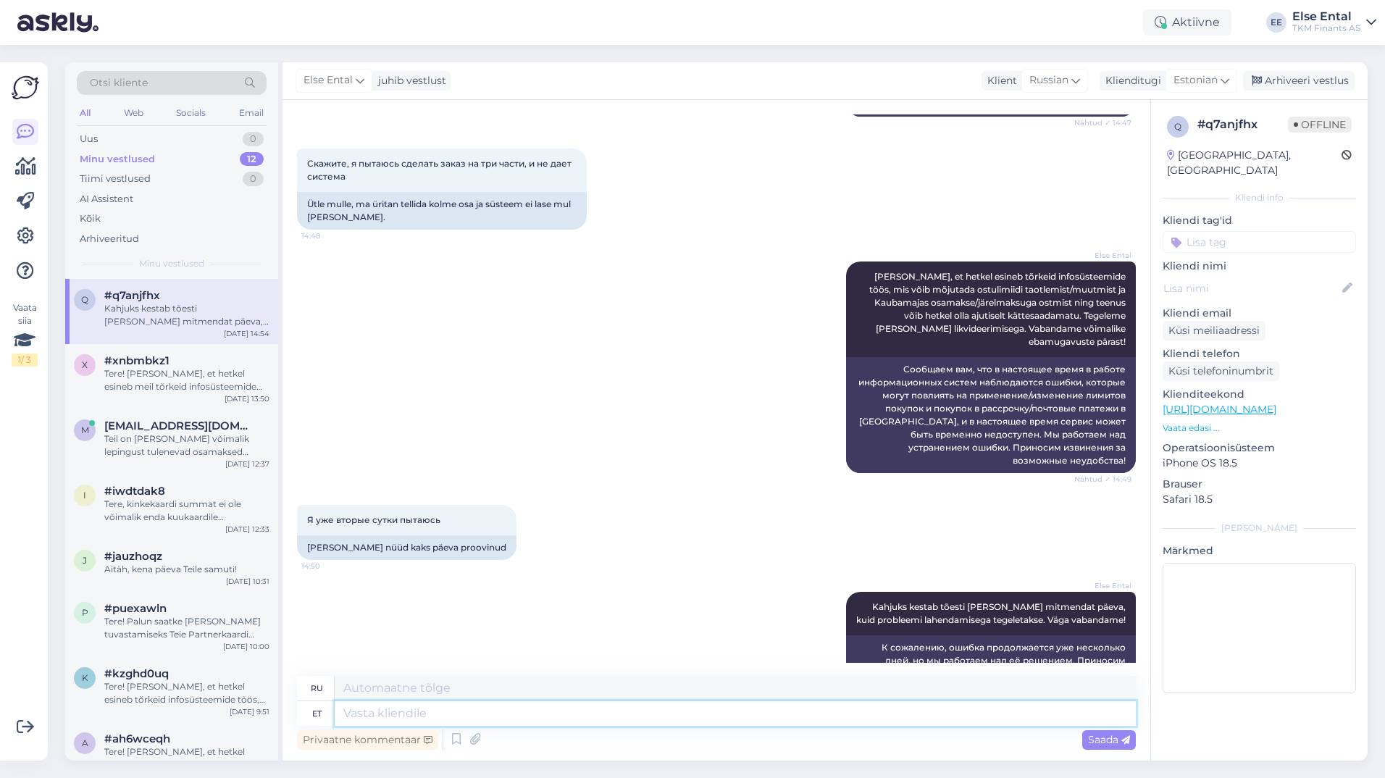
click at [445, 720] on textarea at bounding box center [735, 713] width 801 height 25
click at [521, 714] on textarea at bounding box center [735, 713] width 801 height 25
type textarea "Teie"
type textarea "Твой"
type textarea "Teie Partner K"
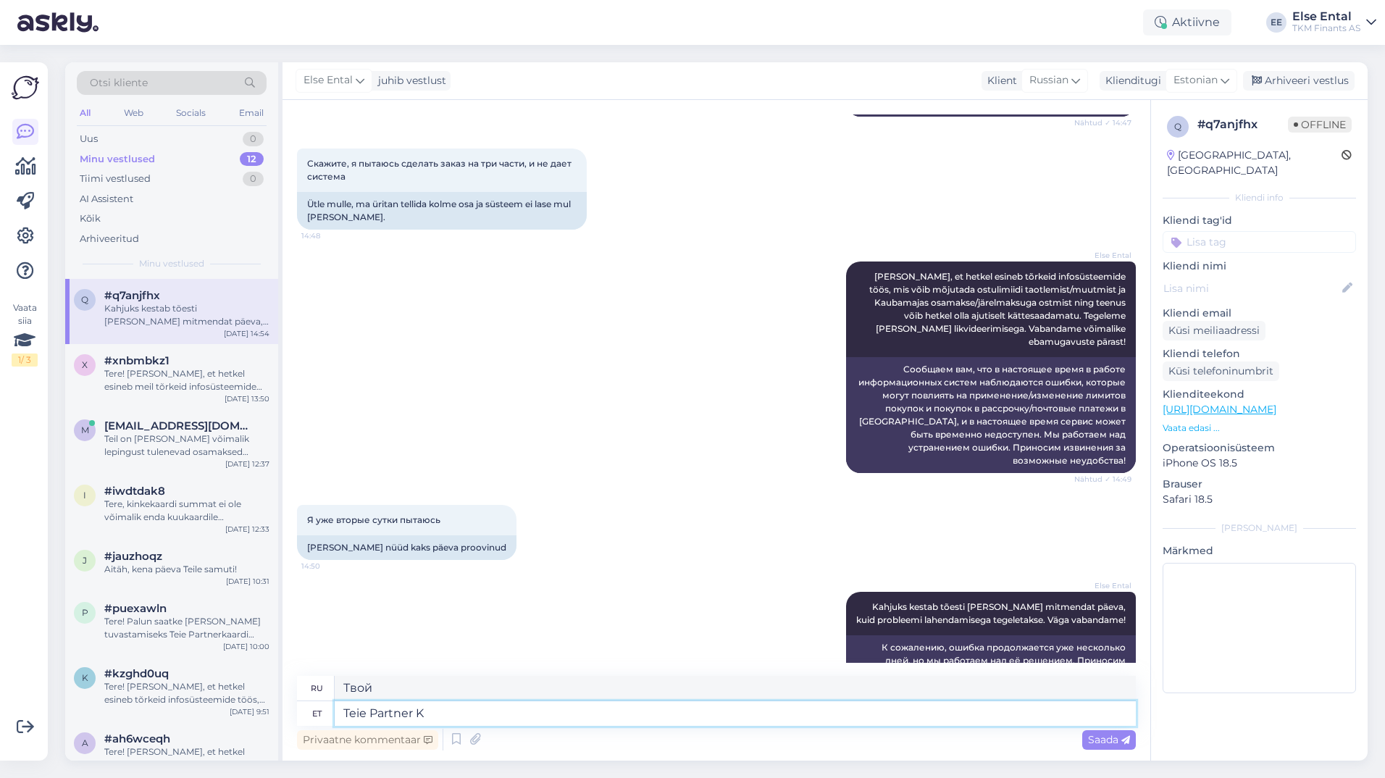
type textarea "Ваш партнер"
type textarea "Teie Partner Kuukaardi ko"
type textarea "Ваша партнерская ежемесячная карта"
type textarea "Teie Partner [PERSON_NAME] kontol o"
type textarea "Ваш партнерский ежемесячный карточный счет"
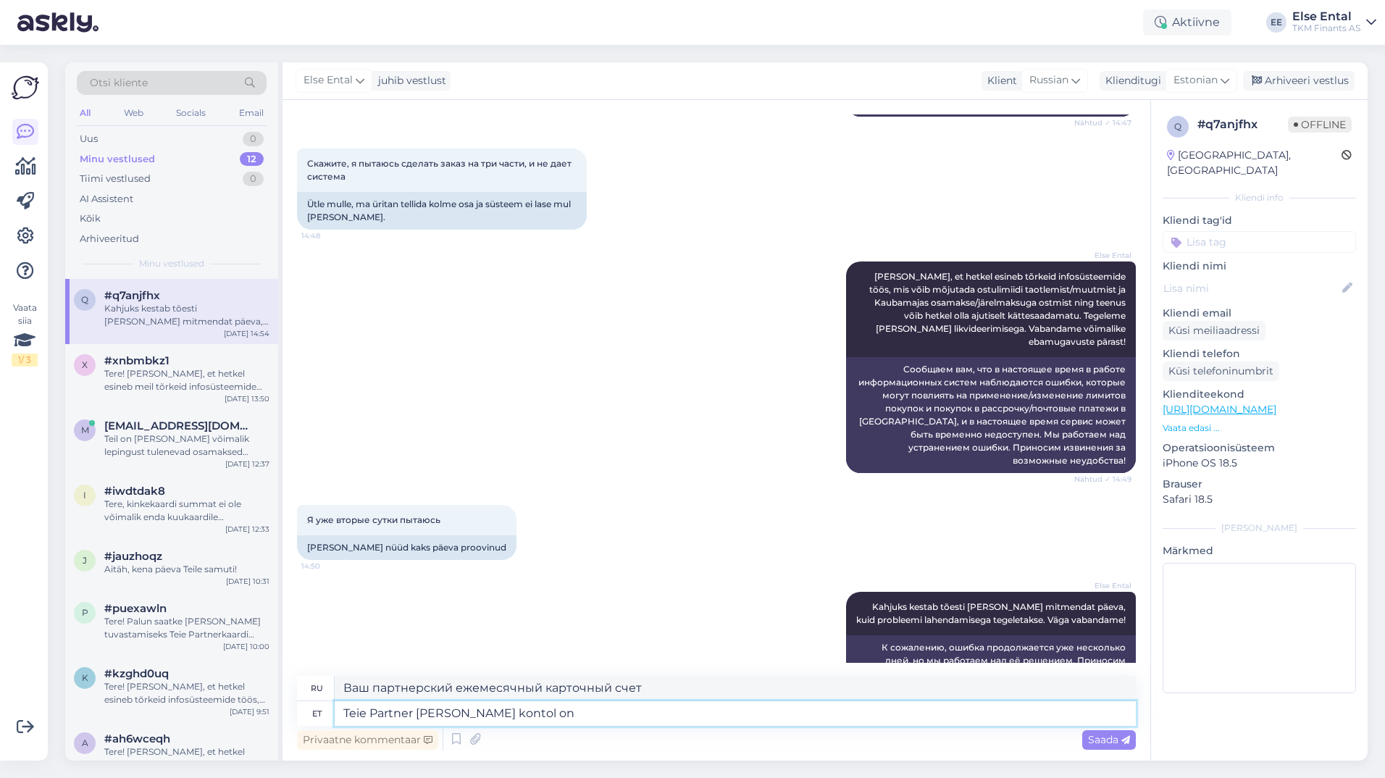
type textarea "Teie Partner [PERSON_NAME] kontol on"
type textarea "Ваш счет ежемесячной партнерской карты имеет"
type textarea "Teie Partner [PERSON_NAME] kontol on seisuga"
type textarea "Баланс вашего счета ежемесячной партнерской карты составляет"
type textarea "Teie Partner Kuukaardi kontol on seisuga [DATE]"
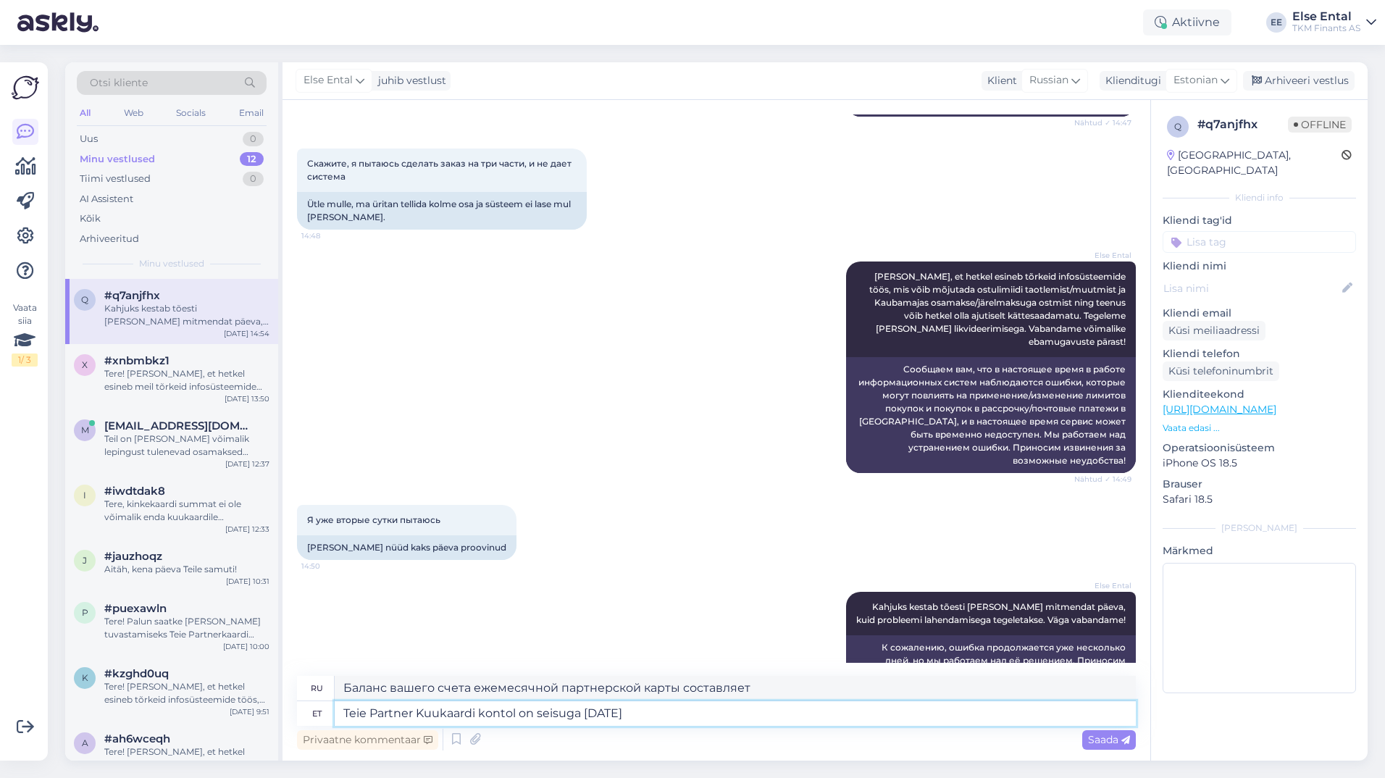
type textarea "На счете вашей партнерской ежемесячной карты по состоянию на [DATE]"
type textarea "Teie Partner [PERSON_NAME] kontol on seisuga [DATE] ettemaks s"
type textarea "На счете вашей партнерской ежемесячной карты имеется авансовый платеж по состоя…"
type textarea "Teie Partner [PERSON_NAME] kontol on seisuga [DATE] ettemaks summas"
type textarea "По состоянию на [DATE] на счете вашей партнерской ежемесячной карты имеется ава…"
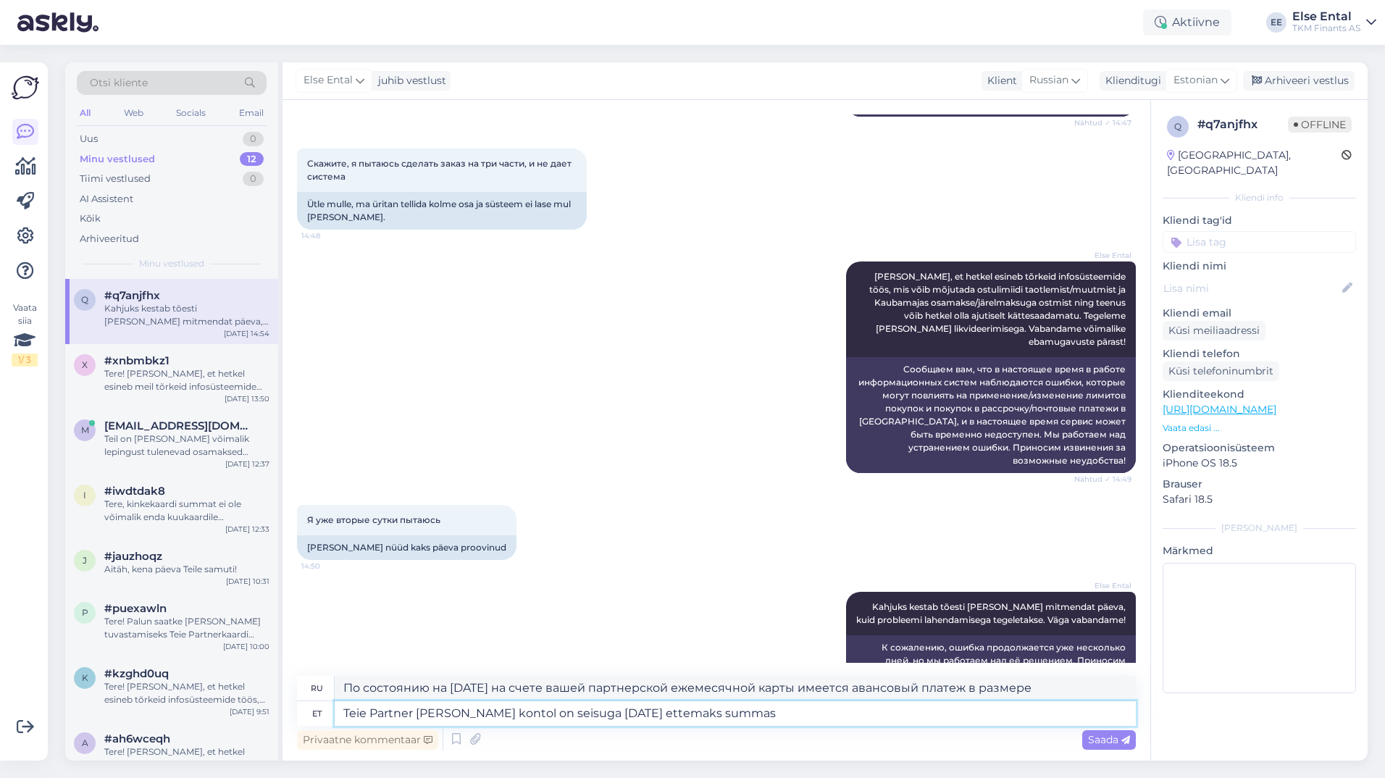
click at [768, 719] on textarea "Teie Partner [PERSON_NAME] kontol on seisuga [DATE] ettemaks summas" at bounding box center [735, 713] width 801 height 25
paste textarea "271,66 €"
type textarea "Teie Partner [PERSON_NAME] kontol on seisuga [DATE] ettemaks summas 271,66"
type textarea "По состоянию на [DATE] на вашем счете Partner Monthly Card имеется предоплата в…"
type textarea "Teie Partner [PERSON_NAME] kontol on seisuga [DATE] ettemaks summas 271,66"
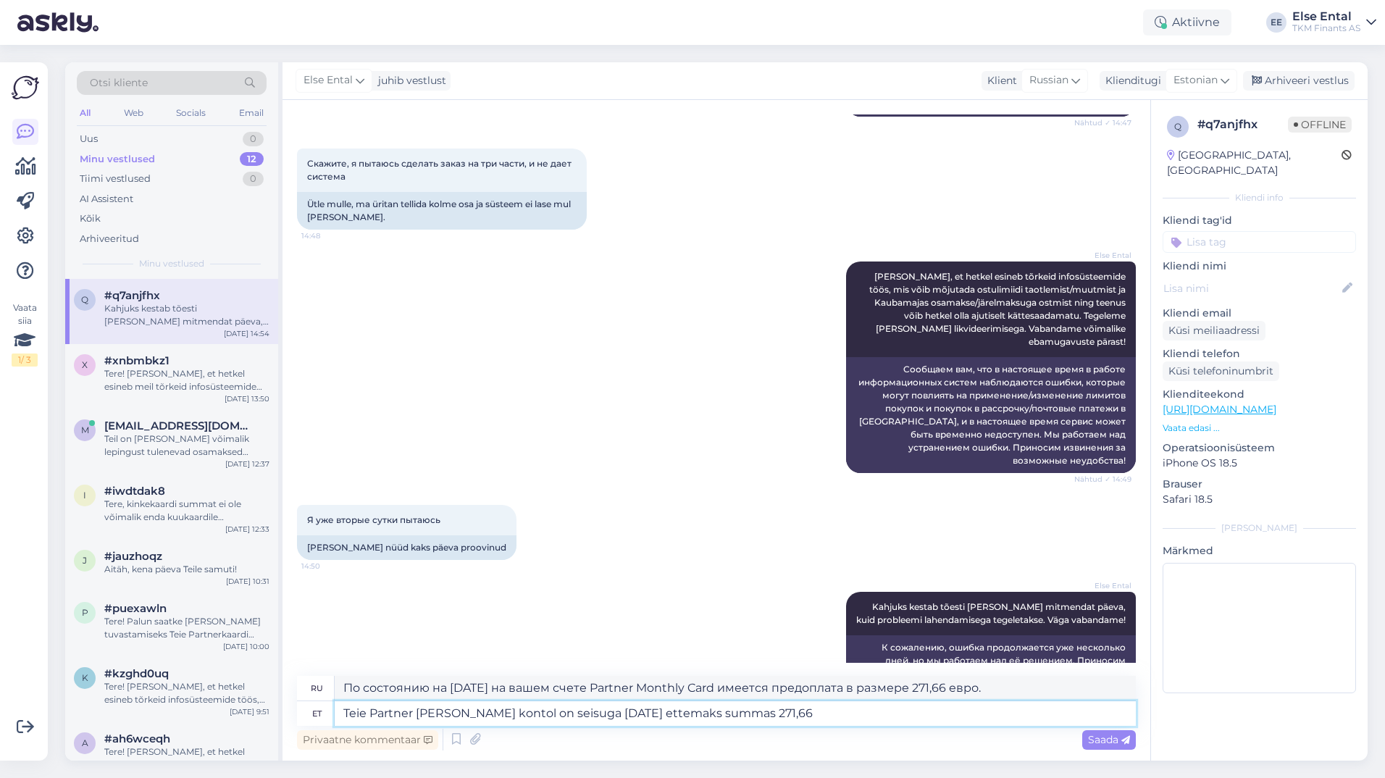
type textarea "По состоянию на [DATE] на счете вашей партнерской ежемесячной карты имеется пре…"
type textarea "Teie Partner [PERSON_NAME] kontol on seisuga [DATE] ettemaks summas 271,66 eur."
type textarea "По состоянию на [DATE] на счете вашей партнерской ежемесячной карты имеется пре…"
type textarea "Teie Partner Kuukaardi kontol on seisuga 01.09.2025 ettemaks summas 271,66 eur.…"
type textarea "По состоянию на 01.09.2025 на вашем счете ежемесячной партнерской карты имеется…"
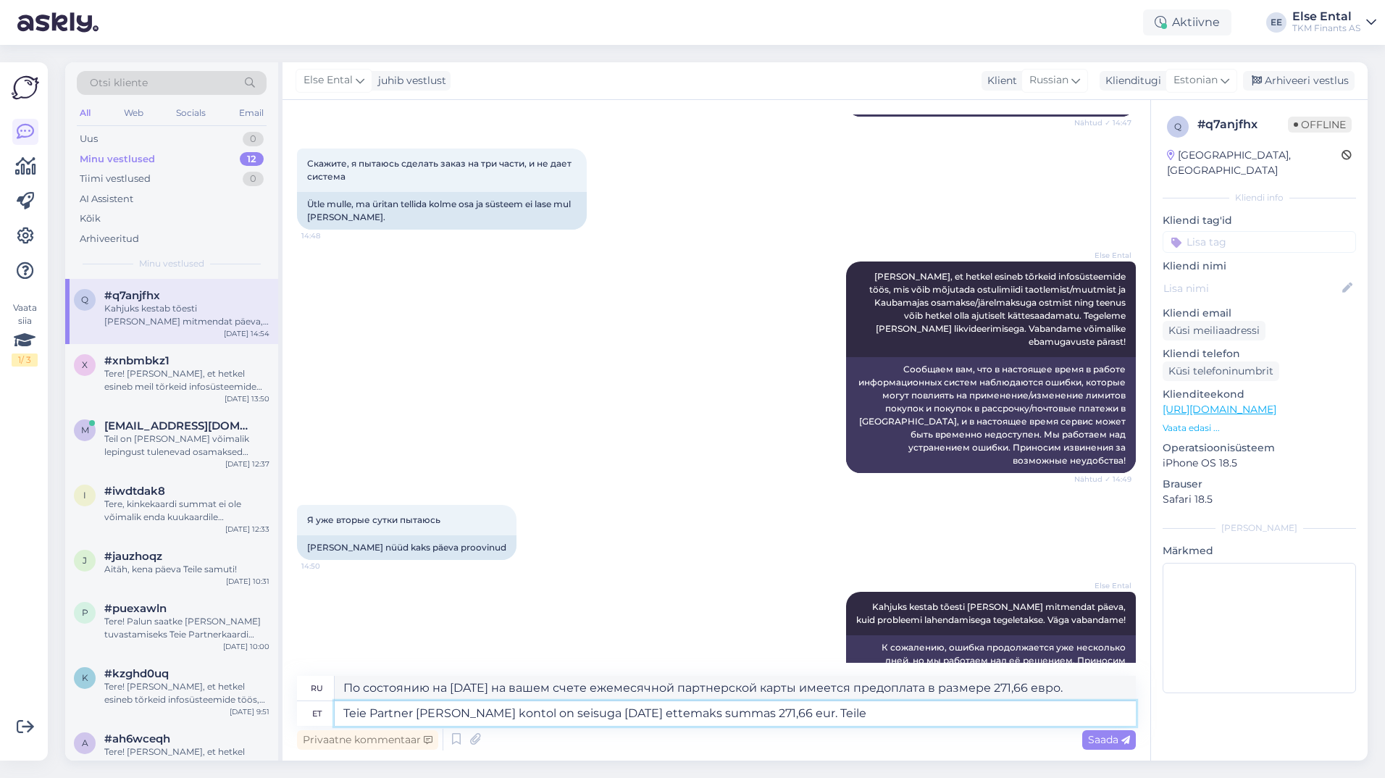
type textarea "Teie Partner Kuukaardi kontol on seisuga 01.09.2025 ettemaks summas 271,66 eur.…"
type textarea "По состоянию на 01.09.2025 на вашем счете Partner Monthly Card имеется предопла…"
type textarea "Teie Partner Kuukaardi kontol on seisuga 01.09.2025 ettemaks summas 271,66 eur.…"
type textarea "По состоянию на 01.09.2025 на вашем счете ежемесячной партнерской карты имеется…"
type textarea "Teie Partner Kuukaardi kontol on seisuga 01.09.2025 ettemaks summas 271,66 eur.…"
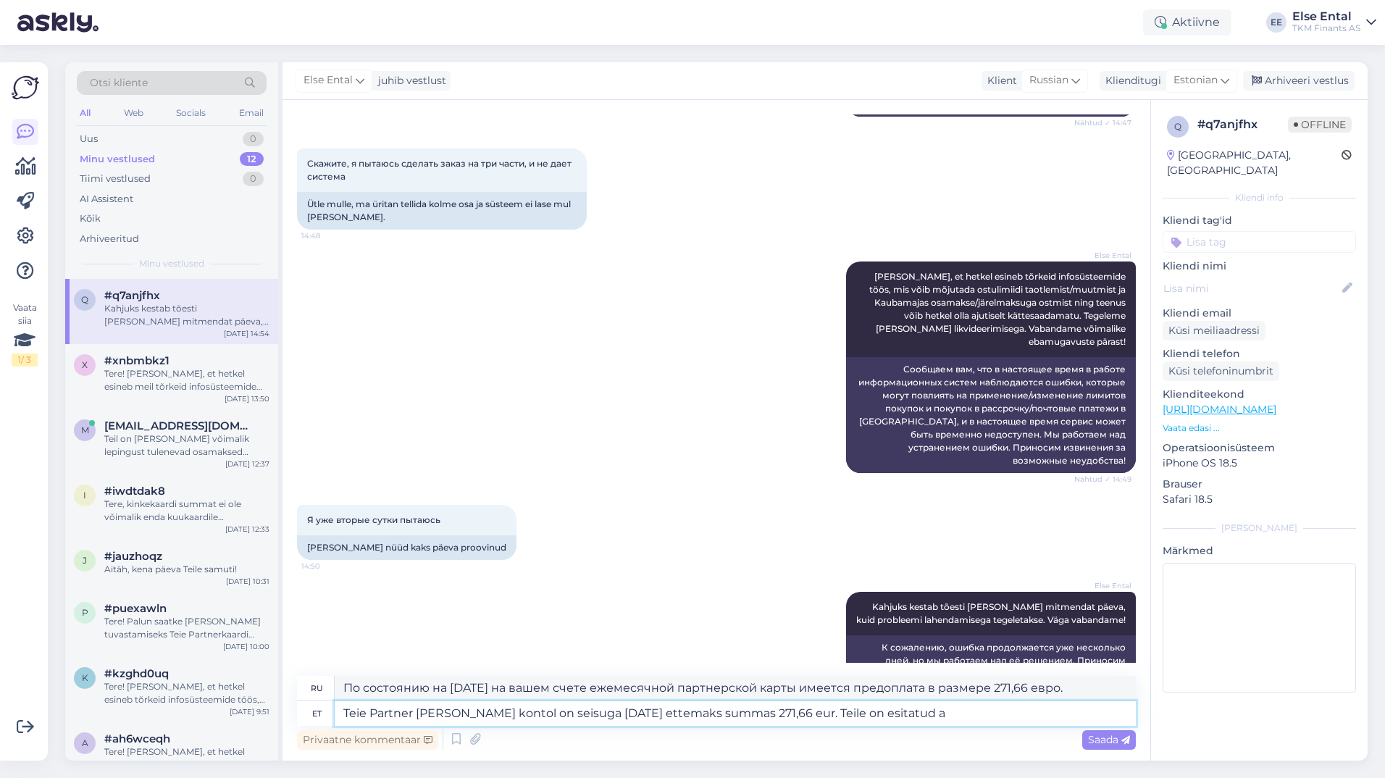
type textarea "По состоянию на 01.09.2025 на вашем счете ежемесячной партнерской карты имеется…"
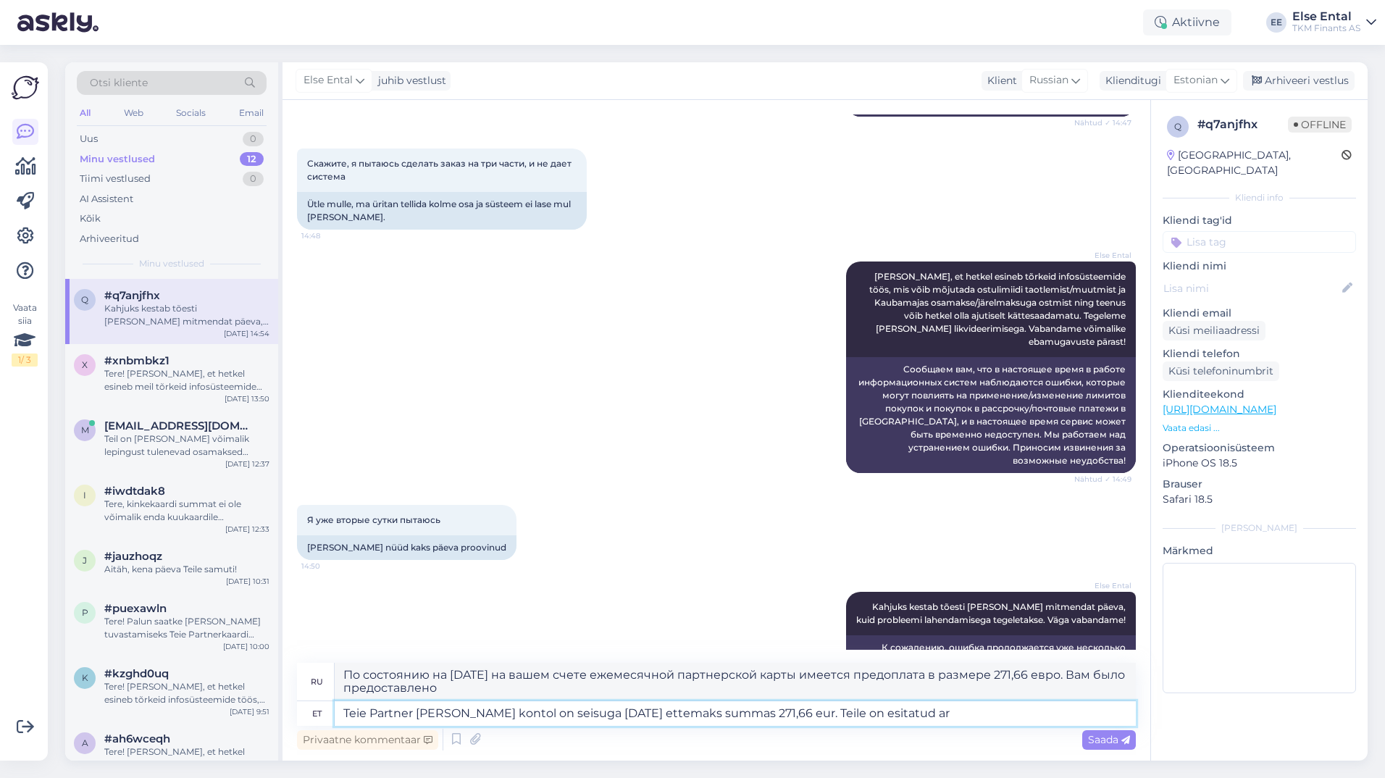
type textarea "Teie Partner Kuukaardi kontol on seisuga 01.09.2025 ettemaks summas 271,66 eur.…"
type textarea "По состоянию на 01.09.2025 на вашем счете Partner Monthly Card имеется предопла…"
type textarea "Teie Partner Kuukaardi kontol on seisuga 01.09.2025 ettemaks summas 271,66 eur.…"
type textarea "По состоянию на 01.09.2025 на вашем счете Partner Monthly Card имеется предопла…"
click at [999, 721] on textarea "Teie Partner Kuukaardi kontol on seisuga 01.09.2025 ettemaks summas 271,66 eur.…" at bounding box center [735, 713] width 801 height 25
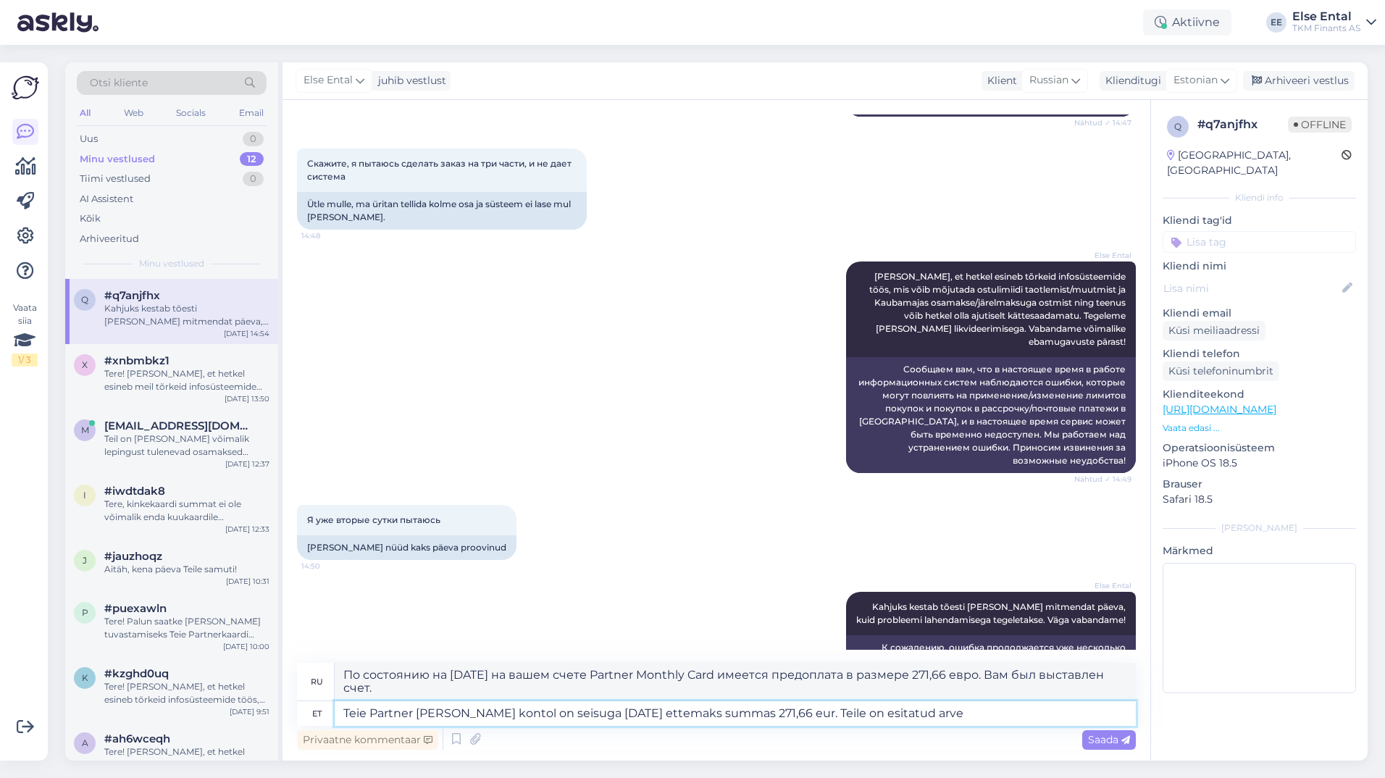
click at [963, 706] on textarea "Teie Partner Kuukaardi kontol on seisuga 01.09.2025 ettemaks summas 271,66 eur.…" at bounding box center [735, 713] width 801 height 25
paste textarea "1246836"
type textarea "Teie Partner Kuukaardi kontol on seisuga 01.09.2025 ettemaks summas 271,66 eur.…"
type textarea "По состоянию на 01.09.2025 на вашем счете Partner Monthly Card имеется предопла…"
type textarea "Teie Partner Kuukaardi kontol on seisuga 01.09.2025 ettemaks summas 271,66 eur.…"
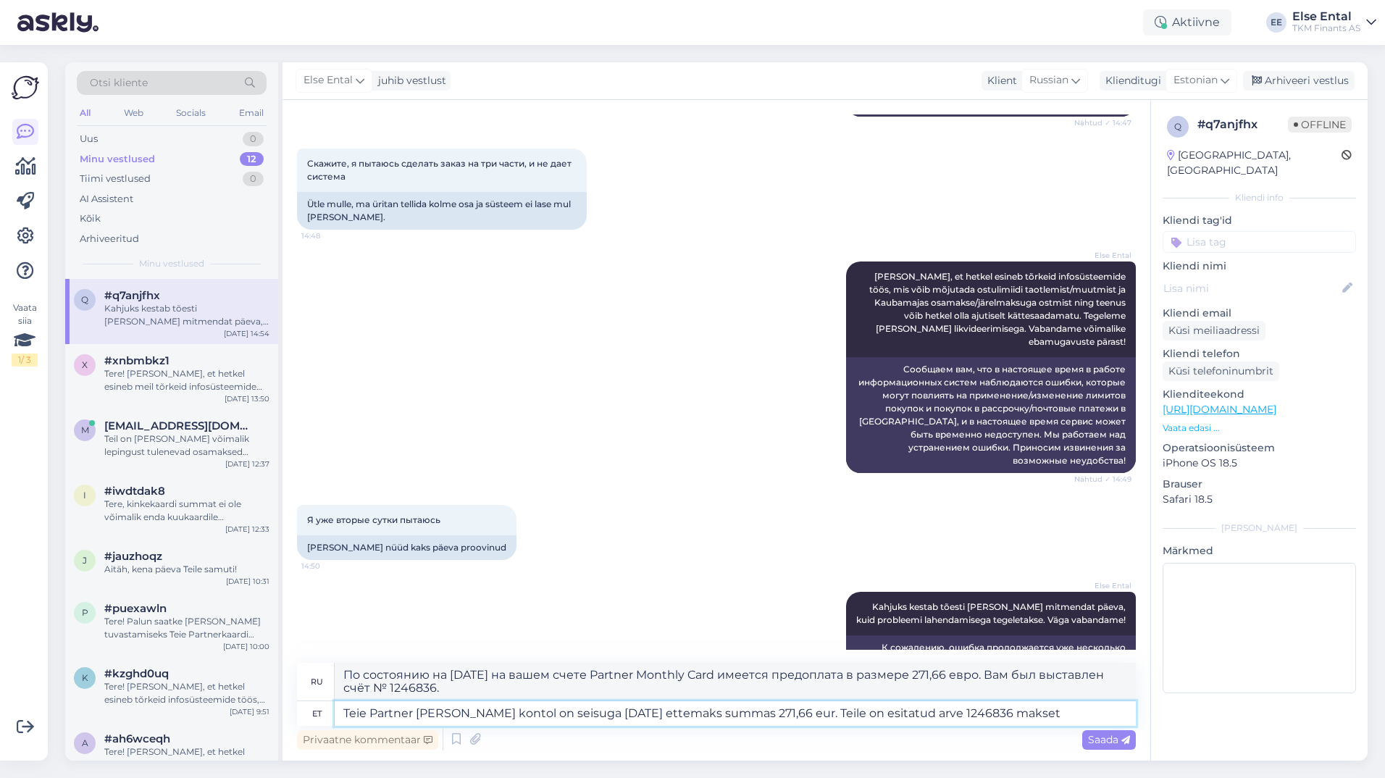
type textarea "По состоянию на 01.09.2025 на вашем счете ежемесячной партнерской карты имеется…"
type textarea "Teie Partner Kuukaardi kontol on seisuga 01.09.2025 ettemaks summas 271,66 eur.…"
type textarea "По состоянию на 01.09.2025 на вашем счете Partner Monthly Card имеется предопла…"
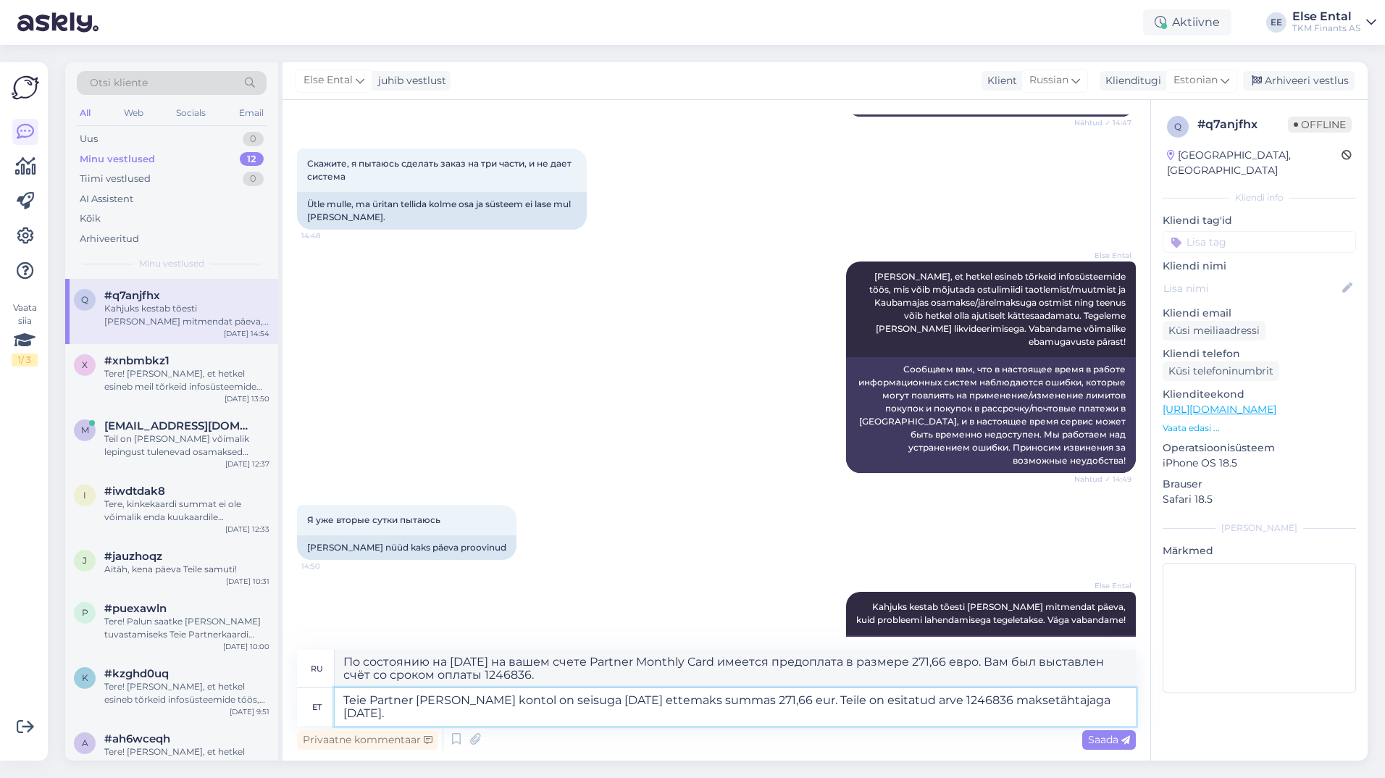
type textarea "Teie Partner Kuukaardi kontol on seisuga 01.09.2025 ettemaks summas 271,66 eur.…"
type textarea "По состоянию на 01.09.2025 на вашем счете Partner Monthly Card имеется предопла…"
type textarea "Teie Partner Kuukaardi kontol on seisuga 01.09.2025 ettemaks summas 271,66 eur.…"
click at [164, 441] on div "Teil on [PERSON_NAME] võimalik lepingust tulenevad osamaksed ennetähtaegselt ta…" at bounding box center [186, 445] width 165 height 26
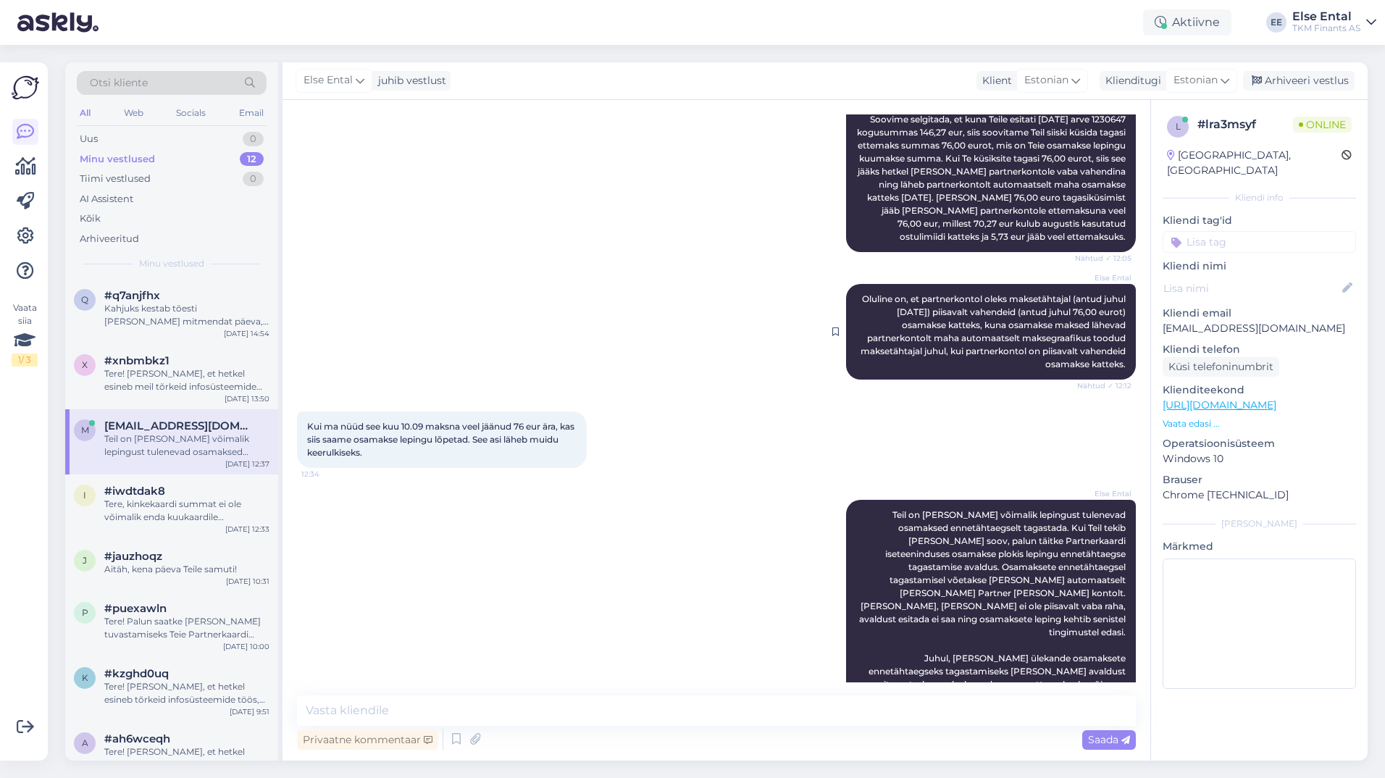
scroll to position [731, 0]
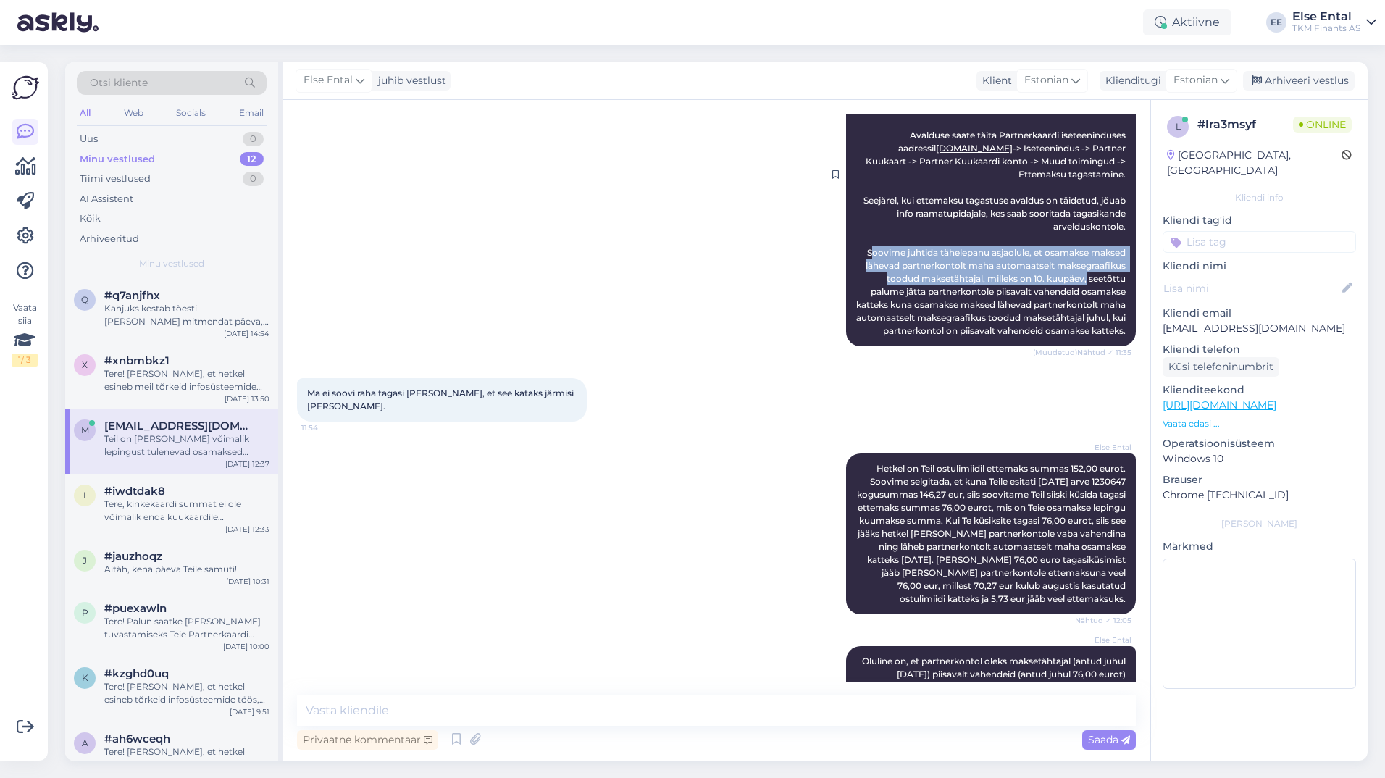
drag, startPoint x: 848, startPoint y: 239, endPoint x: 1073, endPoint y: 263, distance: 225.8
click at [1073, 263] on div "Else Ental Tundub, et olete suunanud Partner Kuukaardil olevad vabad vahendid o…" at bounding box center [991, 174] width 290 height 343
copy span "Soovime juhtida tähelepanu asjaolule, et osamakse maksed lähevad partnerkontolt…"
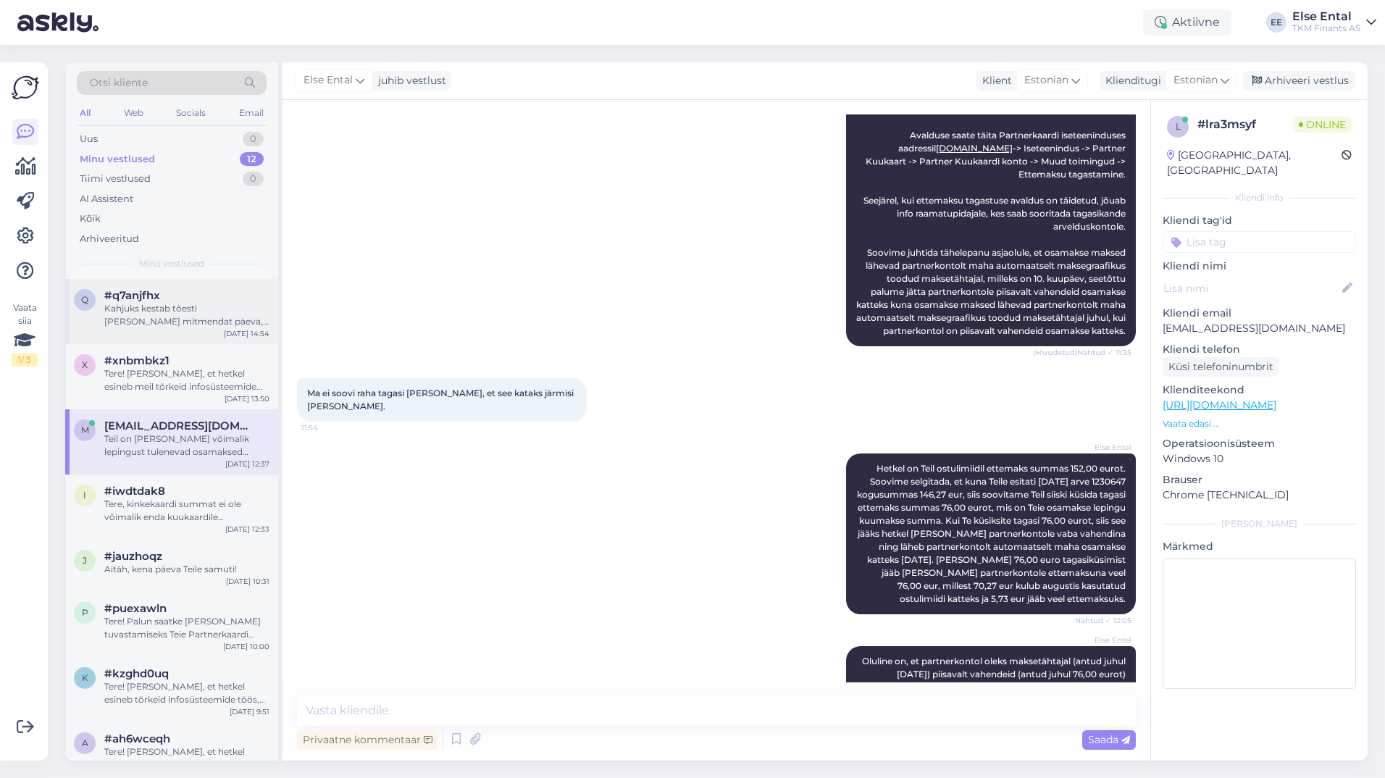
click at [141, 298] on span "#q7anjfhx" at bounding box center [132, 295] width 56 height 13
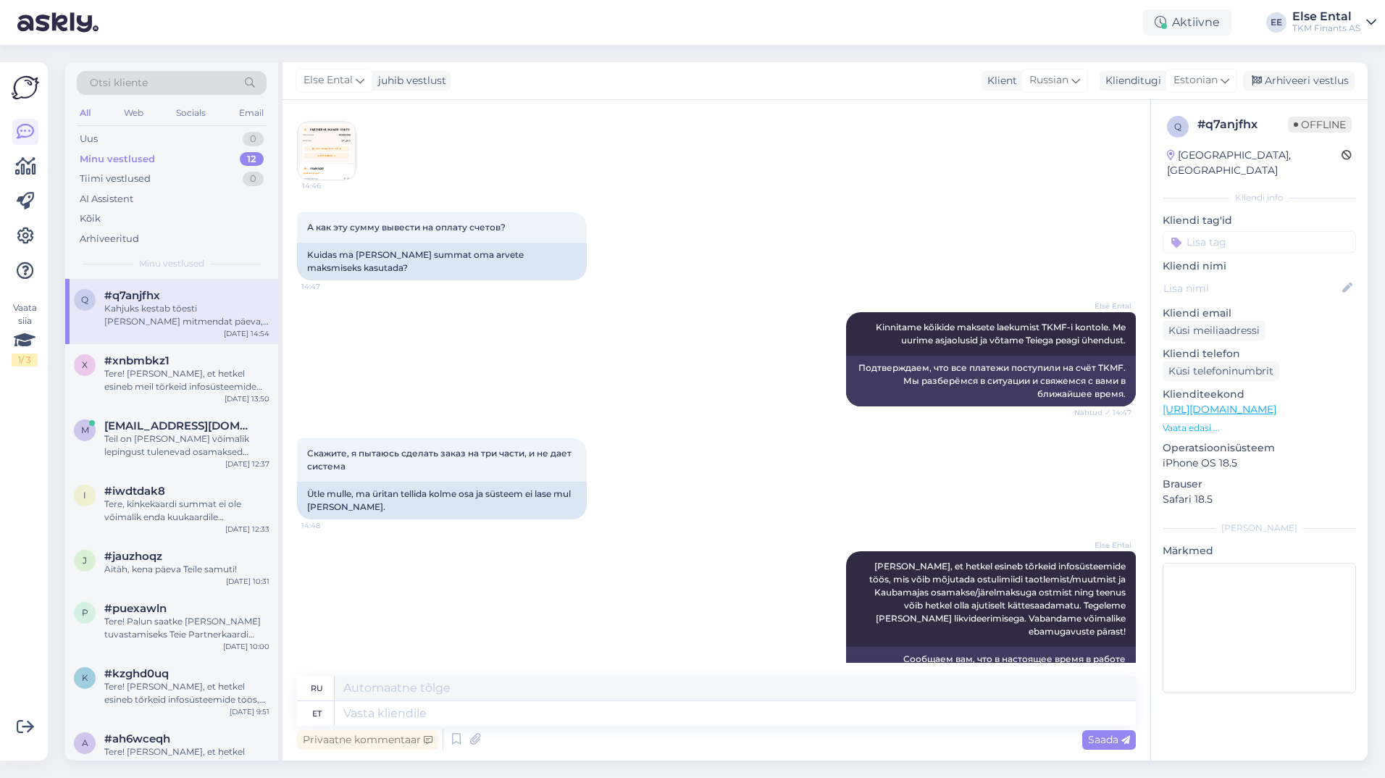
scroll to position [965, 0]
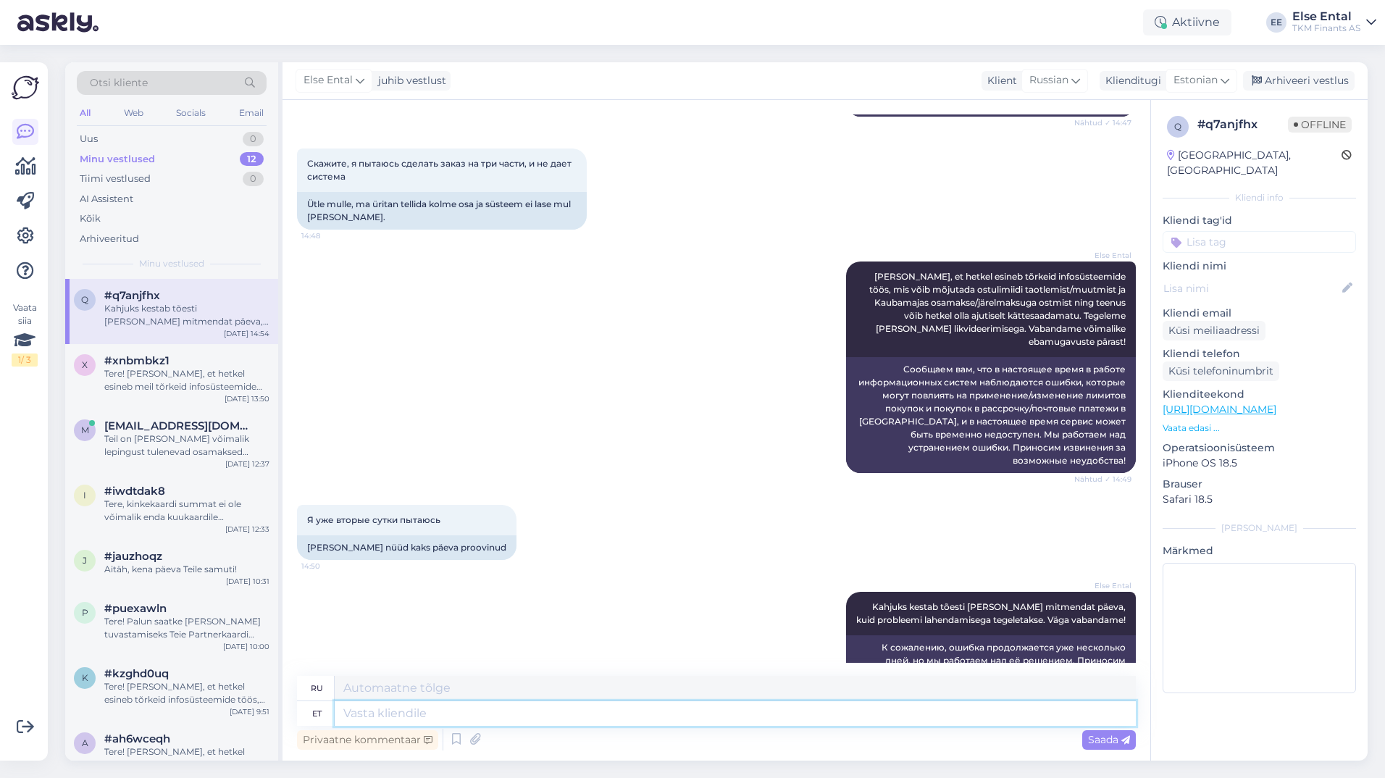
click at [538, 717] on textarea at bounding box center [735, 713] width 801 height 25
click at [515, 709] on textarea at bounding box center [735, 713] width 801 height 25
paste textarea "Soovime juhtida tähelepanu asjaolule, et osamakse maksed lähevad partnerkontolt…"
type textarea "Soovime juhtida tähelepanu asjaolule, et osamakse maksed lähevad partnerkontolt…"
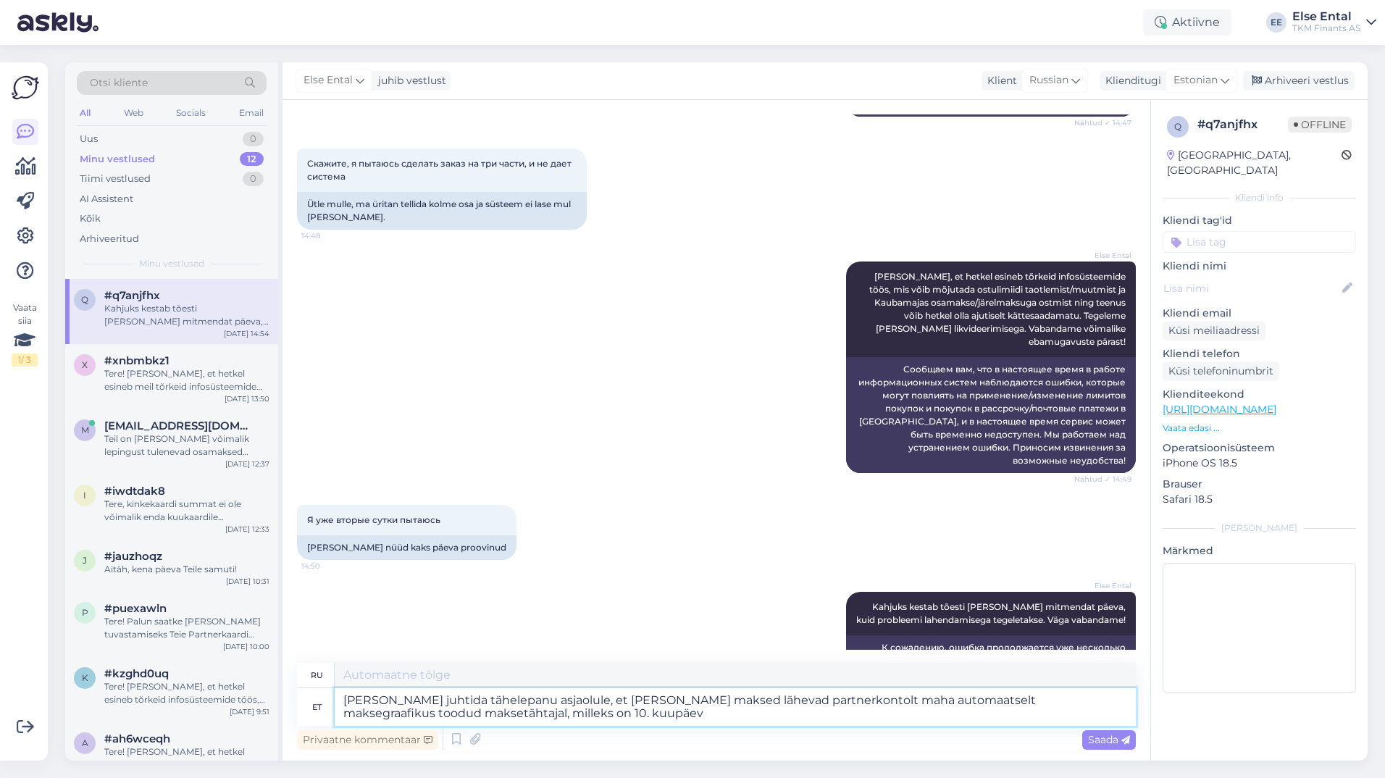
type textarea "Обращаем ваше внимание, что платежи по рассрочке будут автоматически списыватьс…"
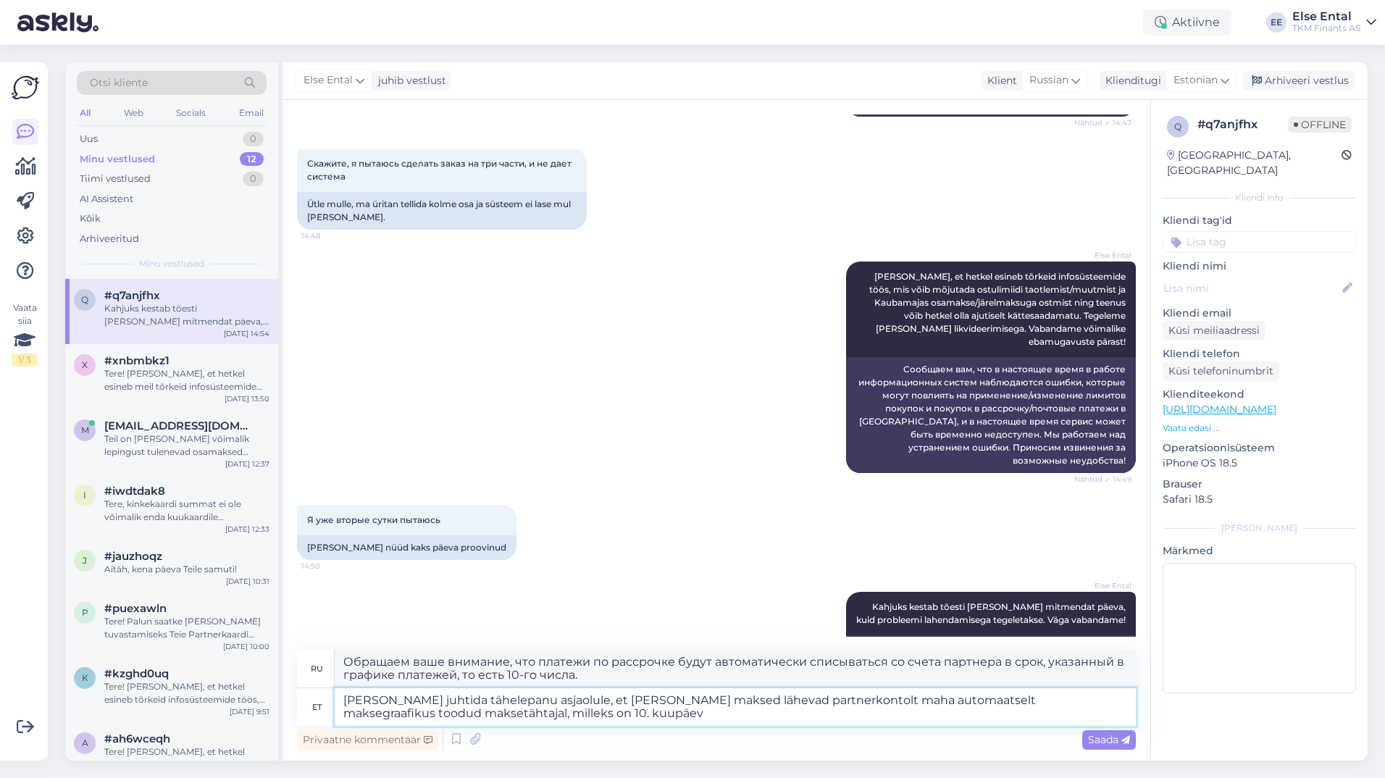
click at [340, 701] on textarea "Soovime juhtida tähelepanu asjaolule, et osamakse maksed lähevad partnerkontolt…" at bounding box center [735, 707] width 801 height 38
type textarea "Seisuga Soovime juhtida tähelepanu asjaolule, et osamakse maksed lähevad partne…"
type textarea "СтатусОбращаем ваше внимание, что платежи по рассрочке будут автоматически спис…"
type textarea "Seisuga 0Soovime juhtida tähelepanu asjaolule, et osamakse maksed lähevad partn…"
type textarea "Обращаем ваше внимание, что платежи по рассрочке будут автоматически списыватьс…"
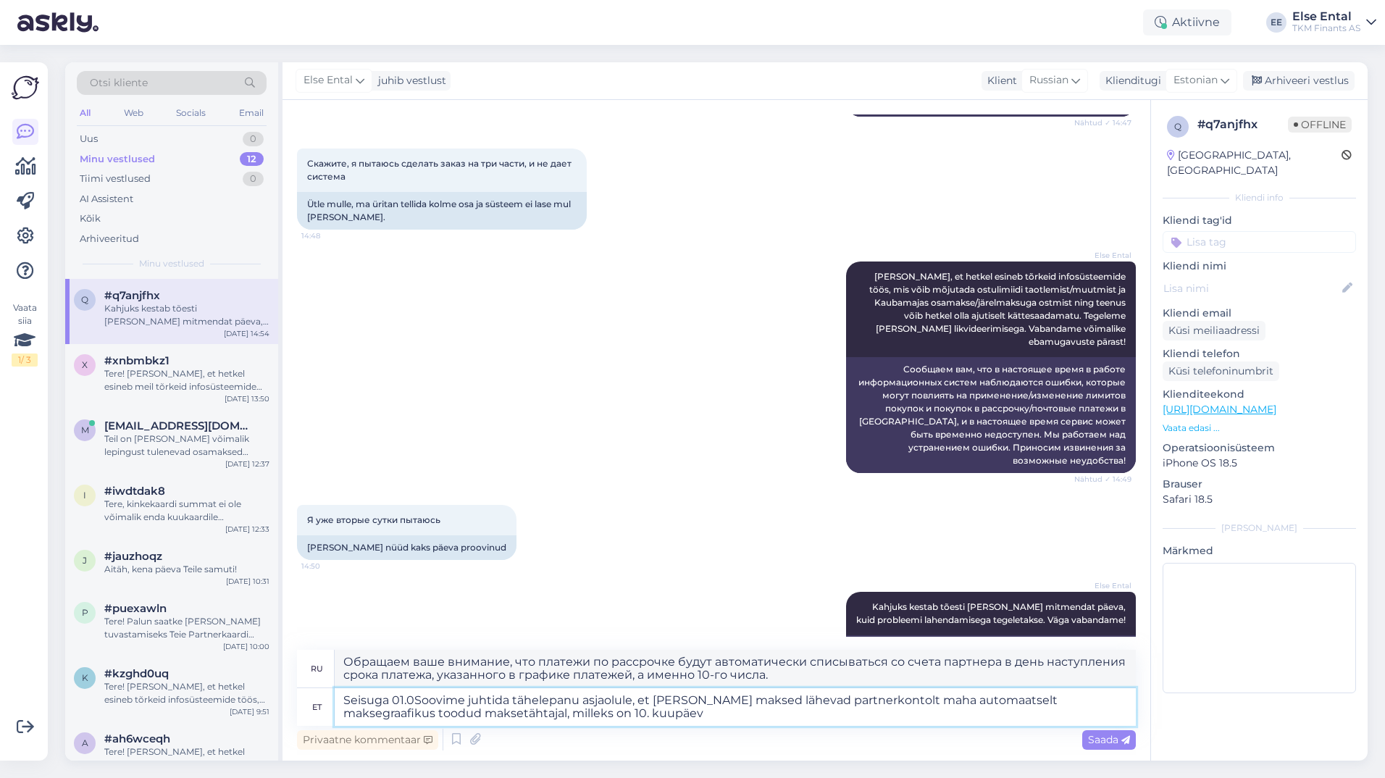
type textarea "Seisuga 01.09Soovime juhtida tähelepanu asjaolule, et osamakse maksed lähevad p…"
type textarea "С 01Мы хотели бы обратить ваше внимание на то, что платежи по рассрочке будут а…"
type textarea "Seisuga 01.09.2025 on Teie PSoovime juhtida tähelepanu asjaolule, et osamakse m…"
type textarea "Обращаем ваше внимание, что с 01.09.2025 платежи по рассрочке будут автоматичес…"
type textarea "Seisuga 01.09.2025 on Teie Partner Kuukaardi kontol eSoovime juhtida tähelepanu…"
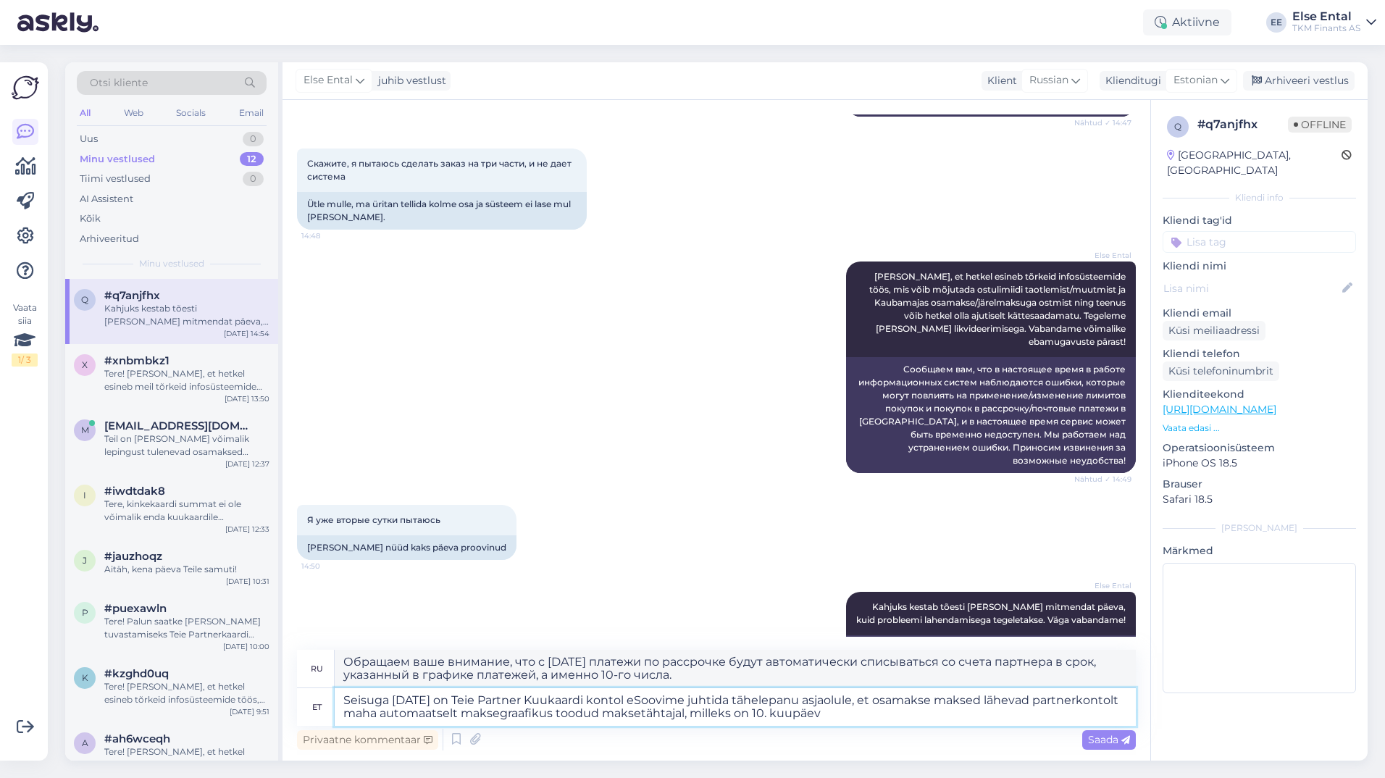
type textarea "С 01.09.2025 счет Вашей партнерской ежемесячной карты стал недействительным. Об…"
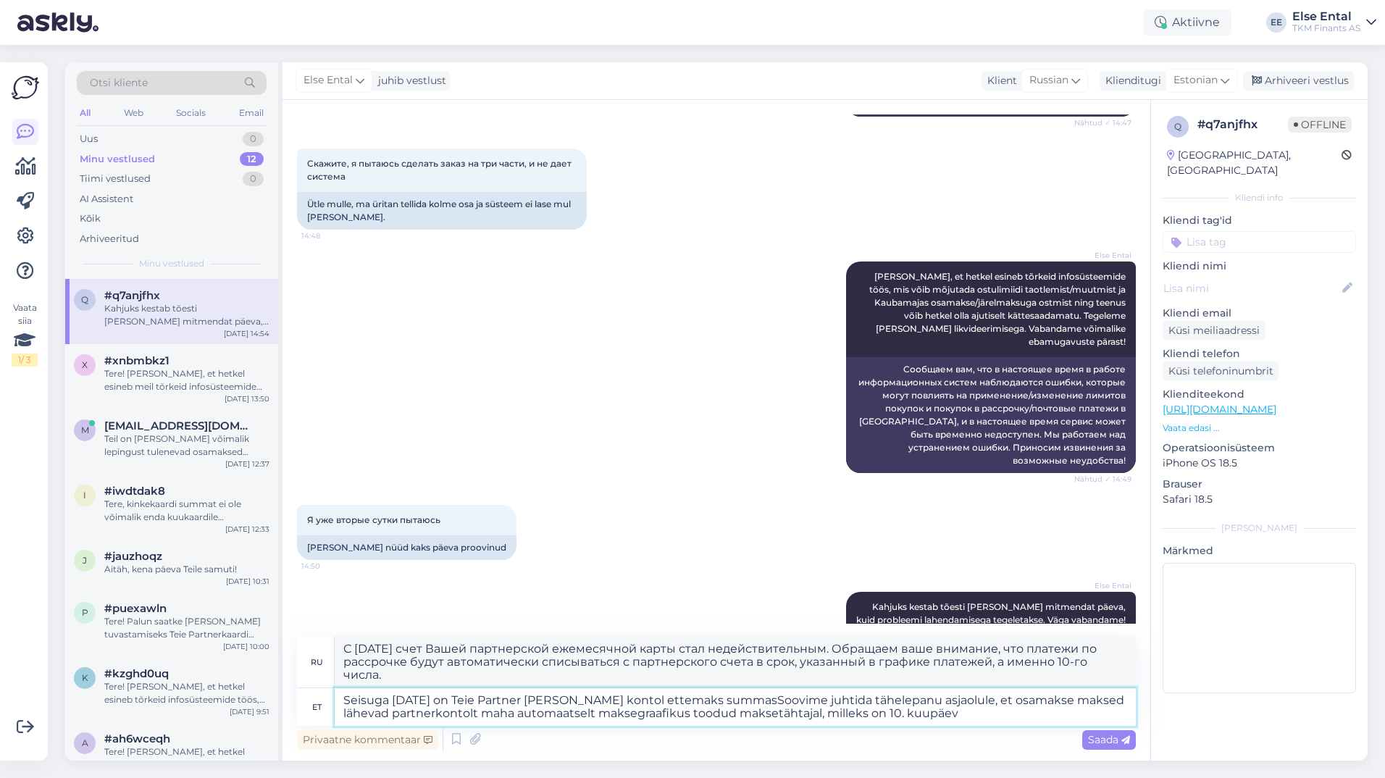
type textarea "Seisuga 01.09.2025 on Teie Partner Kuukaardi kontol ettemaks summas Soovime juh…"
type textarea "По состоянию на 01.09.2025 на Вашем счете Партнерской ежемесячной карты имеется…"
paste textarea "271,66 €"
type textarea "Seisuga 01.09.2025 on Teie Partner Kuukaardi kontol ettemaks summas 271,66Soovi…"
type textarea "По состоянию на 01.09.2025 на вашем счете Партнерской ежемесячной карты имеется…"
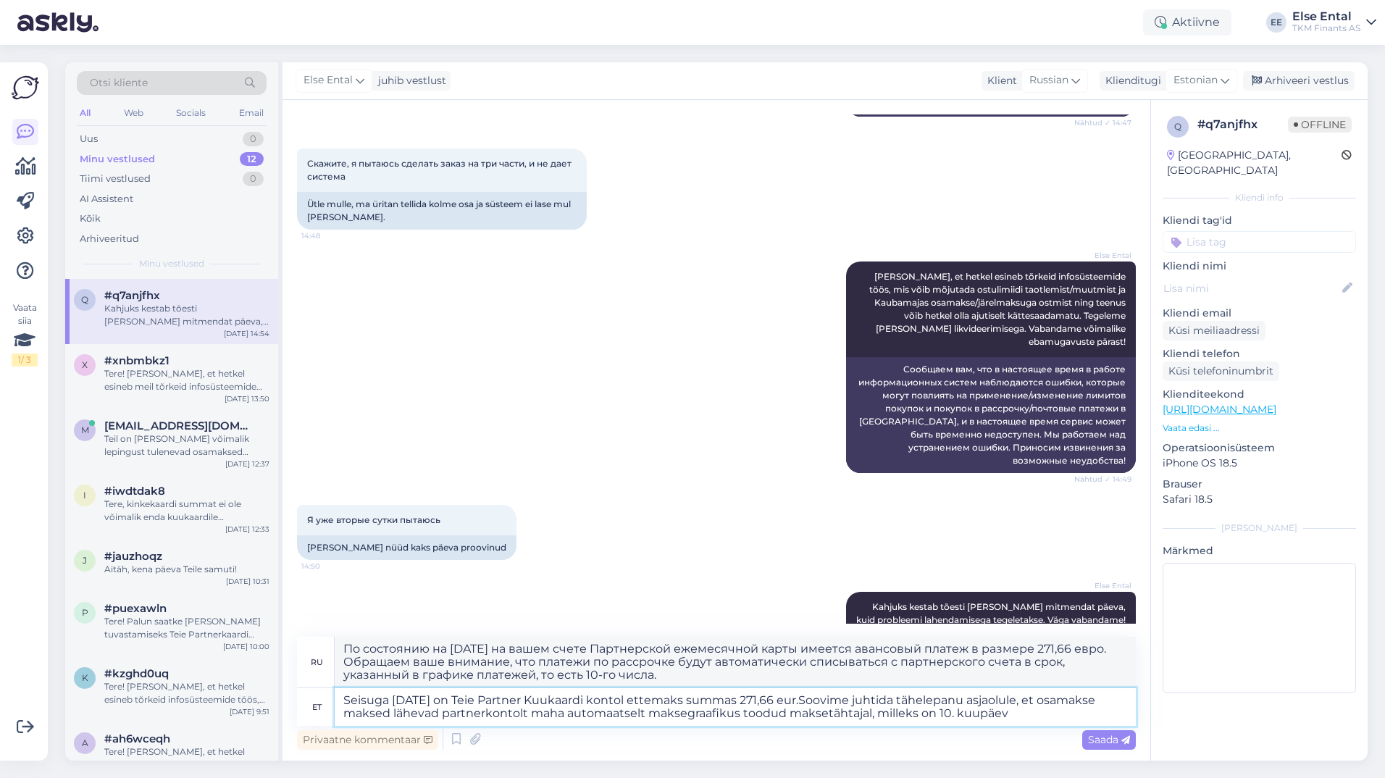
type textarea "Seisuga 01.09.2025 on Teie Partner Kuukaardi kontol ettemaks summas 271,66 eur.…"
type textarea "По состоянию на 01.09.2025 на вашем счете Партнерской ежемесячной карты имеется…"
click at [1030, 708] on textarea "Seisuga 01.09.2025 on Teie Partner Kuukaardi kontol ettemaks summas 271,66 eur.…" at bounding box center [735, 707] width 801 height 38
click at [1012, 713] on textarea "Seisuga 01.09.2025 on Teie Partner Kuukaardi kontol ettemaks summas 271,66 eur.…" at bounding box center [735, 707] width 801 height 38
type textarea "Seisuga 01.09.2025 on Teie Partner Kuukaardi kontol ettemaks summas 271,66 eur.…"
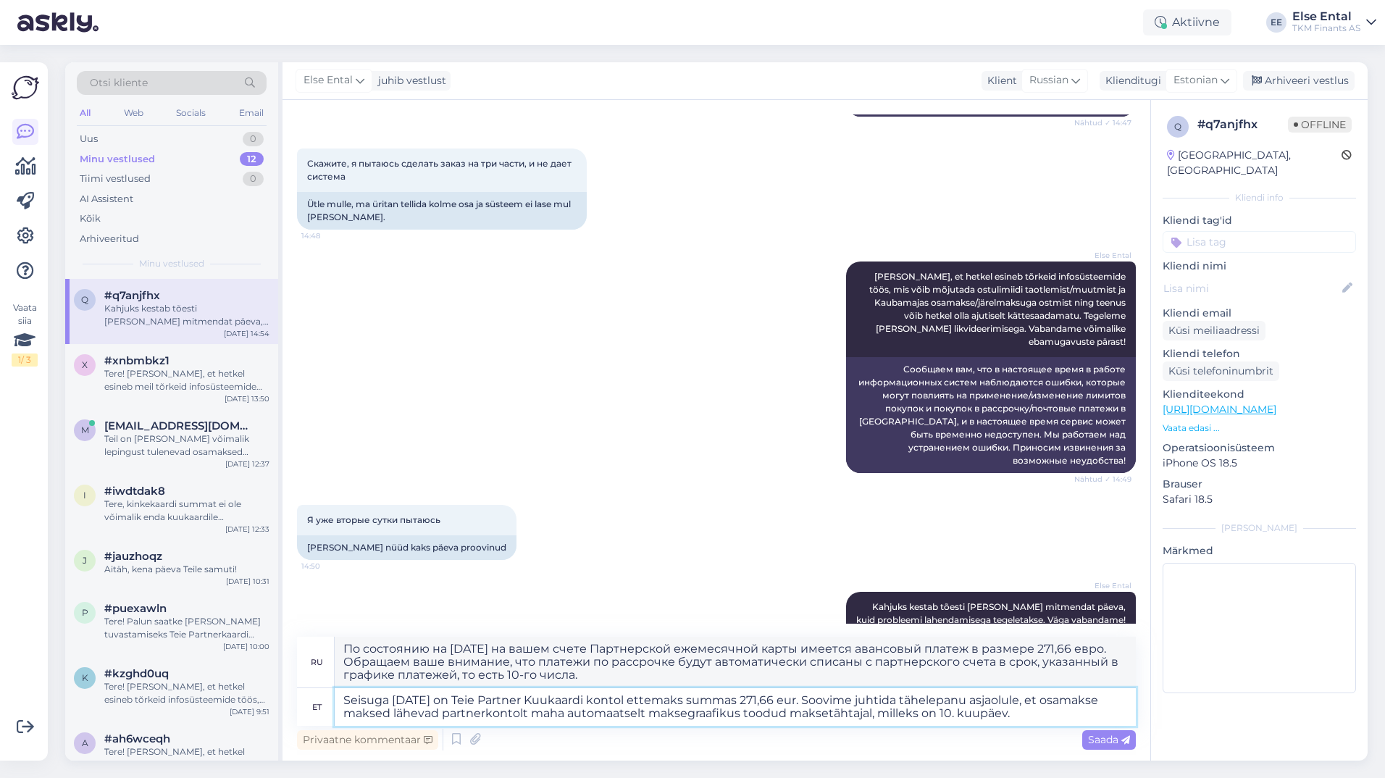
type textarea "По состоянию на 01.09.2025 на вашем счете Партнерской ежемесячной карты имеется…"
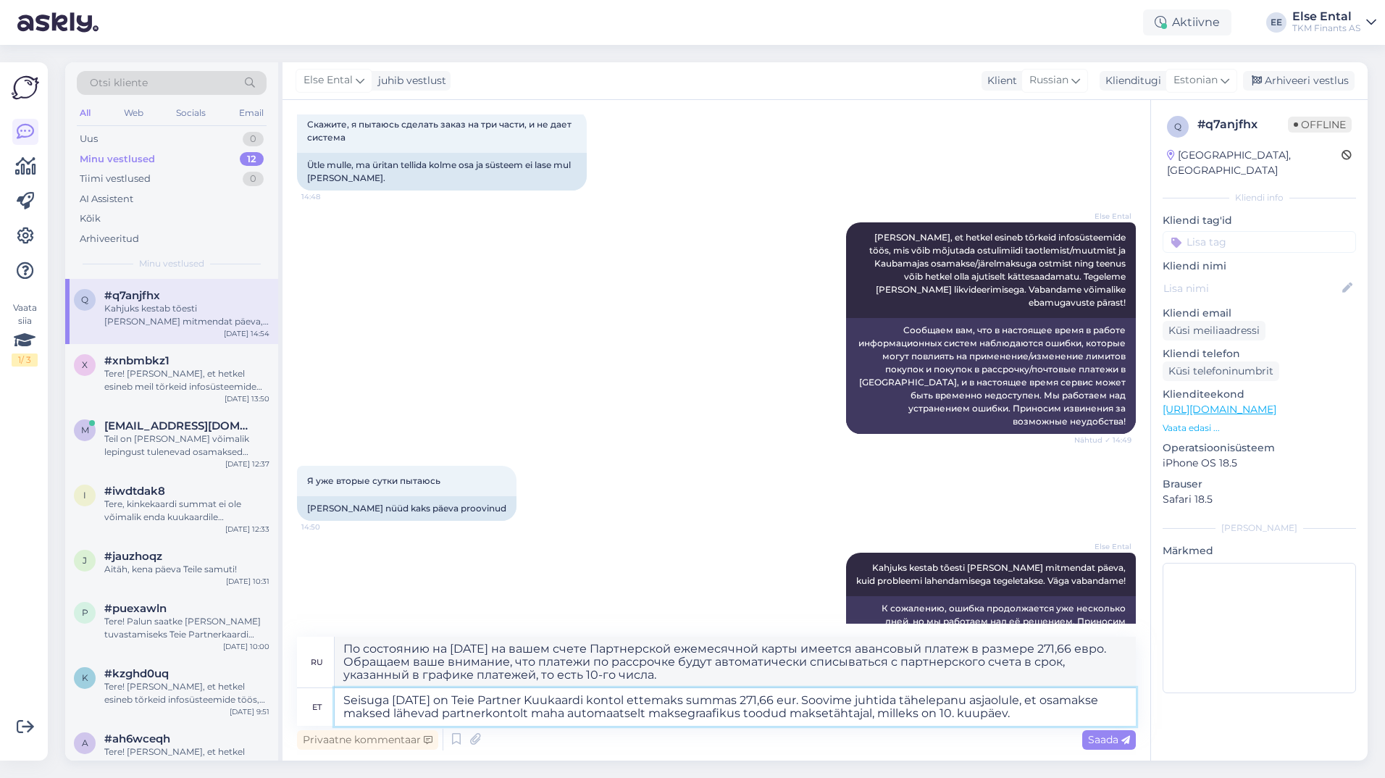
click at [389, 705] on textarea "Seisuga 01.09.2025 on Teie Partner Kuukaardi kontol ettemaks summas 271,66 eur.…" at bounding box center [735, 707] width 801 height 38
click at [1009, 721] on textarea "Seisuga 01.09.2025 on Teie Partner Kuukaardi kontol ettemaks summas 271,66 eur.…" at bounding box center [735, 707] width 801 height 38
click at [1020, 719] on textarea "Seisuga 01.09.2025 on Teie Partner Kuukaardi kontol ettemaks summas 271,66 eur.…" at bounding box center [735, 707] width 801 height 38
type textarea "Seisuga 01.09.2025 on Teie Partner Kuukaardi kontol ettemaks summas 271,66 eur.…"
click at [1102, 744] on span "Saada" at bounding box center [1109, 739] width 42 height 13
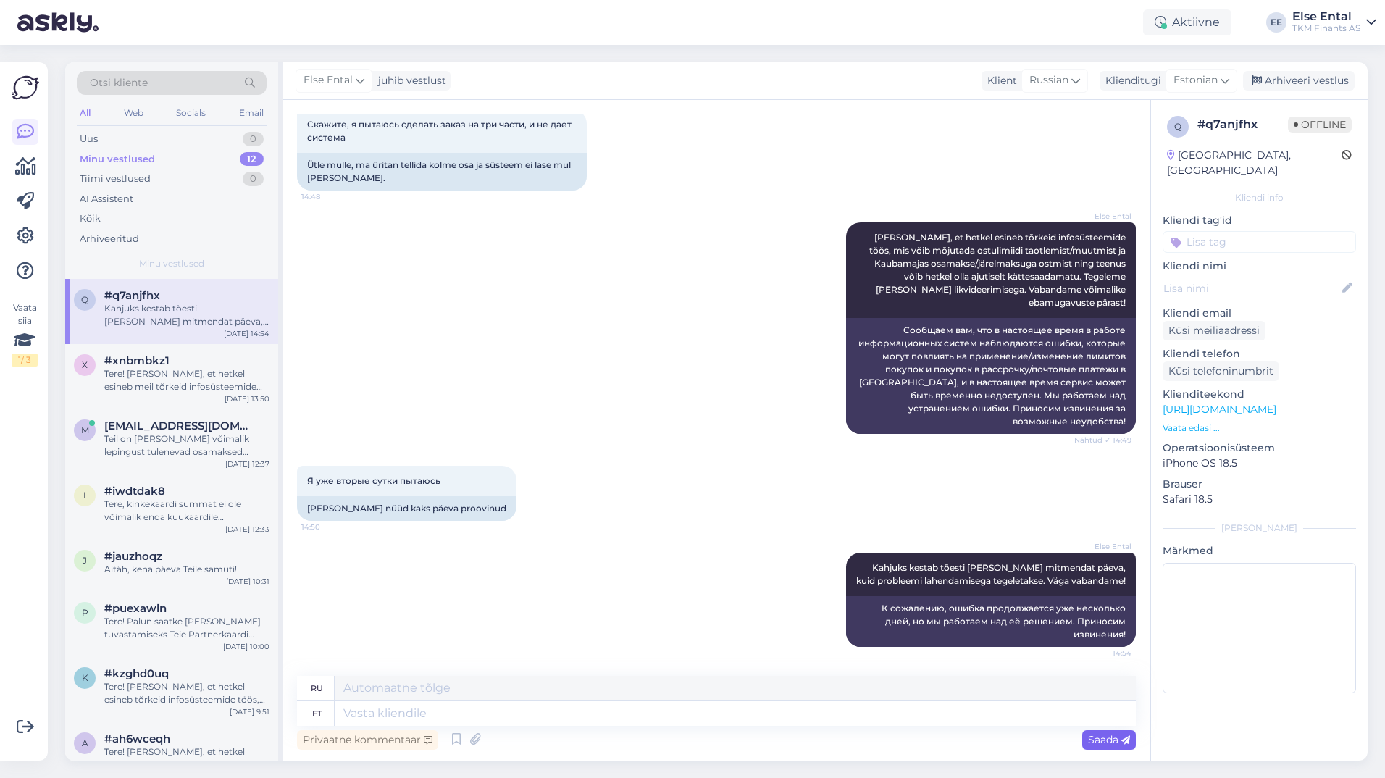
scroll to position [1170, 0]
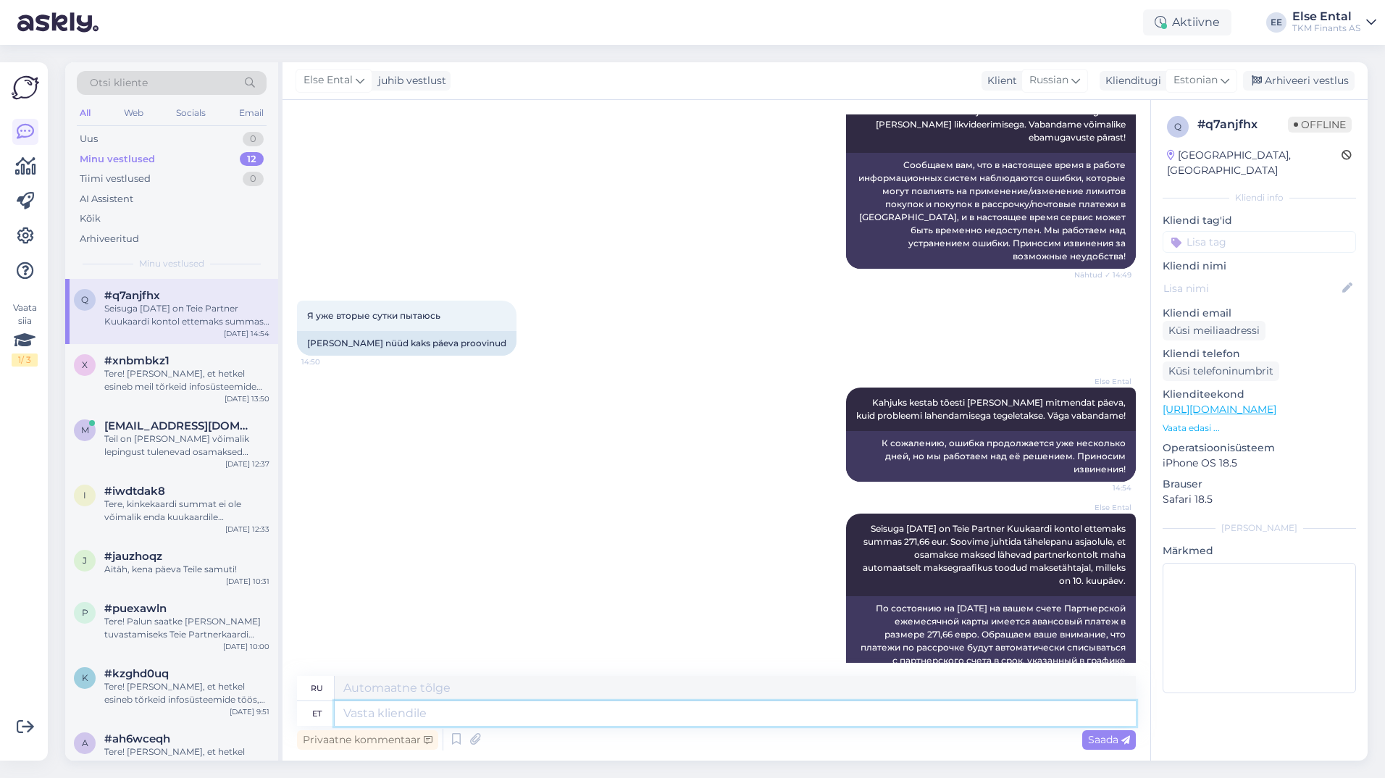
click at [587, 714] on textarea at bounding box center [735, 713] width 801 height 25
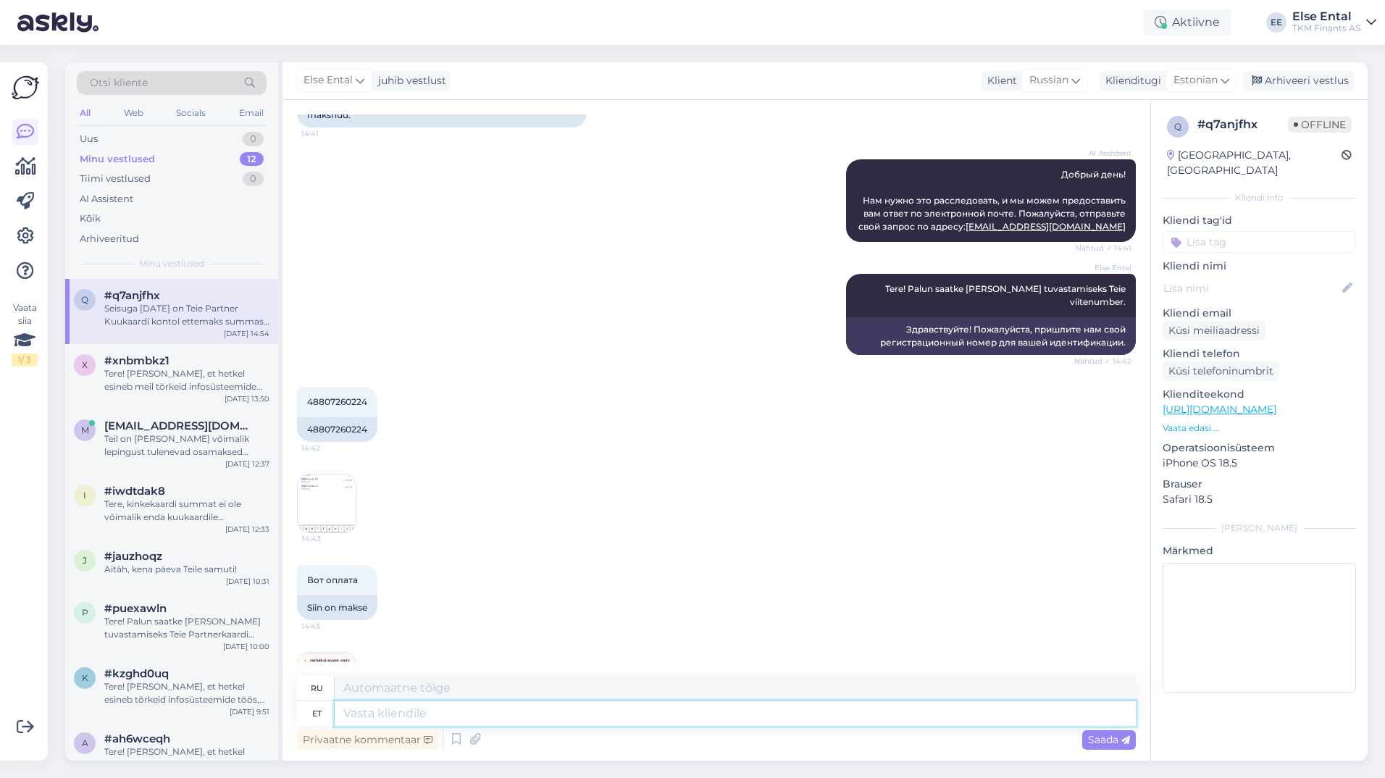
scroll to position [217, 0]
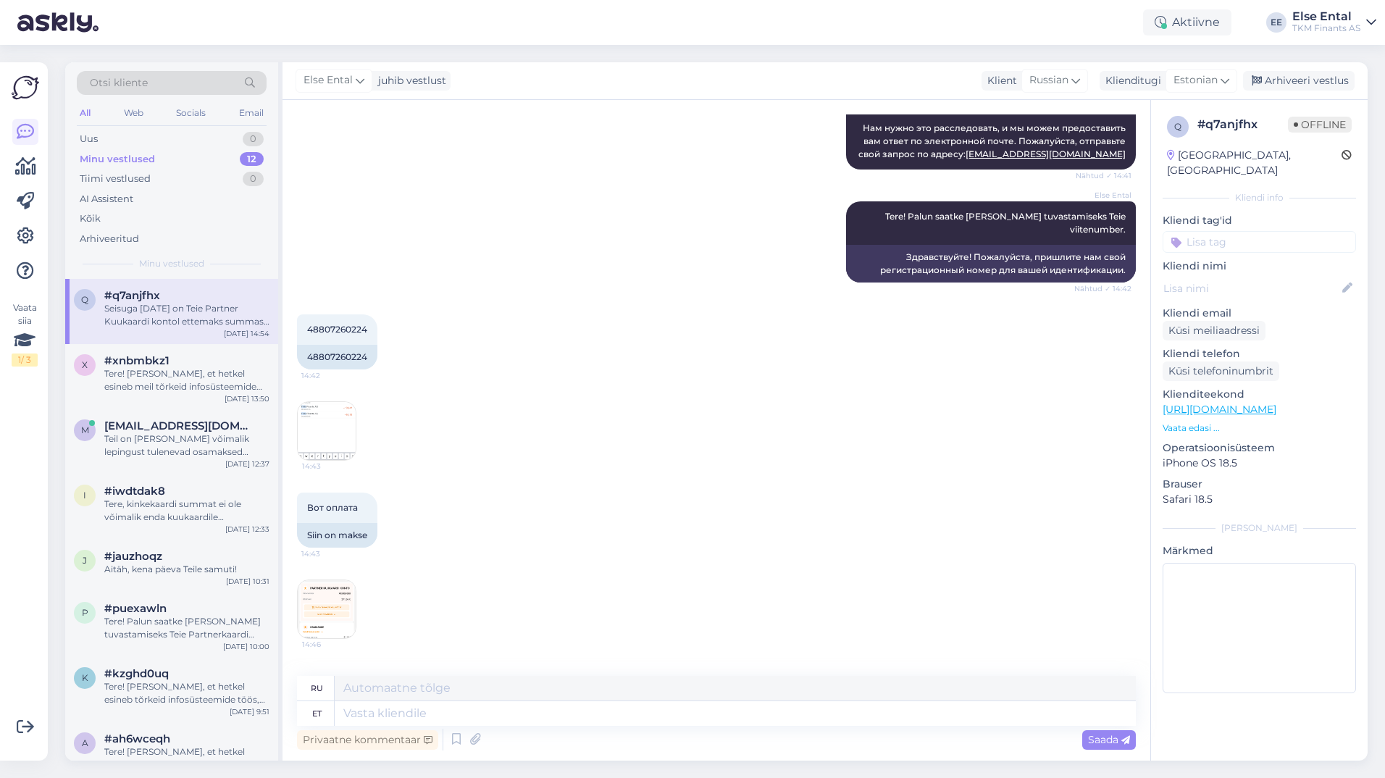
click at [324, 408] on img at bounding box center [327, 431] width 58 height 58
click at [341, 415] on img at bounding box center [327, 431] width 58 height 58
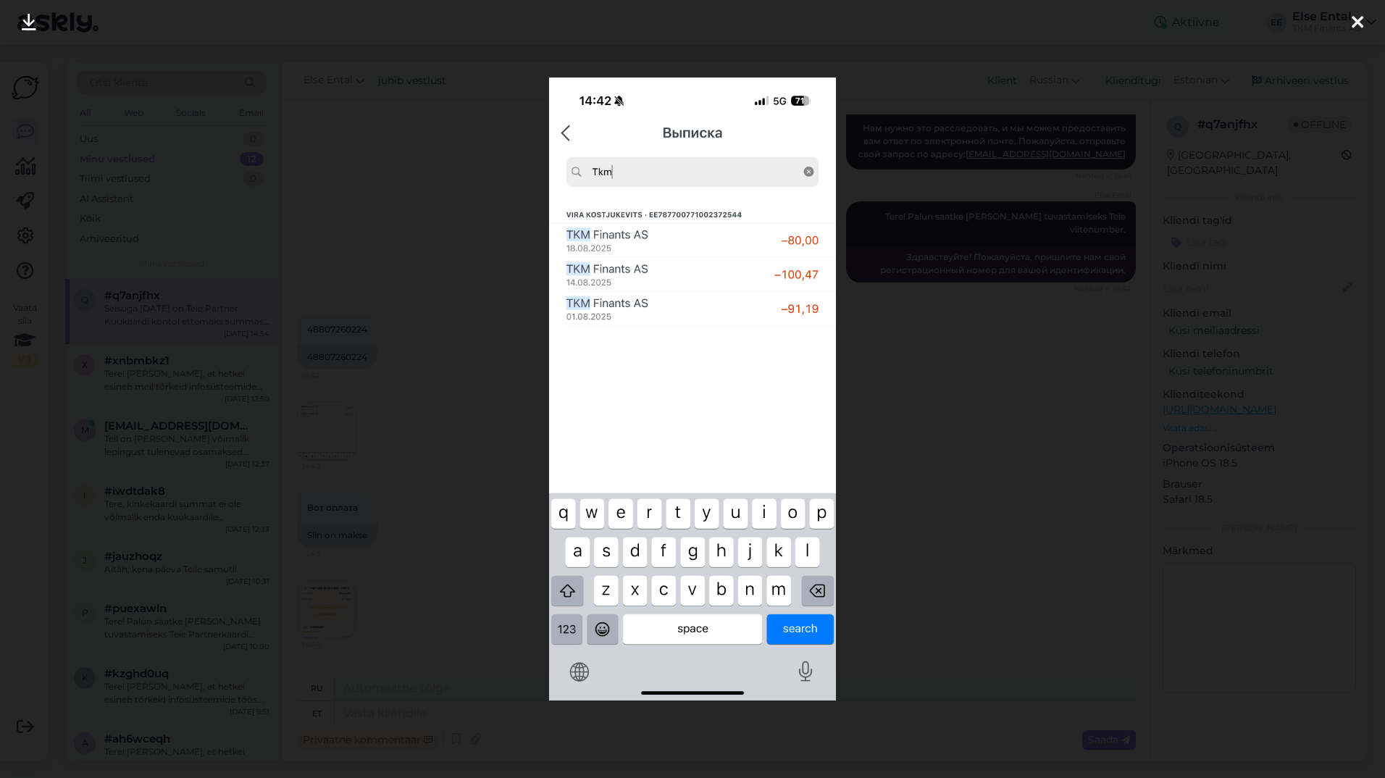
click at [1361, 24] on icon at bounding box center [1357, 23] width 12 height 19
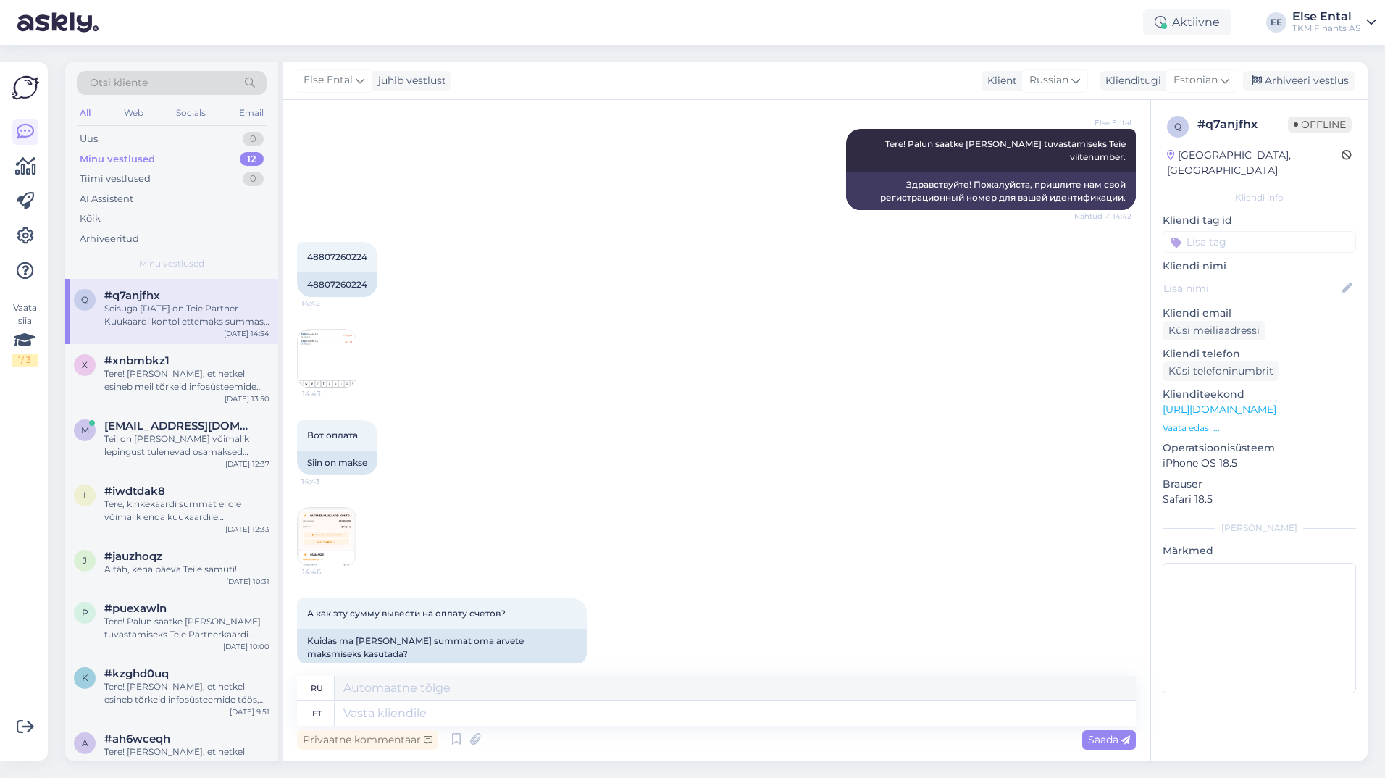
scroll to position [362, 0]
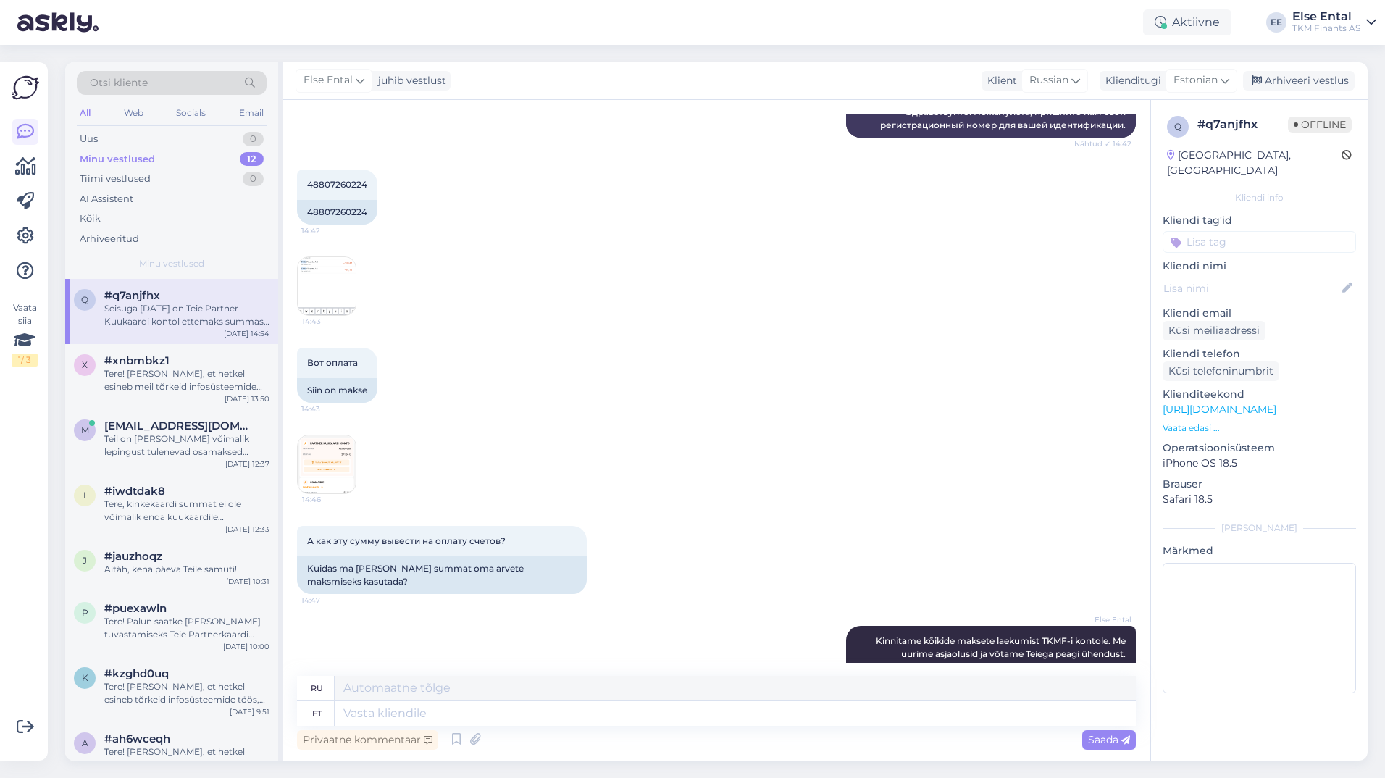
click at [327, 440] on img at bounding box center [327, 464] width 58 height 58
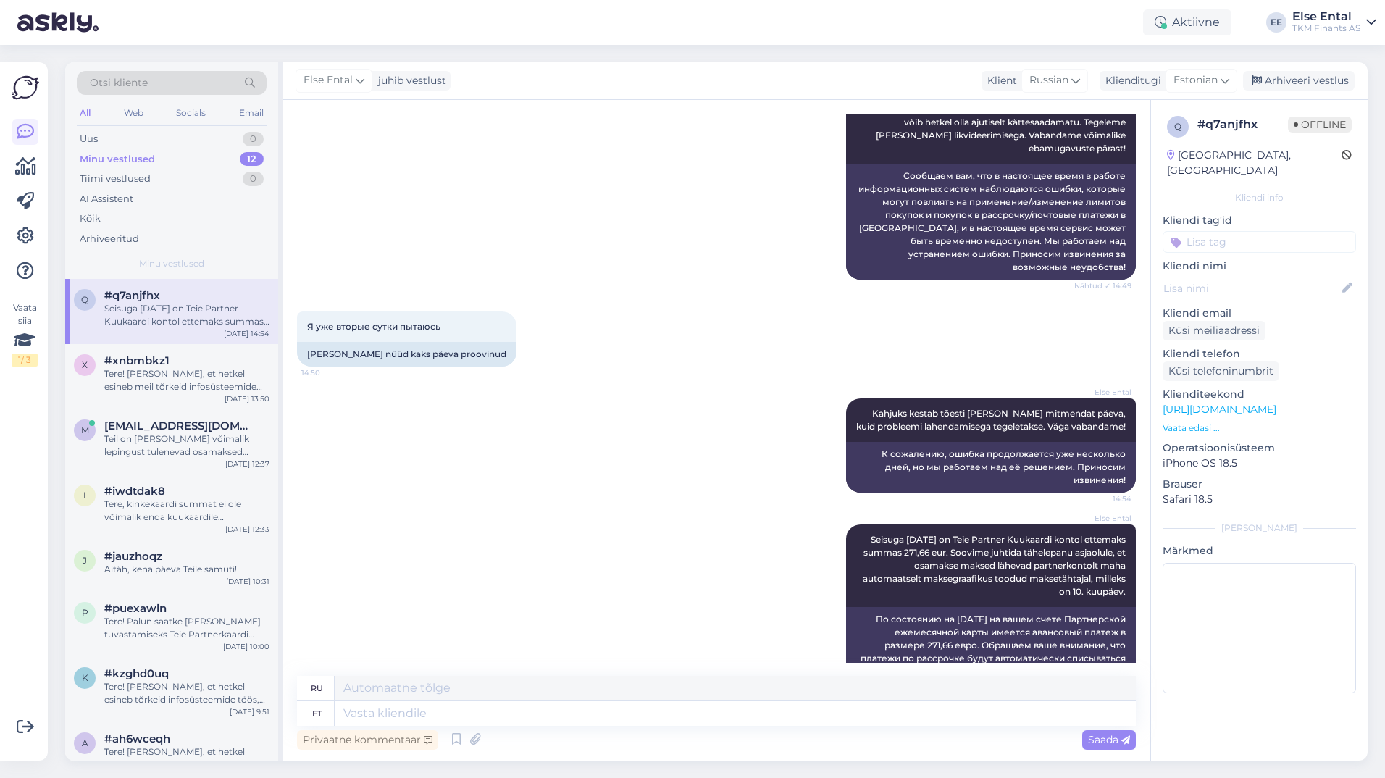
scroll to position [1170, 0]
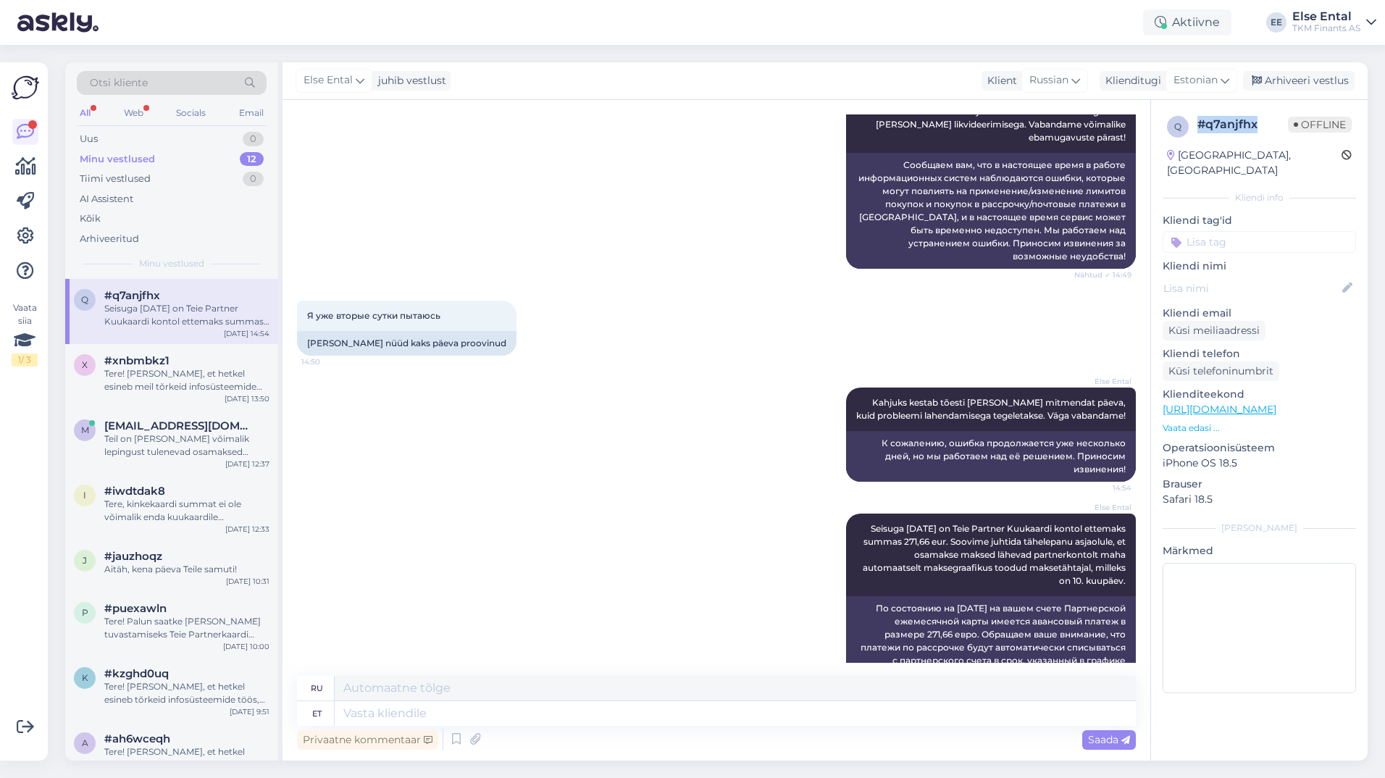
drag, startPoint x: 1261, startPoint y: 125, endPoint x: 1199, endPoint y: 127, distance: 61.6
click at [1199, 127] on div "# q7anjfhx" at bounding box center [1242, 124] width 91 height 17
copy div "# q7anjfhx"
click at [1005, 527] on span "Seisuga 01.09.2025 on Teie Partner Kuukaardi kontol ettemaks summas 271,66 eur.…" at bounding box center [995, 554] width 265 height 63
drag, startPoint x: 903, startPoint y: 517, endPoint x: 1116, endPoint y: 545, distance: 214.8
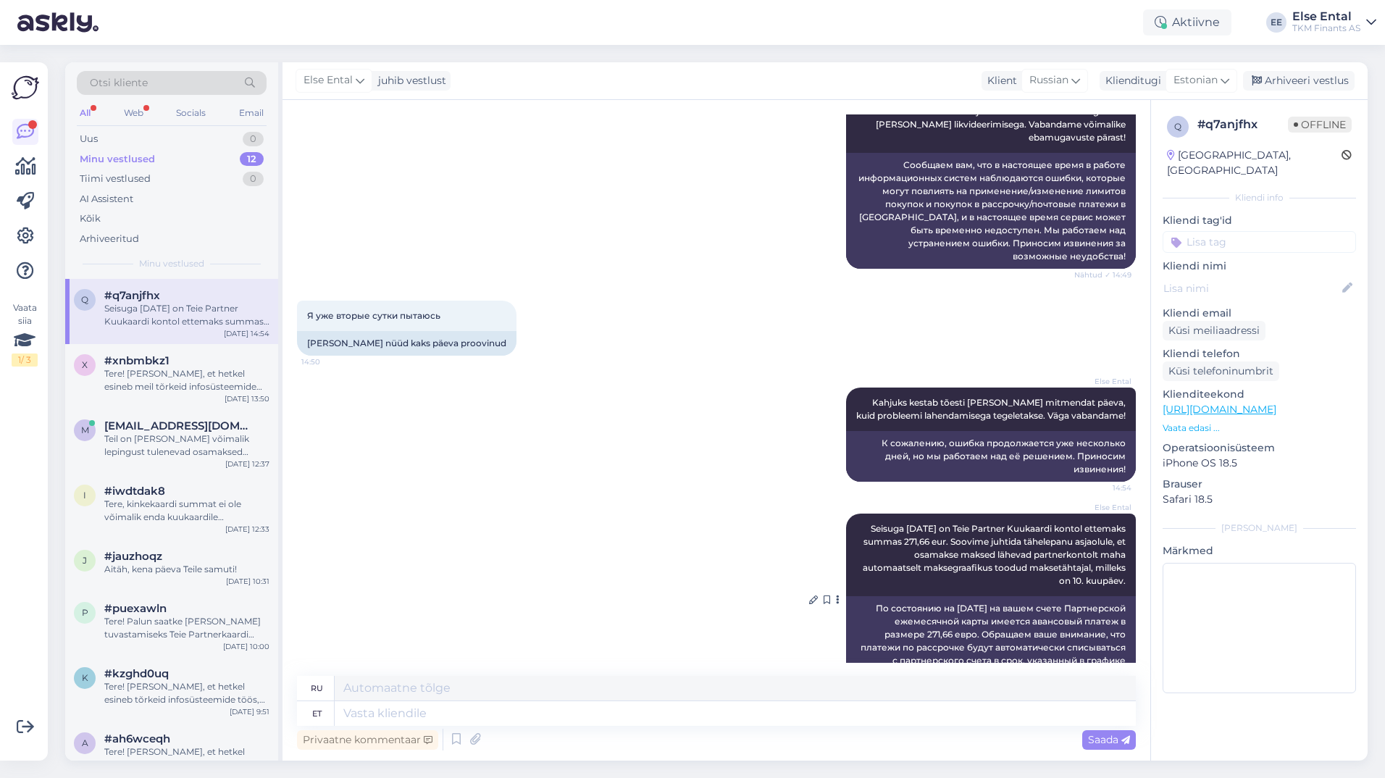
click at [1116, 545] on div "Else Ental Seisuga 01.09.2025 on Teie Partner Kuukaardi kontol ettemaks summas …" at bounding box center [991, 554] width 290 height 83
click at [1062, 536] on span "Seisuga 01.09.2025 on Teie Partner Kuukaardi kontol ettemaks summas 271,66 eur.…" at bounding box center [995, 554] width 265 height 63
drag, startPoint x: 1077, startPoint y: 527, endPoint x: 900, endPoint y: 516, distance: 177.8
click at [900, 523] on span "Seisuga 01.09.2025 on Teie Partner Kuukaardi kontol ettemaks summas 271,66 eur.…" at bounding box center [995, 554] width 265 height 63
copy span "osamakse maksed lähevad partnerkontolt maha automaatselt maksegraafikus toodud …"
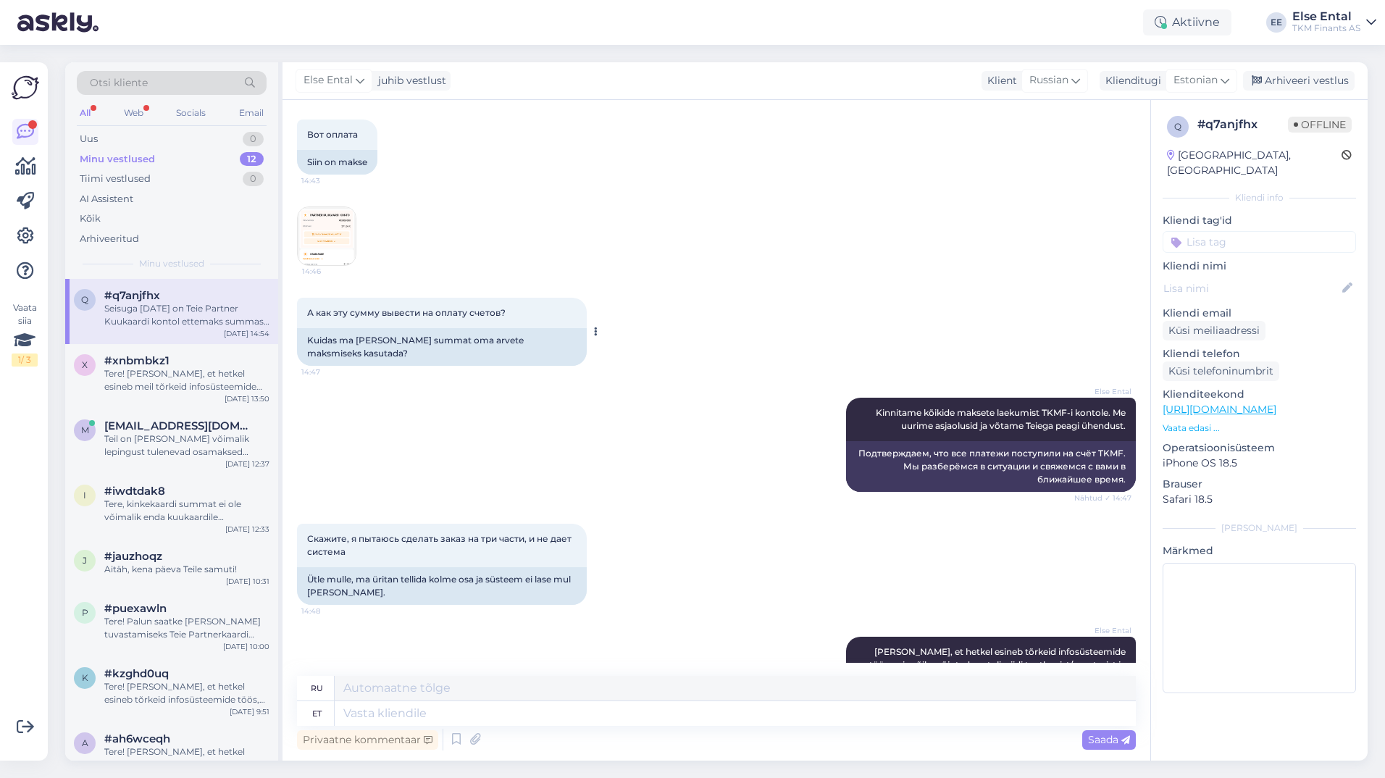
scroll to position [373, 0]
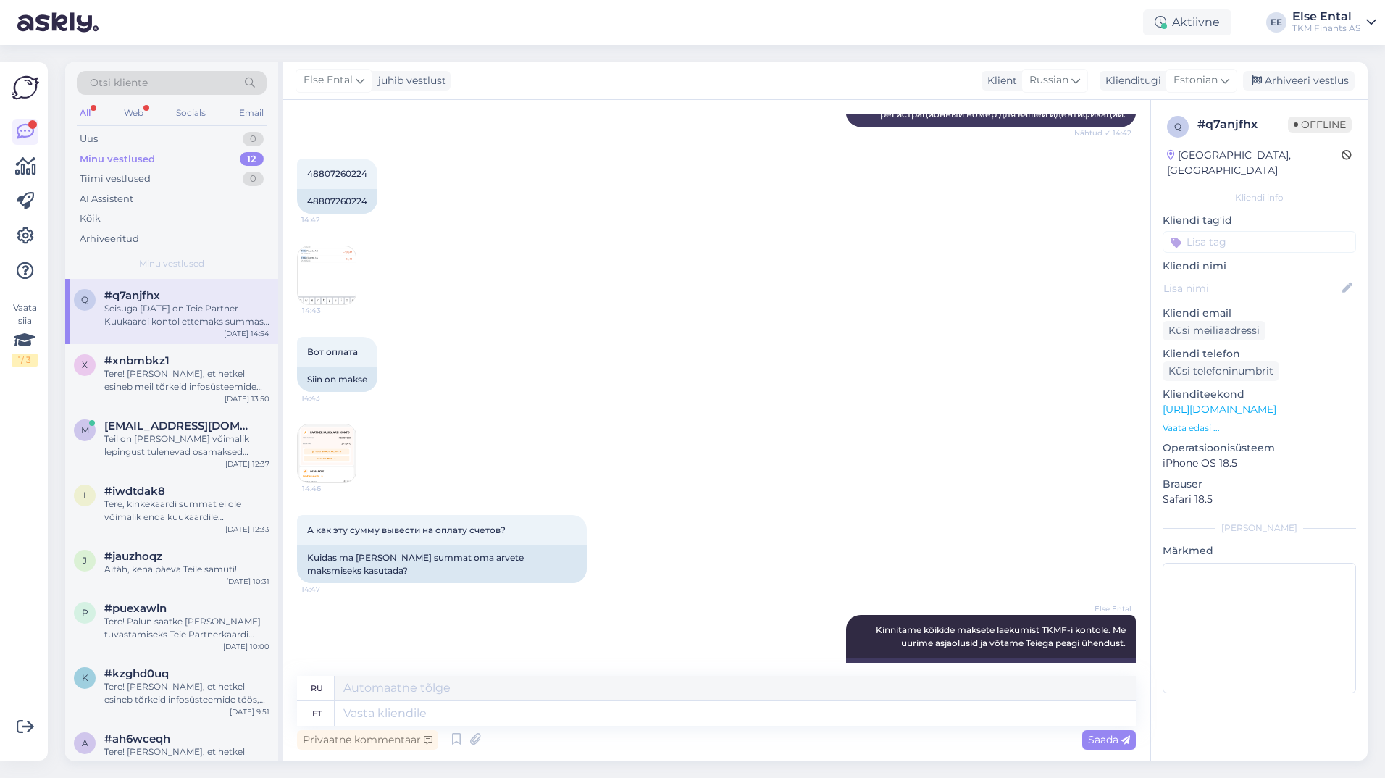
click at [327, 448] on img at bounding box center [327, 453] width 58 height 58
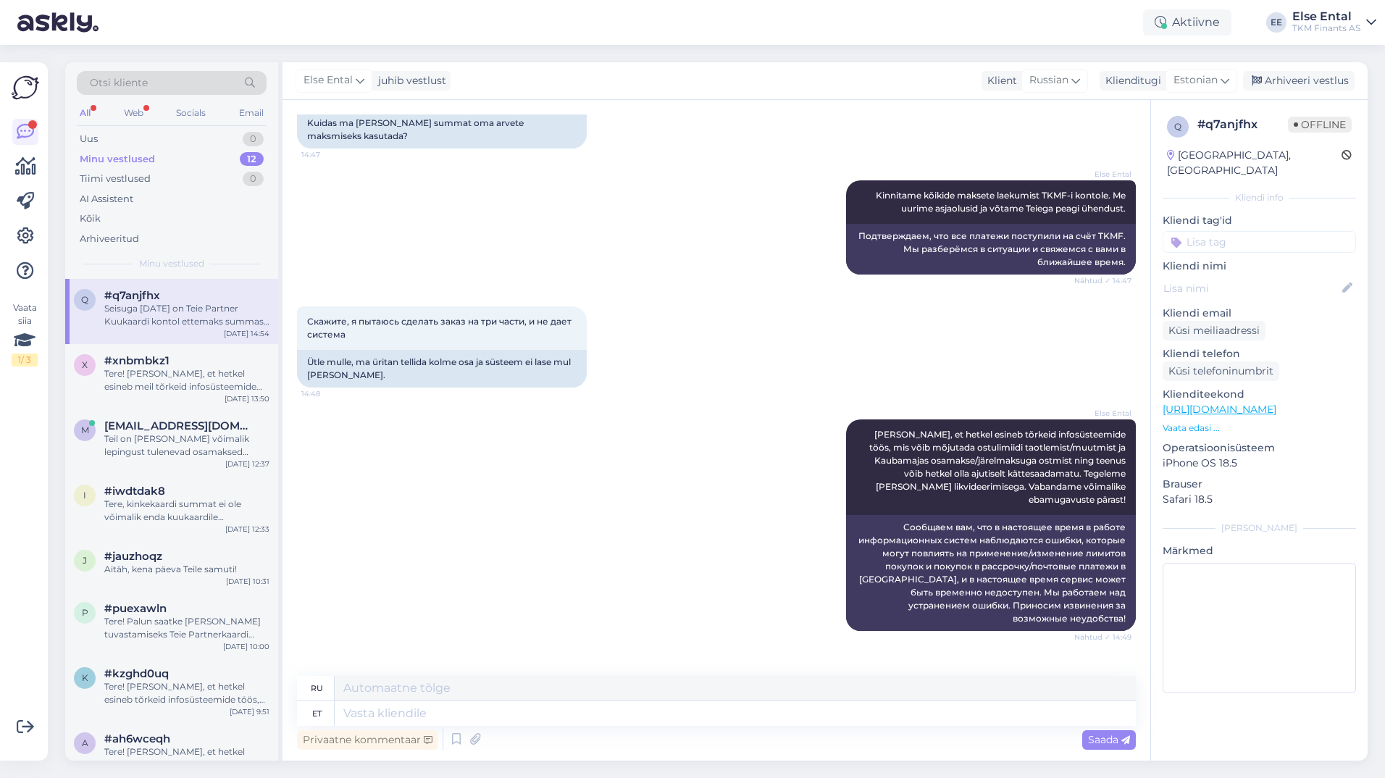
scroll to position [880, 0]
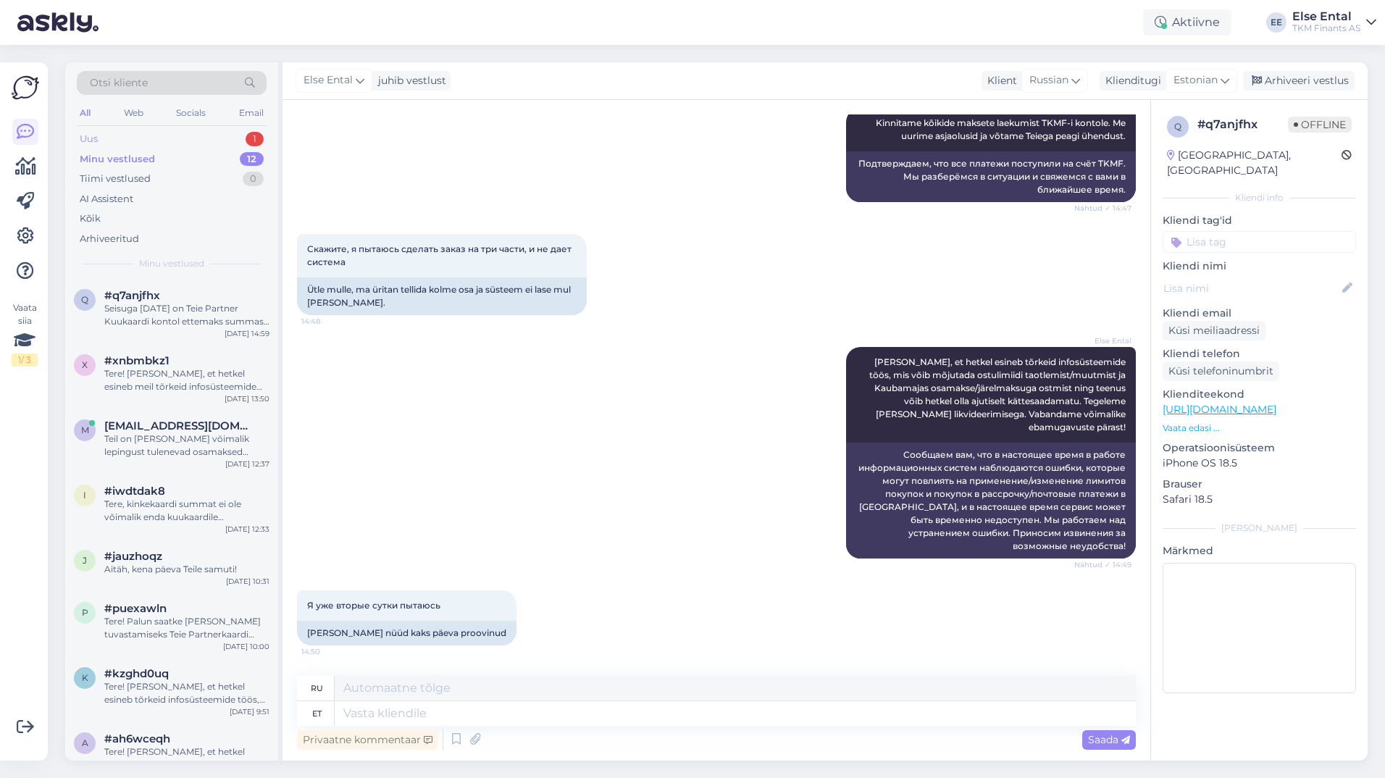
click at [161, 137] on div "Uus 1" at bounding box center [172, 139] width 190 height 20
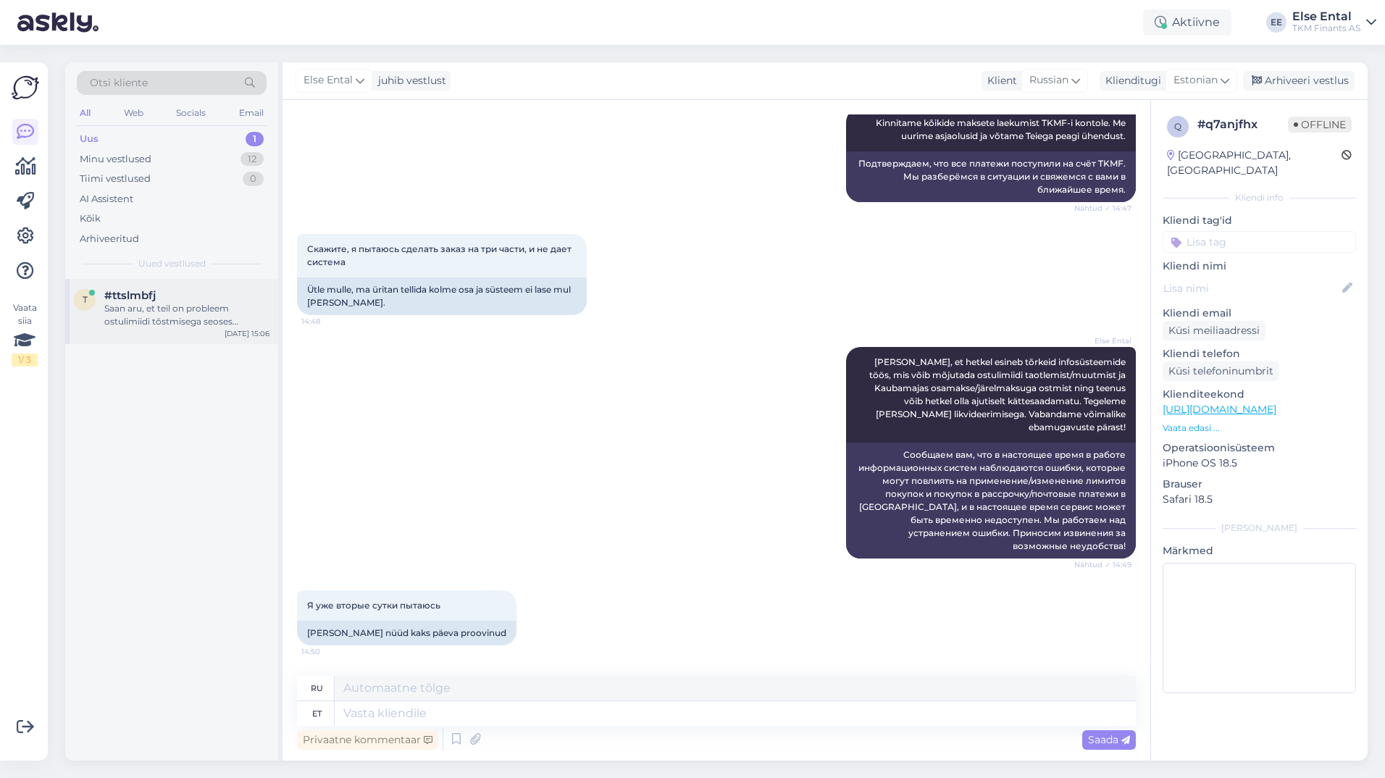
click at [149, 307] on div "Saan aru, et teil on probleem ostulimiidi tõstmisega seoses veateatega Maksu- j…" at bounding box center [186, 315] width 165 height 26
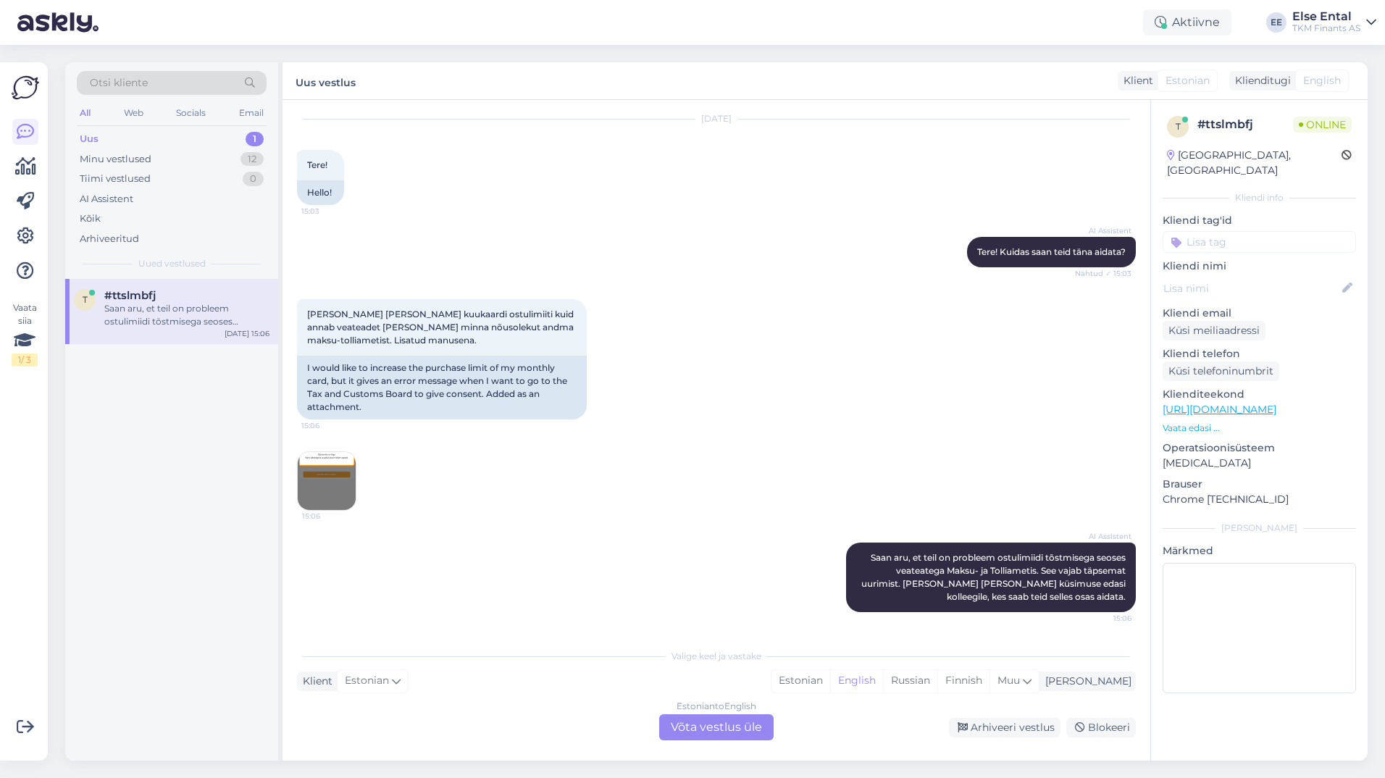
click at [717, 728] on div "Estonian to English Võta vestlus üle" at bounding box center [716, 727] width 114 height 26
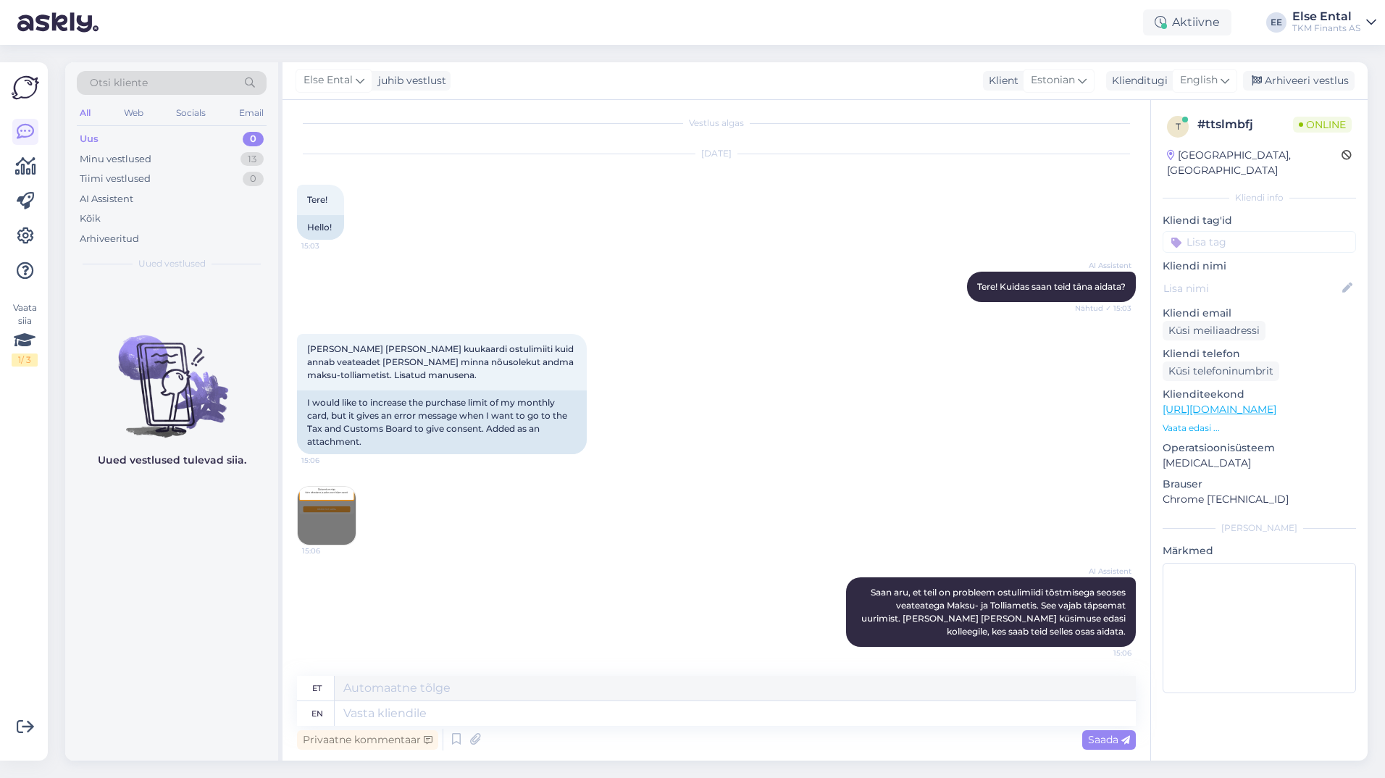
click at [327, 505] on img at bounding box center [327, 516] width 58 height 58
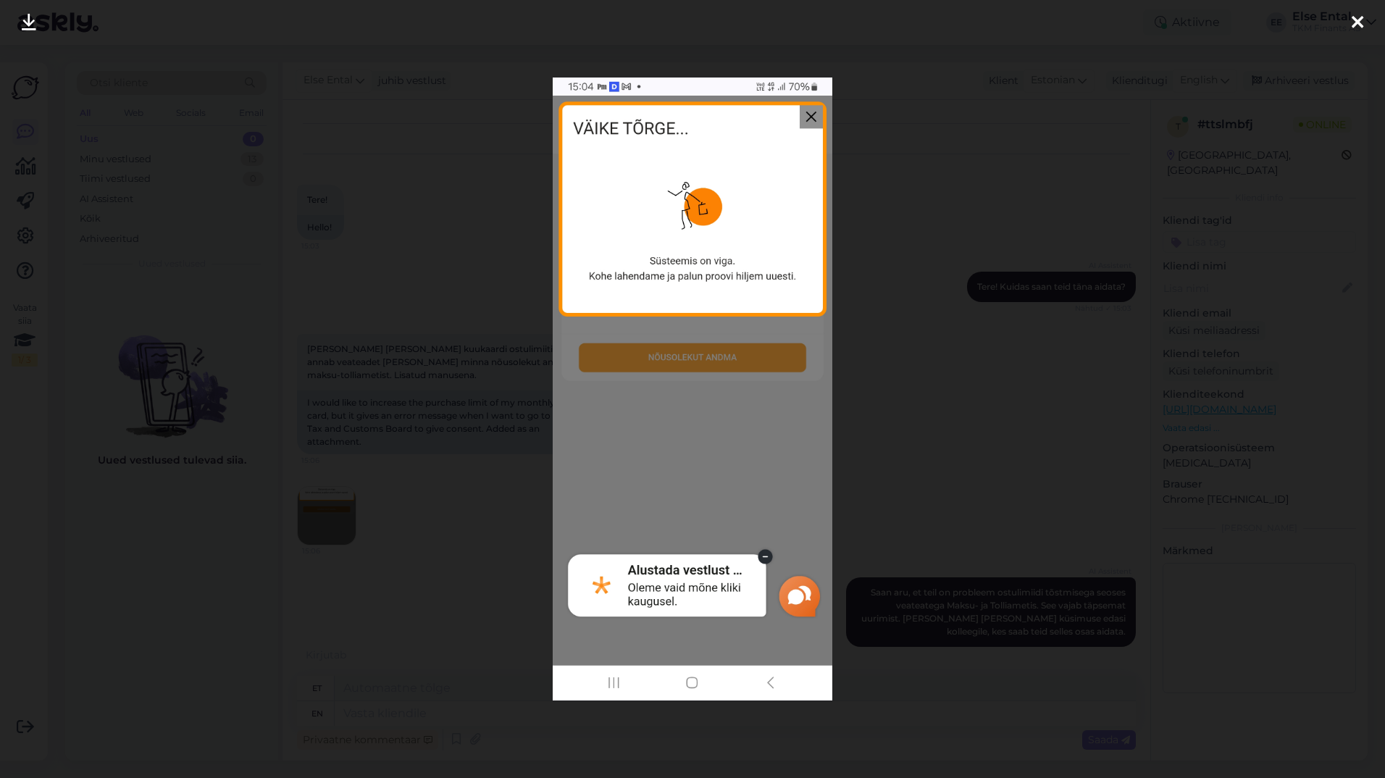
scroll to position [22, 0]
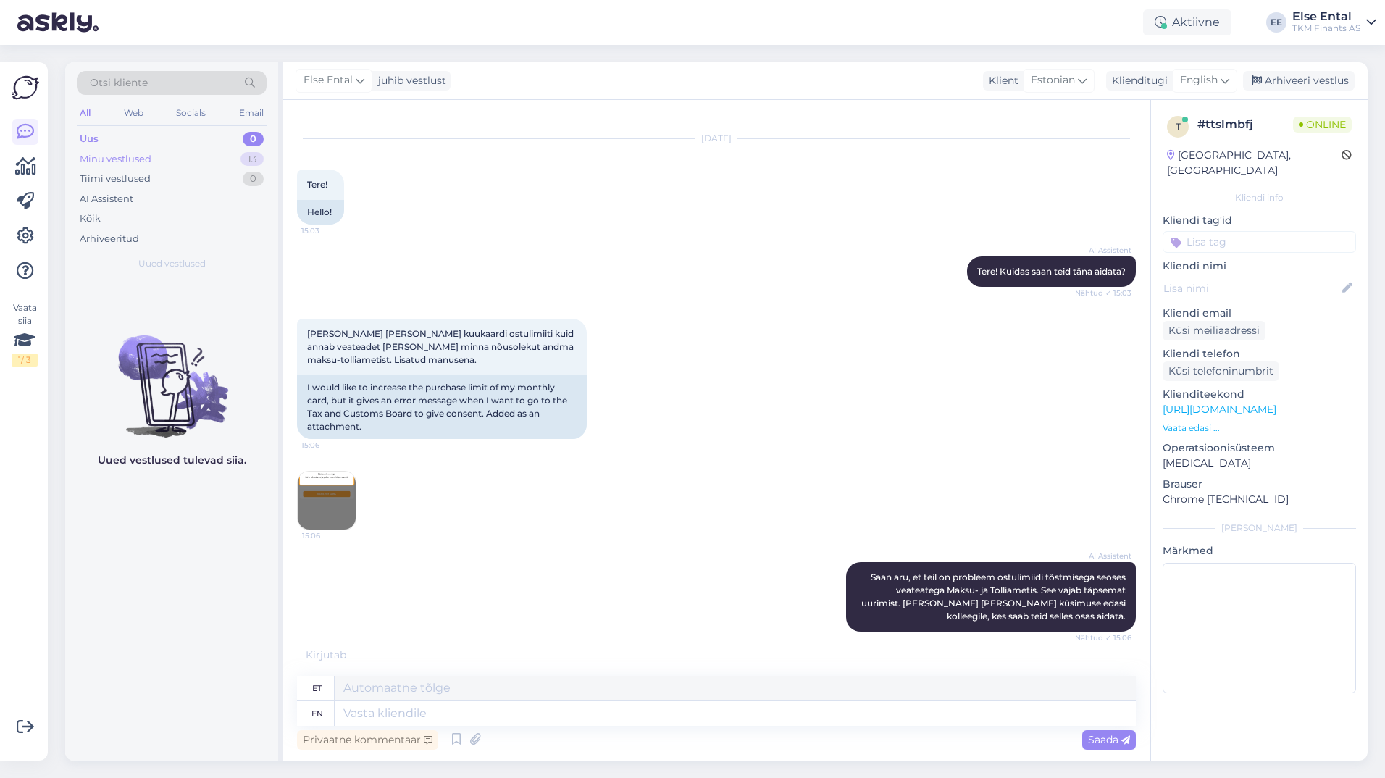
click at [119, 164] on div "Minu vestlused" at bounding box center [116, 159] width 72 height 14
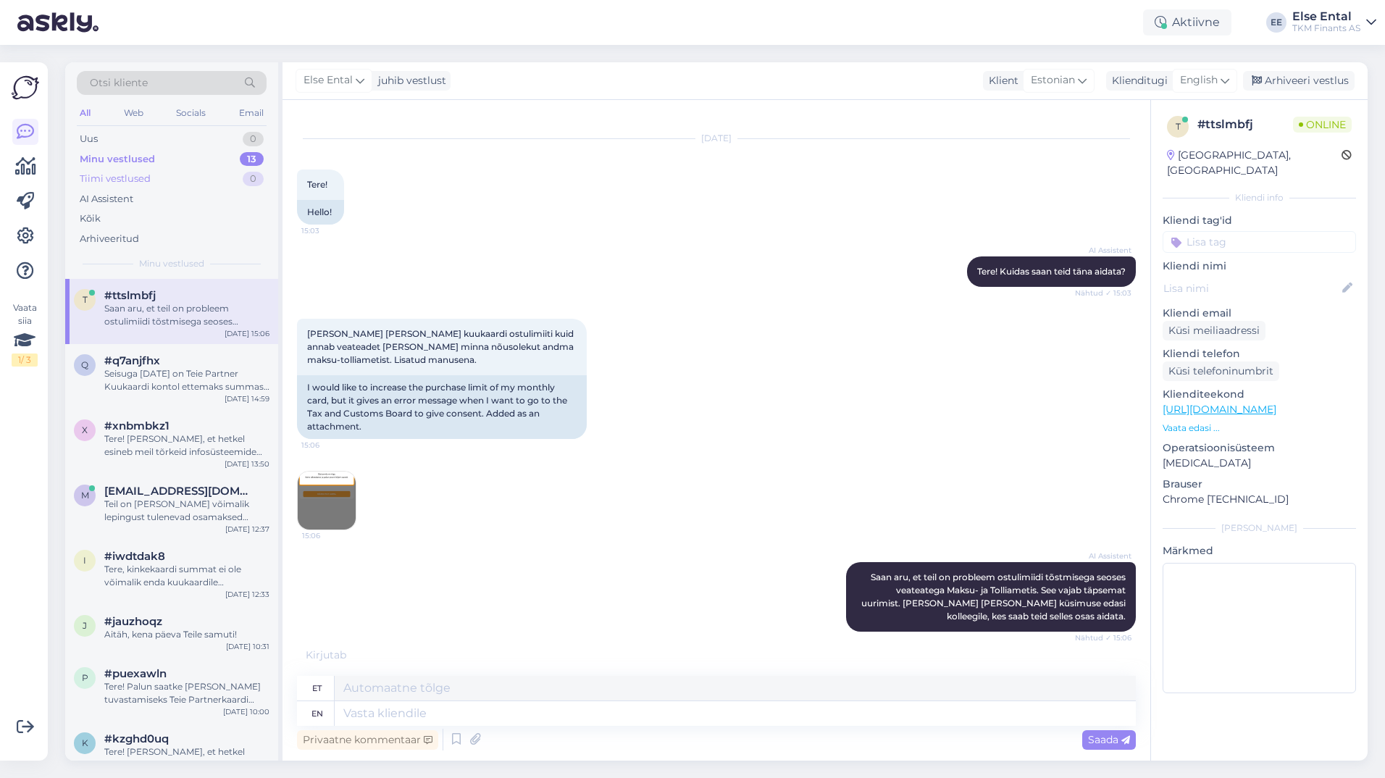
click at [120, 183] on div "Tiimi vestlused" at bounding box center [115, 179] width 71 height 14
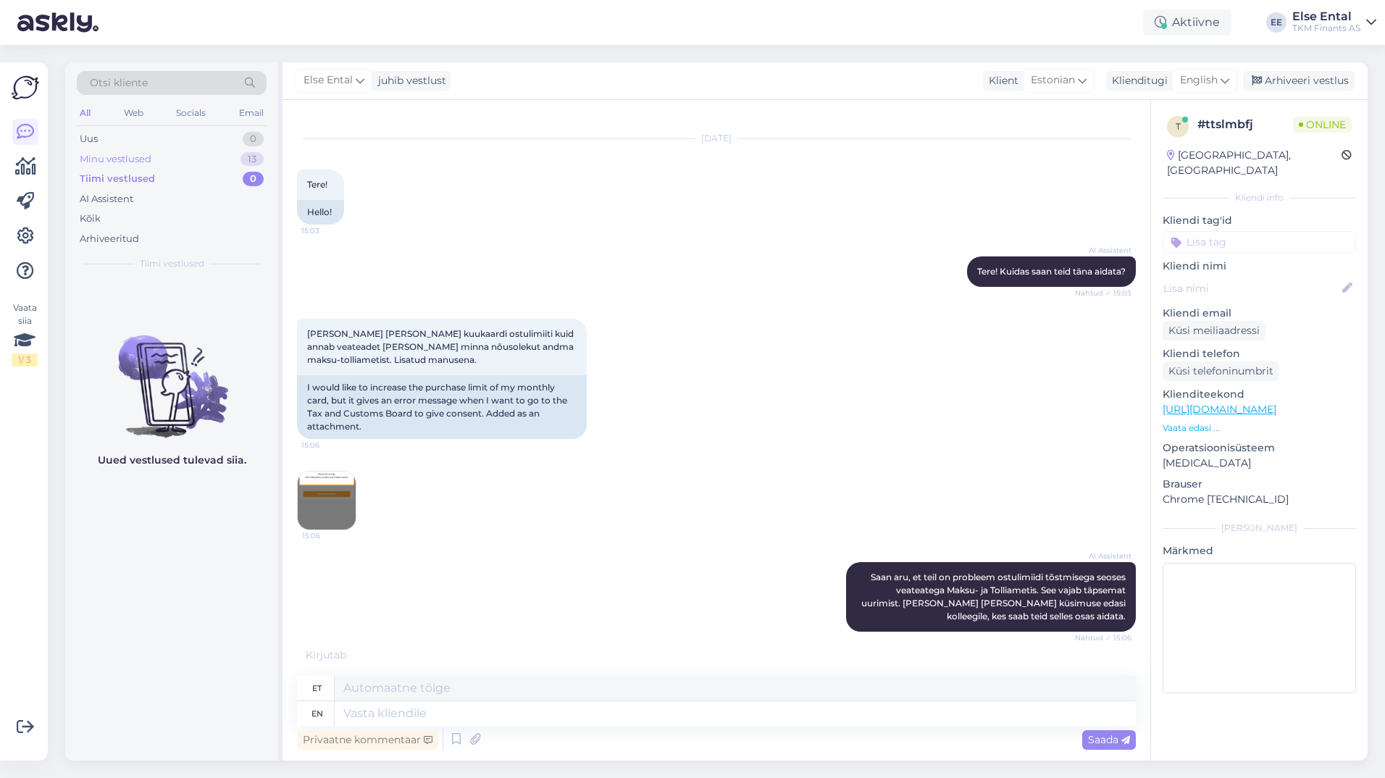
click at [122, 162] on div "Minu vestlused" at bounding box center [116, 159] width 72 height 14
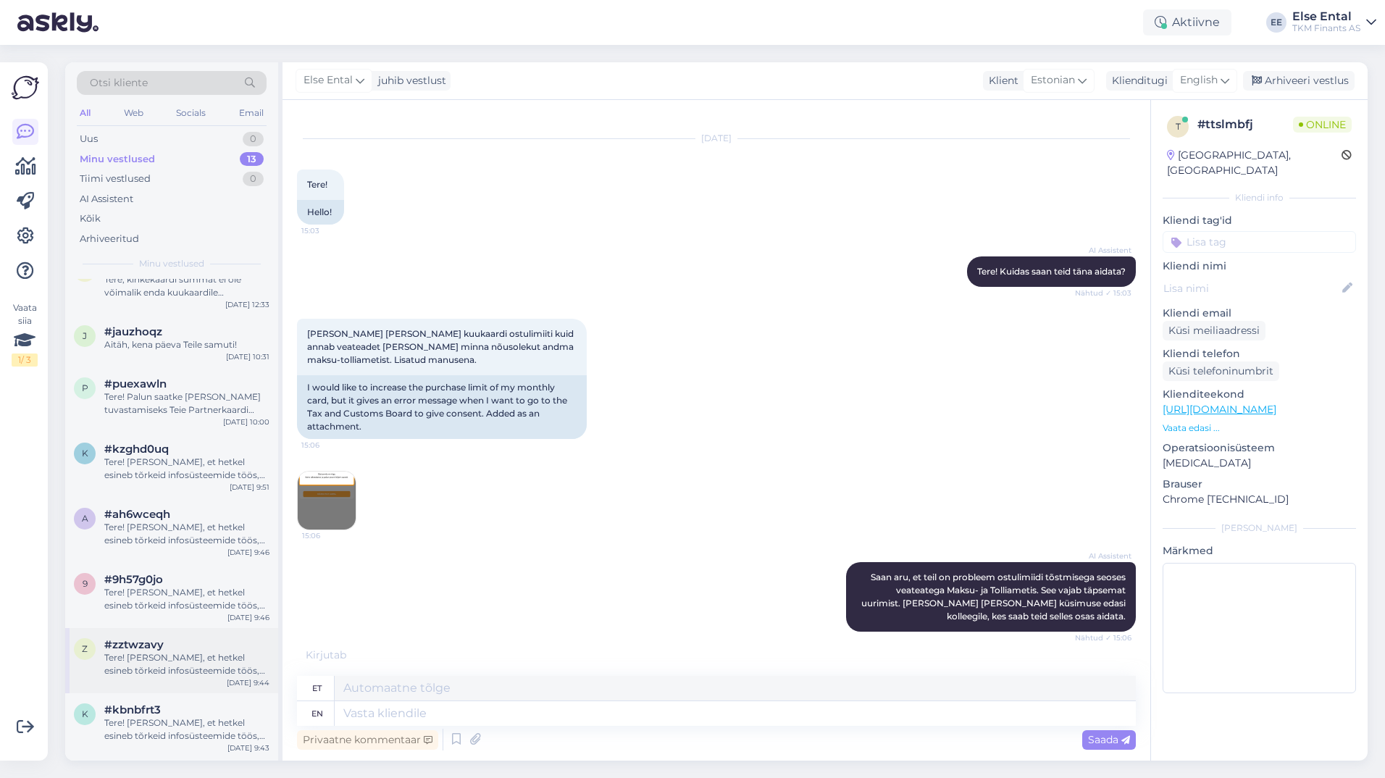
scroll to position [353, 0]
click at [181, 611] on div "Tere! [PERSON_NAME], et hetkel esineb tõrkeid infosüsteemide töös, mis võib mõj…" at bounding box center [186, 601] width 165 height 26
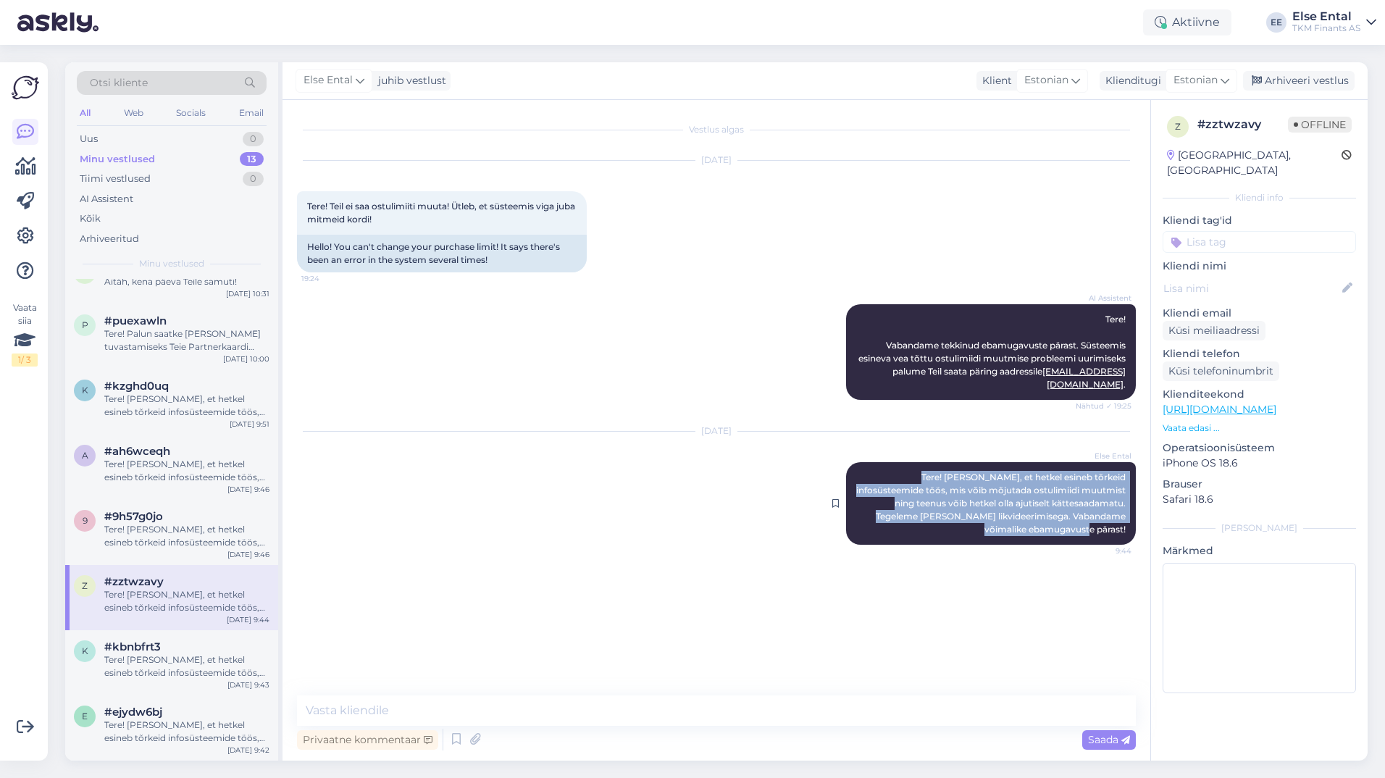
drag, startPoint x: 855, startPoint y: 474, endPoint x: 1127, endPoint y: 532, distance: 278.3
click at [1127, 532] on div "Else Ental Tere! Anname teada, et hetkel esineb tõrkeid infosüsteemide töös, mi…" at bounding box center [991, 503] width 290 height 83
copy span "Tere! [PERSON_NAME], et hetkel esineb tõrkeid infosüsteemide töös, mis võib mõj…"
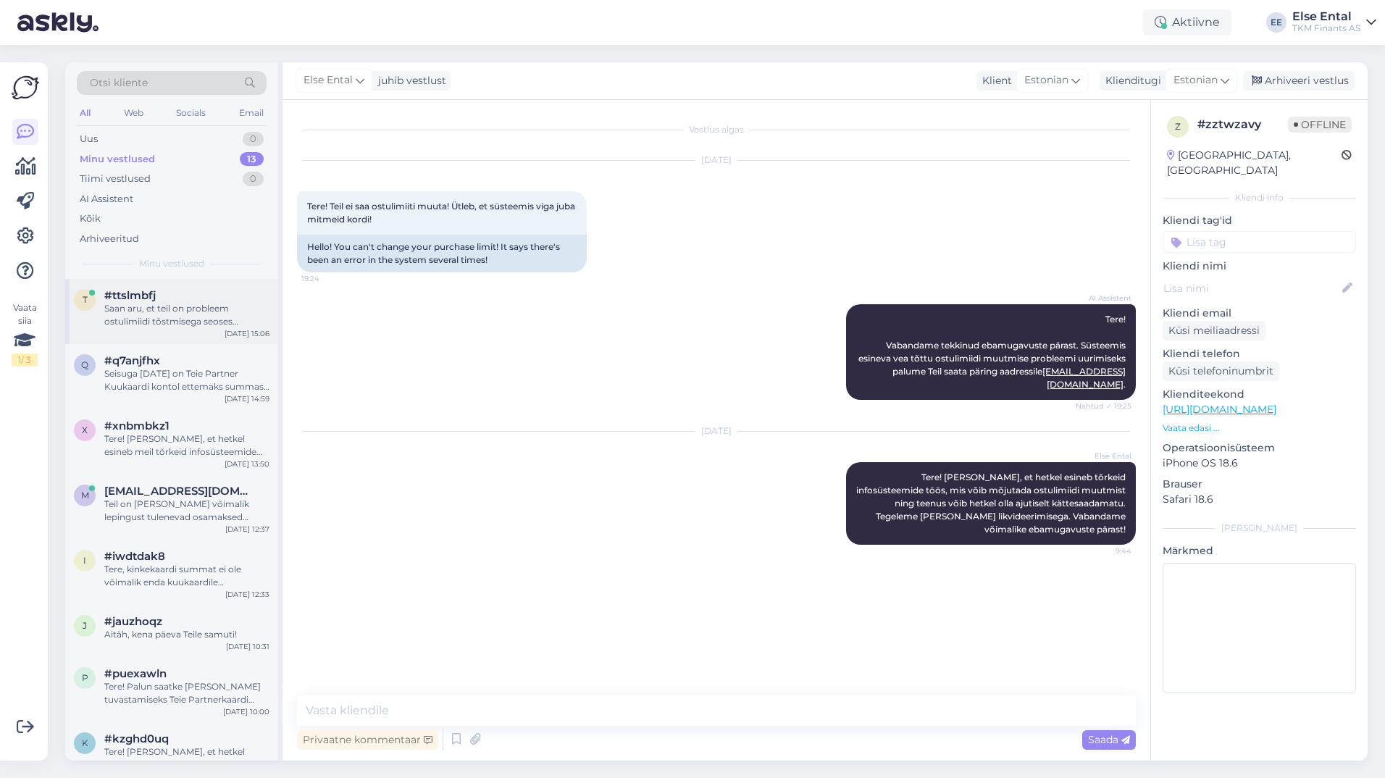
click at [148, 322] on div "Saan aru, et teil on probleem ostulimiidi tõstmisega seoses veateatega Maksu- j…" at bounding box center [186, 315] width 165 height 26
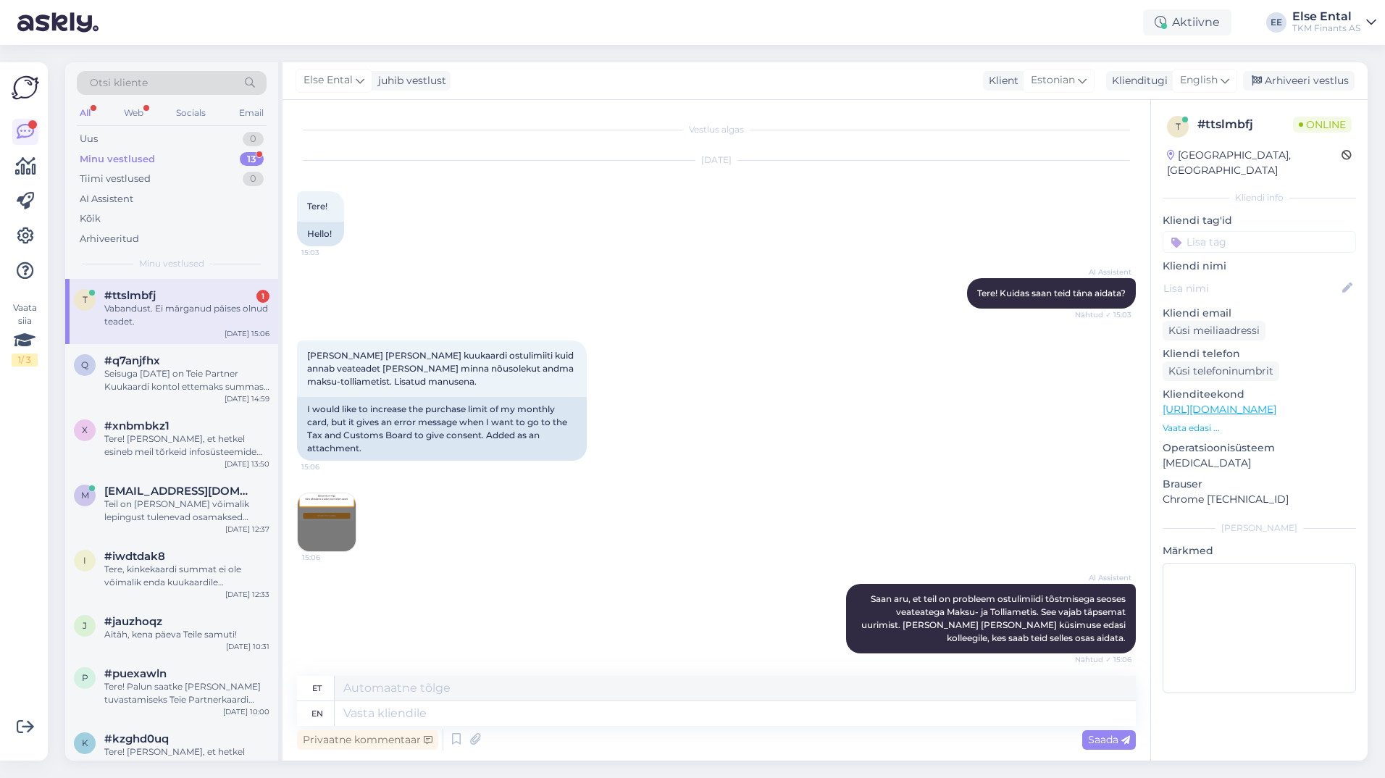
scroll to position [93, 0]
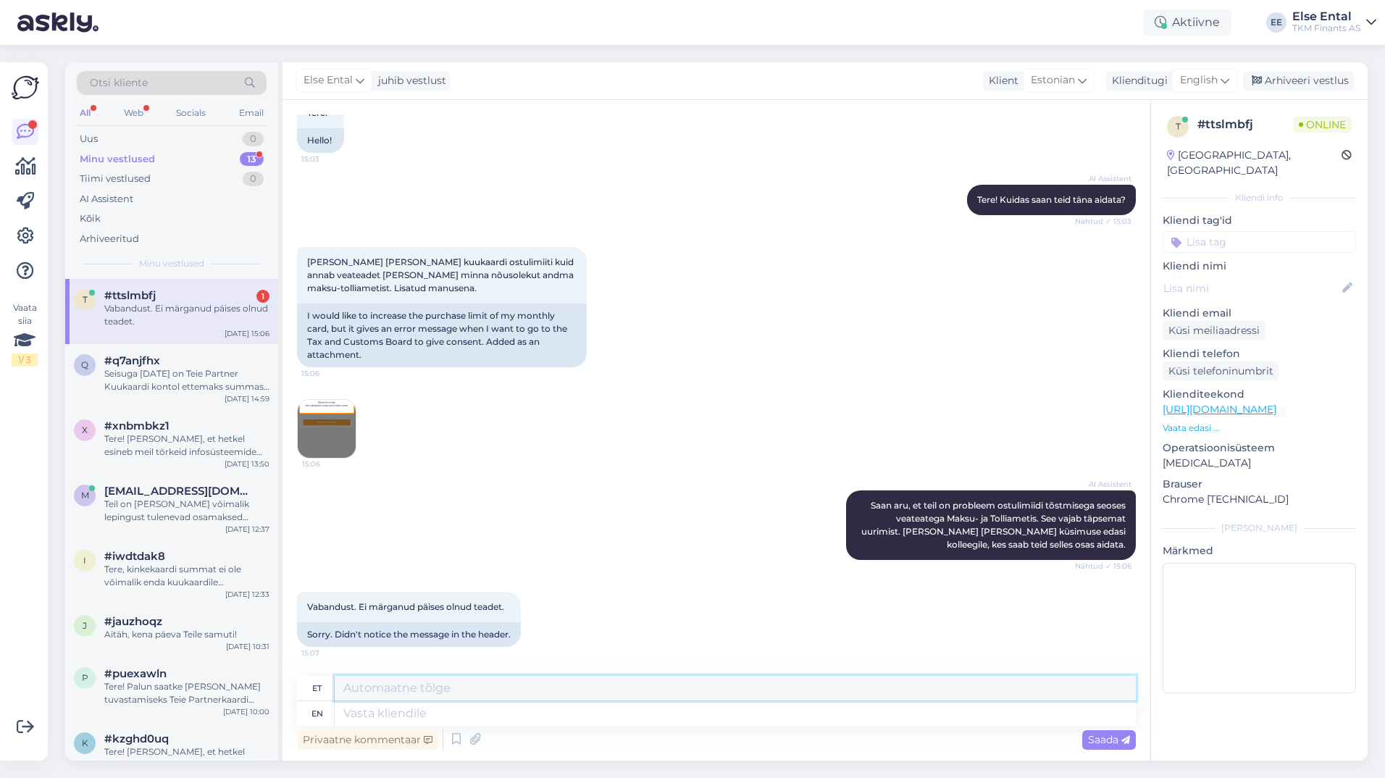
click at [465, 689] on textarea at bounding box center [735, 688] width 801 height 25
click at [447, 716] on textarea at bounding box center [735, 713] width 801 height 25
click at [1200, 83] on span "English" at bounding box center [1199, 80] width 38 height 16
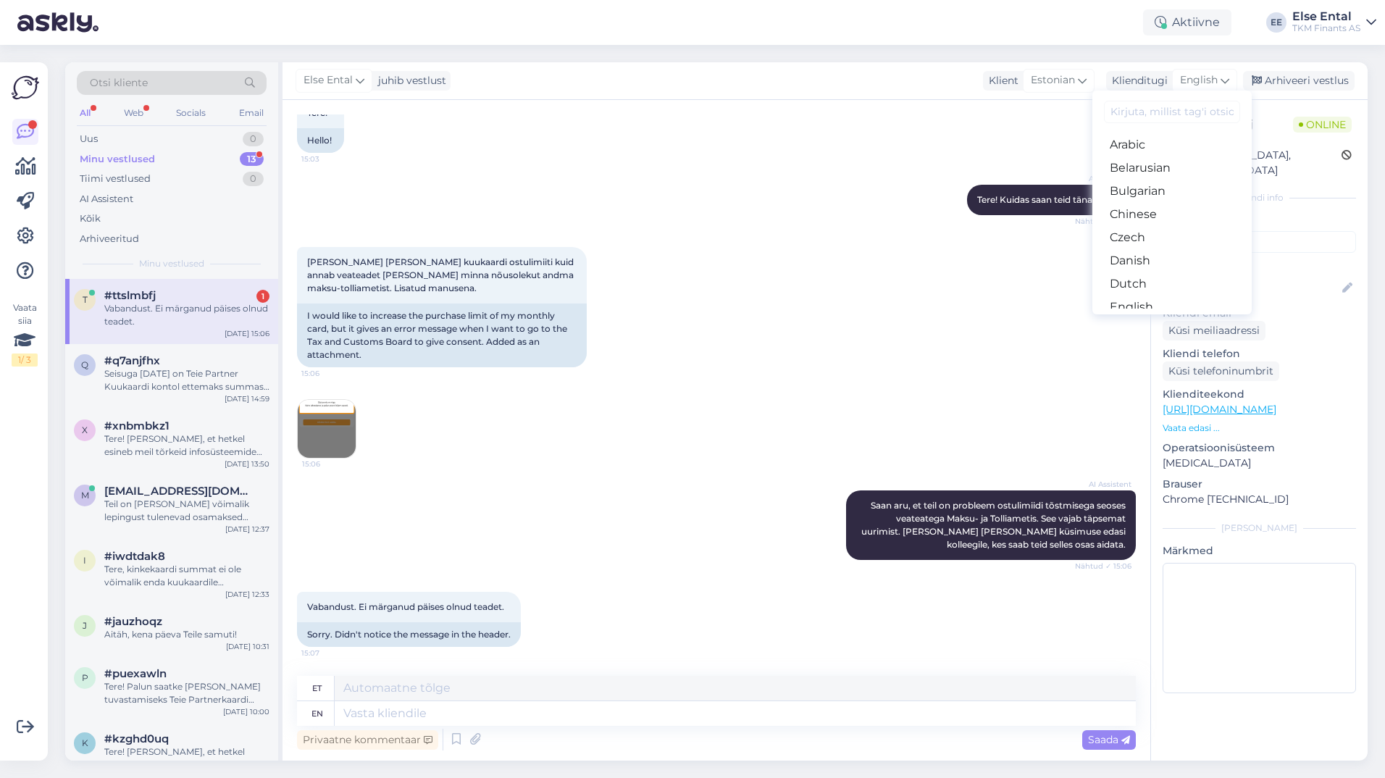
scroll to position [72, 0]
click at [1141, 261] on link "Estonian" at bounding box center [1171, 257] width 159 height 23
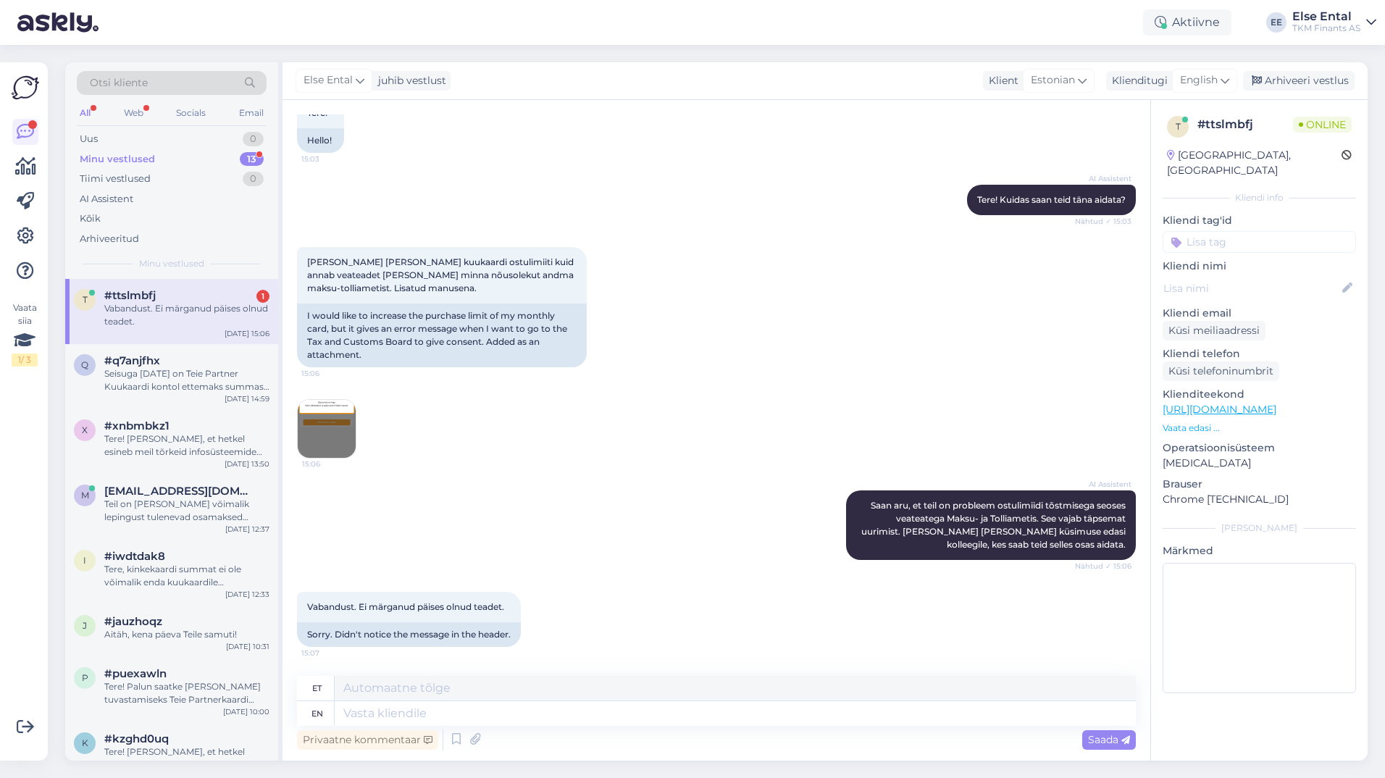
scroll to position [74, 0]
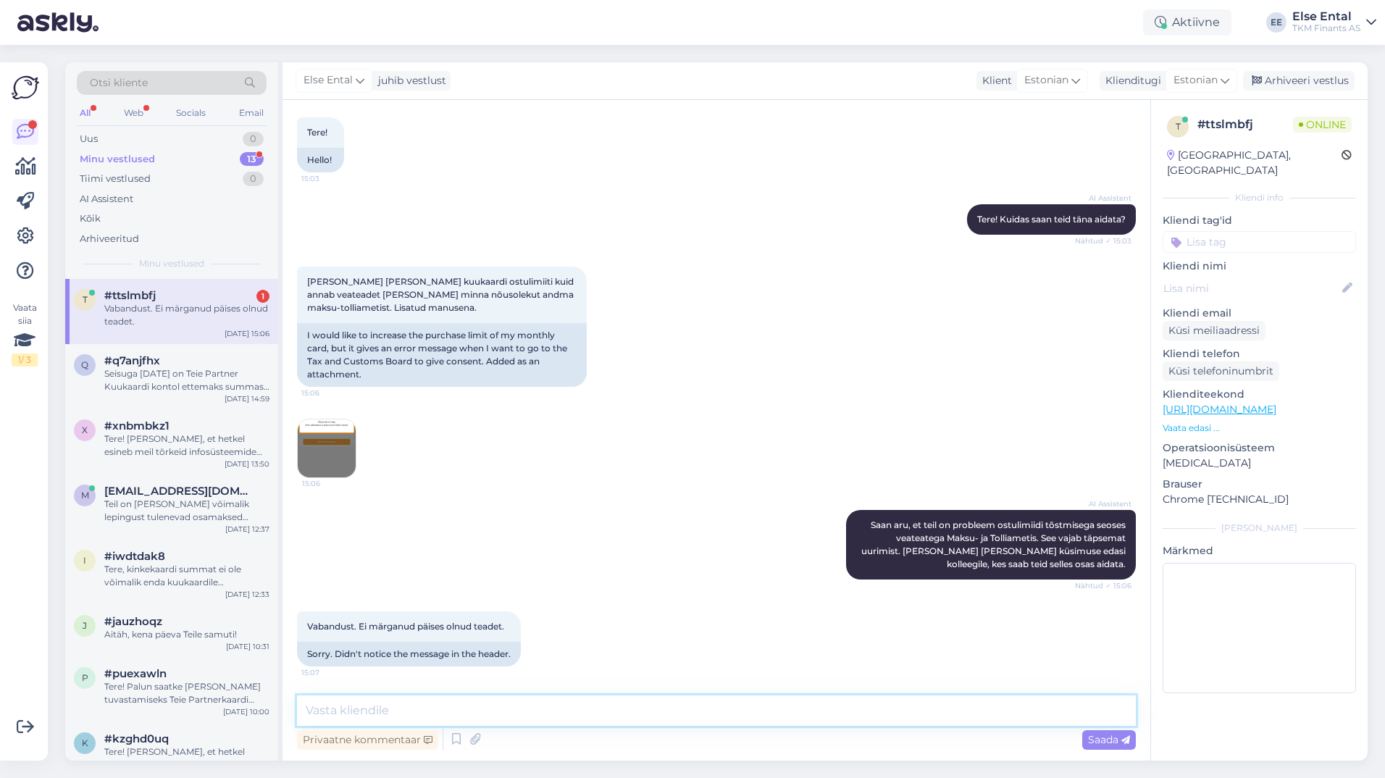
click at [549, 717] on textarea at bounding box center [716, 710] width 839 height 30
drag, startPoint x: 542, startPoint y: 709, endPoint x: 339, endPoint y: 714, distance: 202.9
click at [339, 714] on textarea "Tere! Tõepoolest" at bounding box center [716, 710] width 839 height 30
click at [921, 713] on textarea "Tere! Kahjuks tehniline tõrge veel püsib, aga tegeleme probleemi lahendamisega.…" at bounding box center [716, 710] width 839 height 30
click at [384, 713] on textarea "Tere! Kahjuks tehniline tõrge veel püsib, aga tegeleme probleemi lahendamisega.…" at bounding box center [716, 710] width 839 height 30
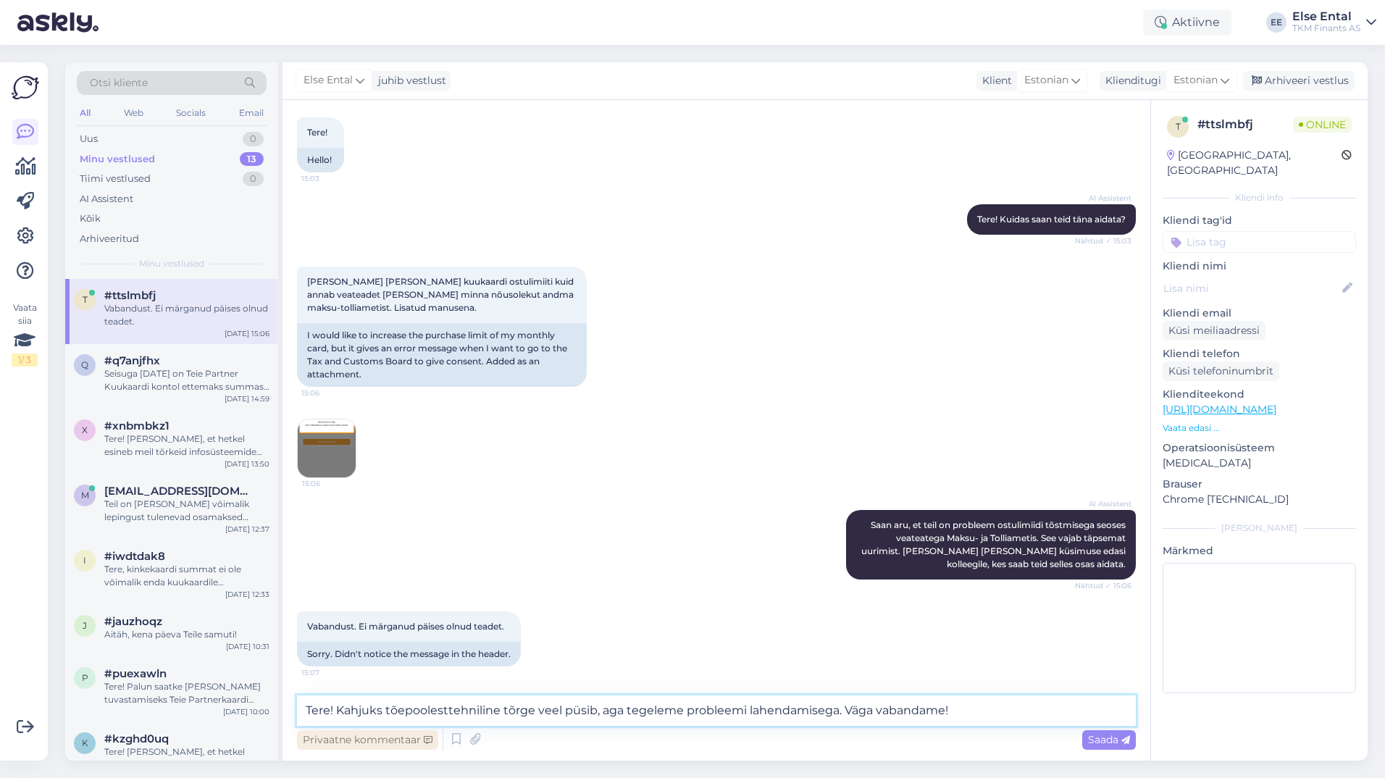
type textarea "Tere! Kahjuks tõepoolest tehniline tõrge veel püsib, aga tegeleme probleemi lah…"
click at [993, 722] on textarea "Tere! Kahjuks tõepoolest tehniline tõrge veel püsib, aga tegeleme probleemi lah…" at bounding box center [716, 710] width 839 height 30
click at [969, 708] on textarea "Tere! Kahjuks tõepoolest tehniline tõrge veel püsib, aga tegeleme probleemi lah…" at bounding box center [716, 710] width 839 height 30
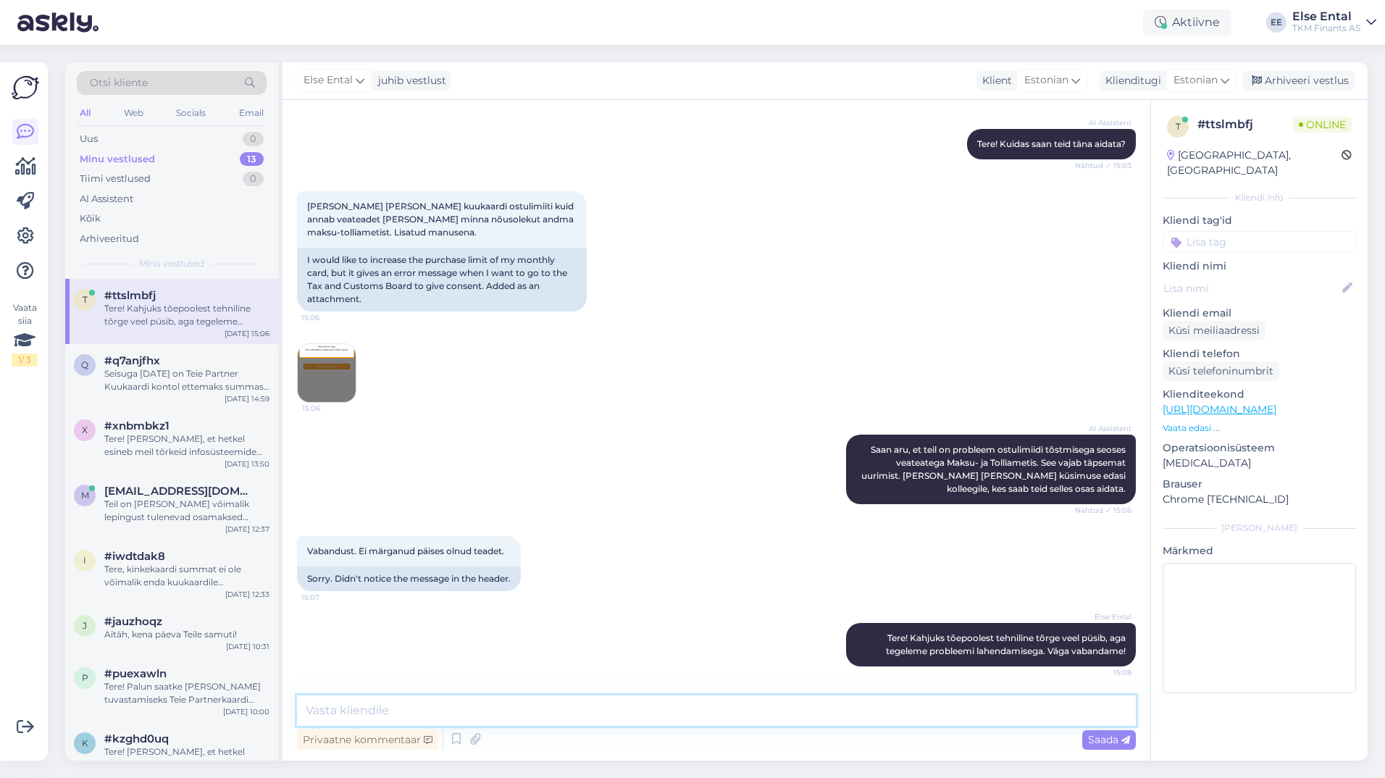
scroll to position [0, 0]
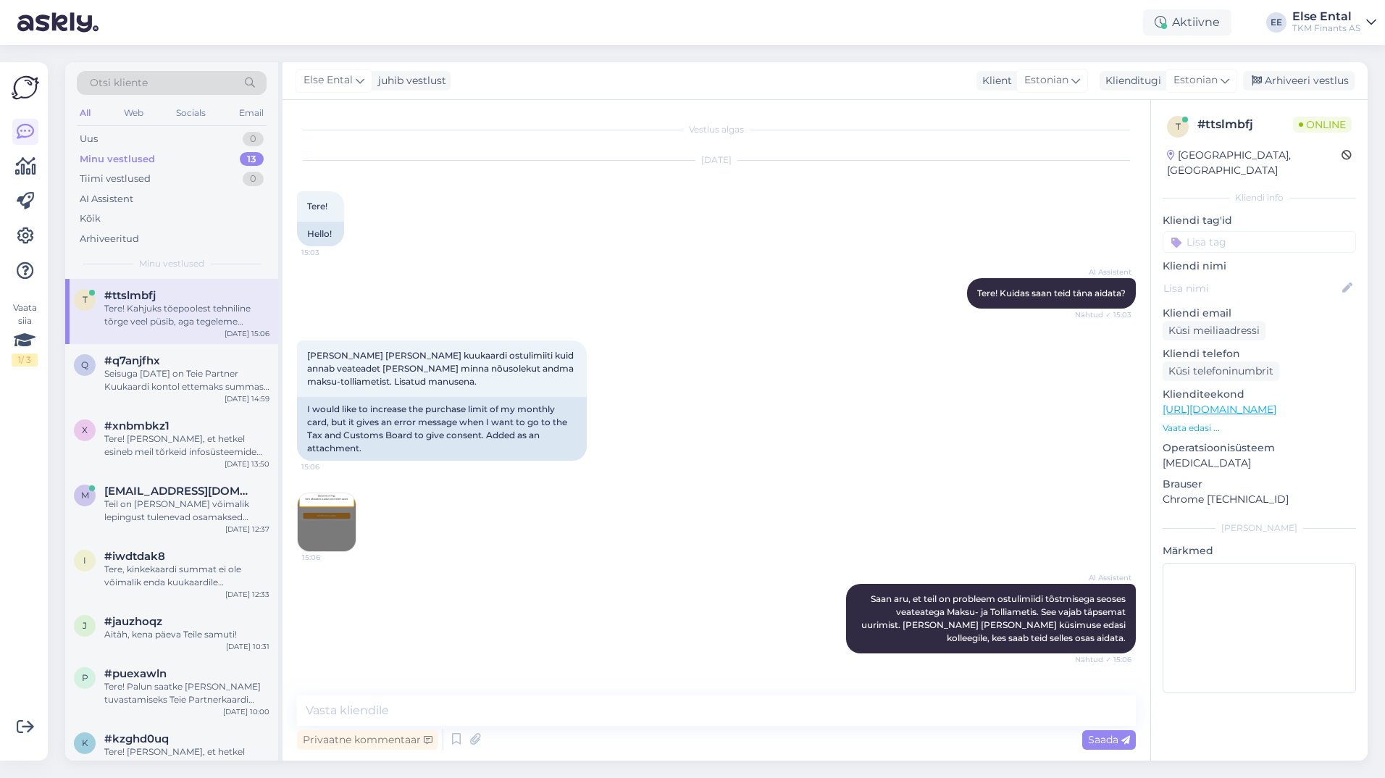
click at [326, 553] on span "15:06" at bounding box center [329, 557] width 54 height 11
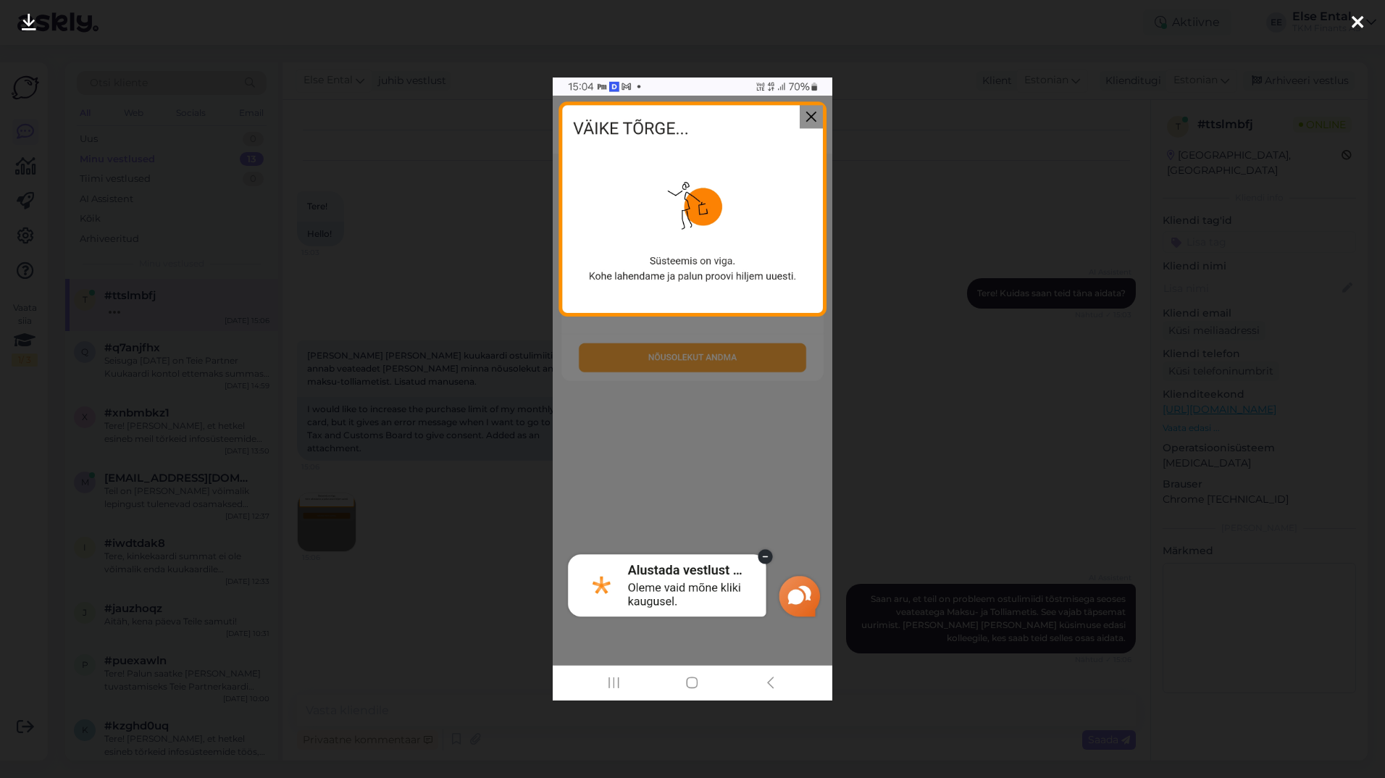
click at [377, 431] on div at bounding box center [692, 389] width 1385 height 778
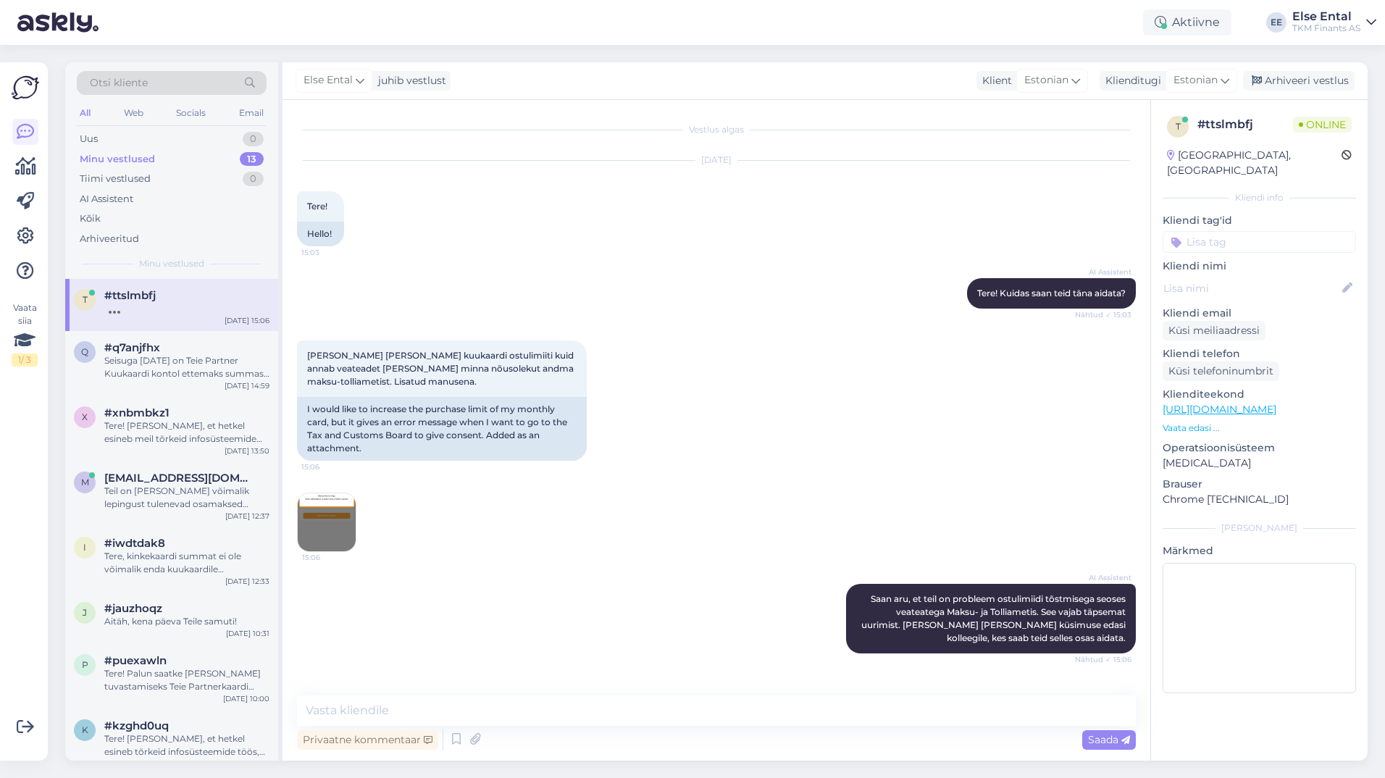
click at [337, 536] on img at bounding box center [327, 522] width 58 height 58
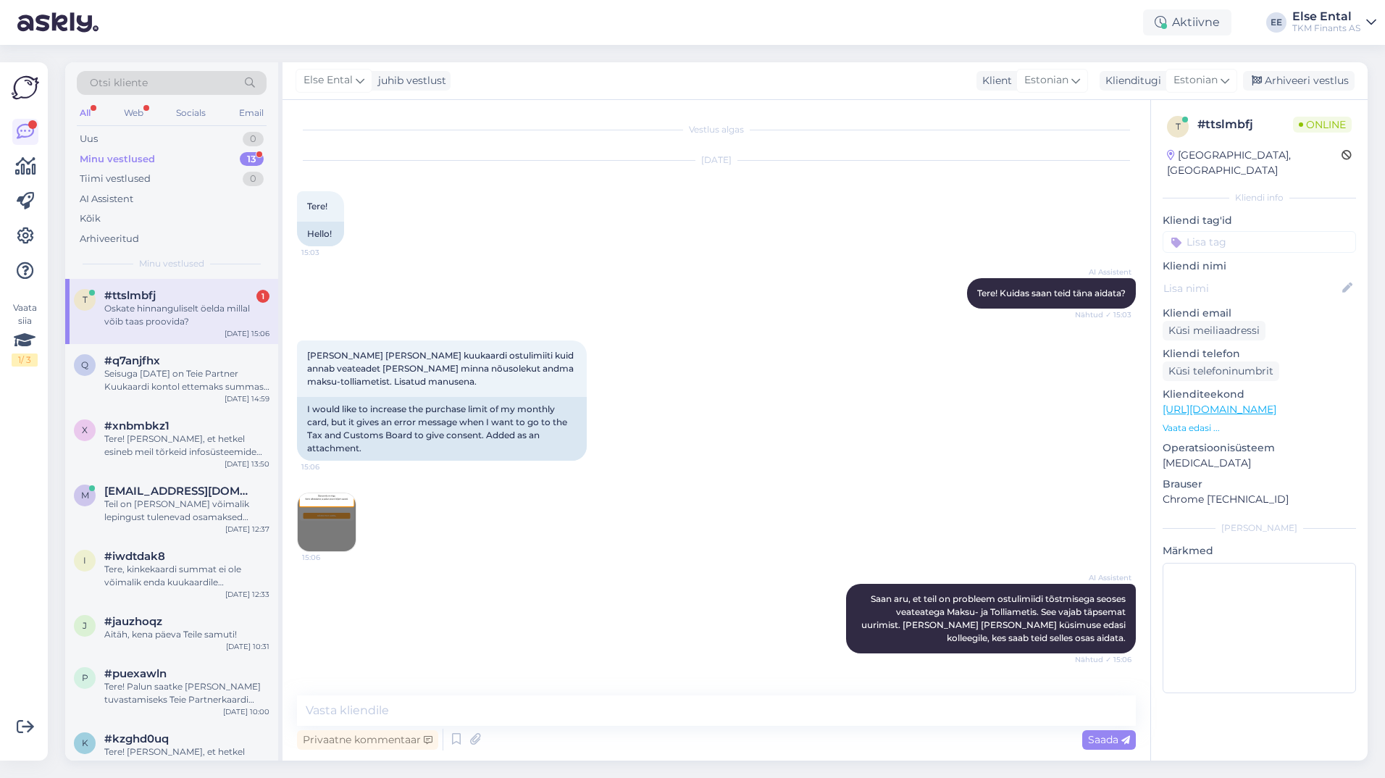
scroll to position [211, 0]
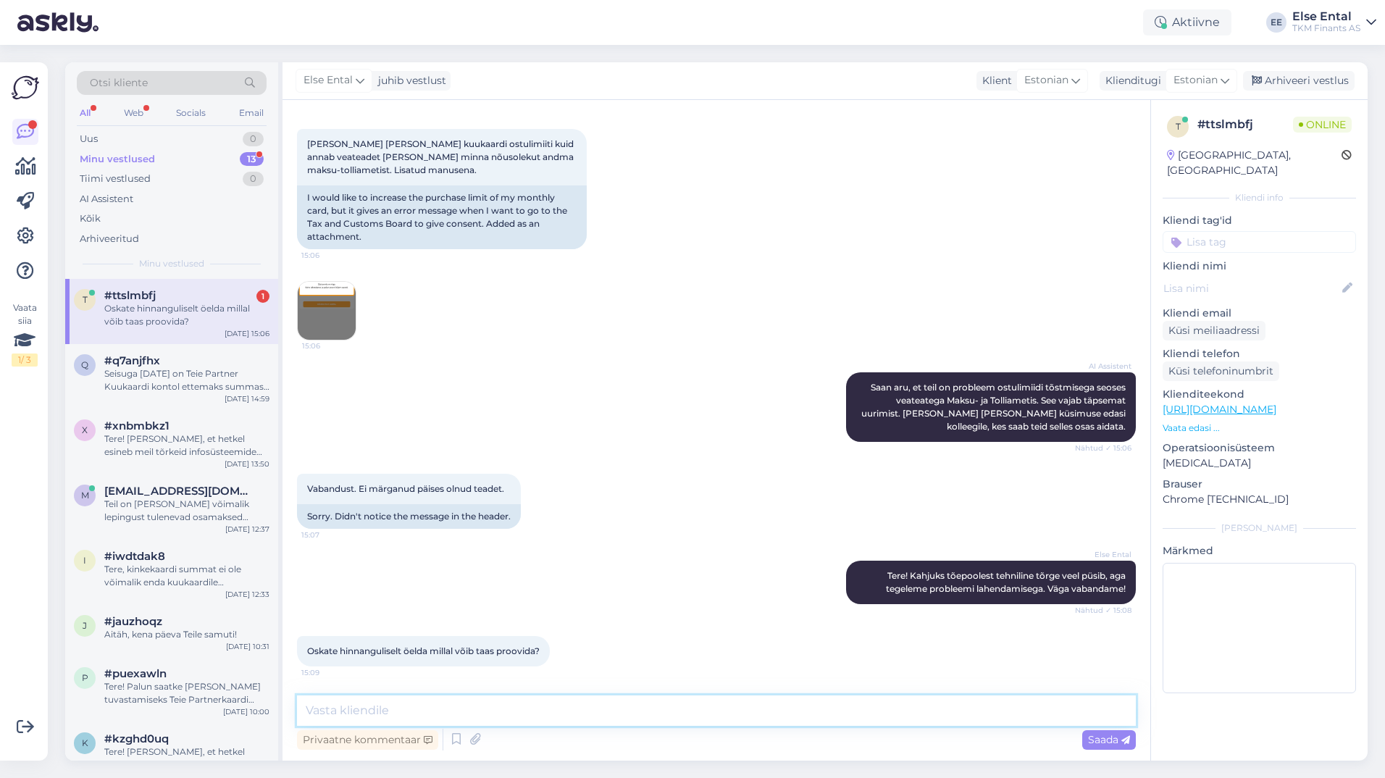
click at [435, 700] on textarea at bounding box center [716, 710] width 839 height 30
click at [619, 719] on textarea at bounding box center [716, 710] width 839 height 30
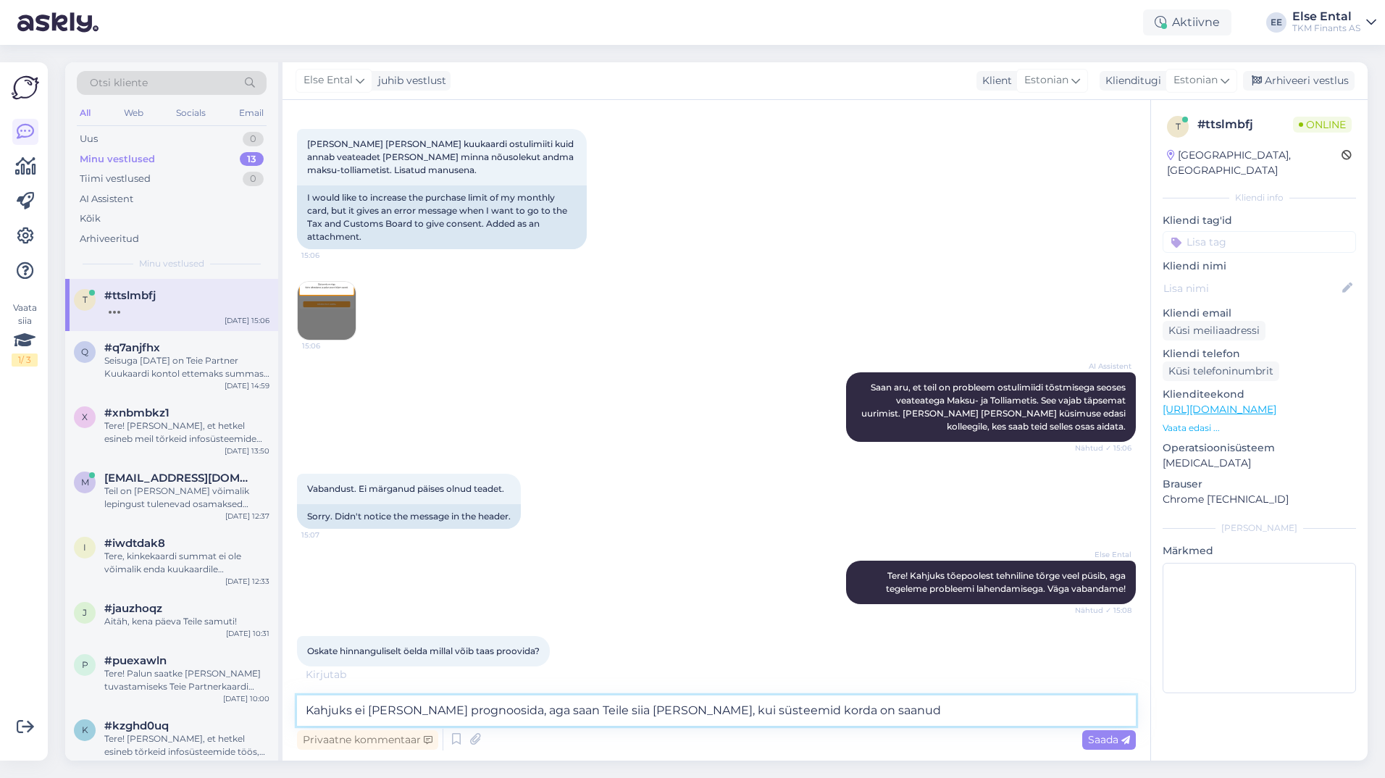
type textarea "Kahjuks ei oska seda prognoosida, aga saan Teile siia teate jätta, kui süsteemi…"
click at [881, 713] on textarea "Kahjuks ei oska seda prognoosida, aga saan Teile siia teate jätta, kui süsteemi…" at bounding box center [716, 710] width 839 height 30
click at [905, 714] on textarea "Kahjuks ei oska seda prognoosida, aga saan Teile siia teate jätta, kui süsteemi…" at bounding box center [716, 710] width 839 height 30
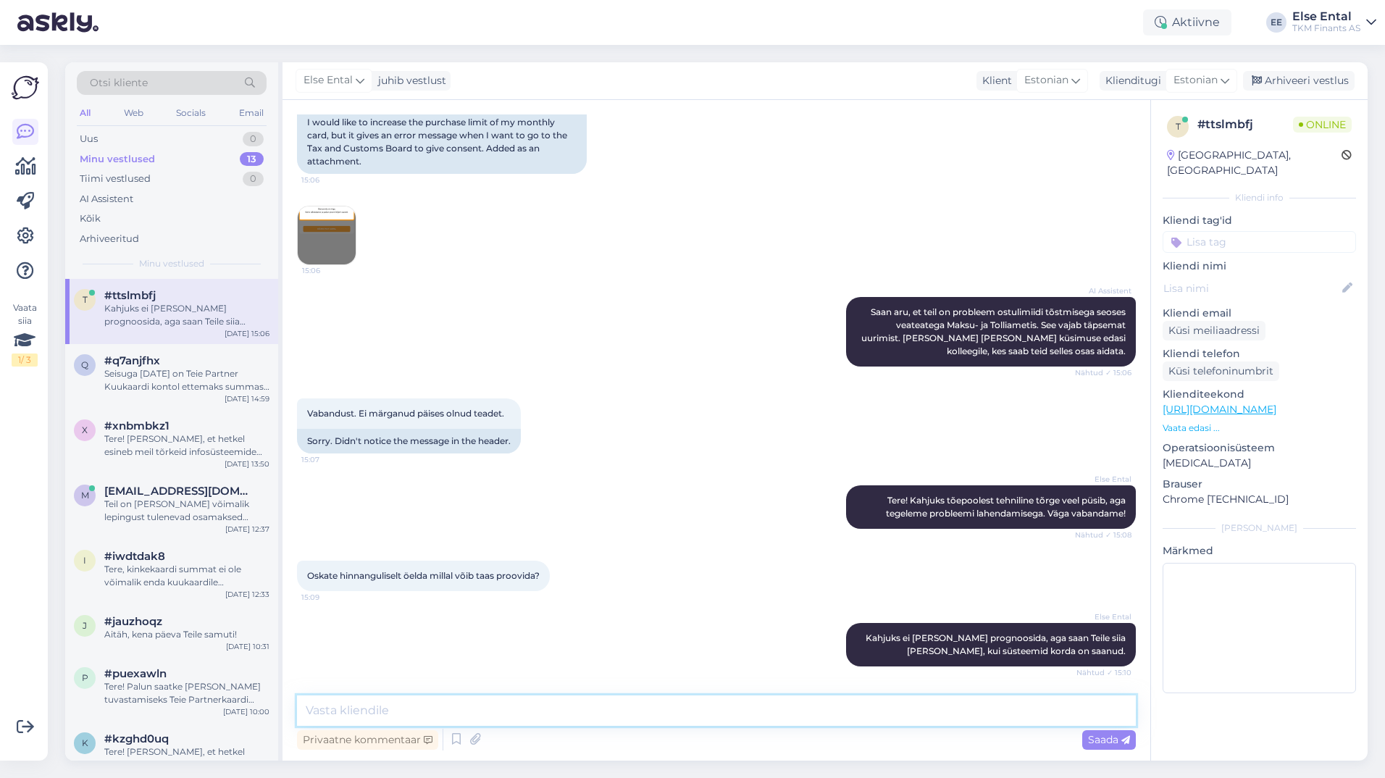
scroll to position [349, 0]
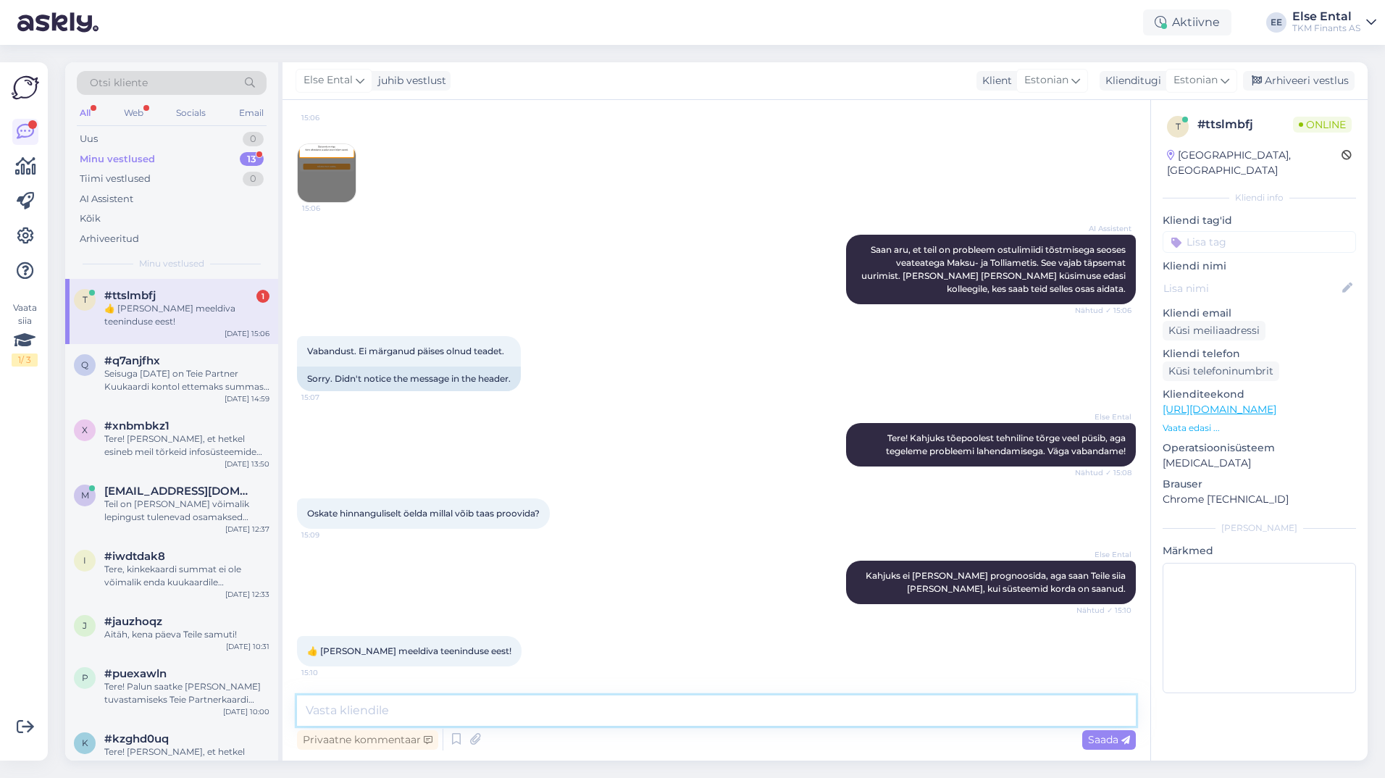
click at [847, 703] on textarea at bounding box center [716, 710] width 839 height 30
type textarea "Aitäh Teile ja kena päeva jätku!"
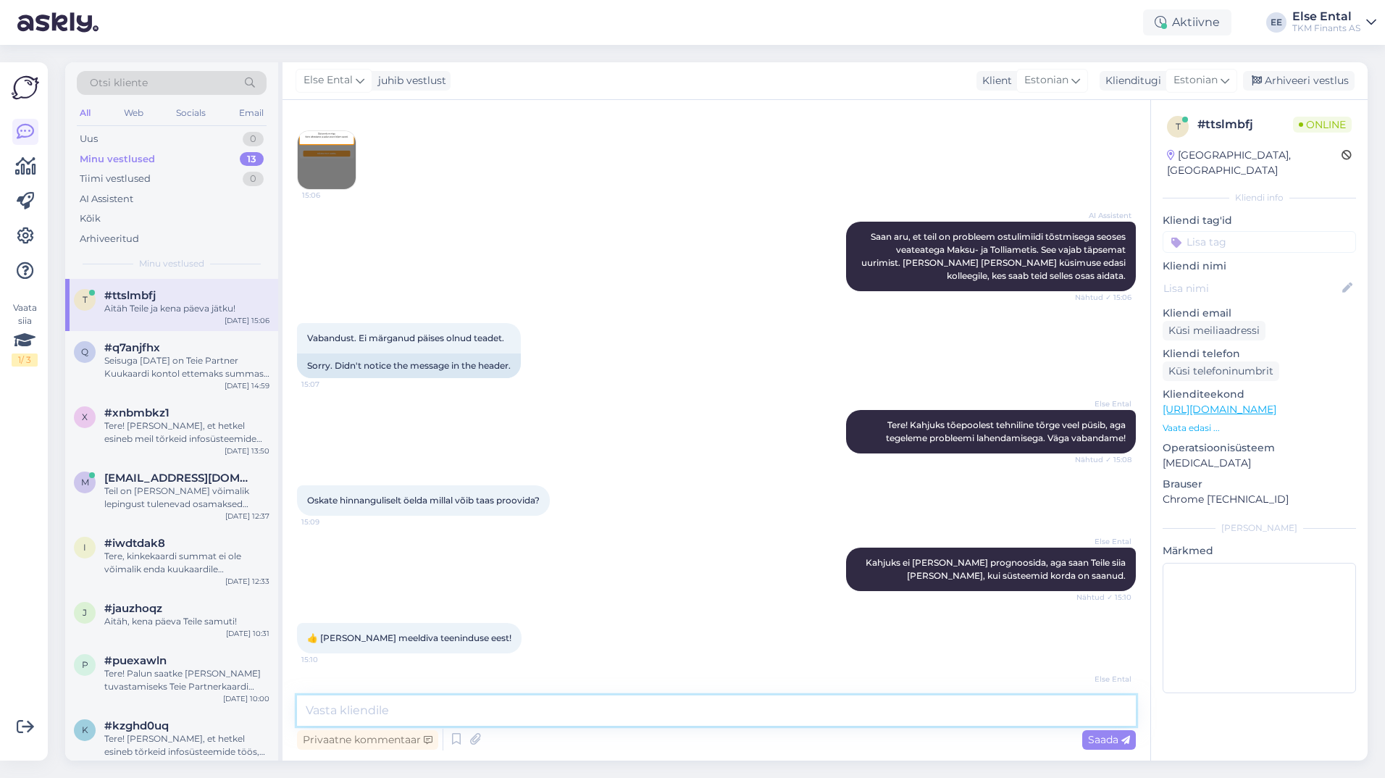
scroll to position [411, 0]
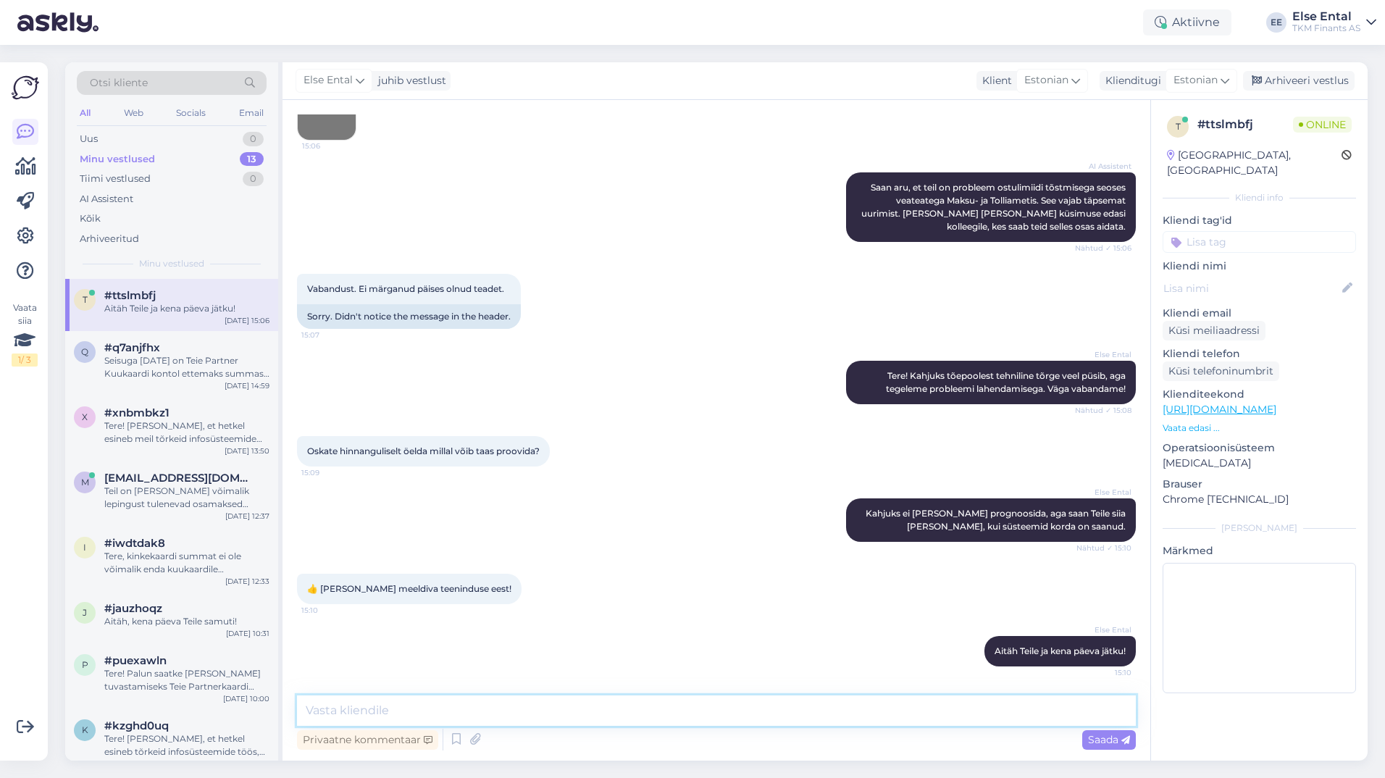
click at [527, 713] on textarea at bounding box center [716, 710] width 839 height 30
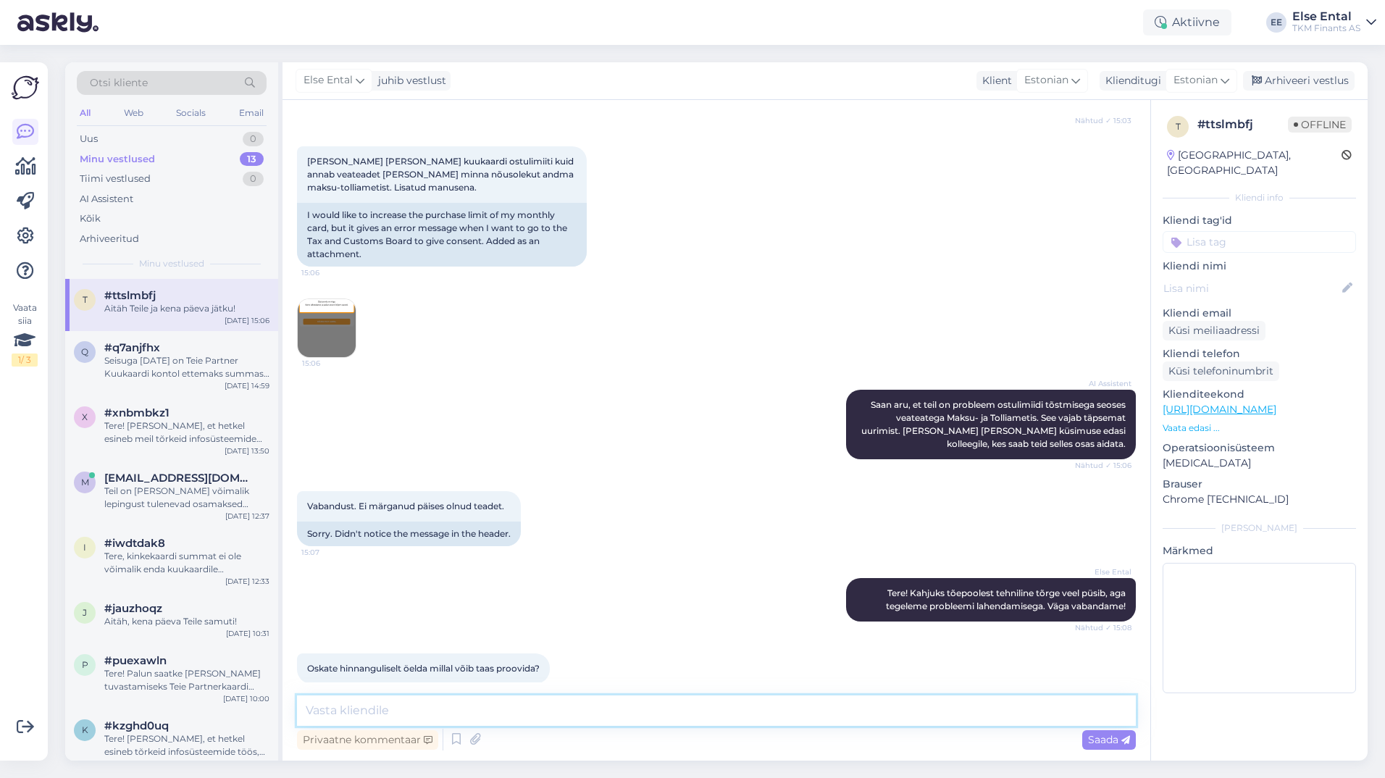
scroll to position [49, 0]
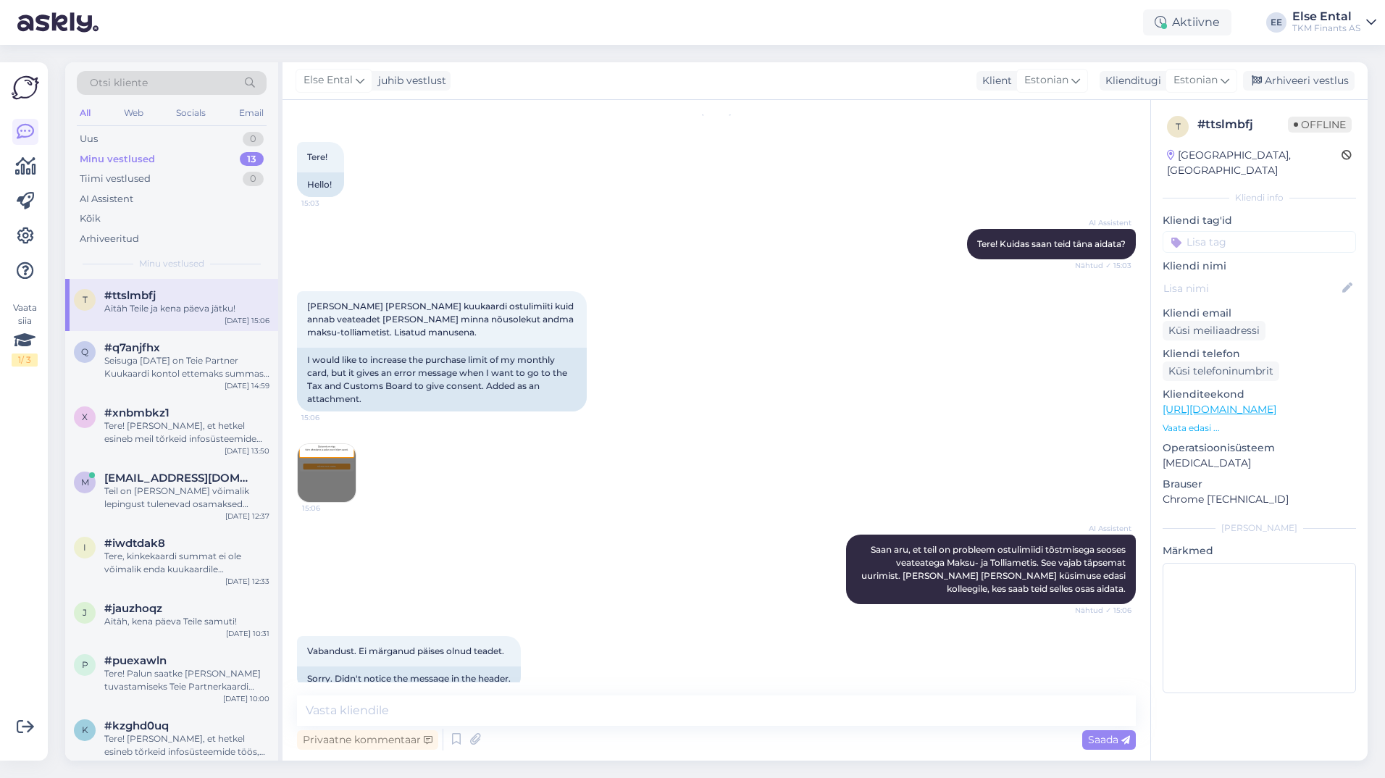
click at [351, 464] on img at bounding box center [327, 473] width 58 height 58
click at [122, 135] on div "Uus 1" at bounding box center [172, 139] width 190 height 20
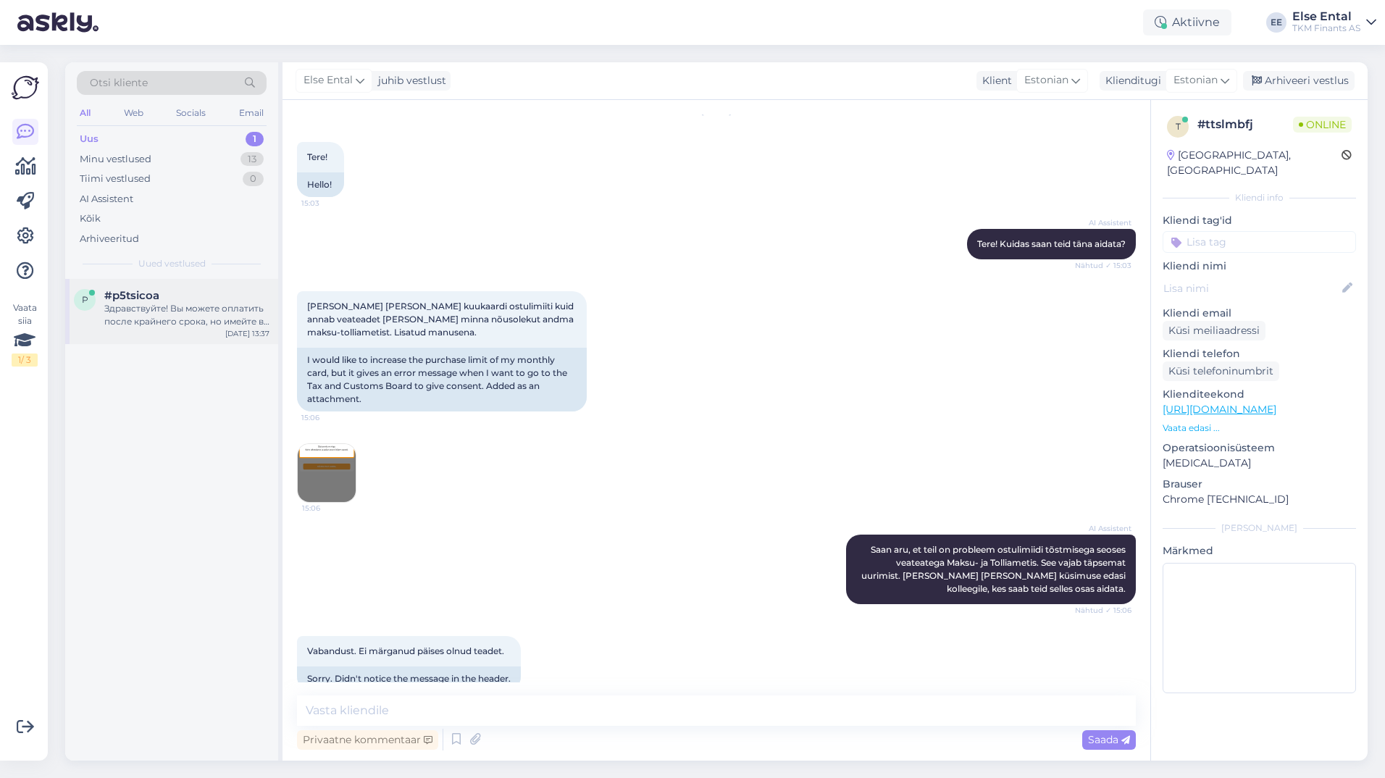
click at [148, 309] on div "Здравствуйте! Вы можете оплатить после крайнего срока, но имейте в виду, что за…" at bounding box center [186, 315] width 165 height 26
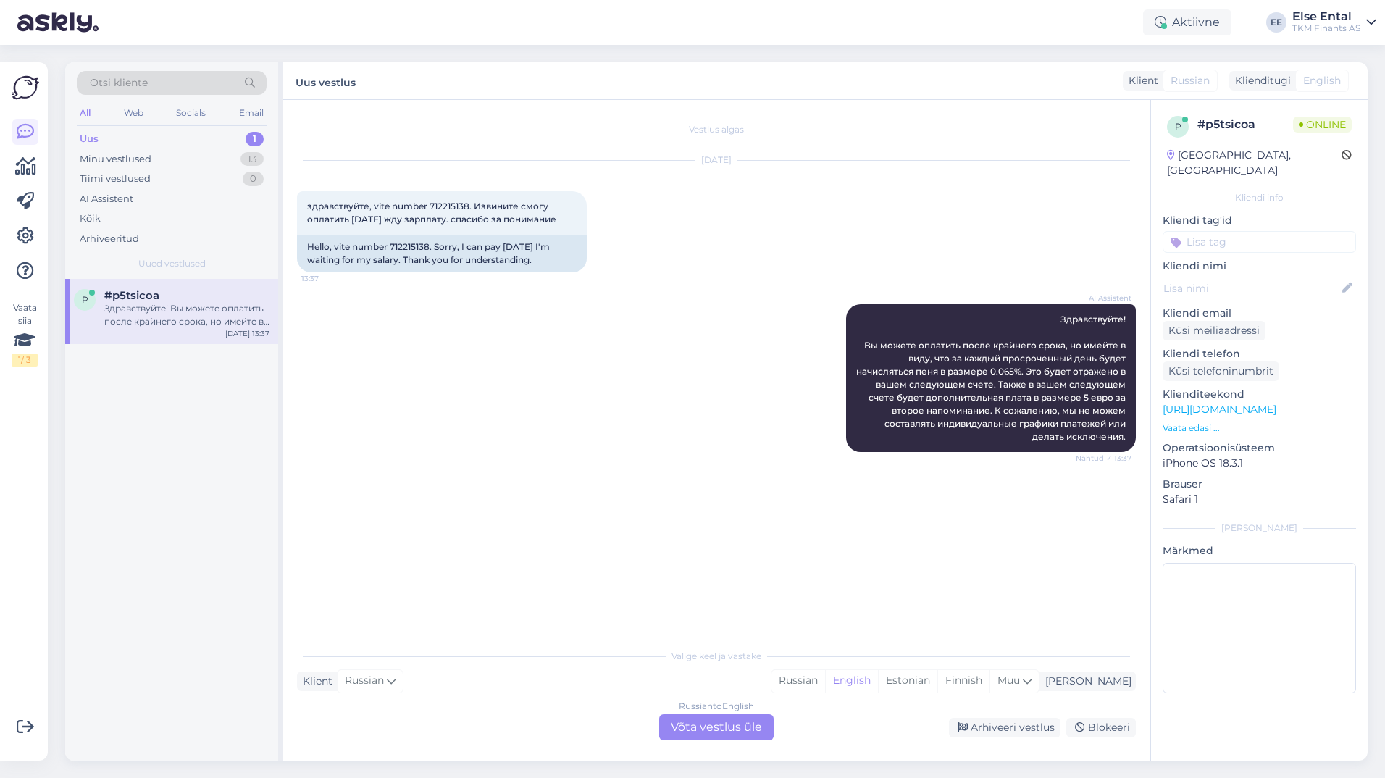
scroll to position [0, 0]
click at [737, 733] on div "Russian to English Võta vestlus üle" at bounding box center [716, 727] width 114 height 26
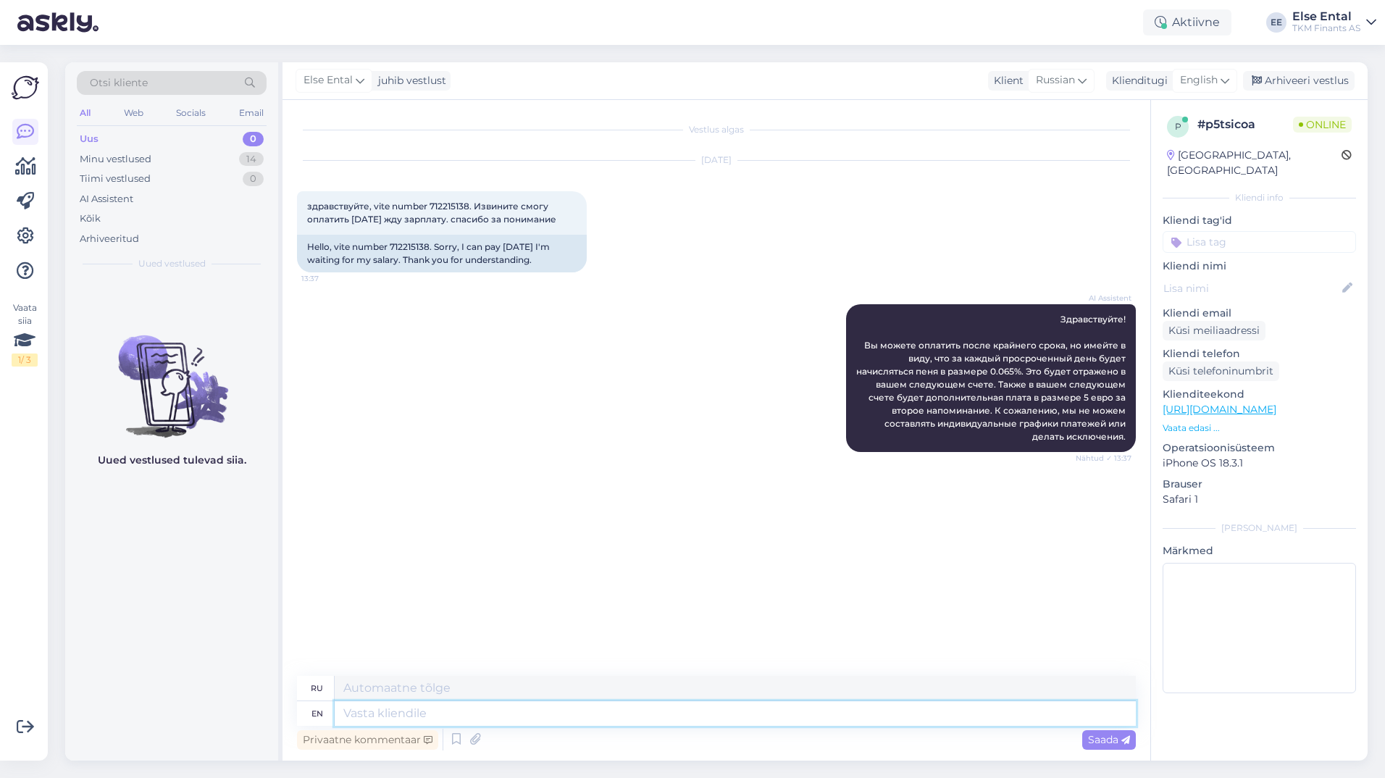
click at [550, 704] on textarea at bounding box center [735, 713] width 801 height 25
click at [473, 711] on textarea at bounding box center [735, 713] width 801 height 25
paste textarea "Tere Täname Teid kirja eest. Teil on võimalik tasuda arve ka peale arvel märgit…"
type textarea "Tere Täname Teid kirja eest. Teil on võimalik tasuda arve ka peale arvel märgit…"
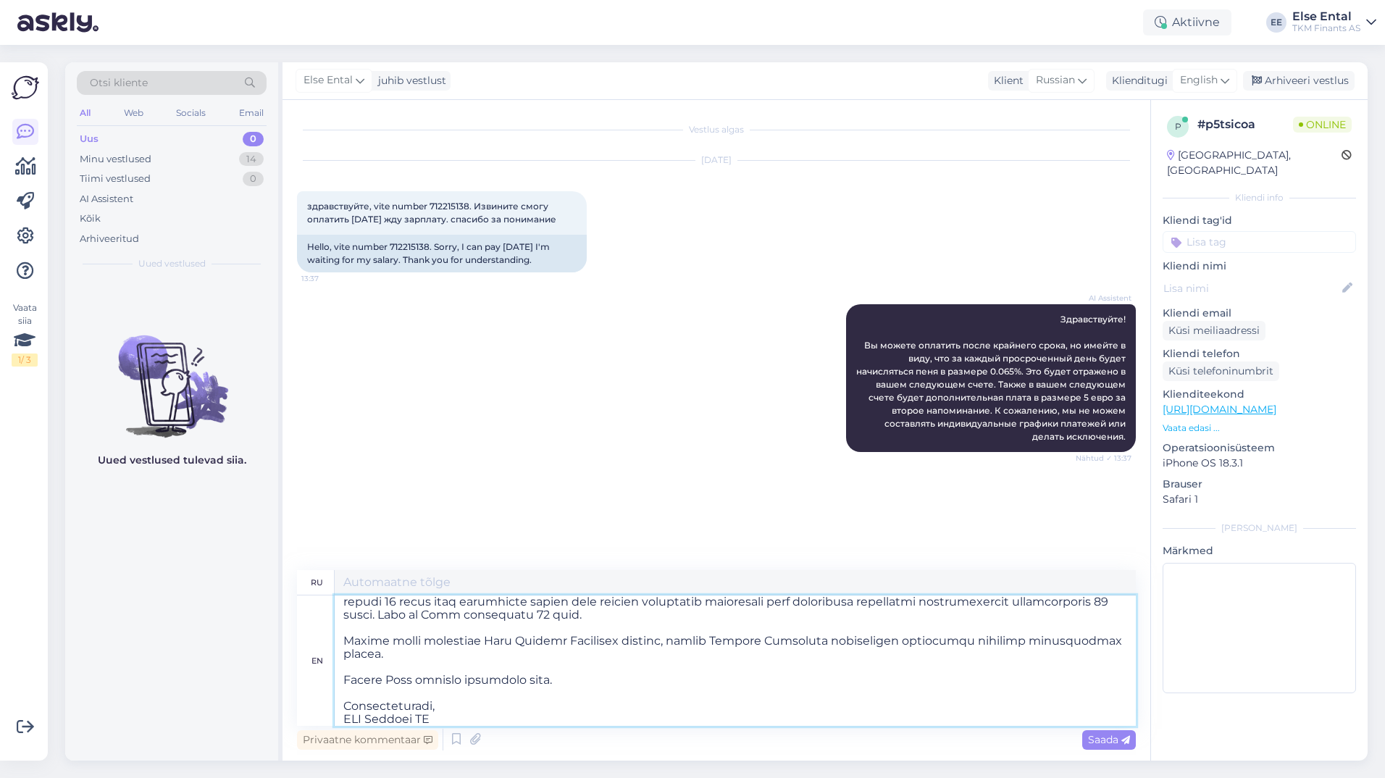
type textarea "Тере Täname Teid kirja eest. Если вы хотите получить максимальную прибыль, вы м…"
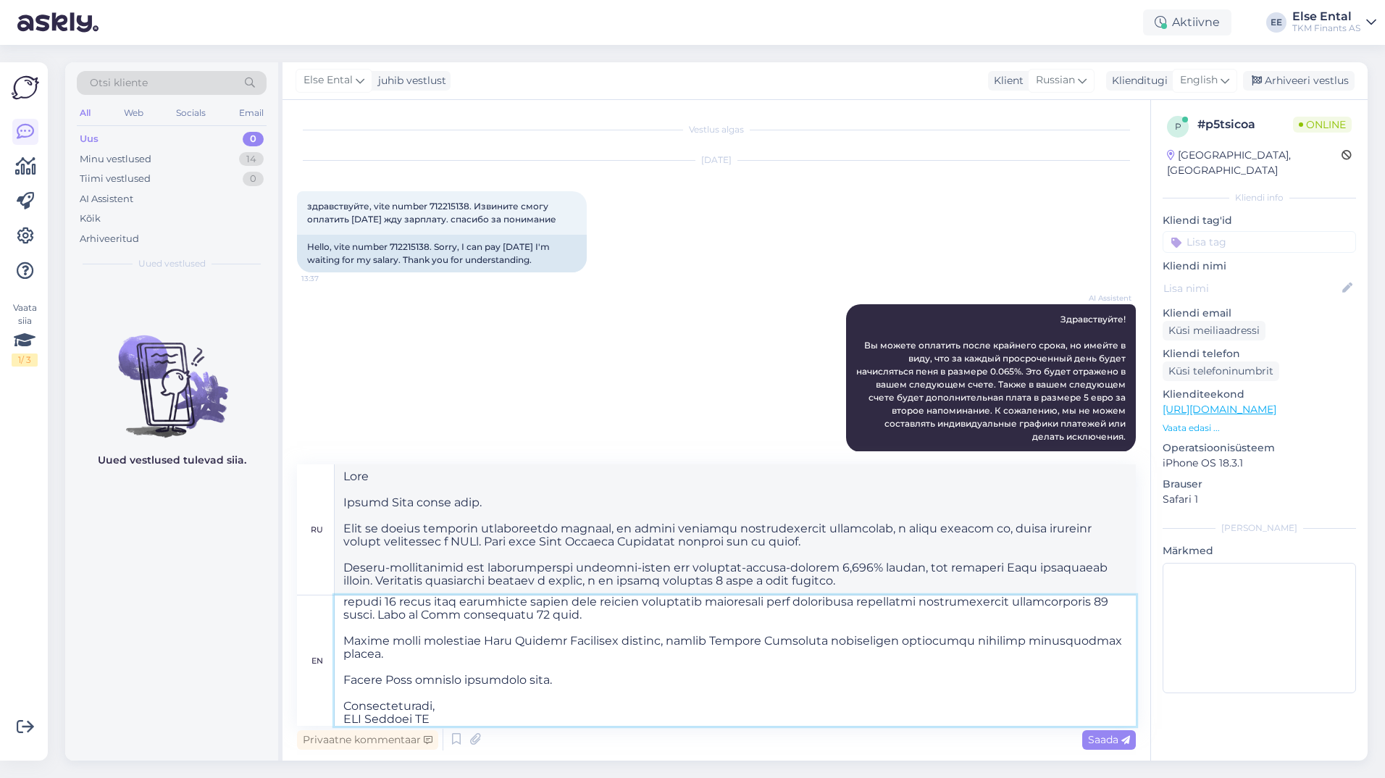
scroll to position [103, 0]
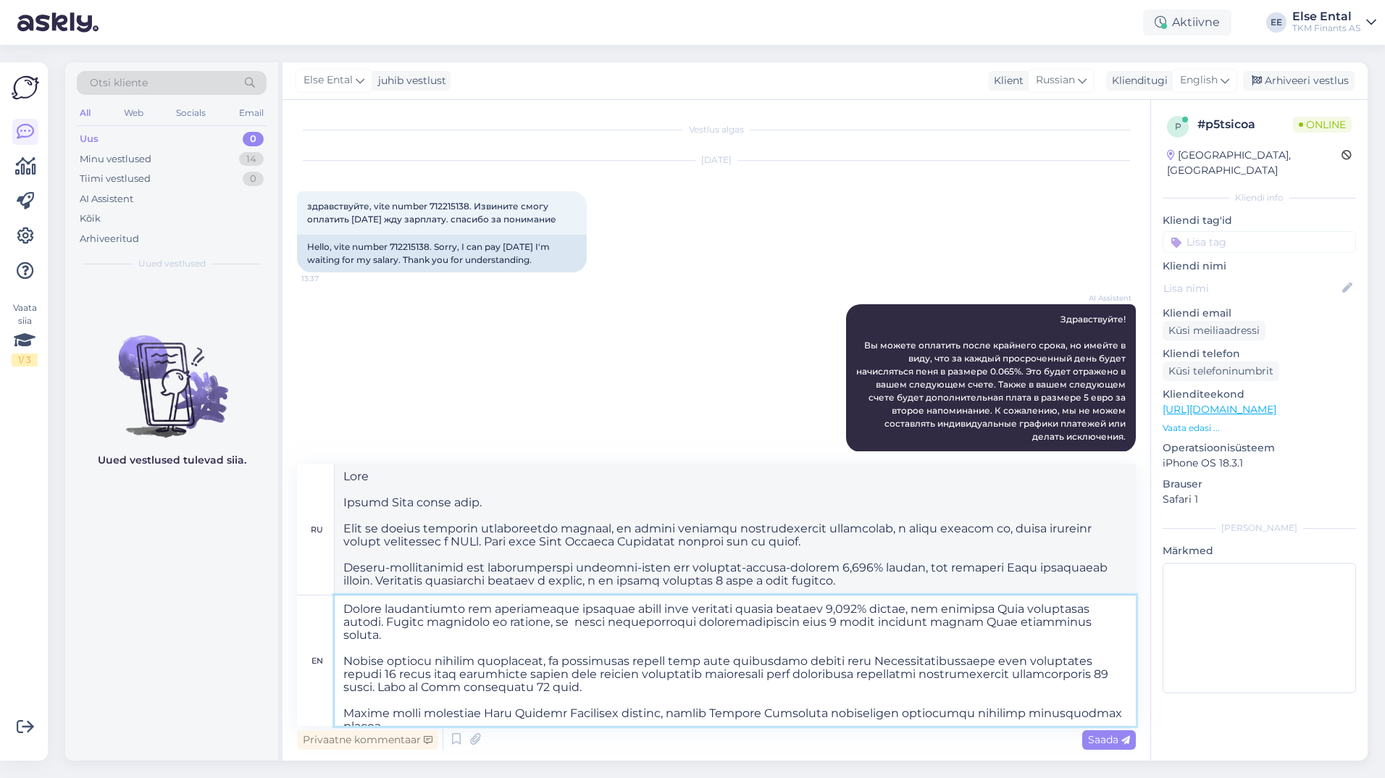
drag, startPoint x: 606, startPoint y: 679, endPoint x: 347, endPoint y: 638, distance: 262.4
click at [347, 638] on textarea at bounding box center [735, 660] width 801 height 130
type textarea "Tere Täname Teid kirja eest. Teil on võimalik tasuda arve ka peale arvel märgit…"
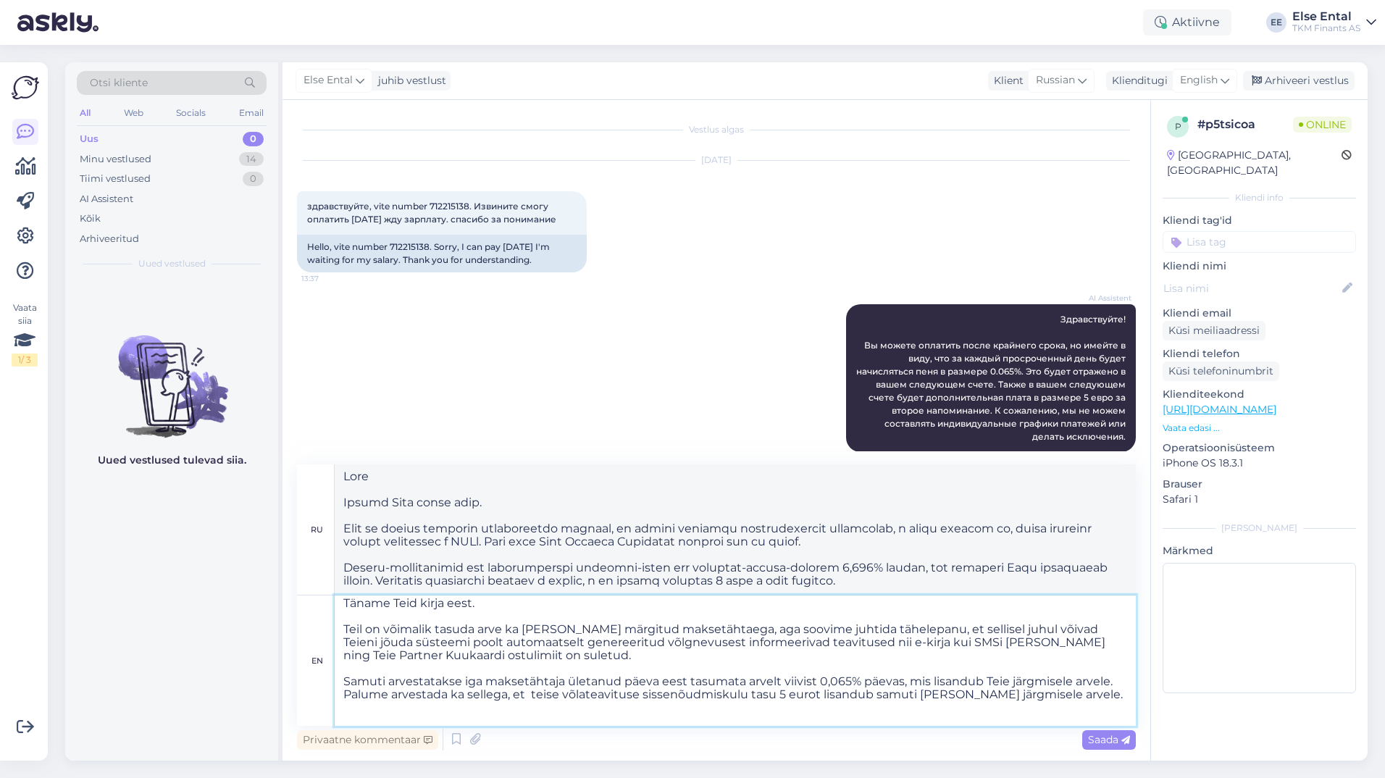
scroll to position [0, 0]
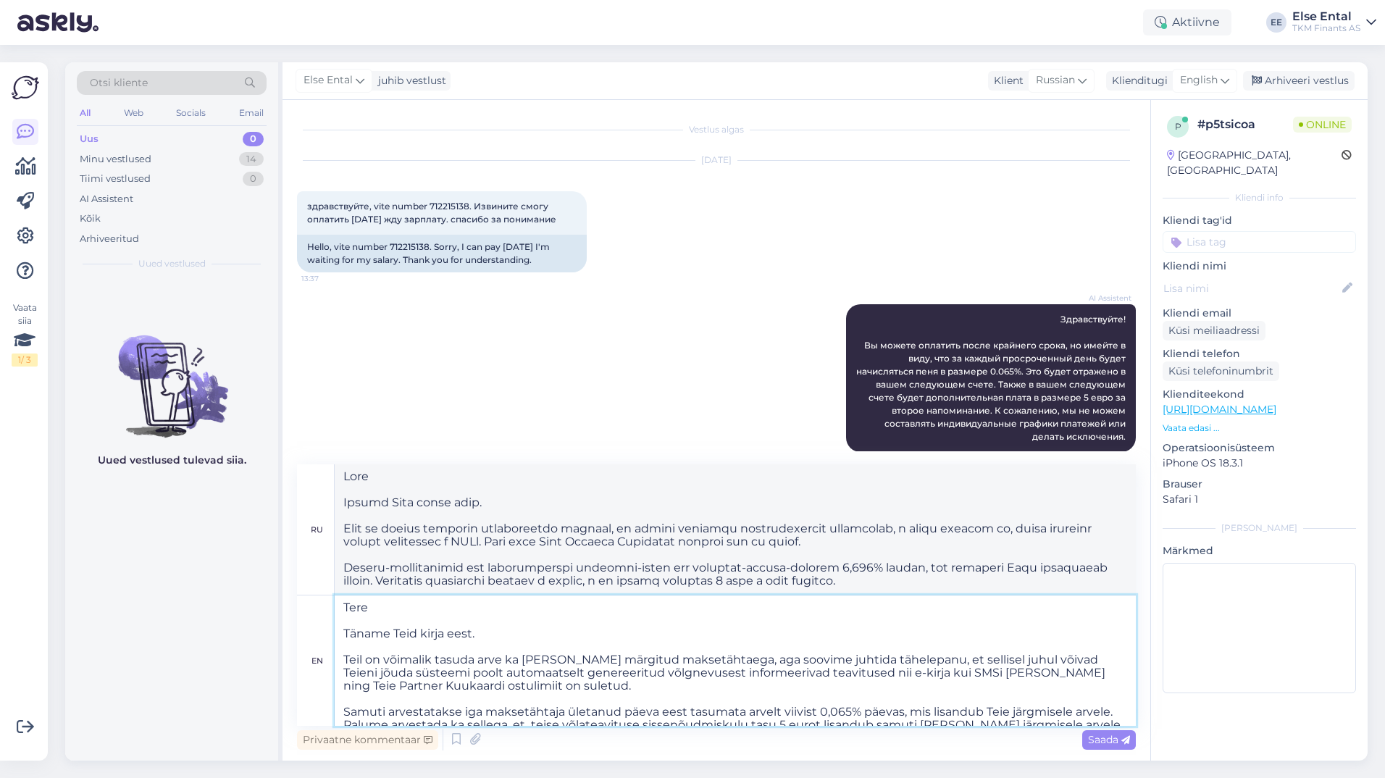
type textarea "Тере Täname Teid kirja eest. Если вы хотите получить максимальную прибыль, вы м…"
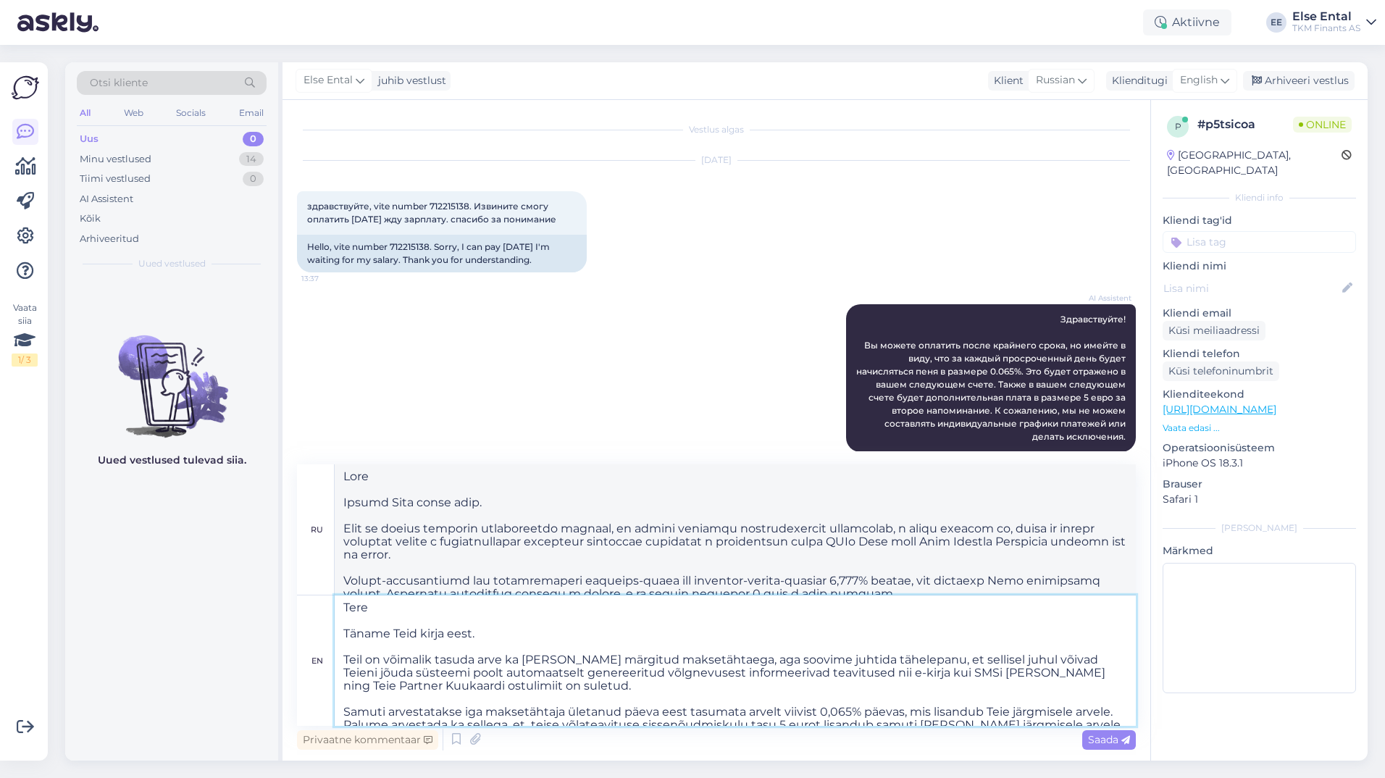
drag, startPoint x: 492, startPoint y: 635, endPoint x: 332, endPoint y: 631, distance: 160.1
click at [332, 631] on div "en Tere Täname Teid kirja eest. Teil on võimalik tasuda arve ka peale arvel mär…" at bounding box center [716, 660] width 839 height 130
type textarea "Tere Teil on võimalik tasuda arve ka peale arvel märgitud maksetähtaega, aga so…"
type textarea "Есть Если вы хотите получить больше информации, вы можете получить больше инфор…"
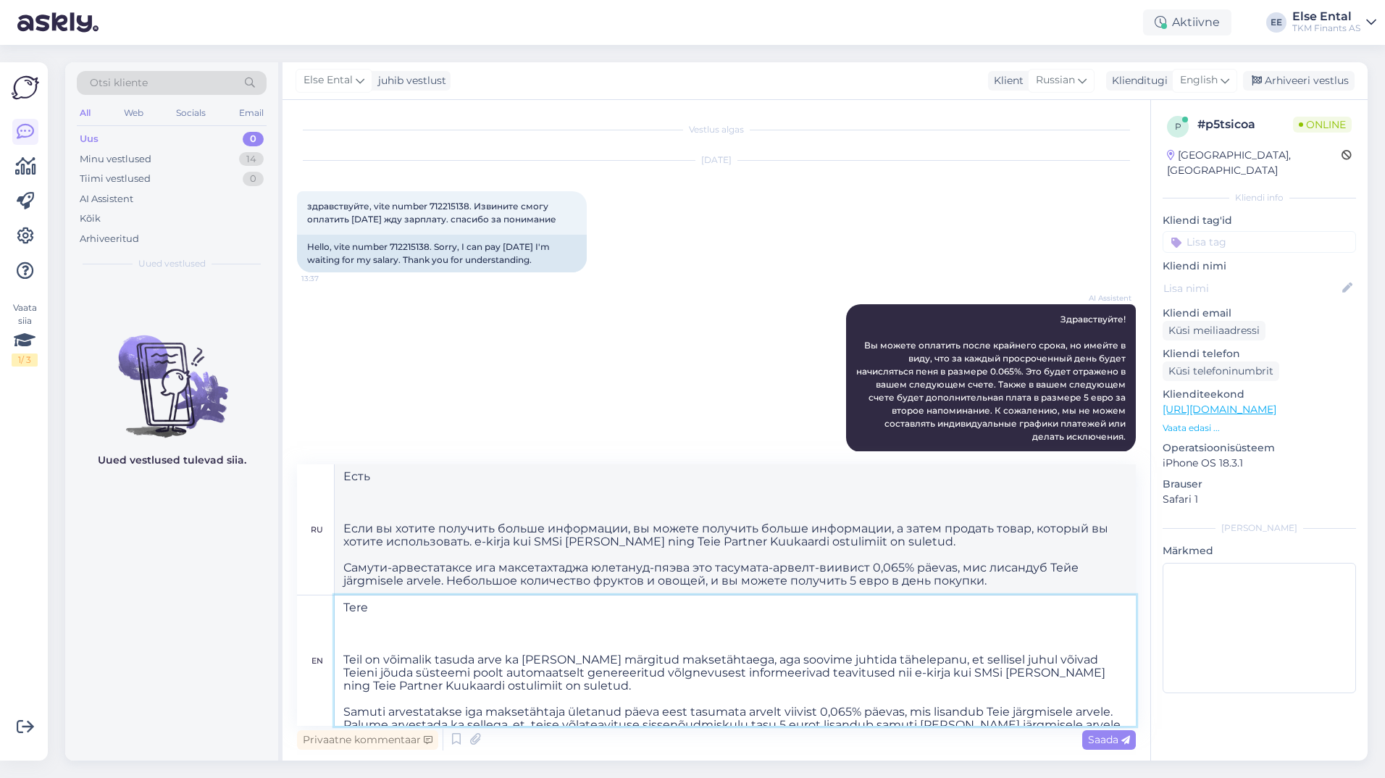
click at [345, 657] on textarea "Tere Teil on võimalik tasuda arve ka peale arvel märgitud maksetähtaega, aga so…" at bounding box center [735, 660] width 801 height 130
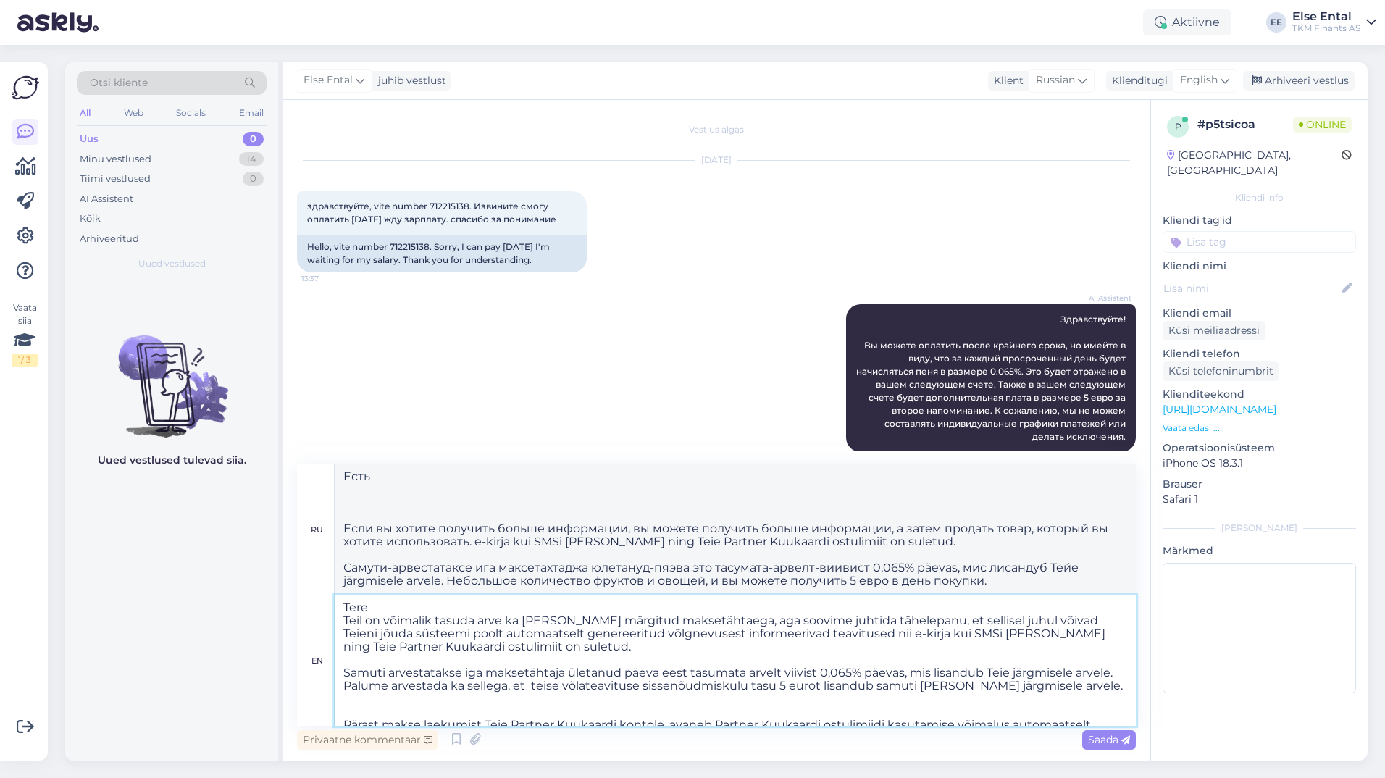
type textarea "TereTeil on võimalik tasuda arve ka peale arvel märgitud maksetähtaega, aga soo…"
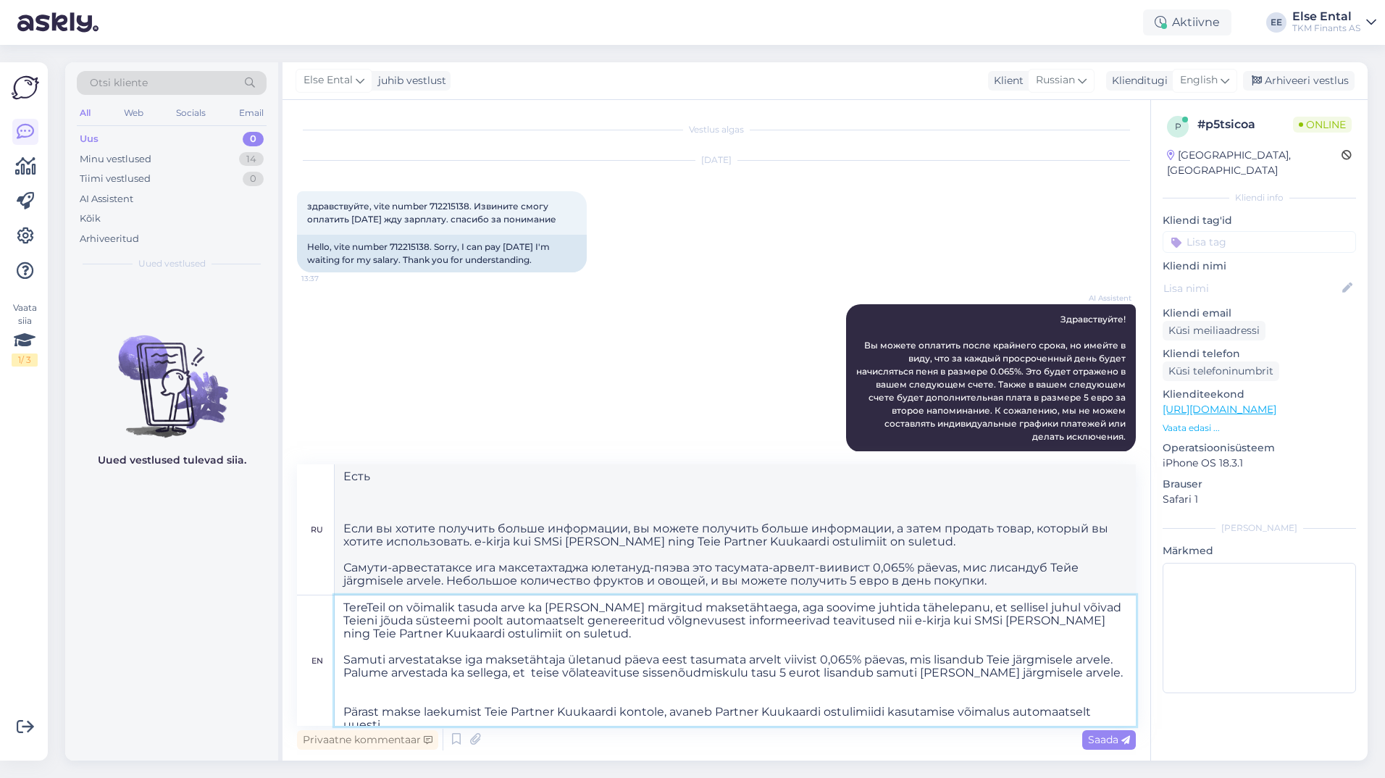
type textarea "Если вы хотите получить больше информации, вы можете получить дополнительную ин…"
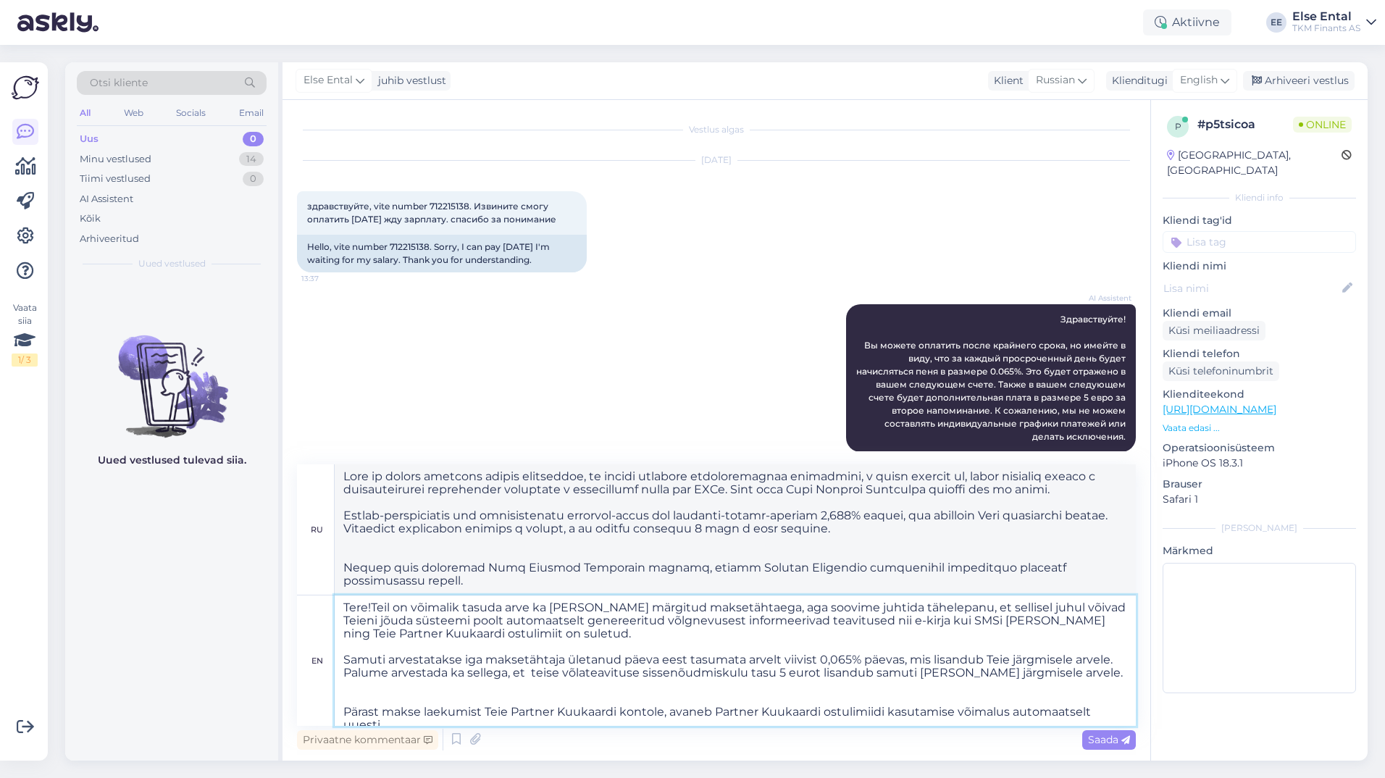
type textarea "Tere! Teil on võimalik tasuda arve ka peale arvel märgitud maksetähtaega, aga s…"
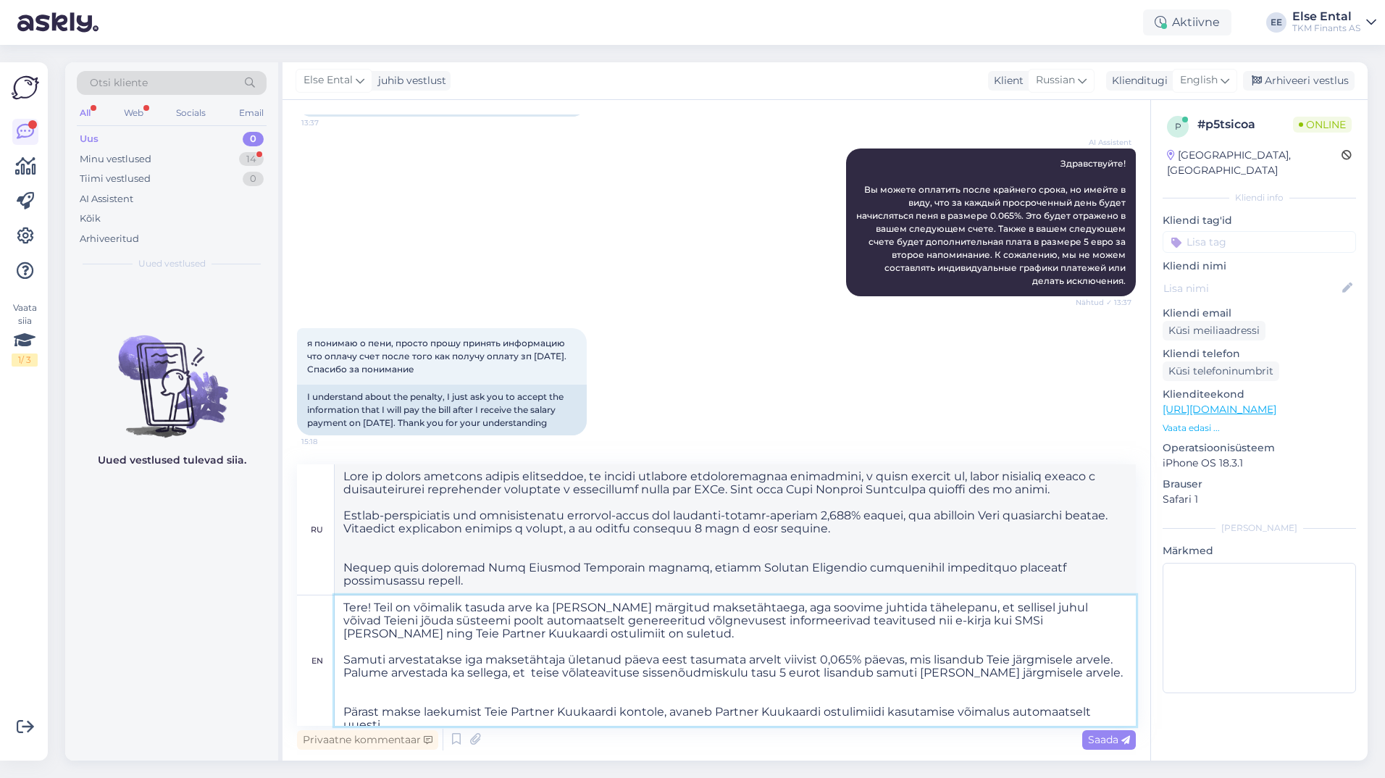
type textarea "Тере! Если вы хотите получить больше информации, пожалуйста, свяжитесь с нами, …"
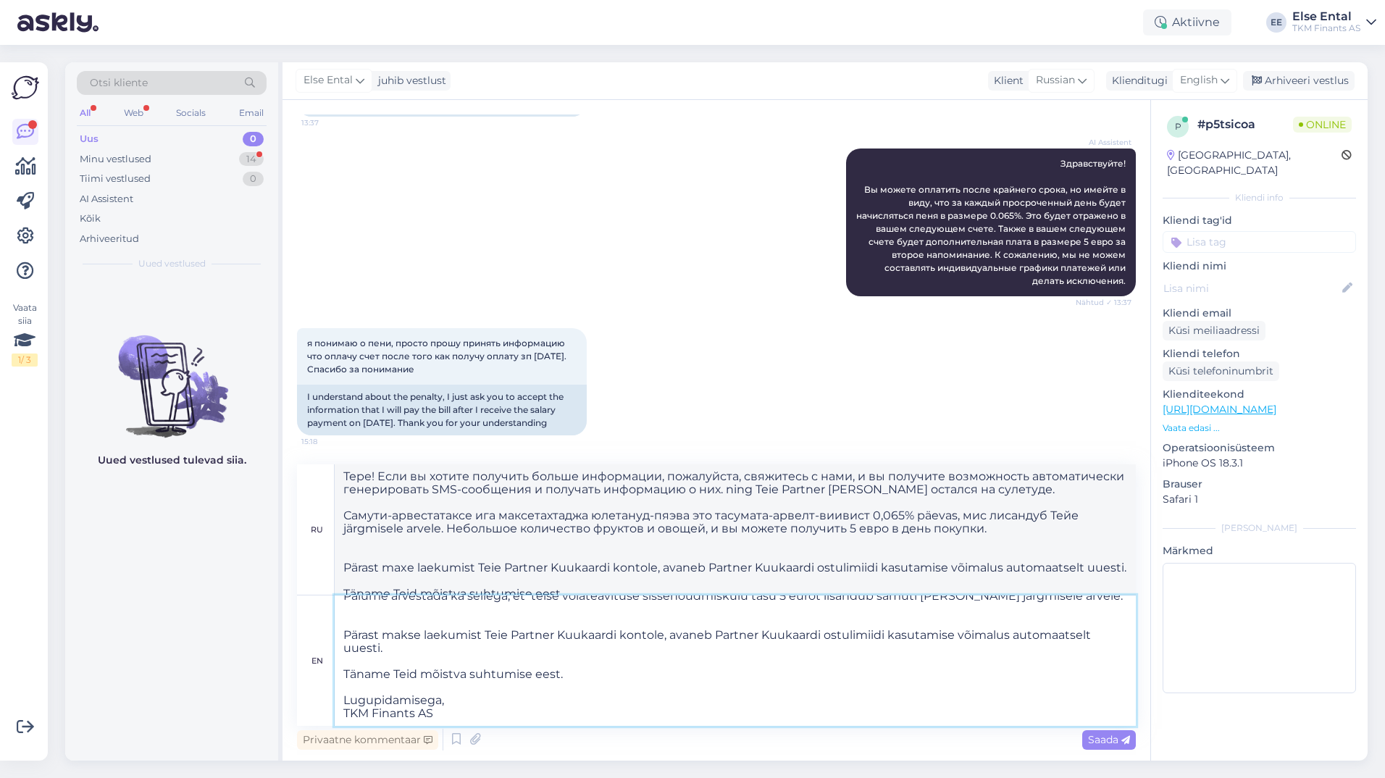
drag, startPoint x: 415, startPoint y: 699, endPoint x: 340, endPoint y: 678, distance: 77.5
click at [340, 678] on textarea "Tere! Teil on võimalik tasuda arve ka peale arvel märgitud maksetähtaega, aga s…" at bounding box center [735, 660] width 801 height 130
type textarea "Tere! Teil on võimalik tasuda arve ka peale arvel märgitud maksetähtaega, aga s…"
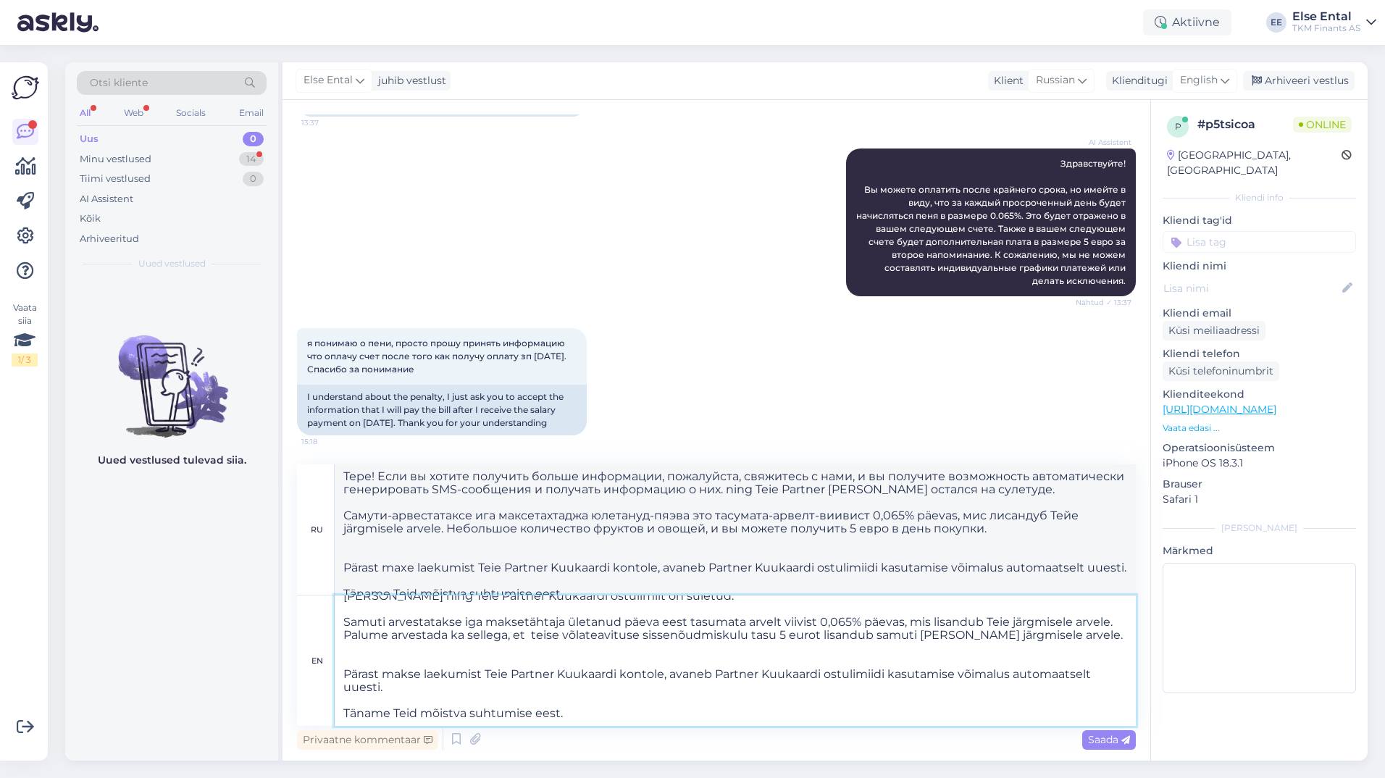
scroll to position [51, 0]
type textarea "Тере! Если вы хотите получить больше информации, пожалуйста, свяжитесь с нами, …"
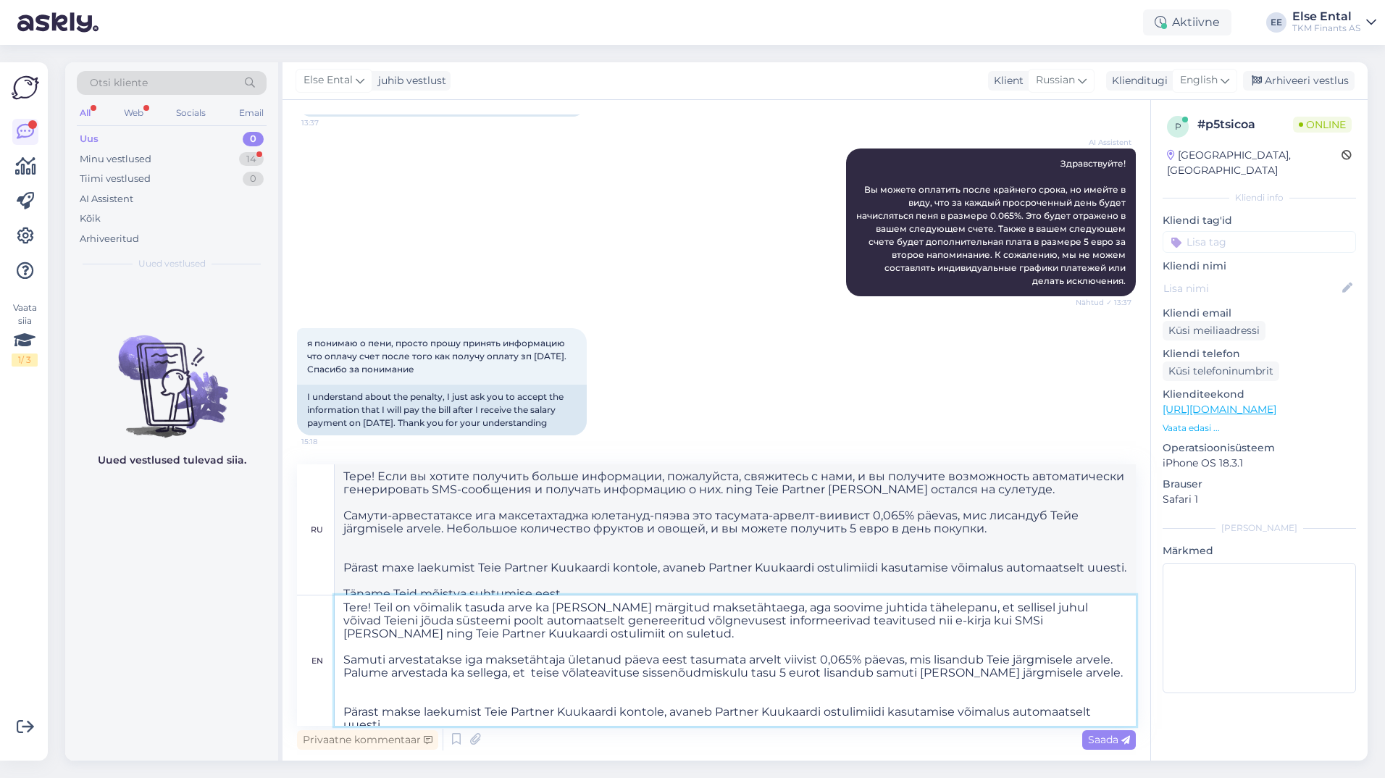
click at [378, 609] on textarea "Tere! Teil on võimalik tasuda arve ka peale arvel märgitud maksetähtaega, aga s…" at bounding box center [735, 660] width 801 height 130
click at [374, 608] on textarea "Tere! Teil on võimalik tasuda arve ka peale arvel märgitud maksetähtaega, aga s…" at bounding box center [735, 660] width 801 height 130
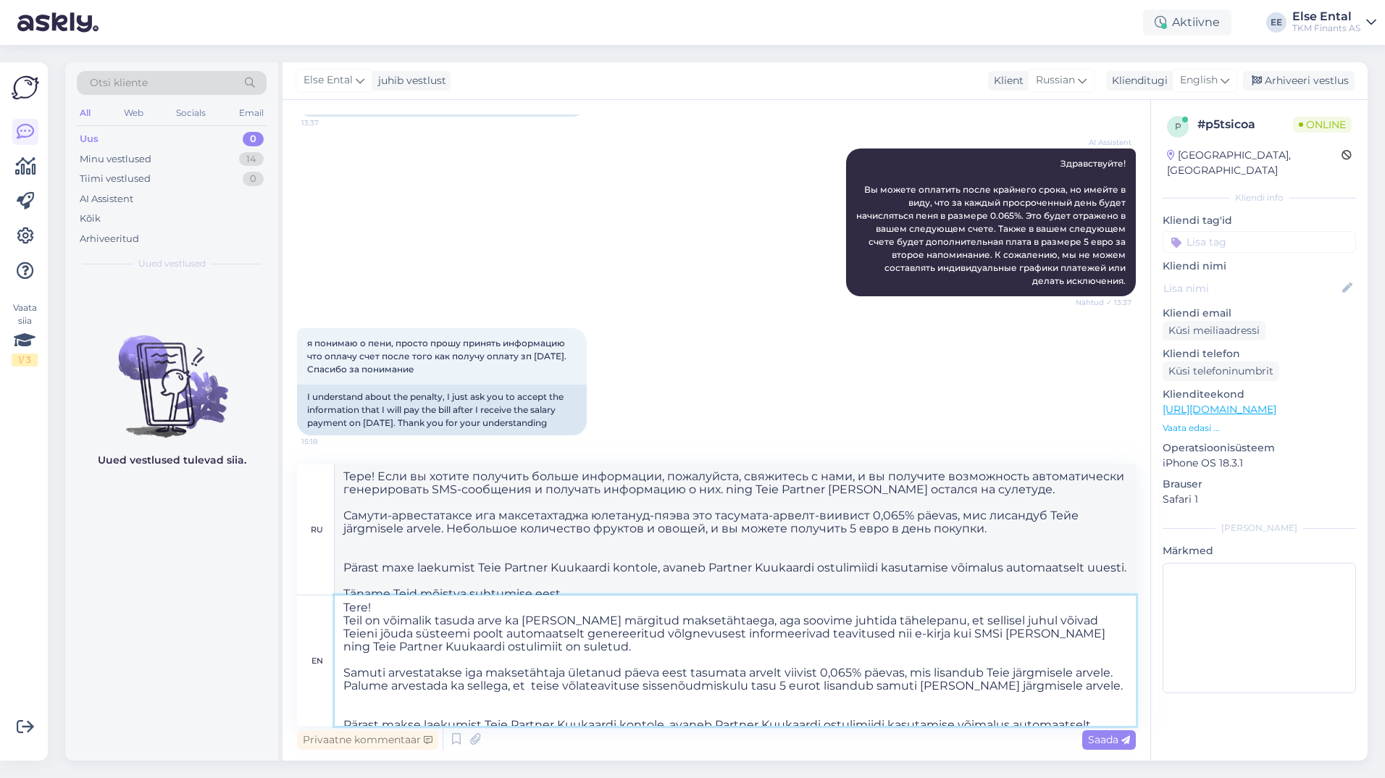
type textarea "Tere! Teil on võimalik tasuda arve ka peale arvel märgitud maksetähtaega, aga s…"
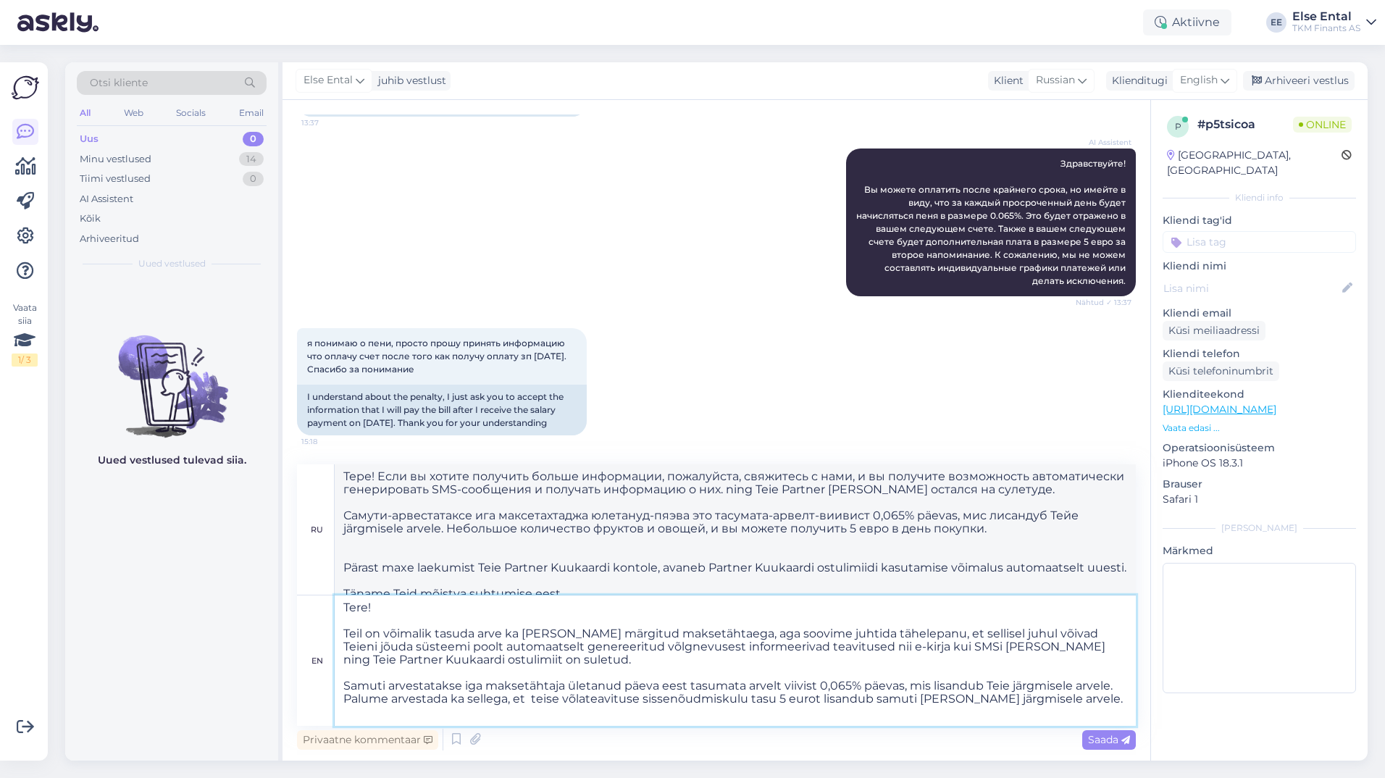
type textarea "Тере! Если вы хотите получить максимальную прибыль, вы можете получить дополнит…"
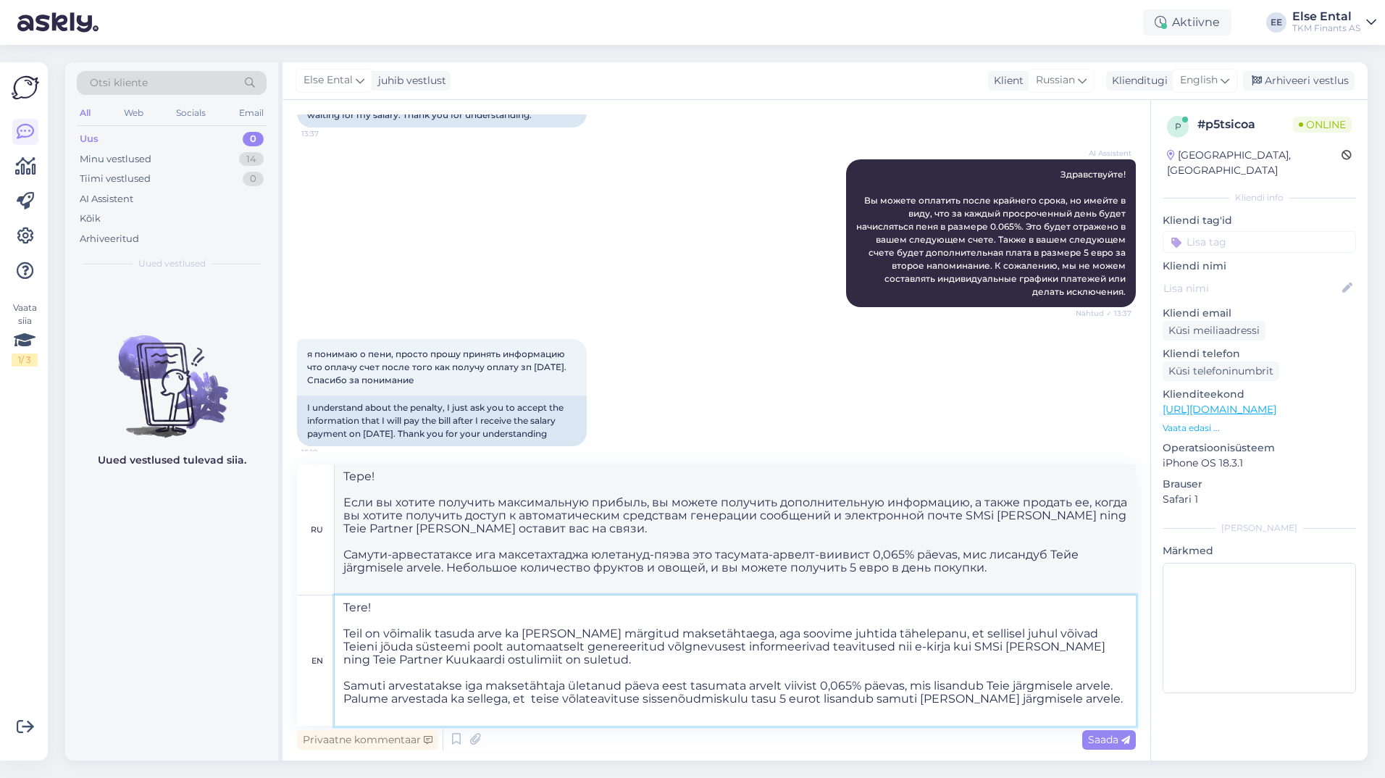
scroll to position [156, 0]
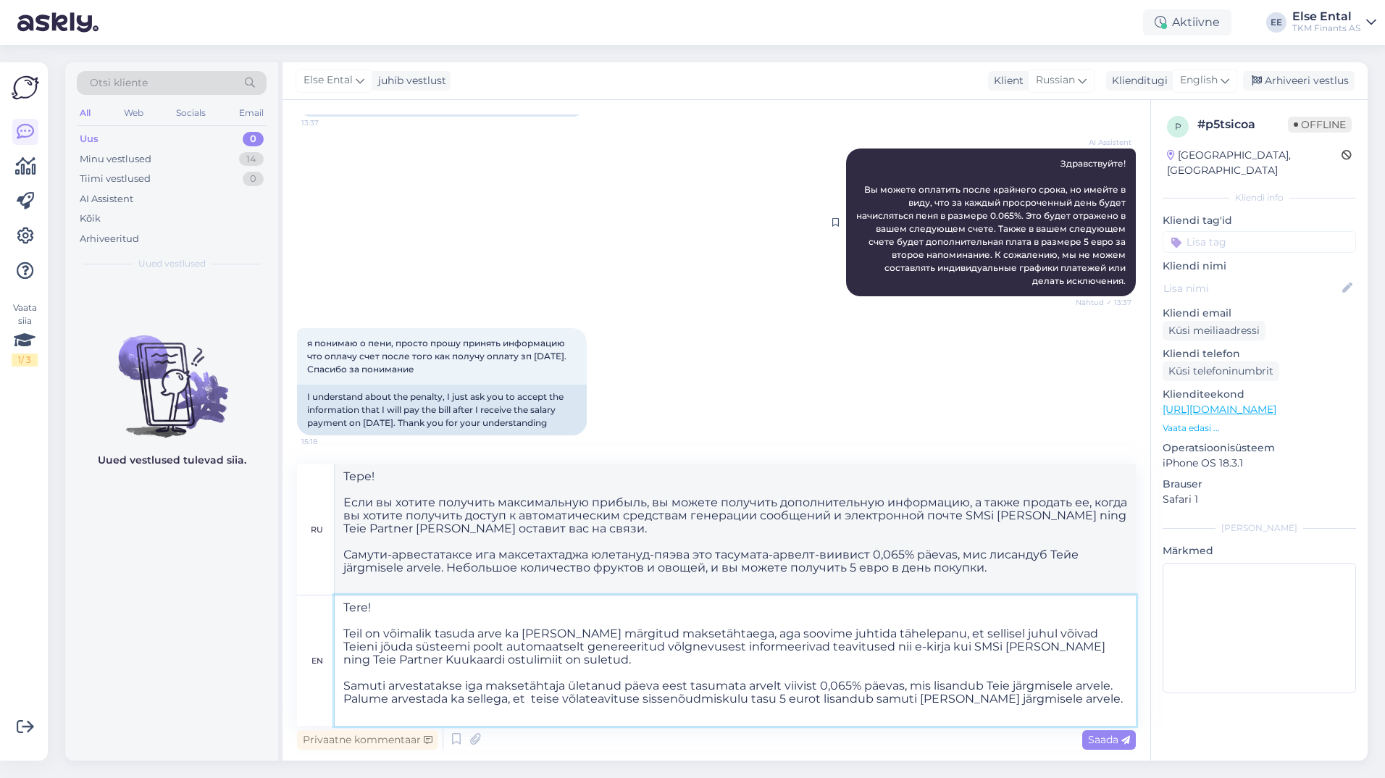
type textarea "Tere! Teil on võimalik tasuda arve ka peale arvel märgitud maksetähtaega, aga s…"
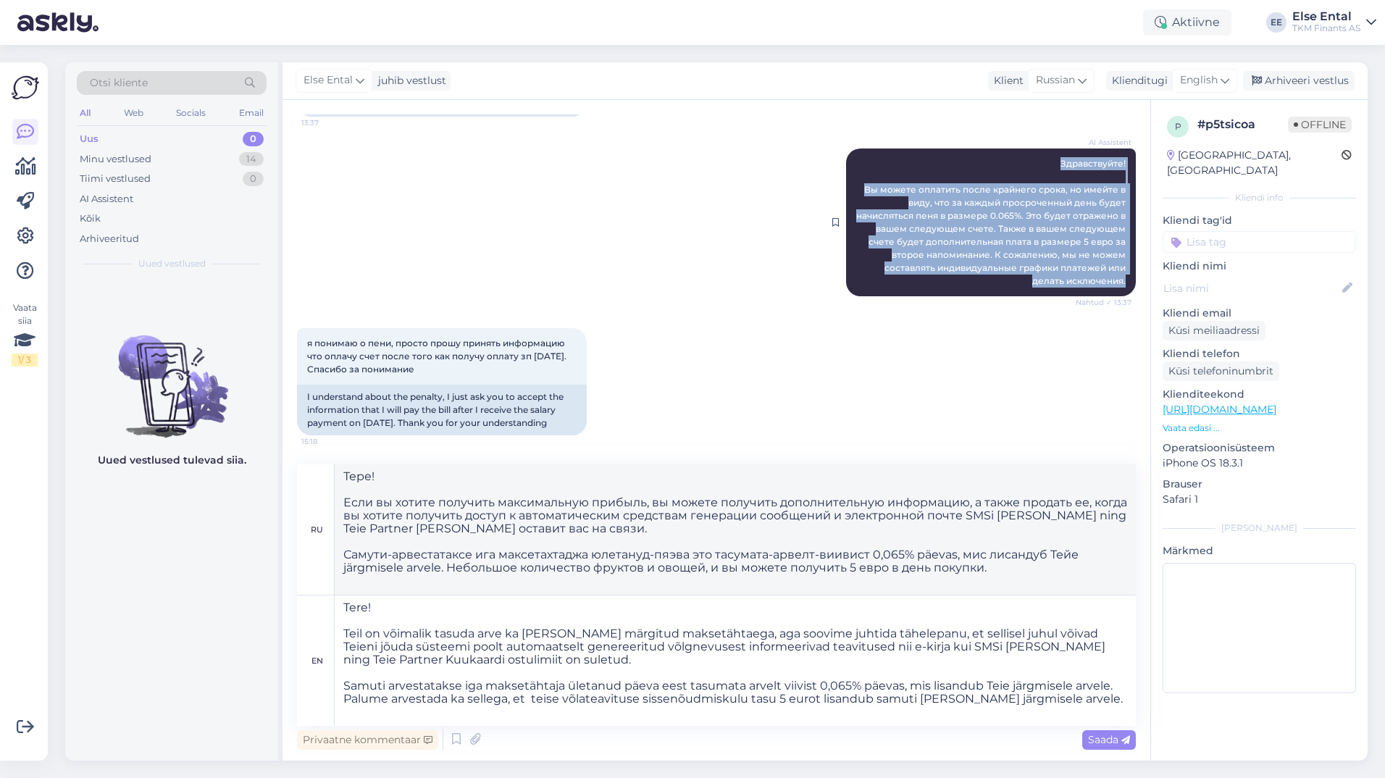
drag, startPoint x: 1115, startPoint y: 281, endPoint x: 842, endPoint y: 165, distance: 296.6
click at [846, 165] on div "AI Assistent Здравствуйте! Вы можете оплатить после крайнего срока, но имейте в…" at bounding box center [991, 222] width 290 height 148
copy span "Здравствуйте! Вы можете оплатить после крайнего срока, но имейте в виду, что за…"
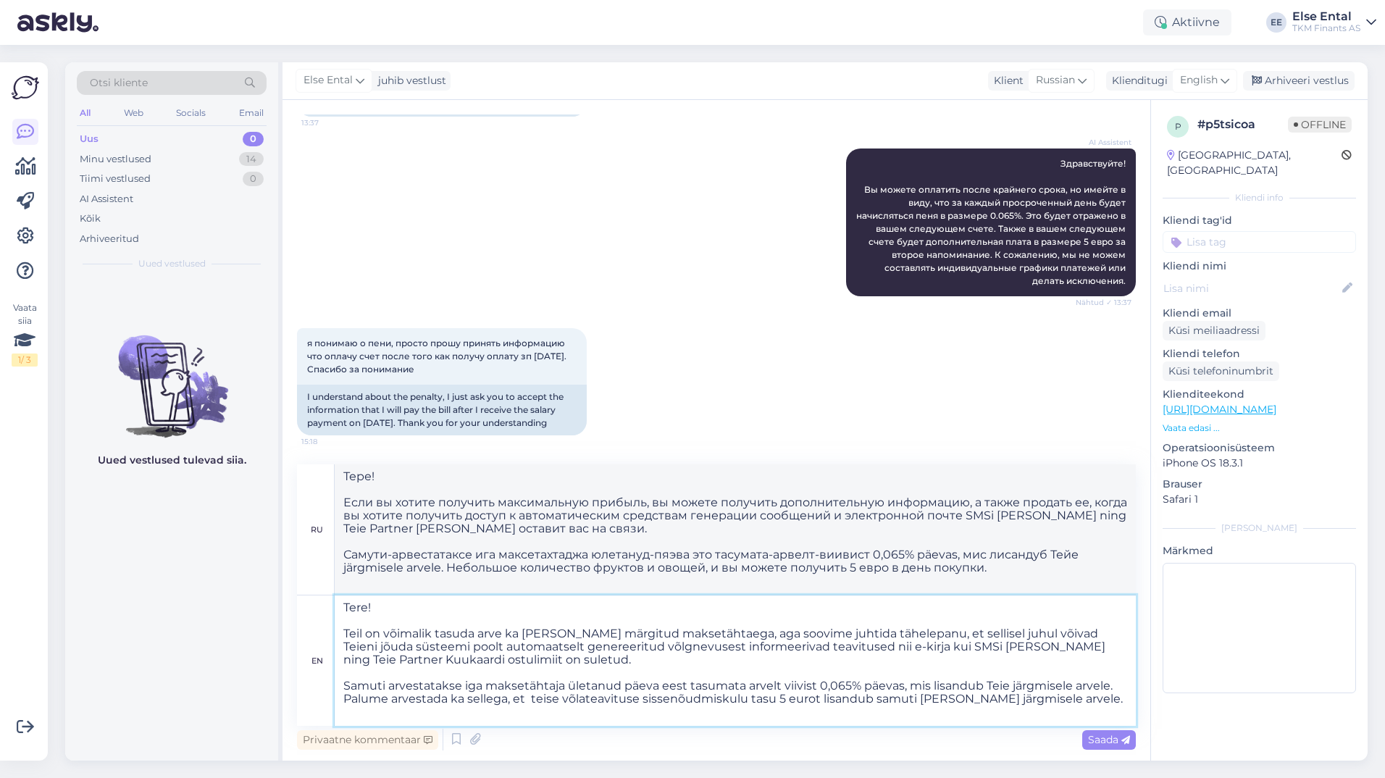
click at [471, 638] on textarea "Tere! Teil on võimalik tasuda arve ka peale arvel märgitud maksetähtaega, aga s…" at bounding box center [735, 660] width 801 height 130
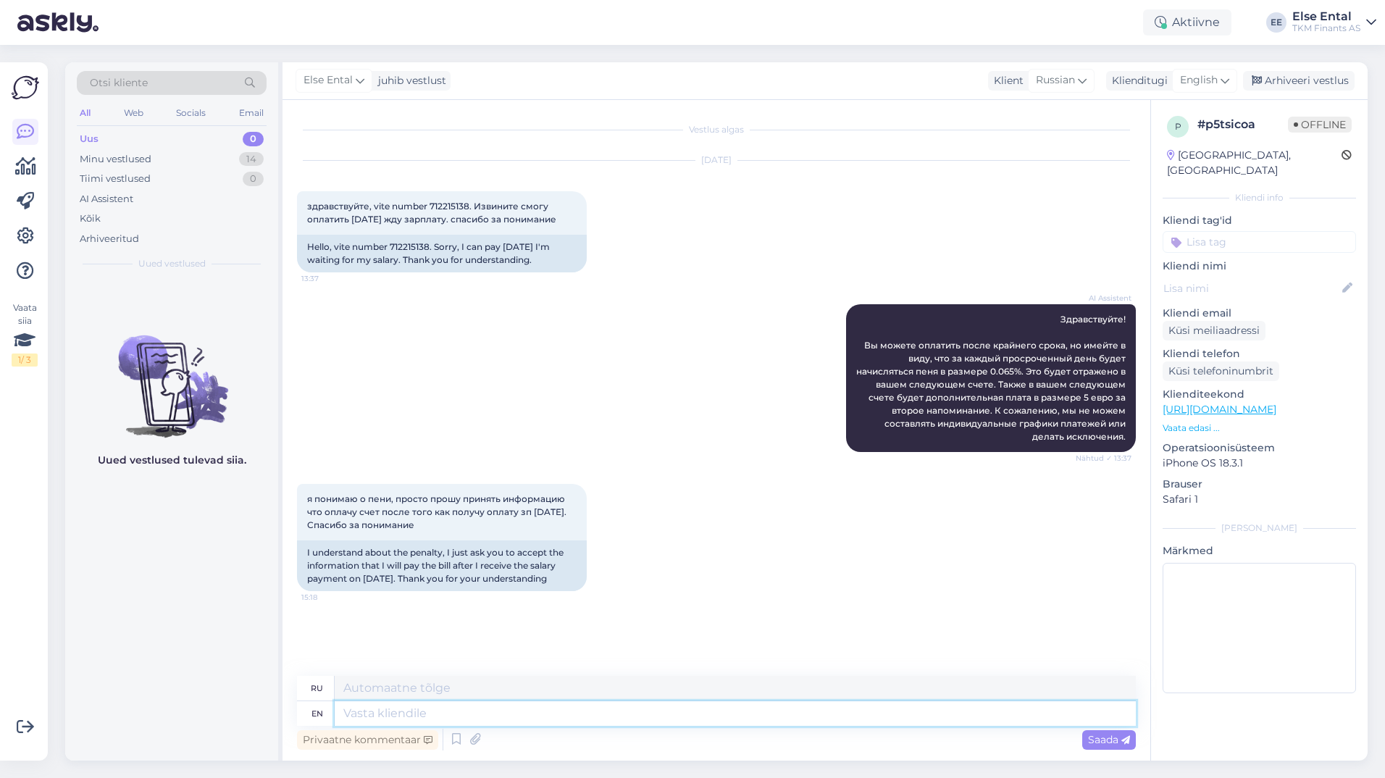
scroll to position [0, 0]
click at [424, 714] on textarea at bounding box center [735, 713] width 801 height 25
type textarea "Täname"
type textarea "Тэнаме"
type textarea "Täname teid"
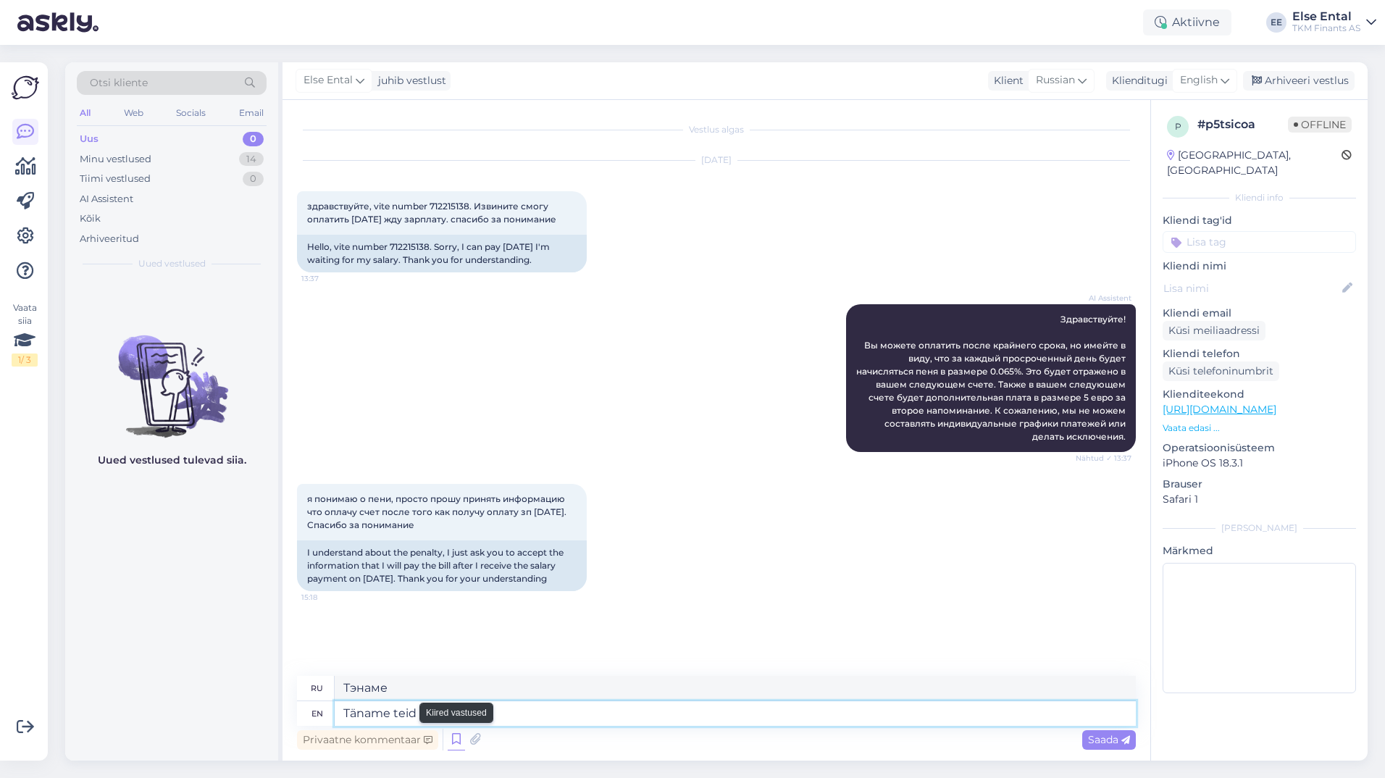
type textarea "Täname teid"
click at [445, 206] on span "здравствуйте, vite number 712215138. Извините смогу оплатить 25.09.2025 жду зар…" at bounding box center [431, 213] width 249 height 24
copy span "712215138"
click at [448, 711] on textarea "Täname teid" at bounding box center [735, 713] width 801 height 25
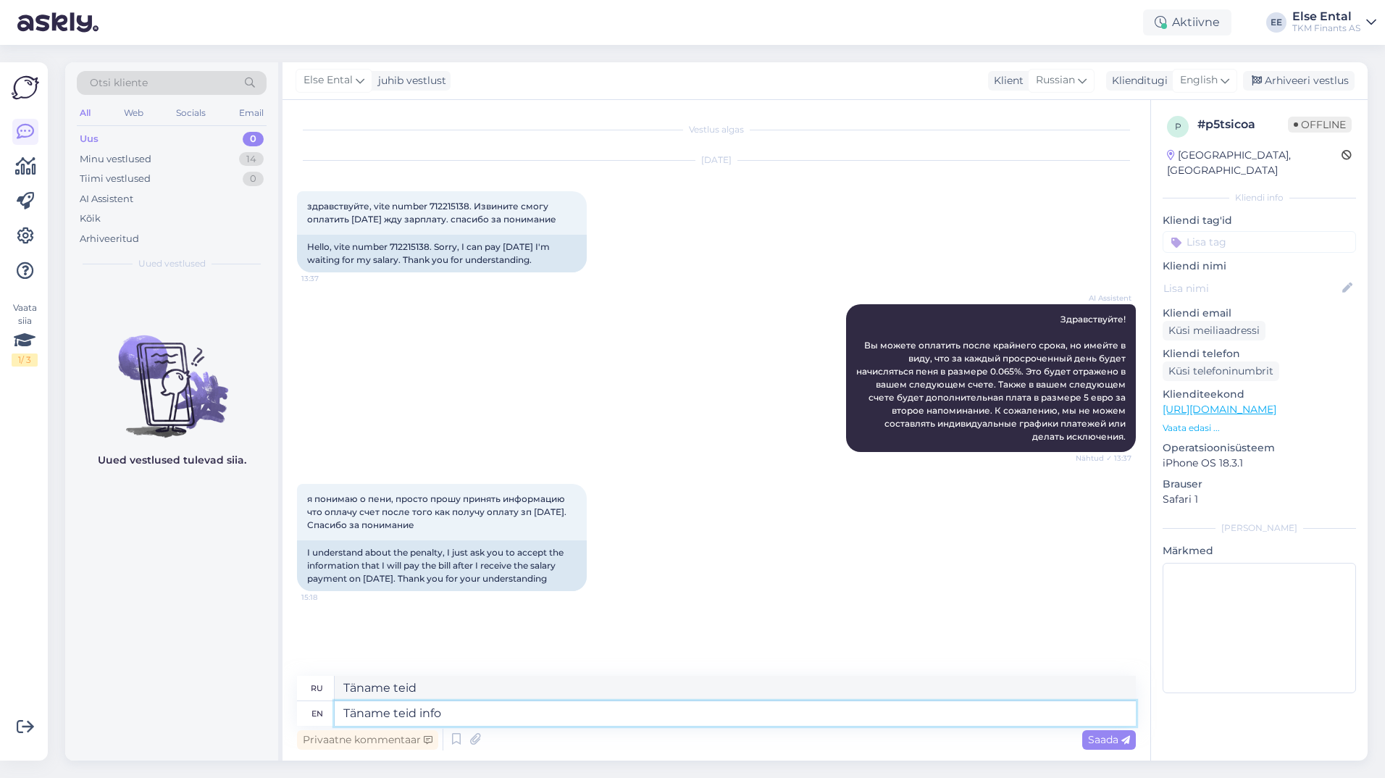
type textarea "Täname teid info"
type textarea "Täname teid info ee"
type textarea "Täname teid info eet"
type textarea "Täname teid info ee"
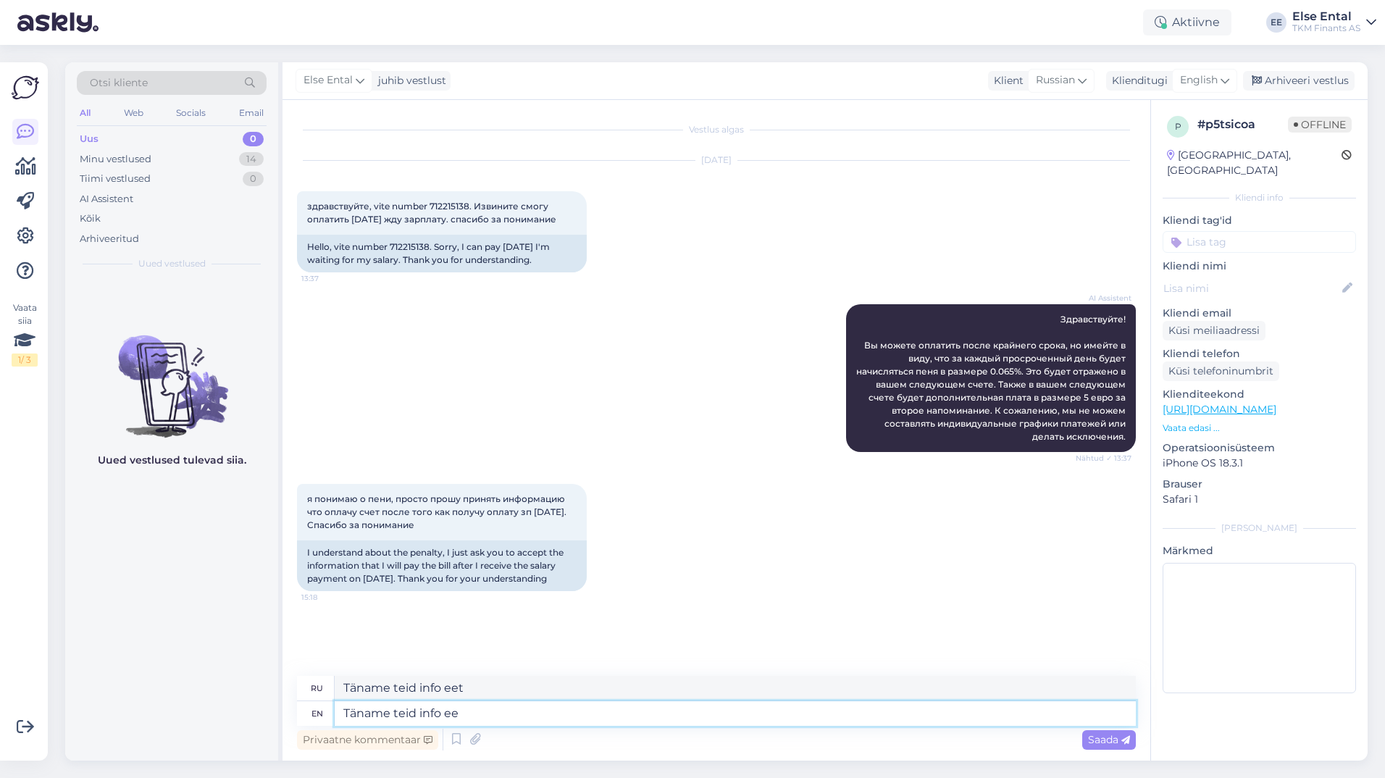
type textarea "Täname teid info eez"
type textarea "Täname teid info eest!"
drag, startPoint x: 495, startPoint y: 713, endPoint x: 469, endPoint y: 724, distance: 29.2
click at [469, 724] on textarea "Täname teid info eest!" at bounding box center [735, 713] width 801 height 25
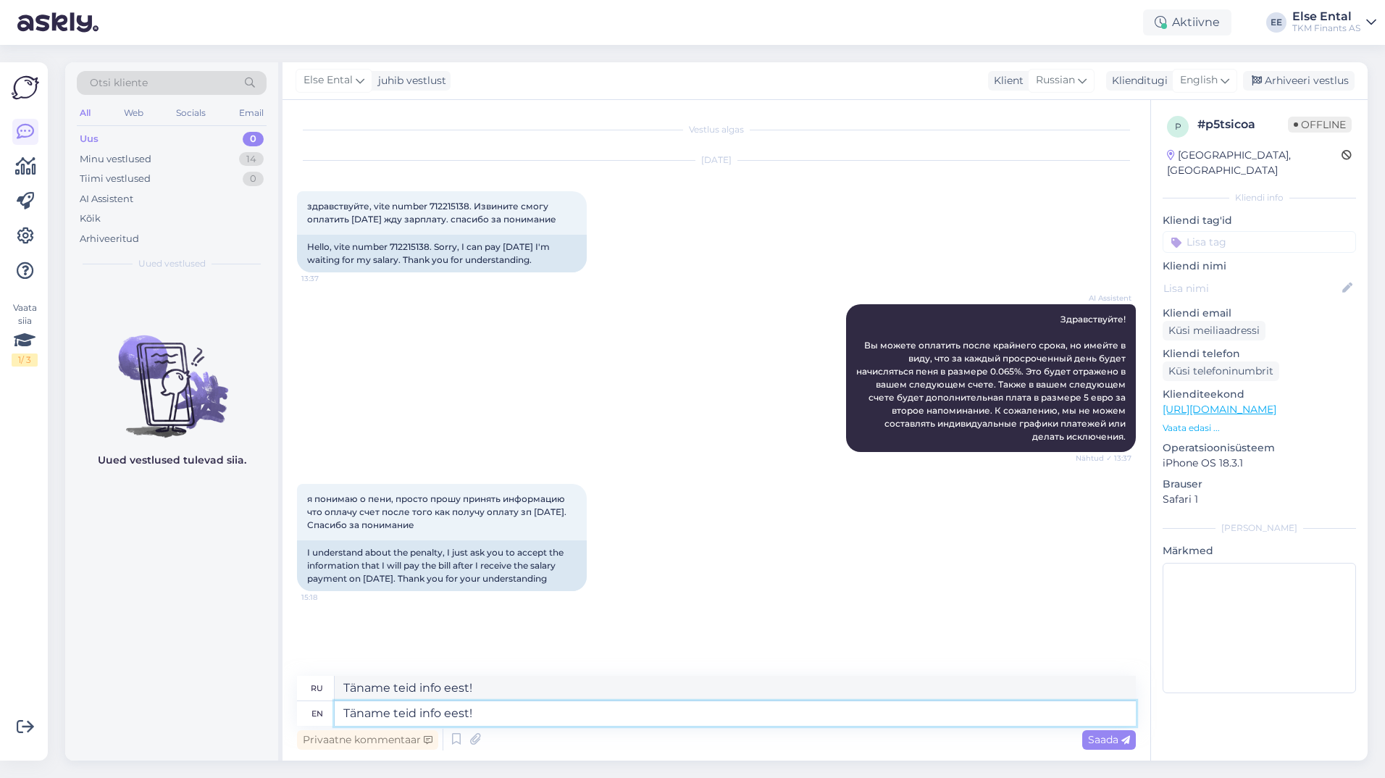
type textarea "Täname teid info eest"
click at [481, 714] on textarea "Täname teid info eest" at bounding box center [735, 713] width 801 height 25
click at [550, 715] on textarea "Täname teid info eest" at bounding box center [735, 713] width 801 height 25
click at [545, 716] on textarea "Täname teid info eest" at bounding box center [735, 713] width 801 height 25
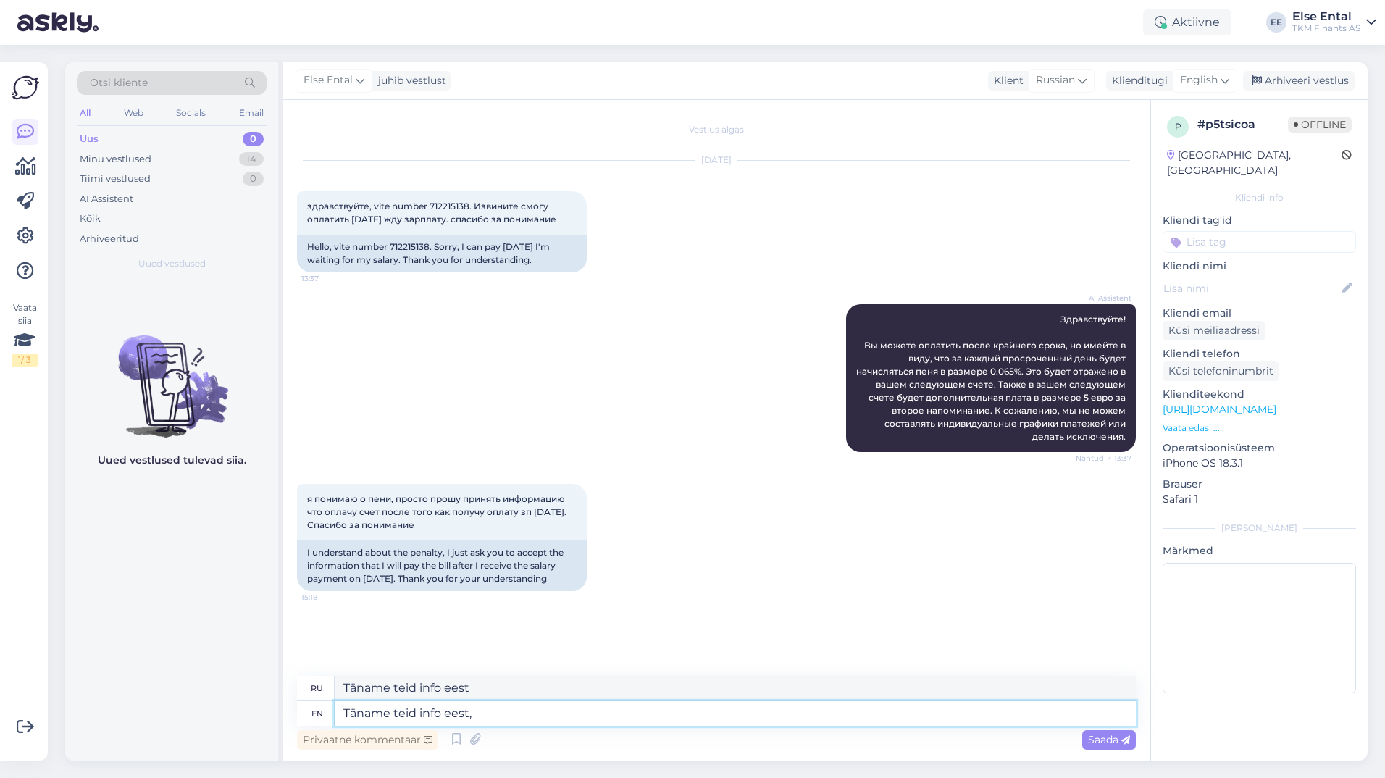
type textarea "Täname teid info eest,"
type textarea "Täname teid info eest, ar"
type textarea "Täname teid info eest,"
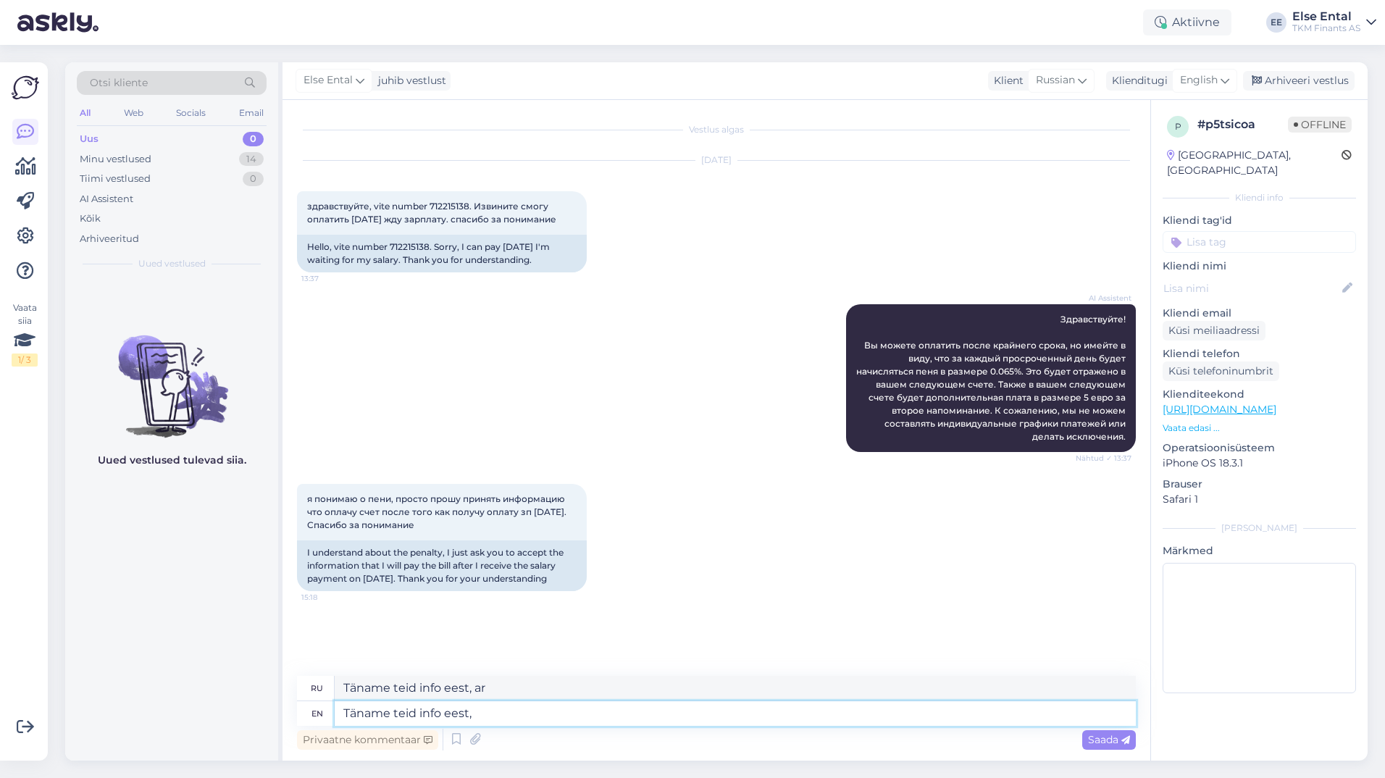
type textarea "Täname teid info eest,"
type textarea "Täname teid info eest ja"
type textarea "Täname teid info eest"
type textarea "Täname teid info eest ja a"
type textarea "Täname teid info eest ja"
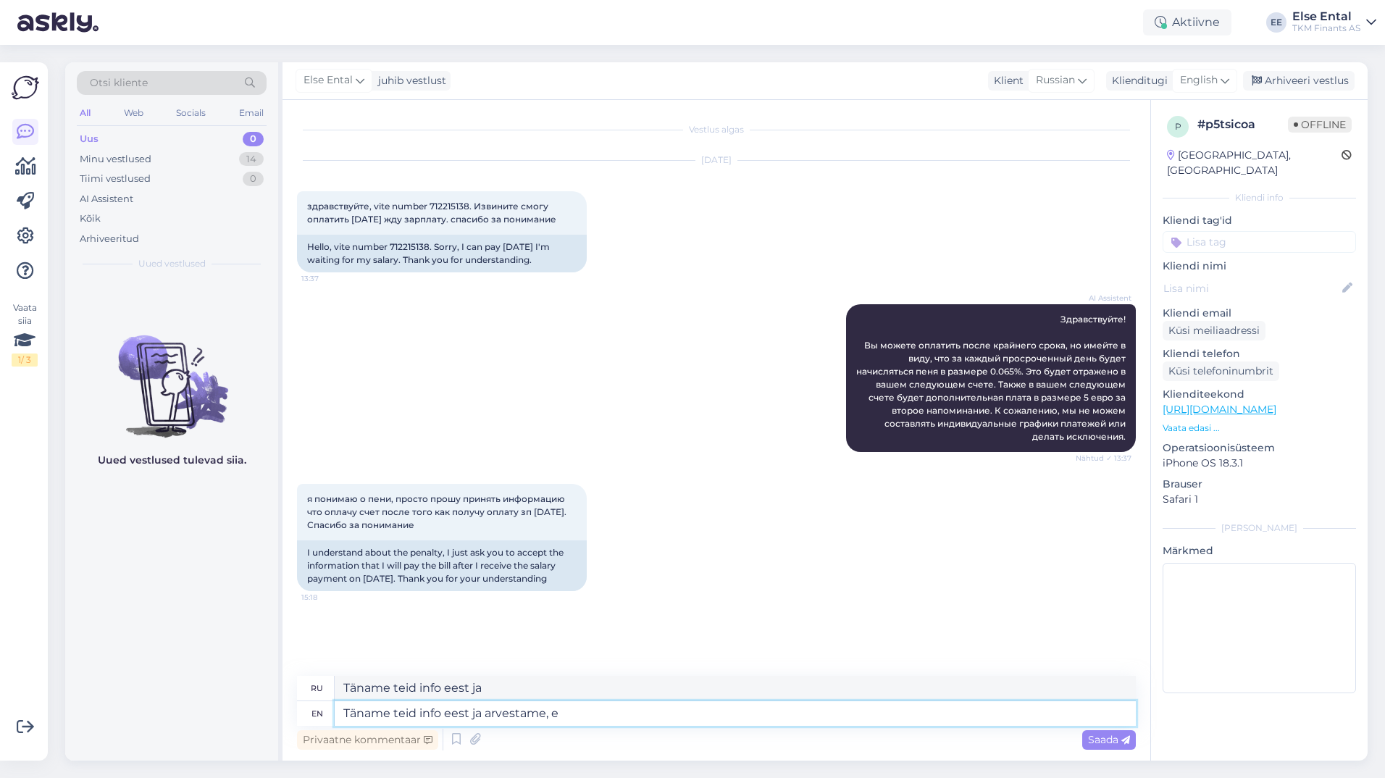
type textarea "Täname teid info eest ja arvestame, et"
type textarea "Информация о вас есть и есть в наличии,"
type textarea "Täname teid info eest ja arvestame, et t"
type textarea "Информация о вас есть и есть в наличии, и т. д."
type textarea "Täname teid info eest ja arvestame, et tasute"
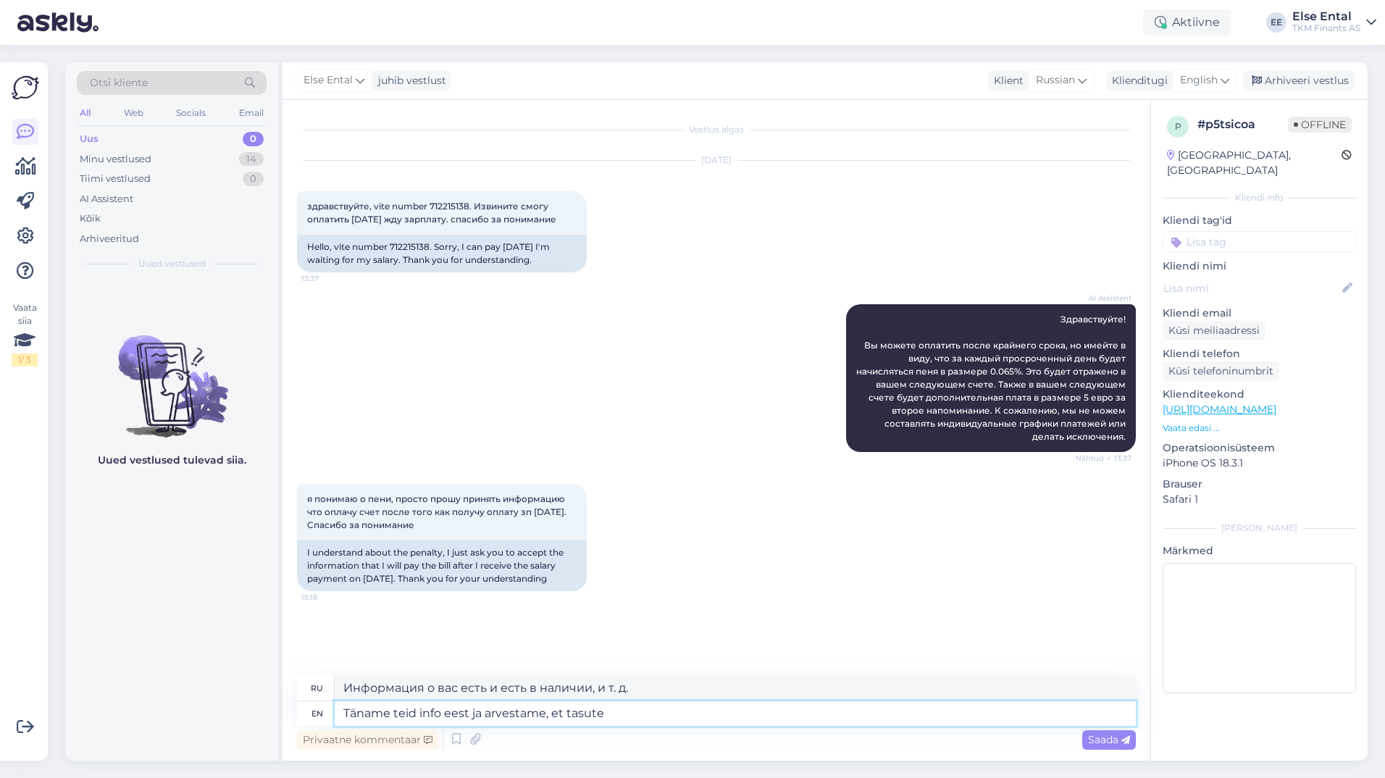
type textarea "Информация о том, что вы можете получить, и что нужно знать"
type textarea "Täname teid info eest ja arvestame, et tasute arve"
type textarea "Информация о том, что вы можете получить, и что вы получите"
click at [659, 717] on textarea "Täname teid info eest ja arvestame, et tasute arve" at bounding box center [735, 713] width 801 height 25
type textarea "Täname teid info eest ja arvestame, et tasute arve peale"
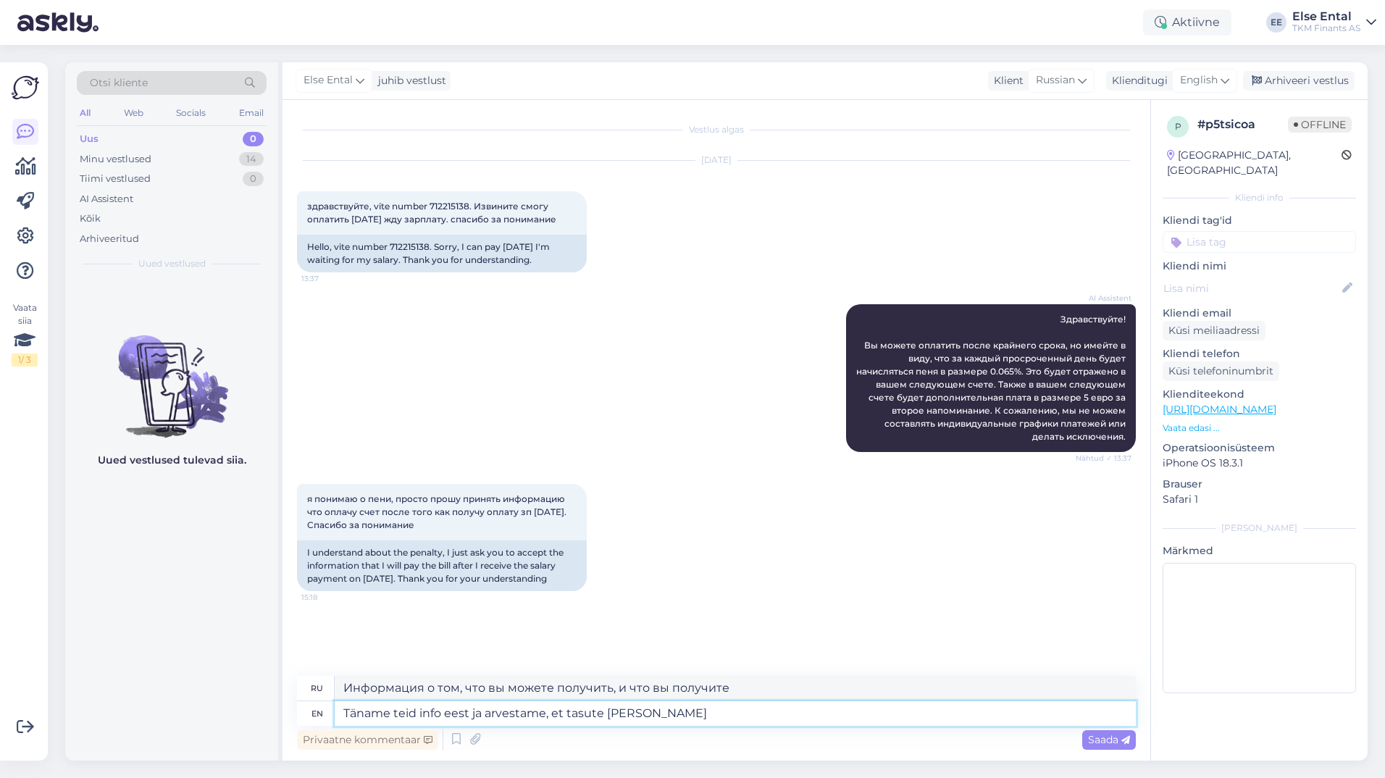
type textarea "Информация о том, что вы получили, и что вы получите"
type textarea "Täname teid info eest ja arvestame, et tasute arve peale maksetähtaega"
type textarea "Информация о том, что вы получили, и что вы получите больше всего"
type textarea "Täname teid info eest ja arvestame, et tasute arve peale maksetähtaega 25.09.20…"
type textarea "Информация будет получена в течение 25.09.2025."
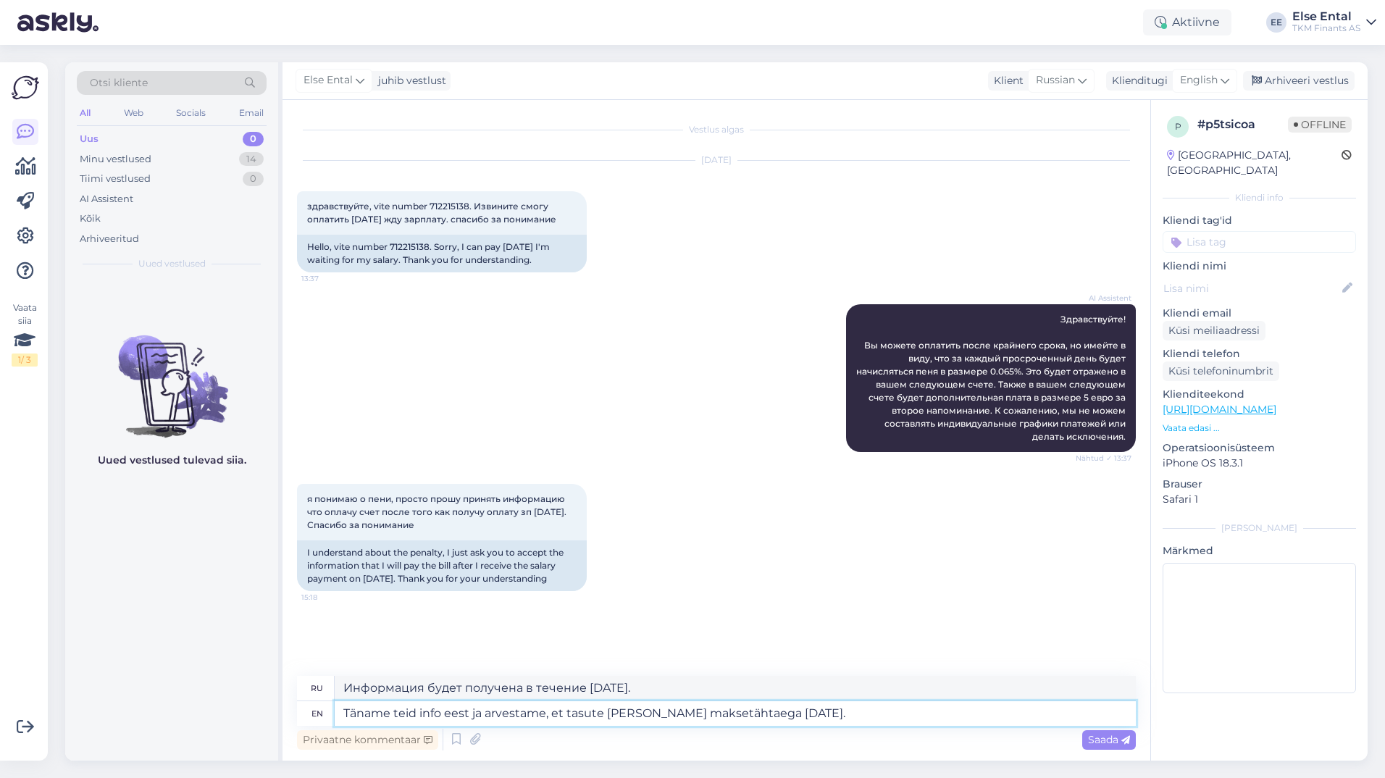
click at [868, 718] on textarea "Täname teid info eest ja arvestame, et tasute arve peale maksetähtaega 25.09.20…" at bounding box center [735, 713] width 801 height 25
click at [759, 715] on textarea "Täname teid info eest ja arvestame, et tasute arve peale maksetähtaega 25.09.20…" at bounding box center [735, 713] width 801 height 25
type textarea "Täname teid info eest ja arvestame, et tasute arve peale maksetähtaega, 25.09.2…"
type textarea "Информация о вас есть в архиве, и вы получите максимум информации, 25.09.2025."
click at [857, 710] on textarea "Täname teid info eest ja arvestame, et tasute arve peale maksetähtaega, 25.09.2…" at bounding box center [735, 713] width 801 height 25
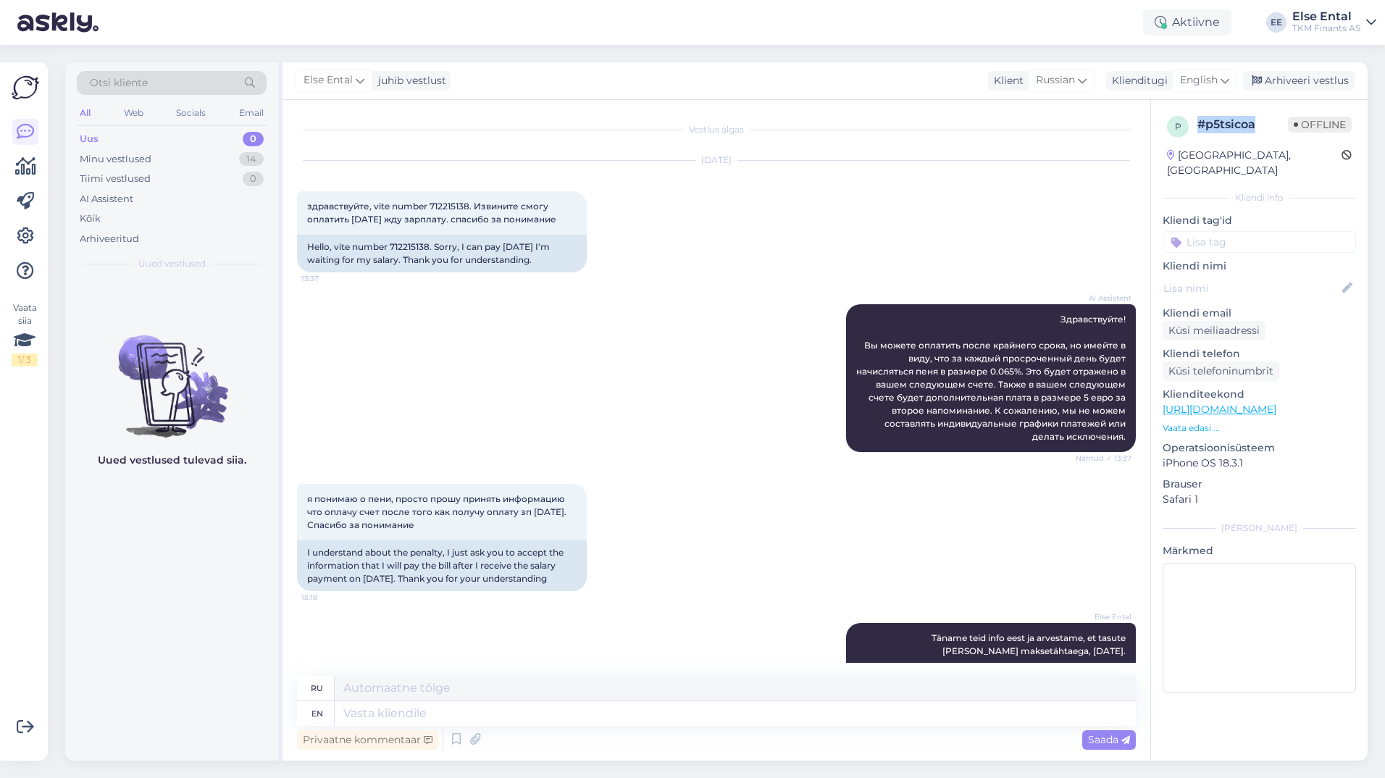
drag, startPoint x: 1249, startPoint y: 126, endPoint x: 1199, endPoint y: 125, distance: 49.3
click at [1199, 125] on div "# p5tsicoa" at bounding box center [1242, 124] width 91 height 17
copy div "# p5tsicoa"
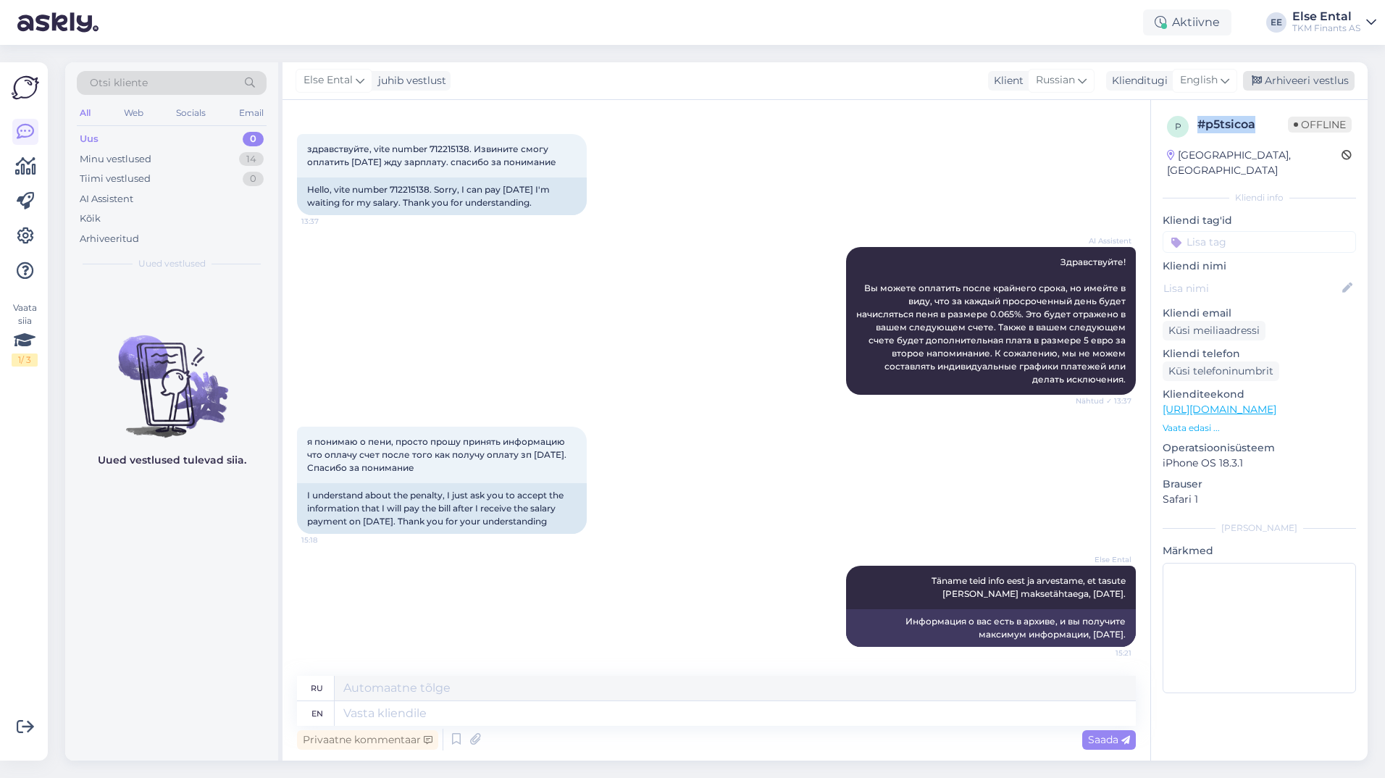
click at [1311, 81] on div "Arhiveeri vestlus" at bounding box center [1299, 81] width 112 height 20
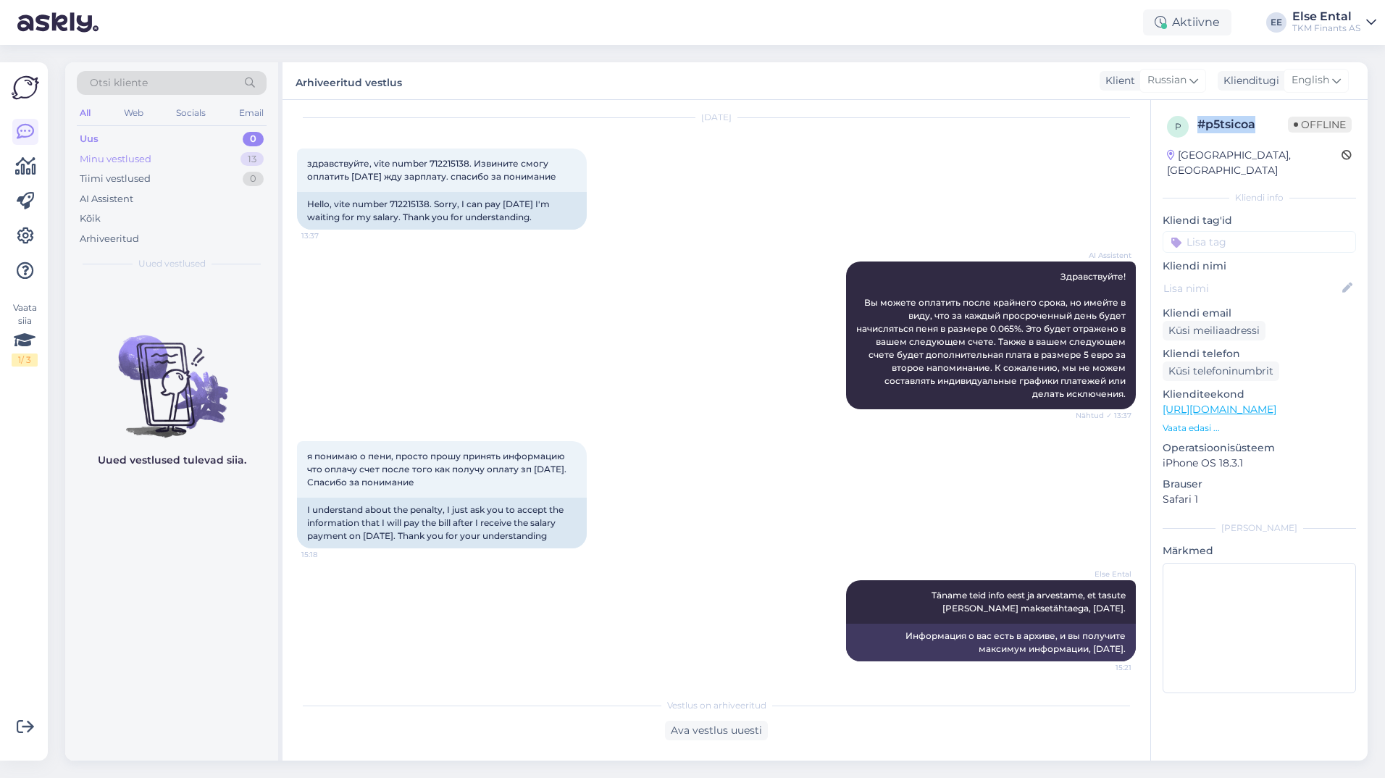
click at [127, 162] on div "Minu vestlused" at bounding box center [116, 159] width 72 height 14
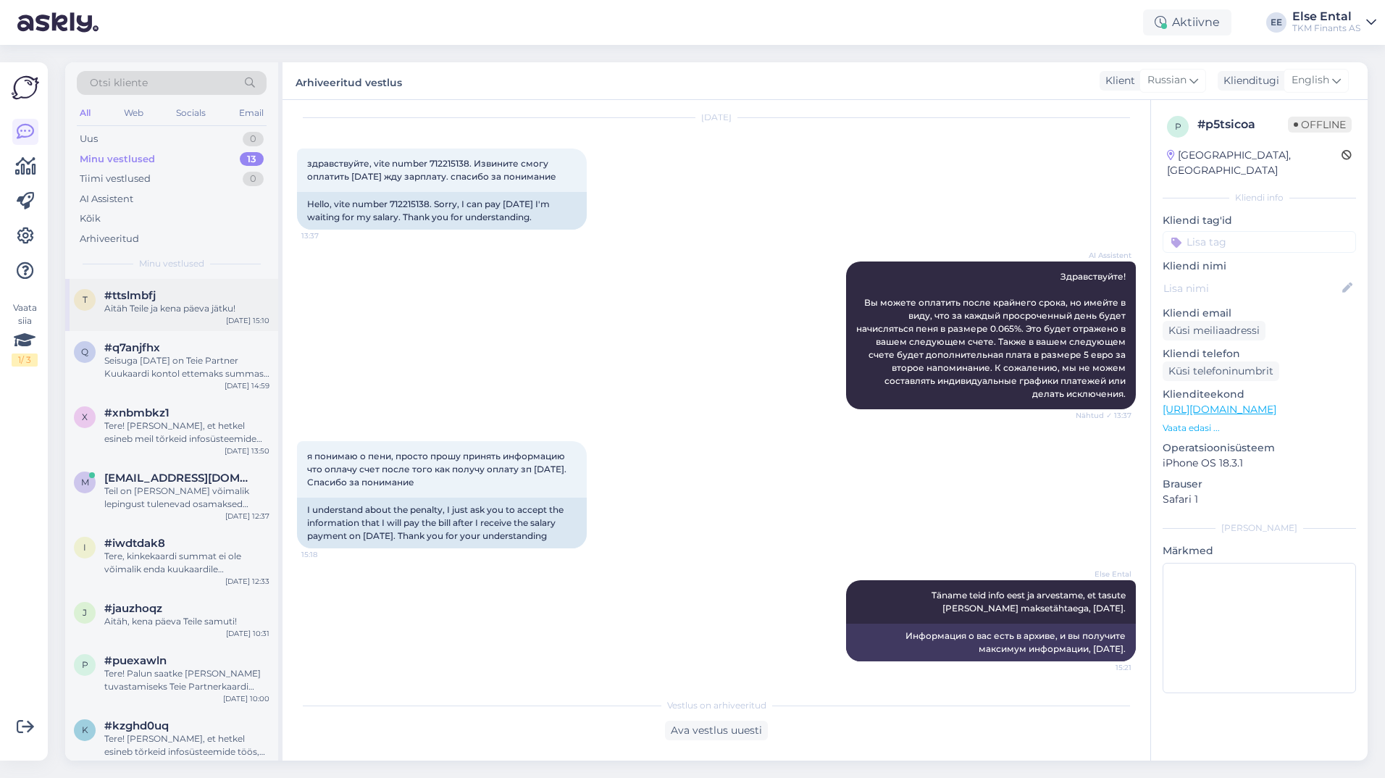
click at [178, 303] on div "Aitäh Teile ja kena päeva jätku!" at bounding box center [186, 308] width 165 height 13
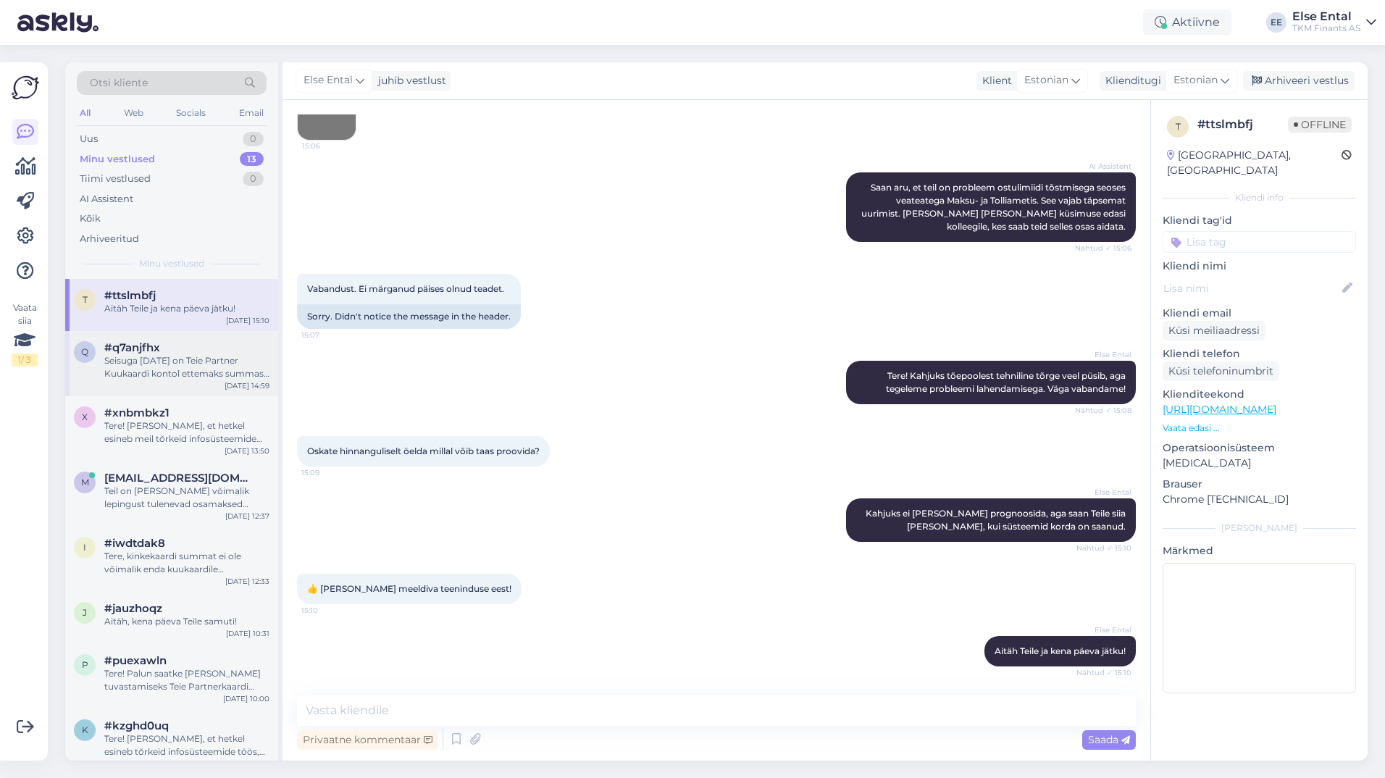
click at [180, 359] on div "Seisuga 01.09.2025 on Teie Partner Kuukaardi kontol ettemaks summas 271,66 eur.…" at bounding box center [186, 367] width 165 height 26
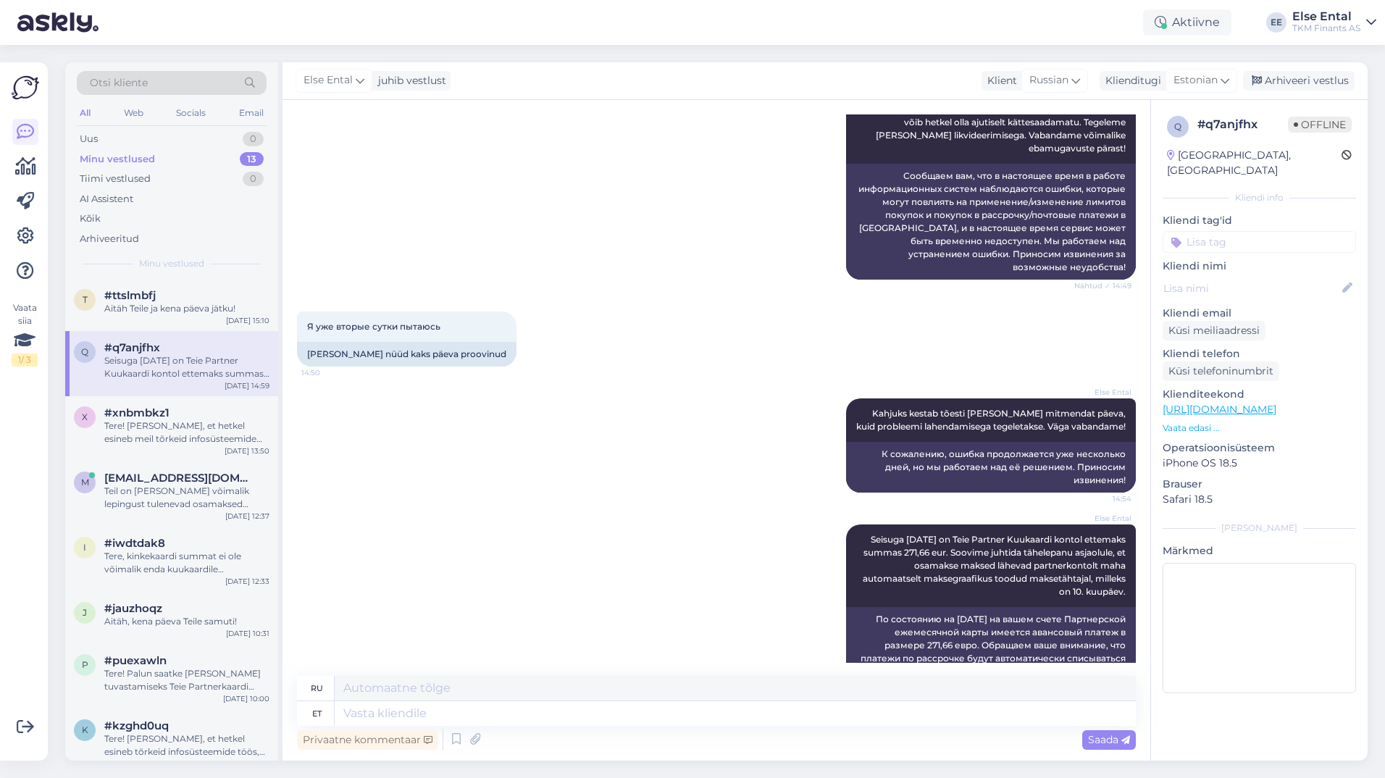
scroll to position [1170, 0]
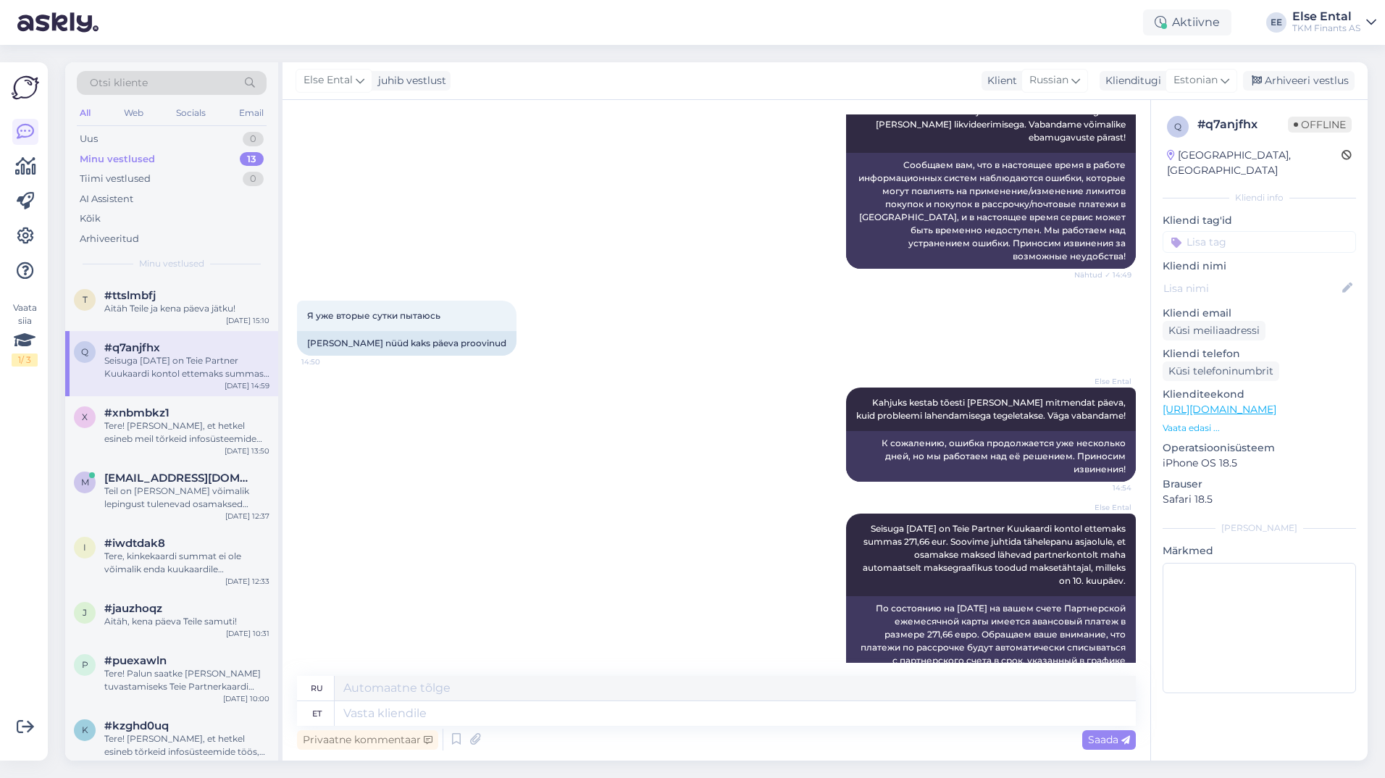
click at [114, 358] on div "Seisuga 01.09.2025 on Teie Partner Kuukaardi kontol ettemaks summas 271,66 eur.…" at bounding box center [186, 367] width 165 height 26
click at [169, 311] on div "Aitäh Teile ja kena päeva jätku!" at bounding box center [186, 308] width 165 height 13
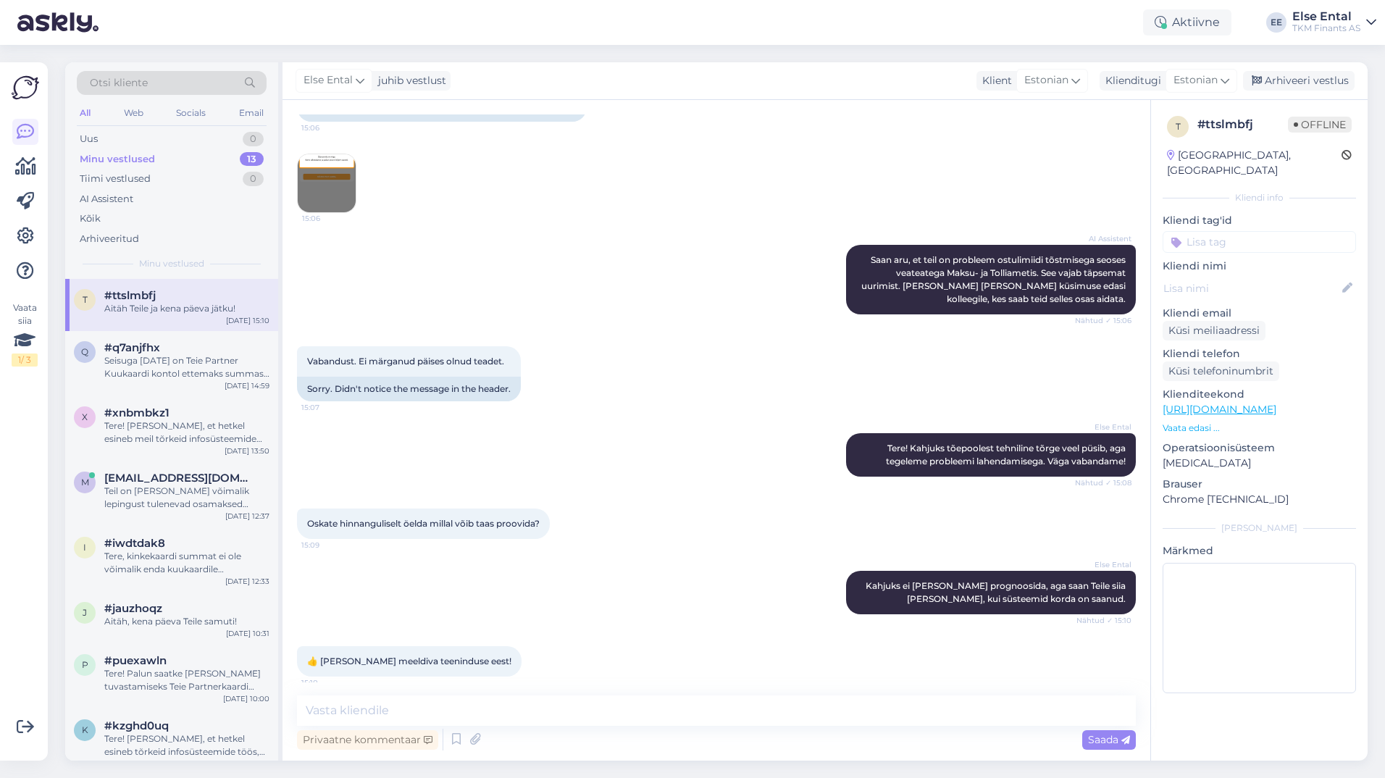
scroll to position [411, 0]
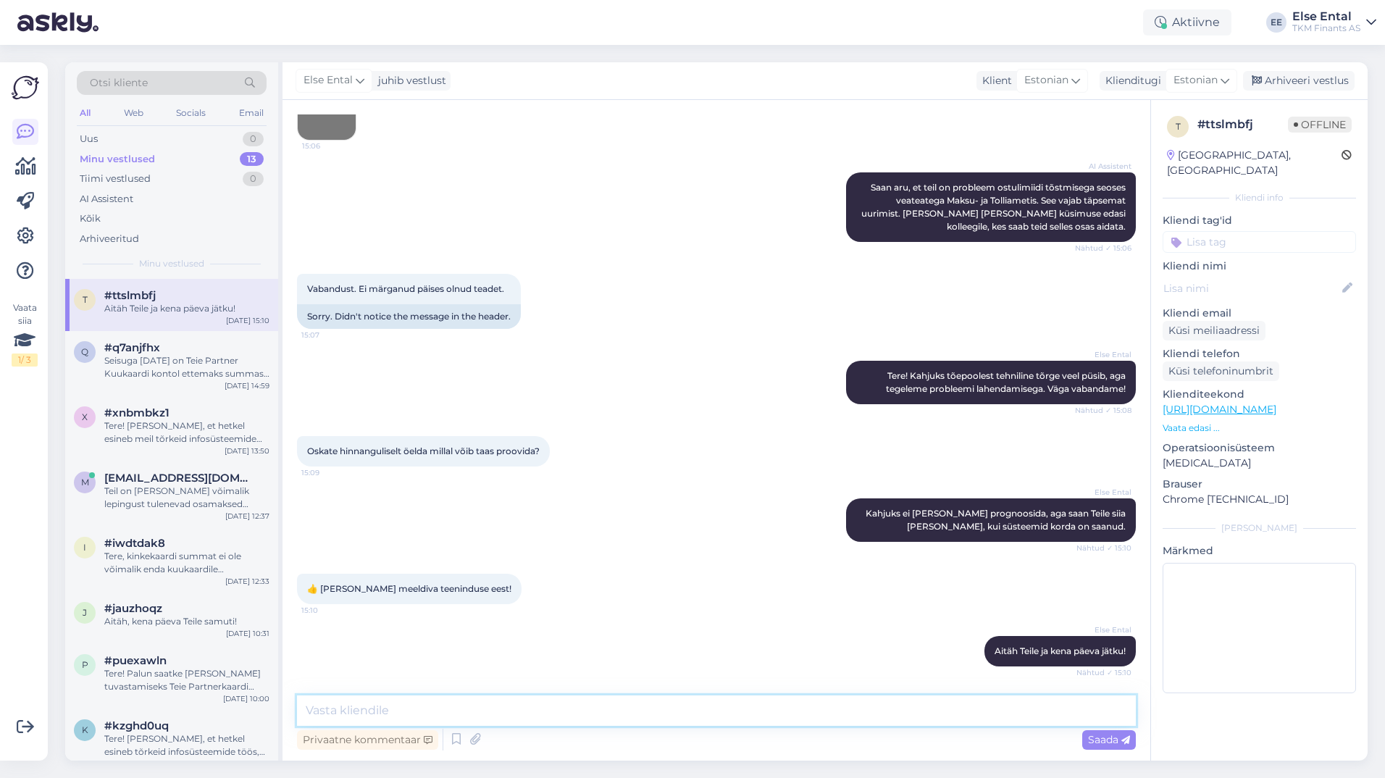
click at [443, 697] on textarea at bounding box center [716, 710] width 839 height 30
click at [514, 713] on textarea at bounding box center [716, 710] width 839 height 30
click at [756, 707] on textarea "Tundub, et probleem sai lahendatud ja tõrge likvideeritud. Võimalusel" at bounding box center [716, 710] width 839 height 30
click at [858, 710] on textarea "Tundub, et probleem sai lahendatud ja tõrge likvideeritud. Võimalusel proovige …" at bounding box center [716, 710] width 839 height 30
click at [903, 715] on textarea "Tundub, et probleem sai lahendatud ja tõrge likvideeritud. Võimalusel proovige …" at bounding box center [716, 710] width 839 height 30
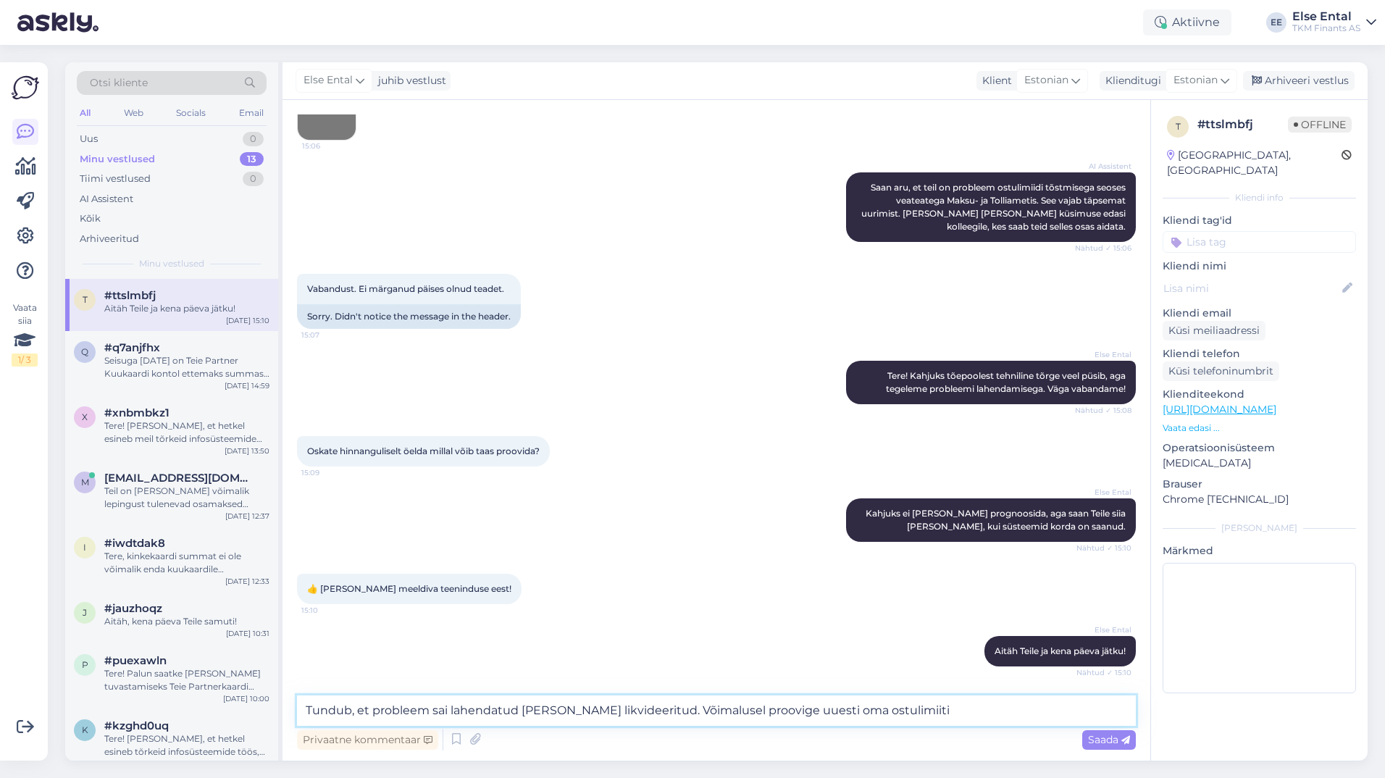
click at [921, 706] on textarea "Tundub, et probleem sai lahendatud ja tõrge likvideeritud. Võimalusel proovige …" at bounding box center [716, 710] width 839 height 30
type textarea "Tundub, et probleem sai lahendatud ja tõrge likvideeritud. Võimalusel proovige …"
click at [401, 699] on textarea "Tundub, et probleem sai lahendatud ja tõrge likvideeritud. Võimalusel proovige …" at bounding box center [716, 710] width 839 height 30
click at [962, 711] on textarea "Tundub, et probleem sai lahendatud ja tõrge likvideeritud. Võimalusel proovige …" at bounding box center [716, 710] width 839 height 30
click at [997, 710] on textarea "Tundub, et probleem sai lahendatud ja tõrge likvideeritud. Võimalusel proovige …" at bounding box center [716, 710] width 839 height 30
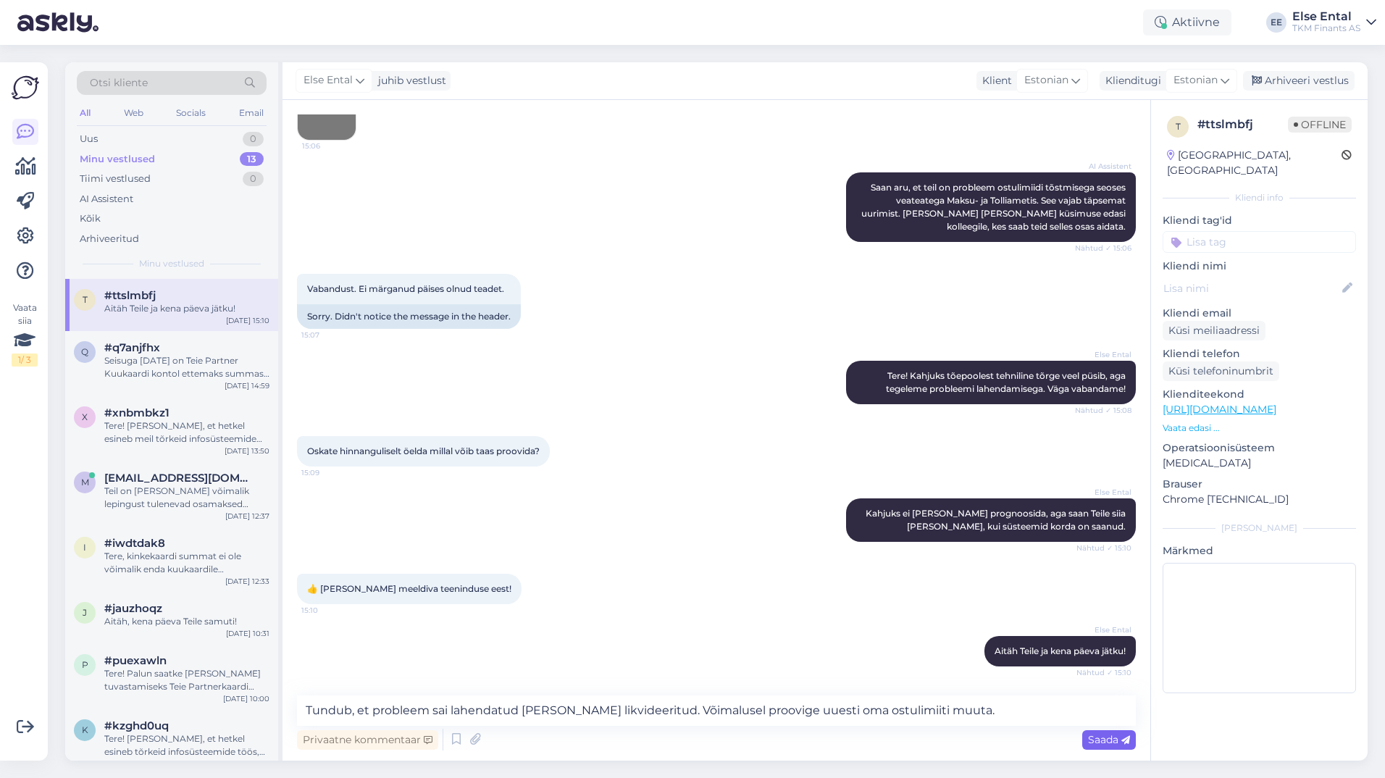
click at [1099, 740] on span "Saada" at bounding box center [1109, 739] width 42 height 13
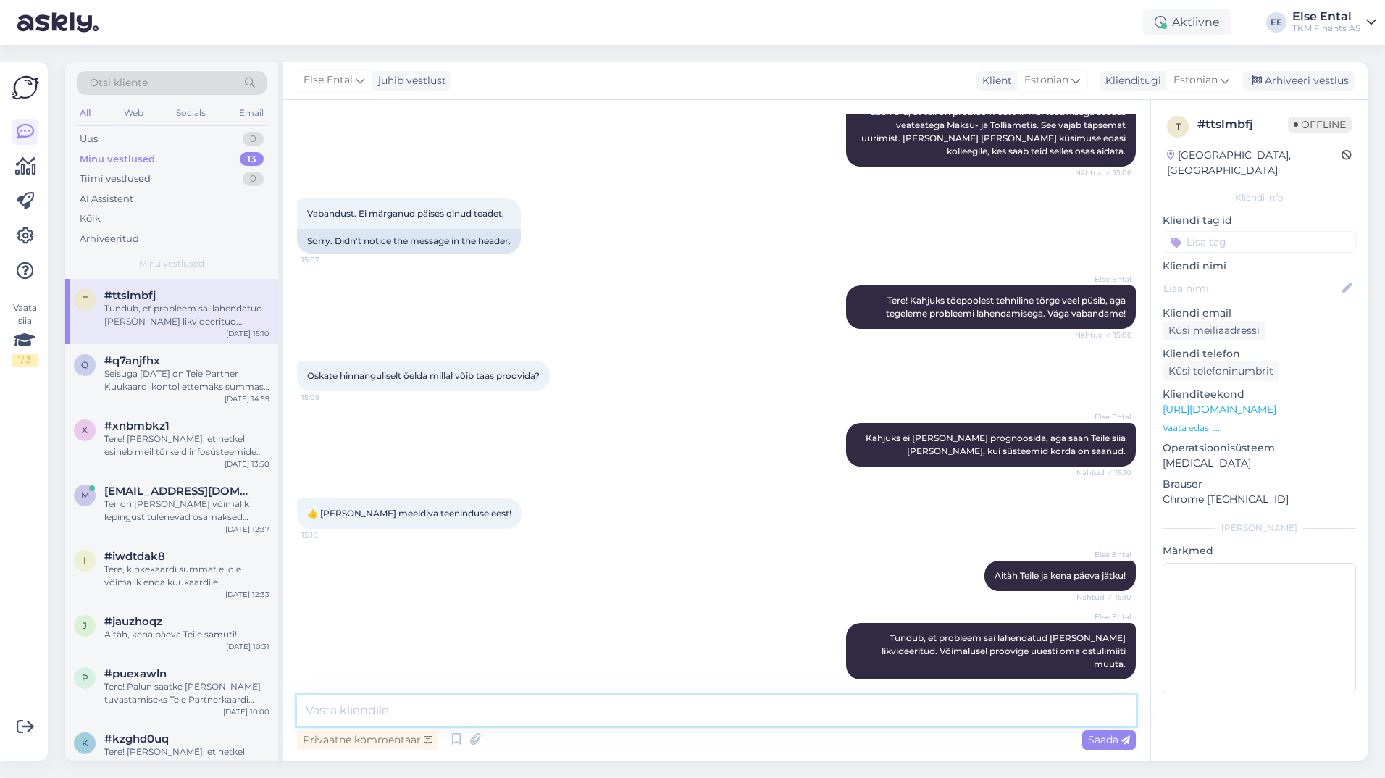
click at [662, 713] on textarea at bounding box center [716, 710] width 839 height 30
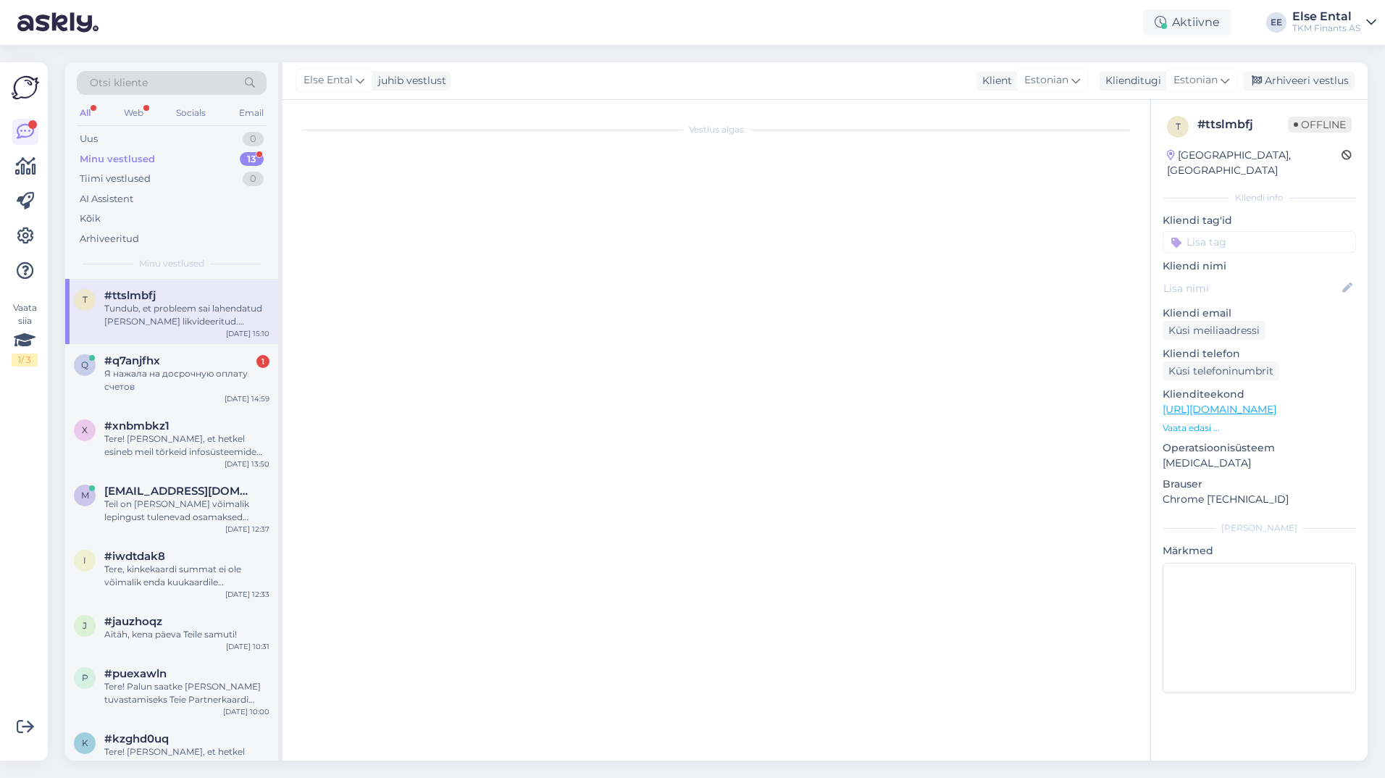
scroll to position [1257, 0]
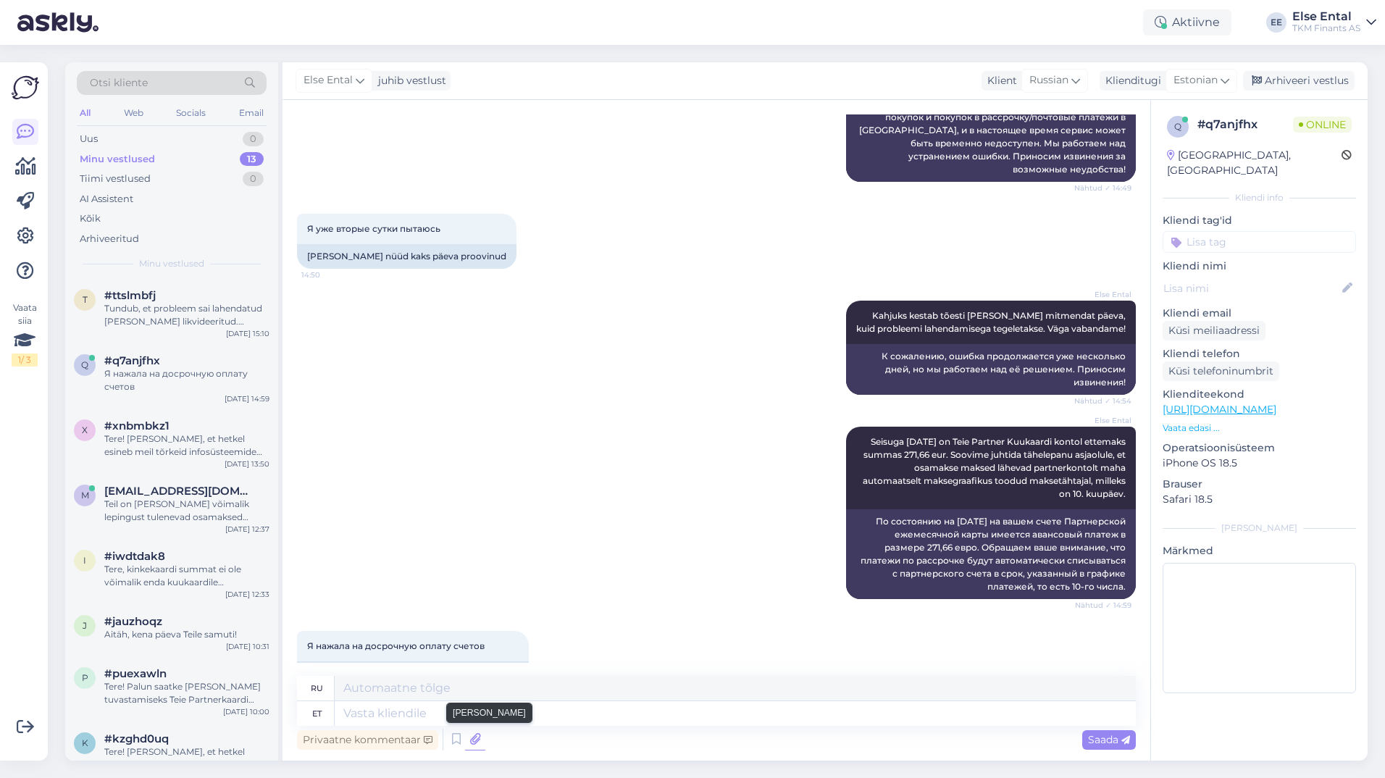
click at [481, 736] on icon at bounding box center [475, 740] width 20 height 22
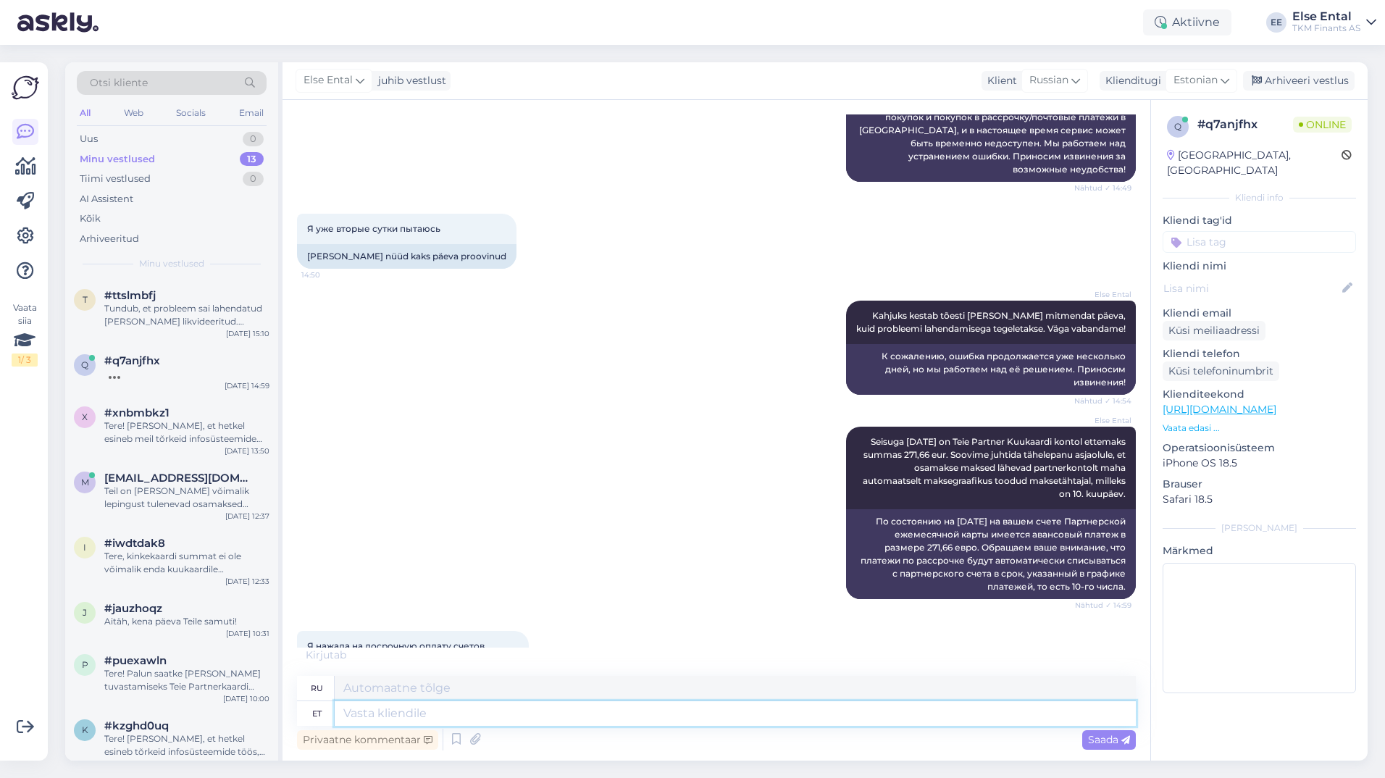
drag, startPoint x: 383, startPoint y: 707, endPoint x: 385, endPoint y: 716, distance: 9.7
click at [382, 707] on textarea at bounding box center [735, 713] width 801 height 25
click at [422, 713] on textarea at bounding box center [735, 713] width 801 height 25
paste textarea "Kinnitame, et Teie osamakse lepingud 641436-2 ja 656446-2 on lõppenud ning käes…"
type textarea "Kinnitame, et Teie osamakse lepingud 641436-2 ja 656446-2 on lõppenud ning käes…"
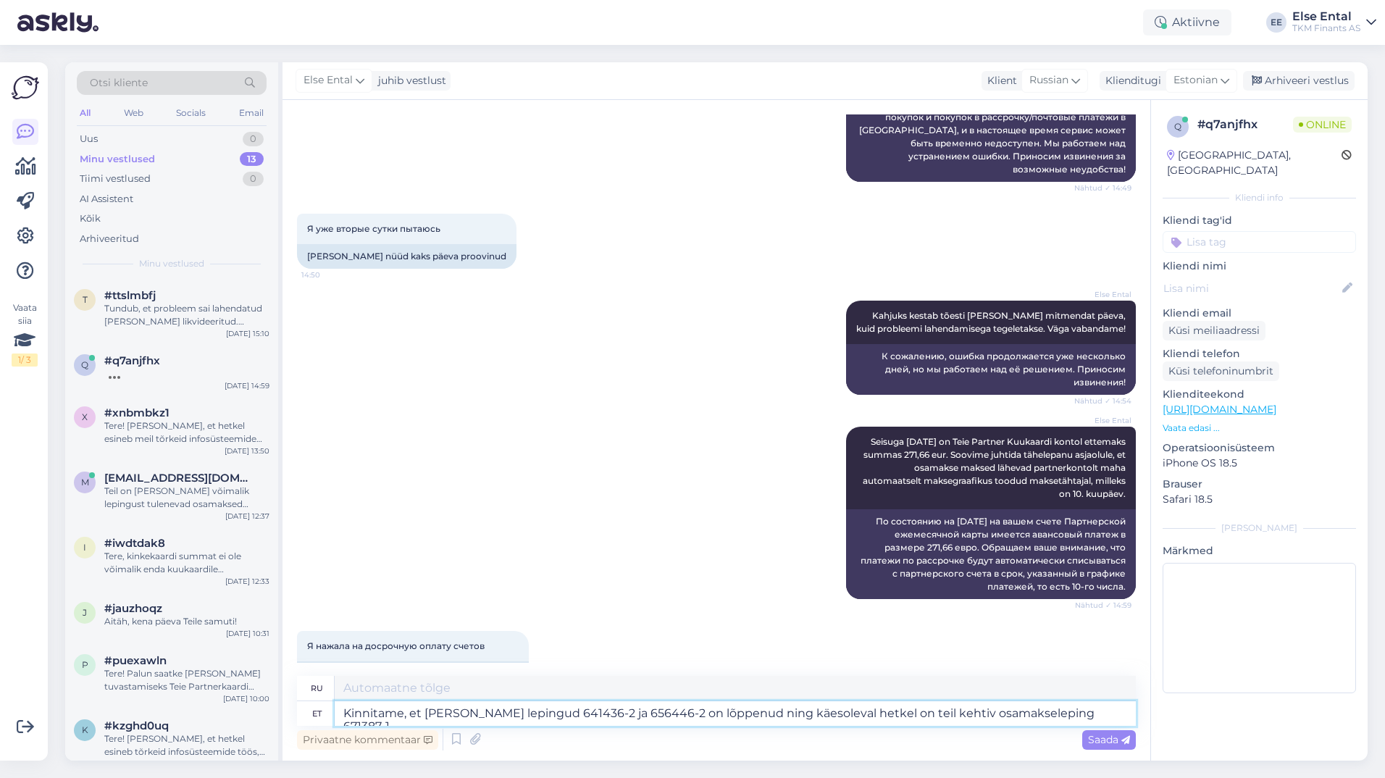
type textarea "Мы подтверждаем, что ваши договоры рассрочки 641436-2 и 656446-2 истекли и в на…"
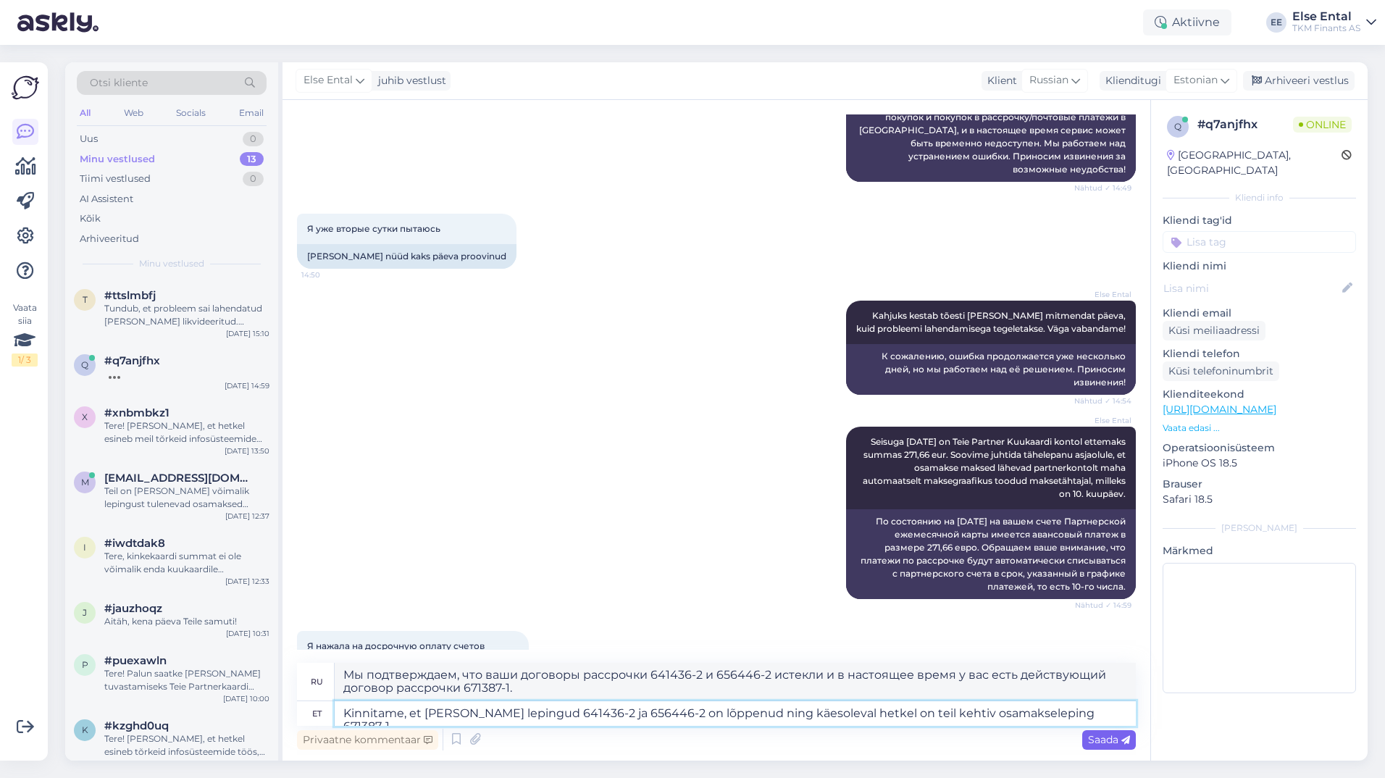
type textarea "Kinnitame, et Teie osamakse lepingud 641436-2 ja 656446-2 on lõppenud ning käes…"
click at [1097, 745] on span "Saada" at bounding box center [1109, 739] width 42 height 13
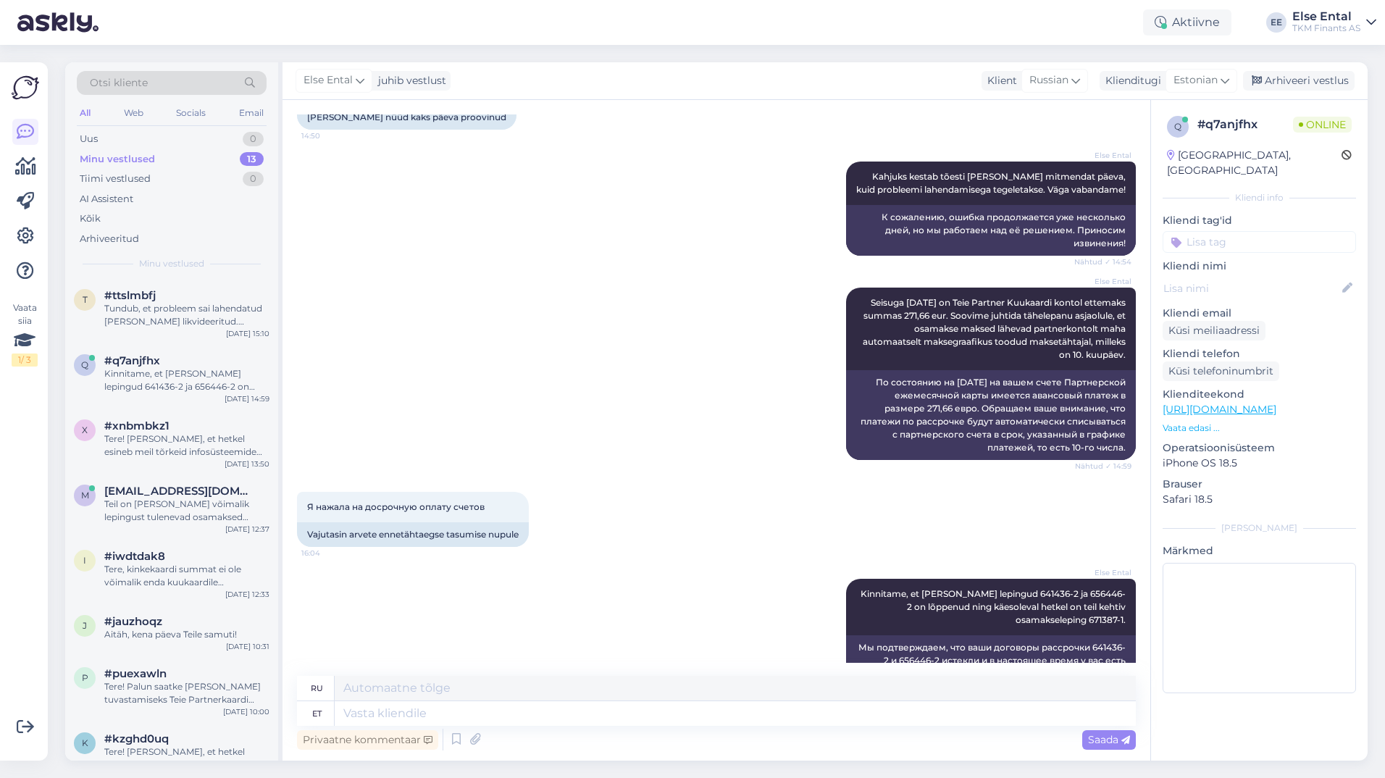
scroll to position [1509, 0]
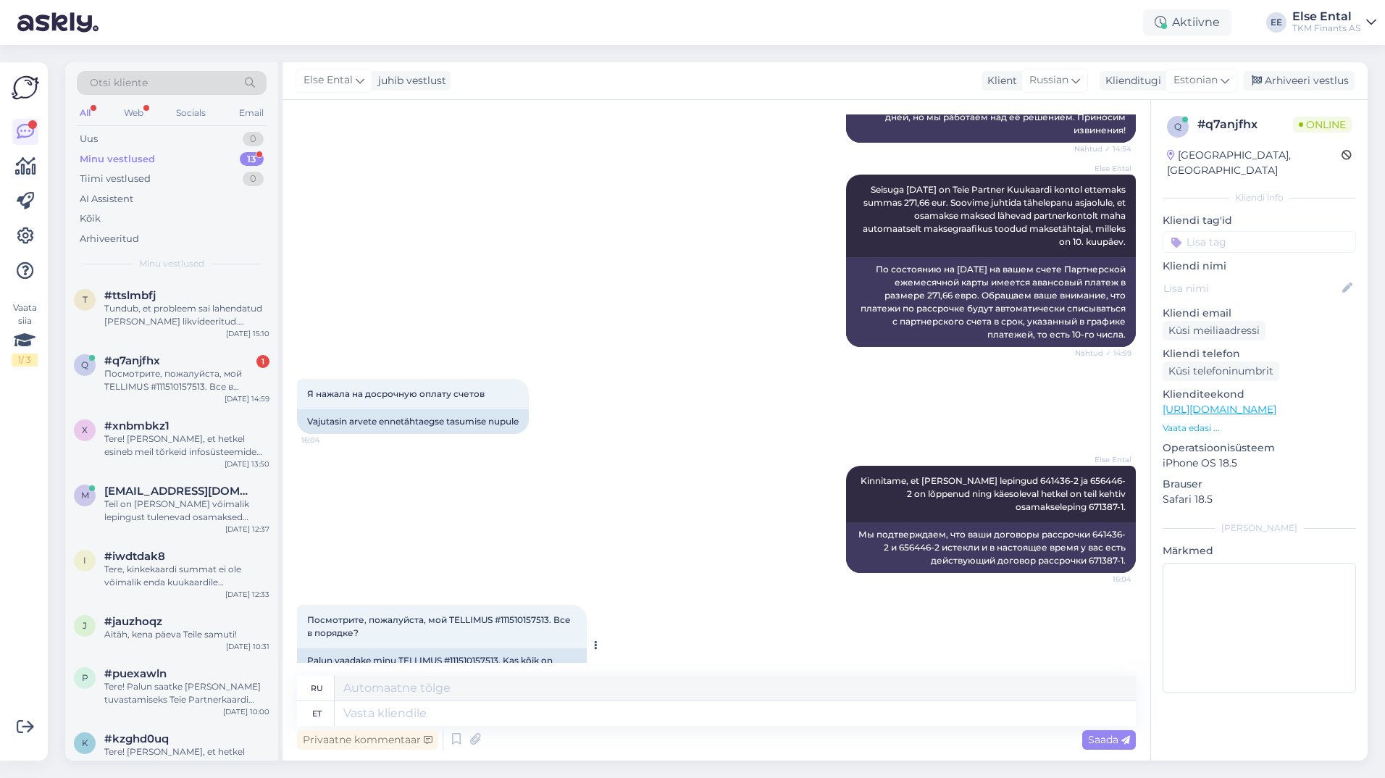
click at [516, 614] on span "Посмотрите, пожалуйста, мой TELLIMUS #111510157513. Все в порядке?" at bounding box center [440, 626] width 266 height 24
copy span "111510157513"
click at [615, 718] on textarea at bounding box center [735, 713] width 801 height 25
type textarea "Üks"
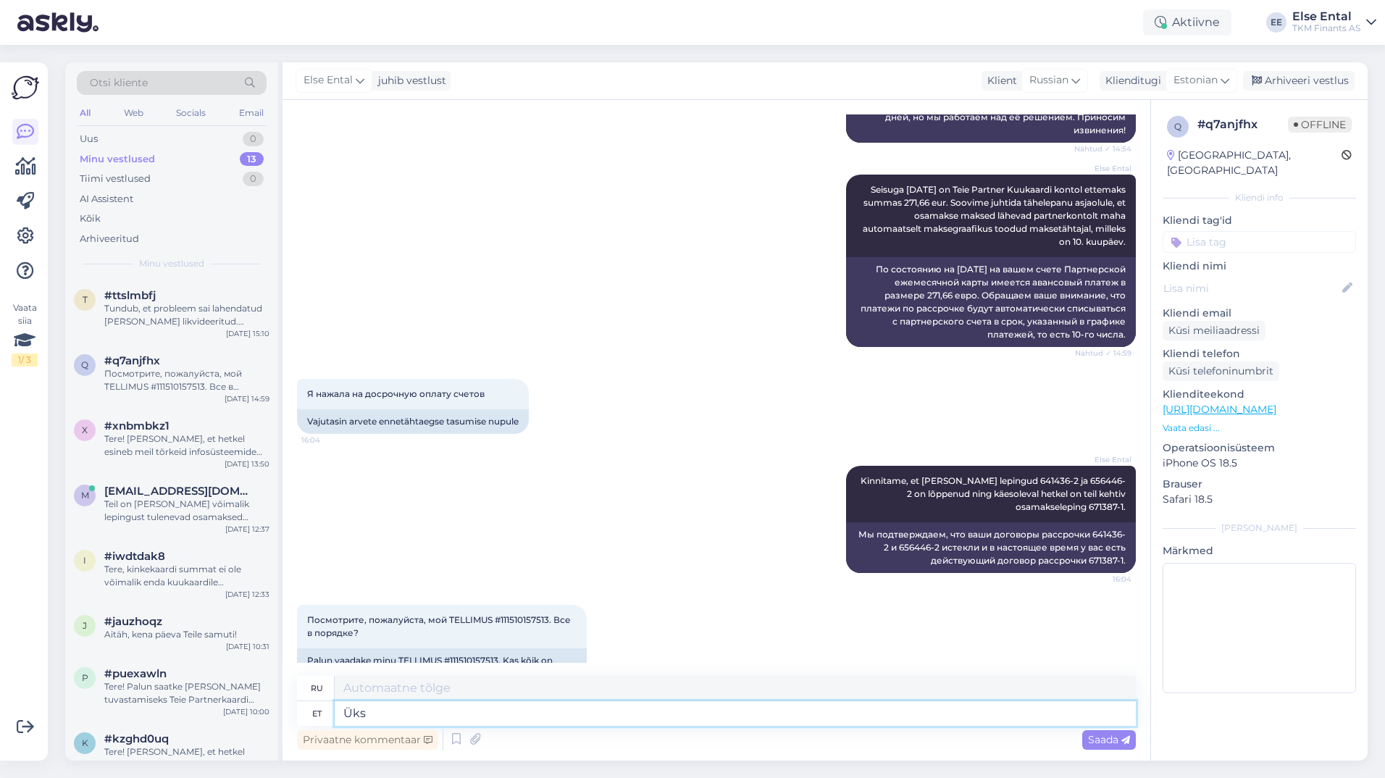
type textarea "Один"
type textarea "Üks hetk, k"
type textarea "Одну минуту,"
type textarea "Üks hetk, kohe"
type textarea "Одну минуту, прямо сейчас"
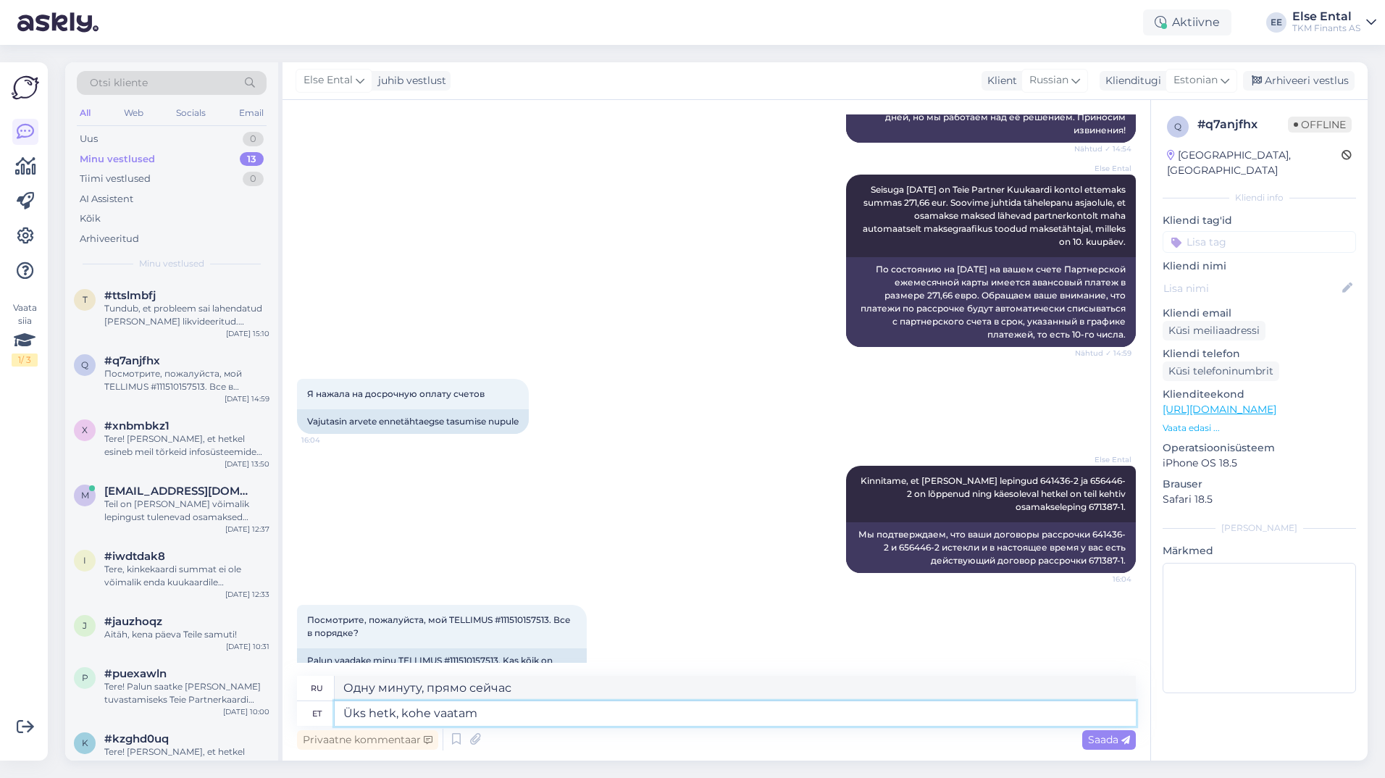
type textarea "Üks hetk, kohe vaatame"
type textarea "Одну минуту, давайте посмотрим."
type textarea "Üks hetk, kohe vaatame järgi"
type textarea "Одну минуту, давайте проверим."
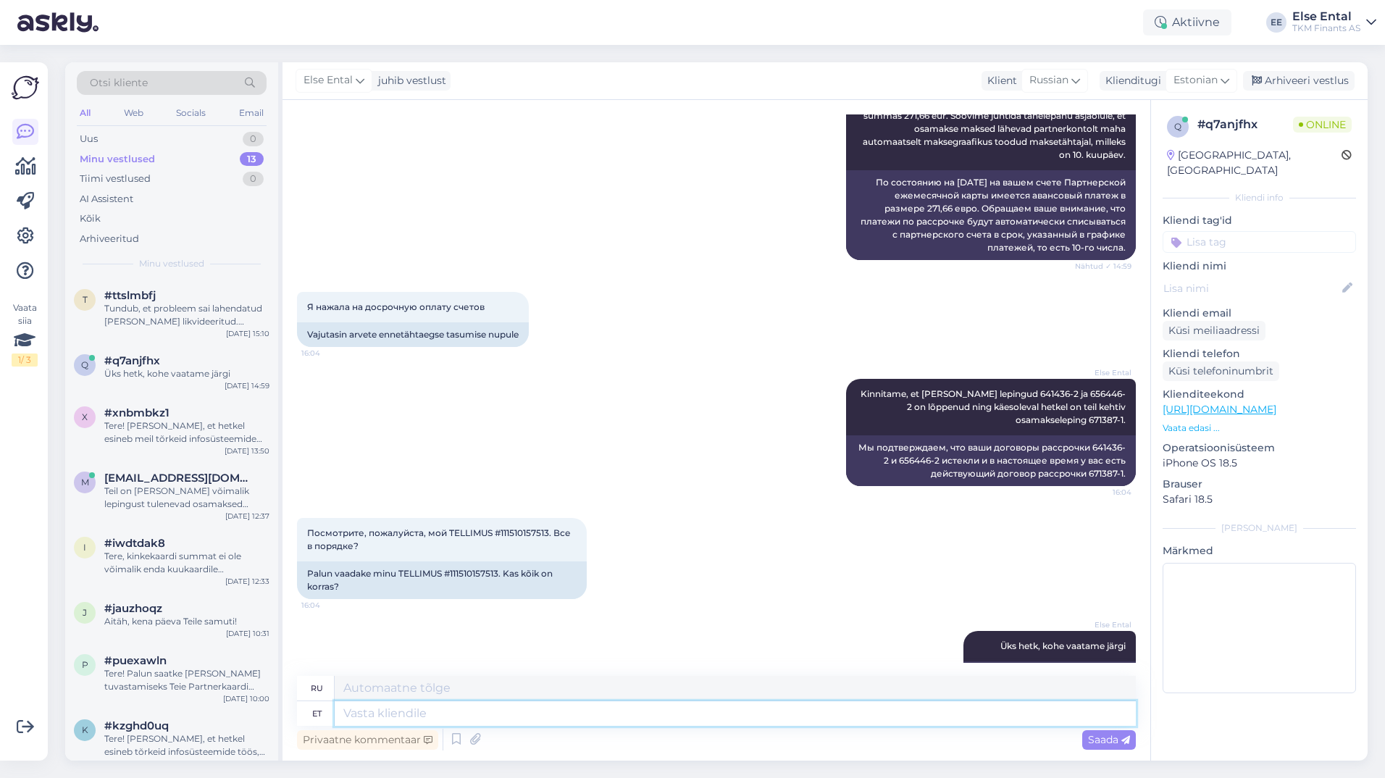
click at [421, 713] on textarea at bounding box center [735, 713] width 801 height 25
type textarea "Tellimus"
type textarea "Заказ"
paste textarea "111510157513"
type textarea "Tellimus 111510157513"
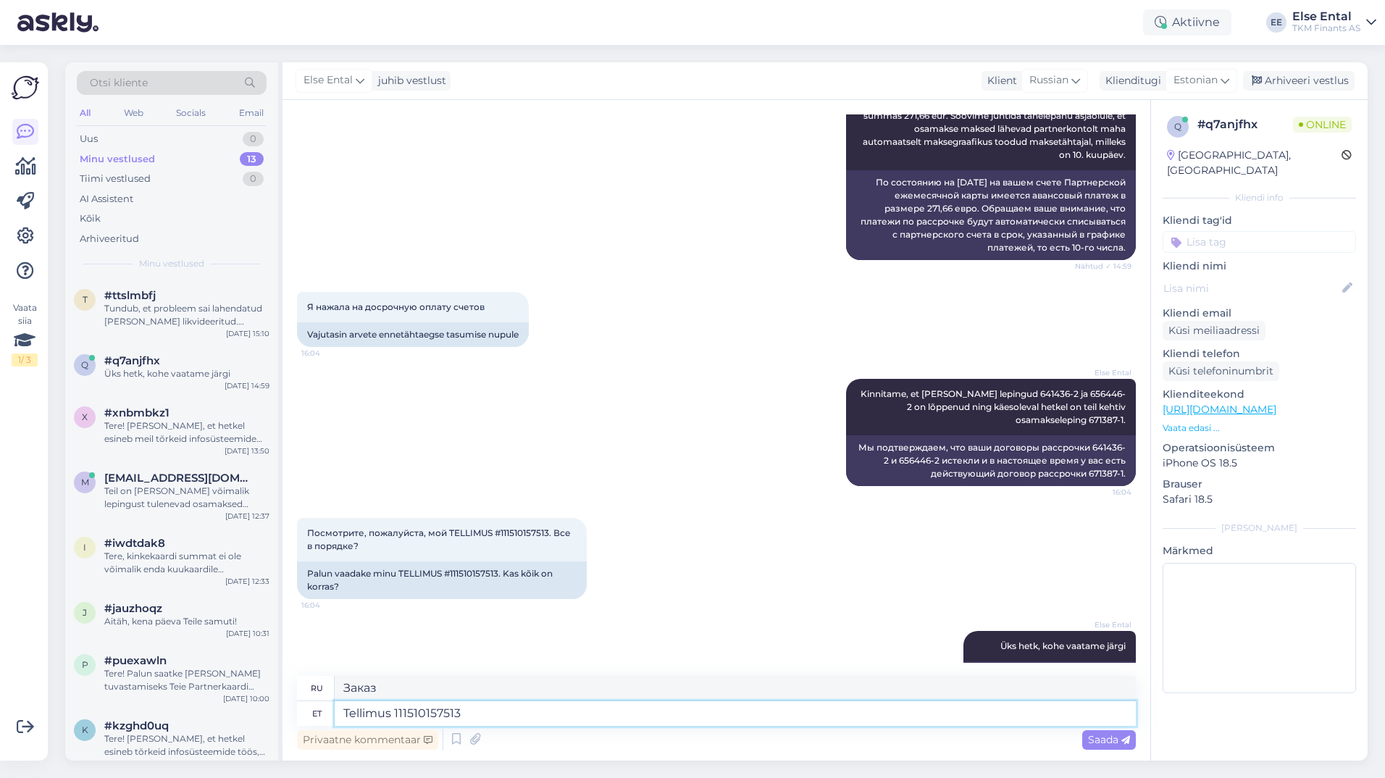
type textarea "Заказ 111510157513"
type textarea "Tellimus 111510157513 on"
type textarea "Заказ 111510157513 — это"
type textarea "Tellimus 111510157513 on tühistatud, k"
type textarea "Заказ 111510157513 был отменен,"
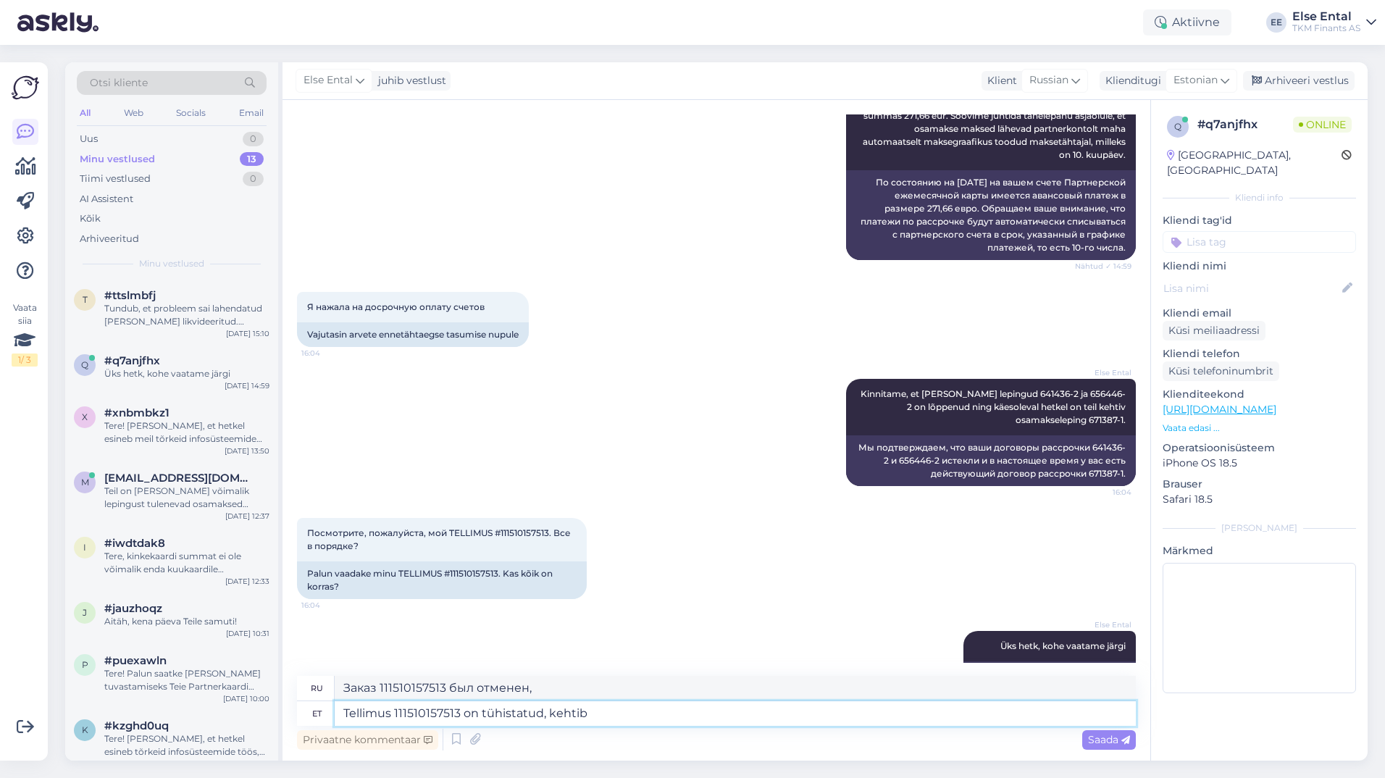
type textarea "Tellimus 111510157513 on tühistatud, kehtib"
type textarea "Заказ 111510157513 отменен, действителен"
type textarea "Tellimus 111510157513 on tühistatud,"
type textarea "Заказ 111510157513 был отменен,"
type textarea "Tellimus 111510157513 on tühistatud, selle"
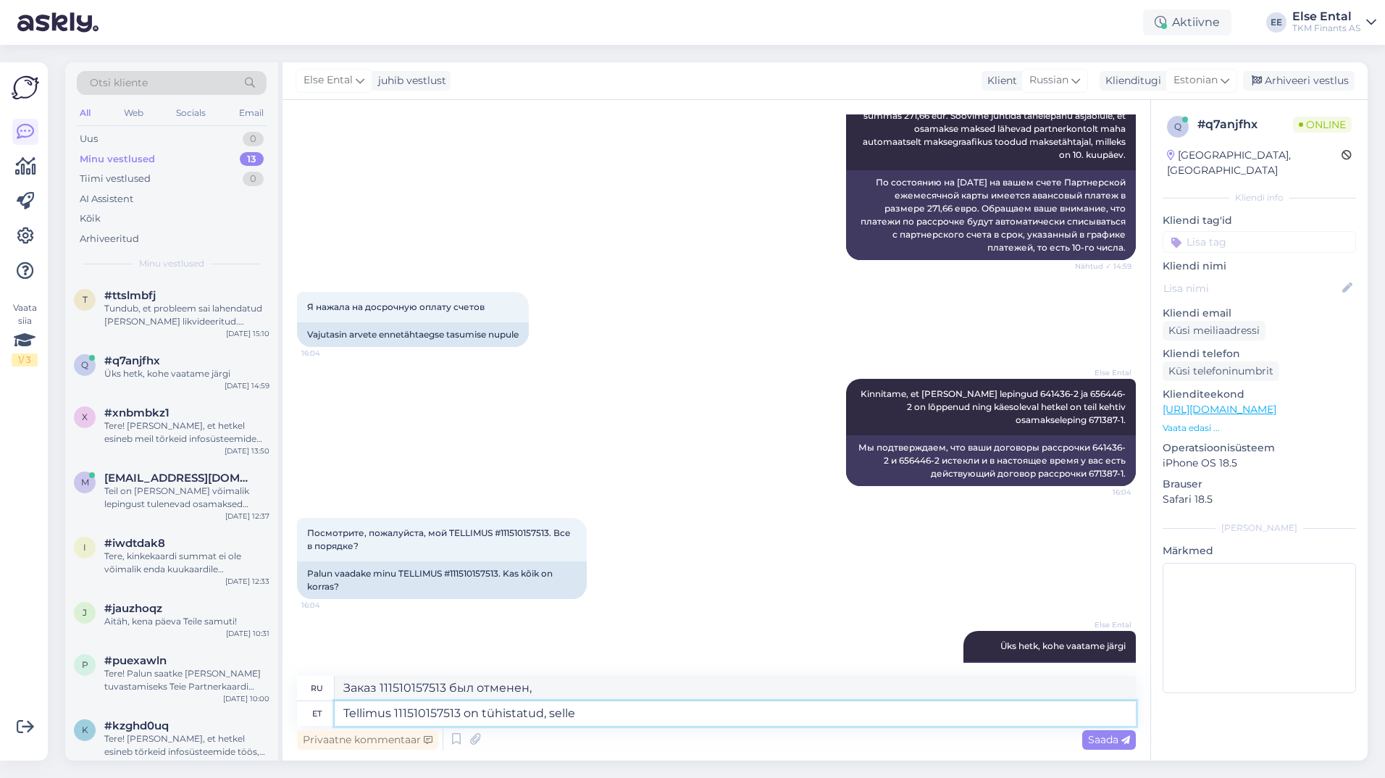
type textarea "Заказ 111510157513 был отменен, его"
type textarea "Tellimus 111510157513 on tühistatud, selle asemel o"
type textarea "Заказ 111510157513 был отменен, вместо этого"
type textarea "Tellimus 111510157513 on tühistatud, selle asemel on"
type textarea "Заказ 111510157513 отменен, заменен на"
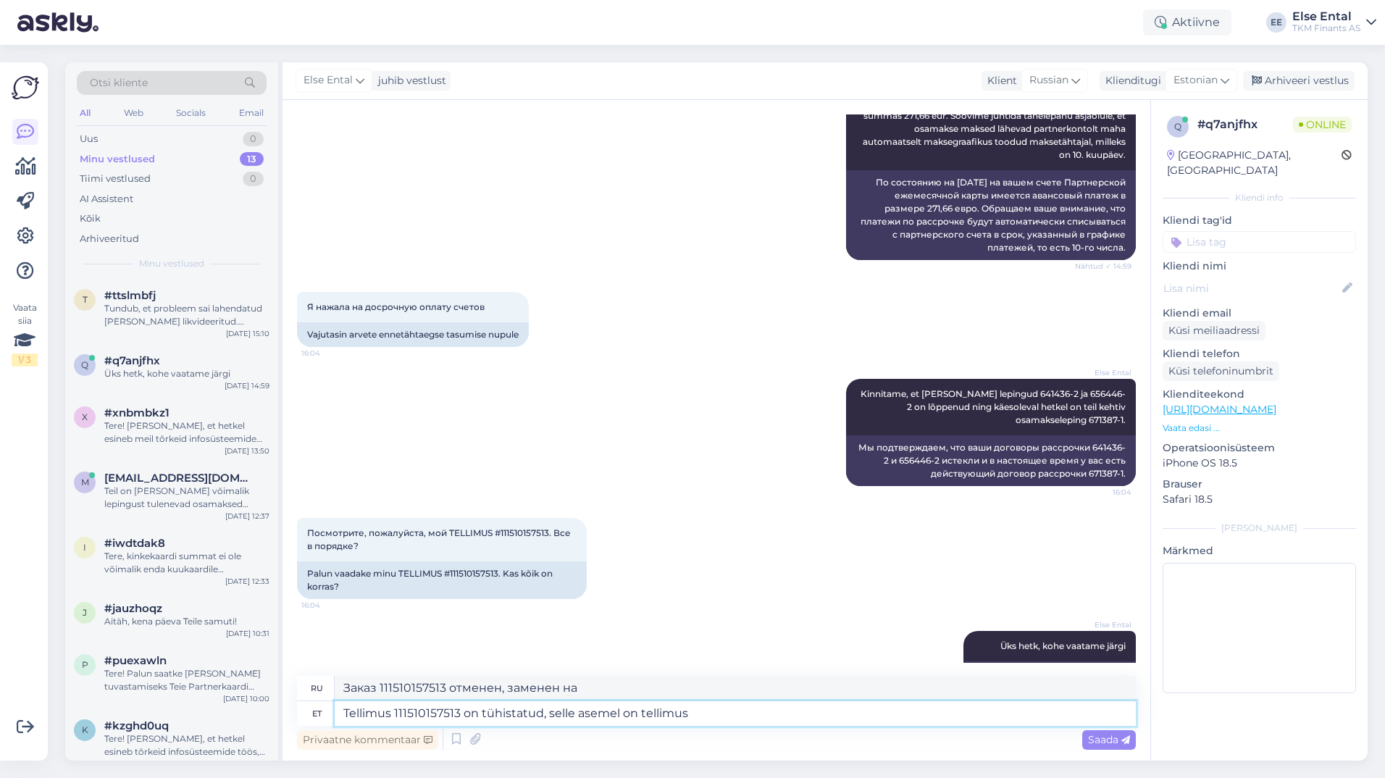
type textarea "Tellimus 111510157513 on tühistatud, selle asemel on tellimus"
type textarea "Заказ 111510157513 был отменен, заменен заказом"
click at [697, 716] on textarea "Tellimus 111510157513 on tühistatud, selle asemel on tellimus" at bounding box center [735, 713] width 801 height 25
paste textarea "111510157526"
type textarea "Tellimus 111510157513 on tühistatud, selle asemel on tellimus 111510157526"
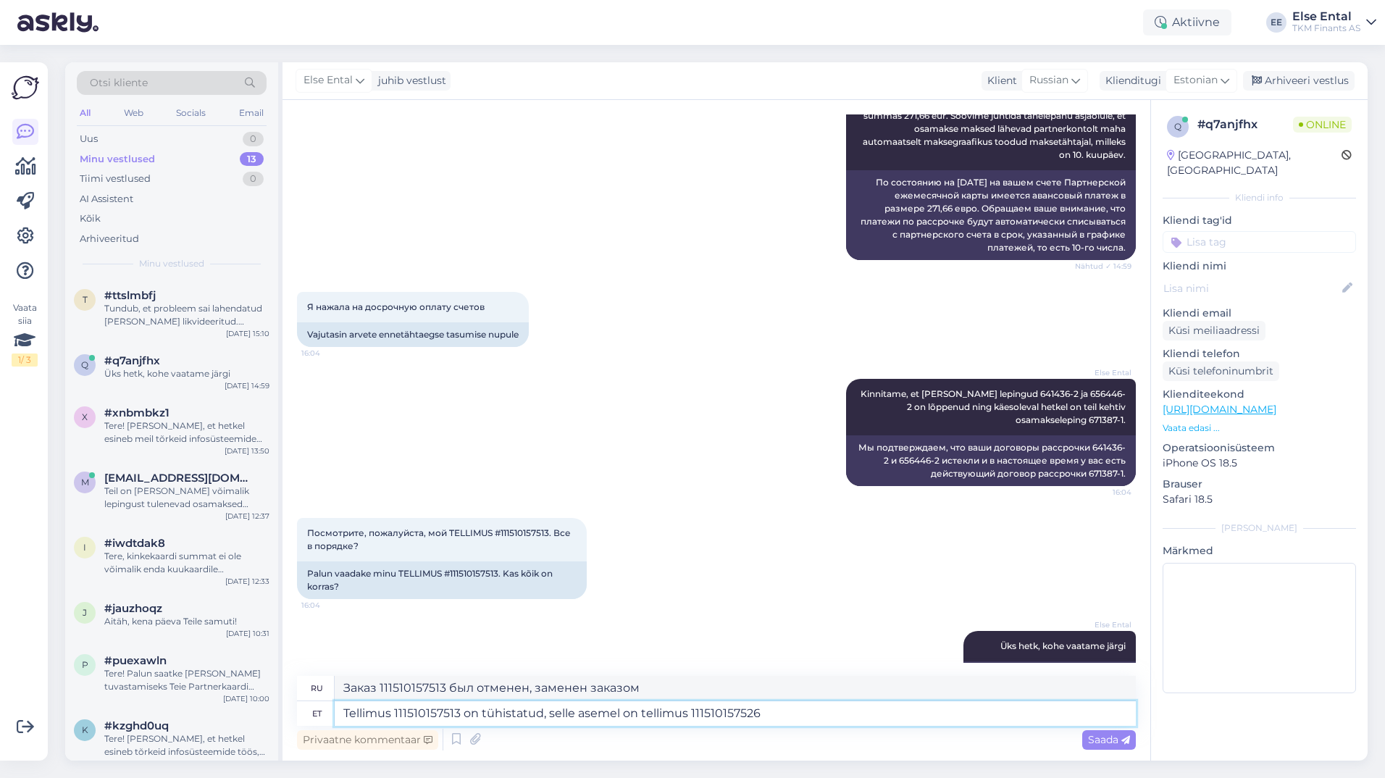
type textarea "Приказ 111510157513 отменен, заменен приказом 111510157526"
click at [624, 714] on textarea "Tellimus 111510157513 on tühistatud, selle asemel on tellimus 111510157526" at bounding box center [735, 713] width 801 height 25
click at [639, 710] on textarea "Tellimus 111510157513 on tühistatud, selle asemel on tellimus 111510157526" at bounding box center [735, 713] width 801 height 25
click at [892, 701] on div "ru Приказ 111510157513 отменен, заменен приказом 111510157526 et Tellimus 11151…" at bounding box center [716, 701] width 839 height 50
click at [888, 718] on textarea "Tellimus 111510157513 on tühistatud, selle asemel on tehtud tellimus 1115101575…" at bounding box center [735, 713] width 801 height 25
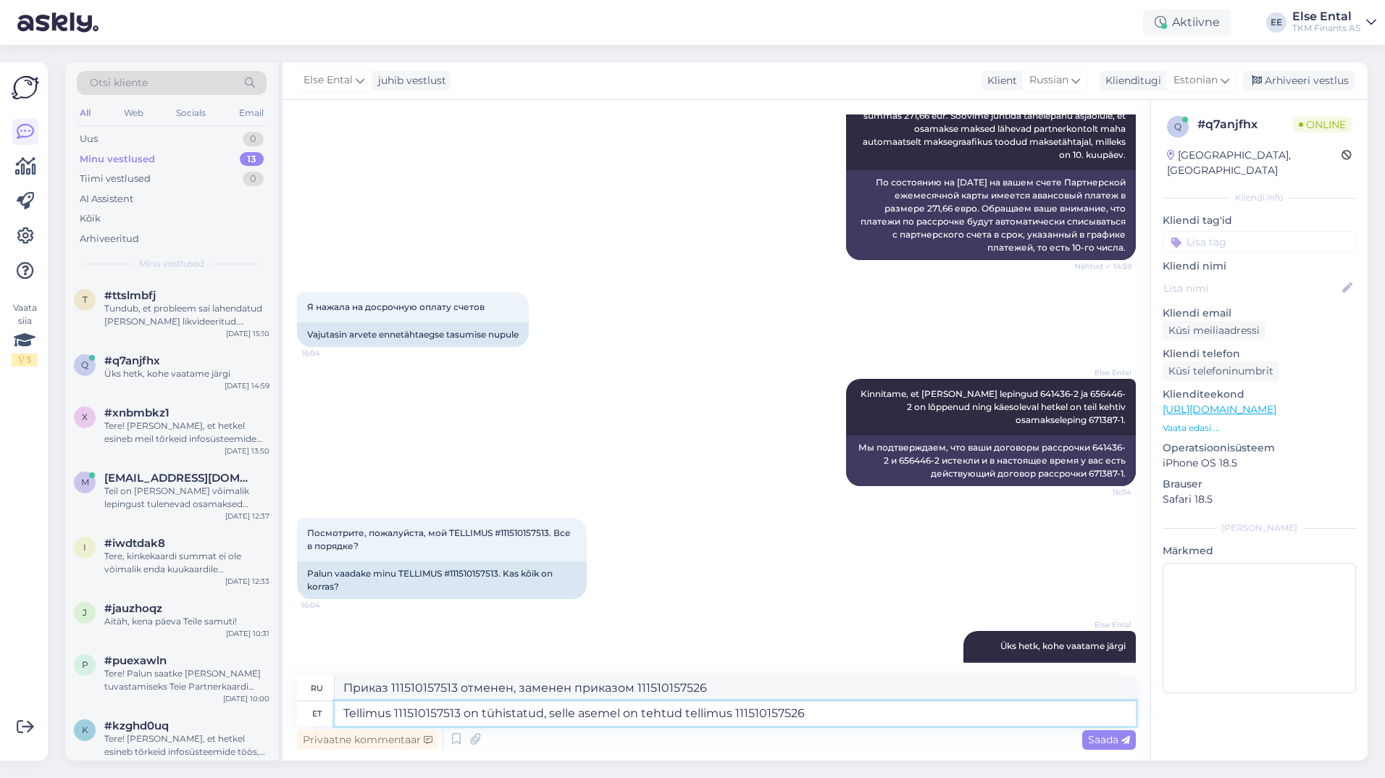
type textarea "Tellimus 111510157513 on tühistatud, selle asemel on tehtud tellimus 1115101575…"
type textarea "Приказ 111510157513 отменен, заменен приказом 111510157526."
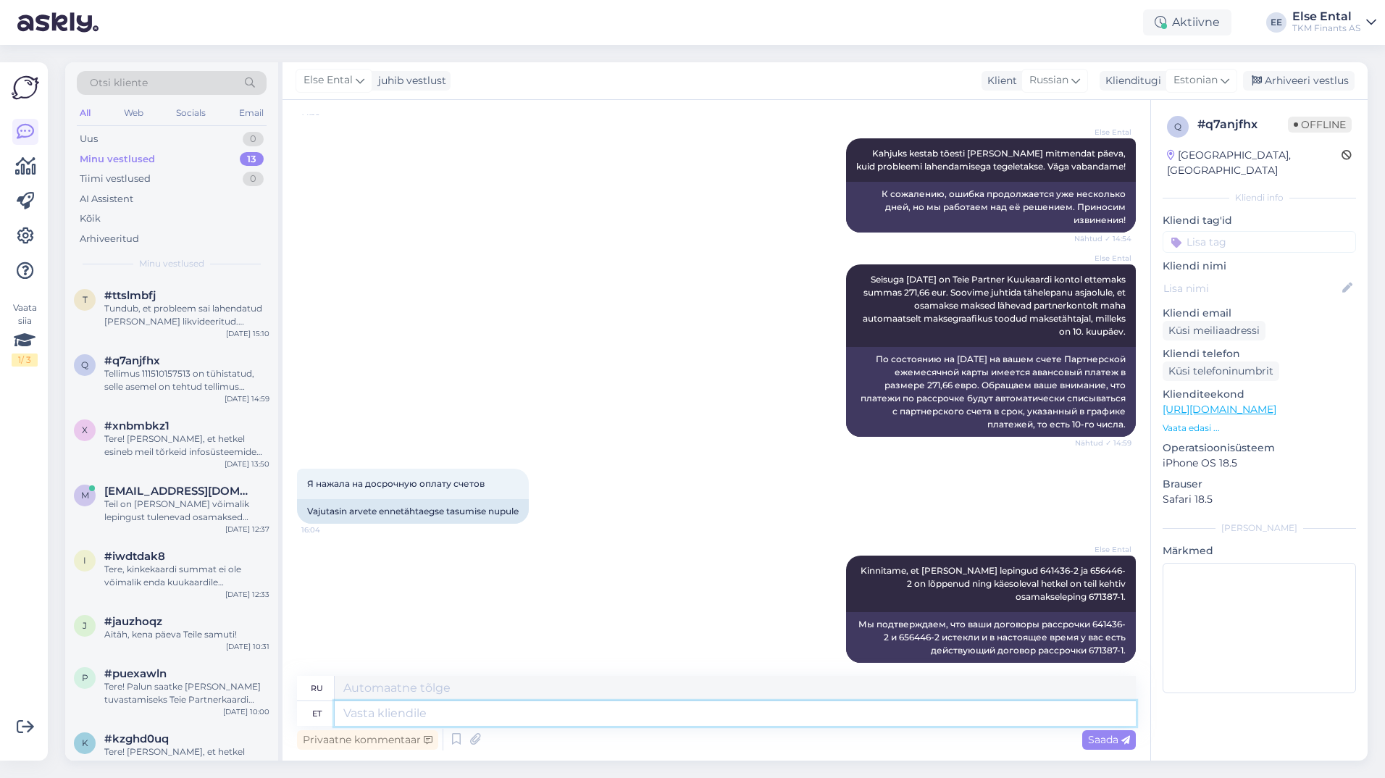
scroll to position [1708, 0]
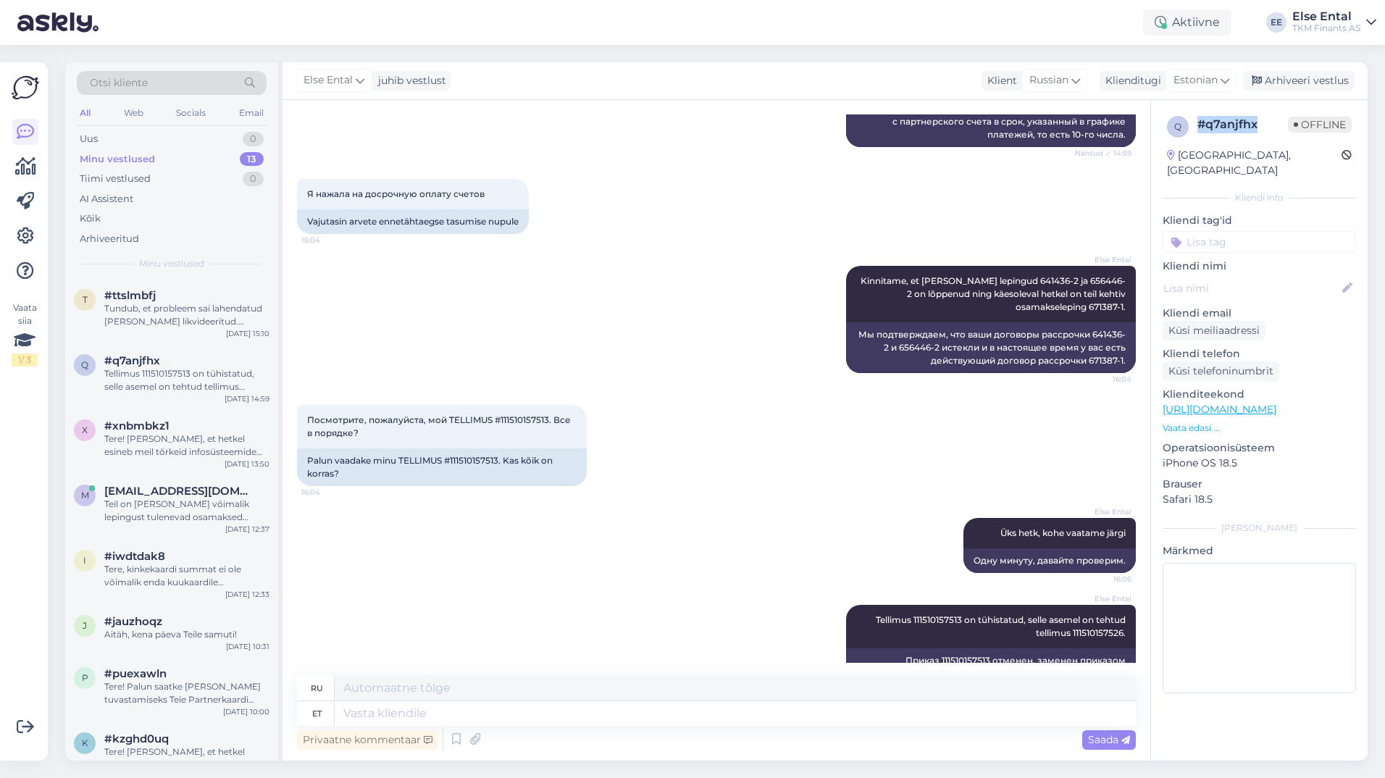
drag, startPoint x: 1262, startPoint y: 122, endPoint x: 1199, endPoint y: 125, distance: 62.3
click at [1199, 125] on div "# q7anjfhx" at bounding box center [1242, 124] width 91 height 17
copy div "# q7anjfhx"
click at [713, 589] on div "Else Ental Tellimus 111510157513 on tühistatud, selle asemel on tehtud tellimus…" at bounding box center [716, 645] width 839 height 113
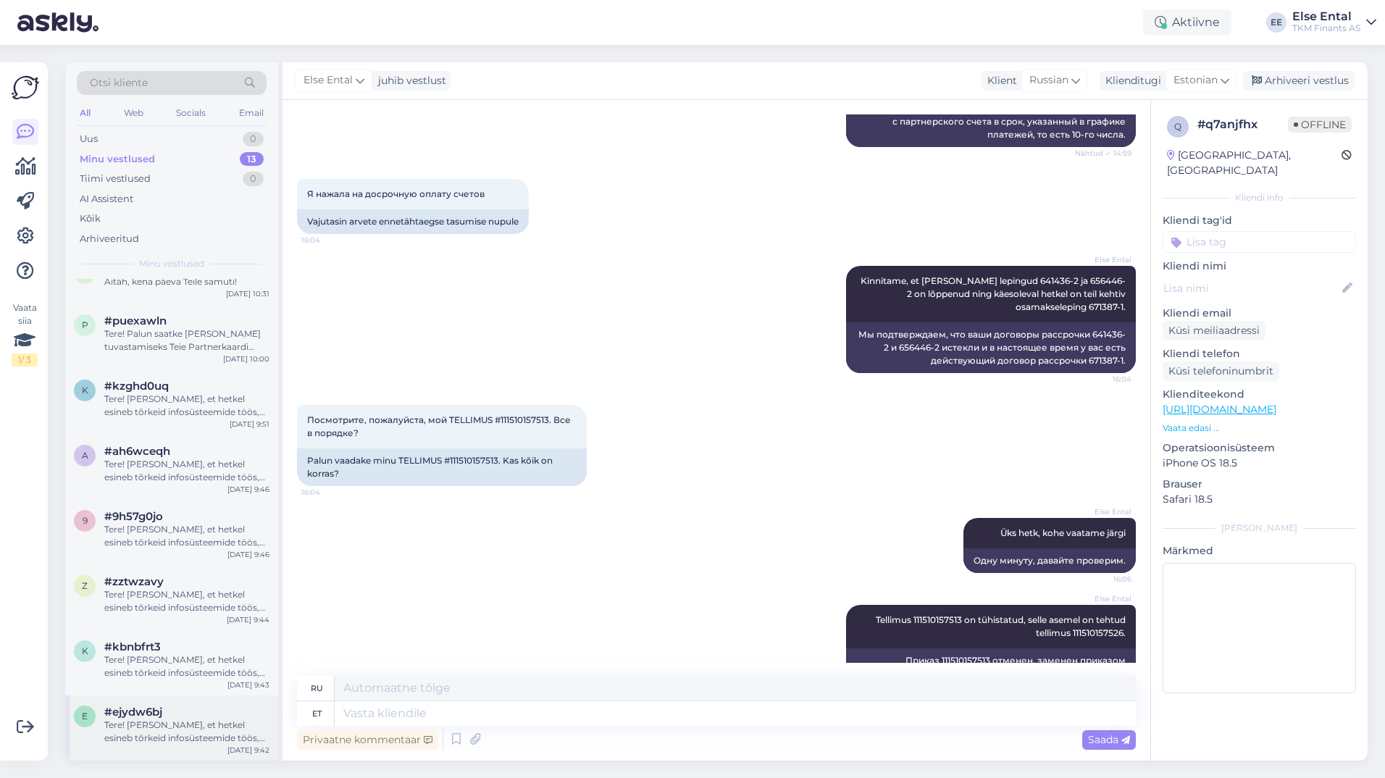
click at [189, 739] on div "Tere! [PERSON_NAME], et hetkel esineb tõrkeid infosüsteemide töös, mis võib mõj…" at bounding box center [186, 731] width 165 height 26
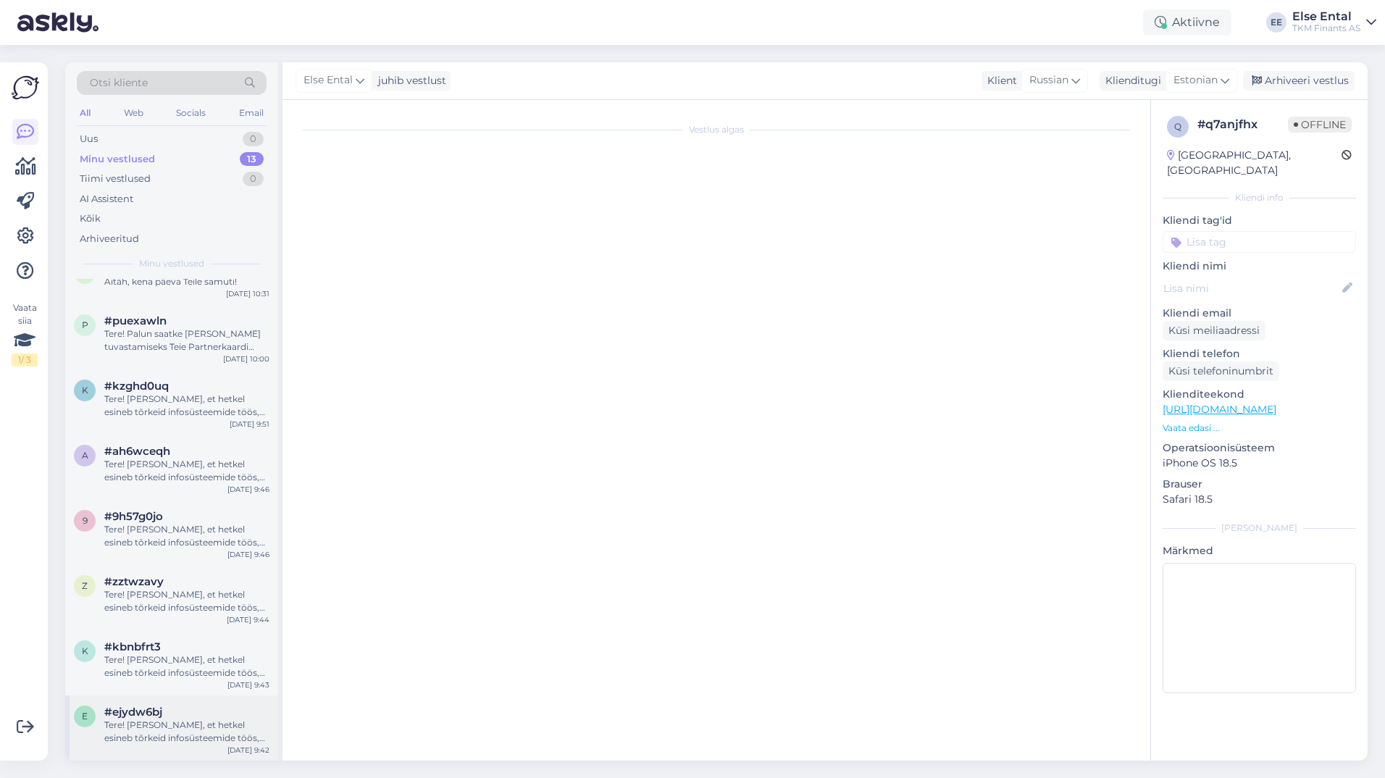
scroll to position [0, 0]
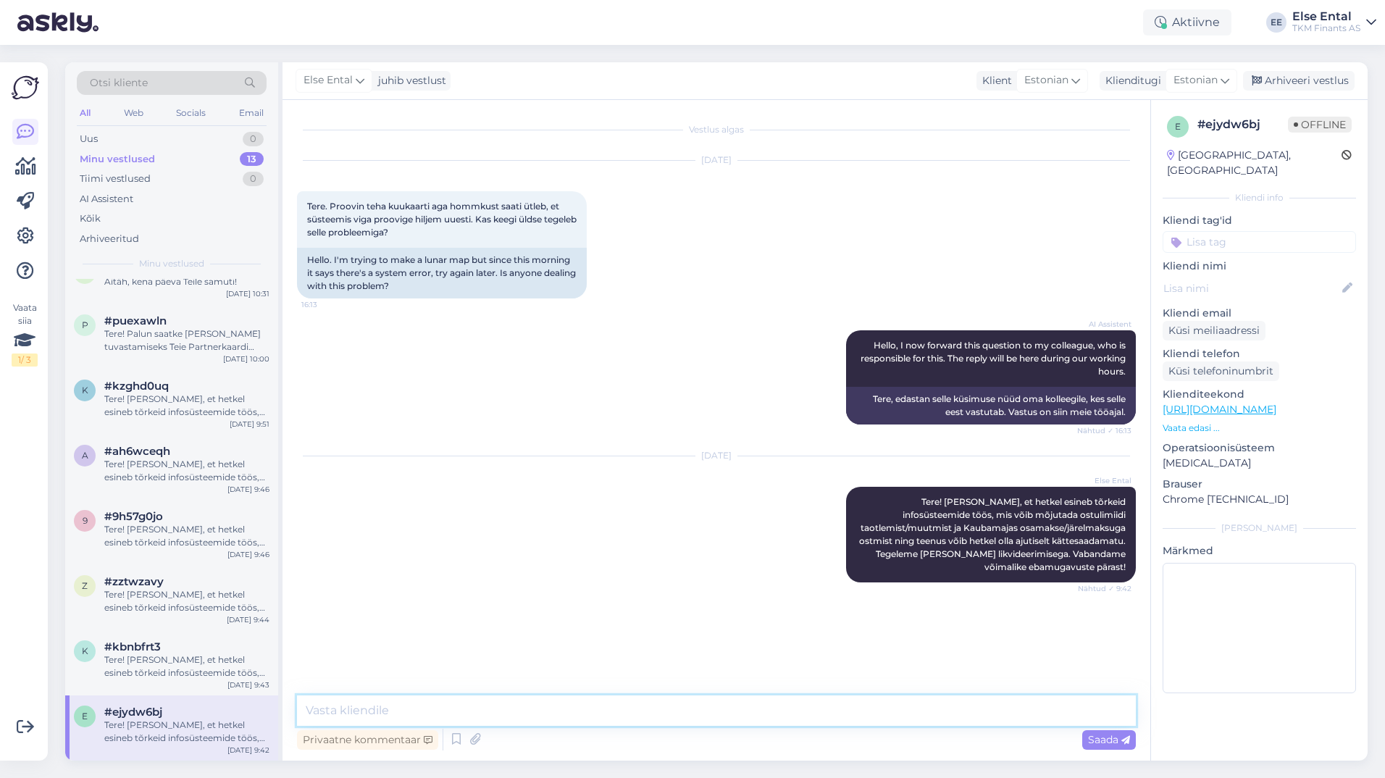
click at [442, 702] on textarea at bounding box center [716, 710] width 839 height 30
click at [434, 685] on div "Vestlus algas Aug 31 2025 Tere. Proovin teha kuukaarti aga hommkust saati ütleb…" at bounding box center [716, 430] width 868 height 661
click at [424, 705] on textarea at bounding box center [716, 710] width 839 height 30
click at [419, 644] on div "Vestlus algas Aug 31 2025 Tere. Proovin teha kuukaarti aga hommkust saati ütleb…" at bounding box center [723, 398] width 852 height 568
click at [1162, 22] on icon at bounding box center [1160, 23] width 12 height 12
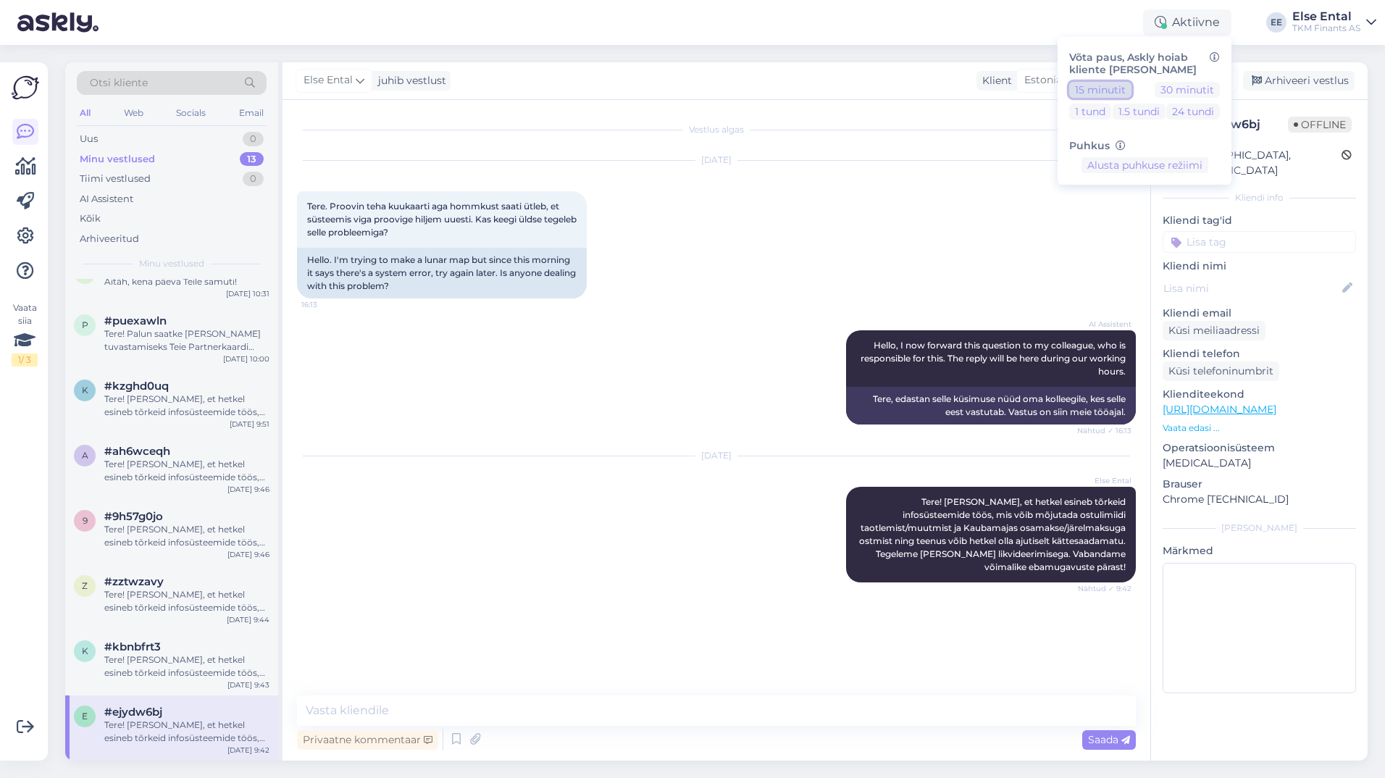
click at [1118, 91] on button "15 minutit" at bounding box center [1100, 90] width 62 height 16
click at [629, 709] on textarea at bounding box center [716, 710] width 839 height 30
click at [1179, 28] on div "Eemal" at bounding box center [1192, 22] width 77 height 26
click at [1134, 212] on button "Lõpeta paus" at bounding box center [1144, 211] width 73 height 16
click at [468, 714] on textarea at bounding box center [716, 710] width 839 height 30
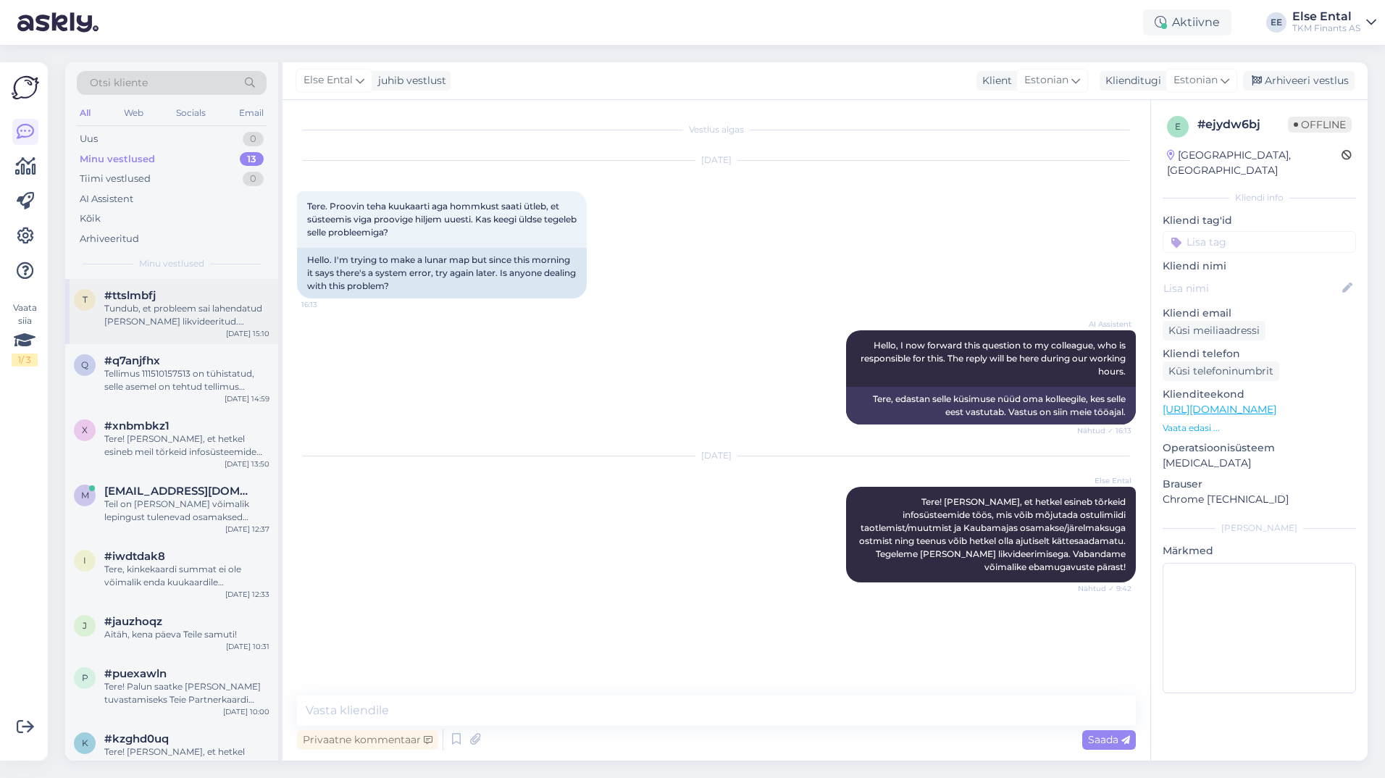
click at [175, 300] on div "#ttslmbfj" at bounding box center [186, 295] width 165 height 13
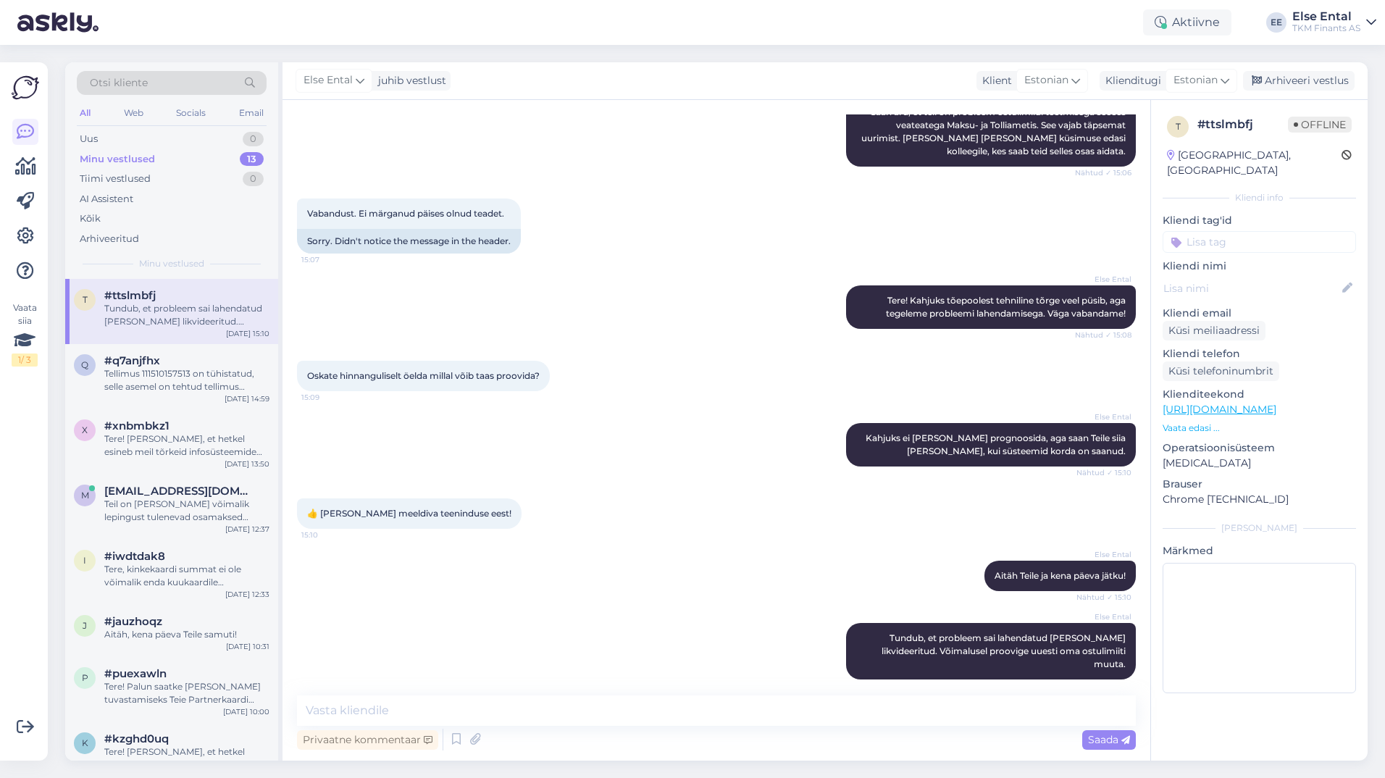
scroll to position [353, 0]
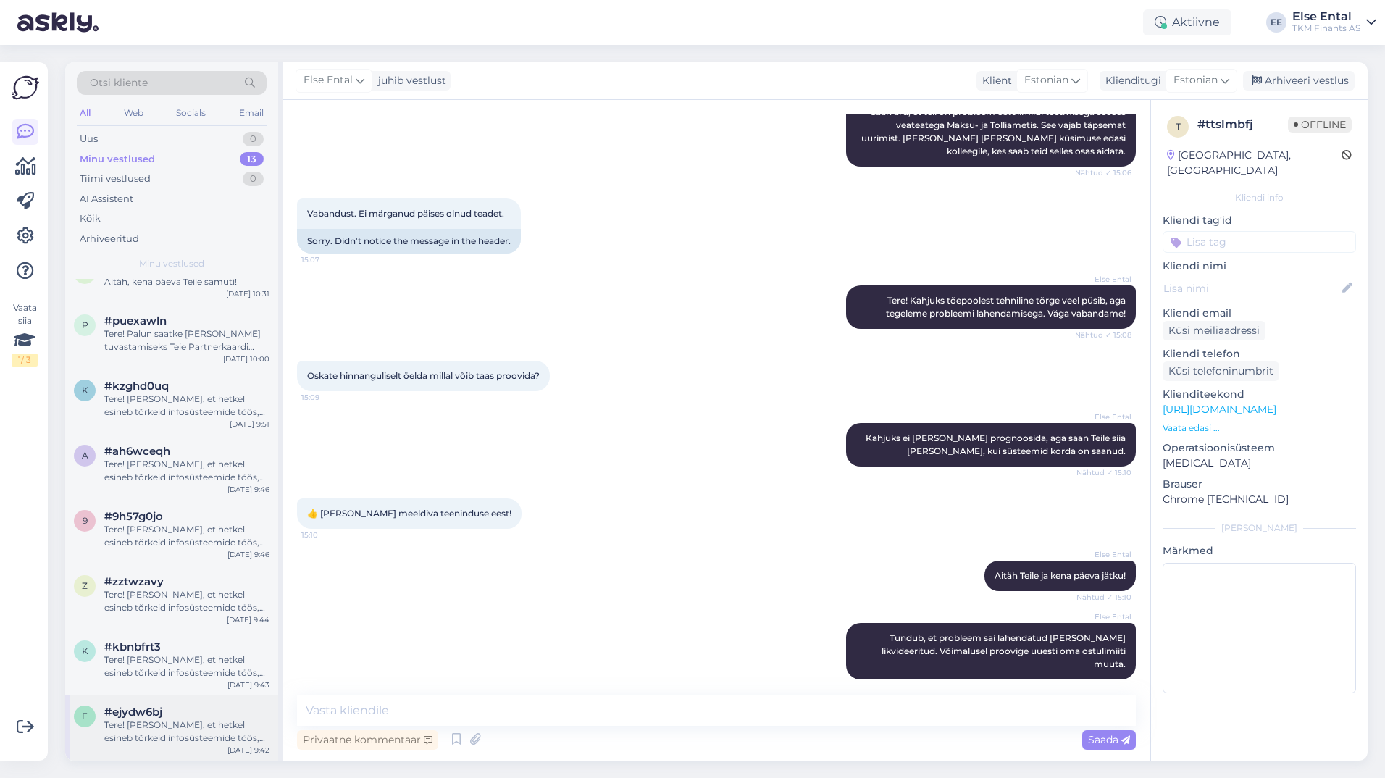
click at [156, 723] on div "Tere! [PERSON_NAME], et hetkel esineb tõrkeid infosüsteemide töös, mis võib mõj…" at bounding box center [186, 731] width 165 height 26
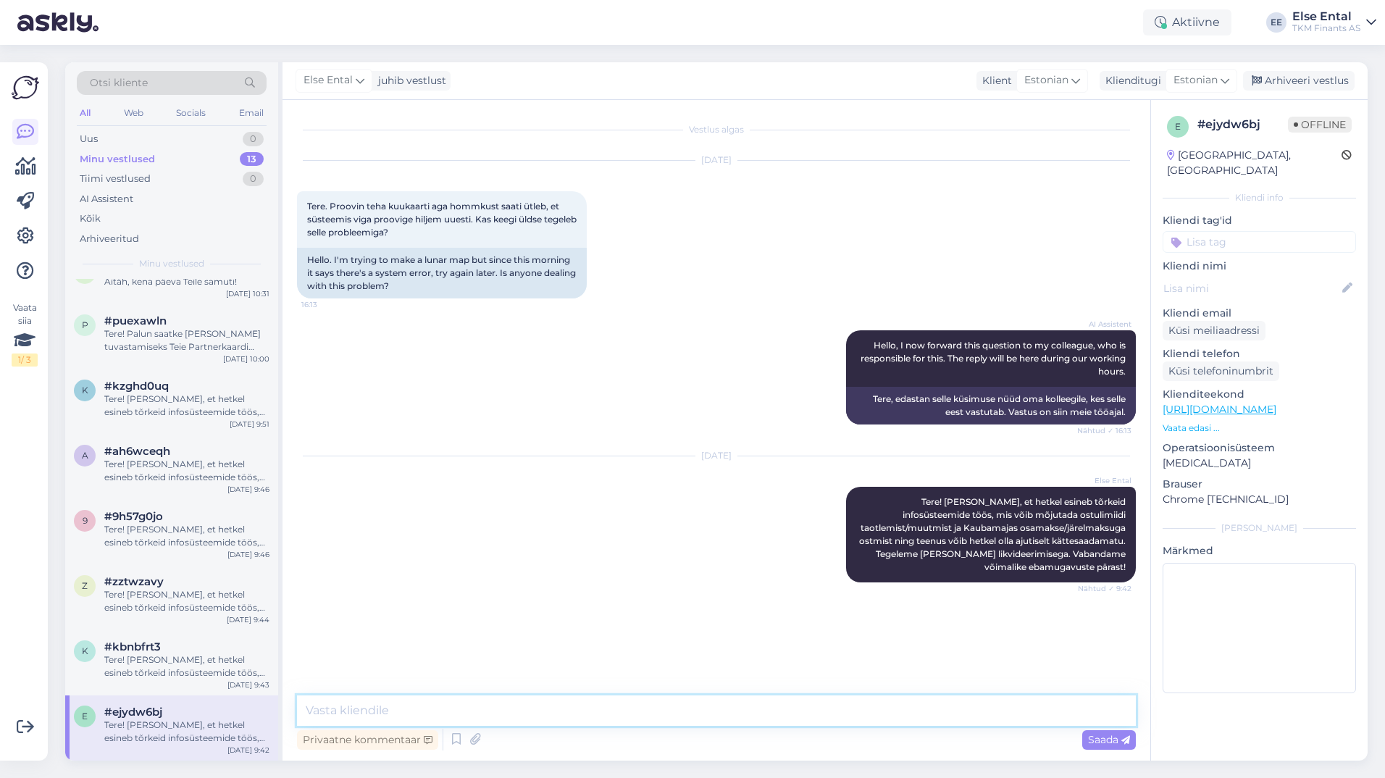
click at [456, 714] on textarea at bounding box center [716, 710] width 839 height 30
drag, startPoint x: 702, startPoint y: 718, endPoint x: 280, endPoint y: 703, distance: 422.5
click at [280, 703] on div "Otsi kliente All Web Socials Email Uus 0 Minu vestlused 13 Tiimi vestlused 0 AI…" at bounding box center [716, 411] width 1302 height 698
click at [939, 732] on div "Privaatne kommentaar Saada" at bounding box center [716, 740] width 839 height 28
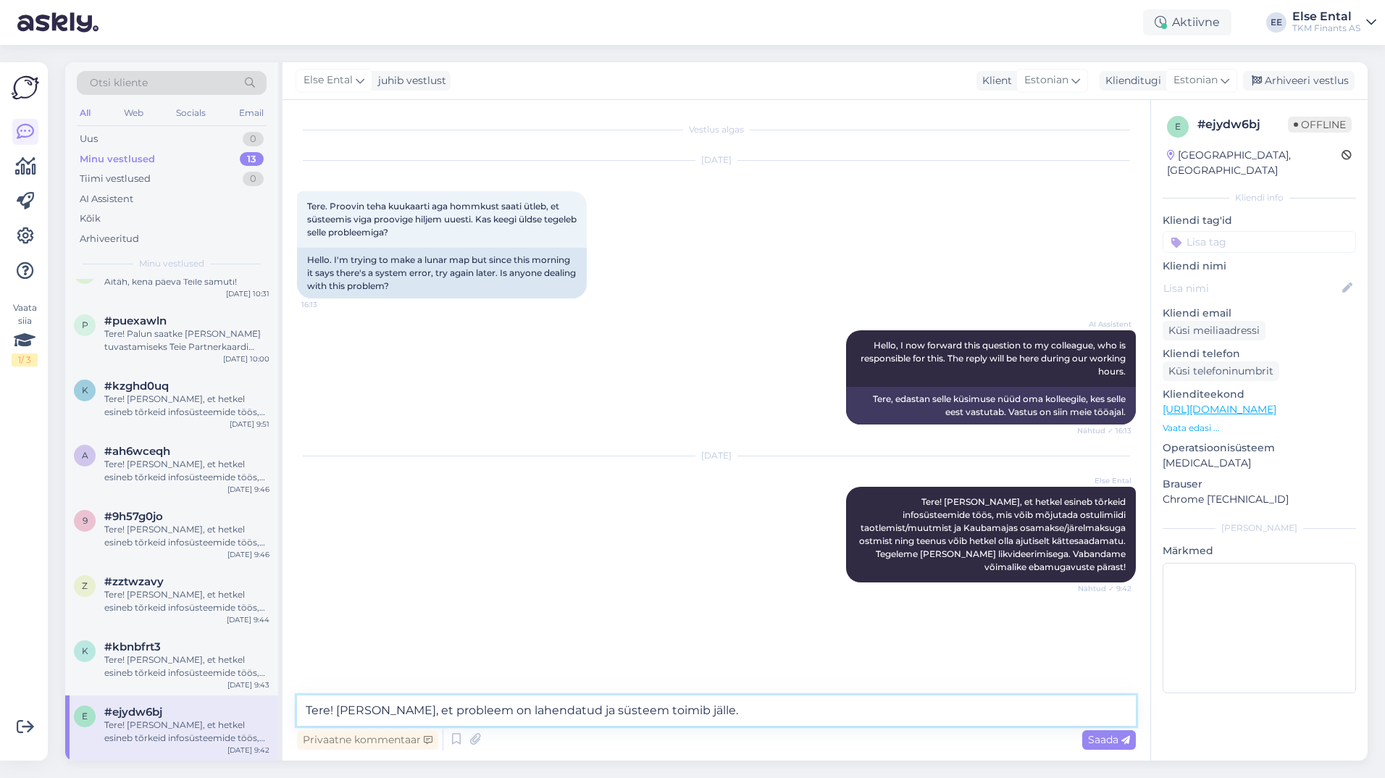
click at [844, 713] on textarea "Tere! Anname teada, et probleem on lahendatud ja süsteem toimib jälle." at bounding box center [716, 710] width 839 height 30
click at [836, 718] on textarea "Tere! Anname teada, et probleem on lahendatud ja süsteem toimib jälle." at bounding box center [716, 710] width 839 height 30
drag, startPoint x: 987, startPoint y: 713, endPoint x: 288, endPoint y: 706, distance: 699.7
click at [288, 706] on div "Vestlus algas Aug 31 2025 Tere. Proovin teha kuukaarti aga hommkust saati ütleb…" at bounding box center [716, 430] width 868 height 661
click at [974, 710] on textarea "Tere! Anname teada, et probleem on lahendatud ja süsteem toimib jälle. Vabandam…" at bounding box center [716, 710] width 839 height 30
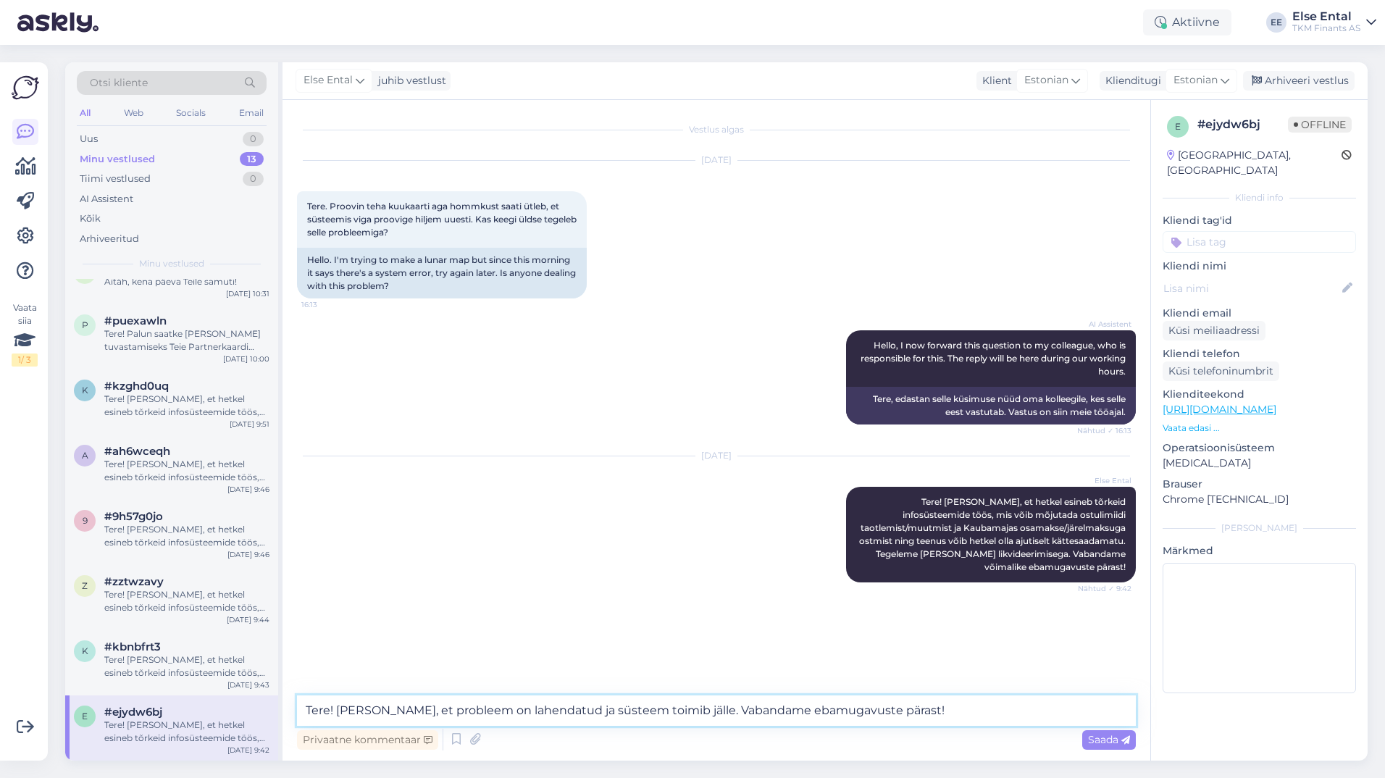
click at [972, 719] on textarea "Tere! Anname teada, et probleem on lahendatud ja süsteem toimib jälle. Vabandam…" at bounding box center [716, 710] width 839 height 30
type textarea "Tere! Anname teada, et probleem on lahendatud ja süsteem toimib jälle. Vabandam…"
click at [1111, 741] on span "Saada" at bounding box center [1109, 739] width 42 height 13
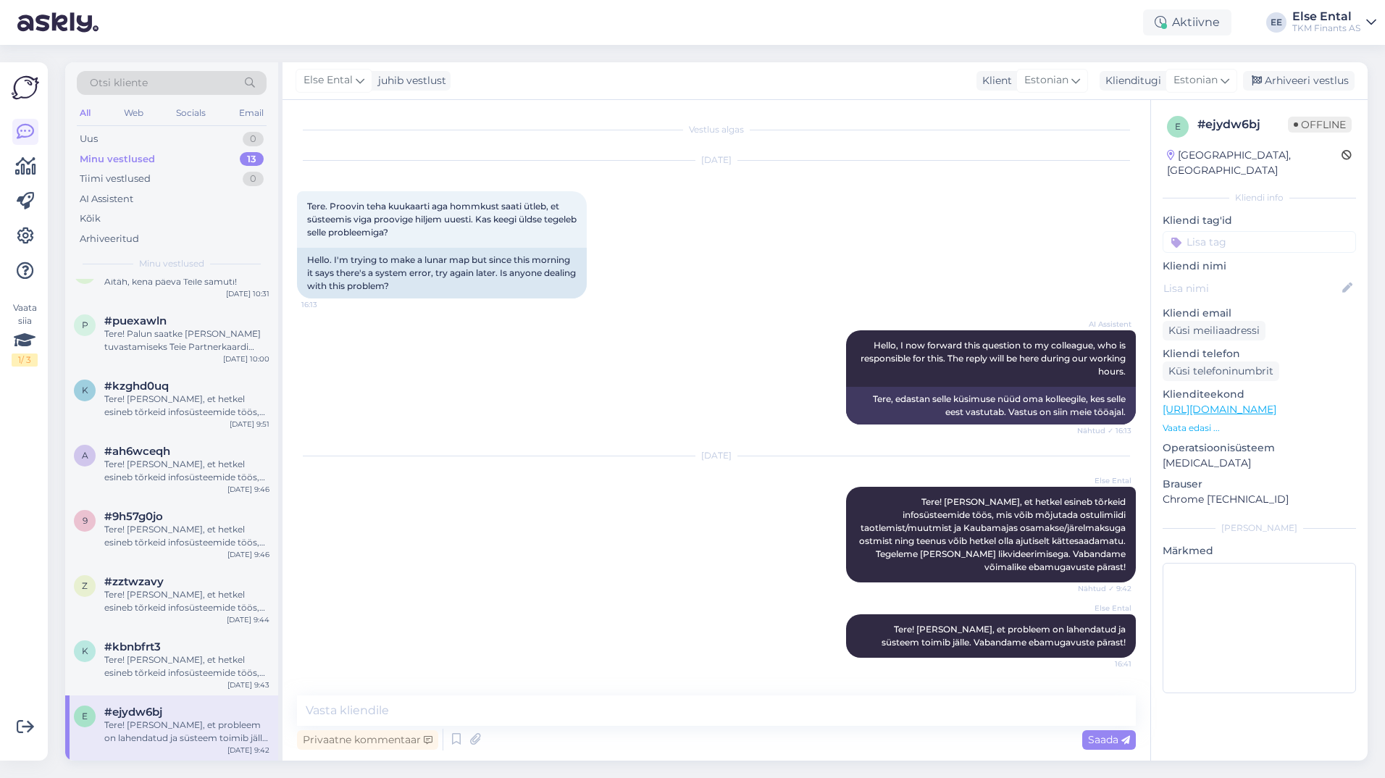
click at [191, 718] on div "Tere! Anname teada, et probleem on lahendatud ja süsteem toimib jälle. Vabandam…" at bounding box center [186, 731] width 165 height 26
click at [1273, 80] on div "Arhiveeri vestlus" at bounding box center [1299, 81] width 112 height 20
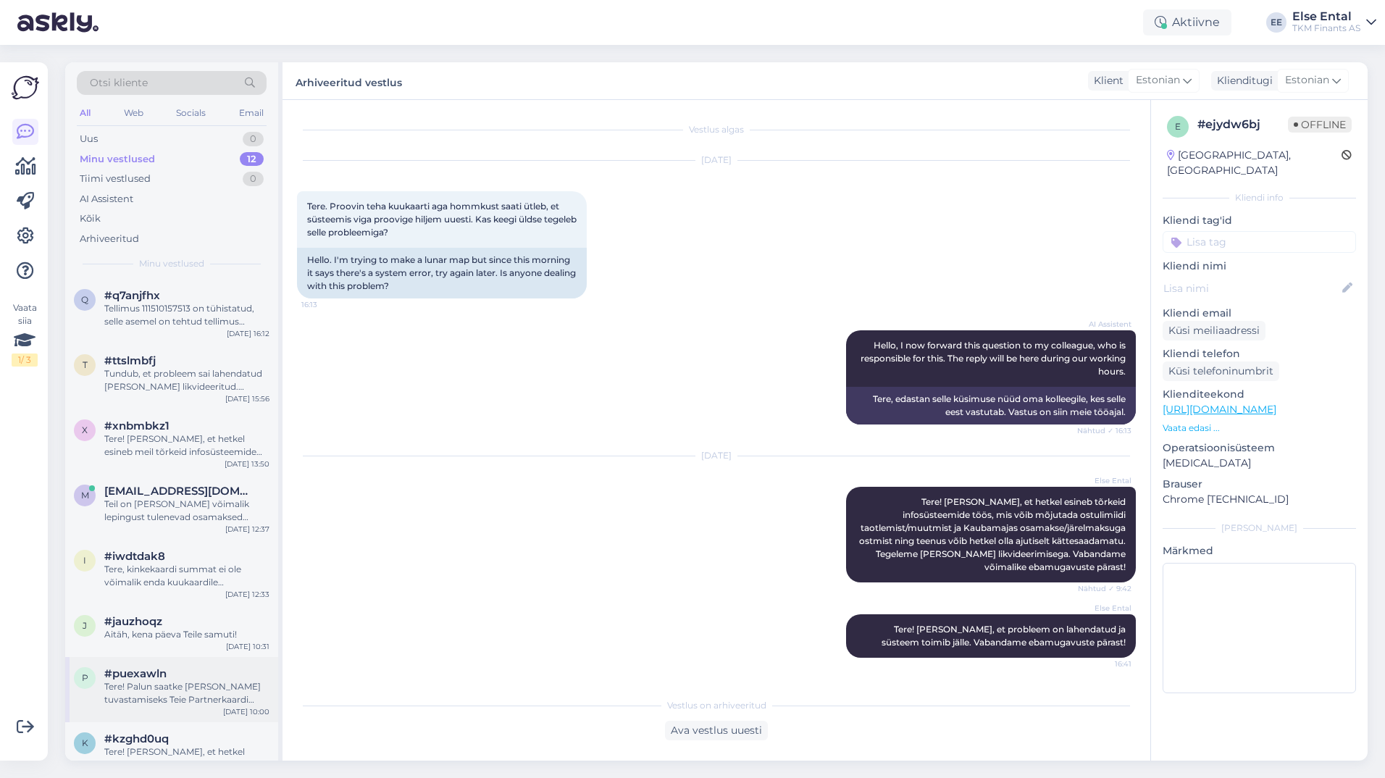
scroll to position [288, 0]
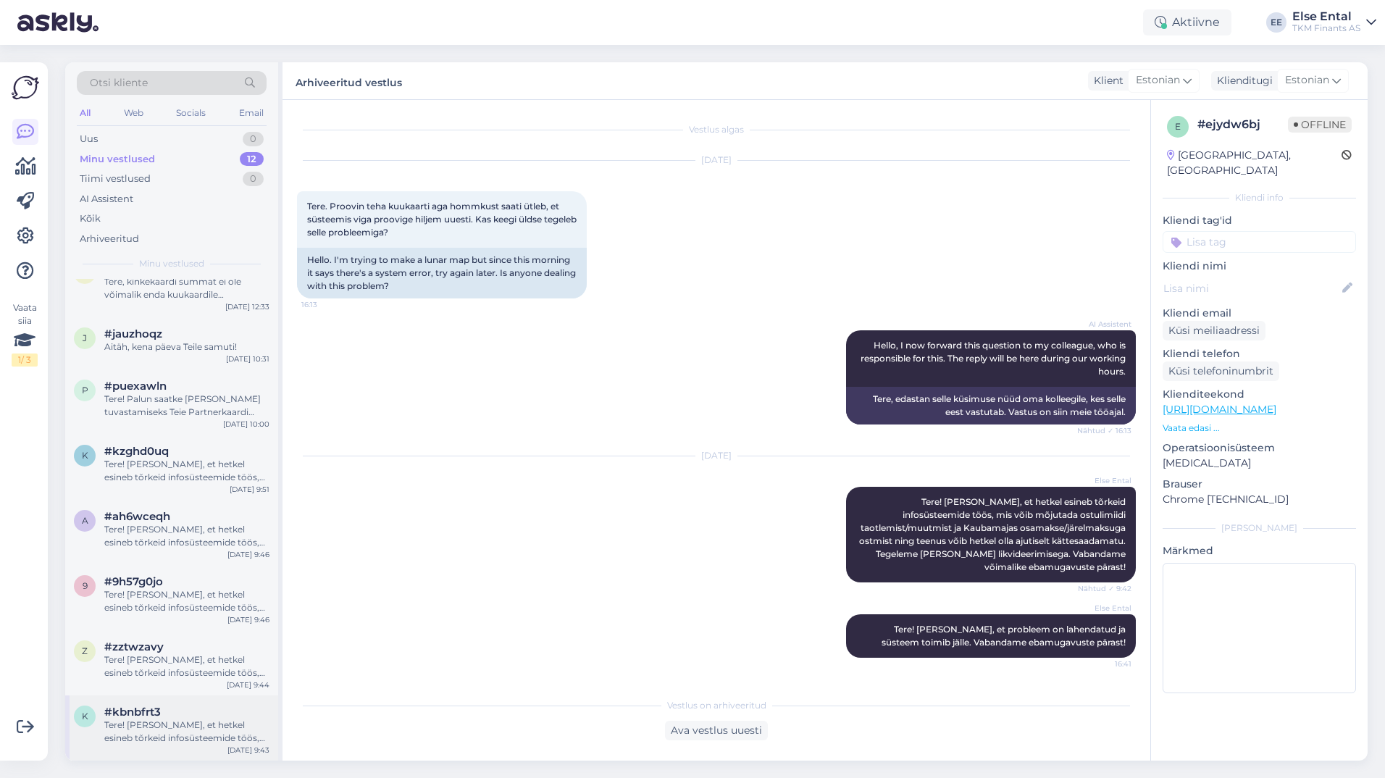
click at [149, 711] on span "#kbnbfrt3" at bounding box center [132, 711] width 56 height 13
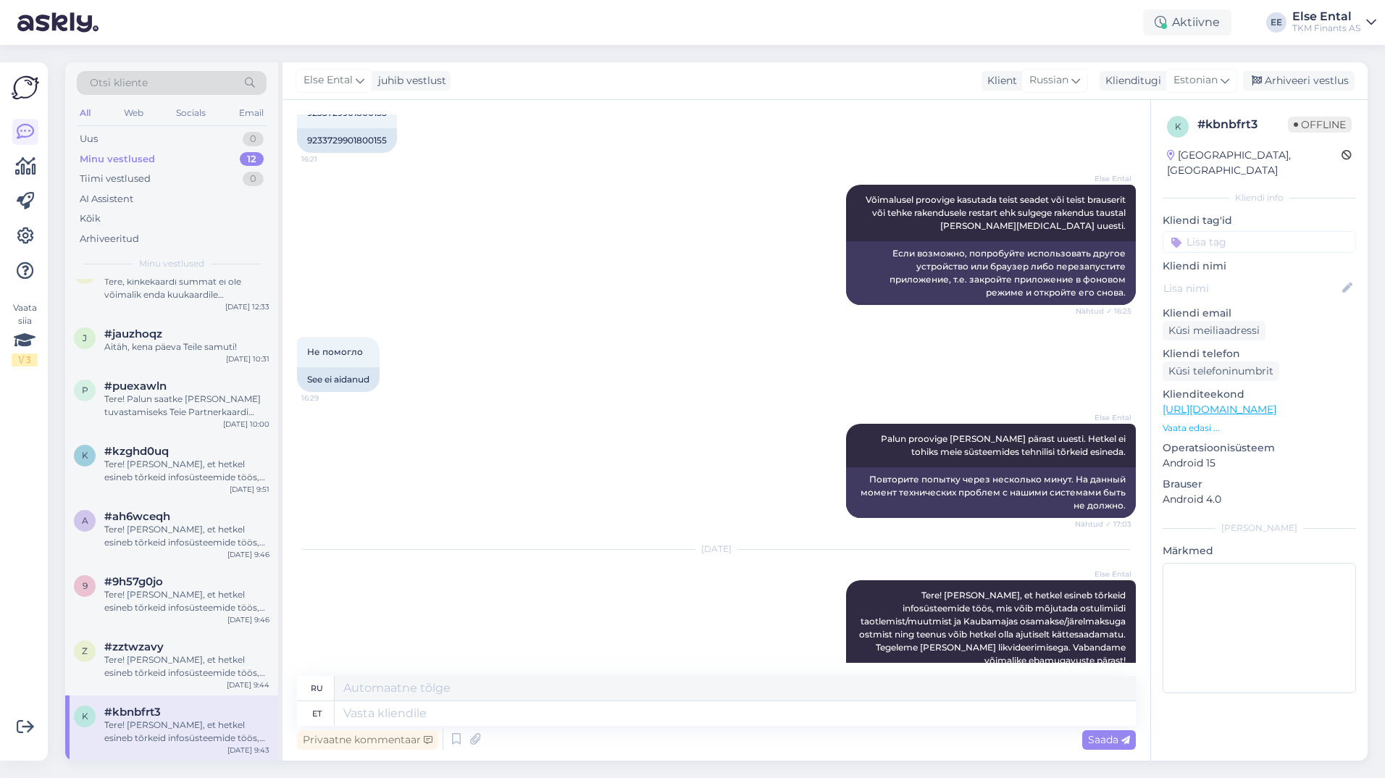
scroll to position [902, 0]
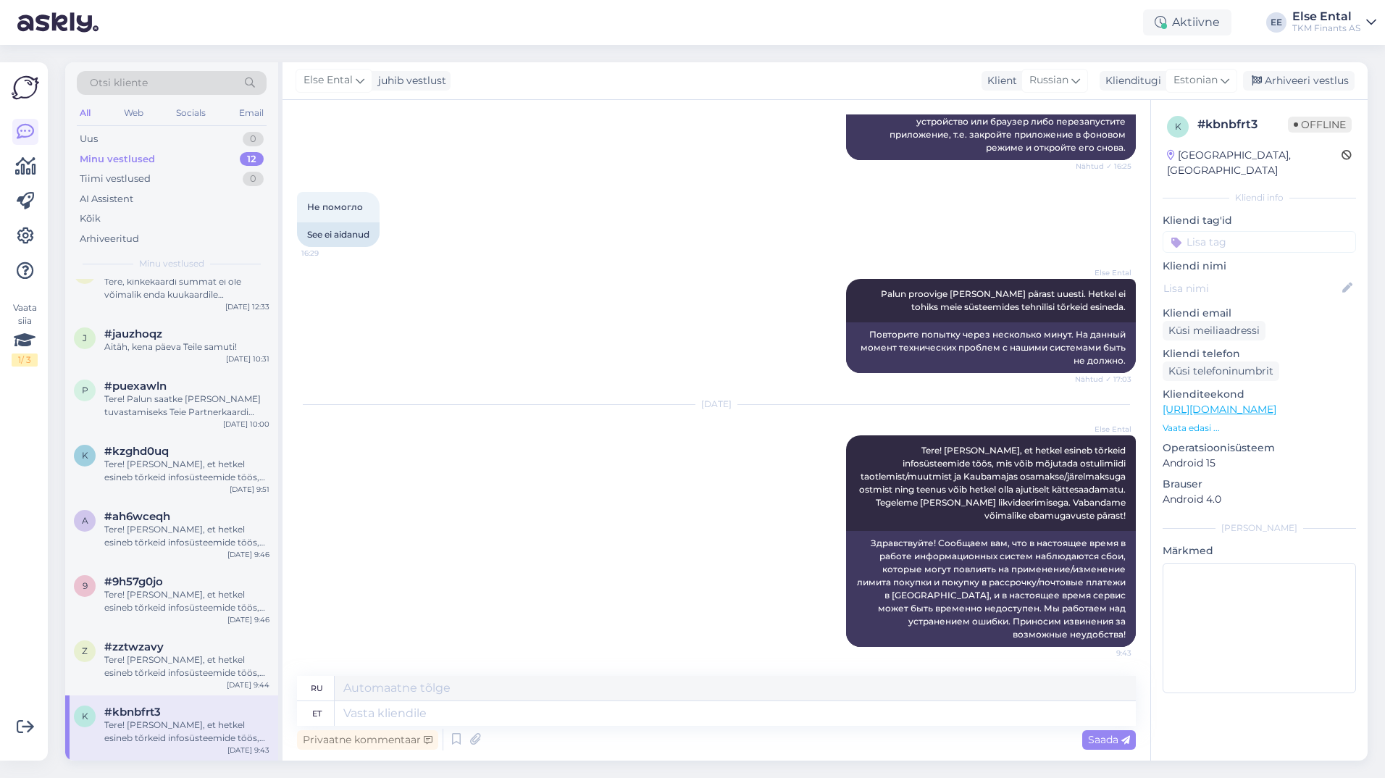
click at [675, 570] on div "Sep 1 2025 Else Ental Tere! Anname teada, et hetkel esineb tõrkeid infosüsteemi…" at bounding box center [716, 526] width 839 height 274
click at [1286, 83] on div "Arhiveeri vestlus" at bounding box center [1299, 81] width 112 height 20
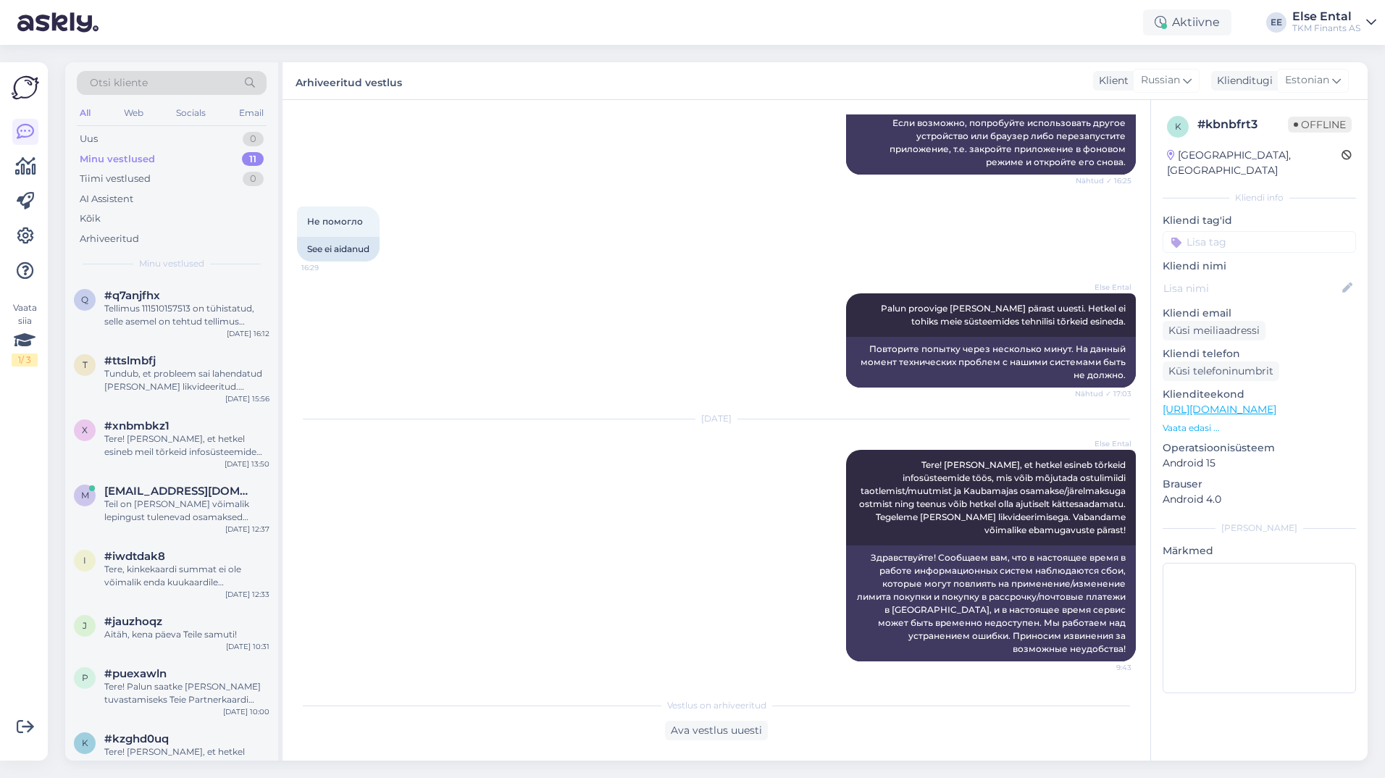
scroll to position [222, 0]
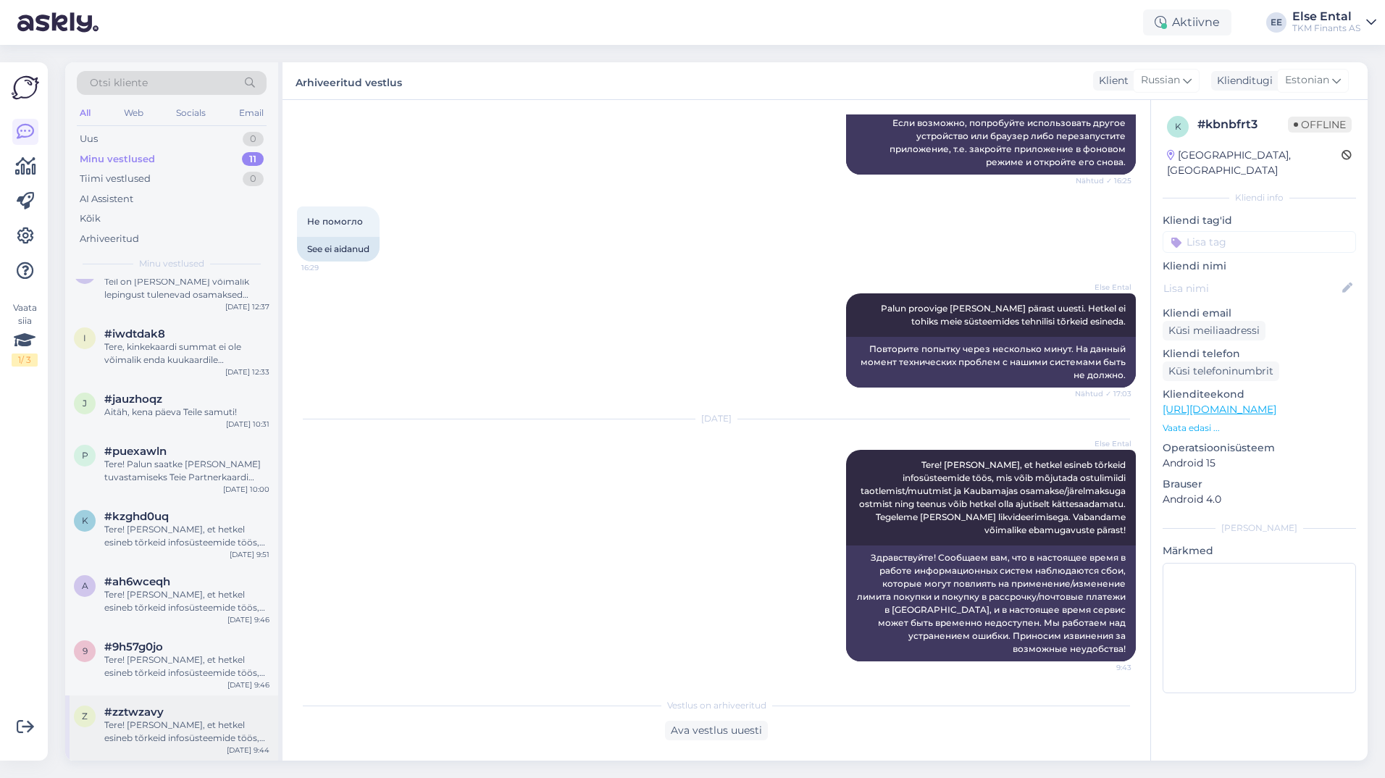
click at [177, 716] on div "#zztwzavy" at bounding box center [186, 711] width 165 height 13
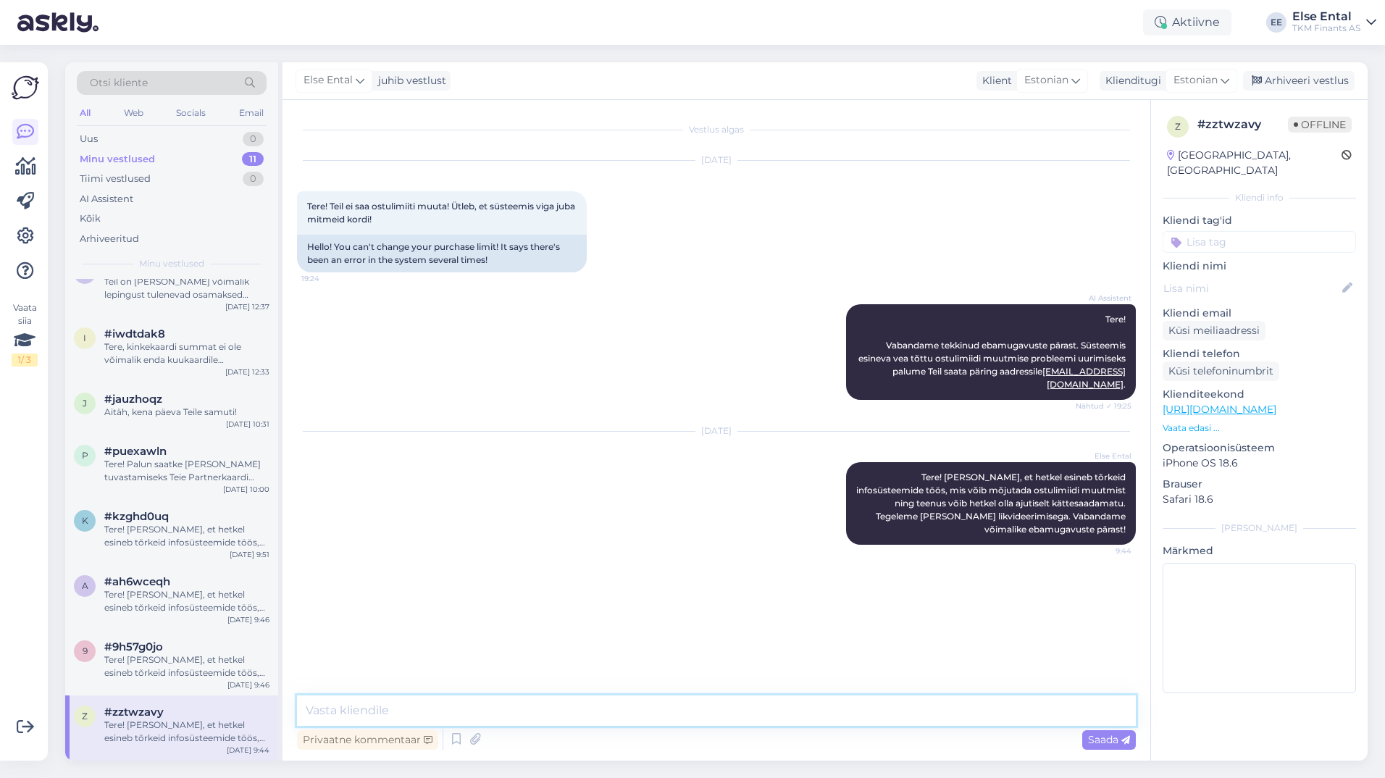
click at [579, 710] on textarea at bounding box center [716, 710] width 839 height 30
paste textarea "Tere! Anname teada, et probleem on lahendatud ja süsteem toimib jälle. Vabandam…"
type textarea "Tere! Anname teada, et probleem on lahendatud ja süsteem toimib jälle. Vabandam…"
click at [1094, 735] on span "Saada" at bounding box center [1109, 739] width 42 height 13
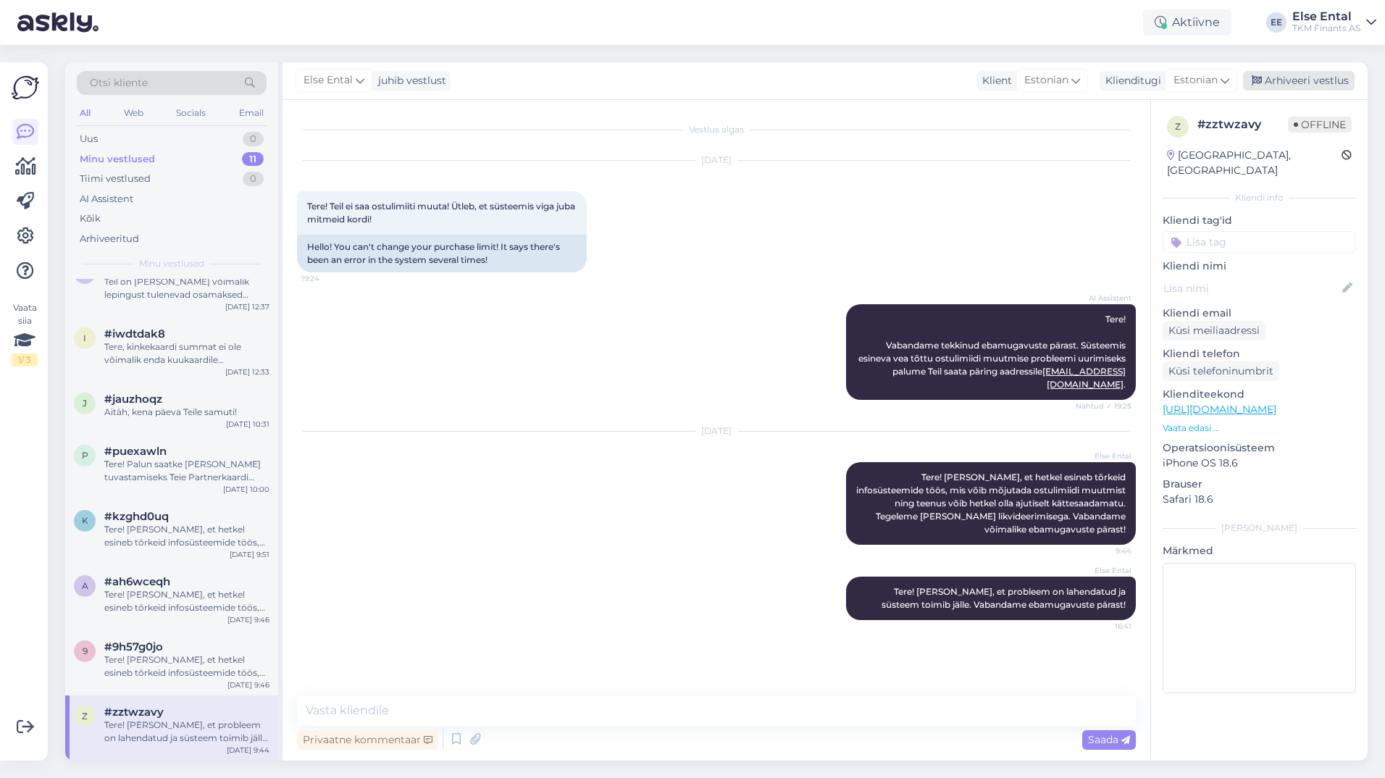
click at [1289, 77] on div "Arhiveeri vestlus" at bounding box center [1299, 81] width 112 height 20
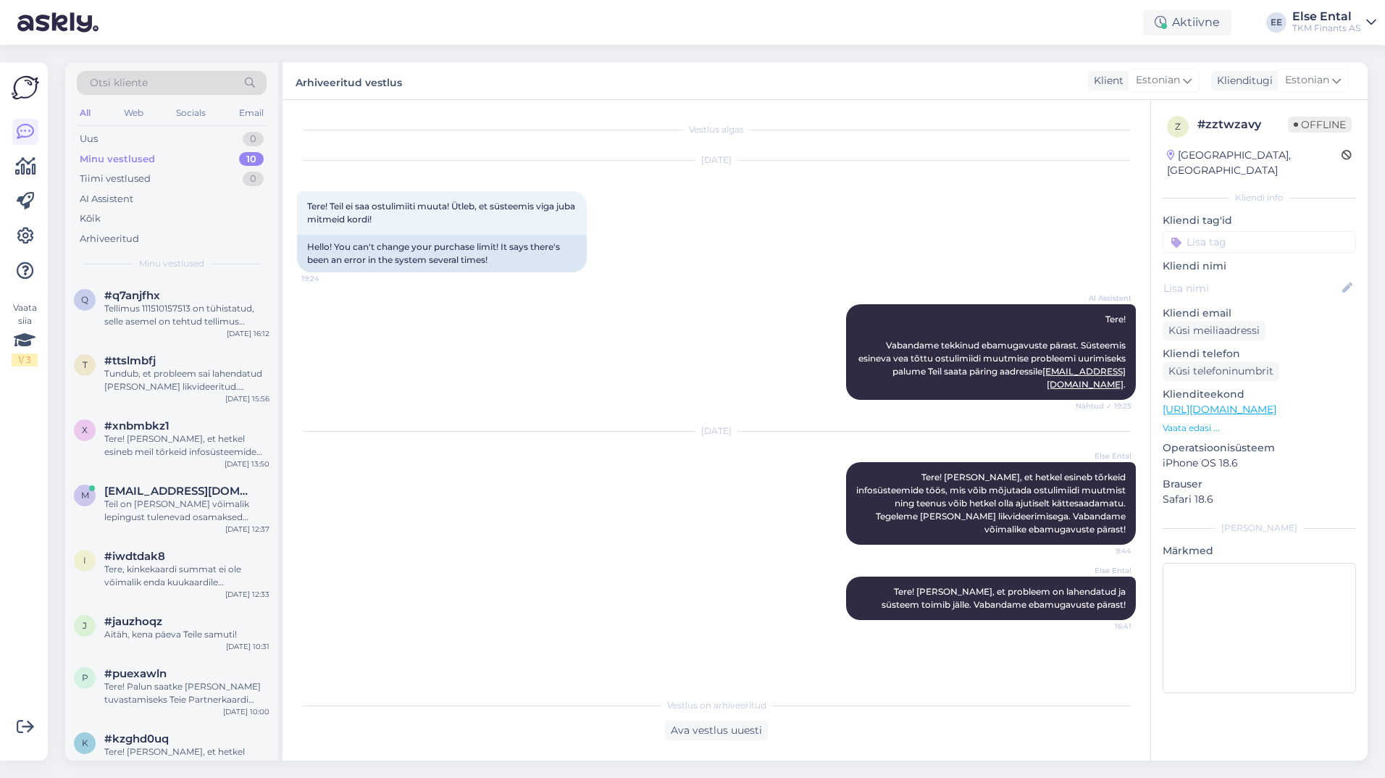
scroll to position [157, 0]
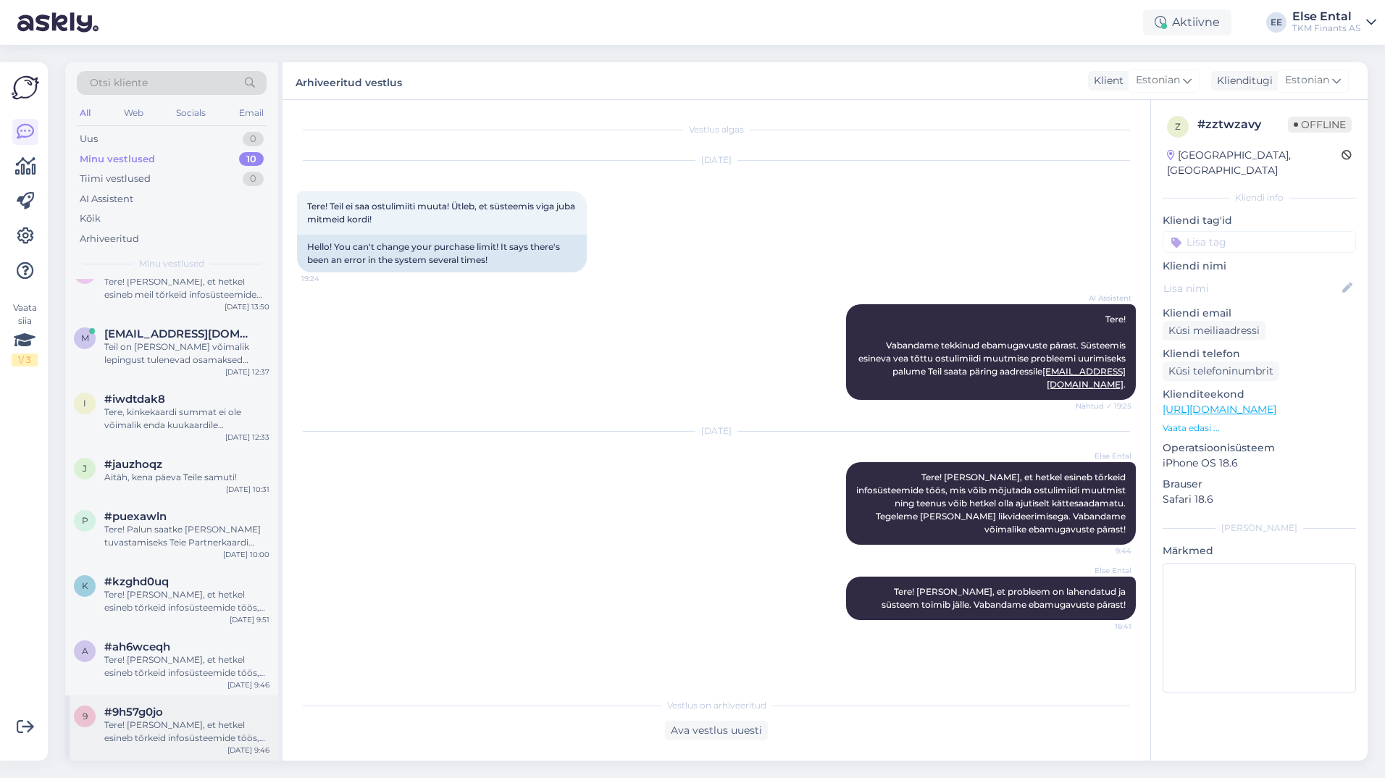
click at [180, 712] on div "#9h57g0jo" at bounding box center [186, 711] width 165 height 13
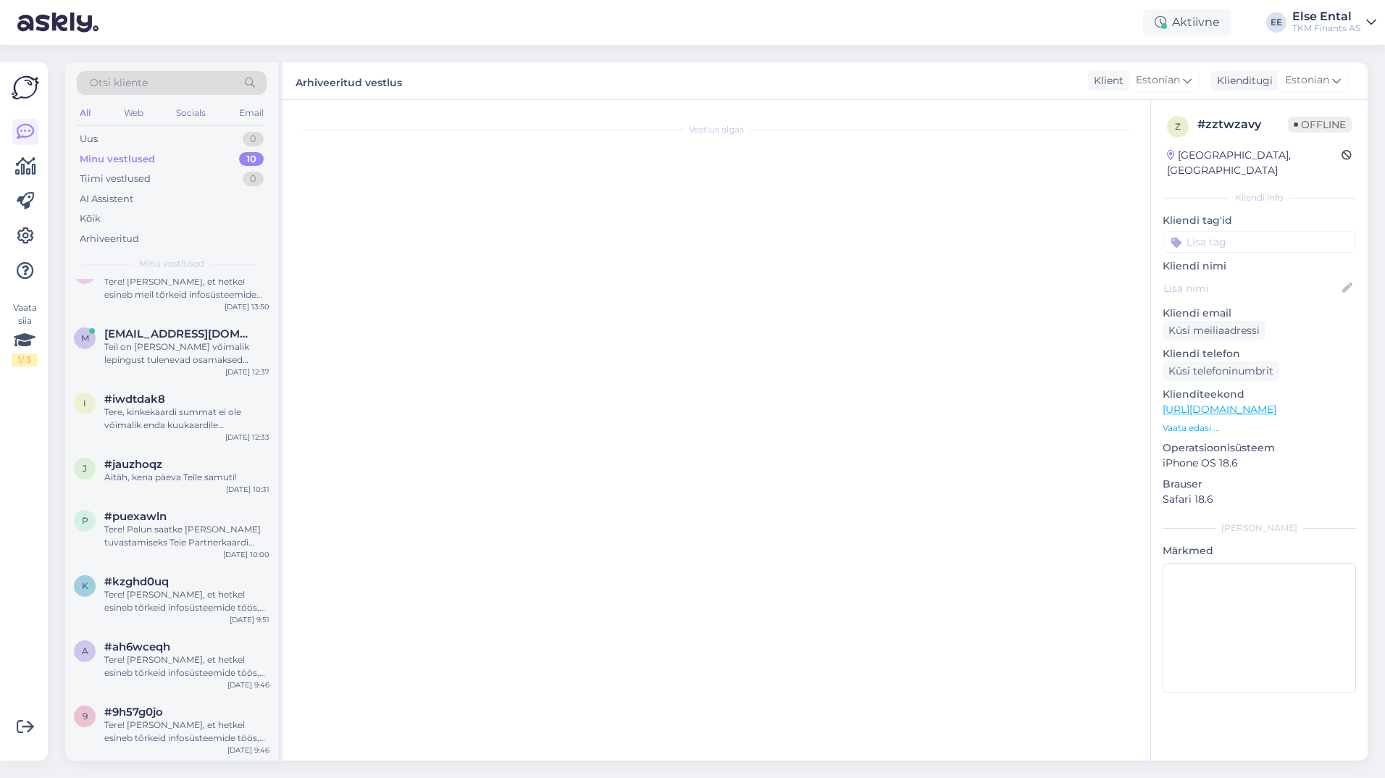
scroll to position [466, 0]
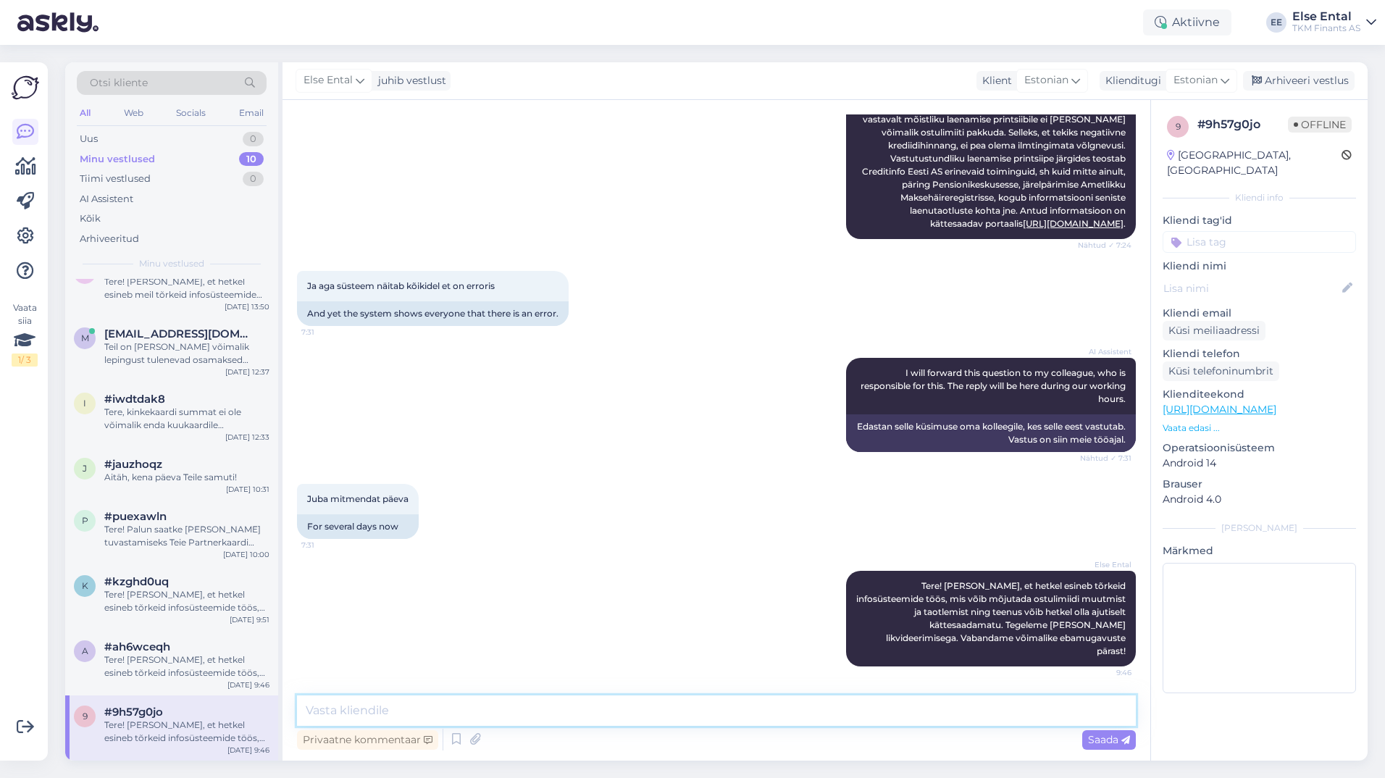
click at [507, 710] on textarea at bounding box center [716, 710] width 839 height 30
paste textarea "Tere! Anname teada, et probleem on lahendatud ja süsteem toimib jälle. Vabandam…"
type textarea "Tere! Anname teada, et probleem on lahendatud ja süsteem toimib jälle. Vabandam…"
click at [1110, 741] on span "Saada" at bounding box center [1109, 739] width 42 height 13
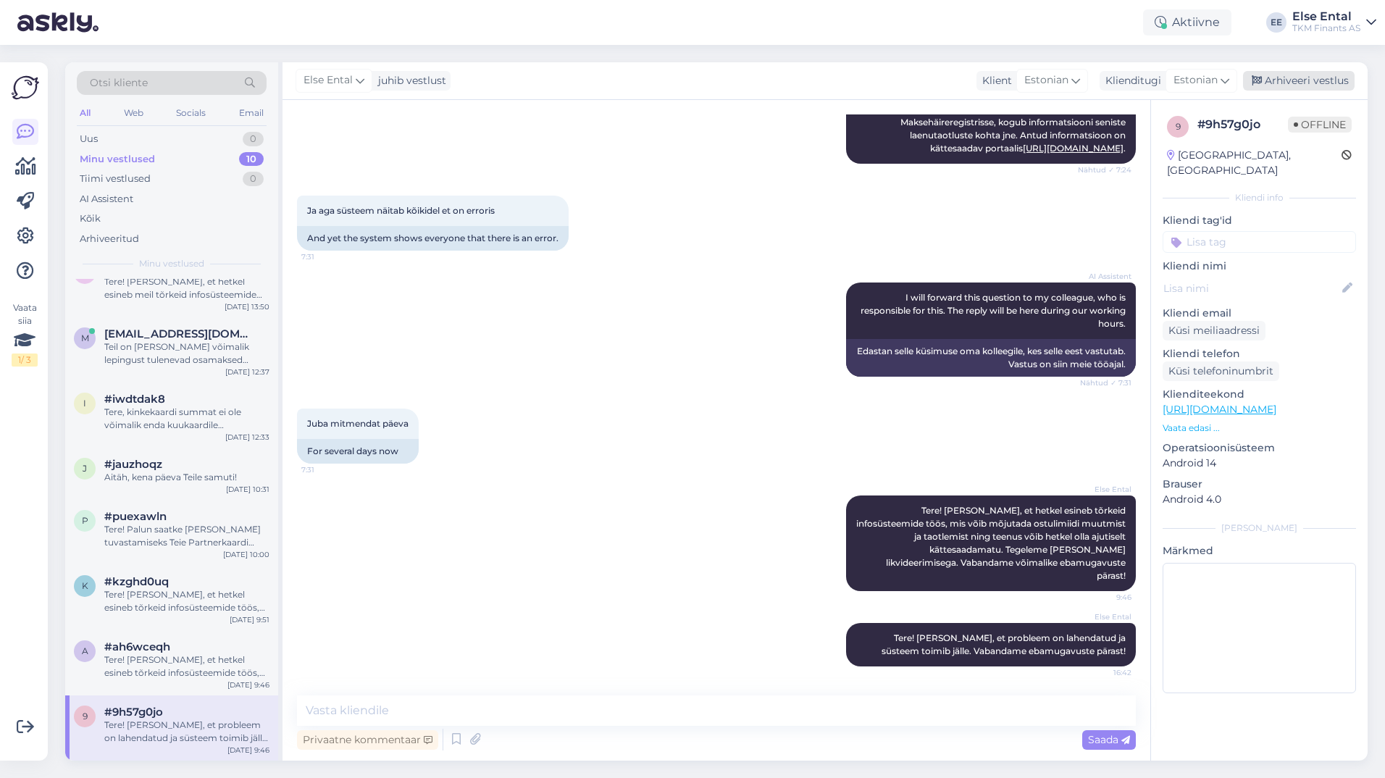
click at [1309, 80] on div "Arhiveeri vestlus" at bounding box center [1299, 81] width 112 height 20
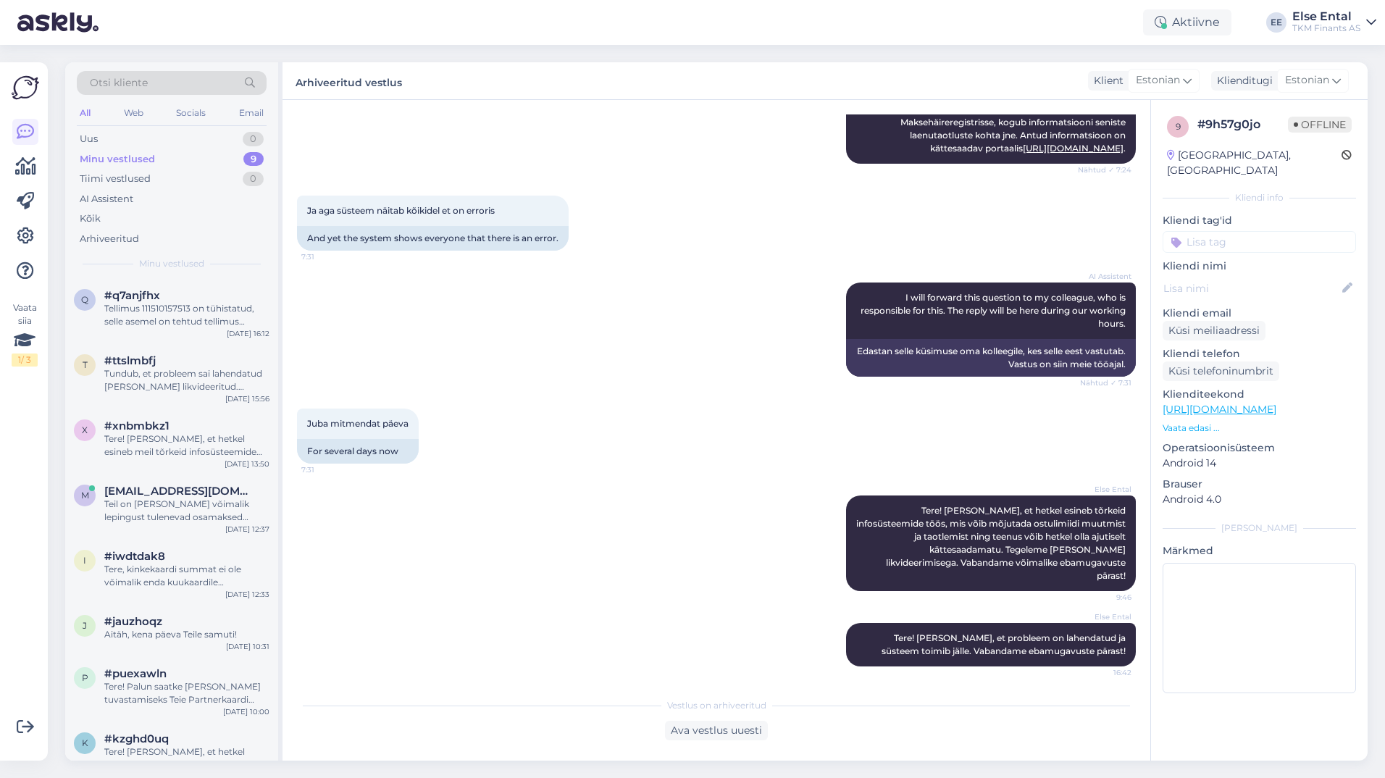
scroll to position [92, 0]
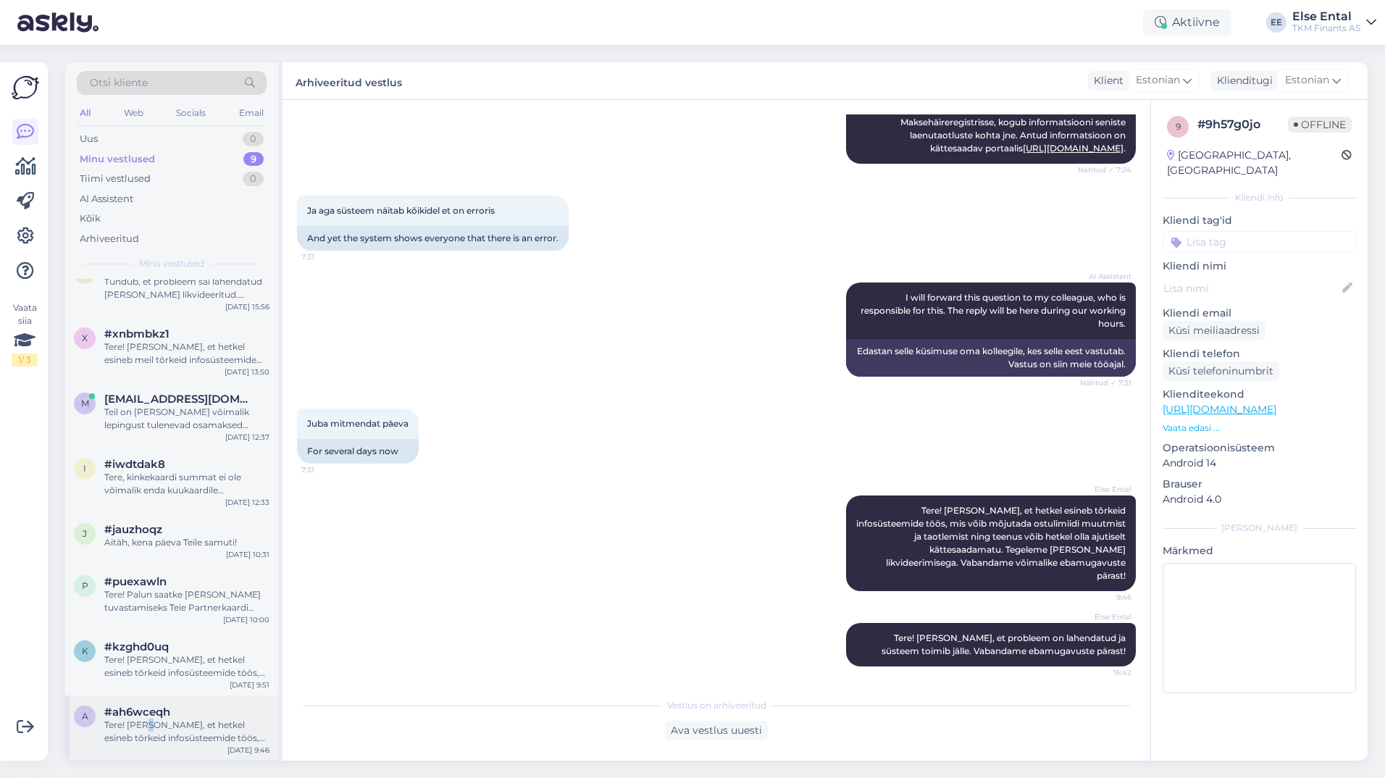
click at [155, 721] on div "Tere! [PERSON_NAME], et hetkel esineb tõrkeid infosüsteemide töös, mis võib mõj…" at bounding box center [186, 731] width 165 height 26
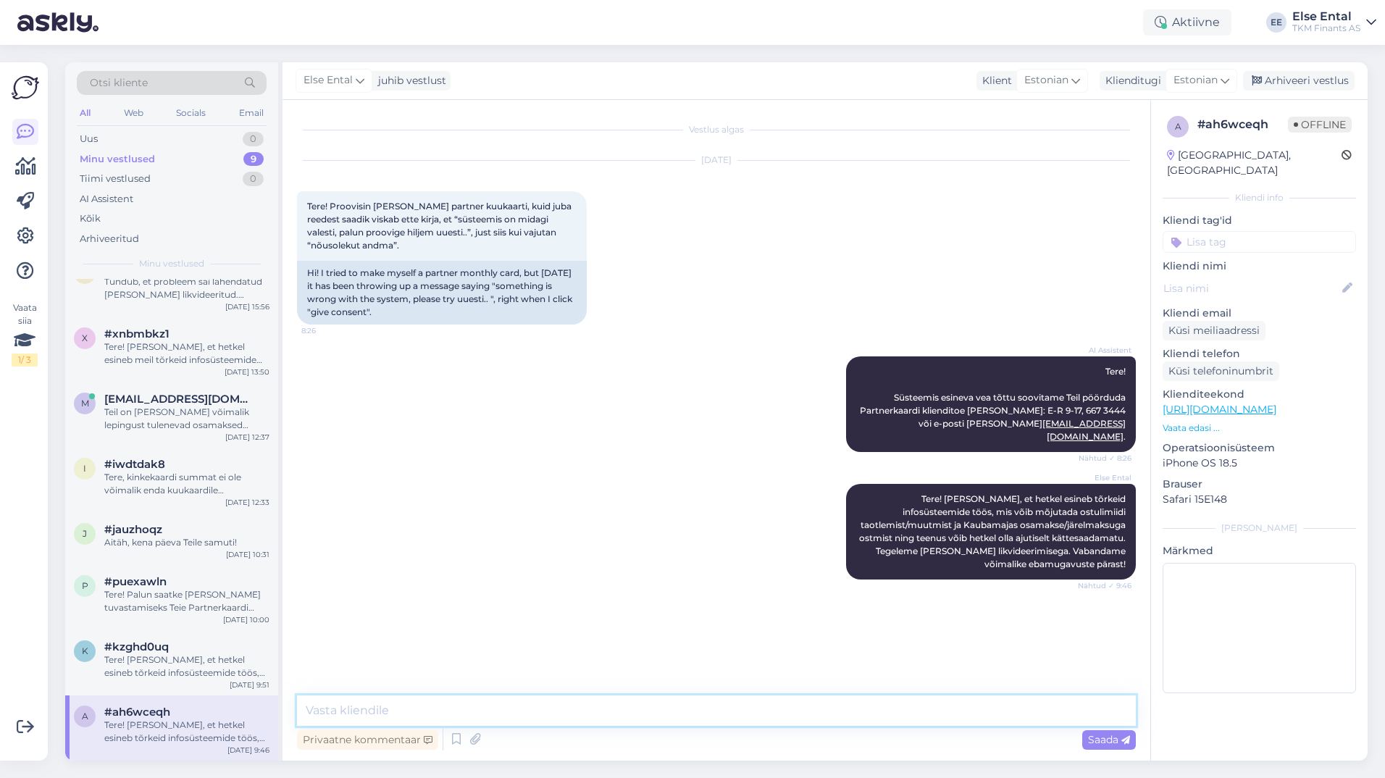
click at [566, 709] on textarea at bounding box center [716, 710] width 839 height 30
paste textarea "Tere! Anname teada, et probleem on lahendatud ja süsteem toimib jälle. Vabandam…"
type textarea "Tere! Anname teada, et probleem on lahendatud ja süsteem toimib jälle. Vabandam…"
click at [1101, 742] on span "Saada" at bounding box center [1109, 739] width 42 height 13
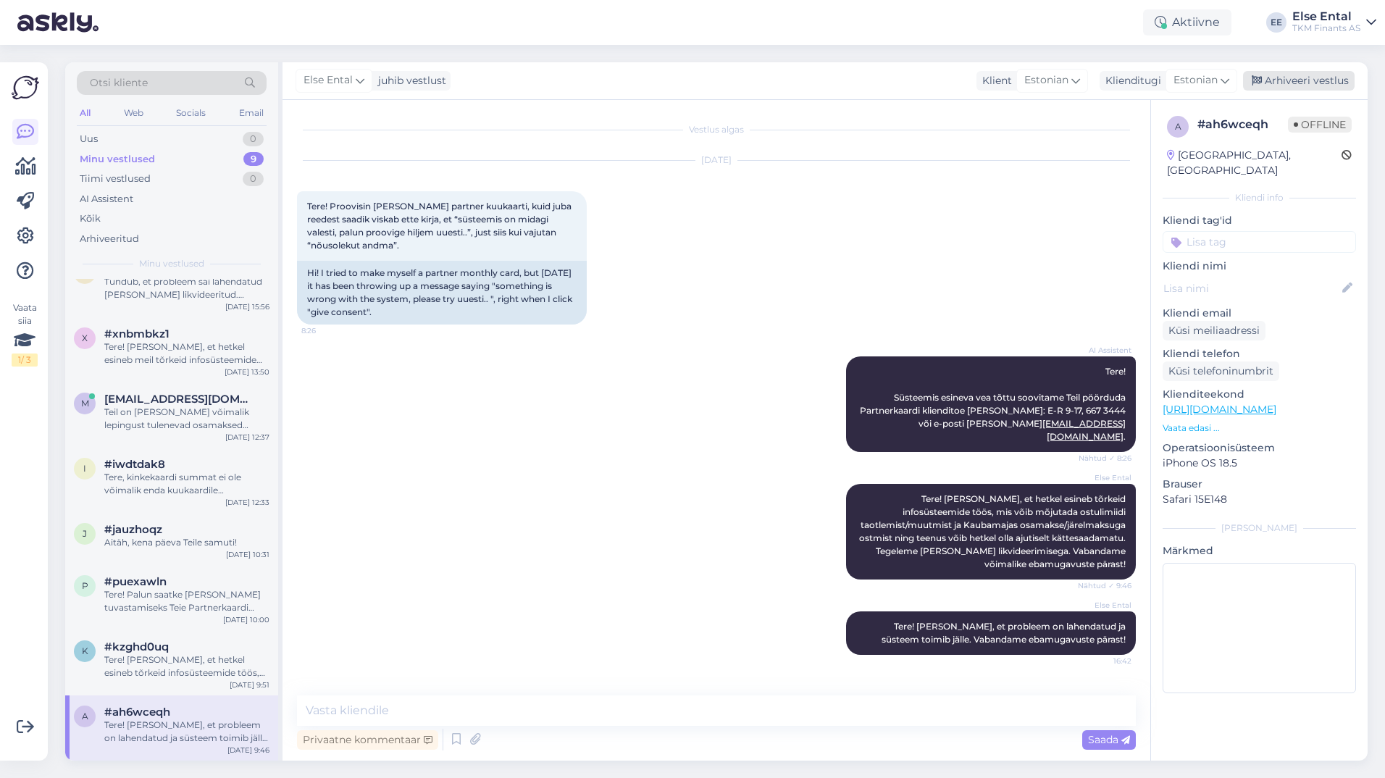
click at [1290, 79] on div "Arhiveeri vestlus" at bounding box center [1299, 81] width 112 height 20
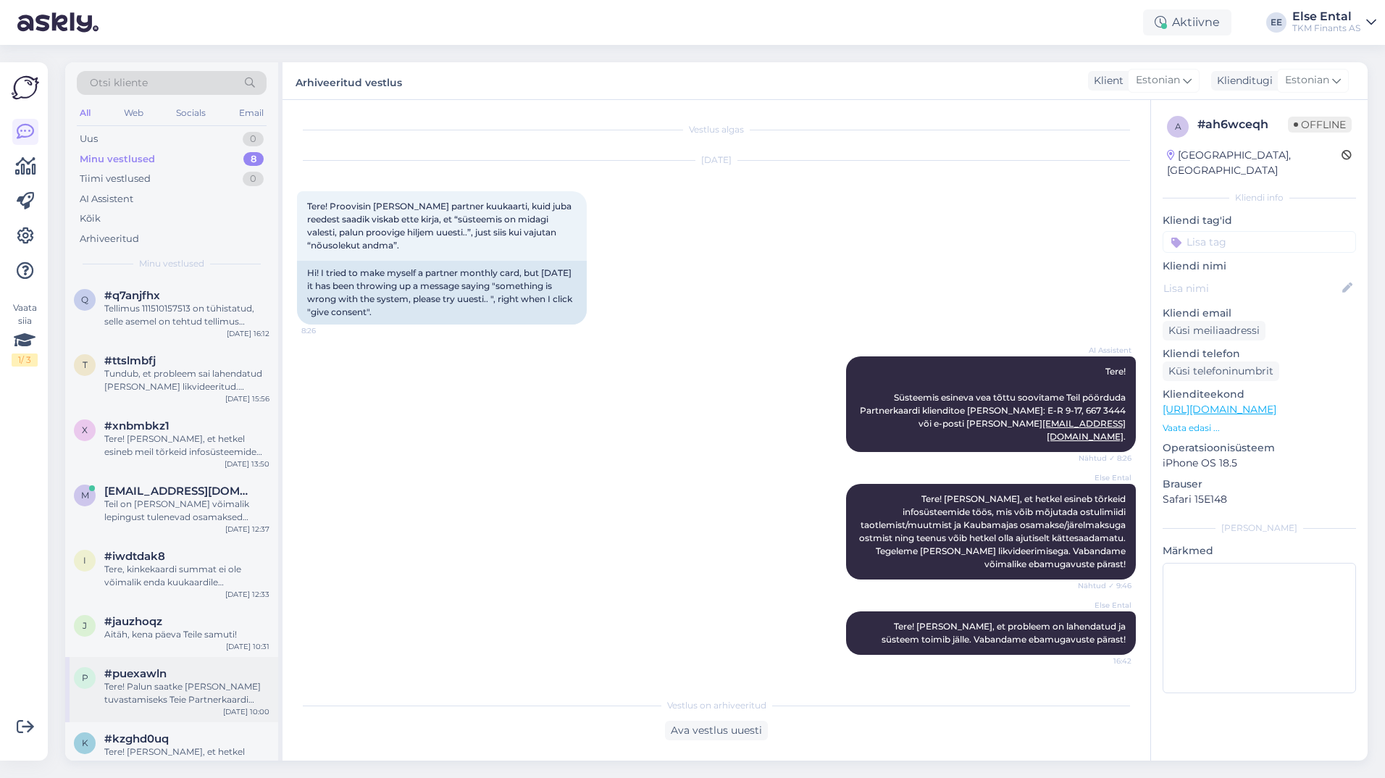
scroll to position [27, 0]
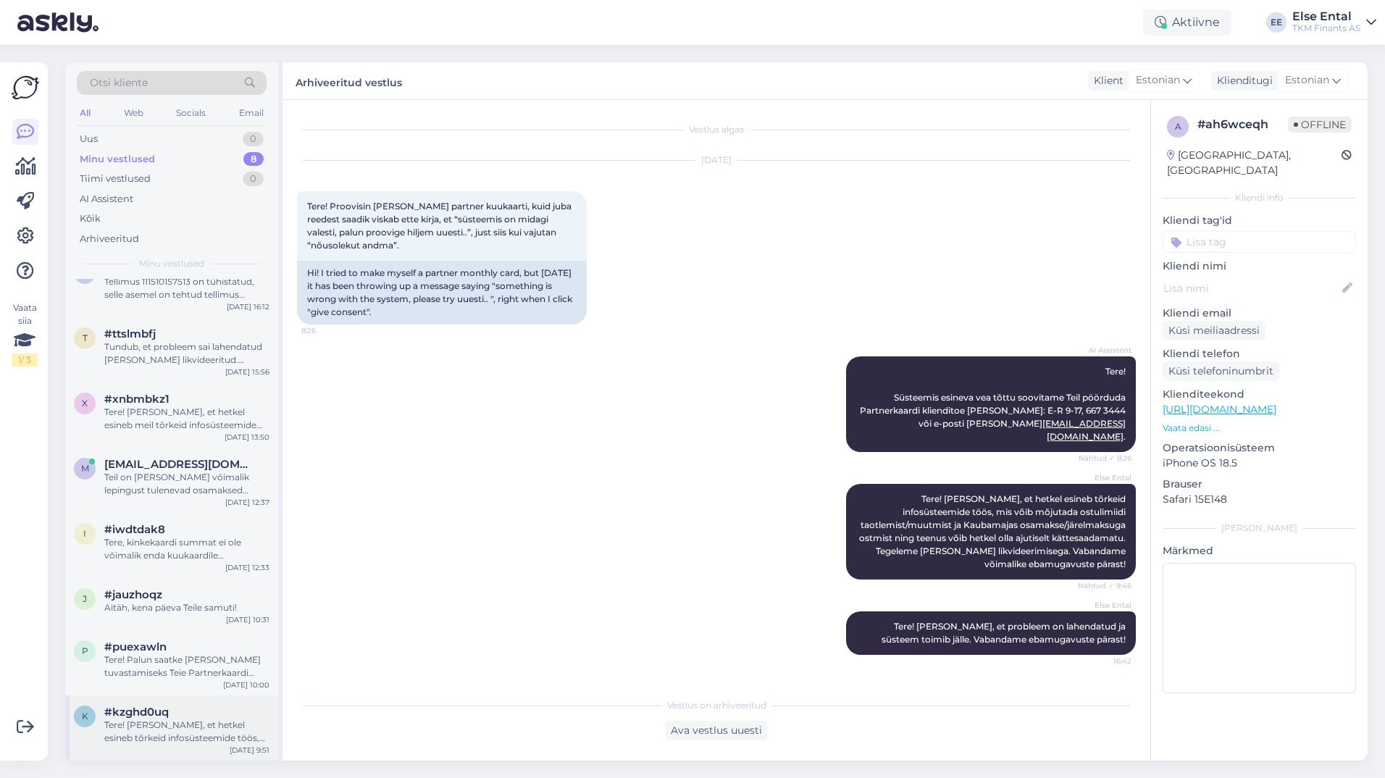
click at [178, 712] on div "#kzghd0uq" at bounding box center [186, 711] width 165 height 13
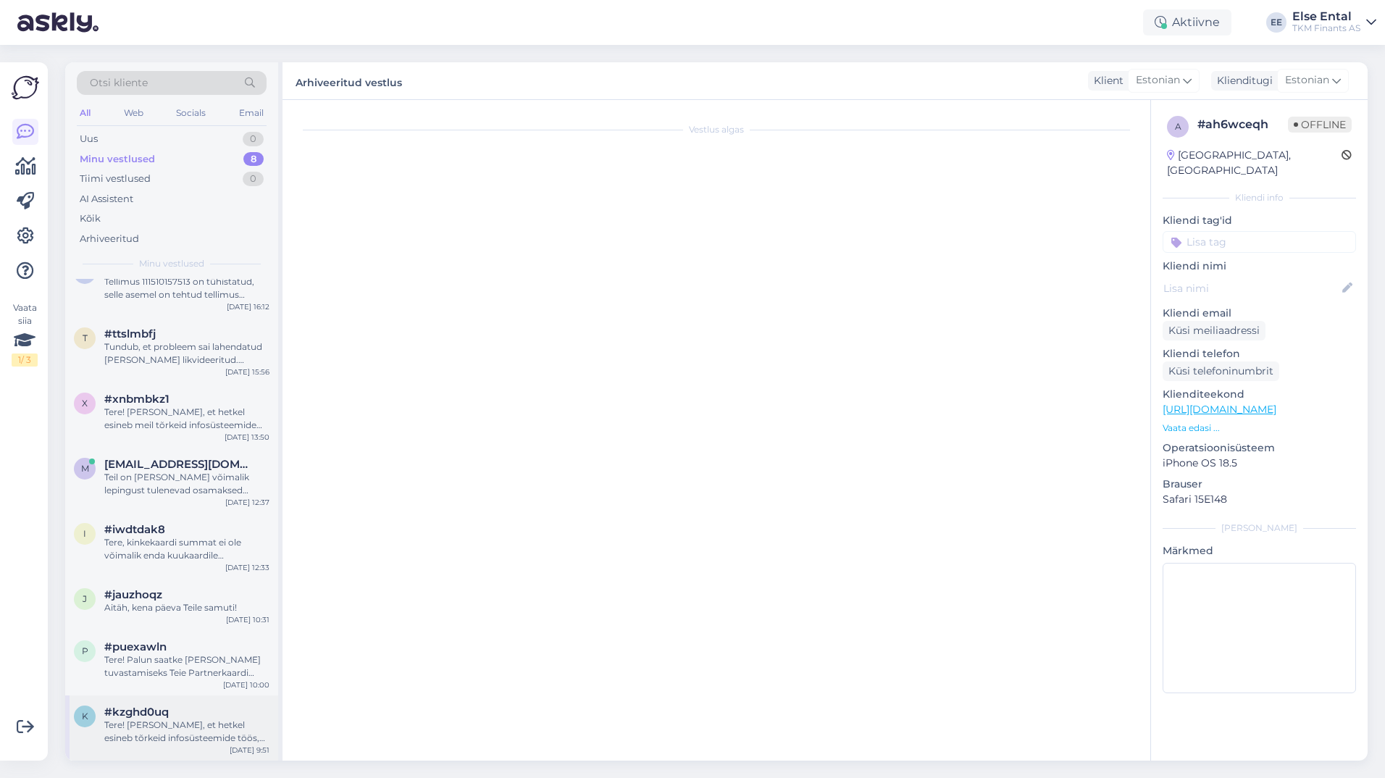
scroll to position [339, 0]
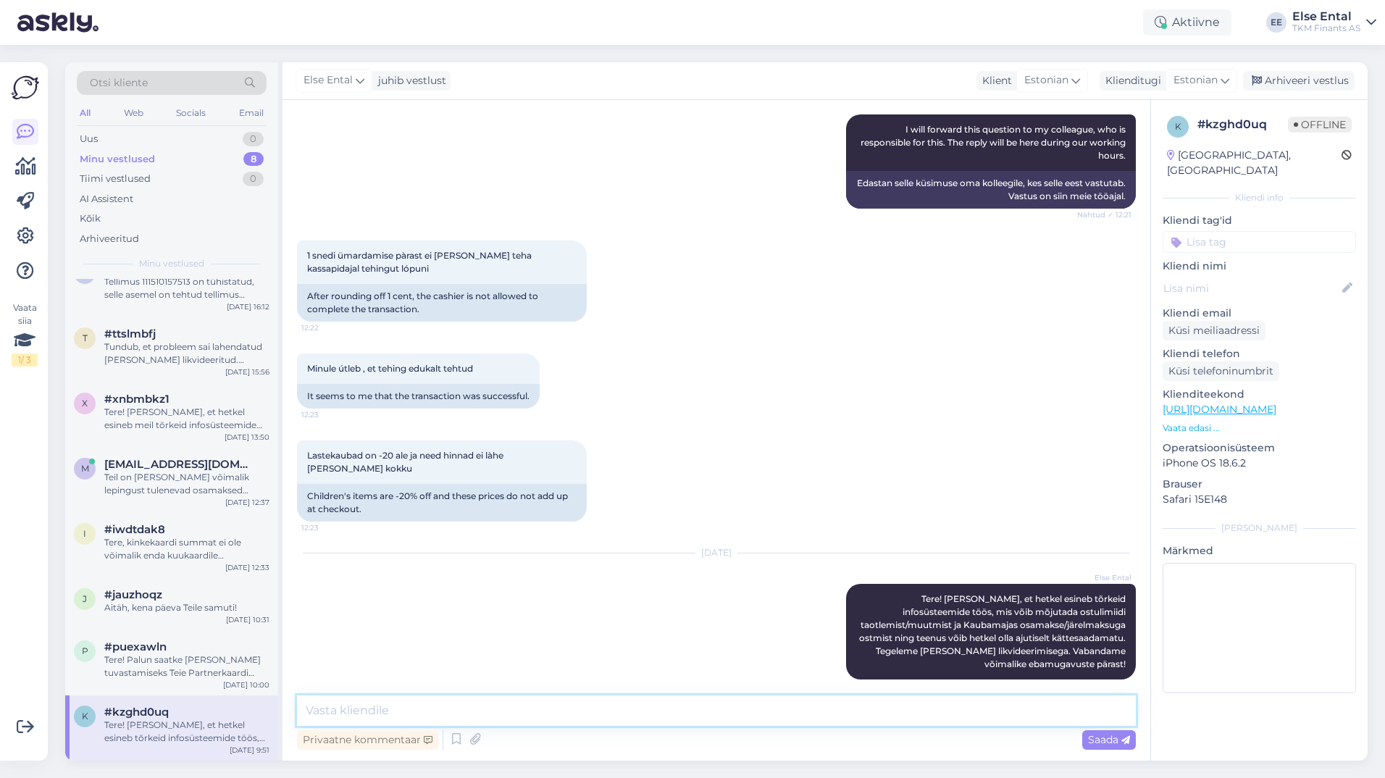
click at [450, 710] on textarea at bounding box center [716, 710] width 839 height 30
paste textarea "Tere! Anname teada, et probleem on lahendatud ja süsteem toimib jälle. Vabandam…"
type textarea "Tere! Anname teada, et probleem on lahendatud ja süsteem toimib jälle. Vabandam…"
click at [1099, 742] on span "Saada" at bounding box center [1109, 739] width 42 height 13
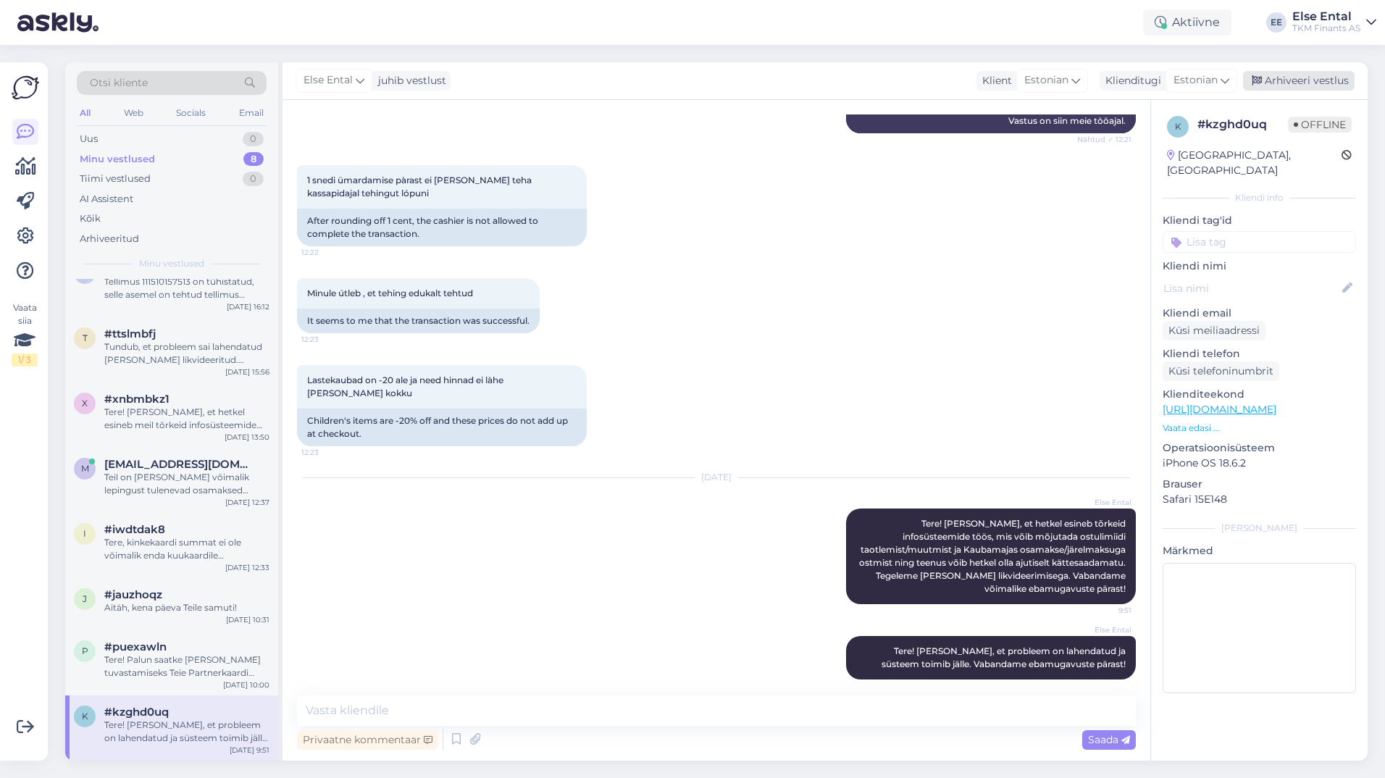
click at [1277, 80] on div "Arhiveeri vestlus" at bounding box center [1299, 81] width 112 height 20
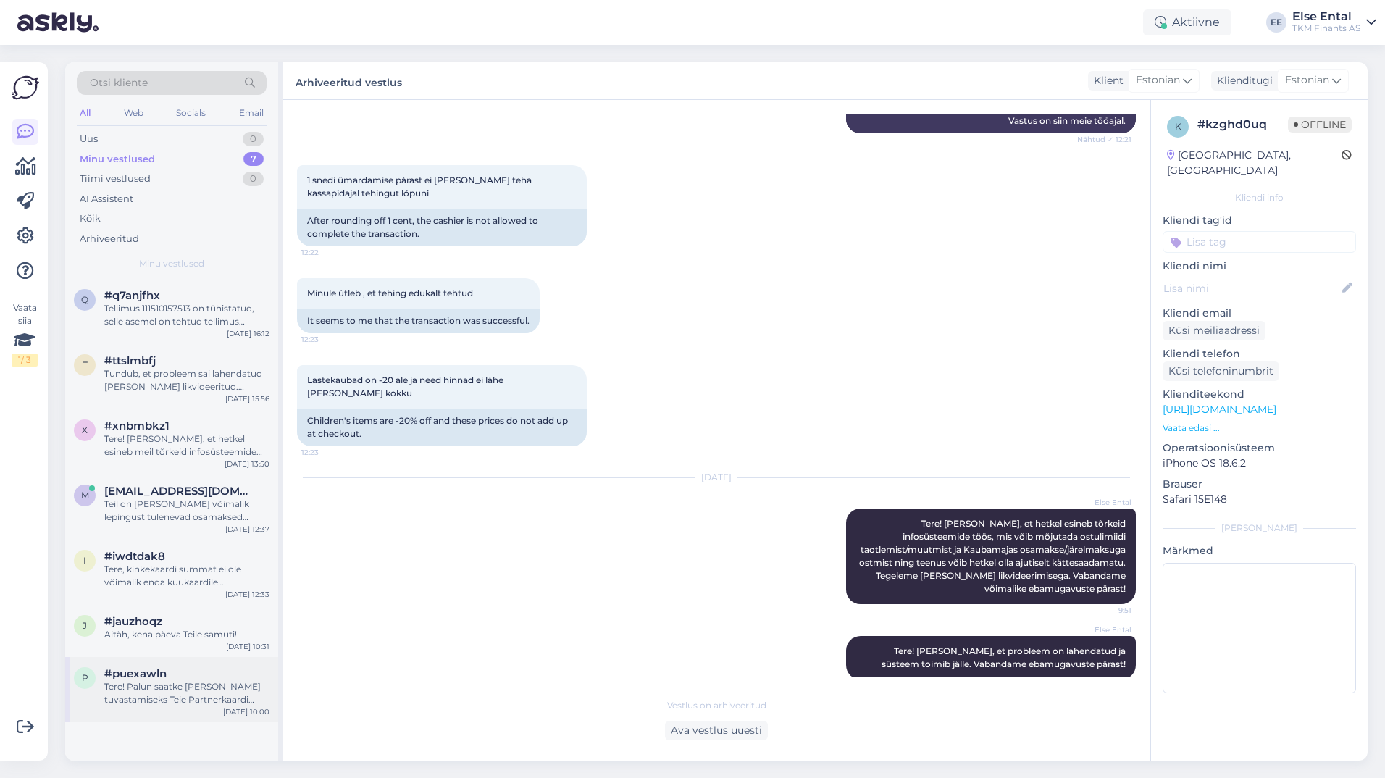
click at [159, 688] on div "Tere! Palun saatke [PERSON_NAME] tuvastamiseks Teie Partnerkaardi number." at bounding box center [186, 693] width 165 height 26
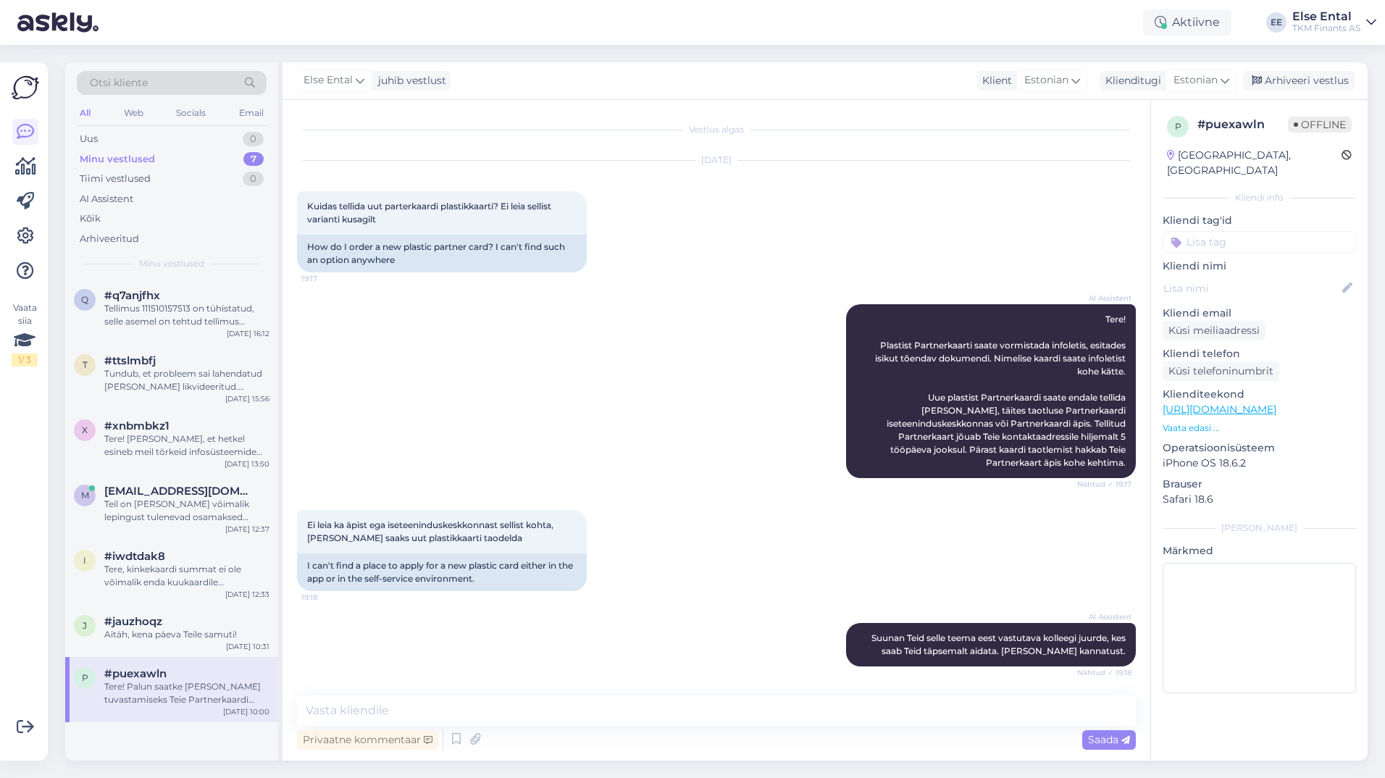
scroll to position [206, 0]
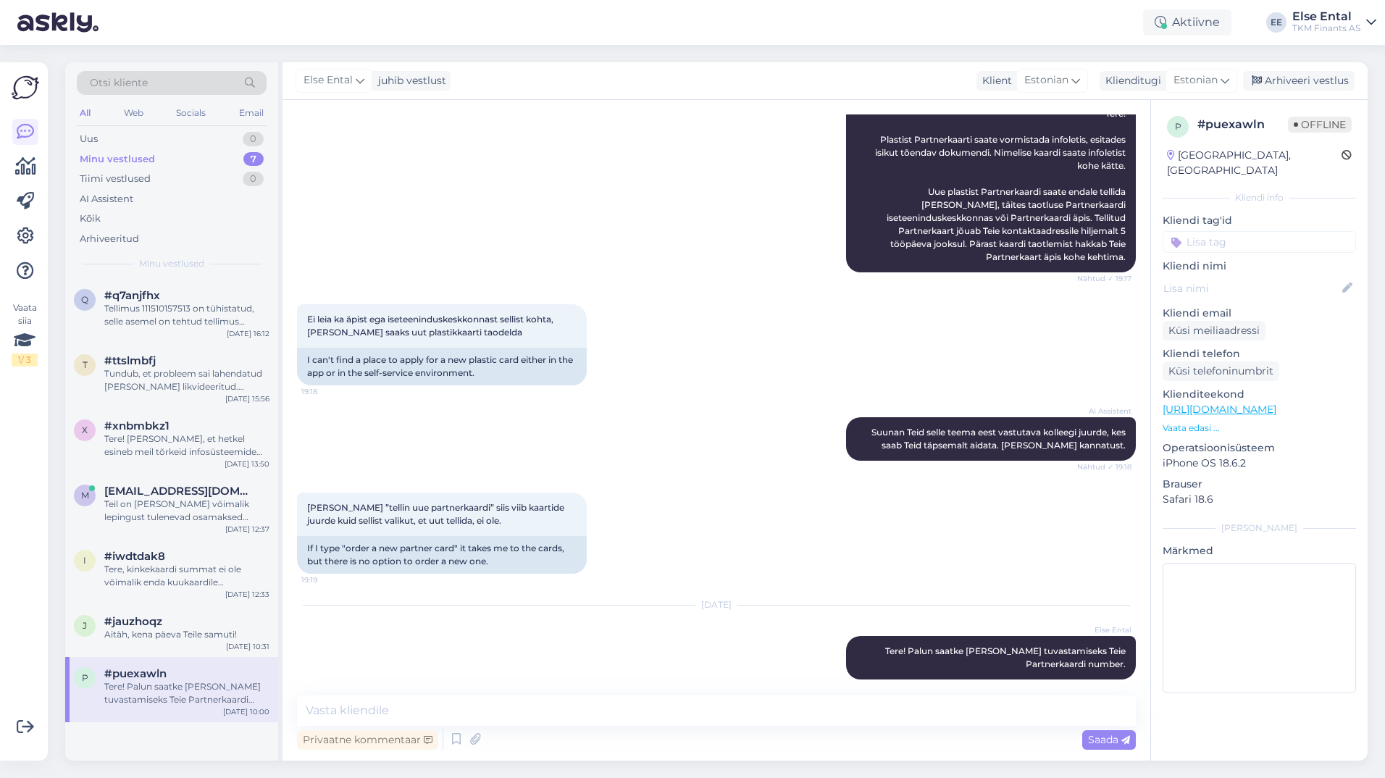
drag, startPoint x: 1286, startPoint y: 84, endPoint x: 1273, endPoint y: 91, distance: 13.9
click at [1286, 84] on div "Arhiveeri vestlus" at bounding box center [1299, 81] width 112 height 20
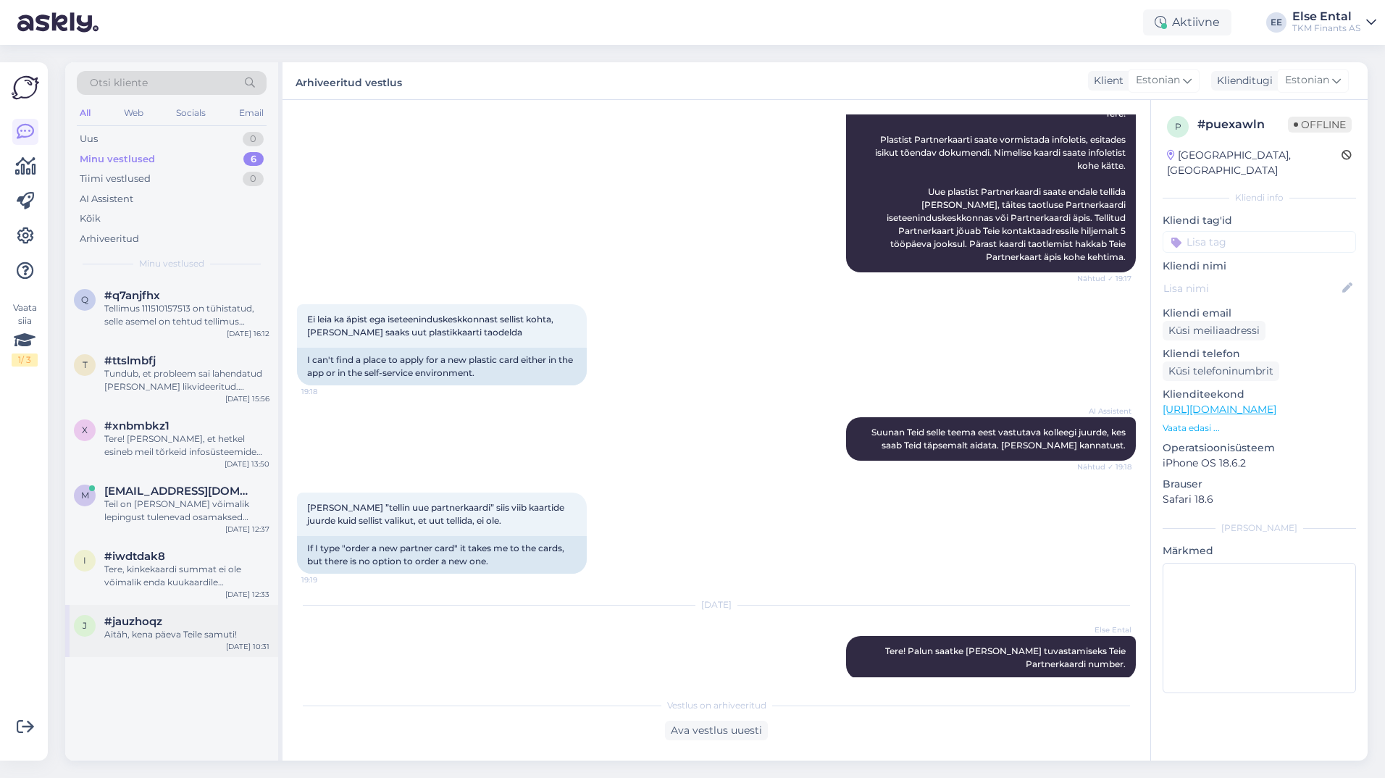
click at [149, 627] on span "#jauzhoqz" at bounding box center [133, 621] width 58 height 13
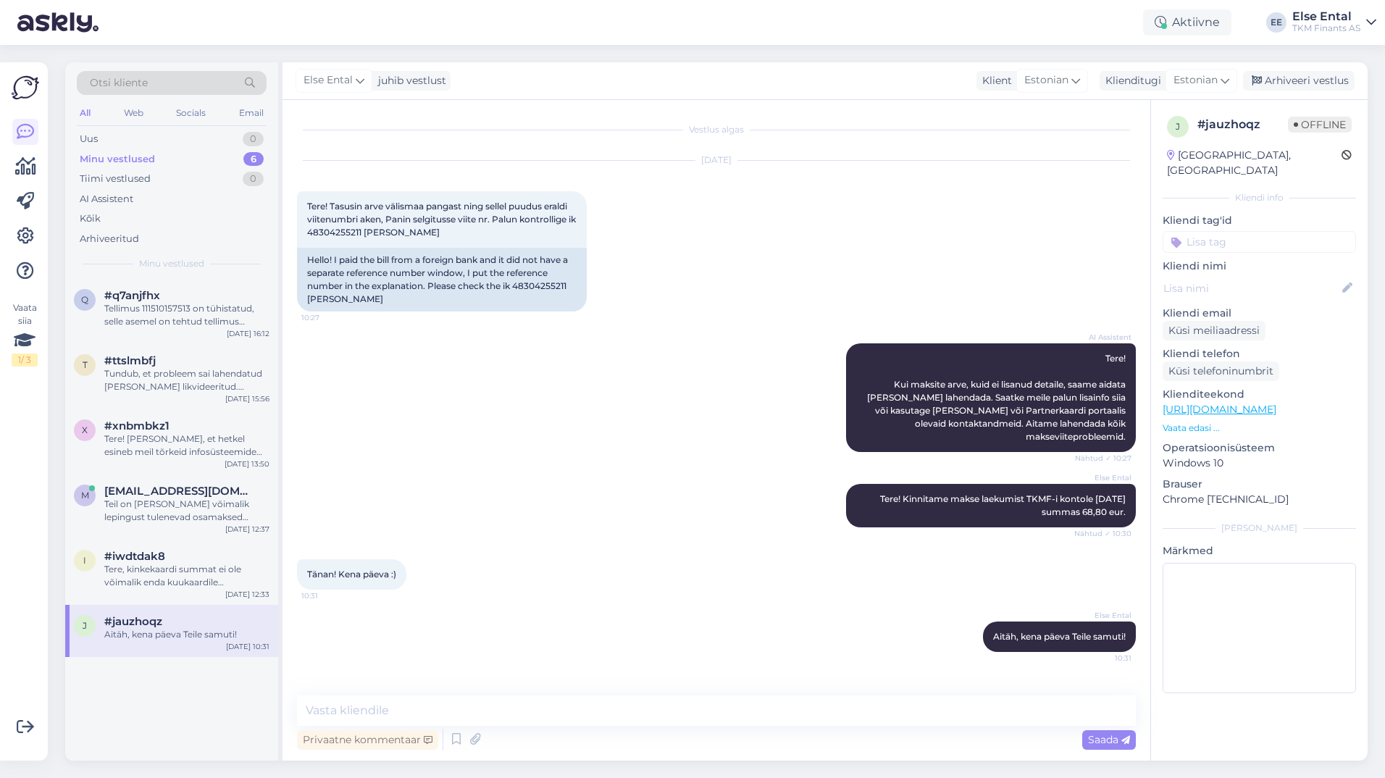
scroll to position [0, 0]
click at [343, 231] on span "Tere! Tasusin arve välismaa pangast ning sellel puudus eraldi viitenumbri aken,…" at bounding box center [442, 219] width 271 height 37
click at [343, 232] on span "Tere! Tasusin arve välismaa pangast ning sellel puudus eraldi viitenumbri aken,…" at bounding box center [442, 219] width 271 height 37
click at [205, 574] on div "Tere, kinkekaardi summat ei ole võimalik enda kuukaardile kasutamiseks kanda." at bounding box center [186, 576] width 165 height 26
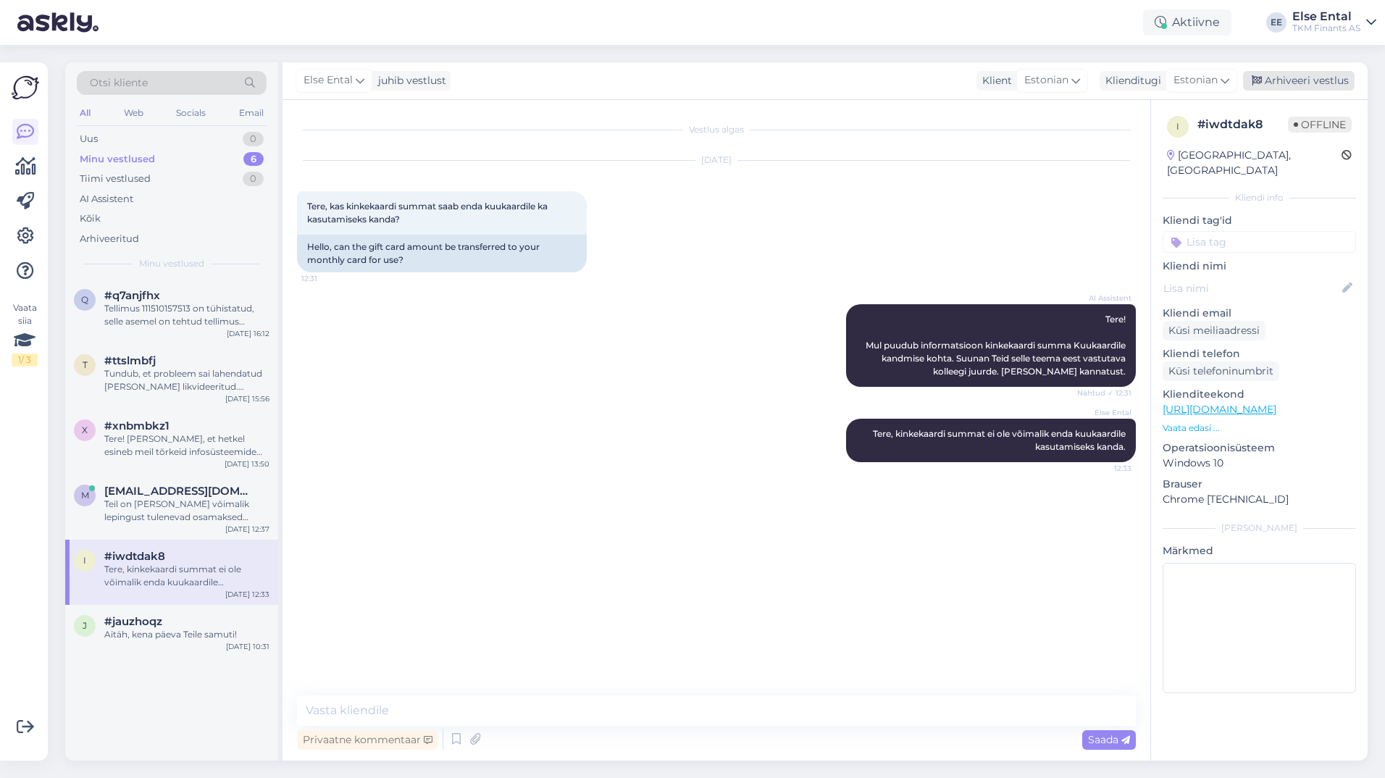
click at [1309, 80] on div "Arhiveeri vestlus" at bounding box center [1299, 81] width 112 height 20
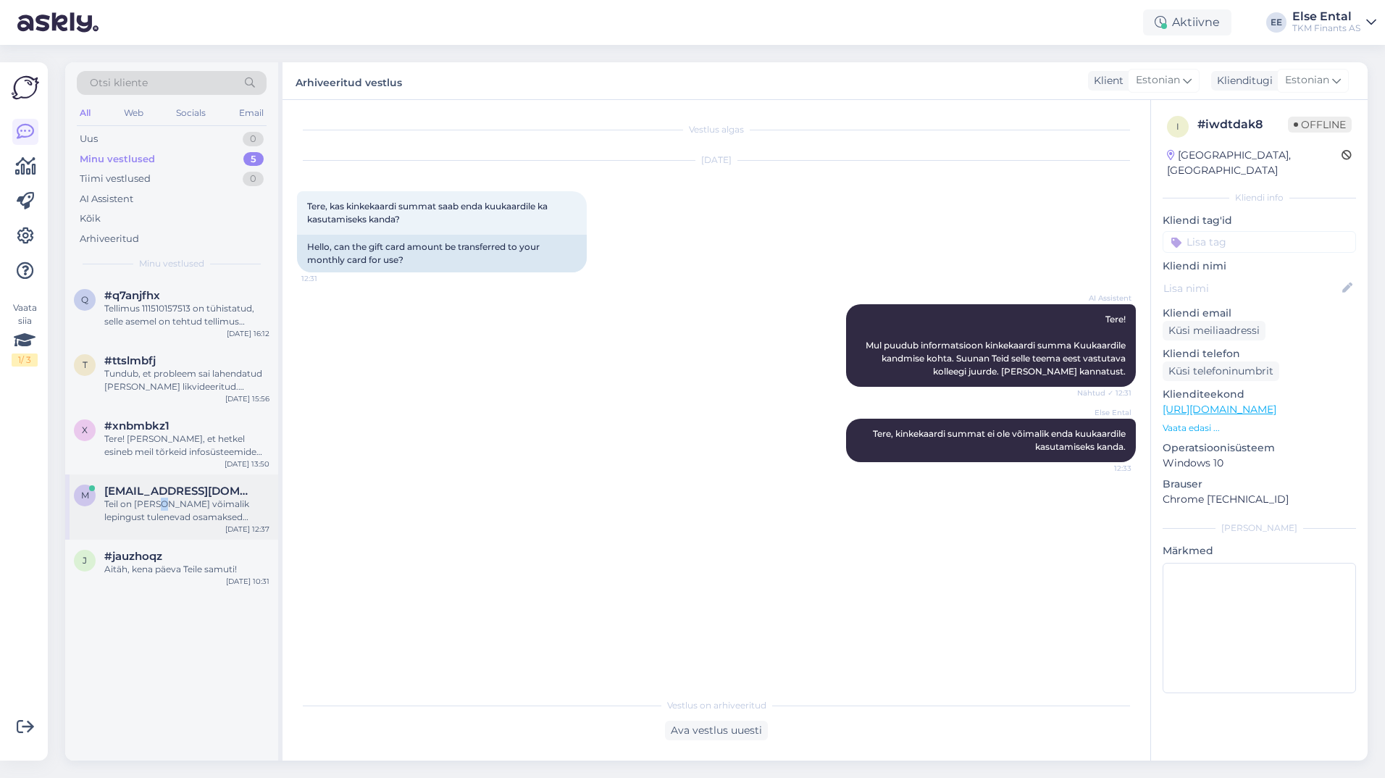
click at [156, 508] on div "Teil on [PERSON_NAME] võimalik lepingust tulenevad osamaksed ennetähtaegselt ta…" at bounding box center [186, 511] width 165 height 26
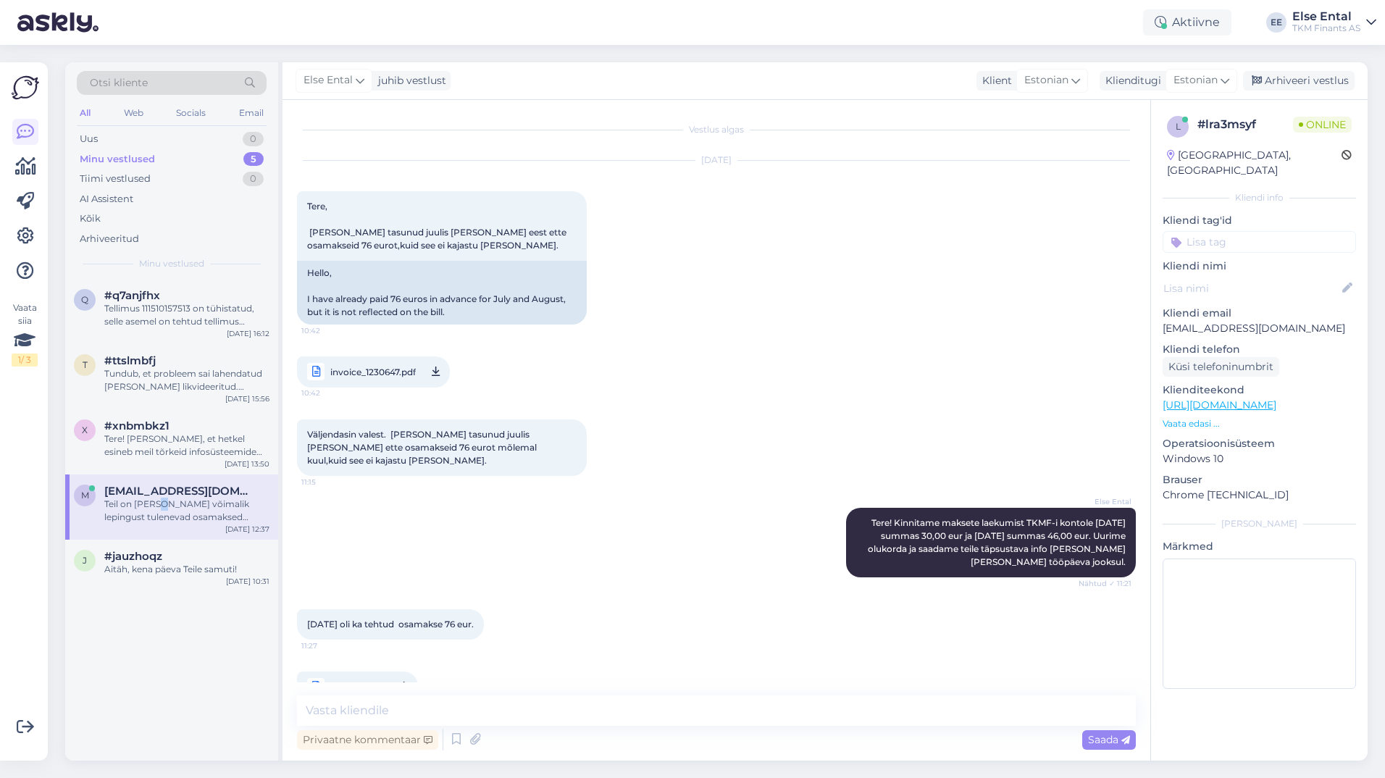
scroll to position [1166, 0]
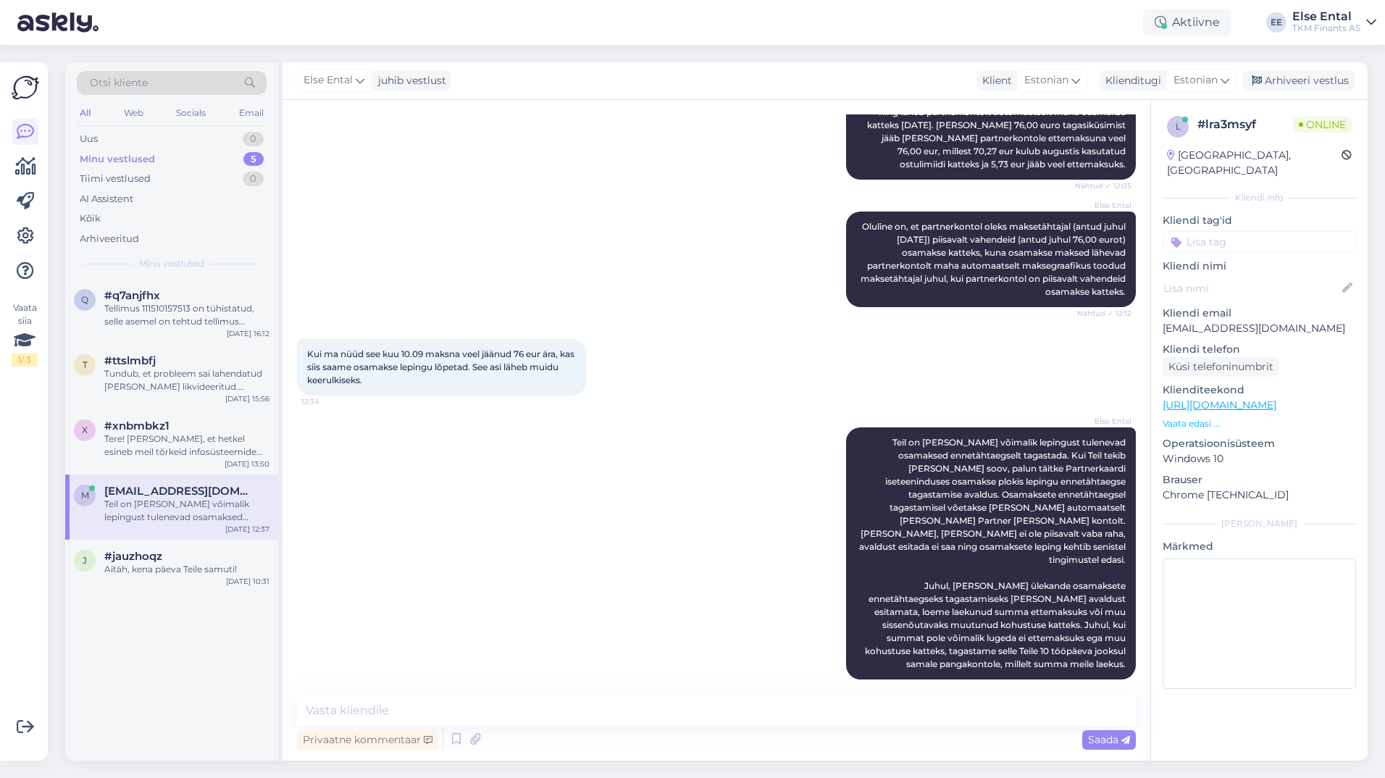
click at [641, 530] on div "Else Ental Teil on igal ajal võimalik lepingust tulenevad osamaksed ennetähtaeg…" at bounding box center [716, 553] width 839 height 284
click at [1295, 81] on div "Arhiveeri vestlus" at bounding box center [1299, 81] width 112 height 20
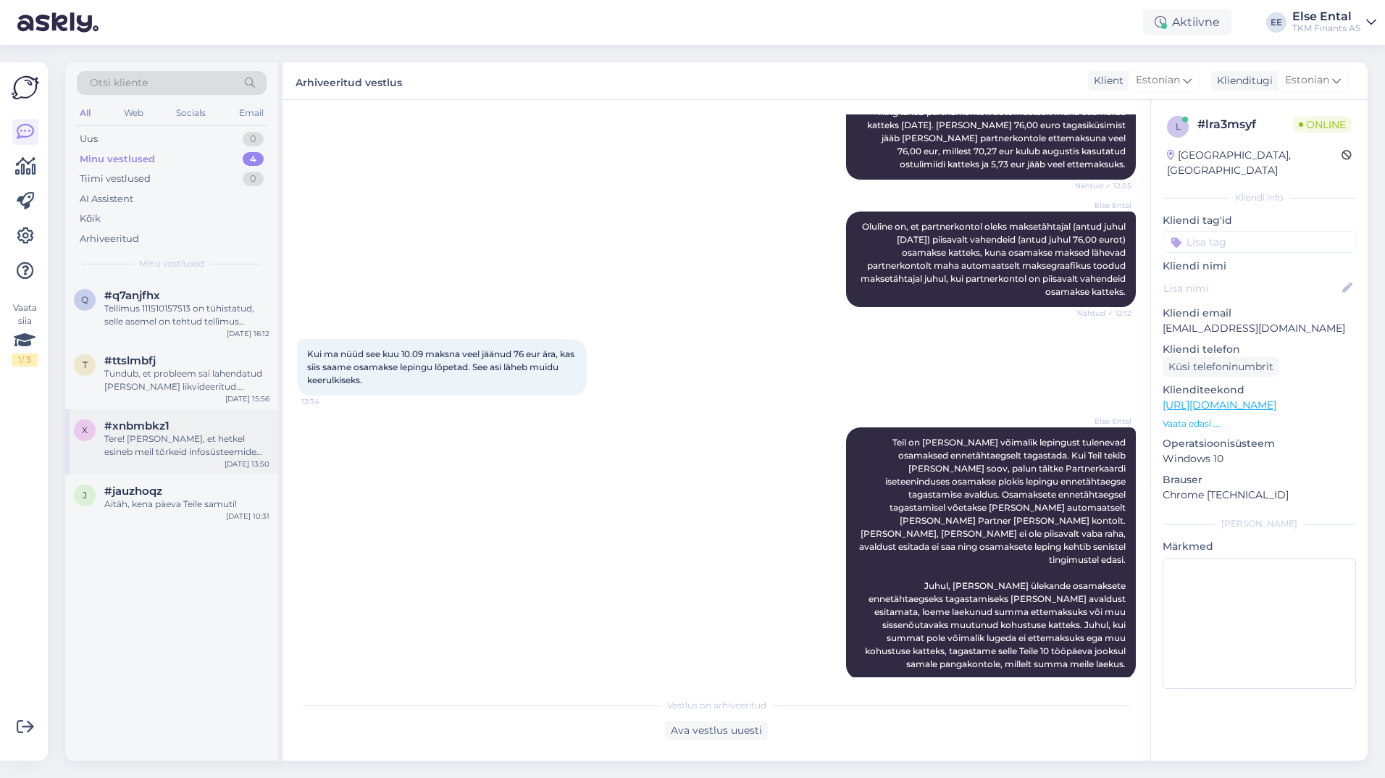
click at [162, 437] on div "Tere! [PERSON_NAME], et hetkel esineb meil tõrkeid infosüsteemide töös, mis või…" at bounding box center [186, 445] width 165 height 26
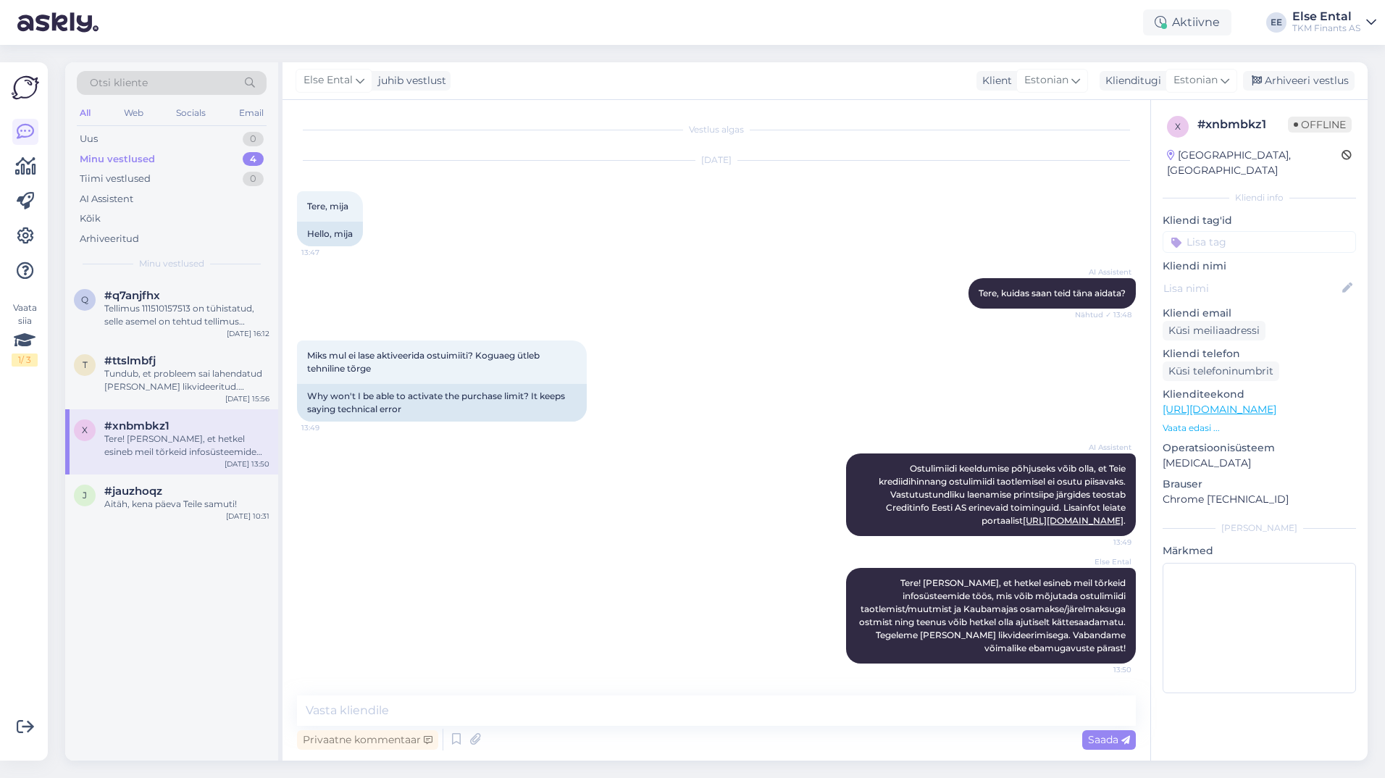
scroll to position [10, 0]
click at [489, 712] on textarea at bounding box center [716, 710] width 839 height 30
paste textarea "48304255211"
type textarea "48304255211"
drag, startPoint x: 476, startPoint y: 716, endPoint x: 280, endPoint y: 716, distance: 195.5
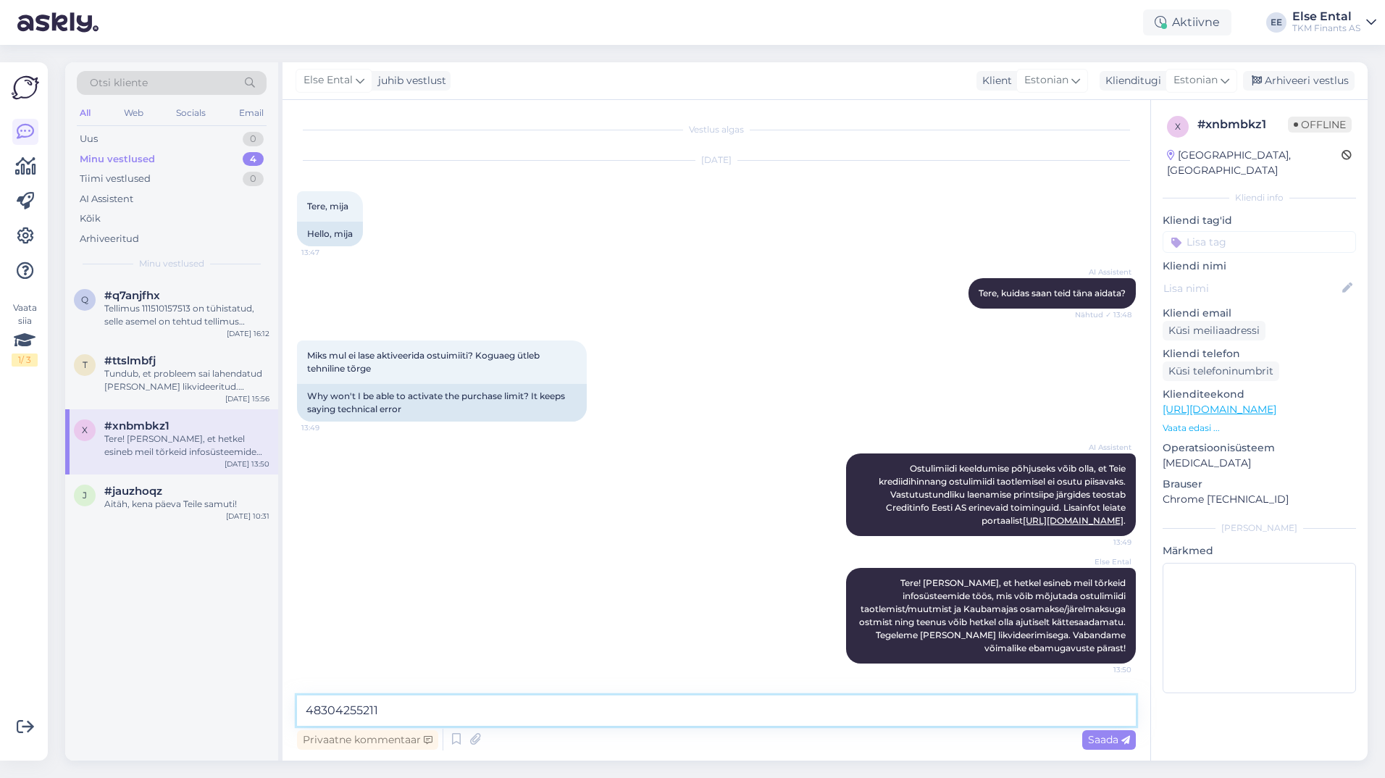
click at [280, 716] on div "Otsi kliente All Web Socials Email Uus 0 Minu vestlused 4 Tiimi vestlused 0 AI …" at bounding box center [716, 411] width 1302 height 698
click at [99, 237] on div "Arhiveeritud" at bounding box center [109, 239] width 59 height 14
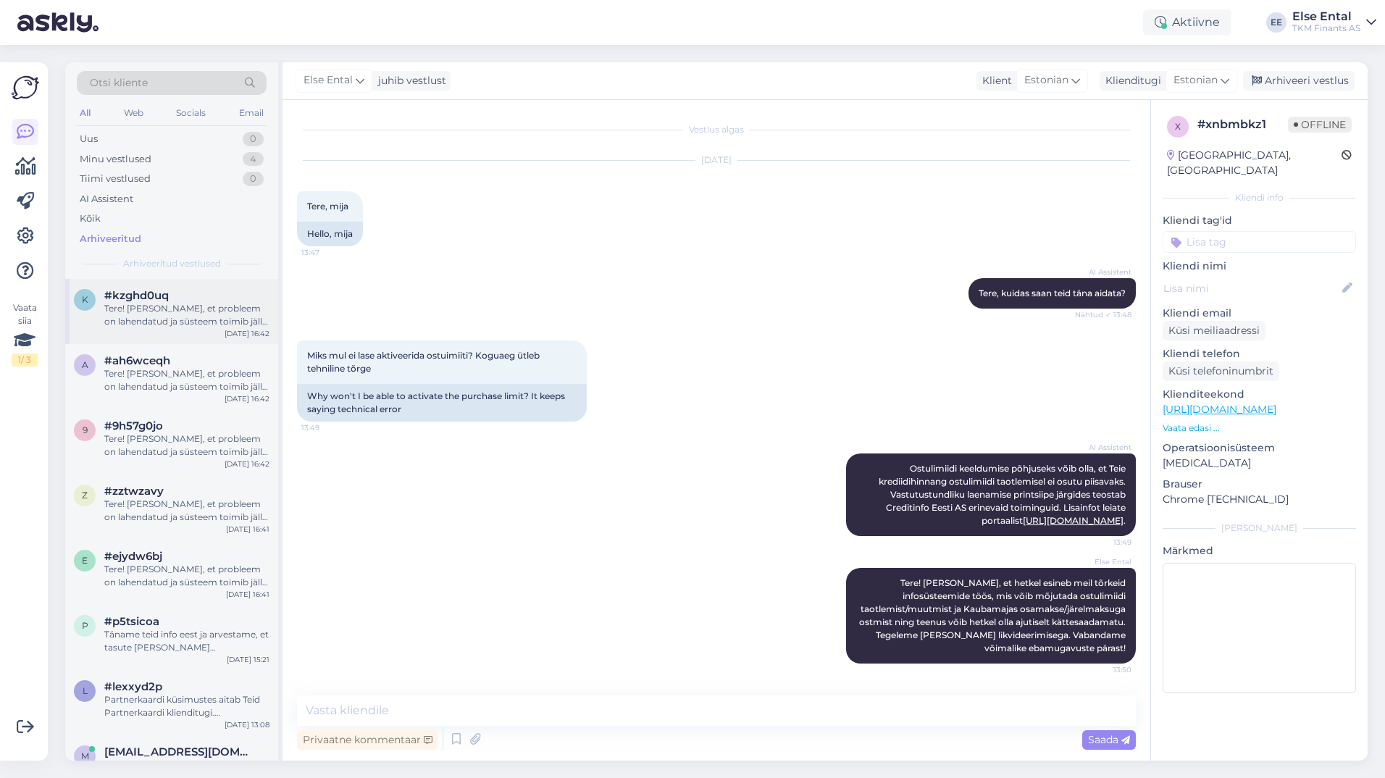
click at [142, 298] on span "#kzghd0uq" at bounding box center [136, 295] width 64 height 13
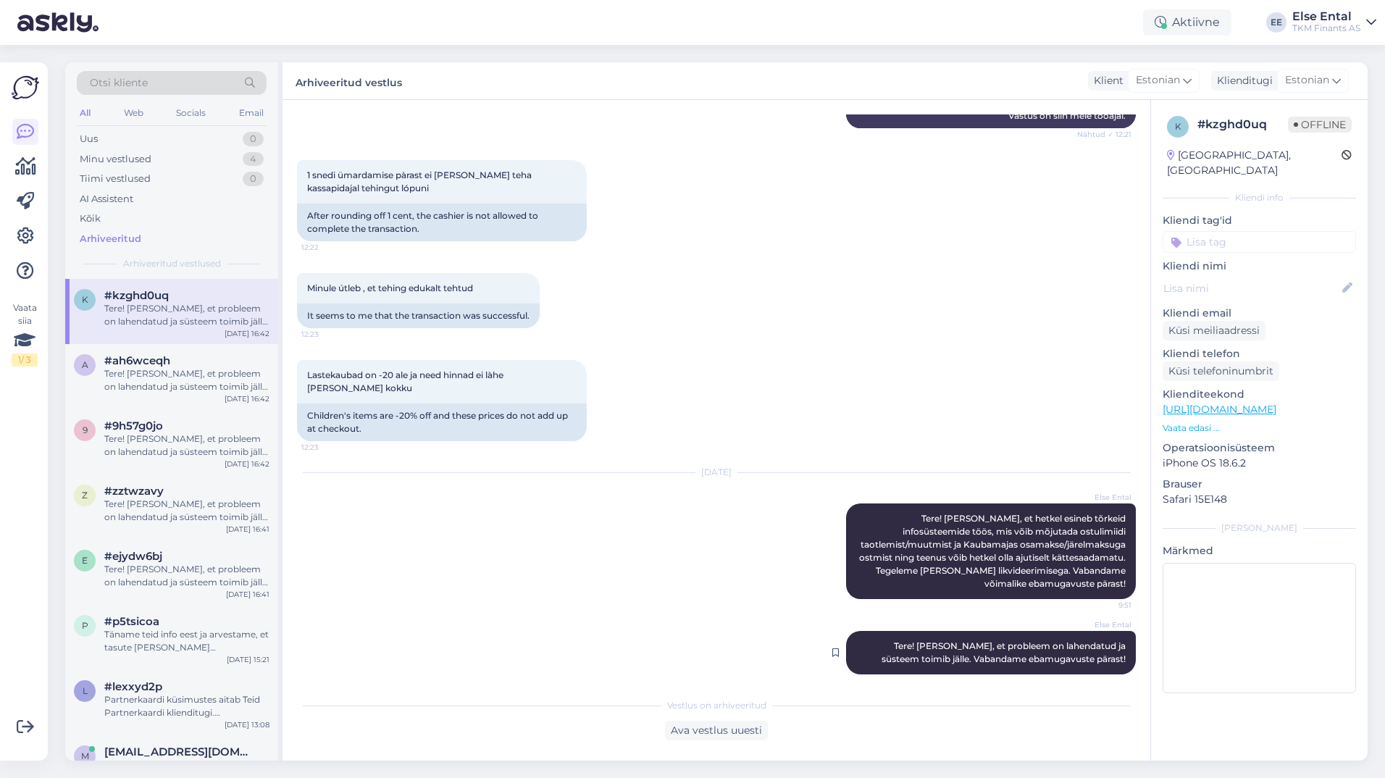
click at [926, 643] on span "Tere! Anname teada, et probleem on lahendatud ja süsteem toimib jälle. Vabandam…" at bounding box center [1004, 652] width 246 height 24
click at [926, 642] on span "Tere! Anname teada, et probleem on lahendatud ja süsteem toimib jälle. Vabandam…" at bounding box center [1004, 652] width 246 height 24
drag, startPoint x: 926, startPoint y: 642, endPoint x: 1024, endPoint y: 638, distance: 97.9
click at [1024, 638] on div "Else Ental Tere! Anname teada, et probleem on lahendatud ja süsteem toimib jäll…" at bounding box center [991, 652] width 290 height 43
drag, startPoint x: 1024, startPoint y: 638, endPoint x: 1062, endPoint y: 640, distance: 38.4
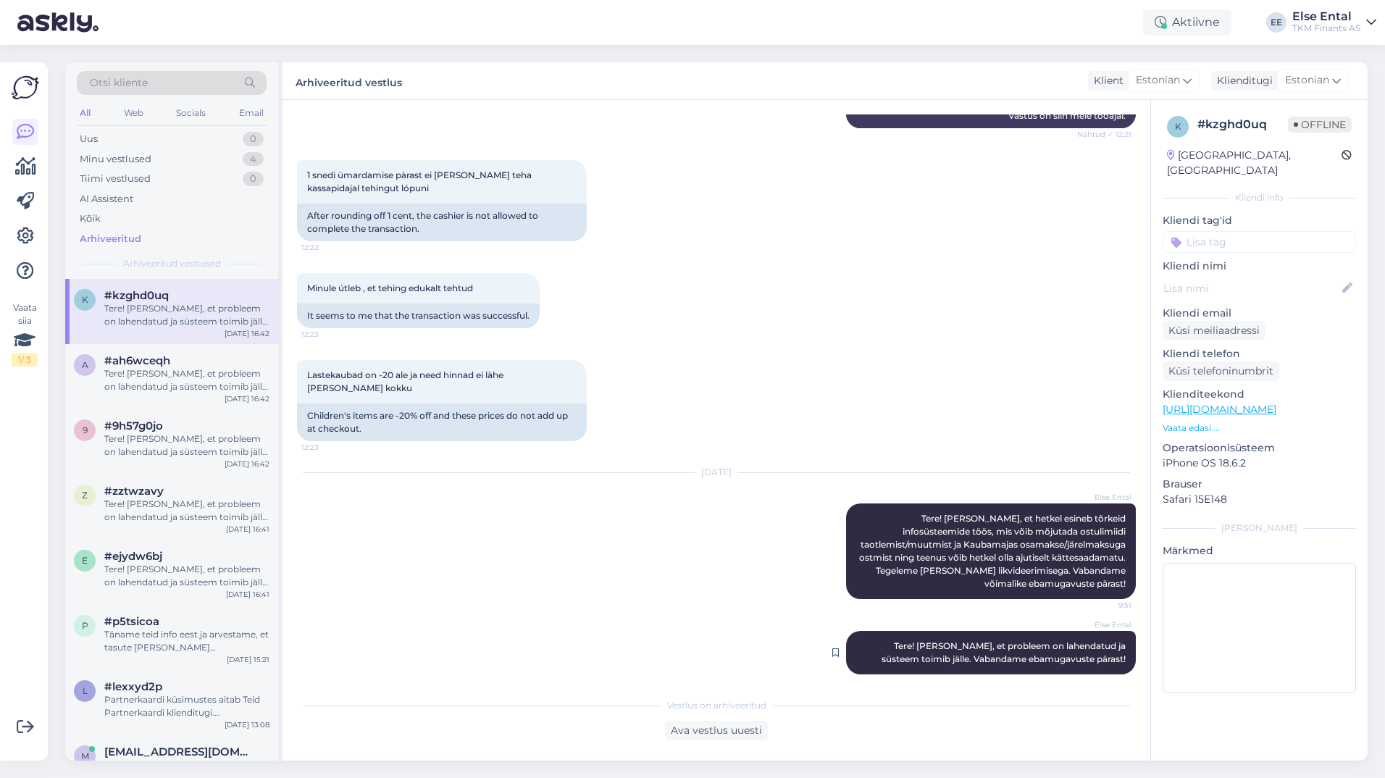
click at [1062, 640] on div "Else Ental Tere! Anname teada, et probleem on lahendatud ja süsteem toimib jäll…" at bounding box center [991, 652] width 290 height 43
click at [118, 164] on div "Minu vestlused" at bounding box center [116, 159] width 72 height 14
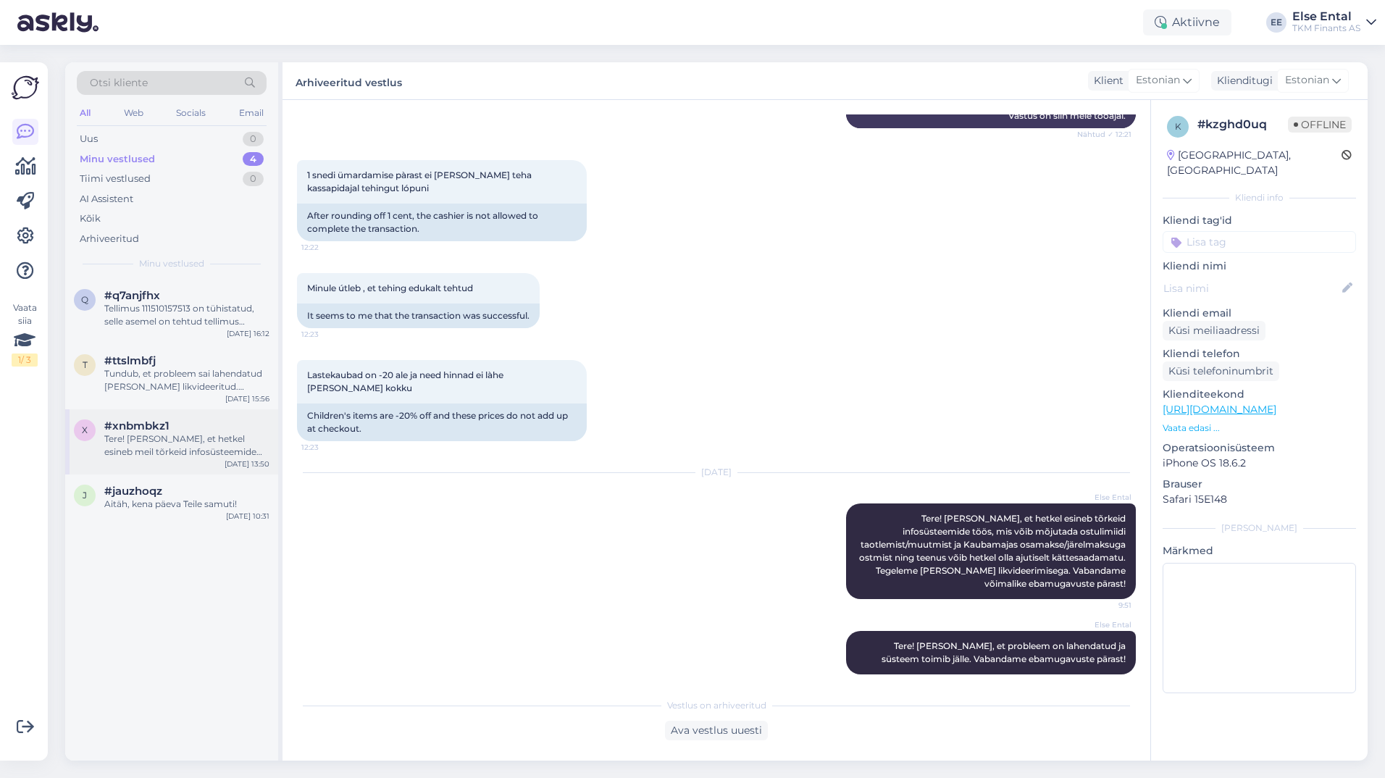
click at [162, 430] on span "#xnbmbkz1" at bounding box center [136, 425] width 65 height 13
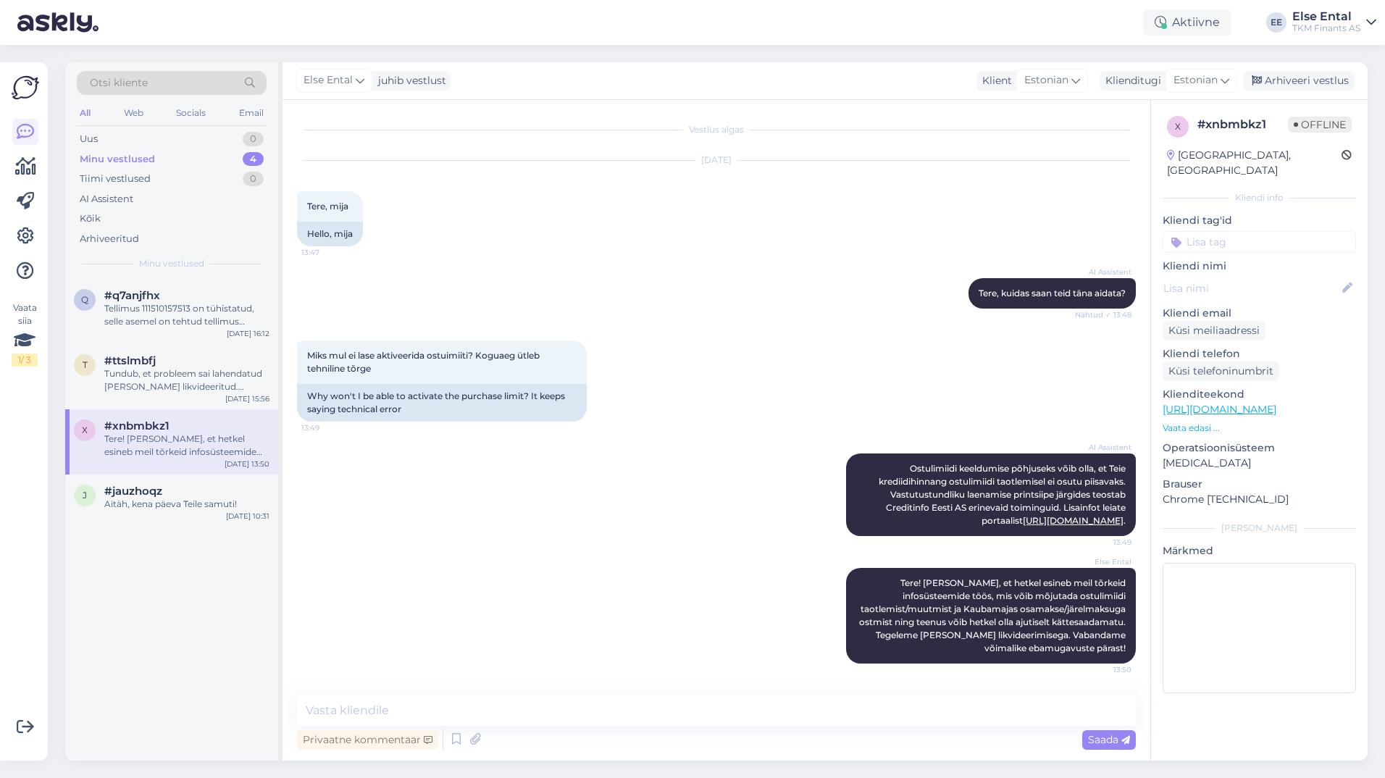
drag, startPoint x: 571, startPoint y: 730, endPoint x: 566, endPoint y: 721, distance: 11.1
click at [571, 729] on div "Privaatne kommentaar Saada" at bounding box center [716, 740] width 839 height 28
click at [532, 715] on textarea at bounding box center [716, 710] width 839 height 30
paste textarea "Tere! Anname teada, et probleem on lahendatud ja süsteem toimib jälle. Vabandam…"
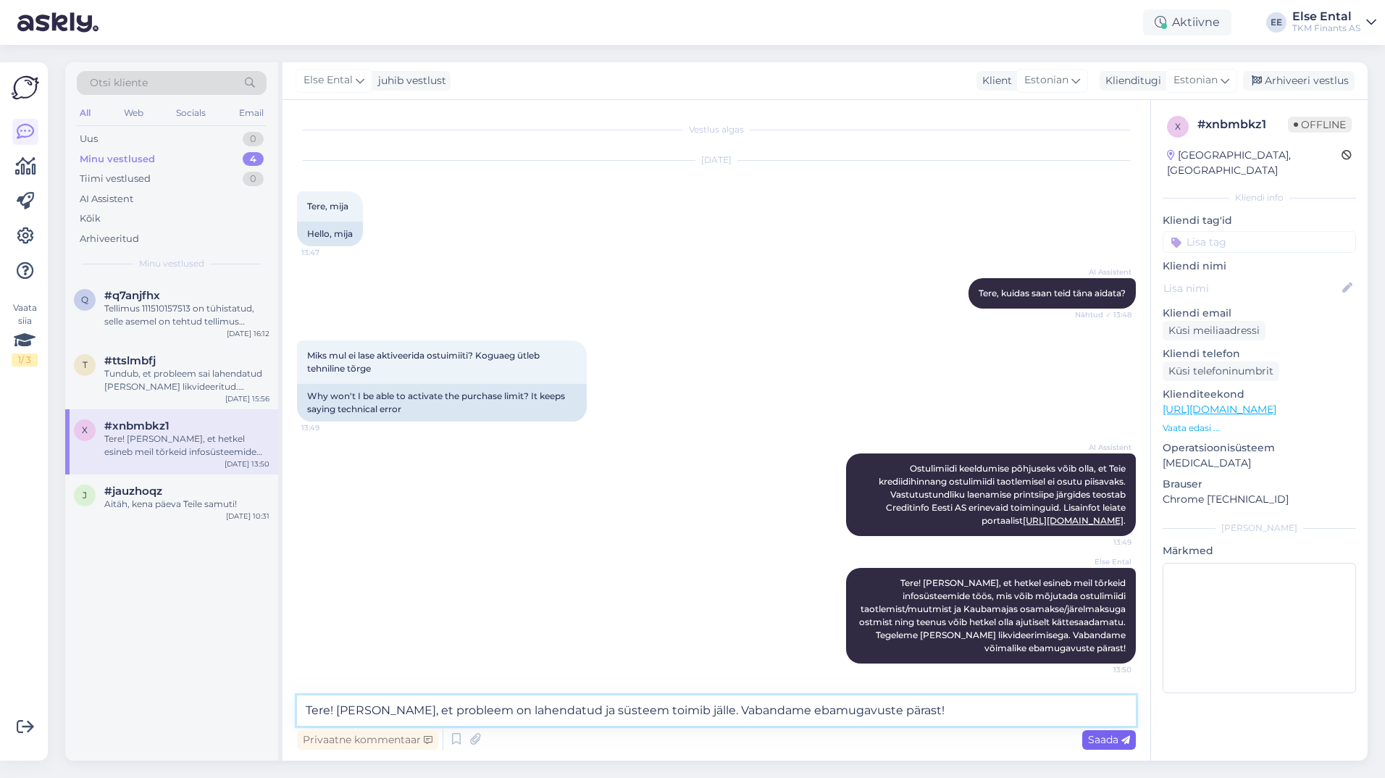
type textarea "Tere! Anname teada, et probleem on lahendatud ja süsteem toimib jälle. Vabandam…"
click at [1108, 735] on span "Saada" at bounding box center [1109, 739] width 42 height 13
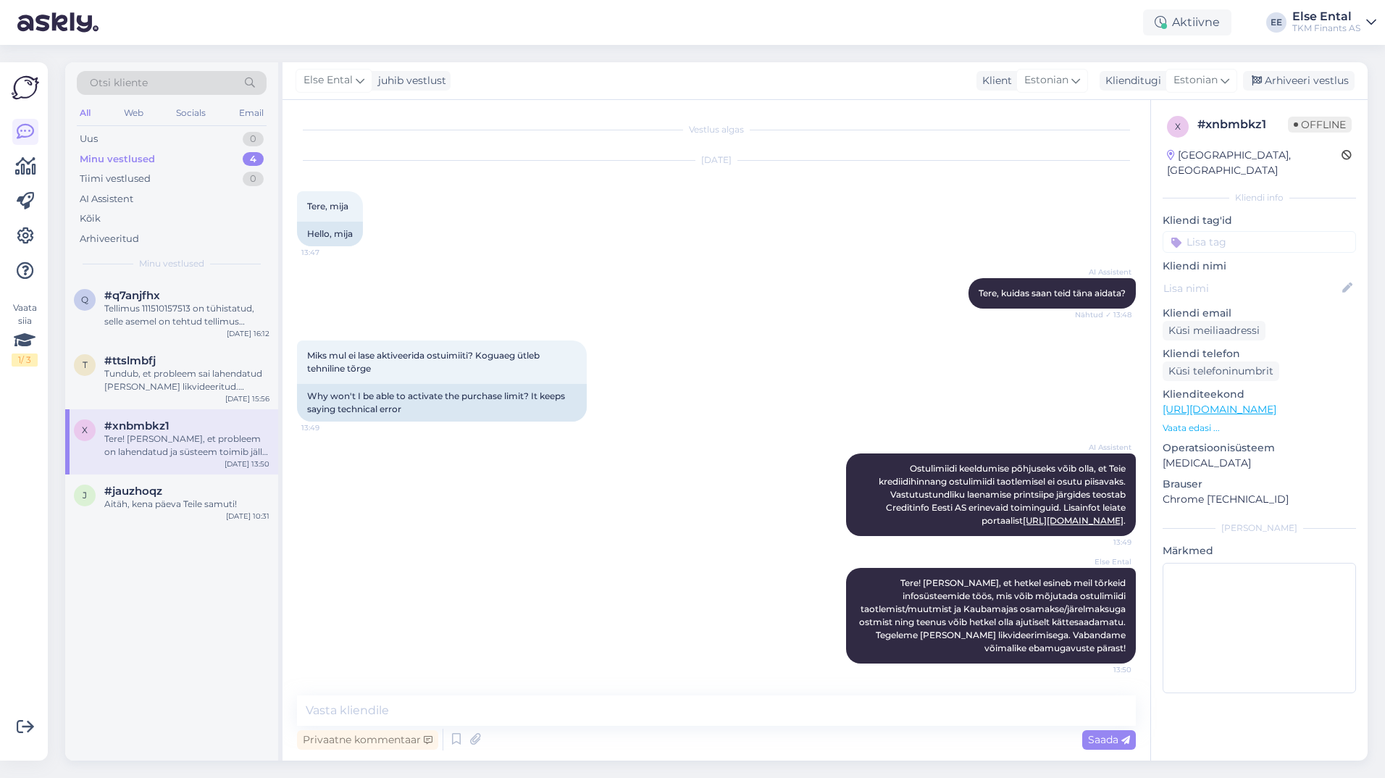
scroll to position [85, 0]
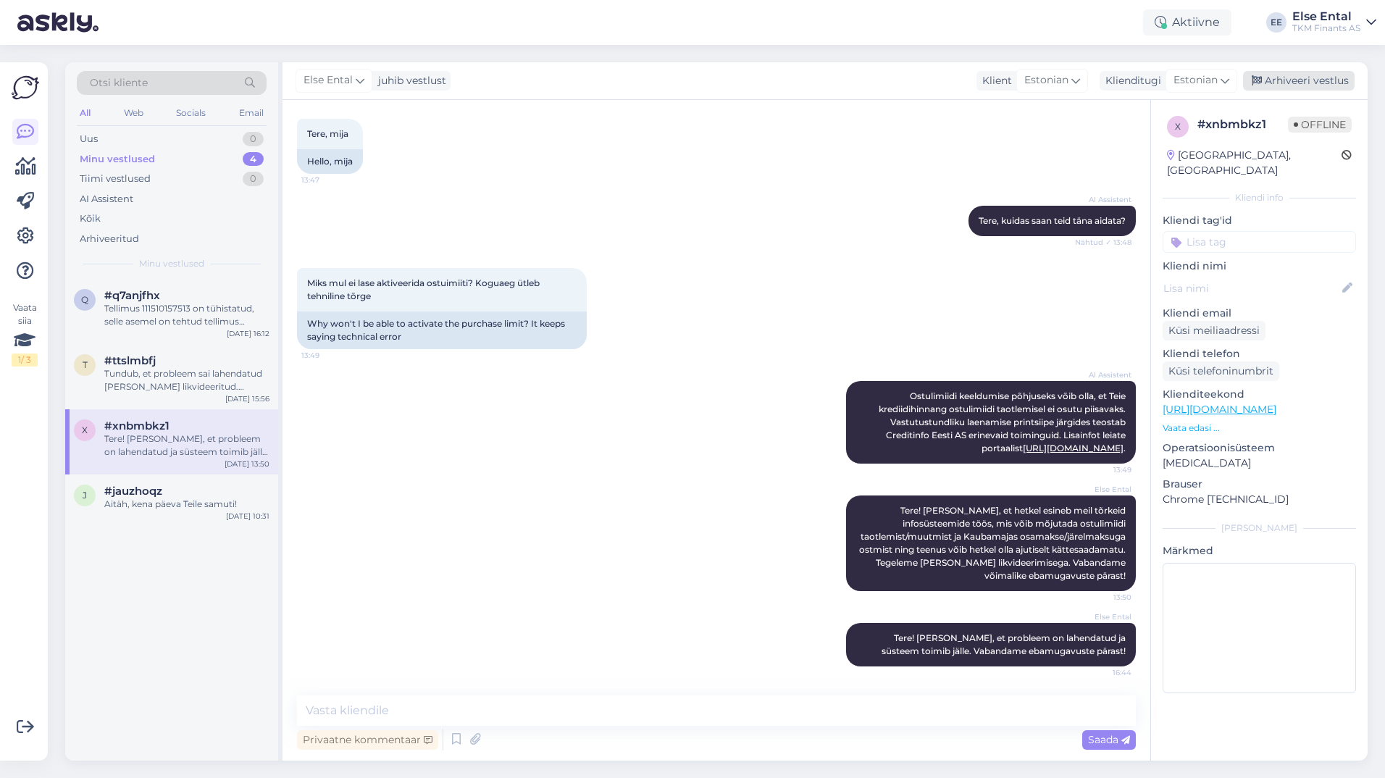
click at [1315, 88] on div "Arhiveeri vestlus" at bounding box center [1299, 81] width 112 height 20
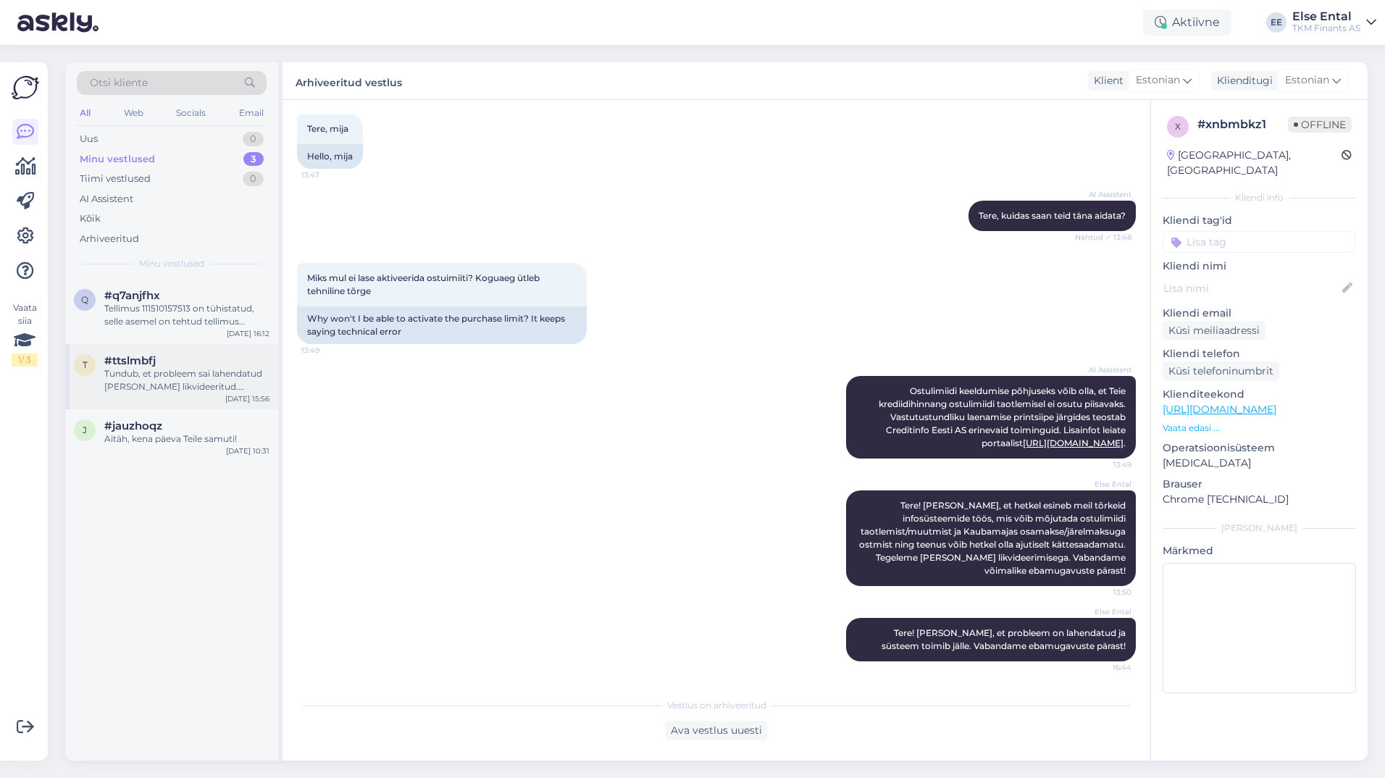
click at [183, 380] on div "Tundub, et probleem sai lahendatud ja tõrge likvideeritud. Võimalusel proovige …" at bounding box center [186, 380] width 165 height 26
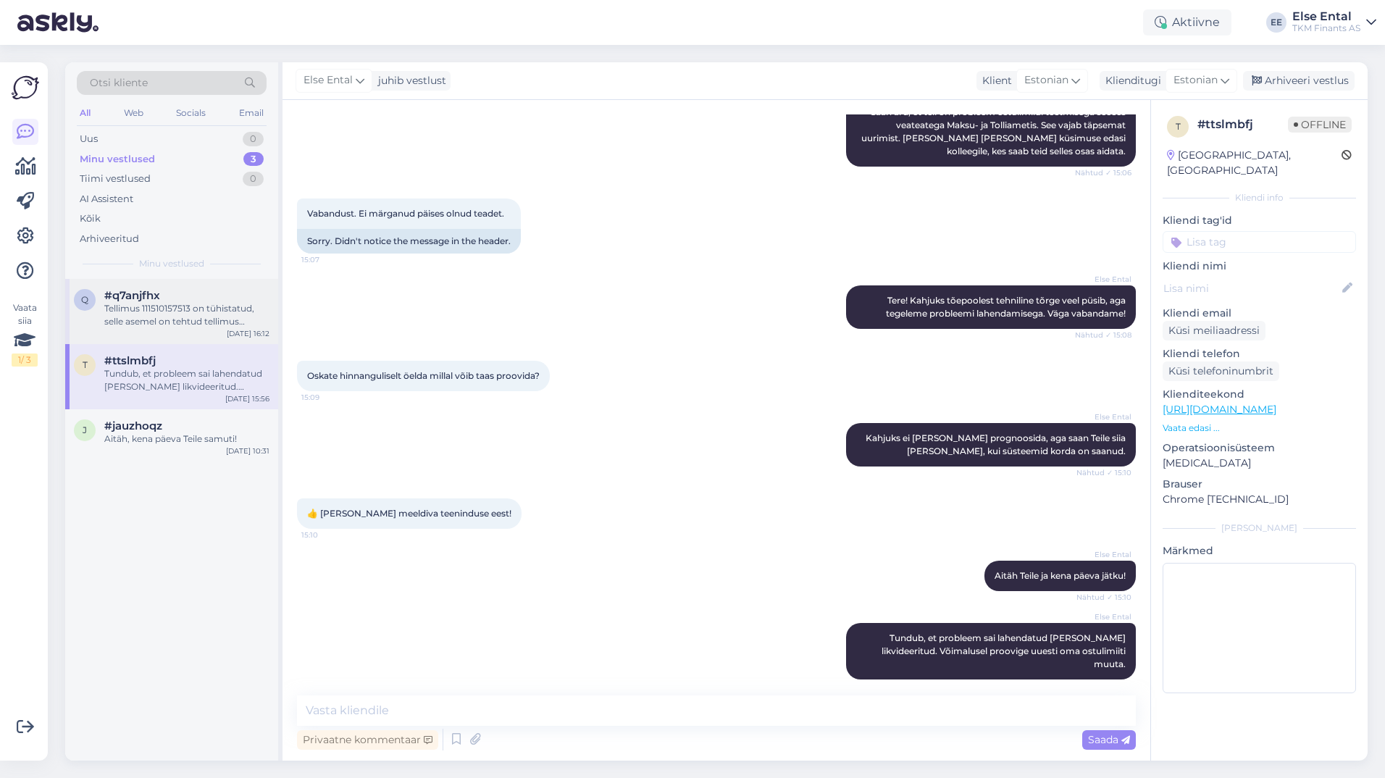
click at [154, 311] on div "Tellimus 111510157513 on tühistatud, selle asemel on tehtud tellimus 1115101575…" at bounding box center [186, 315] width 165 height 26
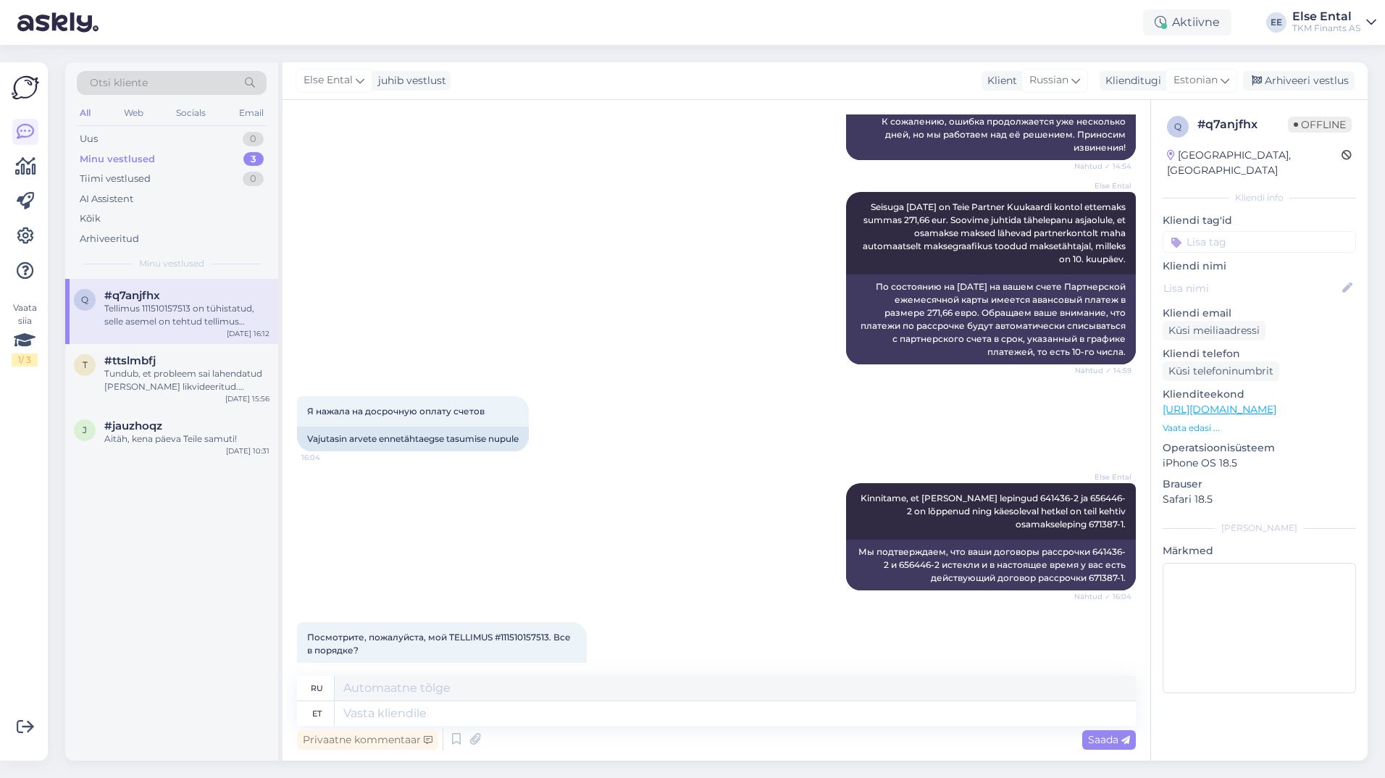
scroll to position [1708, 0]
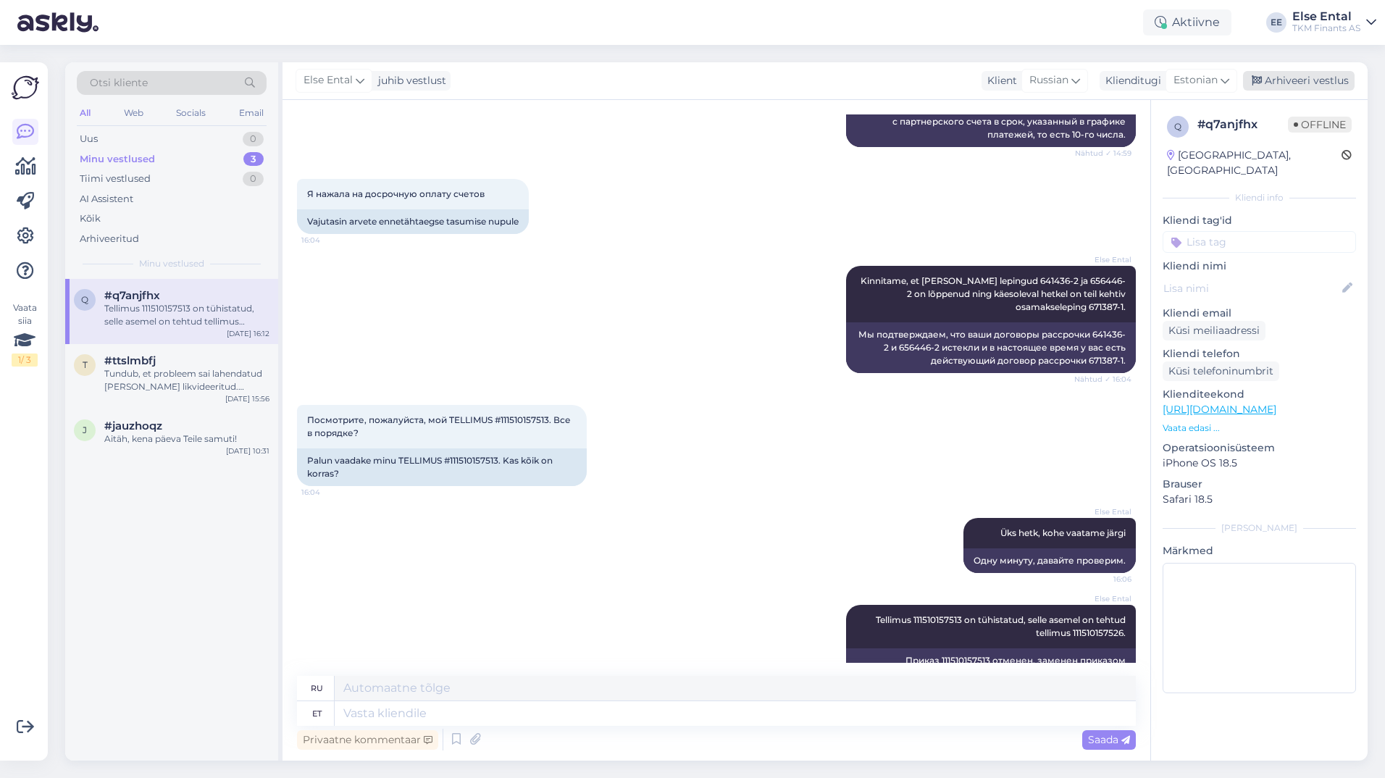
click at [1295, 81] on div "Arhiveeri vestlus" at bounding box center [1299, 81] width 112 height 20
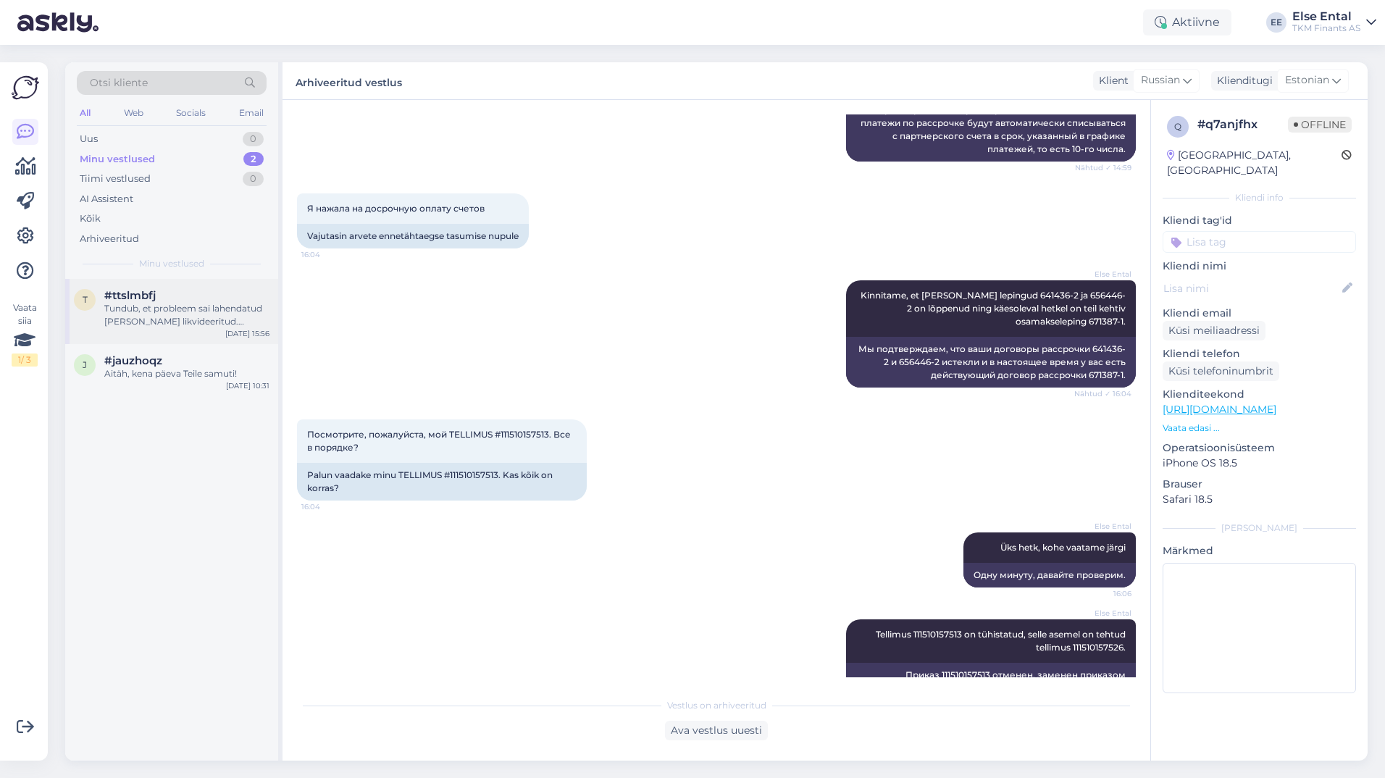
click at [196, 311] on div "Tundub, et probleem sai lahendatud ja tõrge likvideeritud. Võimalusel proovige …" at bounding box center [186, 315] width 165 height 26
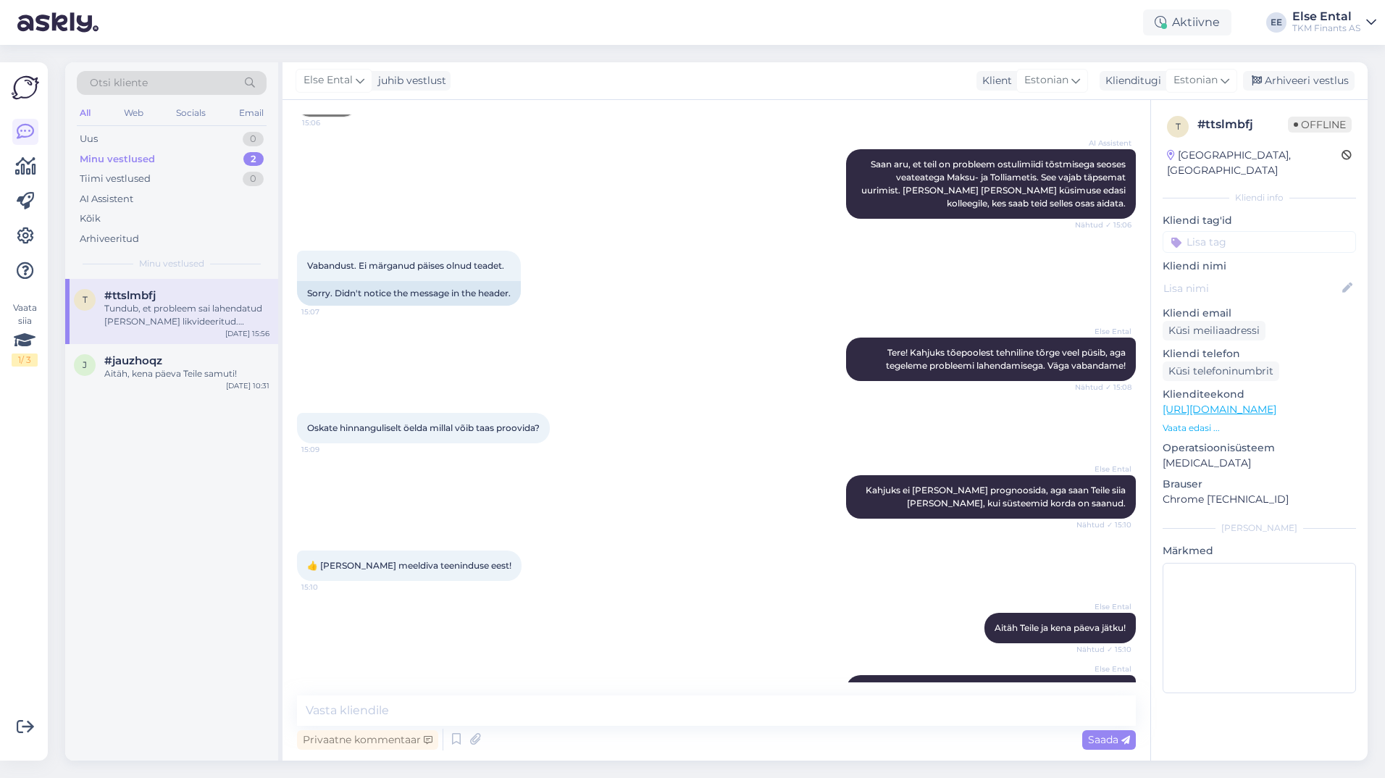
scroll to position [487, 0]
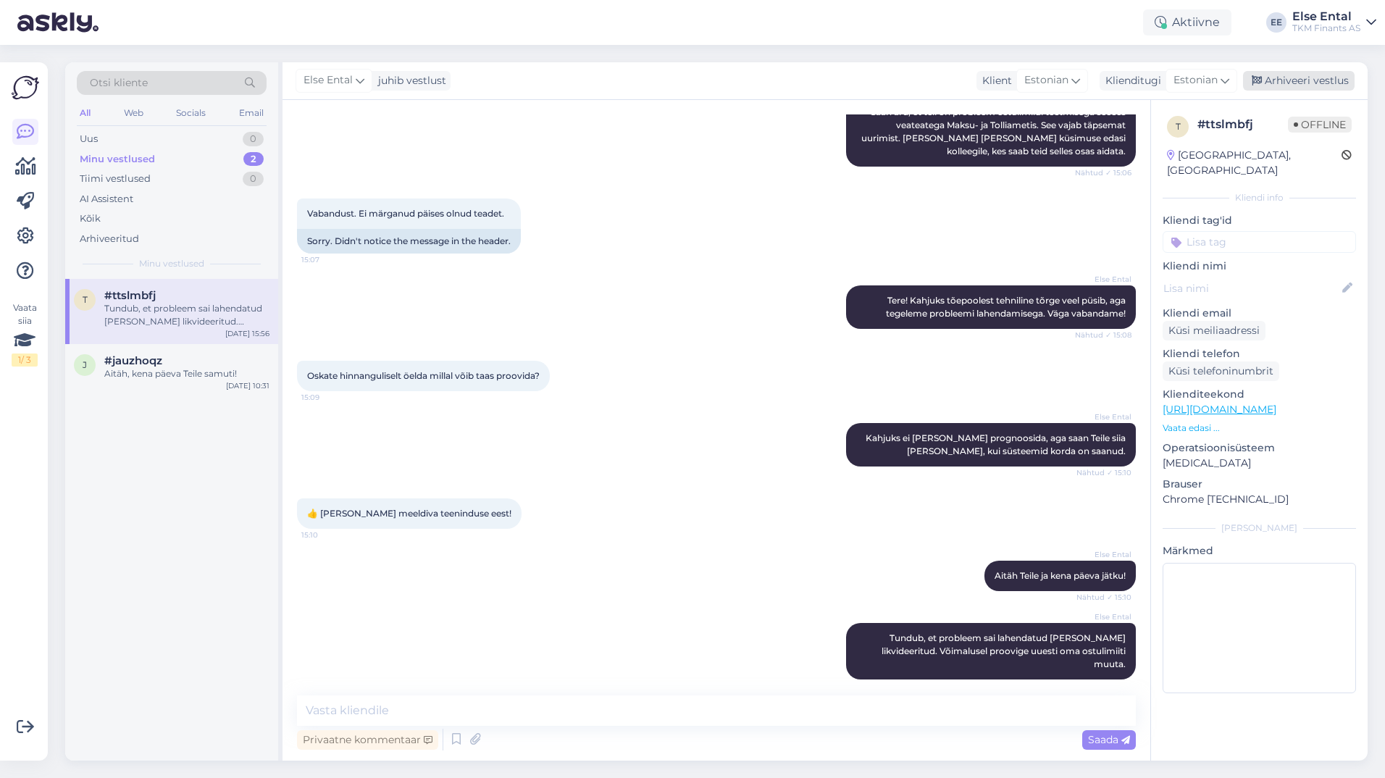
click at [1281, 82] on div "Arhiveeri vestlus" at bounding box center [1299, 81] width 112 height 20
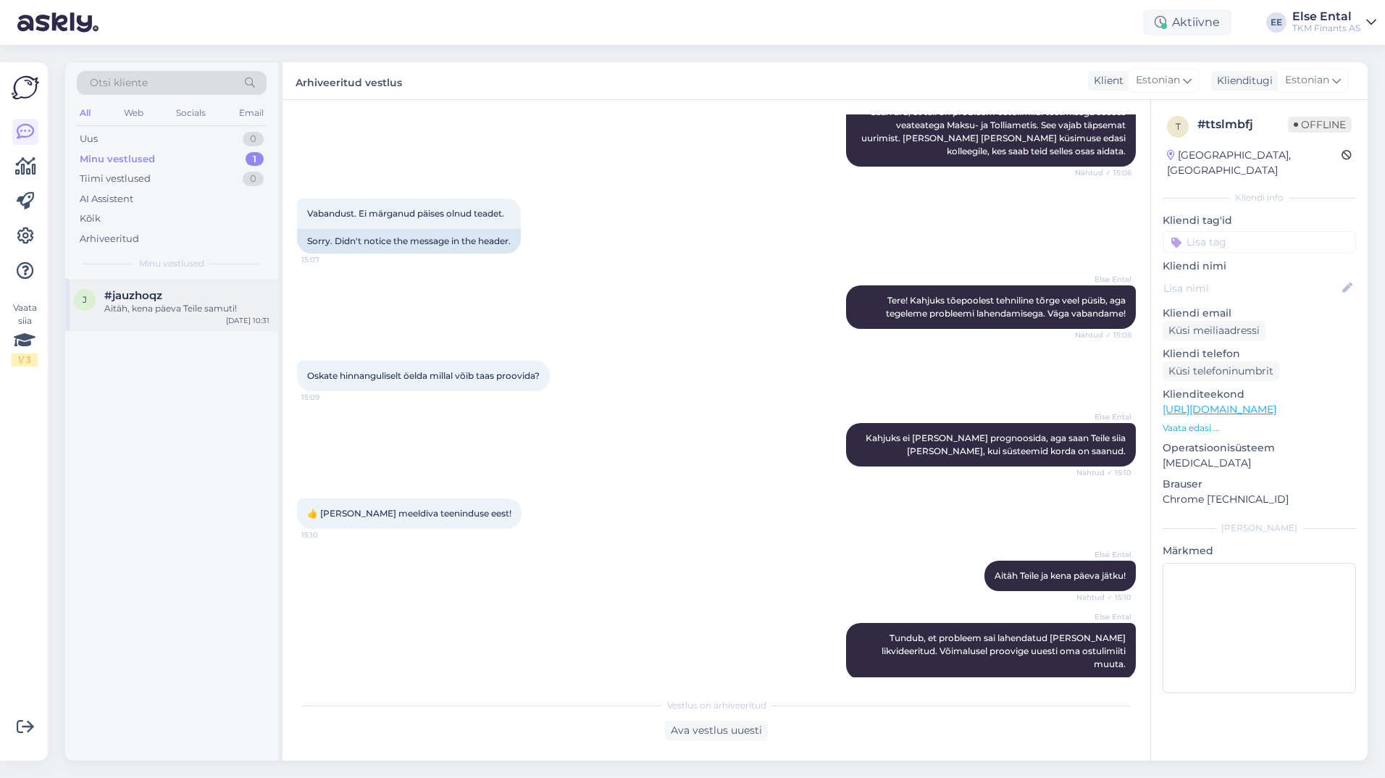
click at [192, 292] on div "#jauzhoqz" at bounding box center [186, 295] width 165 height 13
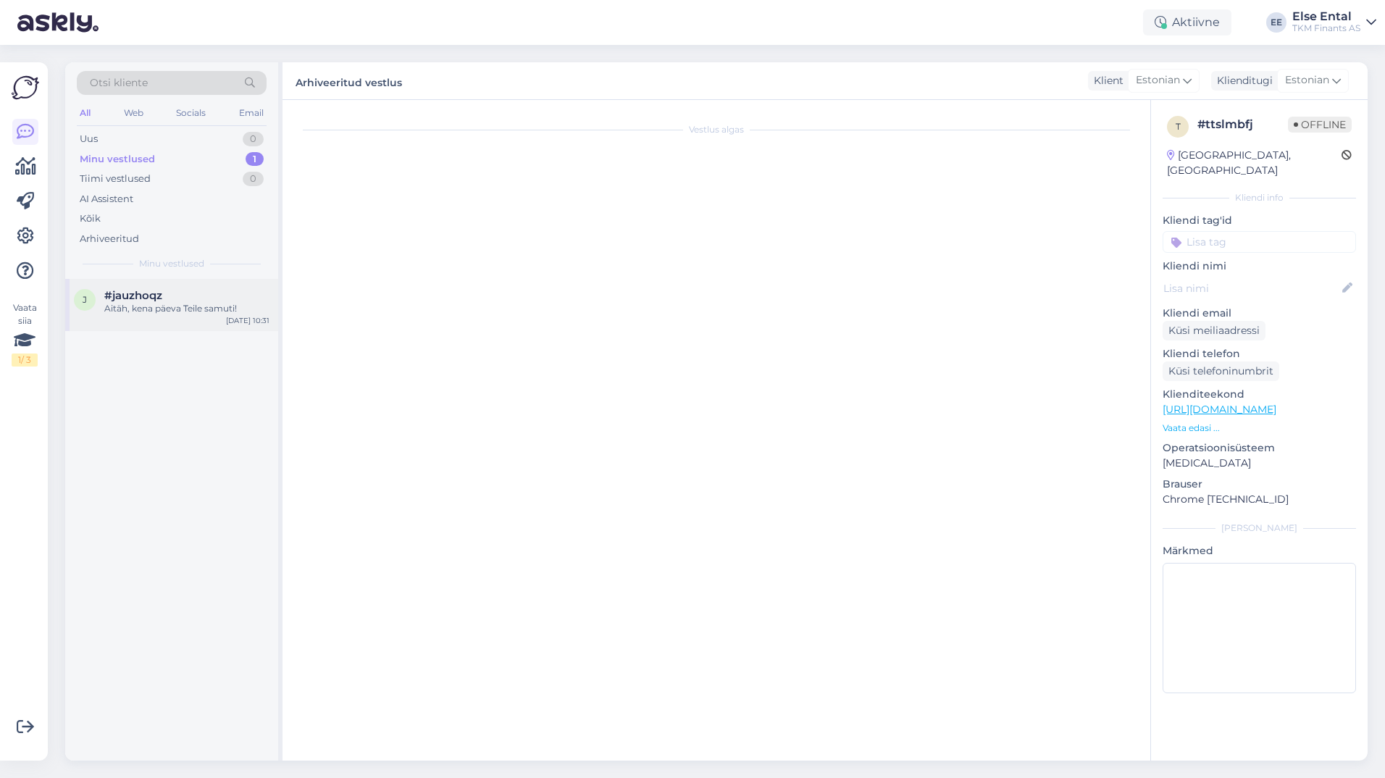
scroll to position [0, 0]
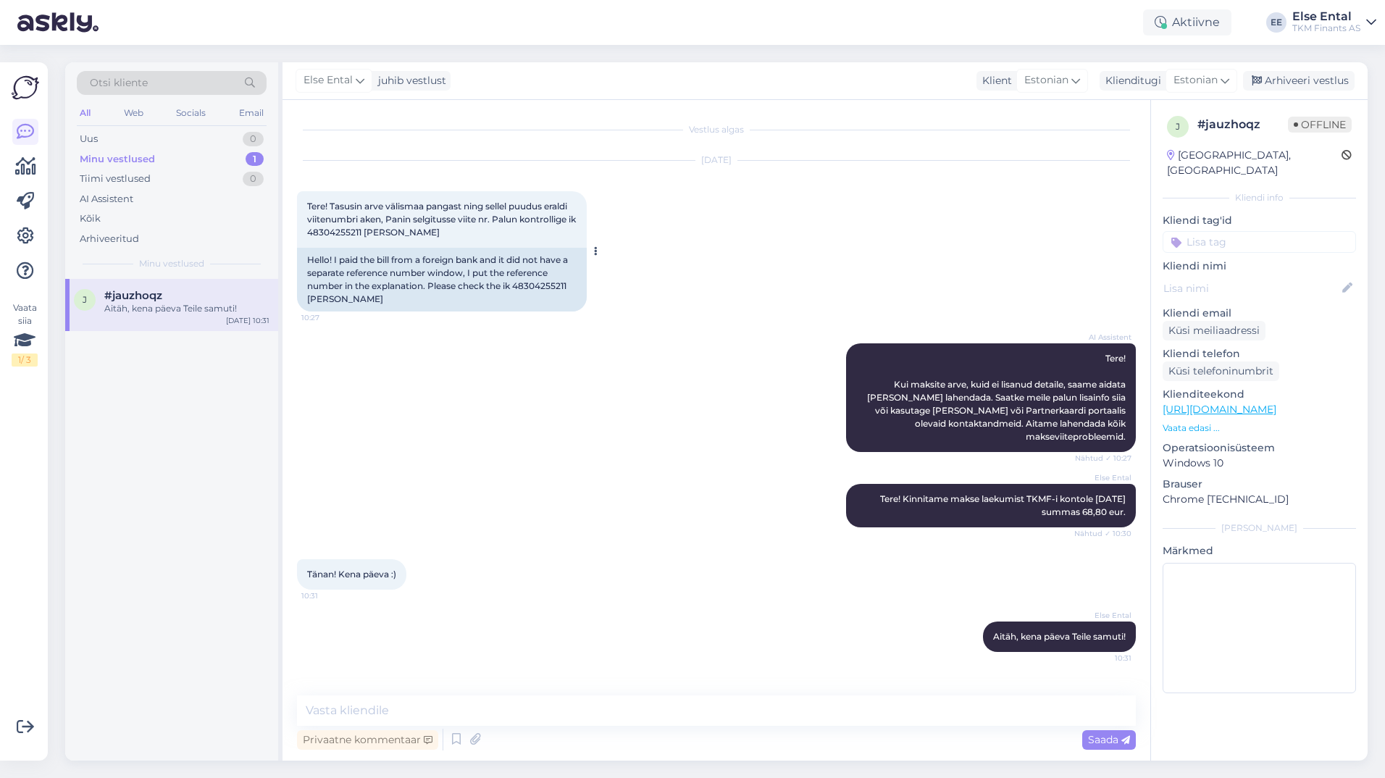
click at [348, 233] on span "Tere! Tasusin arve välismaa pangast ning sellel puudus eraldi viitenumbri aken,…" at bounding box center [442, 219] width 271 height 37
drag, startPoint x: 1264, startPoint y: 131, endPoint x: 1200, endPoint y: 123, distance: 64.2
click at [1200, 123] on div "# jauzhoqz" at bounding box center [1242, 124] width 91 height 17
click at [1058, 505] on div "Else Ental Tere! Kinnitame makse laekumist TKMF-i kontole 29.08.2025 summas 68,…" at bounding box center [991, 505] width 290 height 43
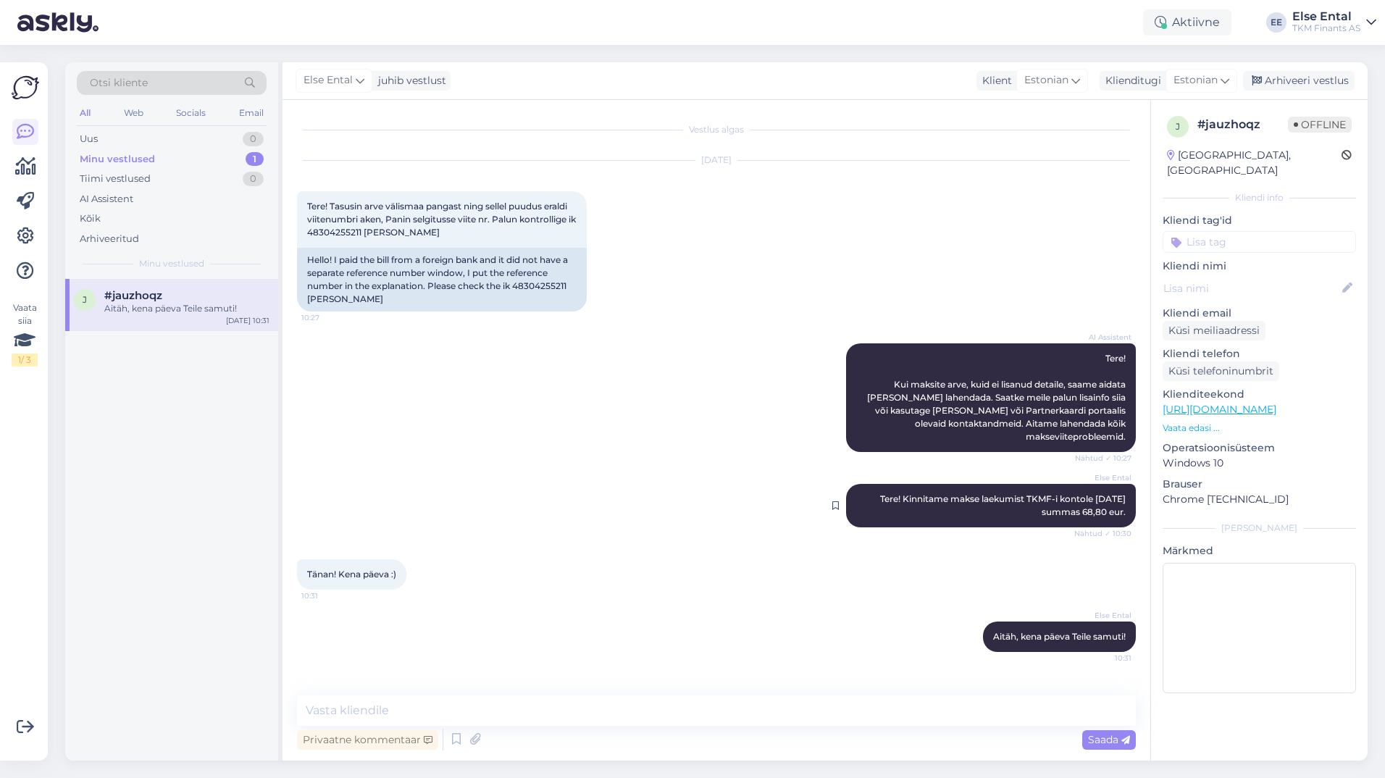
drag, startPoint x: 1113, startPoint y: 512, endPoint x: 935, endPoint y: 497, distance: 178.8
click at [935, 497] on div "Else Ental Tere! Kinnitame makse laekumist TKMF-i kontole 29.08.2025 summas 68,…" at bounding box center [991, 505] width 290 height 43
click at [731, 565] on div "Tänan! Kena päeva :) 10:31" at bounding box center [716, 574] width 839 height 62
click at [1318, 81] on div "Arhiveeri vestlus" at bounding box center [1299, 81] width 112 height 20
